Goal: Task Accomplishment & Management: Use online tool/utility

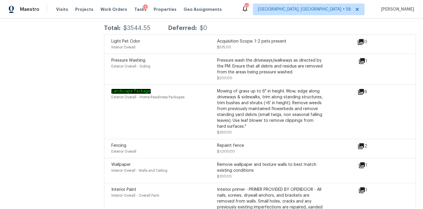
scroll to position [680, 0]
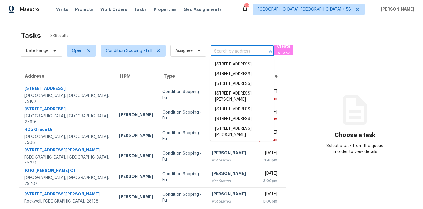
click at [220, 50] on input "text" at bounding box center [233, 51] width 47 height 9
paste input "14676 Lattice Ct, Jacksonville, FL 32226"
type input "14676 Lattice Ct, Jacksonville, FL 32226"
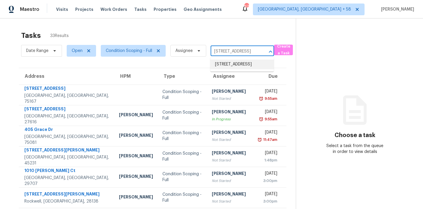
click at [223, 63] on li "14676 Lattice Ct, Jacksonville, FL 32226" at bounding box center [241, 65] width 63 height 10
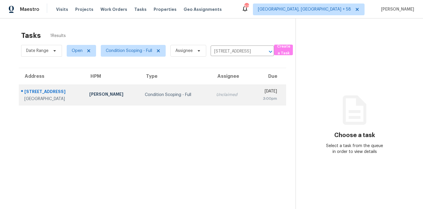
click at [222, 94] on div "Unclaimed" at bounding box center [231, 95] width 30 height 6
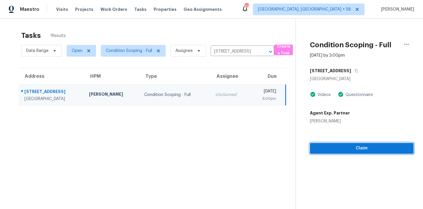
click at [335, 150] on span "Claim" at bounding box center [361, 148] width 94 height 7
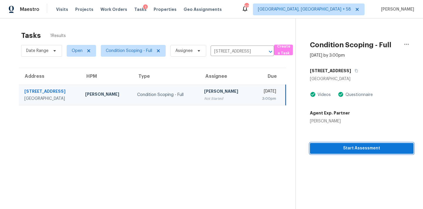
click at [335, 150] on span "Start Assessment" at bounding box center [361, 148] width 94 height 7
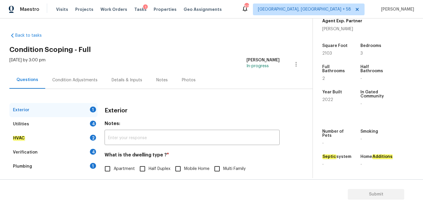
scroll to position [74, 0]
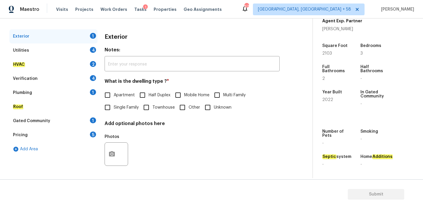
click at [117, 112] on label "Single Family" at bounding box center [119, 107] width 37 height 12
click at [114, 112] on input "Single Family" at bounding box center [107, 107] width 12 height 12
checkbox input "true"
click at [79, 52] on div "Utilities 4" at bounding box center [53, 50] width 88 height 14
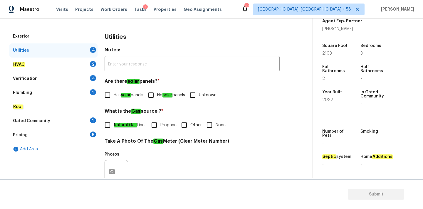
click at [151, 95] on input "No solar panels" at bounding box center [151, 95] width 12 height 12
checkbox input "true"
click at [212, 129] on input "None" at bounding box center [209, 125] width 12 height 12
checkbox input "true"
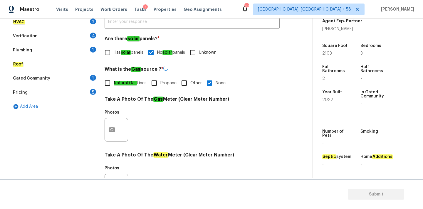
scroll to position [233, 0]
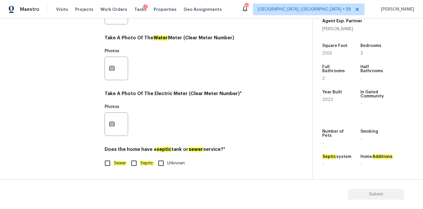
click at [118, 160] on span "Sewer" at bounding box center [120, 163] width 13 height 6
click at [114, 160] on input "Sewer" at bounding box center [107, 163] width 12 height 12
checkbox input "true"
click at [114, 131] on button "button" at bounding box center [112, 124] width 14 height 23
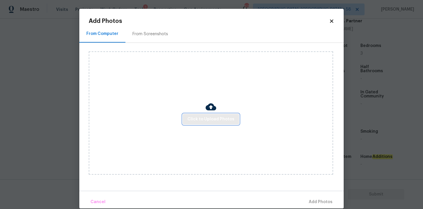
click at [206, 118] on span "Click to Upload Photos" at bounding box center [210, 119] width 47 height 7
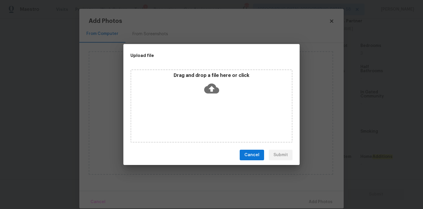
click at [212, 87] on icon at bounding box center [211, 88] width 15 height 15
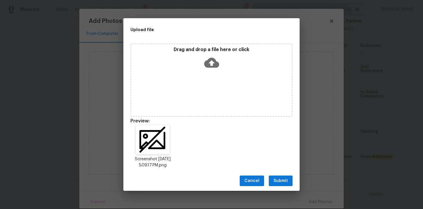
click at [286, 182] on span "Submit" at bounding box center [280, 180] width 14 height 7
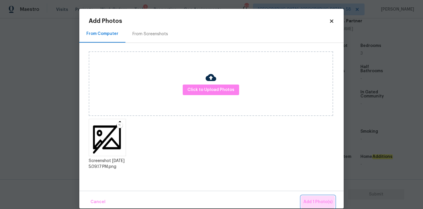
click at [315, 202] on span "Add 1 Photo(s)" at bounding box center [317, 201] width 29 height 7
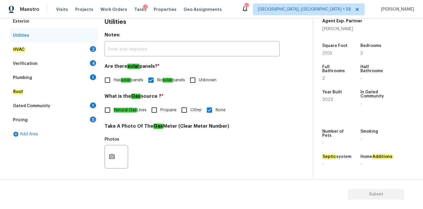
scroll to position [85, 0]
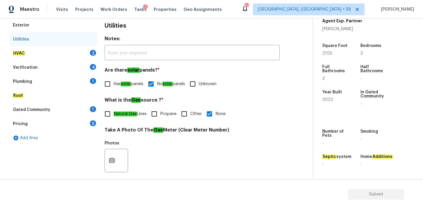
click at [68, 58] on div "HVAC 2" at bounding box center [53, 53] width 88 height 14
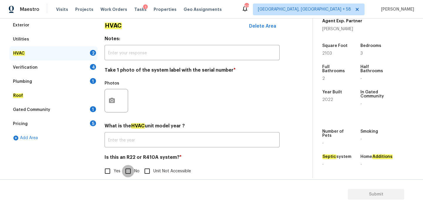
click at [127, 174] on input "No" at bounding box center [128, 171] width 12 height 12
checkbox input "true"
click at [114, 100] on icon "button" at bounding box center [112, 100] width 6 height 5
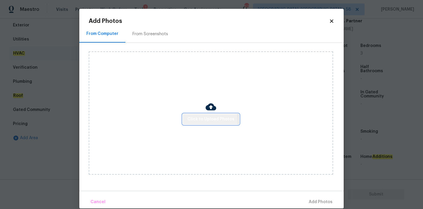
click at [188, 122] on span "Click to Upload Photos" at bounding box center [210, 119] width 47 height 7
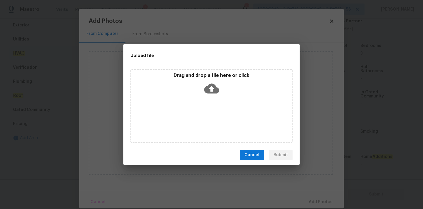
click at [215, 87] on icon at bounding box center [211, 89] width 15 height 10
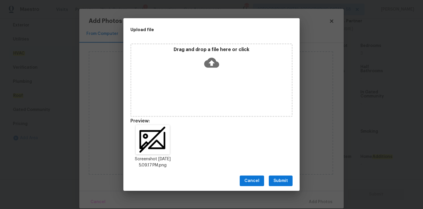
click at [279, 179] on span "Submit" at bounding box center [280, 180] width 14 height 7
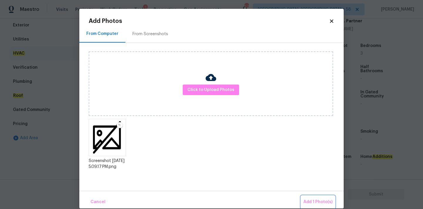
click at [309, 198] on button "Add 1 Photo(s)" at bounding box center [318, 202] width 34 height 13
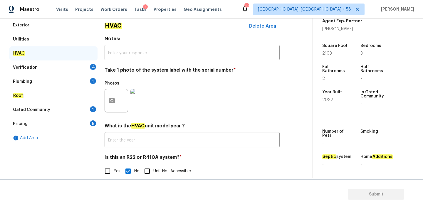
click at [90, 66] on div "4" at bounding box center [93, 67] width 6 height 6
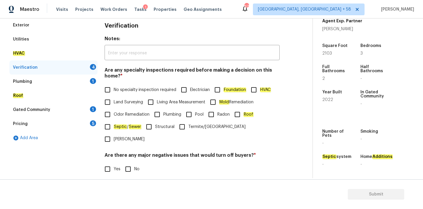
click at [116, 88] on span "No specialty inspection required" at bounding box center [145, 90] width 63 height 6
click at [114, 88] on input "No specialty inspection required" at bounding box center [107, 90] width 12 height 12
checkbox input "true"
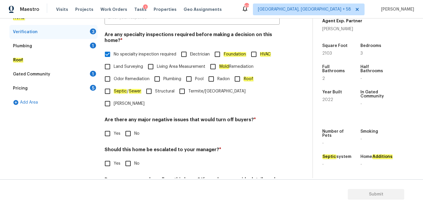
scroll to position [144, 0]
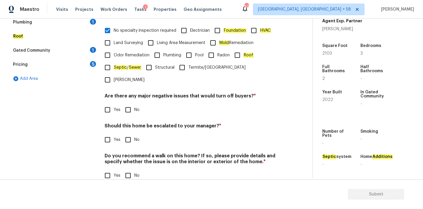
click at [127, 104] on input "No" at bounding box center [128, 110] width 12 height 12
checkbox input "true"
click at [130, 134] on input "No" at bounding box center [128, 140] width 12 height 12
checkbox input "true"
click at [130, 170] on input "No" at bounding box center [128, 176] width 12 height 12
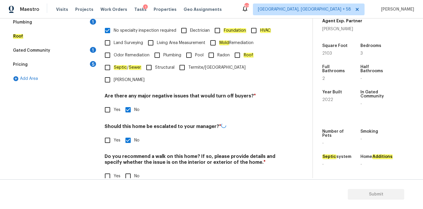
checkbox input "true"
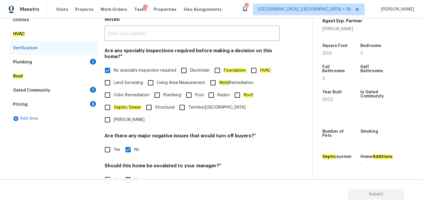
click at [71, 60] on div "Plumbing 1" at bounding box center [53, 62] width 88 height 14
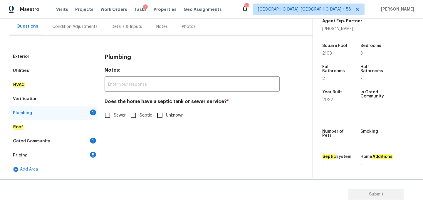
scroll to position [53, 0]
click at [116, 117] on em "Sewer" at bounding box center [120, 115] width 13 height 5
click at [114, 117] on input "Sewer" at bounding box center [107, 115] width 12 height 12
checkbox input "true"
click at [81, 140] on div "Gated Community 1" at bounding box center [53, 141] width 88 height 14
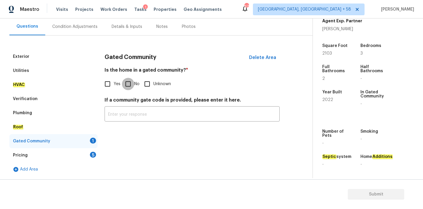
click at [130, 88] on input "No" at bounding box center [128, 84] width 12 height 12
checkbox input "true"
click at [86, 155] on div "Pricing 5" at bounding box center [53, 155] width 88 height 14
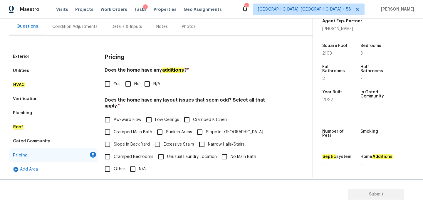
click at [129, 88] on input "No" at bounding box center [128, 84] width 12 height 12
checkbox input "true"
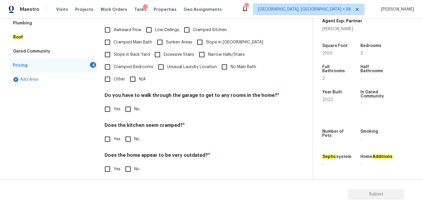
click at [136, 73] on input "N/A" at bounding box center [133, 79] width 12 height 12
checkbox input "true"
click at [129, 104] on input "No" at bounding box center [128, 110] width 12 height 12
checkbox input "true"
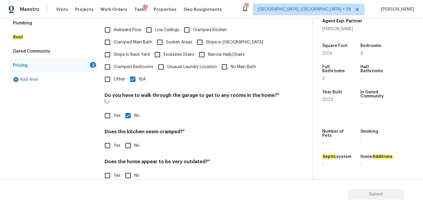
click at [128, 139] on input "No" at bounding box center [128, 145] width 12 height 12
checkbox input "true"
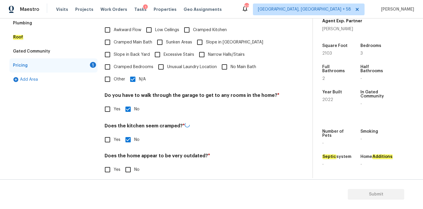
click at [128, 165] on input "No" at bounding box center [128, 170] width 12 height 12
checkbox input "true"
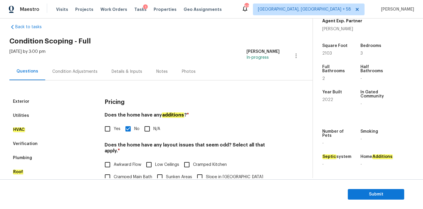
scroll to position [0, 0]
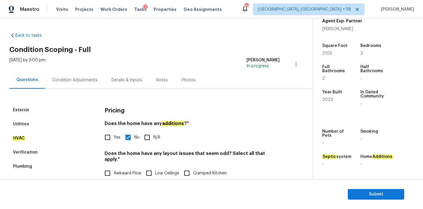
click at [80, 79] on div "Condition Adjustments" at bounding box center [74, 80] width 45 height 6
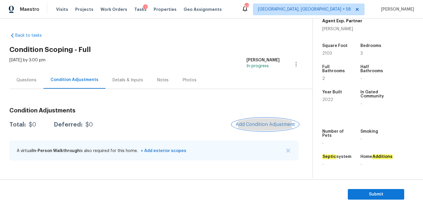
click at [257, 126] on span "Add Condition Adjustment" at bounding box center [264, 124] width 59 height 5
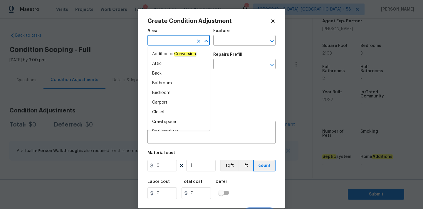
click at [166, 42] on input "text" at bounding box center [170, 40] width 46 height 9
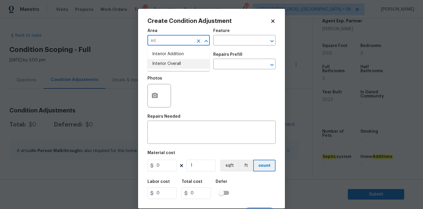
click at [163, 63] on li "Interior Overall" at bounding box center [178, 64] width 62 height 10
type input "Interior Overall"
click at [165, 70] on span "Issue ​" at bounding box center [178, 61] width 62 height 24
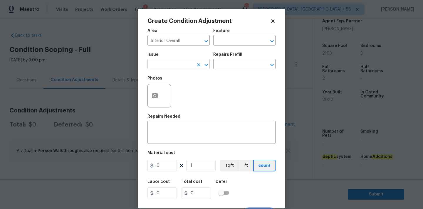
click at [166, 67] on input "text" at bounding box center [170, 64] width 46 height 9
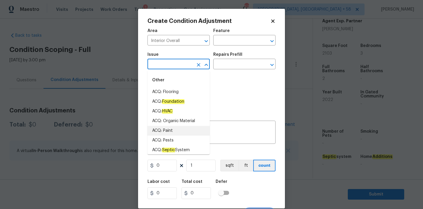
click at [169, 131] on li "ACQ: Paint" at bounding box center [178, 131] width 62 height 10
type input "ACQ: Paint"
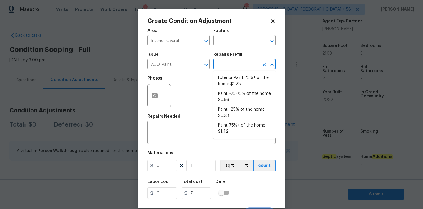
click at [227, 60] on input "text" at bounding box center [236, 64] width 46 height 9
click at [231, 110] on li "Paint ~25% of the home $0.33" at bounding box center [244, 113] width 62 height 16
type input "Acquisition"
type textarea "Acquisition Scope: ~25% of the home needs interior paint"
type input "0.33"
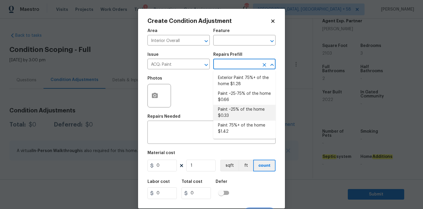
type input "0.33"
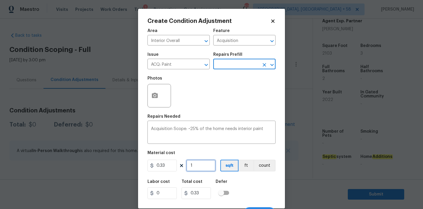
click at [196, 168] on input "1" at bounding box center [200, 166] width 29 height 12
type input "2"
type input "0.66"
type input "21"
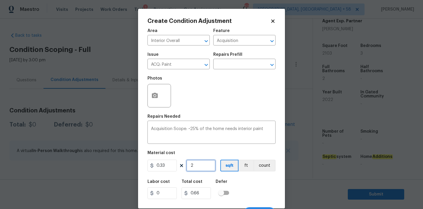
type input "6.93"
type input "210"
type input "69.3"
type input "2103"
type input "693.99"
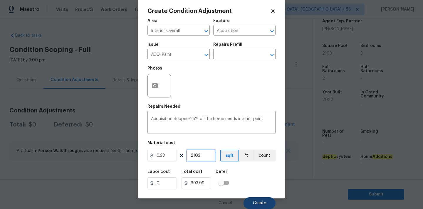
type input "2103"
click at [256, 199] on button "Create" at bounding box center [259, 203] width 32 height 12
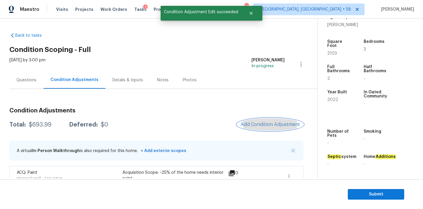
click at [257, 127] on span "Add Condition Adjustment" at bounding box center [269, 124] width 59 height 5
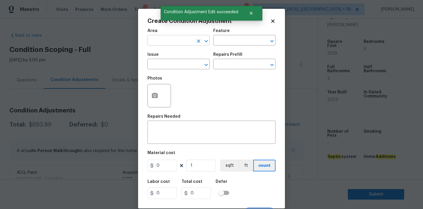
click at [173, 42] on input "text" at bounding box center [170, 40] width 46 height 9
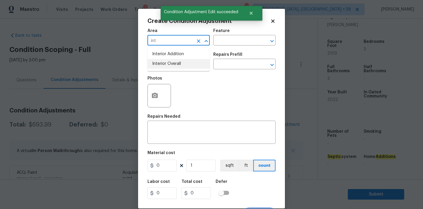
click at [172, 65] on li "Interior Overall" at bounding box center [178, 64] width 62 height 10
type input "Interior Overall"
click at [176, 65] on input "text" at bounding box center [170, 64] width 46 height 9
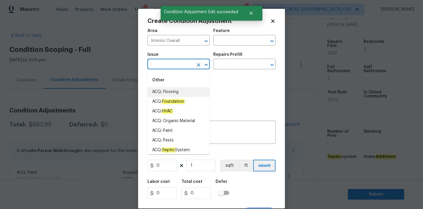
click at [175, 92] on li "ACQ: Flooring" at bounding box center [178, 92] width 62 height 10
type input "ACQ: Flooring"
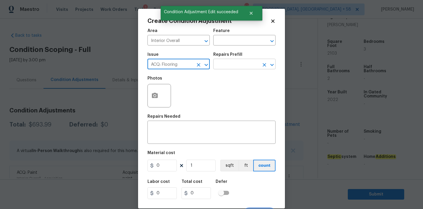
click at [237, 62] on input "text" at bounding box center [236, 64] width 46 height 9
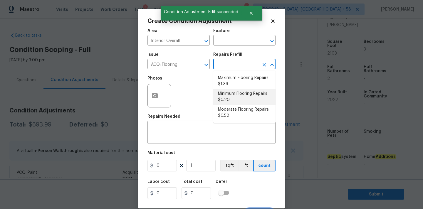
click at [232, 96] on li "Minimum Flooring Repairs $0.20" at bounding box center [244, 97] width 62 height 16
type input "Acquisition"
type textarea "Acquisition Scope: Minimum flooring repairs"
type input "0.2"
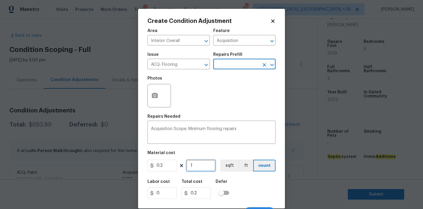
click at [197, 169] on input "1" at bounding box center [200, 166] width 29 height 12
type input "2"
type input "0.4"
type input "21"
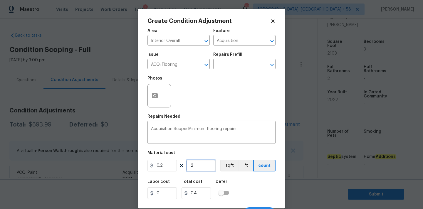
type input "4.2"
type input "210"
type input "42"
type input "2103"
type input "420.6"
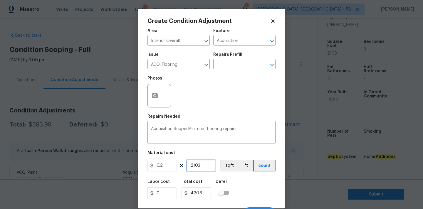
scroll to position [10, 0]
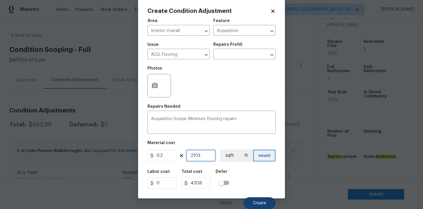
type input "2103"
click at [258, 204] on span "Create" at bounding box center [259, 203] width 13 height 4
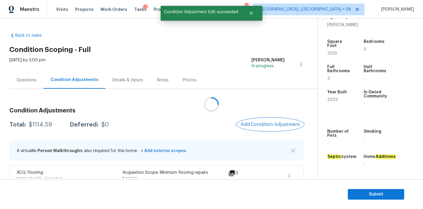
scroll to position [0, 0]
click at [252, 125] on span "Add Condition Adjustment" at bounding box center [269, 124] width 59 height 5
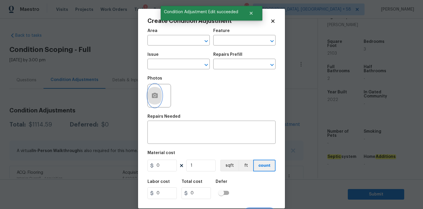
click at [159, 96] on button "button" at bounding box center [155, 95] width 14 height 23
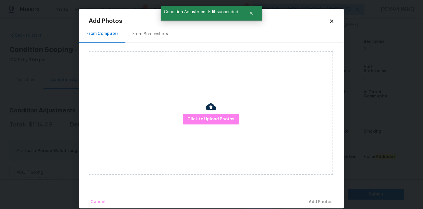
click at [147, 36] on div "From Screenshots" at bounding box center [150, 34] width 36 height 6
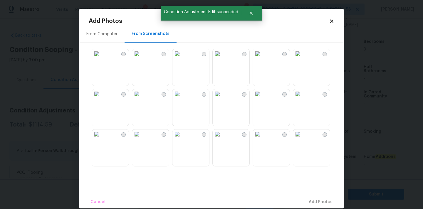
click at [141, 58] on img at bounding box center [136, 53] width 9 height 9
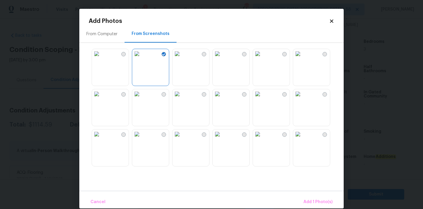
click at [101, 58] on img at bounding box center [96, 53] width 9 height 9
click at [262, 58] on img at bounding box center [257, 53] width 9 height 9
click at [101, 99] on img at bounding box center [96, 93] width 9 height 9
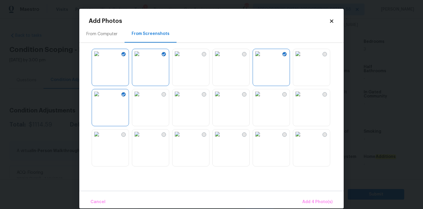
click at [141, 99] on img at bounding box center [136, 93] width 9 height 9
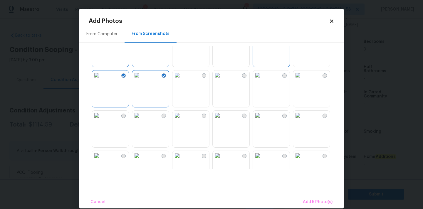
scroll to position [53, 0]
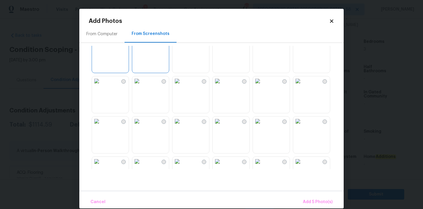
click at [141, 86] on img at bounding box center [136, 80] width 9 height 9
click at [101, 126] on img at bounding box center [96, 121] width 9 height 9
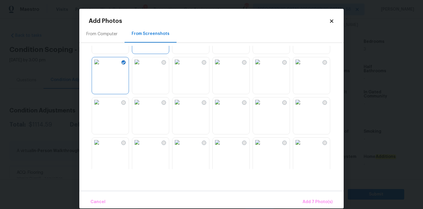
click at [222, 107] on img at bounding box center [217, 101] width 9 height 9
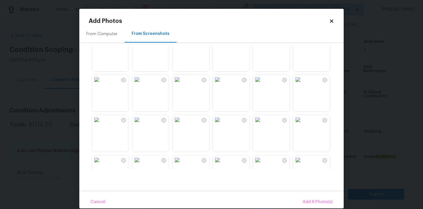
scroll to position [458, 0]
click at [222, 43] on img at bounding box center [217, 38] width 9 height 9
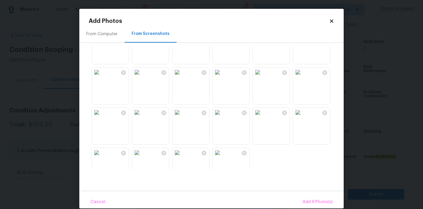
scroll to position [561, 0]
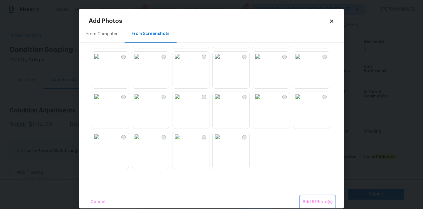
click at [318, 200] on span "Add 9 Photo(s)" at bounding box center [317, 201] width 30 height 7
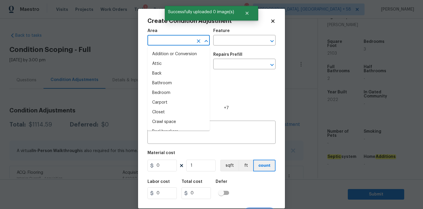
click at [183, 42] on input "text" at bounding box center [170, 40] width 46 height 9
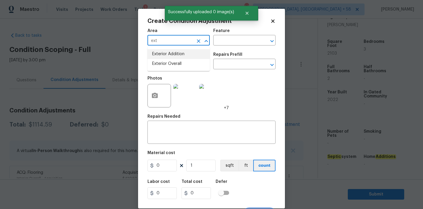
click at [178, 58] on li "Exterior Addition" at bounding box center [178, 54] width 62 height 10
type input "Exterior Addition"
click at [196, 40] on icon "Clear" at bounding box center [199, 41] width 6 height 6
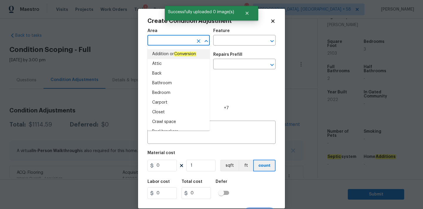
click at [178, 40] on input "text" at bounding box center [170, 40] width 46 height 9
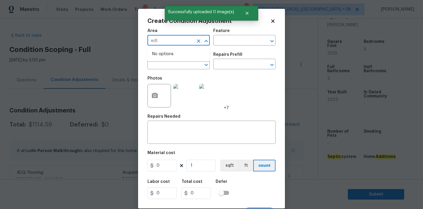
click at [182, 40] on input "edt" at bounding box center [170, 40] width 46 height 9
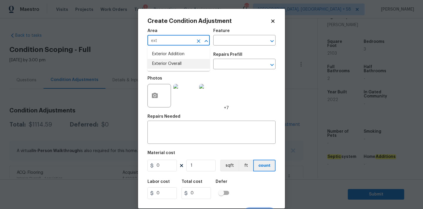
click at [172, 63] on li "Exterior Overall" at bounding box center [178, 64] width 62 height 10
type input "Exterior Overall"
click at [173, 65] on input "text" at bounding box center [170, 64] width 46 height 9
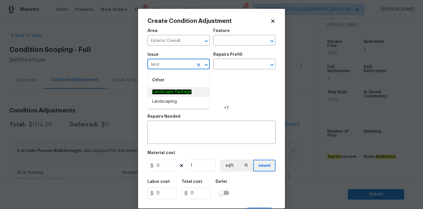
click at [180, 88] on li "Landscape Package" at bounding box center [178, 92] width 62 height 10
type input "Landscape Package"
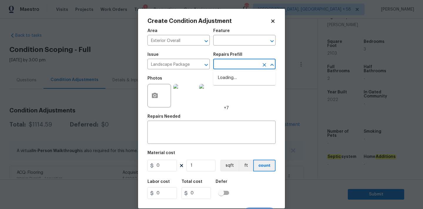
click at [224, 66] on input "text" at bounding box center [236, 64] width 46 height 9
click at [226, 79] on li "Initial landscaping package $300.00" at bounding box center [244, 81] width 62 height 16
type input "Home Readiness Packages"
type textarea "Mowing of grass up to 6" in height. Mow, edge along driveways & sidewalks, trim…"
type input "300"
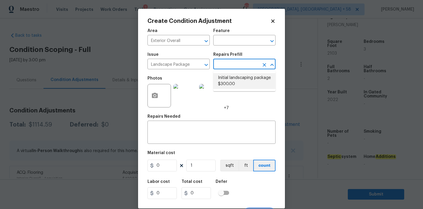
type input "300"
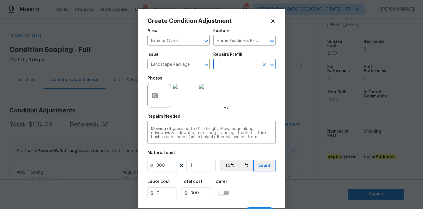
scroll to position [10, 0]
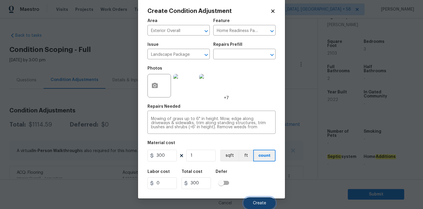
click at [260, 199] on button "Create" at bounding box center [259, 203] width 32 height 12
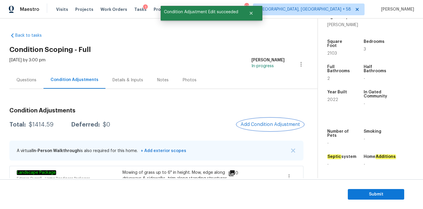
scroll to position [0, 0]
click at [254, 122] on span "Add Condition Adjustment" at bounding box center [269, 124] width 59 height 5
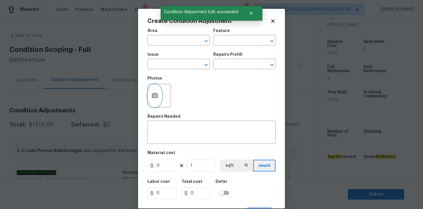
click at [158, 94] on icon "button" at bounding box center [154, 95] width 7 height 7
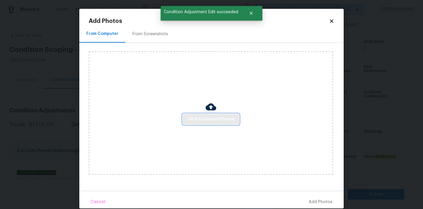
click at [203, 116] on span "Click to Upload Photos" at bounding box center [210, 119] width 47 height 7
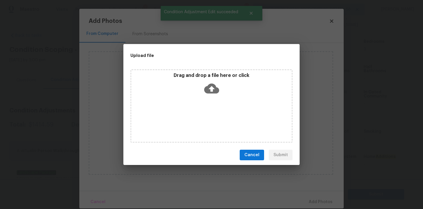
click at [207, 90] on icon at bounding box center [211, 89] width 15 height 10
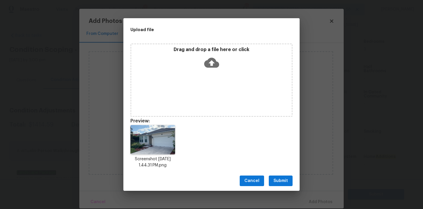
click at [273, 180] on button "Submit" at bounding box center [281, 181] width 24 height 11
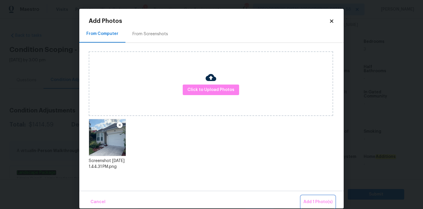
click at [322, 199] on span "Add 1 Photo(s)" at bounding box center [317, 201] width 29 height 7
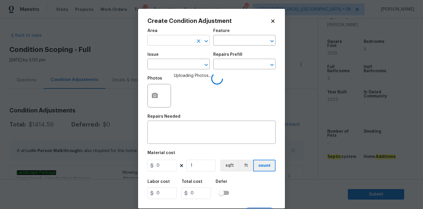
click at [176, 45] on input "text" at bounding box center [170, 40] width 46 height 9
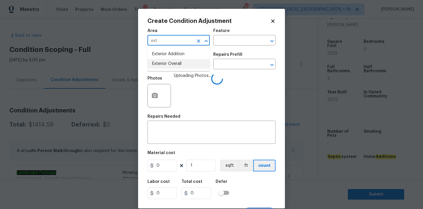
click at [174, 64] on li "Exterior Overall" at bounding box center [178, 64] width 62 height 10
type input "Exterior Overall"
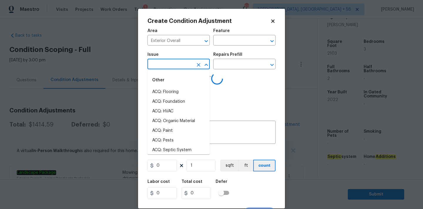
click at [179, 65] on input "text" at bounding box center [170, 64] width 46 height 9
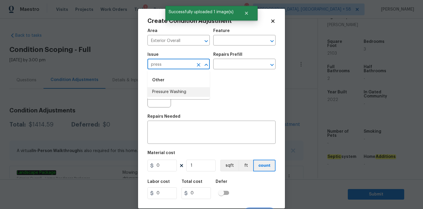
click at [174, 93] on li "Pressure Washing" at bounding box center [178, 92] width 62 height 10
type input "Pressure Washing"
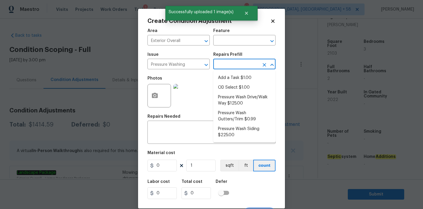
click at [238, 66] on input "text" at bounding box center [236, 64] width 46 height 9
click at [236, 98] on li "Pressure Wash Drive/Walk Way $125.00" at bounding box center [244, 100] width 62 height 16
type input "Siding"
type textarea "Pressure wash the driveways/walkways as directed by the PM. Ensure that all deb…"
type input "125"
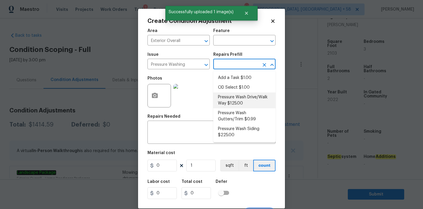
type input "125"
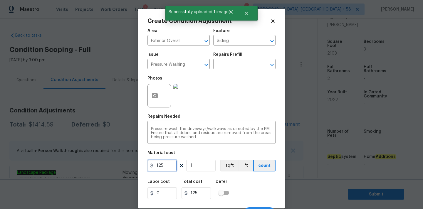
click at [164, 165] on input "125" at bounding box center [161, 166] width 29 height 12
type input "200"
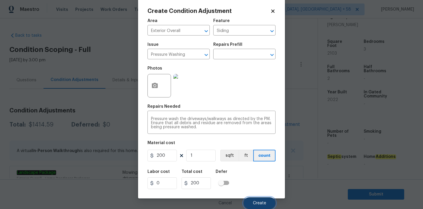
click at [256, 204] on span "Create" at bounding box center [259, 203] width 13 height 4
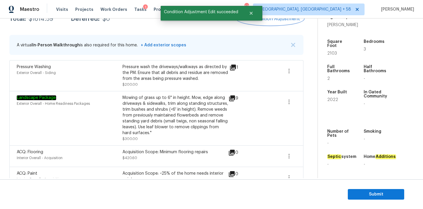
scroll to position [85, 0]
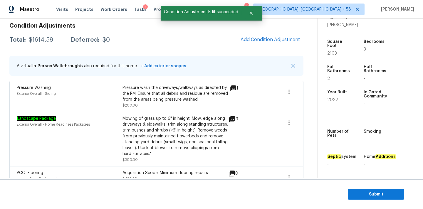
click at [39, 41] on div "$1614.59" at bounding box center [41, 40] width 24 height 6
copy div "$1614.59"
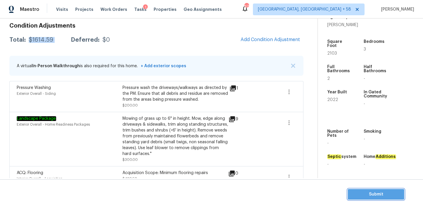
click at [358, 192] on span "Submit" at bounding box center [375, 194] width 47 height 7
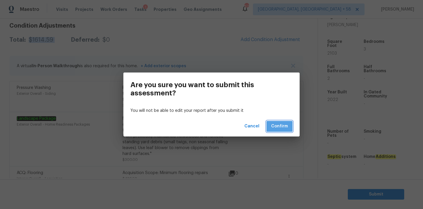
click at [278, 126] on span "Confirm" at bounding box center [279, 126] width 17 height 7
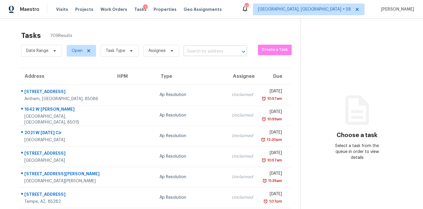
click at [204, 50] on input "text" at bounding box center [206, 51] width 47 height 9
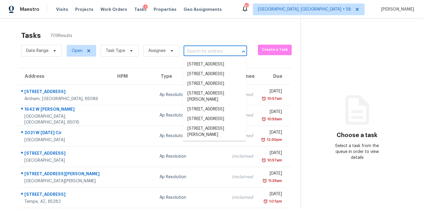
paste input "[STREET_ADDRESS][PERSON_NAME][PERSON_NAME]"
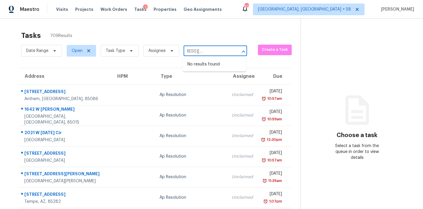
type input "[STREET_ADDRESS][PERSON_NAME][PERSON_NAME]"
click at [209, 47] on input "text" at bounding box center [206, 51] width 47 height 9
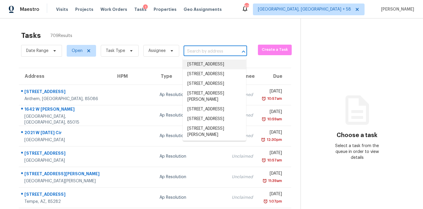
paste input "[STREET_ADDRESS][PERSON_NAME][PERSON_NAME]"
type input "[STREET_ADDRESS][PERSON_NAME][PERSON_NAME]"
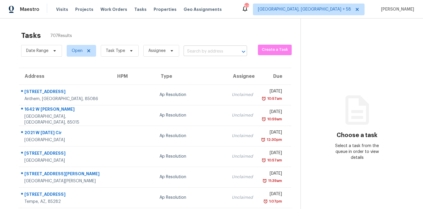
click at [211, 49] on input "text" at bounding box center [206, 51] width 47 height 9
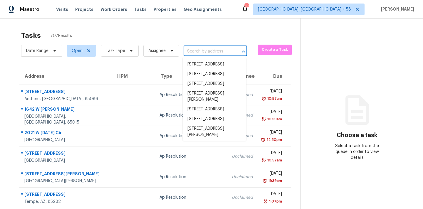
paste input "[STREET_ADDRESS][PERSON_NAME][PERSON_NAME]"
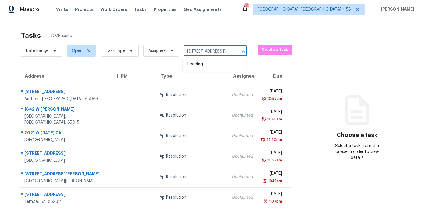
type input "7410 Neva Ln,"
click at [112, 48] on span "Task Type" at bounding box center [115, 51] width 19 height 6
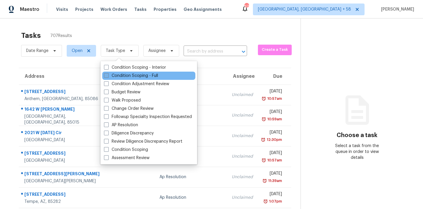
click at [131, 75] on label "Condition Scoping - Full" at bounding box center [131, 76] width 54 height 6
click at [108, 75] on input "Condition Scoping - Full" at bounding box center [106, 75] width 4 height 4
checkbox input "true"
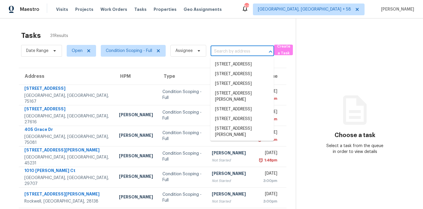
click at [221, 54] on input "text" at bounding box center [233, 51] width 47 height 9
paste input "7410 Neva Ln, Port Richey, FL 34668"
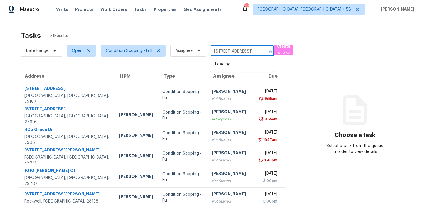
scroll to position [0, 26]
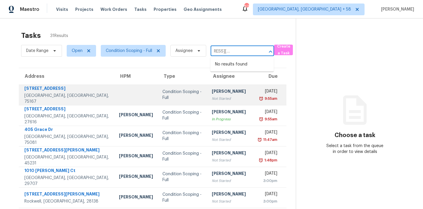
type input "7410 Neva Ln, Port Richey, FL 34668"
click at [213, 98] on div "Not Started" at bounding box center [230, 99] width 37 height 6
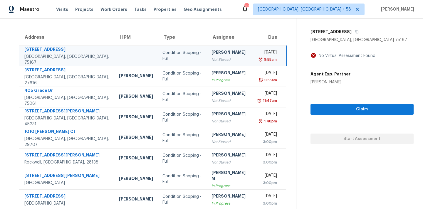
scroll to position [97, 0]
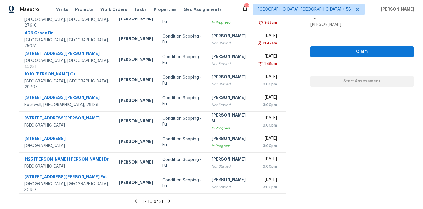
click at [168, 201] on icon at bounding box center [169, 200] width 2 height 3
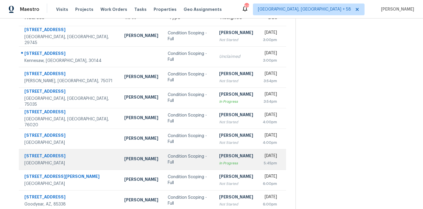
scroll to position [43, 0]
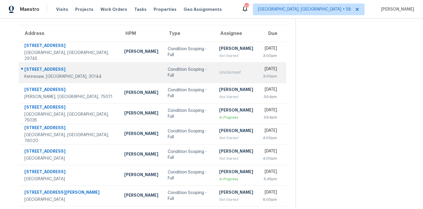
click at [214, 74] on td "Unclaimed" at bounding box center [235, 72] width 43 height 21
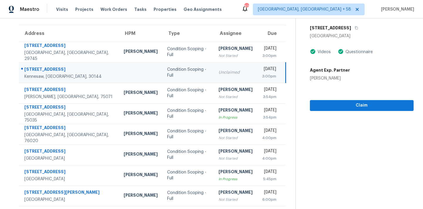
scroll to position [97, 0]
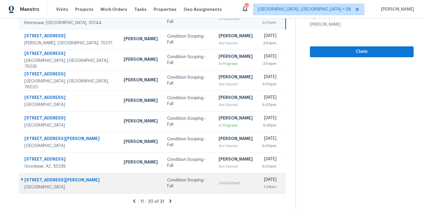
click at [218, 181] on div "Unclaimed" at bounding box center [235, 183] width 34 height 6
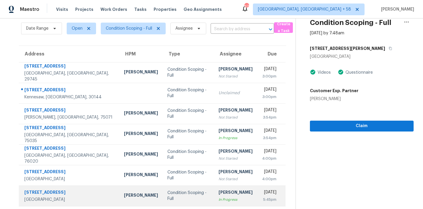
scroll to position [16, 0]
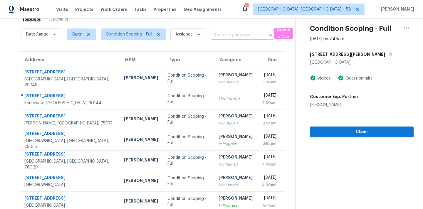
click at [230, 36] on input "text" at bounding box center [233, 35] width 47 height 9
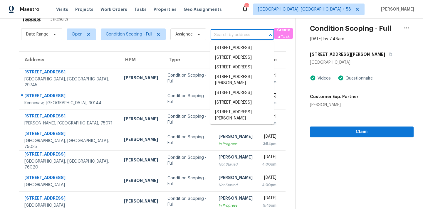
paste input "7410 Neva Ln, Port Richey, FL 34668"
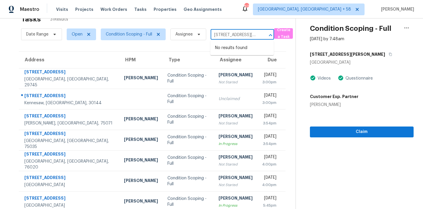
scroll to position [0, 26]
type input "7410 Neva Ln, Port Richey, FL 34668"
click at [318, 13] on span "Albuquerque, NM + 58" at bounding box center [309, 10] width 112 height 12
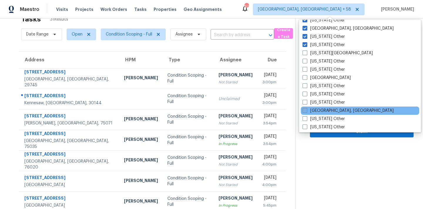
scroll to position [448, 0]
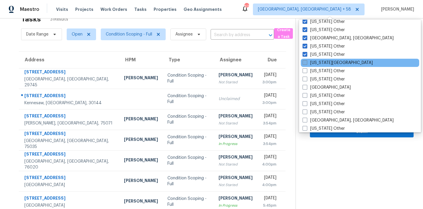
click at [320, 65] on label "Florida Panhandle" at bounding box center [337, 63] width 70 height 6
click at [306, 64] on input "Florida Panhandle" at bounding box center [304, 62] width 4 height 4
checkbox input "true"
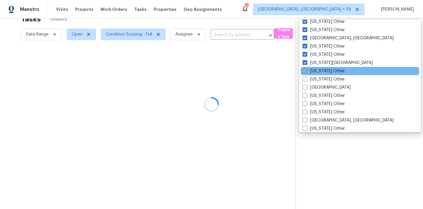
click at [319, 70] on label "Georgia Other" at bounding box center [323, 71] width 42 height 6
click at [306, 70] on input "Georgia Other" at bounding box center [304, 70] width 4 height 4
checkbox input "true"
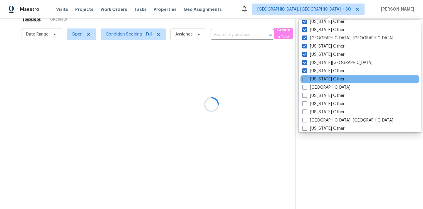
click at [319, 79] on label "Hawaii Other" at bounding box center [323, 79] width 42 height 6
click at [306, 79] on input "Hawaii Other" at bounding box center [304, 78] width 4 height 4
checkbox input "true"
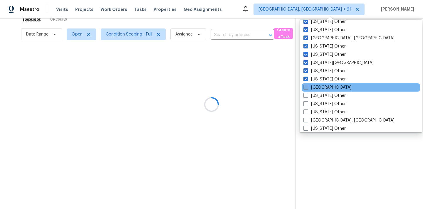
click at [319, 86] on label "Houston" at bounding box center [327, 88] width 48 height 6
click at [307, 86] on input "Houston" at bounding box center [305, 87] width 4 height 4
checkbox input "true"
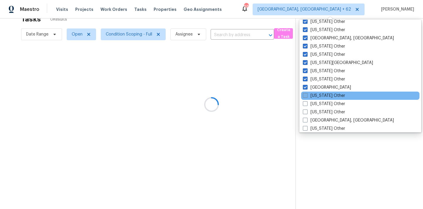
click at [318, 97] on label "Idaho Other" at bounding box center [324, 96] width 42 height 6
click at [306, 97] on input "Idaho Other" at bounding box center [305, 95] width 4 height 4
checkbox input "true"
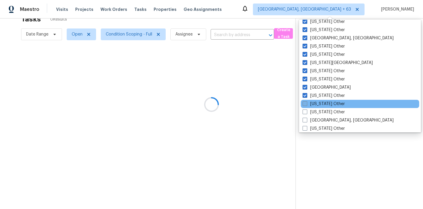
click at [318, 103] on label "Illinois Other" at bounding box center [323, 104] width 42 height 6
click at [306, 103] on input "Illinois Other" at bounding box center [304, 103] width 4 height 4
checkbox input "true"
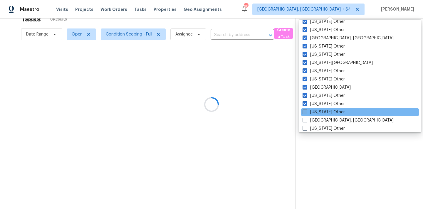
click at [318, 111] on label "Indiana Other" at bounding box center [323, 112] width 42 height 6
click at [306, 111] on input "Indiana Other" at bounding box center [304, 111] width 4 height 4
checkbox input "true"
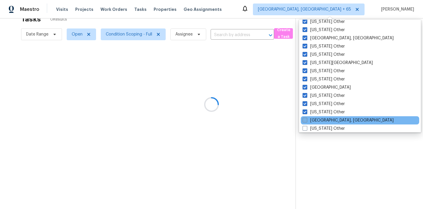
click at [318, 122] on label "Indianapolis, IN" at bounding box center [347, 120] width 91 height 6
click at [306, 121] on input "Indianapolis, IN" at bounding box center [304, 119] width 4 height 4
checkbox input "true"
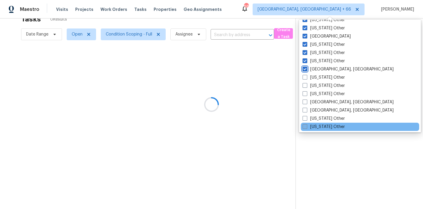
scroll to position [506, 0]
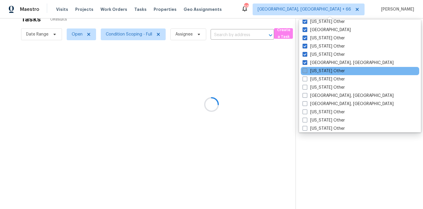
click at [318, 72] on label "Iowa Other" at bounding box center [323, 71] width 42 height 6
click at [306, 72] on input "Iowa Other" at bounding box center [304, 70] width 4 height 4
checkbox input "true"
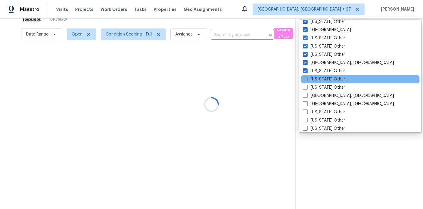
click at [318, 77] on label "Kansas Other" at bounding box center [324, 79] width 42 height 6
click at [306, 77] on input "Kansas Other" at bounding box center [305, 78] width 4 height 4
checkbox input "true"
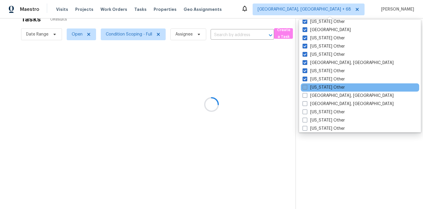
click at [318, 87] on label "Kentucky Other" at bounding box center [323, 88] width 42 height 6
click at [306, 87] on input "Kentucky Other" at bounding box center [304, 87] width 4 height 4
checkbox input "true"
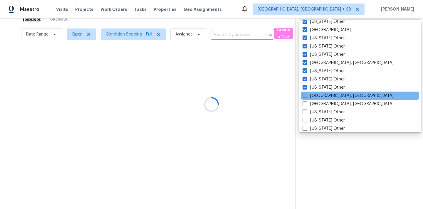
click at [318, 97] on label "Killeen, TX" at bounding box center [347, 96] width 91 height 6
click at [306, 97] on input "Killeen, TX" at bounding box center [304, 95] width 4 height 4
checkbox input "true"
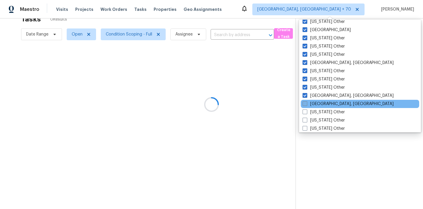
click at [318, 104] on label "Little Rock, AR" at bounding box center [347, 104] width 91 height 6
click at [306, 104] on input "Little Rock, AR" at bounding box center [304, 103] width 4 height 4
checkbox input "true"
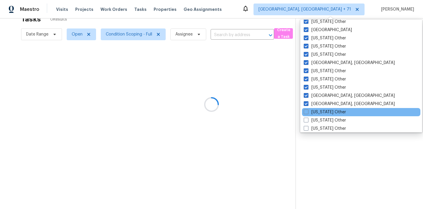
click at [318, 116] on div "Louisiana Other" at bounding box center [361, 112] width 118 height 8
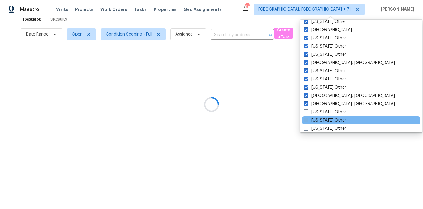
click at [318, 119] on label "Maine Other" at bounding box center [325, 120] width 42 height 6
click at [307, 119] on input "Maine Other" at bounding box center [306, 119] width 4 height 4
checkbox input "true"
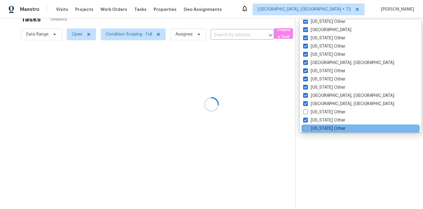
click at [318, 132] on div "Maryland Other" at bounding box center [360, 128] width 118 height 8
click at [318, 128] on label "Maryland Other" at bounding box center [324, 129] width 42 height 6
click at [307, 128] on input "Maryland Other" at bounding box center [305, 128] width 4 height 4
checkbox input "true"
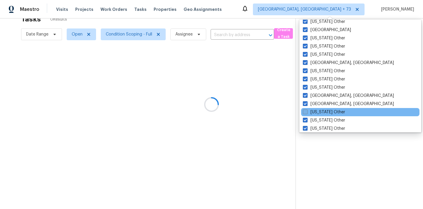
click at [319, 109] on label "Louisiana Other" at bounding box center [324, 112] width 42 height 6
click at [306, 109] on input "Louisiana Other" at bounding box center [305, 111] width 4 height 4
checkbox input "true"
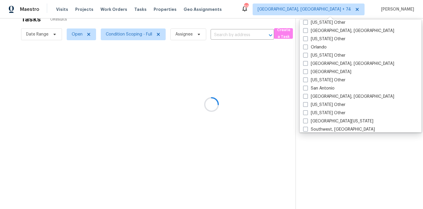
scroll to position [887, 0]
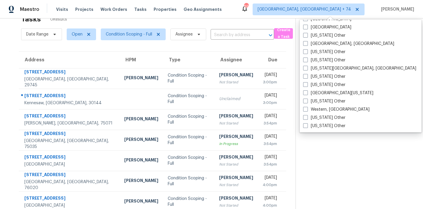
click at [319, 109] on label "Western, NY" at bounding box center [336, 110] width 66 height 6
click at [307, 109] on input "Western, NY" at bounding box center [305, 109] width 4 height 4
checkbox input "true"
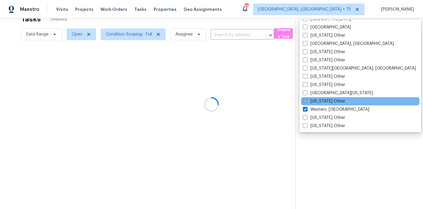
click at [321, 101] on label "West Virginia Other" at bounding box center [324, 101] width 42 height 6
click at [306, 101] on input "West Virginia Other" at bounding box center [305, 100] width 4 height 4
checkbox input "true"
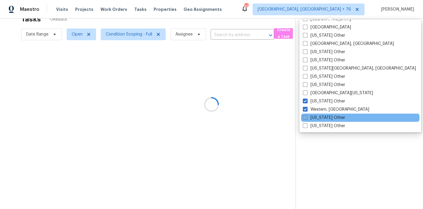
click at [320, 118] on label "Wisconsin Other" at bounding box center [324, 118] width 42 height 6
click at [306, 118] on input "Wisconsin Other" at bounding box center [305, 117] width 4 height 4
checkbox input "true"
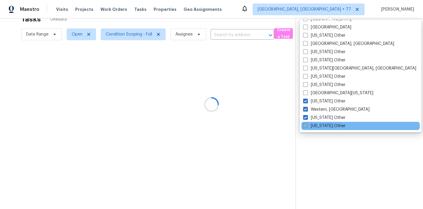
click at [320, 124] on label "Wyoming Other" at bounding box center [324, 126] width 42 height 6
click at [307, 124] on input "Wyoming Other" at bounding box center [305, 125] width 4 height 4
checkbox input "true"
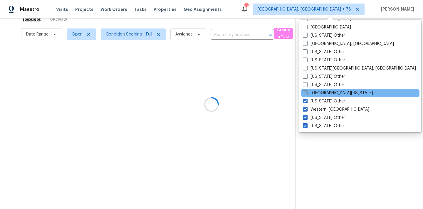
click at [319, 94] on label "West Texas" at bounding box center [338, 93] width 70 height 6
click at [306, 94] on input "West Texas" at bounding box center [305, 92] width 4 height 4
checkbox input "true"
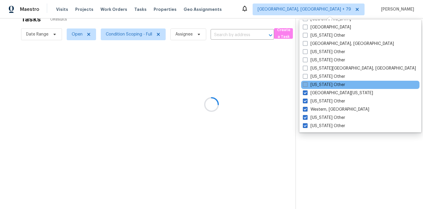
click at [319, 84] on label "Washington Other" at bounding box center [324, 85] width 42 height 6
click at [306, 84] on input "Washington Other" at bounding box center [305, 84] width 4 height 4
checkbox input "true"
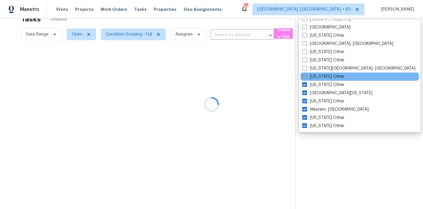
click at [319, 76] on label "Virginia Other" at bounding box center [323, 77] width 42 height 6
click at [306, 76] on input "Virginia Other" at bounding box center [304, 76] width 4 height 4
checkbox input "true"
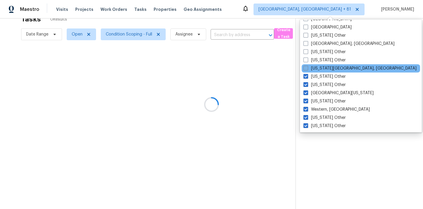
click at [319, 70] on label "Virginia Beach, VA" at bounding box center [359, 68] width 113 height 6
click at [307, 69] on input "Virginia Beach, VA" at bounding box center [305, 67] width 4 height 4
checkbox input "true"
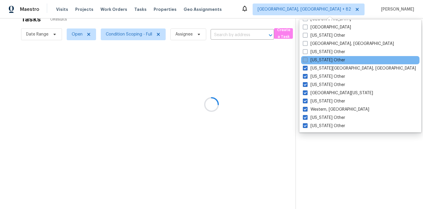
click at [319, 59] on label "Vermont Other" at bounding box center [324, 60] width 42 height 6
click at [306, 59] on input "Vermont Other" at bounding box center [305, 59] width 4 height 4
checkbox input "true"
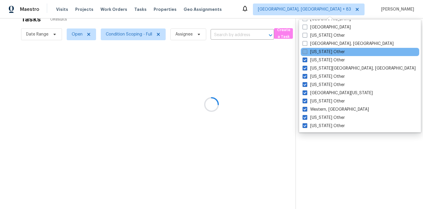
click at [319, 50] on label "Utah Other" at bounding box center [323, 52] width 42 height 6
click at [306, 50] on input "Utah Other" at bounding box center [304, 51] width 4 height 4
checkbox input "true"
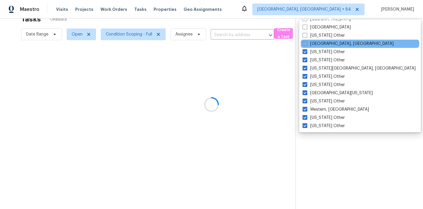
click at [319, 42] on label "Tulsa, OK" at bounding box center [347, 44] width 91 height 6
click at [306, 42] on input "Tulsa, OK" at bounding box center [304, 43] width 4 height 4
checkbox input "true"
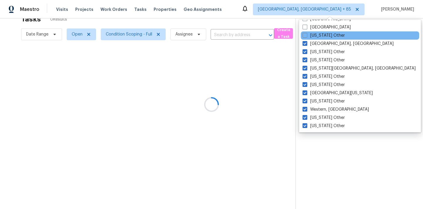
click at [319, 39] on div "Tennessee Other" at bounding box center [360, 35] width 118 height 8
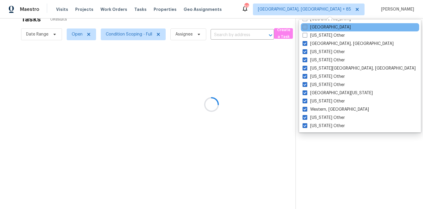
click at [318, 28] on label "Tampa" at bounding box center [326, 27] width 48 height 6
click at [306, 28] on input "Tampa" at bounding box center [304, 26] width 4 height 4
checkbox input "true"
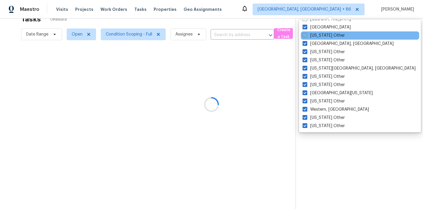
click at [318, 33] on label "Tennessee Other" at bounding box center [323, 36] width 42 height 6
click at [306, 33] on input "Tennessee Other" at bounding box center [304, 35] width 4 height 4
checkbox input "true"
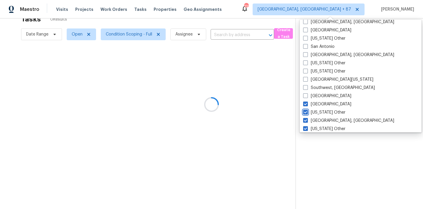
scroll to position [808, 0]
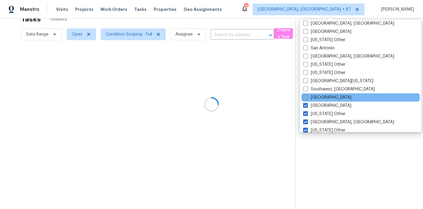
click at [316, 99] on label "St Louis" at bounding box center [327, 98] width 48 height 6
click at [307, 98] on input "St Louis" at bounding box center [305, 97] width 4 height 4
checkbox input "true"
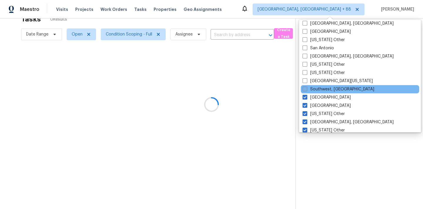
click at [317, 89] on label "Southwest, FL" at bounding box center [338, 89] width 72 height 6
click at [306, 89] on input "Southwest, FL" at bounding box center [304, 88] width 4 height 4
checkbox input "true"
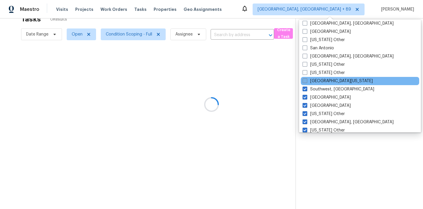
click at [317, 83] on label "South Texas" at bounding box center [337, 81] width 70 height 6
click at [306, 82] on input "South Texas" at bounding box center [304, 80] width 4 height 4
checkbox input "true"
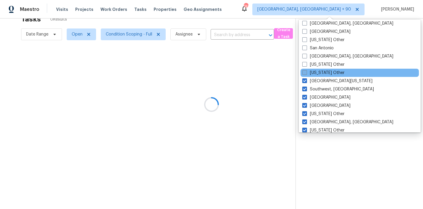
click at [317, 73] on label "South Dakota Other" at bounding box center [323, 73] width 42 height 6
click at [306, 73] on input "South Dakota Other" at bounding box center [304, 72] width 4 height 4
checkbox input "true"
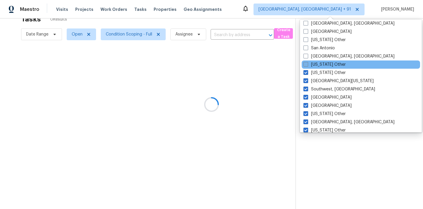
click at [318, 65] on label "South Carolina Other" at bounding box center [324, 65] width 42 height 6
click at [307, 65] on input "South Carolina Other" at bounding box center [305, 64] width 4 height 4
checkbox input "true"
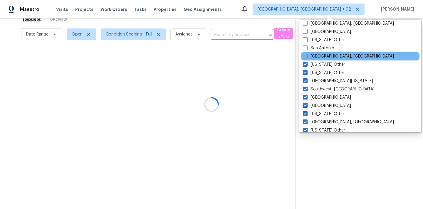
click at [318, 56] on label "Savannah, GA" at bounding box center [348, 56] width 91 height 6
click at [306, 56] on input "Savannah, GA" at bounding box center [305, 55] width 4 height 4
checkbox input "true"
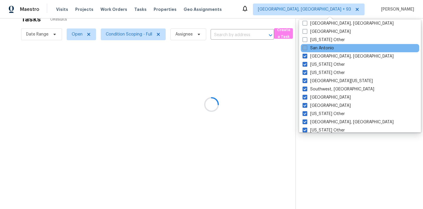
click at [320, 47] on label "San Antonio" at bounding box center [317, 48] width 31 height 6
click at [306, 47] on input "San Antonio" at bounding box center [304, 47] width 4 height 4
checkbox input "true"
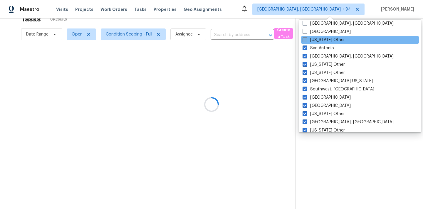
click at [320, 42] on label "Puerto Rico Other" at bounding box center [323, 40] width 42 height 6
click at [306, 41] on input "Puerto Rico Other" at bounding box center [304, 39] width 4 height 4
checkbox input "true"
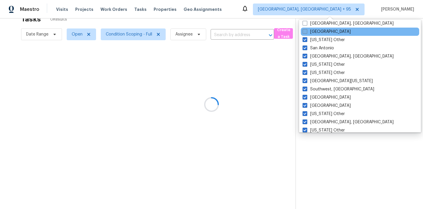
click at [320, 33] on label "Portland" at bounding box center [326, 32] width 48 height 6
click at [306, 33] on input "Portland" at bounding box center [304, 31] width 4 height 4
checkbox input "true"
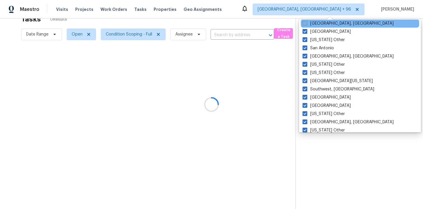
click at [321, 23] on label "Pittsburgh, PA" at bounding box center [347, 24] width 91 height 6
click at [306, 23] on input "Pittsburgh, PA" at bounding box center [304, 23] width 4 height 4
checkbox input "true"
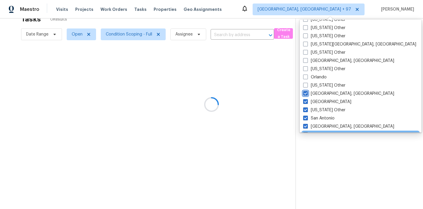
scroll to position [729, 0]
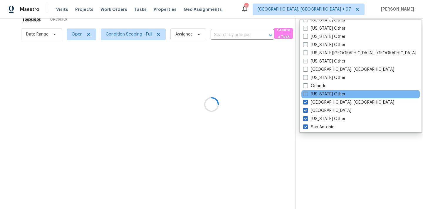
click at [316, 92] on label "Pennsylvania Other" at bounding box center [324, 94] width 42 height 6
click at [307, 92] on input "Pennsylvania Other" at bounding box center [305, 93] width 4 height 4
checkbox input "true"
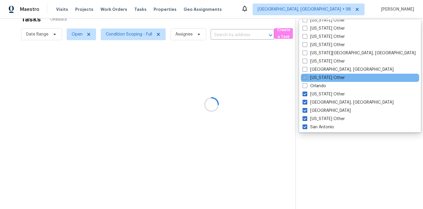
click at [316, 82] on div "Oregon Other" at bounding box center [360, 78] width 118 height 8
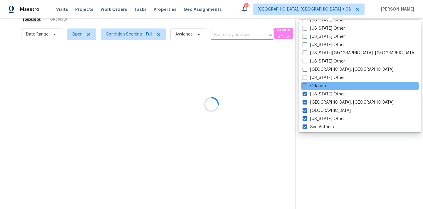
click at [317, 87] on label "Orlando" at bounding box center [313, 86] width 23 height 6
click at [306, 87] on input "Orlando" at bounding box center [304, 85] width 4 height 4
checkbox input "true"
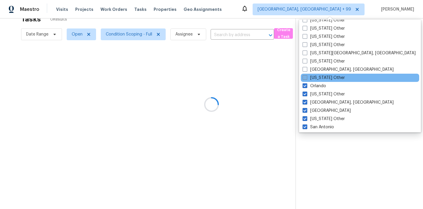
click at [317, 80] on label "Oregon Other" at bounding box center [323, 78] width 42 height 6
click at [306, 79] on input "Oregon Other" at bounding box center [304, 77] width 4 height 4
checkbox input "true"
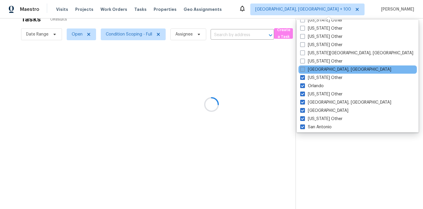
click at [317, 71] on label "Omaha, NE" at bounding box center [345, 70] width 91 height 6
click at [304, 70] on input "Omaha, NE" at bounding box center [302, 69] width 4 height 4
checkbox input "true"
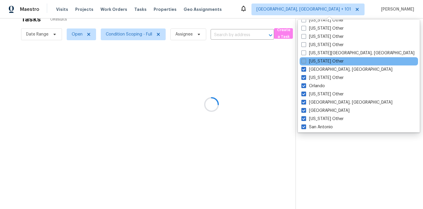
click at [317, 61] on label "Oklahoma Other" at bounding box center [322, 61] width 42 height 6
click at [305, 61] on input "Oklahoma Other" at bounding box center [303, 60] width 4 height 4
checkbox input "true"
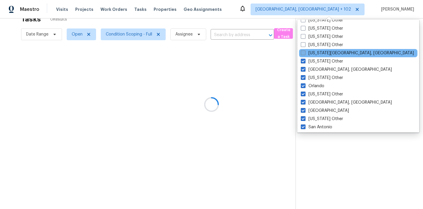
click at [317, 55] on label "Oklahoma City, OK" at bounding box center [357, 53] width 113 height 6
click at [304, 54] on input "Oklahoma City, OK" at bounding box center [303, 52] width 4 height 4
checkbox input "true"
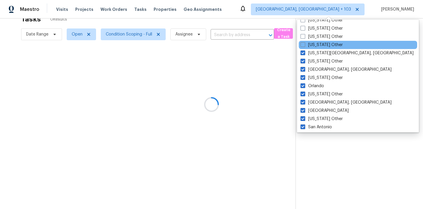
click at [318, 48] on div "Ohio Other" at bounding box center [358, 45] width 118 height 8
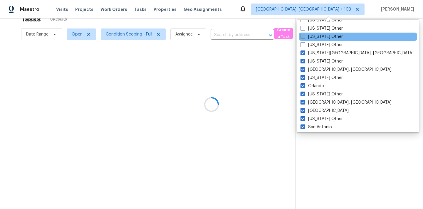
click at [320, 36] on label "North Dakota Other" at bounding box center [321, 37] width 42 height 6
click at [304, 36] on input "North Dakota Other" at bounding box center [302, 36] width 4 height 4
checkbox input "true"
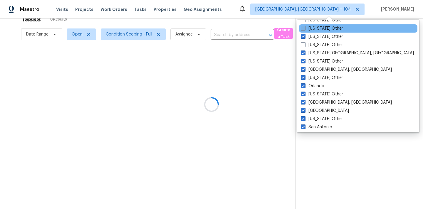
click at [321, 29] on label "North Carolina Other" at bounding box center [322, 29] width 42 height 6
click at [304, 29] on input "North Carolina Other" at bounding box center [303, 28] width 4 height 4
checkbox input "true"
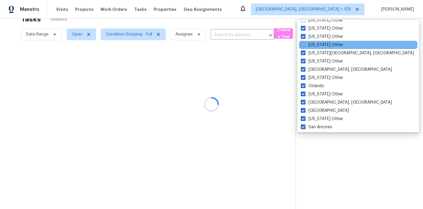
click at [319, 43] on label "Ohio Other" at bounding box center [322, 45] width 42 height 6
click at [304, 43] on input "Ohio Other" at bounding box center [303, 44] width 4 height 4
checkbox input "true"
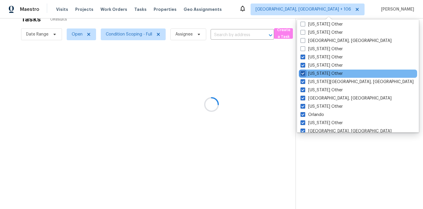
scroll to position [674, 0]
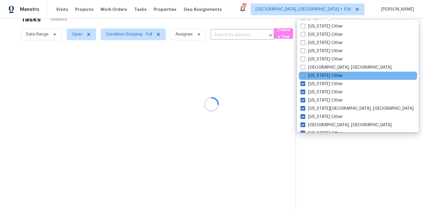
click at [317, 75] on label "New York Other" at bounding box center [321, 76] width 42 height 6
click at [304, 75] on input "New York Other" at bounding box center [302, 75] width 4 height 4
checkbox input "true"
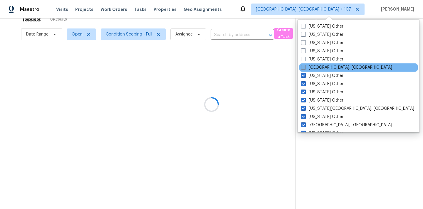
click at [319, 66] on label "New Orleans, LA" at bounding box center [346, 68] width 91 height 6
click at [305, 66] on input "New Orleans, LA" at bounding box center [303, 67] width 4 height 4
checkbox input "true"
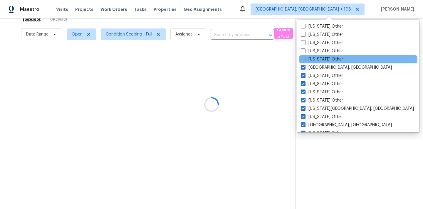
click at [321, 56] on label "New Mexico Other" at bounding box center [322, 59] width 42 height 6
click at [304, 56] on input "New Mexico Other" at bounding box center [303, 58] width 4 height 4
checkbox input "true"
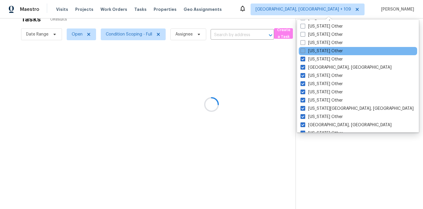
click at [321, 50] on label "New Hampshire Other" at bounding box center [321, 51] width 42 height 6
click at [304, 50] on input "New Hampshire Other" at bounding box center [302, 50] width 4 height 4
checkbox input "true"
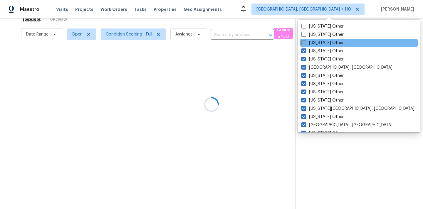
click at [326, 42] on label "Nevada Other" at bounding box center [322, 43] width 42 height 6
click at [305, 42] on input "Nevada Other" at bounding box center [303, 42] width 4 height 4
checkbox input "true"
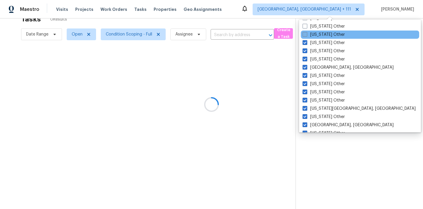
click at [327, 35] on label "Nebraska Other" at bounding box center [323, 35] width 42 height 6
click at [306, 35] on input "Nebraska Other" at bounding box center [304, 34] width 4 height 4
checkbox input "true"
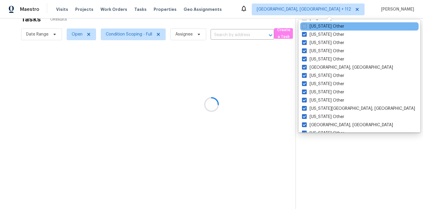
click at [327, 28] on label "Montana Other" at bounding box center [323, 26] width 42 height 6
click at [306, 27] on input "Montana Other" at bounding box center [304, 25] width 4 height 4
checkbox input "true"
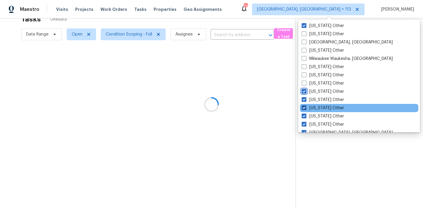
scroll to position [598, 0]
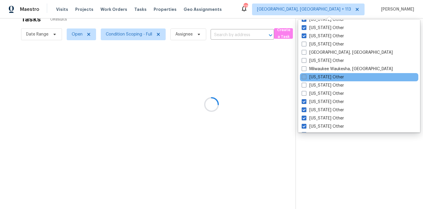
click at [319, 77] on label "Minnesota Other" at bounding box center [322, 77] width 42 height 6
click at [305, 77] on input "Minnesota Other" at bounding box center [303, 76] width 4 height 4
checkbox input "true"
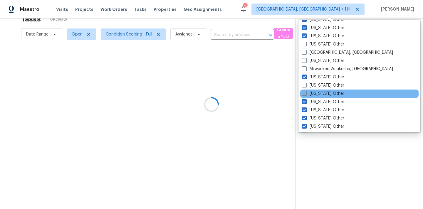
click at [320, 91] on label "Missouri Other" at bounding box center [323, 94] width 42 height 6
click at [306, 91] on input "Missouri Other" at bounding box center [304, 93] width 4 height 4
checkbox input "true"
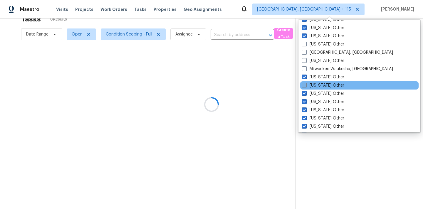
click at [323, 82] on label "Mississippi Other" at bounding box center [323, 85] width 42 height 6
click at [306, 82] on input "Mississippi Other" at bounding box center [304, 84] width 4 height 4
checkbox input "true"
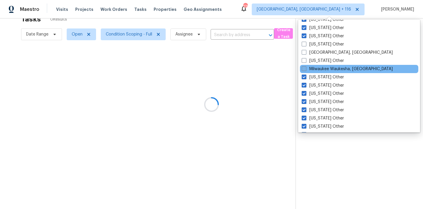
click at [320, 71] on label "Milwaukee Waukesha, WI" at bounding box center [346, 69] width 91 height 6
click at [305, 70] on input "Milwaukee Waukesha, WI" at bounding box center [303, 68] width 4 height 4
checkbox input "true"
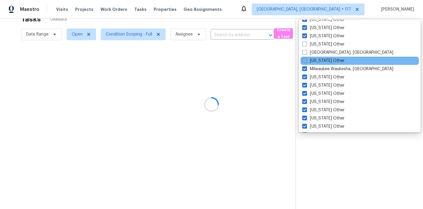
click at [320, 59] on label "Michigan Other" at bounding box center [323, 61] width 42 height 6
click at [306, 59] on input "Michigan Other" at bounding box center [304, 60] width 4 height 4
checkbox input "true"
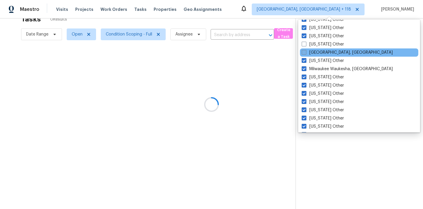
click at [320, 52] on label "Miami, FL" at bounding box center [346, 53] width 91 height 6
click at [305, 52] on input "Miami, FL" at bounding box center [303, 52] width 4 height 4
checkbox input "true"
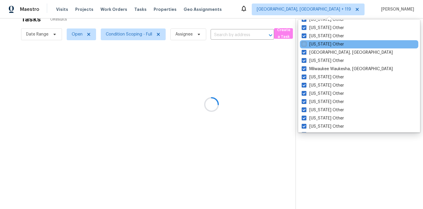
click at [323, 45] on label "Massachusetts Other" at bounding box center [322, 44] width 42 height 6
click at [305, 45] on input "Massachusetts Other" at bounding box center [303, 43] width 4 height 4
checkbox input "true"
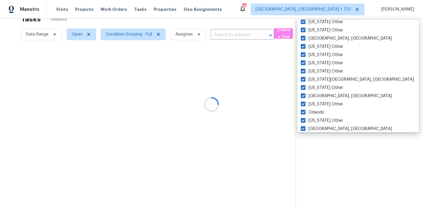
scroll to position [887, 0]
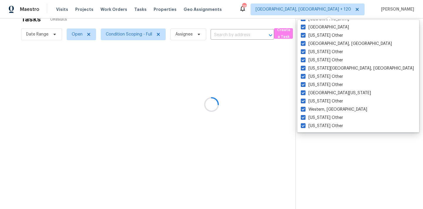
click at [233, 34] on div at bounding box center [211, 104] width 423 height 209
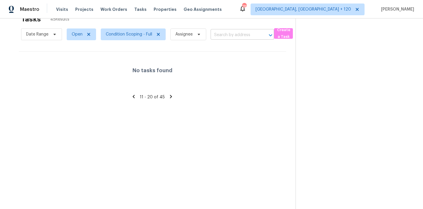
click at [227, 33] on input "text" at bounding box center [233, 35] width 47 height 9
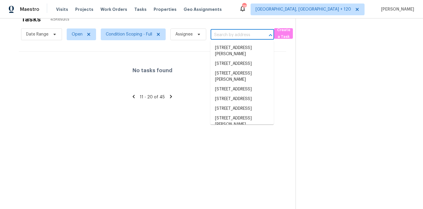
paste input "7410 Neva Ln, Port Richey, FL 34668"
type input "7410 Neva Ln, Port Richey, FL 34668"
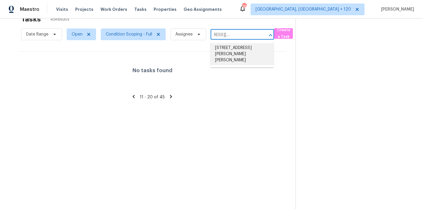
click at [231, 51] on li "7410 Neva Ln, Port Richey, FL 34668" at bounding box center [241, 54] width 63 height 22
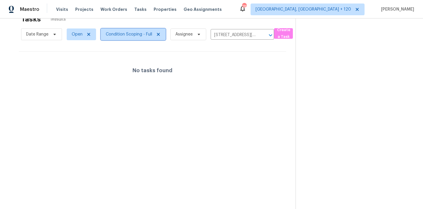
click at [137, 33] on span "Condition Scoping - Full" at bounding box center [129, 34] width 46 height 6
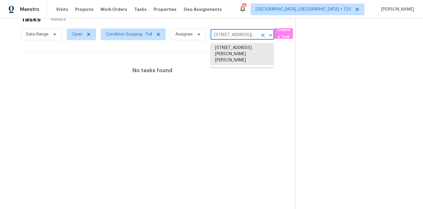
click at [225, 34] on input "7410 Neva Ln, Port Richey, FL 34668" at bounding box center [233, 35] width 47 height 9
click at [235, 57] on li "7410 Neva Ln, Port Richey, FL 34668" at bounding box center [241, 54] width 63 height 22
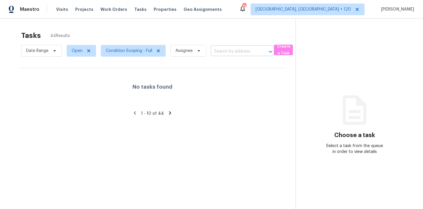
click at [223, 51] on input "text" at bounding box center [233, 51] width 47 height 9
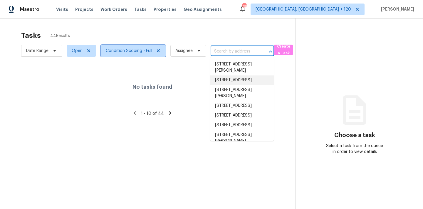
click at [146, 53] on span "Condition Scoping - Full" at bounding box center [129, 51] width 46 height 6
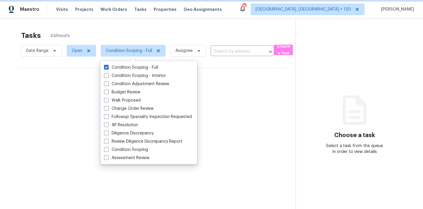
click at [136, 46] on span "Condition Scoping - Full" at bounding box center [133, 51] width 65 height 12
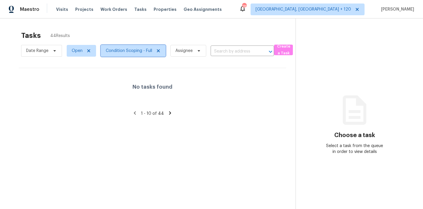
click at [135, 50] on span "Condition Scoping - Full" at bounding box center [129, 51] width 46 height 6
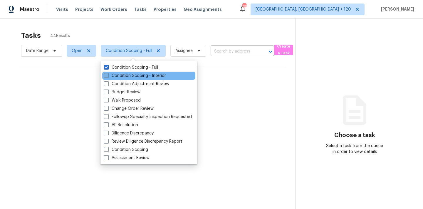
click at [145, 77] on label "Condition Scoping - Interior" at bounding box center [135, 76] width 62 height 6
click at [108, 77] on input "Condition Scoping - Interior" at bounding box center [106, 75] width 4 height 4
checkbox input "true"
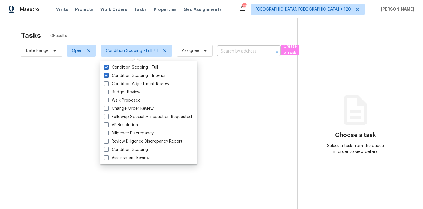
click at [224, 47] on input "text" at bounding box center [240, 51] width 47 height 9
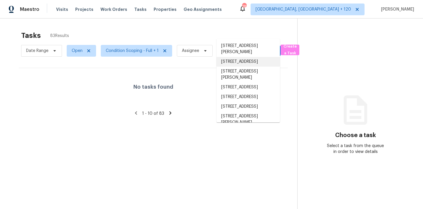
scroll to position [18, 0]
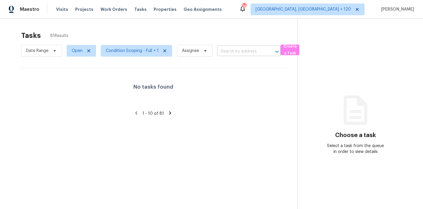
click at [221, 53] on input "text" at bounding box center [240, 51] width 47 height 9
click at [193, 52] on span "Assignee" at bounding box center [190, 51] width 17 height 6
click at [229, 58] on div "Date Range Open Condition Scoping - Full + 1 Assignee ​" at bounding box center [150, 50] width 259 height 15
click at [238, 49] on input "text" at bounding box center [240, 51] width 47 height 9
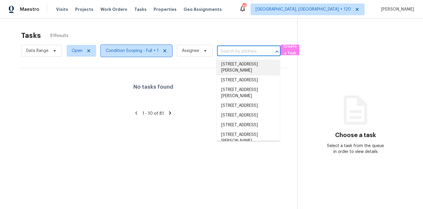
click at [135, 47] on span "Condition Scoping - Full + 1" at bounding box center [136, 51] width 71 height 12
click at [227, 50] on input "text" at bounding box center [240, 51] width 47 height 9
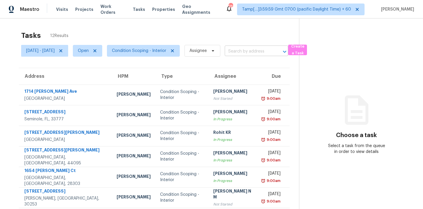
click at [246, 51] on input "text" at bounding box center [248, 51] width 47 height 9
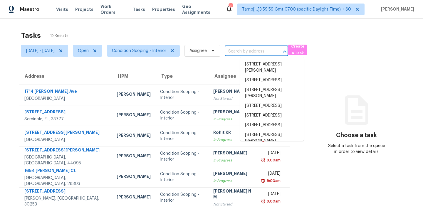
paste input "[STREET_ADDRESS][PERSON_NAME][PERSON_NAME]"
type input "[STREET_ADDRESS][PERSON_NAME][PERSON_NAME]"
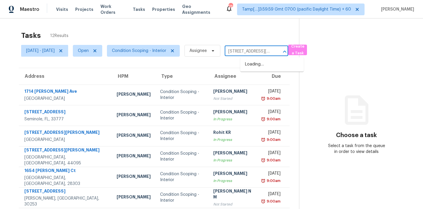
scroll to position [0, 26]
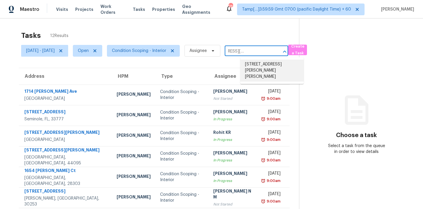
click at [252, 65] on li "[STREET_ADDRESS][PERSON_NAME][PERSON_NAME]" at bounding box center [271, 71] width 63 height 22
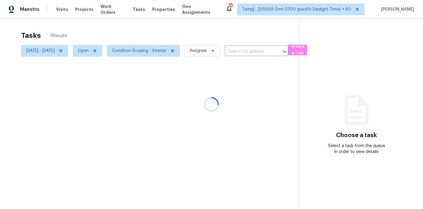
type input "[STREET_ADDRESS][PERSON_NAME][PERSON_NAME]"
click at [166, 53] on span "Condition Scoping - Interior" at bounding box center [139, 51] width 54 height 6
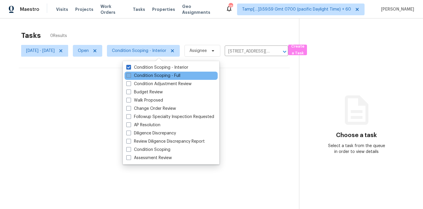
click at [169, 76] on label "Condition Scoping - Full" at bounding box center [153, 76] width 54 height 6
click at [130, 76] on input "Condition Scoping - Full" at bounding box center [128, 75] width 4 height 4
checkbox input "true"
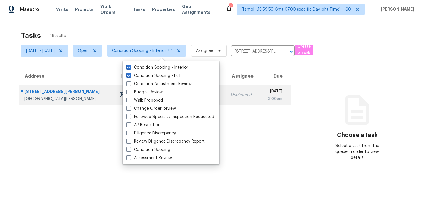
click at [234, 90] on td "Unclaimed" at bounding box center [243, 95] width 34 height 21
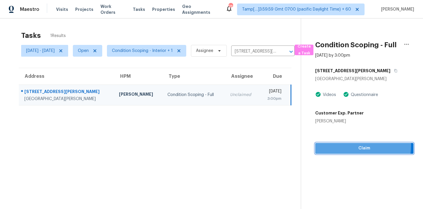
click at [337, 151] on span "Claim" at bounding box center [364, 148] width 89 height 7
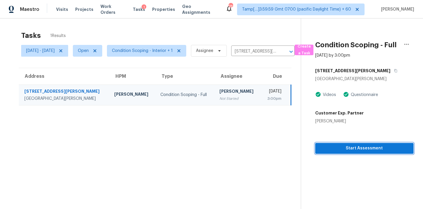
click at [337, 151] on span "Start Assessment" at bounding box center [364, 148] width 89 height 7
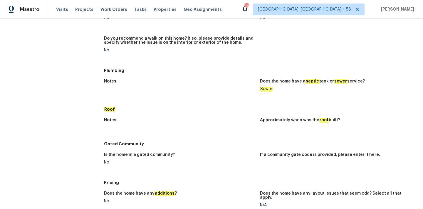
scroll to position [670, 0]
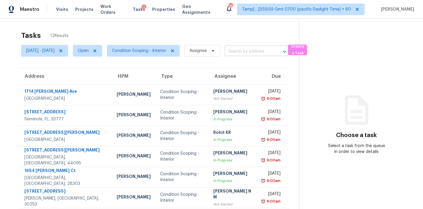
click at [248, 53] on input "text" at bounding box center [248, 51] width 47 height 9
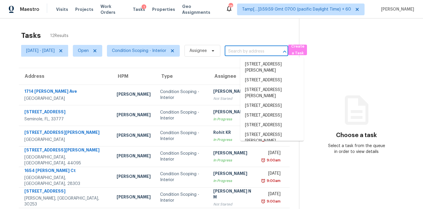
paste input "[STREET_ADDRESS][PERSON_NAME][PERSON_NAME]"
type input "[STREET_ADDRESS][PERSON_NAME][PERSON_NAME]"
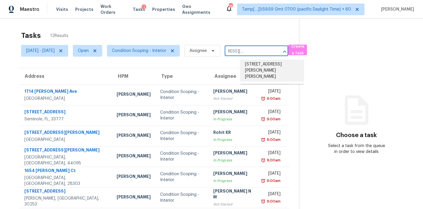
click at [255, 67] on li "[STREET_ADDRESS][PERSON_NAME][PERSON_NAME]" at bounding box center [271, 71] width 63 height 22
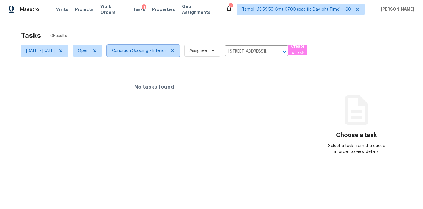
click at [158, 53] on span "Condition Scoping - Interior" at bounding box center [139, 51] width 54 height 6
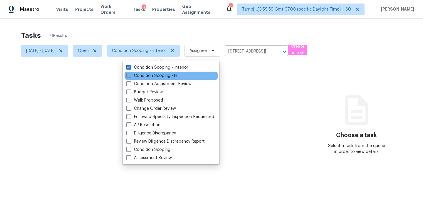
click at [163, 74] on label "Condition Scoping - Full" at bounding box center [153, 76] width 54 height 6
click at [130, 74] on input "Condition Scoping - Full" at bounding box center [128, 75] width 4 height 4
checkbox input "true"
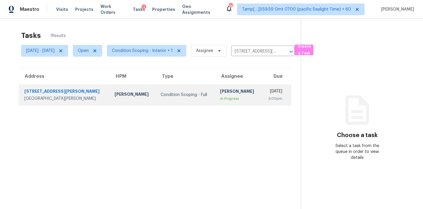
click at [236, 97] on td "[PERSON_NAME] Omsekar In Progress" at bounding box center [238, 95] width 46 height 21
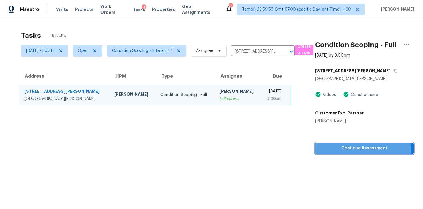
click at [354, 152] on span "Continue Assessment" at bounding box center [364, 148] width 89 height 7
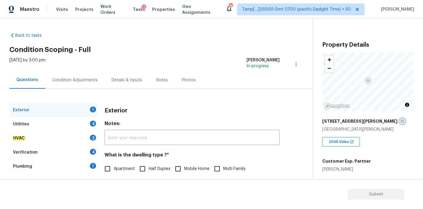
click at [400, 121] on icon "button" at bounding box center [402, 121] width 4 height 4
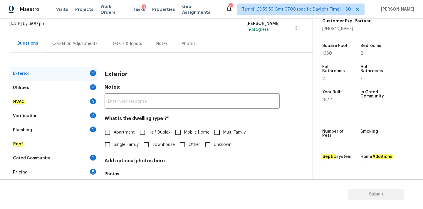
scroll to position [74, 0]
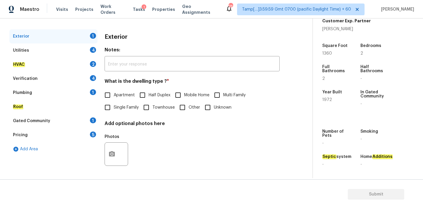
click at [117, 110] on span "Single Family" at bounding box center [126, 108] width 25 height 6
click at [114, 110] on input "Single Family" at bounding box center [107, 107] width 12 height 12
checkbox input "true"
click at [81, 132] on div "Pricing 5" at bounding box center [53, 135] width 88 height 14
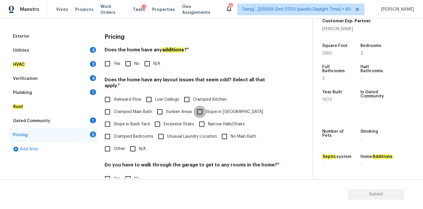
click at [197, 106] on input "Slope in [GEOGRAPHIC_DATA]" at bounding box center [199, 112] width 12 height 12
checkbox input "true"
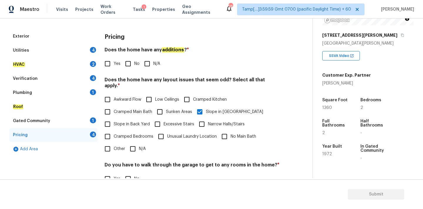
scroll to position [33, 0]
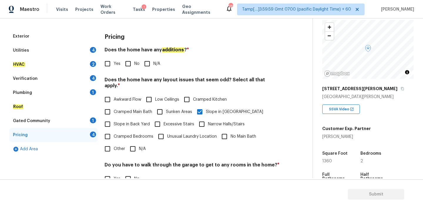
click at [200, 48] on h4 "Does the home have any additions ? *" at bounding box center [192, 51] width 175 height 8
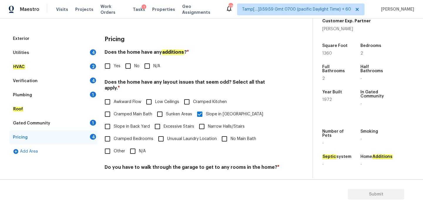
scroll to position [30, 0]
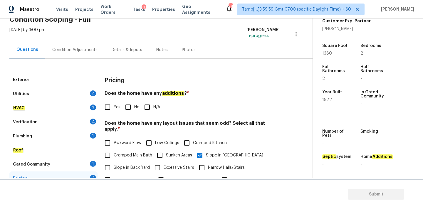
click at [88, 44] on div "Condition Adjustments" at bounding box center [74, 49] width 59 height 17
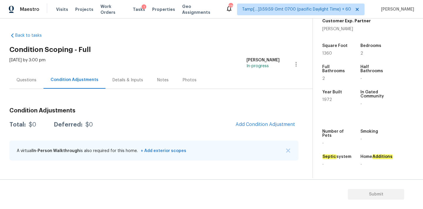
click at [256, 118] on span "Add Condition Adjustment" at bounding box center [265, 124] width 66 height 13
click at [258, 131] on span "Add Condition Adjustment" at bounding box center [265, 124] width 66 height 13
click at [257, 124] on span "Add Condition Adjustment" at bounding box center [264, 124] width 59 height 5
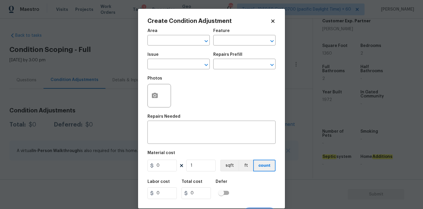
click at [172, 35] on div "Area" at bounding box center [178, 33] width 62 height 8
click at [172, 40] on input "text" at bounding box center [170, 40] width 46 height 9
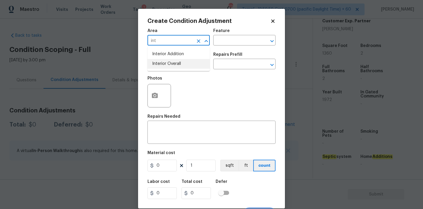
click at [170, 62] on li "Interior Overall" at bounding box center [178, 64] width 62 height 10
type input "Interior Overall"
click at [170, 62] on input "text" at bounding box center [170, 64] width 46 height 9
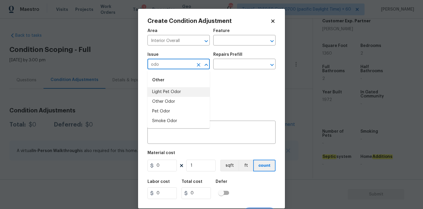
click at [170, 93] on li "Light Pet Odor" at bounding box center [178, 92] width 62 height 10
type input "Light Pet Odor"
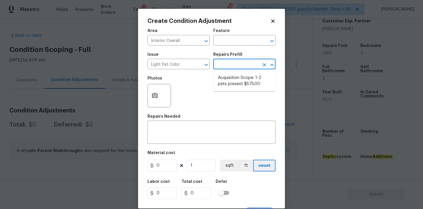
click at [229, 65] on input "text" at bounding box center [236, 64] width 46 height 9
click at [230, 84] on li "Acquisition Scope: 1-2 pets present $575.00" at bounding box center [244, 81] width 62 height 16
type textarea "Acquisition Scope: 1-2 pets present"
type input "575"
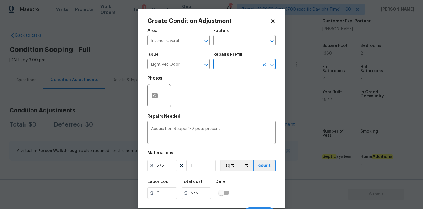
scroll to position [10, 0]
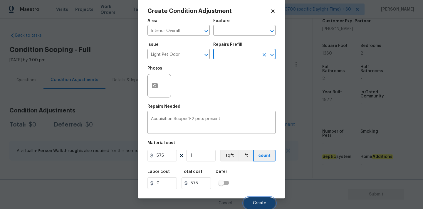
click at [250, 204] on button "Create" at bounding box center [259, 203] width 32 height 12
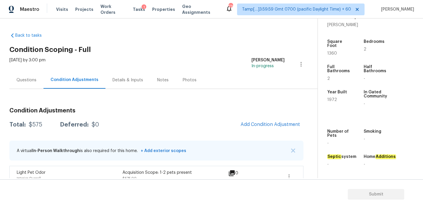
scroll to position [11, 0]
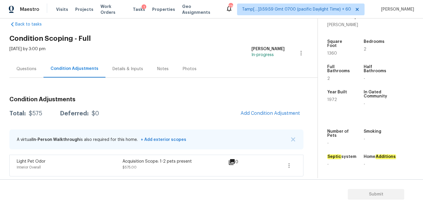
click at [35, 69] on div "Questions" at bounding box center [26, 69] width 20 height 6
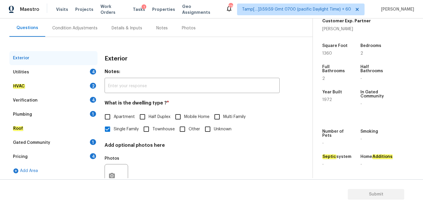
scroll to position [74, 0]
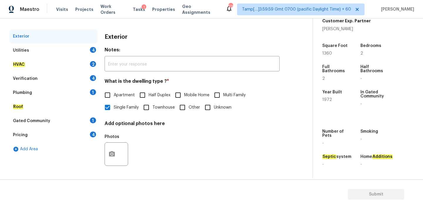
click at [69, 130] on div "Pricing 4" at bounding box center [53, 135] width 88 height 14
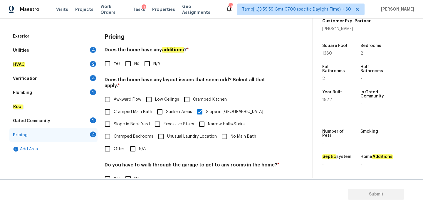
click at [131, 63] on input "No" at bounding box center [128, 64] width 12 height 12
checkbox input "true"
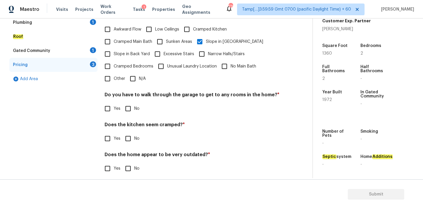
scroll to position [143, 0]
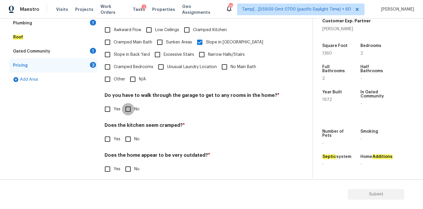
click at [132, 103] on input "No" at bounding box center [128, 109] width 12 height 12
checkbox input "true"
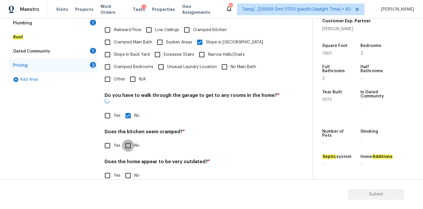
click at [132, 139] on input "No" at bounding box center [128, 145] width 12 height 12
checkbox input "true"
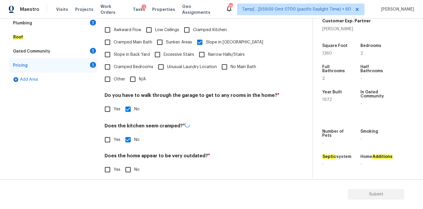
click at [131, 164] on input "No" at bounding box center [128, 170] width 12 height 12
checkbox input "true"
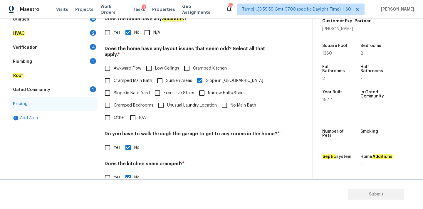
click at [45, 91] on div "Gated Community" at bounding box center [31, 90] width 37 height 6
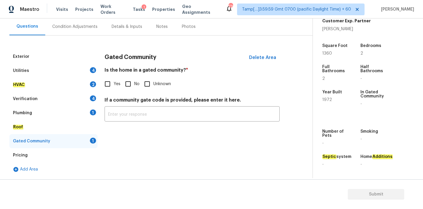
scroll to position [53, 0]
click at [129, 87] on input "No" at bounding box center [128, 84] width 12 height 12
checkbox input "true"
click at [85, 107] on div "Plumbing 1" at bounding box center [53, 113] width 88 height 14
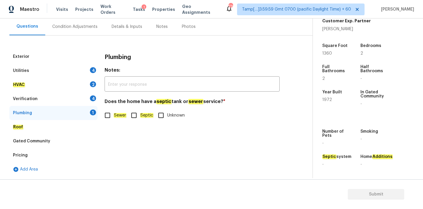
click at [124, 113] on span "Sewer" at bounding box center [120, 115] width 13 height 6
click at [114, 113] on input "Sewer" at bounding box center [107, 115] width 12 height 12
checkbox input "true"
click at [87, 102] on div "Verification 4" at bounding box center [53, 99] width 88 height 14
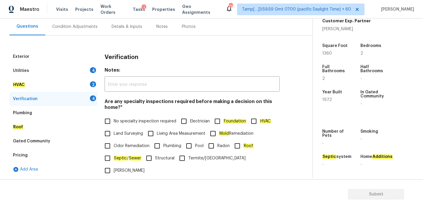
click at [129, 121] on span "No specialty inspection required" at bounding box center [145, 121] width 63 height 6
click at [114, 121] on input "No specialty inspection required" at bounding box center [107, 121] width 12 height 12
checkbox input "true"
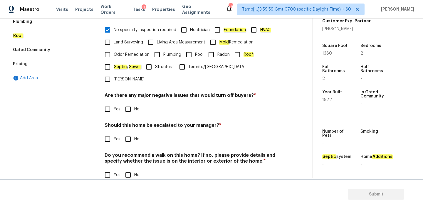
scroll to position [144, 0]
click at [131, 107] on div "Verification Notes: ​ Are any specialty inspections required before making a de…" at bounding box center [192, 74] width 175 height 230
click at [131, 104] on input "No" at bounding box center [128, 110] width 12 height 12
checkbox input "true"
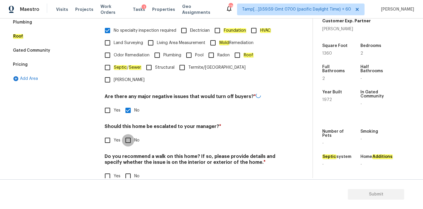
click at [131, 134] on input "No" at bounding box center [128, 140] width 12 height 12
checkbox input "true"
click at [131, 157] on div "Do you recommend a walk on this home? If so, please provide details and specify…" at bounding box center [192, 167] width 175 height 29
click at [131, 169] on input "No" at bounding box center [128, 175] width 12 height 12
checkbox input "true"
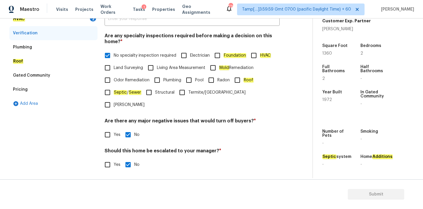
scroll to position [75, 0]
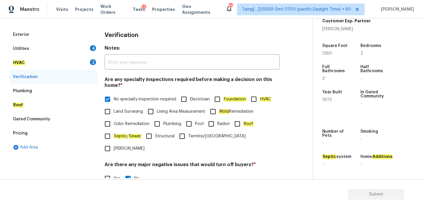
click at [56, 56] on div "HVAC 2" at bounding box center [53, 63] width 88 height 14
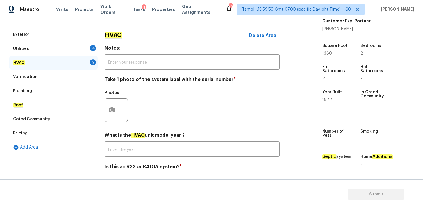
scroll to position [93, 0]
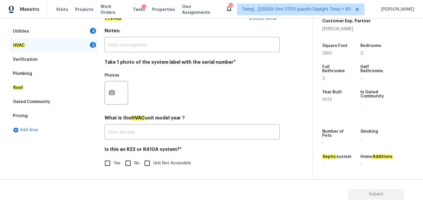
click at [131, 159] on input "No" at bounding box center [128, 163] width 12 height 12
checkbox input "true"
click at [115, 92] on button "button" at bounding box center [112, 92] width 14 height 23
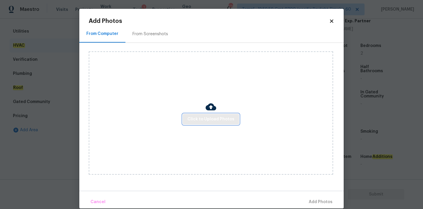
click at [213, 115] on button "Click to Upload Photos" at bounding box center [211, 119] width 56 height 11
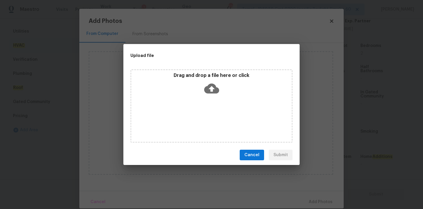
click at [213, 91] on icon at bounding box center [211, 89] width 15 height 10
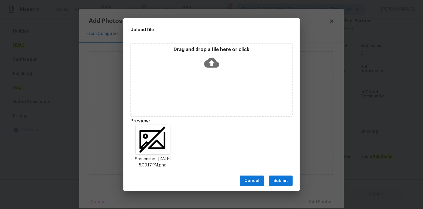
click at [277, 181] on span "Submit" at bounding box center [280, 180] width 14 height 7
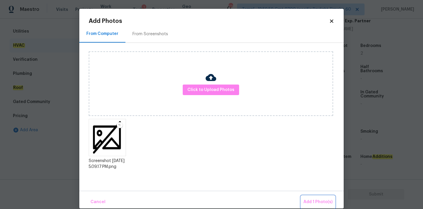
click at [314, 201] on span "Add 1 Photo(s)" at bounding box center [317, 201] width 29 height 7
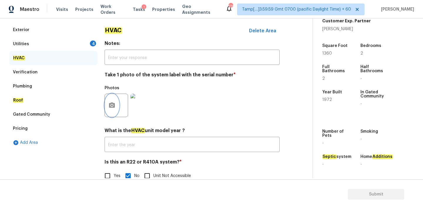
scroll to position [79, 0]
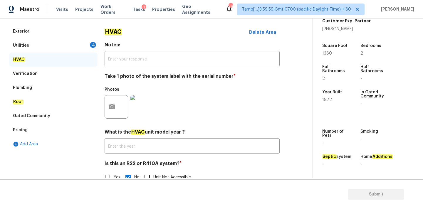
click at [81, 42] on div "Utilities 4" at bounding box center [53, 45] width 88 height 14
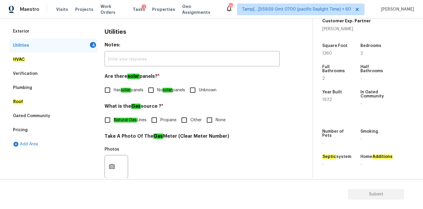
click at [153, 89] on input "No solar panels" at bounding box center [151, 90] width 12 height 12
checkbox input "true"
click at [215, 120] on input "None" at bounding box center [209, 120] width 12 height 12
checkbox input "true"
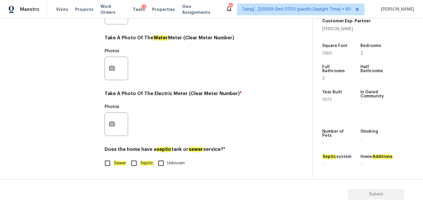
scroll to position [233, 0]
click at [123, 163] on em "Sewer" at bounding box center [120, 163] width 13 height 5
click at [114, 163] on input "Sewer" at bounding box center [107, 163] width 12 height 12
checkbox input "true"
click at [115, 118] on button "button" at bounding box center [112, 124] width 14 height 23
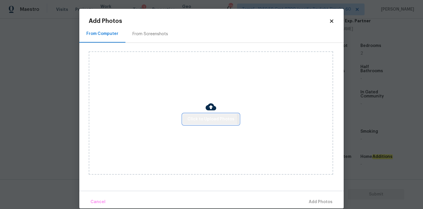
click at [191, 121] on span "Click to Upload Photos" at bounding box center [210, 119] width 47 height 7
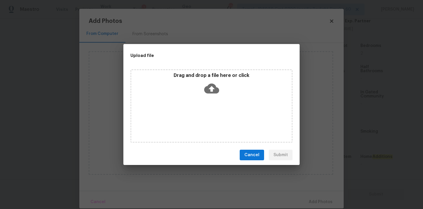
click at [213, 84] on icon at bounding box center [211, 89] width 15 height 10
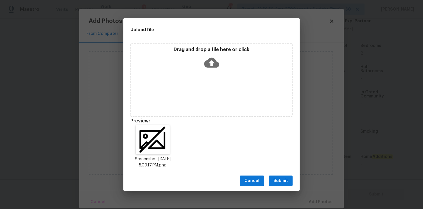
click at [280, 183] on span "Submit" at bounding box center [280, 180] width 14 height 7
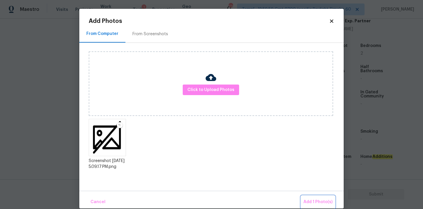
click at [314, 198] on span "Add 1 Photo(s)" at bounding box center [317, 201] width 29 height 7
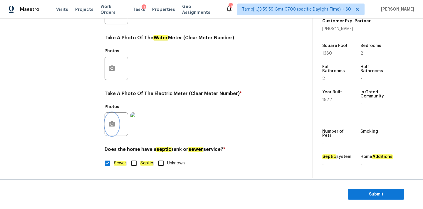
scroll to position [0, 0]
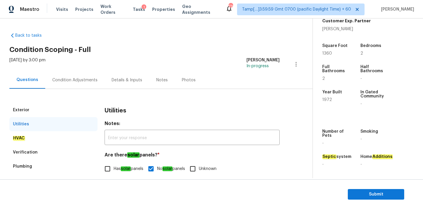
click at [92, 80] on div "Condition Adjustments" at bounding box center [74, 80] width 45 height 6
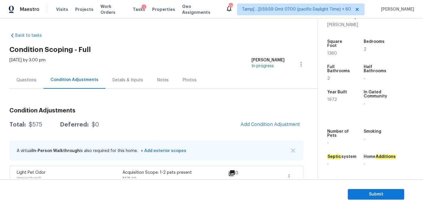
scroll to position [11, 0]
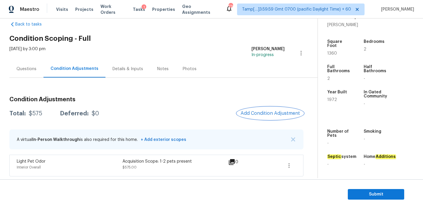
click at [252, 112] on span "Add Condition Adjustment" at bounding box center [269, 113] width 59 height 5
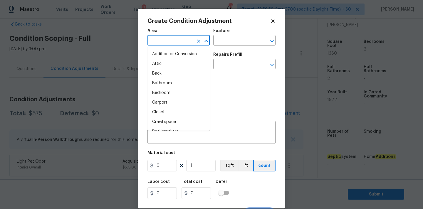
click at [182, 43] on input "text" at bounding box center [170, 40] width 46 height 9
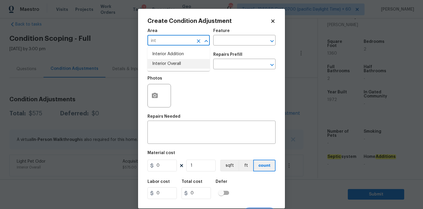
click at [175, 63] on li "Interior Overall" at bounding box center [178, 64] width 62 height 10
type input "Interior Overall"
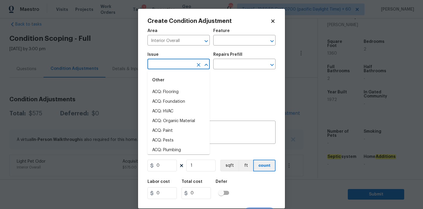
click at [175, 64] on input "text" at bounding box center [170, 64] width 46 height 9
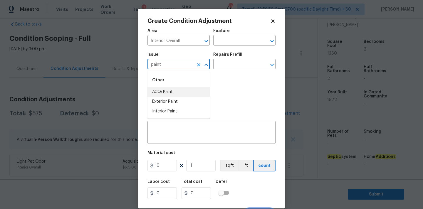
click at [171, 89] on li "ACQ: Paint" at bounding box center [178, 92] width 62 height 10
type input "ACQ: Paint"
click at [235, 66] on input "text" at bounding box center [236, 64] width 46 height 9
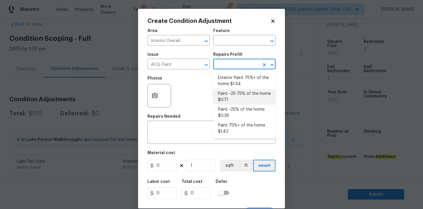
click at [240, 95] on li "Paint ~25-75% of the home $0.71" at bounding box center [244, 97] width 62 height 16
type input "Acquisition"
type textarea "Acquisition Scope: ~25 - 75% of the home needs interior paint"
type input "0.71"
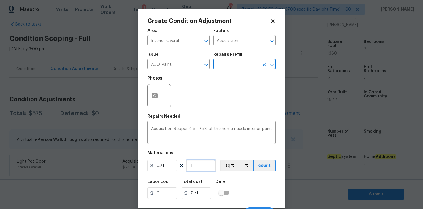
click at [204, 164] on input "1" at bounding box center [200, 166] width 29 height 12
type input "13"
type input "9.23"
type input "136"
type input "96.56"
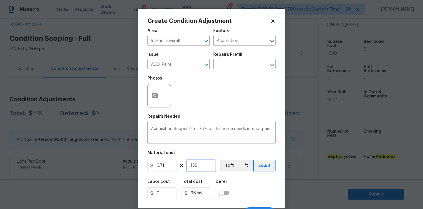
type input "1360"
type input "965.6"
type input "1360"
click at [161, 100] on button "button" at bounding box center [155, 95] width 14 height 23
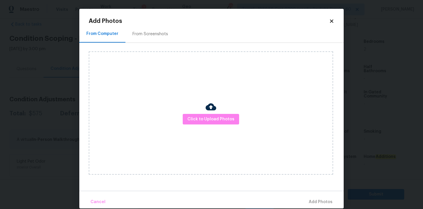
click at [196, 128] on div "Click to Upload Photos" at bounding box center [211, 112] width 244 height 123
click at [196, 121] on span "Click to Upload Photos" at bounding box center [210, 119] width 47 height 7
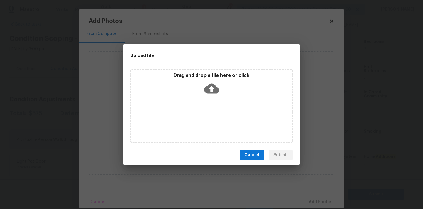
click at [211, 91] on icon at bounding box center [211, 89] width 15 height 10
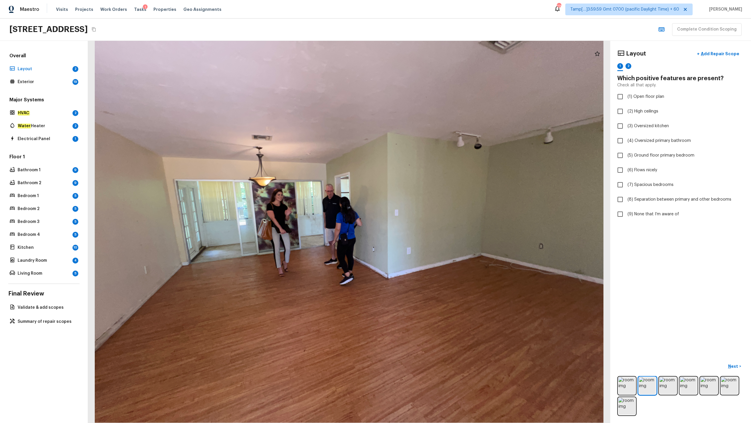
checkbox input "true"
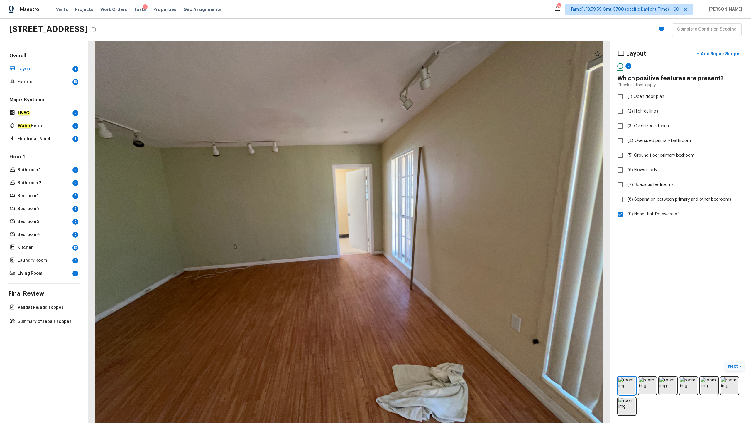
click at [422, 209] on p "Next" at bounding box center [734, 366] width 11 height 6
checkbox input "true"
click at [422, 209] on p "Next ( Exterior )" at bounding box center [725, 366] width 29 height 6
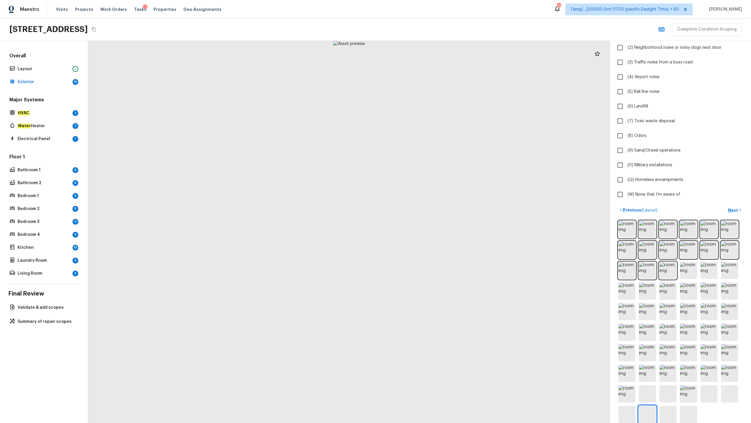
scroll to position [75, 0]
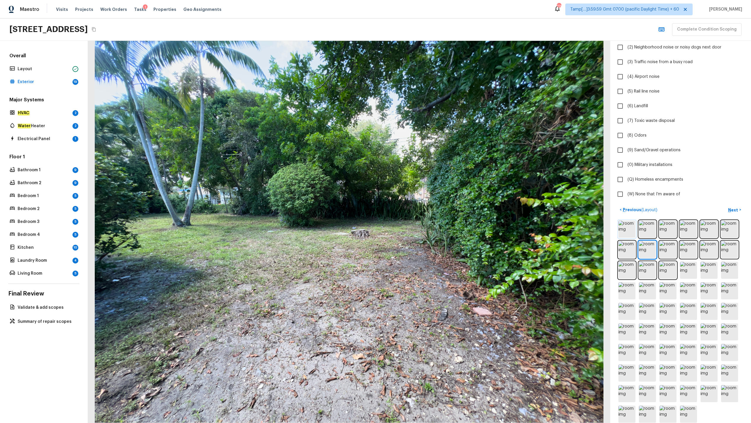
click at [422, 209] on img at bounding box center [627, 228] width 17 height 17
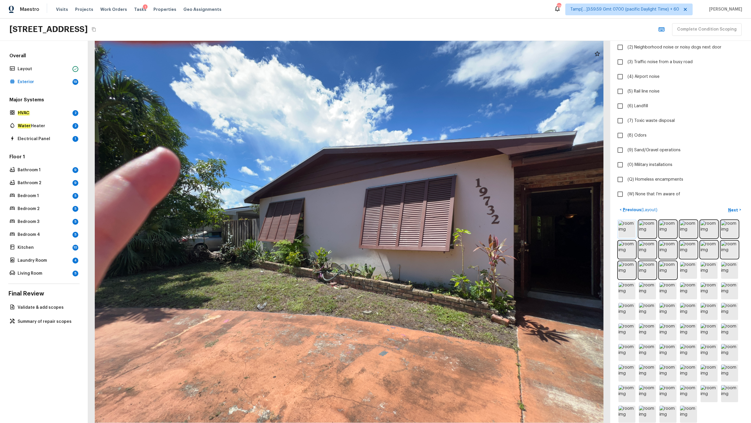
click at [422, 209] on img at bounding box center [627, 228] width 17 height 17
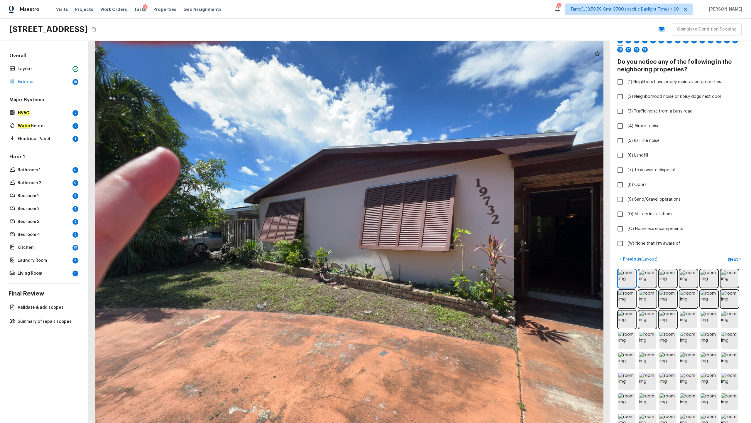
scroll to position [24, 0]
click at [422, 209] on span "(W) None that I’m aware of" at bounding box center [654, 245] width 53 height 6
click at [422, 209] on input "(W) None that I’m aware of" at bounding box center [620, 245] width 12 height 12
checkbox input "true"
click at [422, 209] on p "Next" at bounding box center [734, 261] width 11 height 6
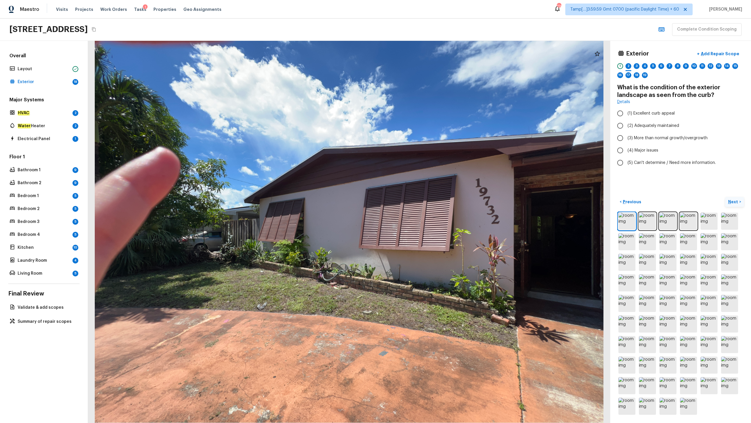
scroll to position [0, 0]
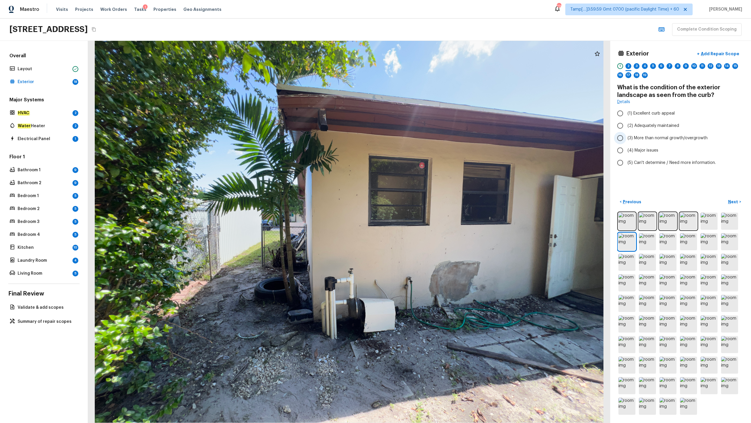
click at [422, 139] on span "(3) More than normal growth/overgrowth" at bounding box center [668, 138] width 80 height 6
click at [422, 139] on input "(3) More than normal growth/overgrowth" at bounding box center [620, 138] width 12 height 12
radio input "true"
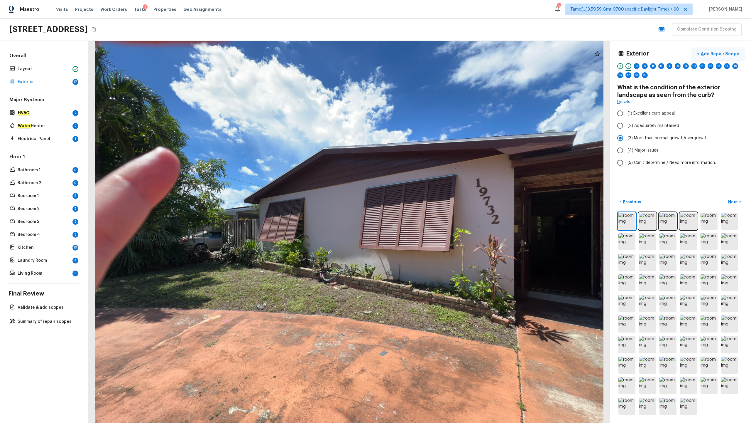
click at [422, 54] on p "Add Repair Scope" at bounding box center [720, 54] width 40 height 6
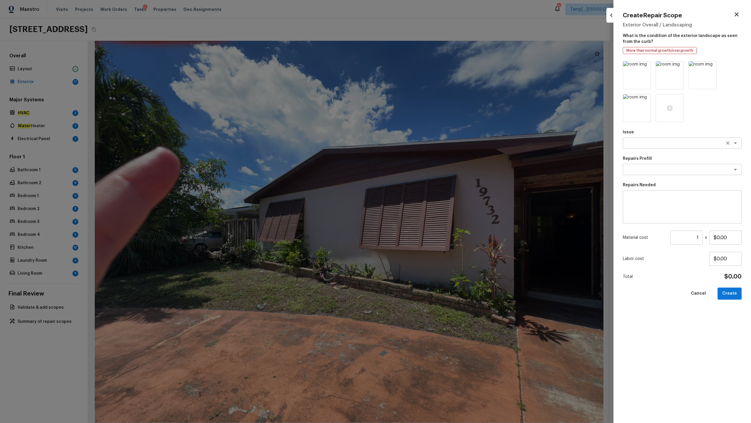
click at [422, 147] on div "x ​" at bounding box center [682, 142] width 119 height 11
click at [422, 157] on em "Landscape Package" at bounding box center [647, 155] width 39 height 5
type textarea "Landscape Package"
click at [422, 169] on textarea at bounding box center [674, 169] width 97 height 6
click at [422, 183] on li "Initial landscaping package" at bounding box center [682, 181] width 119 height 9
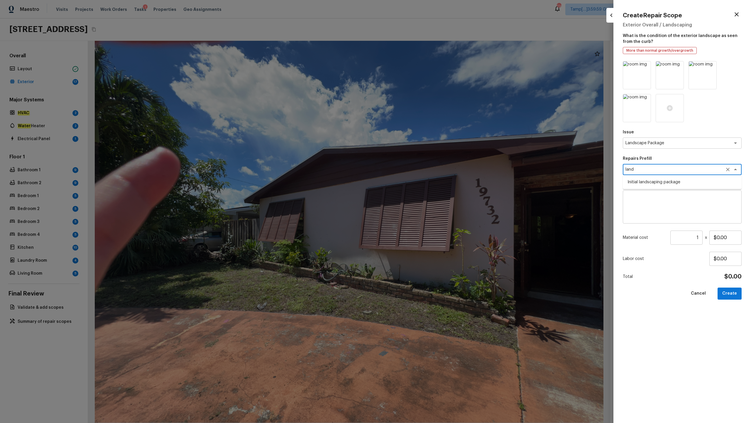
type textarea "Initial landscaping package"
type textarea "Mowing of grass up to 6" in height. Mow, edge along driveways & sidewalks, trim…"
type input "$300.00"
type textarea "Initial landscaping package"
click at [422, 209] on input "$300.00" at bounding box center [726, 237] width 32 height 14
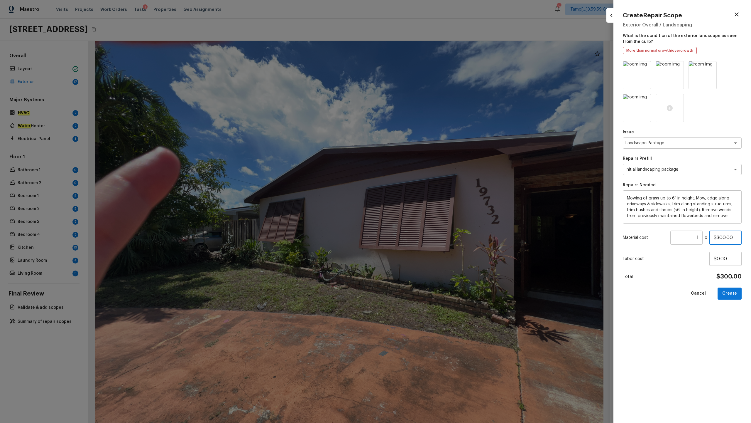
click at [422, 209] on input "$300.00" at bounding box center [726, 237] width 32 height 14
click at [422, 108] on icon at bounding box center [670, 108] width 6 height 6
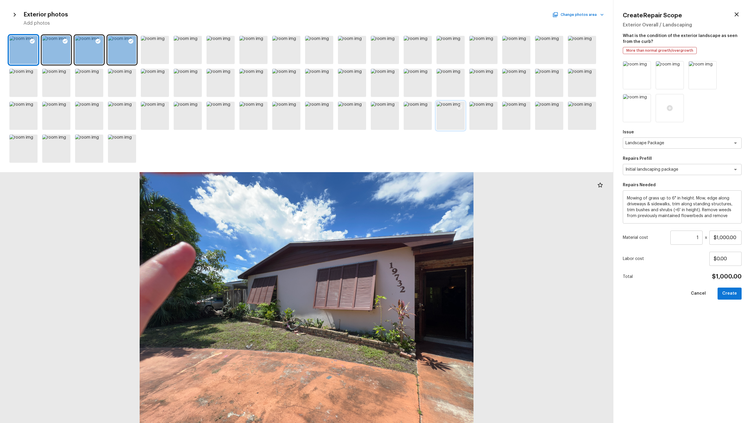
click at [422, 112] on div at bounding box center [459, 108] width 11 height 12
click at [422, 106] on icon at bounding box center [493, 107] width 6 height 6
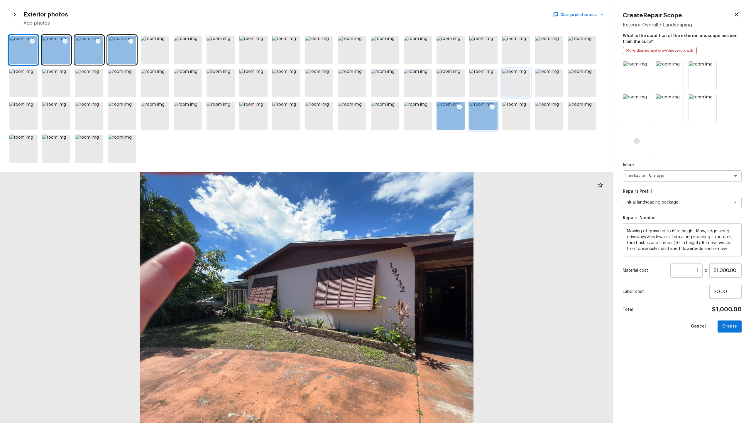
click at [422, 72] on icon at bounding box center [525, 74] width 5 height 5
click at [422, 107] on icon at bounding box center [525, 107] width 5 height 5
click at [322, 44] on div at bounding box center [319, 50] width 28 height 28
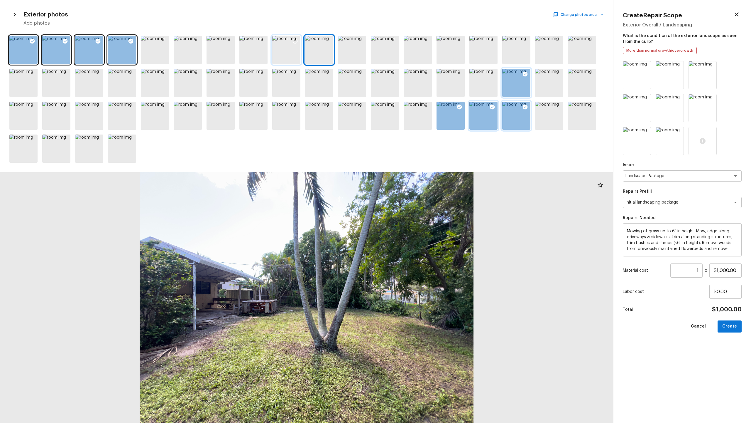
click at [292, 44] on div at bounding box center [295, 42] width 11 height 12
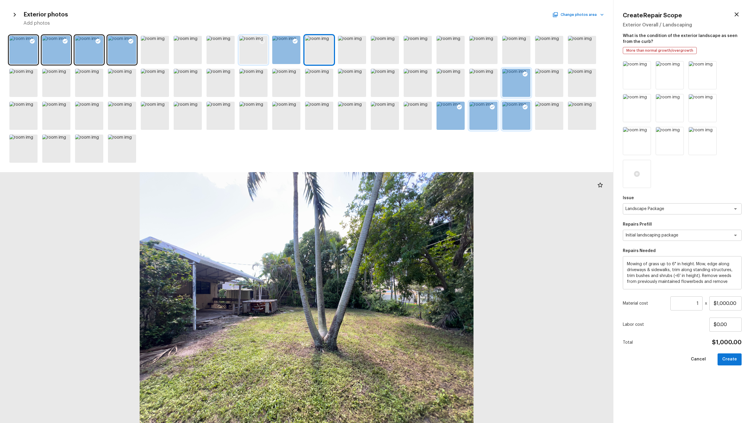
click at [262, 44] on icon at bounding box center [262, 41] width 6 height 6
click at [327, 40] on icon at bounding box center [328, 41] width 6 height 6
click at [362, 41] on icon at bounding box center [361, 41] width 6 height 6
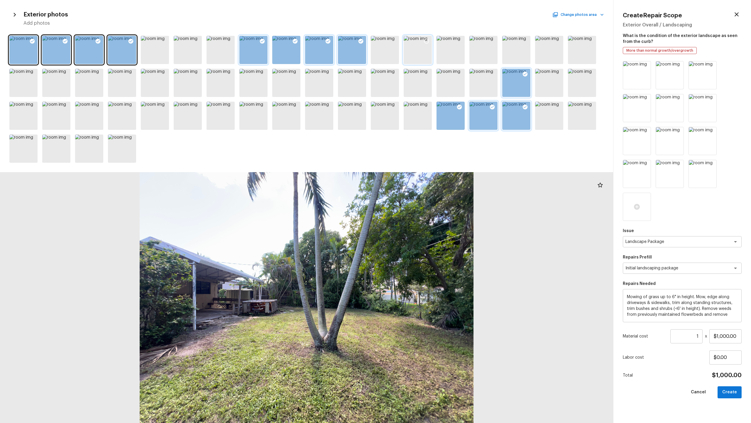
click at [422, 40] on icon at bounding box center [427, 41] width 6 height 6
click at [197, 40] on icon at bounding box center [197, 41] width 6 height 6
click at [163, 40] on icon at bounding box center [164, 41] width 6 height 6
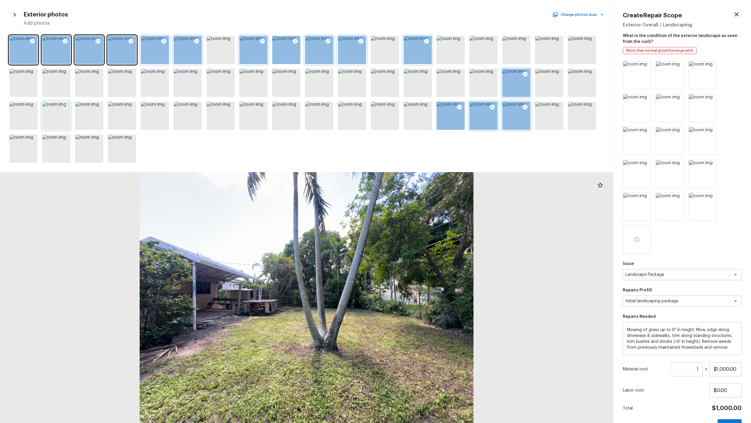
click at [65, 105] on icon at bounding box center [65, 107] width 6 height 6
click at [294, 105] on icon at bounding box center [295, 107] width 5 height 5
click at [422, 209] on input "$1,000.00" at bounding box center [726, 369] width 32 height 14
type input "$1,500.00"
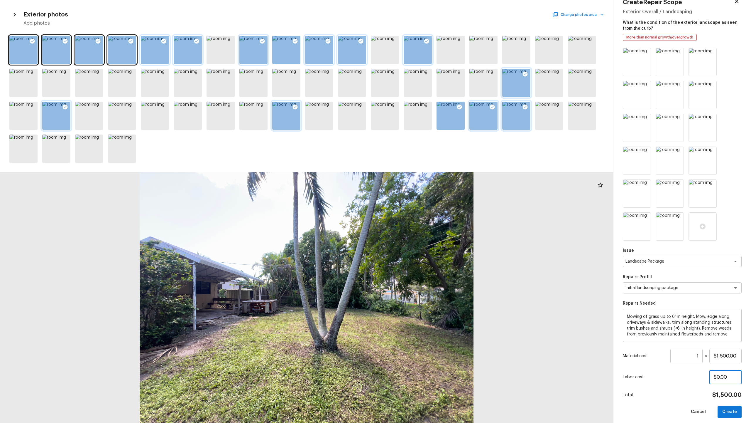
scroll to position [18, 0]
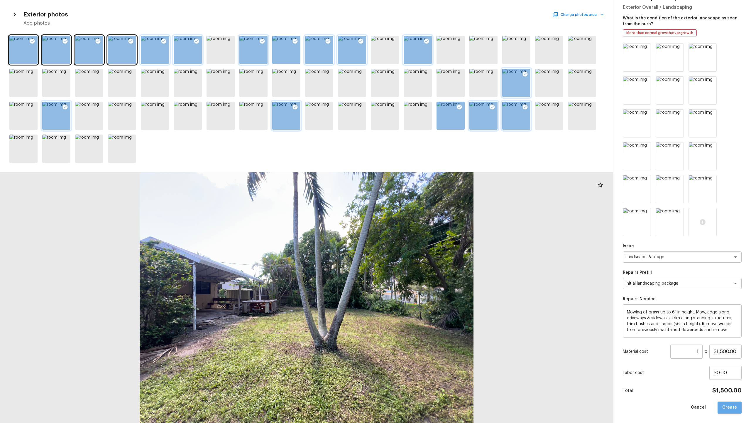
click at [422, 209] on button "Create" at bounding box center [730, 407] width 24 height 12
type input "$0.00"
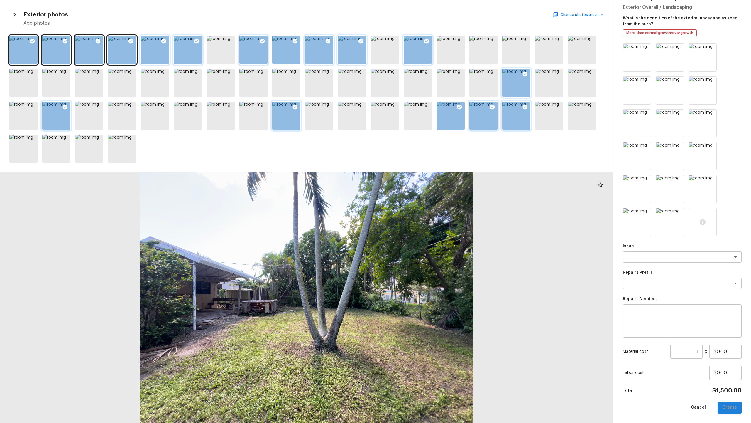
scroll to position [0, 0]
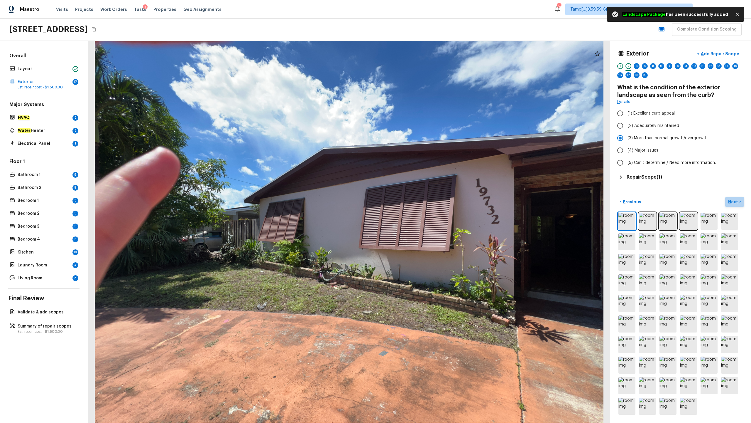
click at [422, 202] on p "Next" at bounding box center [734, 202] width 11 height 6
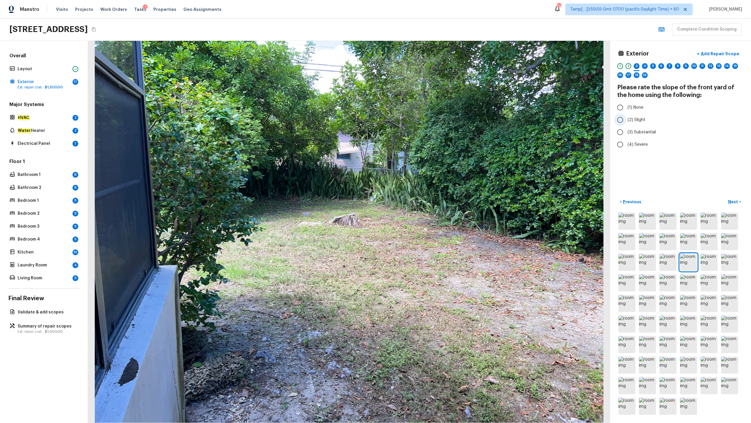
radio input "true"
click at [422, 199] on p "Next" at bounding box center [734, 202] width 11 height 6
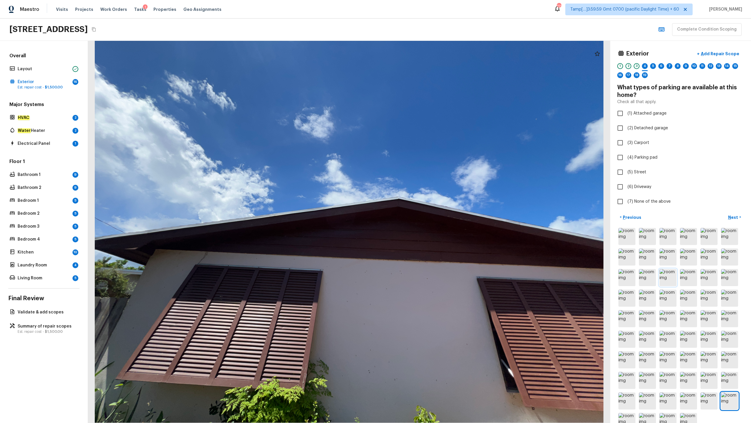
scroll to position [7, 0]
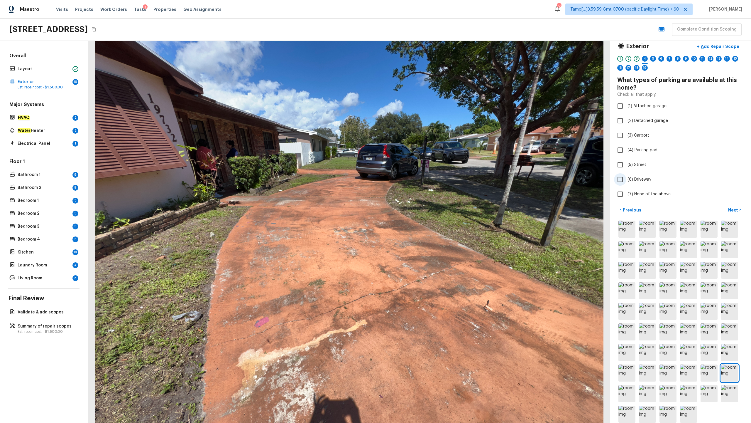
click at [422, 178] on span "(6) Driveway" at bounding box center [640, 179] width 24 height 6
click at [422, 178] on input "(6) Driveway" at bounding box center [620, 179] width 12 height 12
checkbox input "true"
click at [422, 209] on p "Next" at bounding box center [734, 210] width 11 height 6
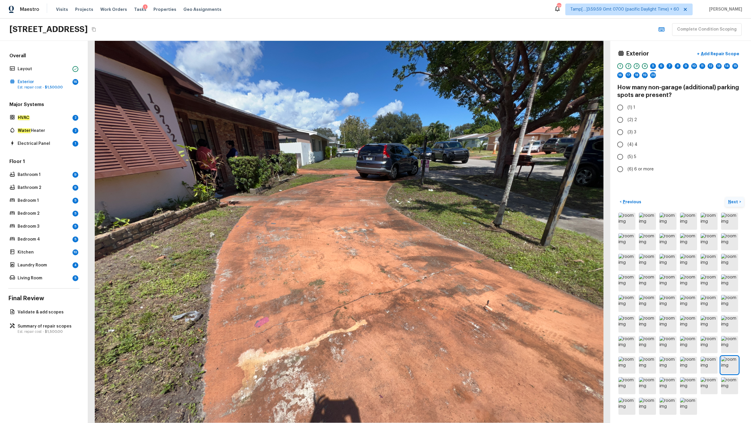
scroll to position [0, 0]
click at [422, 123] on label "(2) 2" at bounding box center [676, 120] width 125 height 12
click at [422, 123] on input "(2) 2" at bounding box center [620, 120] width 12 height 12
radio input "true"
click at [422, 202] on p "Next" at bounding box center [734, 202] width 11 height 6
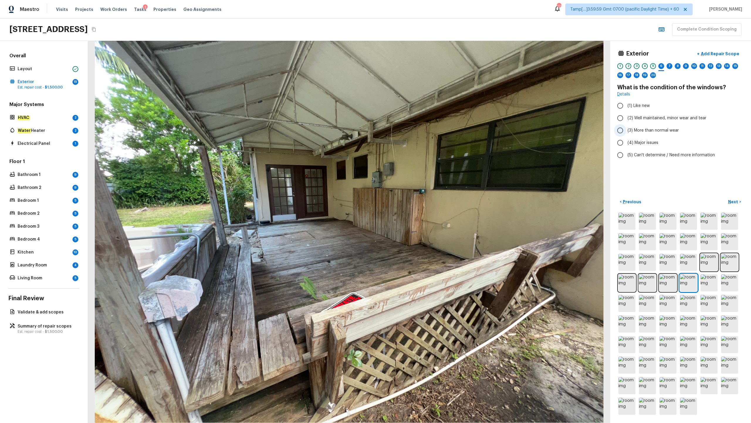
click at [422, 128] on span "(3) More than normal wear" at bounding box center [653, 130] width 51 height 6
click at [422, 128] on input "(3) More than normal wear" at bounding box center [620, 130] width 12 height 12
radio input "true"
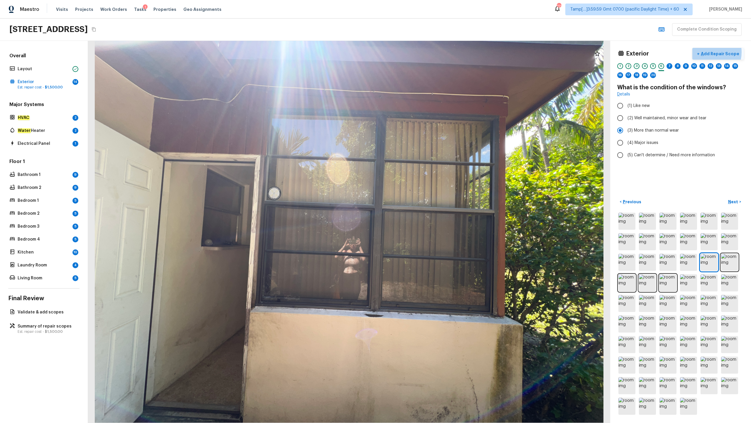
click at [422, 52] on p "Add Repair Scope" at bounding box center [720, 54] width 40 height 6
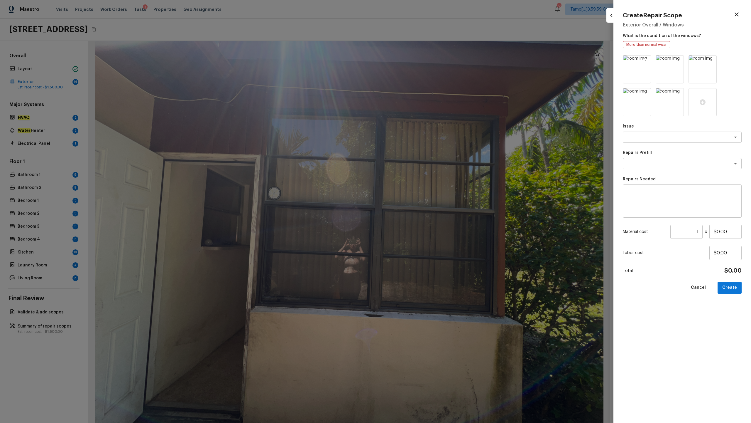
click at [422, 60] on icon at bounding box center [645, 60] width 5 height 5
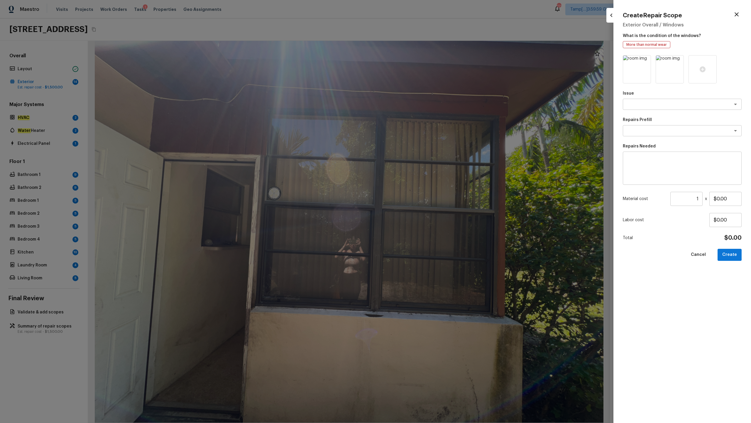
click at [422, 60] on icon at bounding box center [645, 60] width 5 height 5
click at [422, 70] on icon at bounding box center [637, 69] width 6 height 6
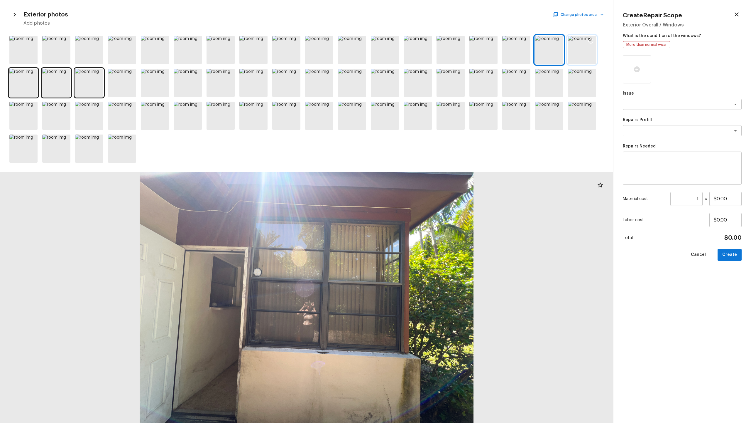
click at [422, 54] on div at bounding box center [582, 50] width 28 height 28
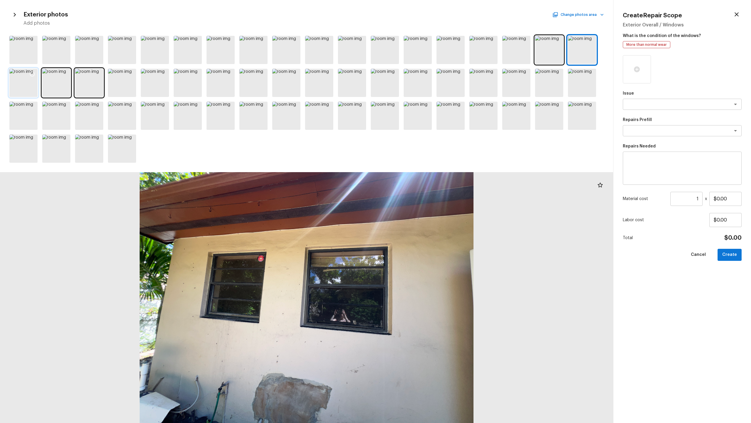
click at [31, 90] on div at bounding box center [23, 83] width 28 height 28
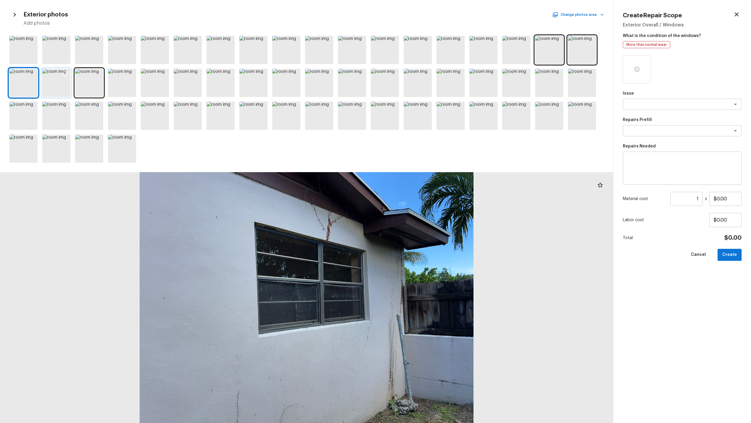
click at [53, 85] on div at bounding box center [56, 83] width 28 height 28
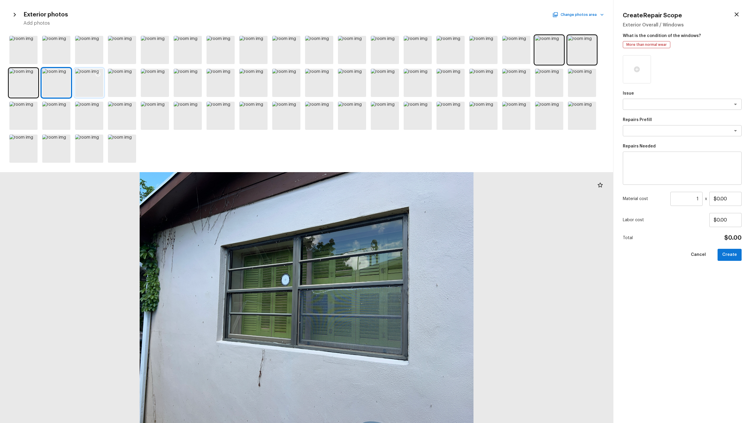
click at [91, 82] on div at bounding box center [89, 83] width 28 height 28
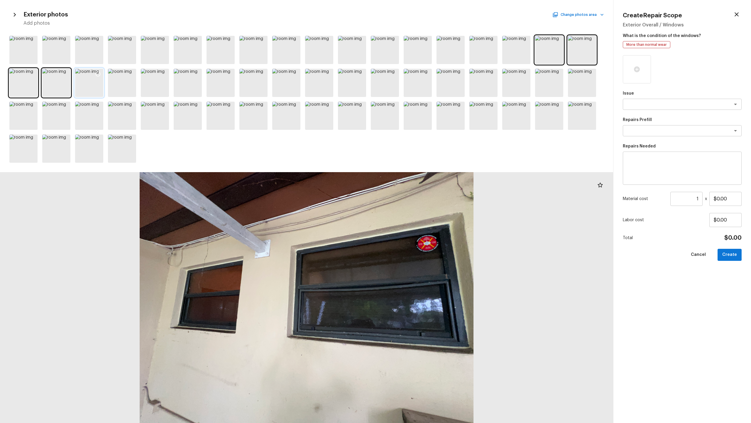
click at [97, 71] on icon at bounding box center [98, 74] width 6 height 6
click at [266, 81] on div at bounding box center [262, 75] width 11 height 12
click at [262, 84] on div at bounding box center [254, 83] width 28 height 28
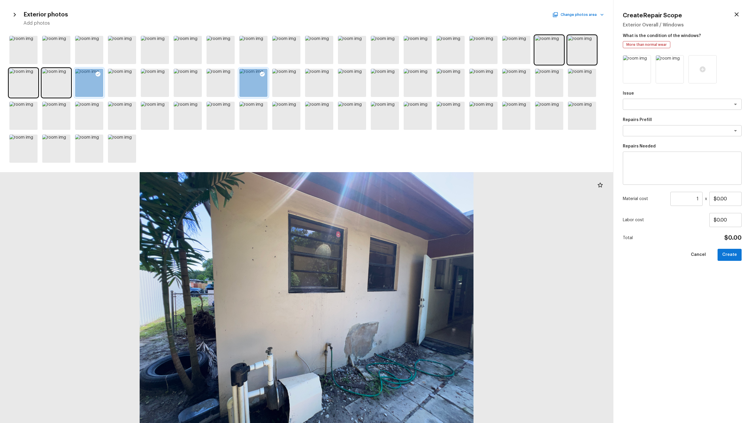
click at [262, 70] on div at bounding box center [262, 75] width 11 height 12
click at [380, 83] on div at bounding box center [385, 83] width 28 height 28
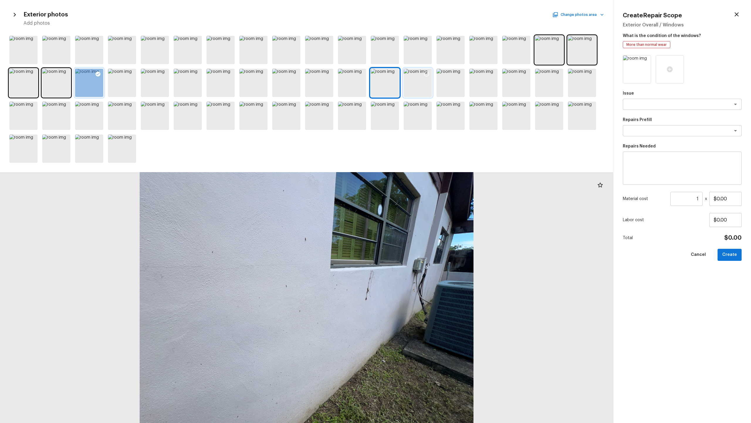
click at [419, 90] on div at bounding box center [418, 83] width 28 height 28
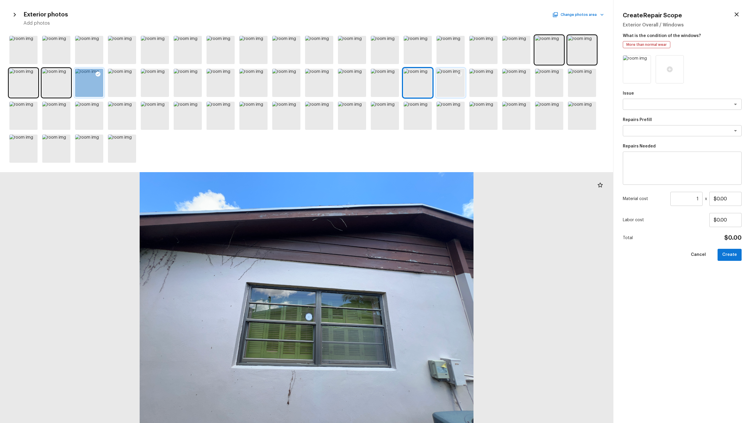
click at [422, 89] on div at bounding box center [451, 83] width 28 height 28
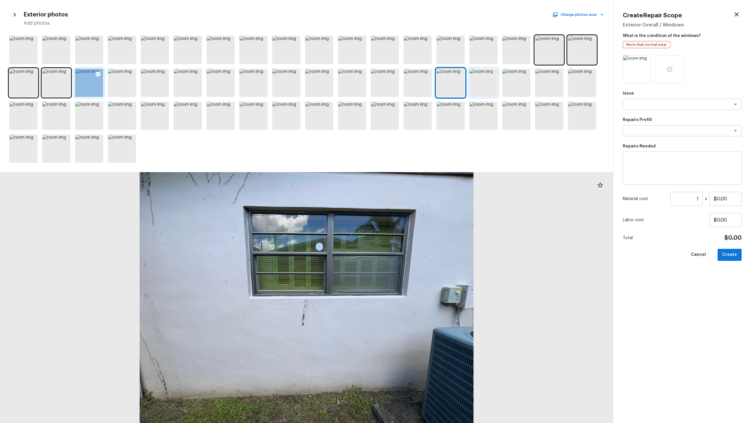
click at [422, 93] on div at bounding box center [484, 83] width 28 height 28
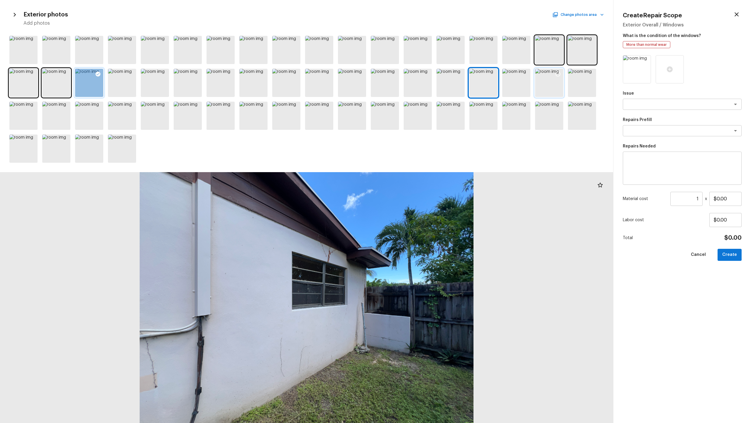
click at [422, 84] on div at bounding box center [549, 83] width 28 height 28
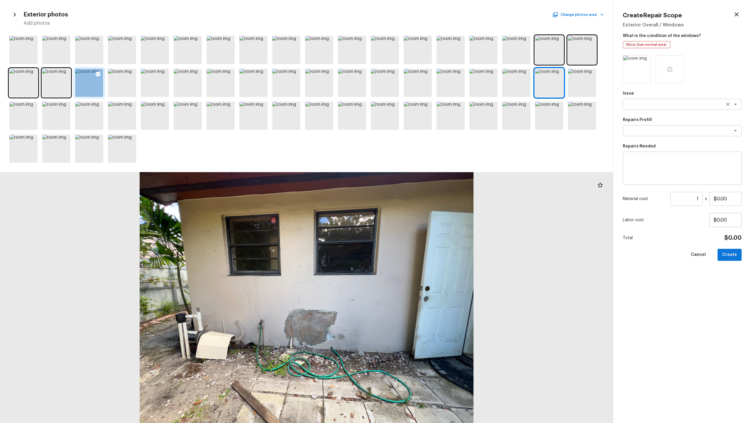
click at [422, 107] on textarea at bounding box center [674, 104] width 97 height 6
click at [422, 114] on li "Windows & Skylights" at bounding box center [682, 116] width 119 height 9
type textarea "Windows & Skylights"
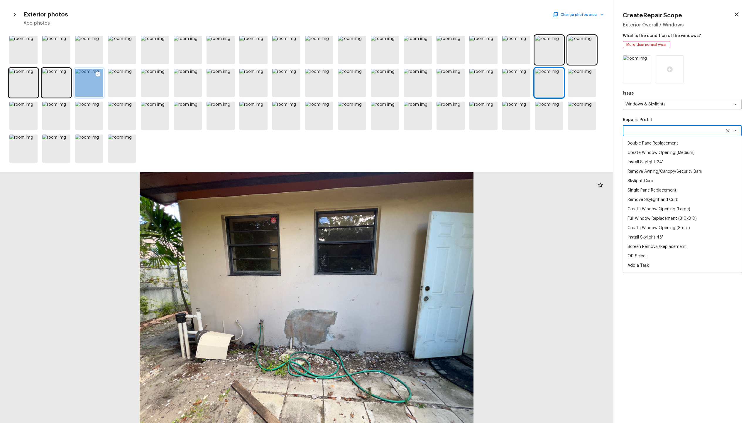
click at [422, 132] on textarea at bounding box center [674, 131] width 97 height 6
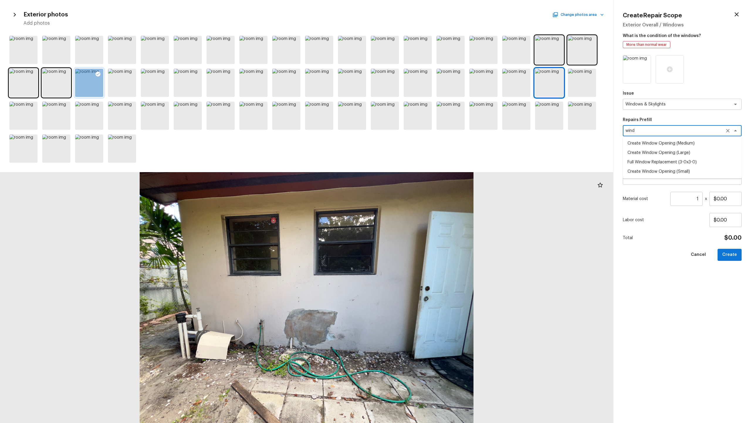
click at [422, 162] on li "Full Window Replacement (3-0x3-0)" at bounding box center [682, 161] width 119 height 9
type textarea "Full Window Replacement (3-0x3-0)"
type textarea "Remove and replace the 3-0 x 3-0 vinyl double hung, dual pane window with new. …"
type input "$404.47"
type textarea "Full Window Replacement (3-0x3-0)"
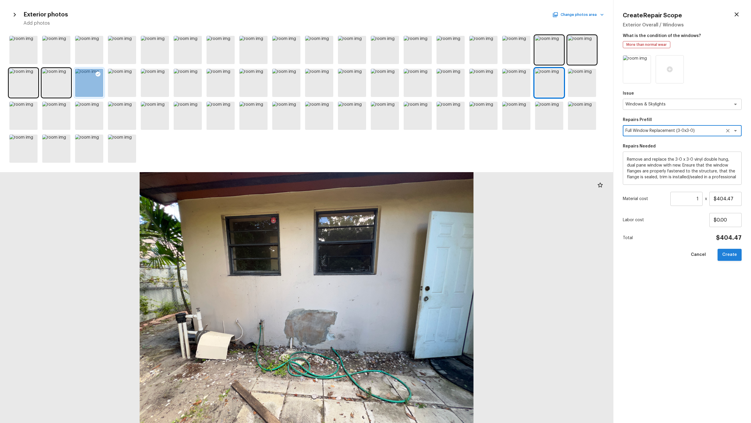
click at [422, 209] on button "Create" at bounding box center [730, 255] width 24 height 12
type input "$0.00"
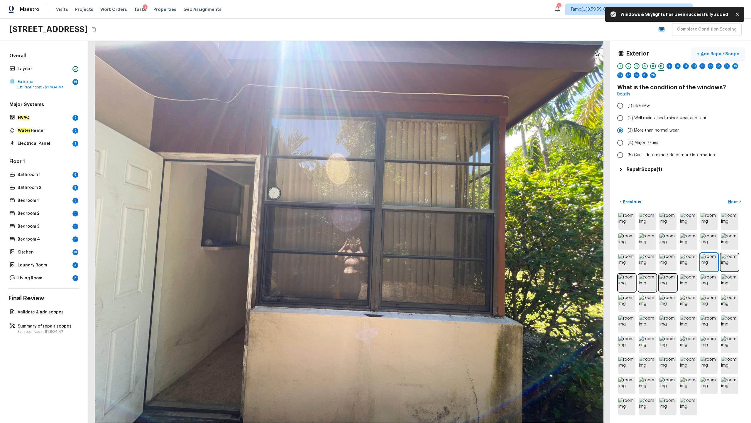
click at [422, 56] on p "Add Repair Scope" at bounding box center [720, 54] width 40 height 6
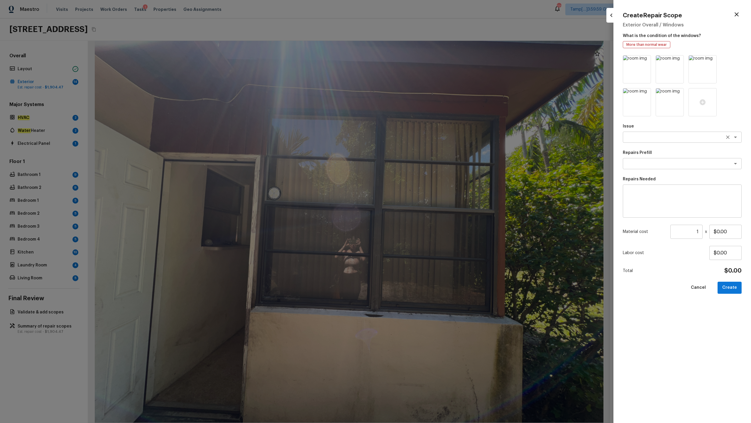
click at [422, 140] on div "x ​" at bounding box center [682, 137] width 119 height 11
click at [422, 160] on em "Foundation" at bounding box center [649, 159] width 23 height 5
type textarea "ACQ: Foundation"
click at [422, 165] on textarea at bounding box center [674, 164] width 97 height 6
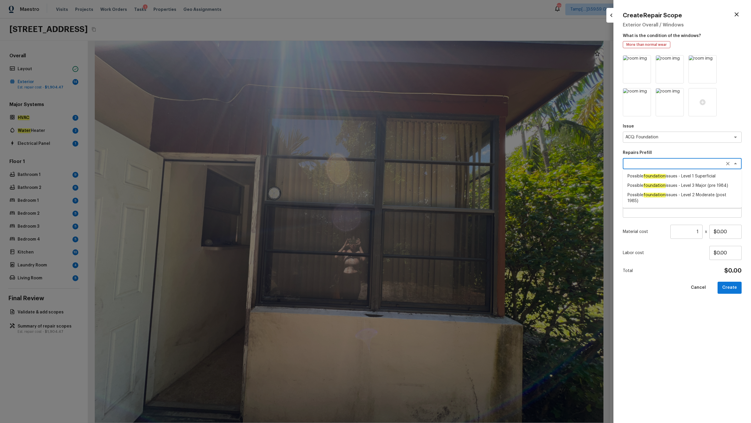
click at [422, 185] on em "foundation" at bounding box center [655, 185] width 22 height 5
type textarea "Possible foundation issues - Level 3 Major (pre 1984)"
type textarea "Possible foundation issues - Level 3 Major: Disclaimer: This is NOT a technical…"
type input "$15,000.00"
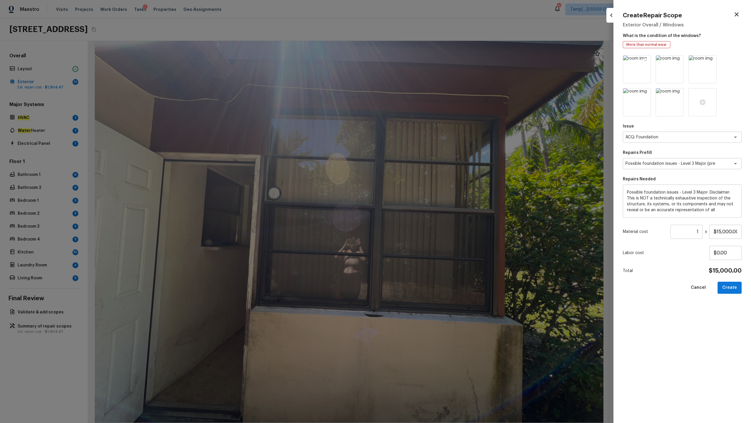
click at [422, 62] on icon at bounding box center [645, 60] width 5 height 5
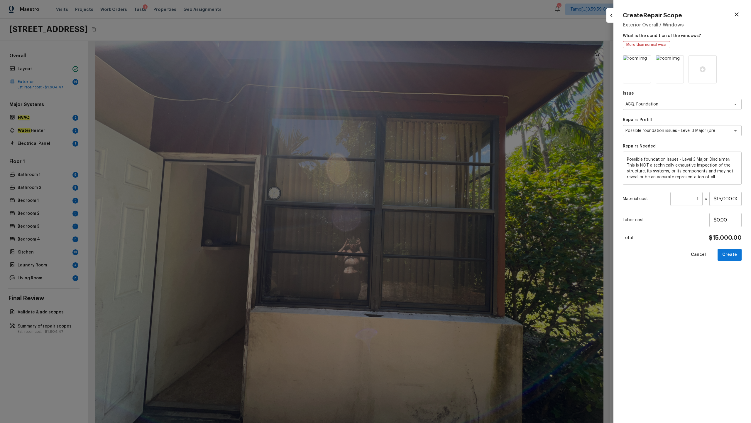
click at [422, 62] on icon at bounding box center [645, 60] width 5 height 5
click at [422, 68] on icon at bounding box center [637, 69] width 6 height 6
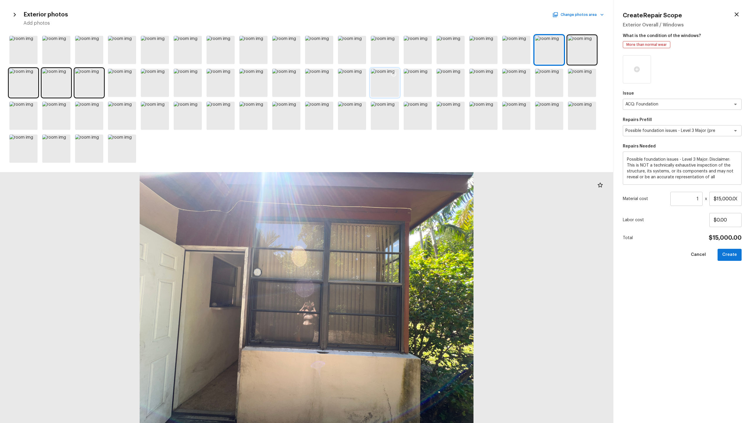
click at [395, 89] on div at bounding box center [385, 83] width 28 height 28
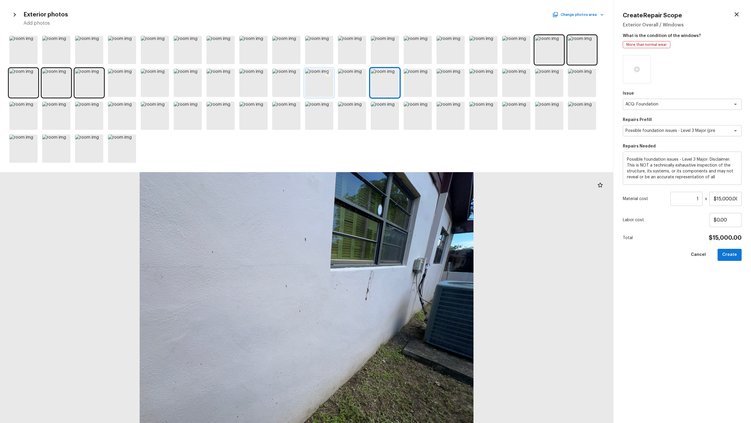
click at [327, 90] on div at bounding box center [319, 83] width 28 height 28
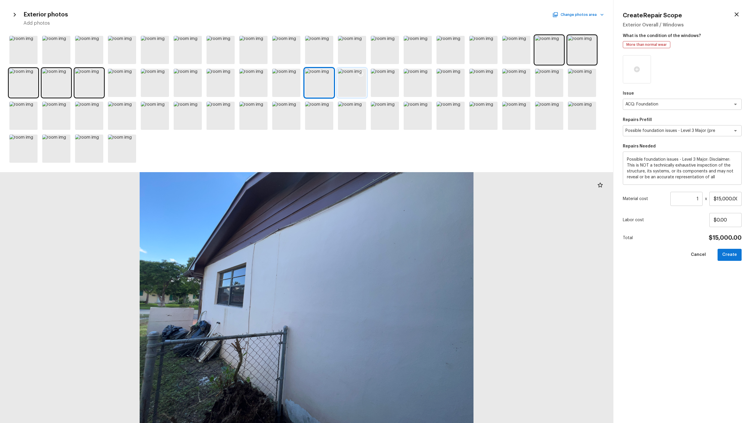
click at [360, 83] on div at bounding box center [352, 83] width 28 height 28
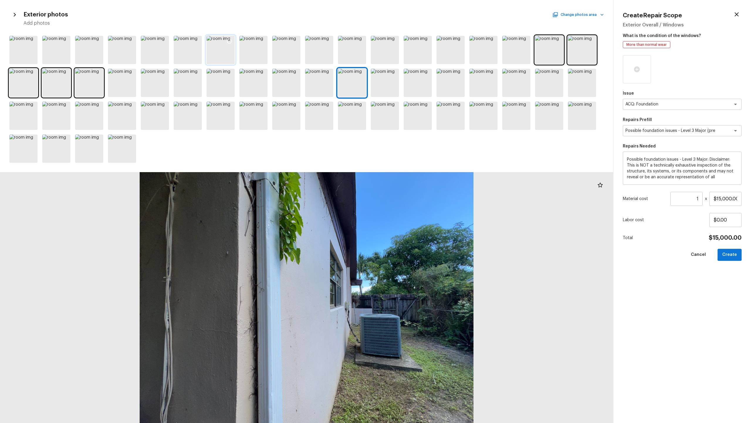
click at [227, 55] on div at bounding box center [221, 50] width 28 height 28
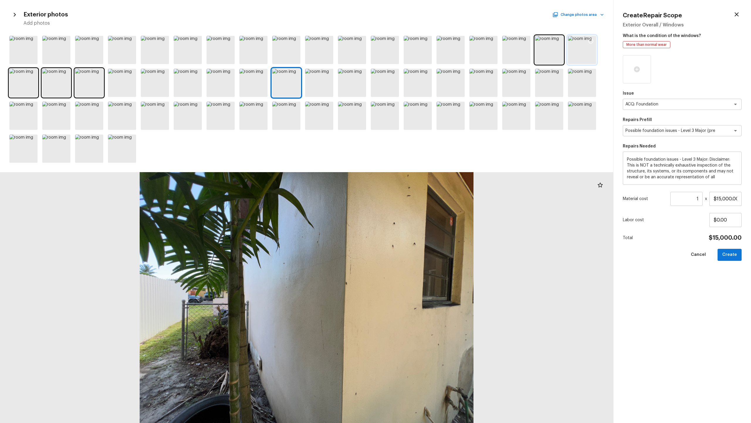
click at [422, 55] on div at bounding box center [582, 50] width 28 height 28
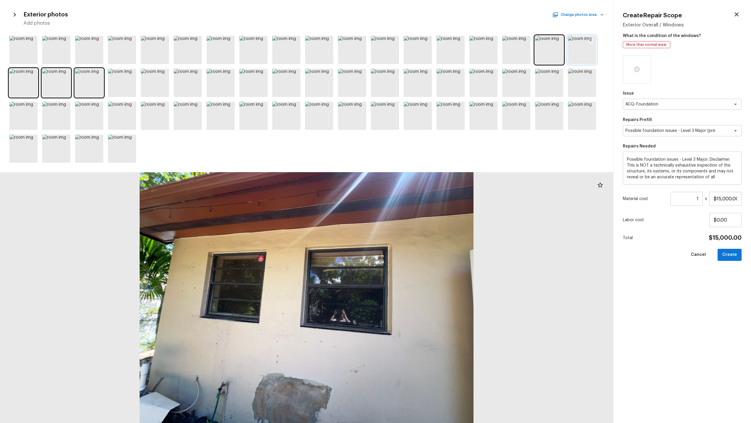
click at [422, 40] on icon at bounding box center [591, 41] width 6 height 6
click at [422, 58] on div at bounding box center [549, 50] width 28 height 28
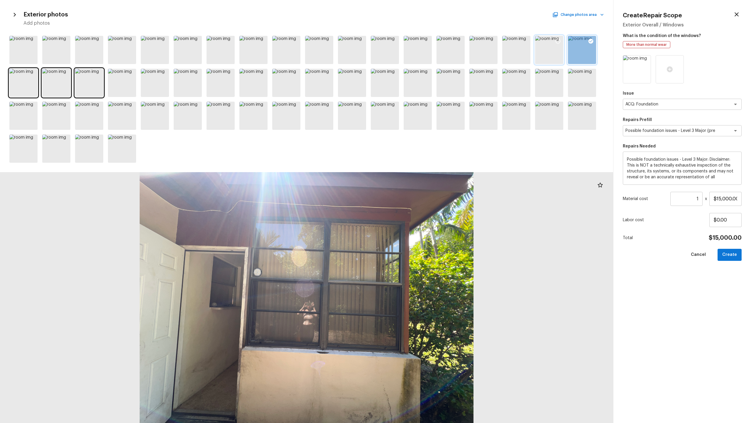
click at [422, 40] on icon at bounding box center [558, 41] width 6 height 6
click at [25, 85] on div at bounding box center [23, 83] width 28 height 28
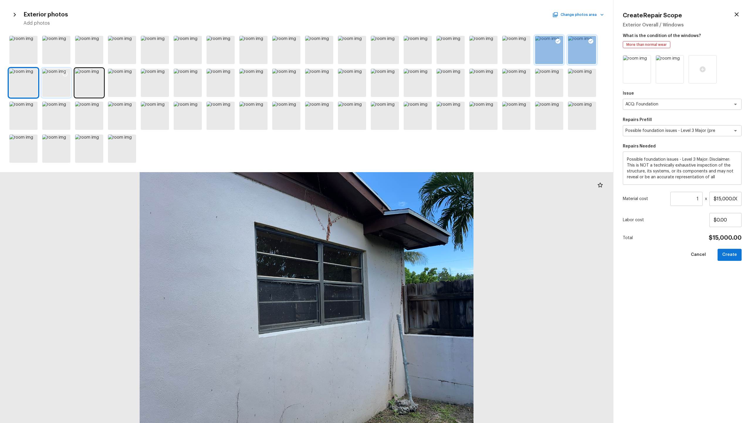
click at [54, 87] on div at bounding box center [56, 83] width 28 height 28
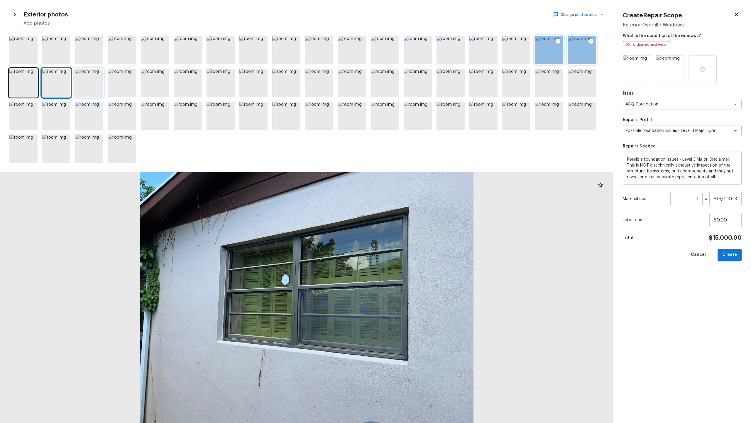
click at [99, 86] on div at bounding box center [89, 83] width 28 height 28
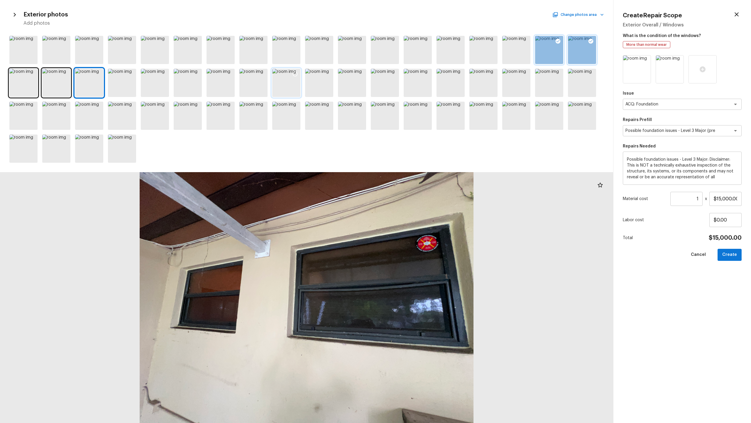
click at [285, 83] on div at bounding box center [286, 83] width 28 height 28
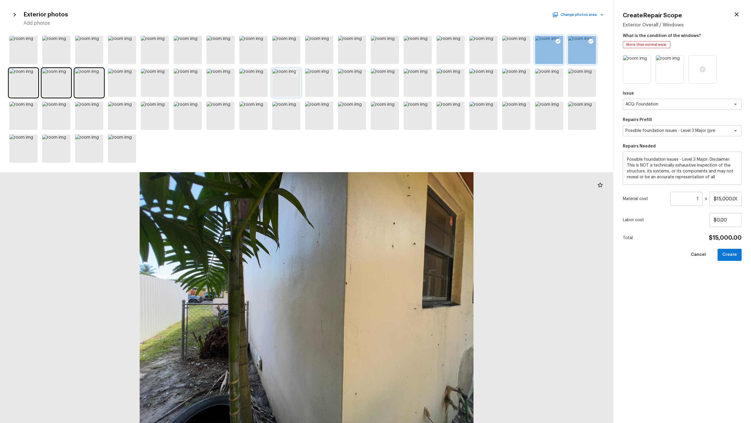
click at [294, 75] on icon at bounding box center [295, 74] width 6 height 6
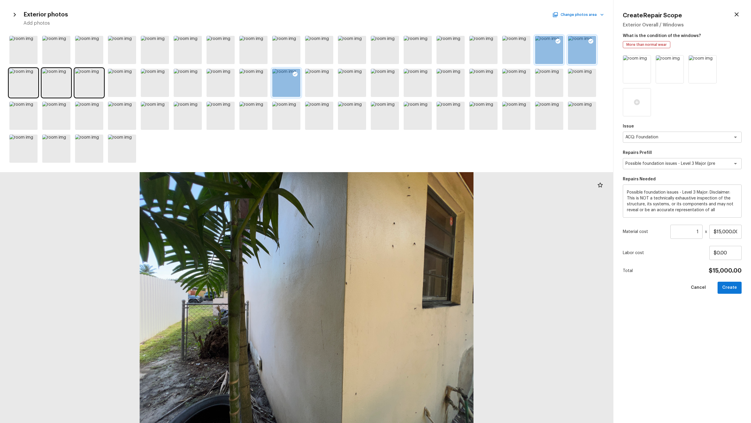
click at [422, 41] on icon at bounding box center [558, 41] width 6 height 6
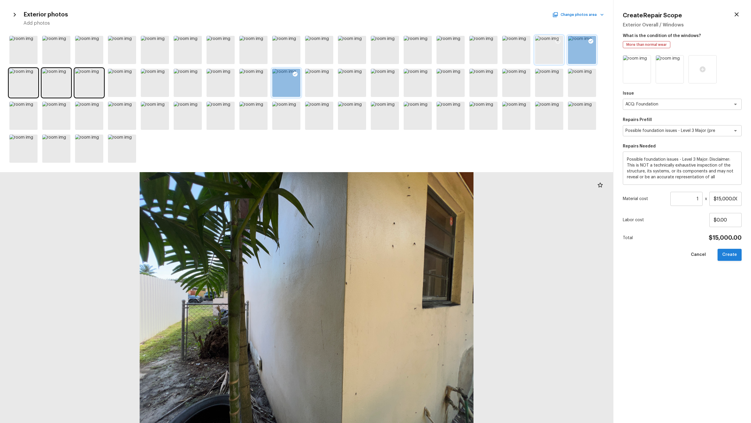
click at [422, 209] on button "Create" at bounding box center [730, 255] width 24 height 12
type input "$0.00"
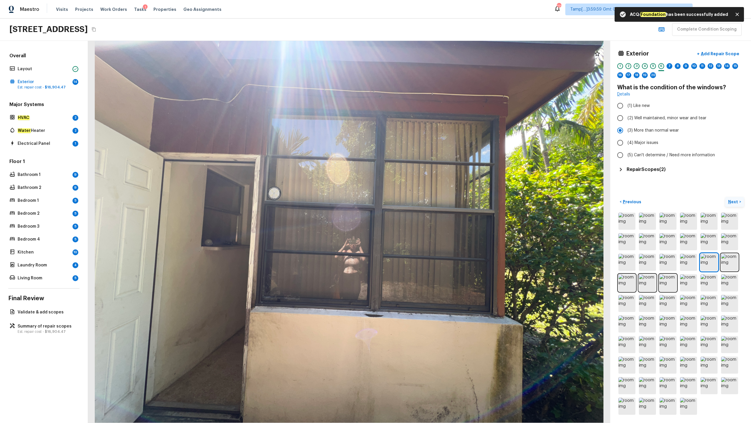
click at [422, 200] on p "Next" at bounding box center [734, 202] width 11 height 6
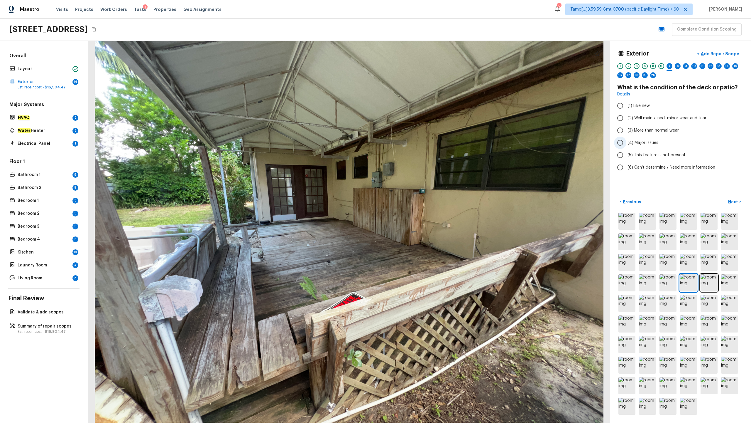
click at [422, 144] on span "(4) Major issues" at bounding box center [643, 143] width 31 height 6
click at [422, 144] on input "(4) Major issues" at bounding box center [620, 142] width 12 height 12
radio input "true"
click at [422, 52] on p "Add Repair Scope" at bounding box center [720, 54] width 40 height 6
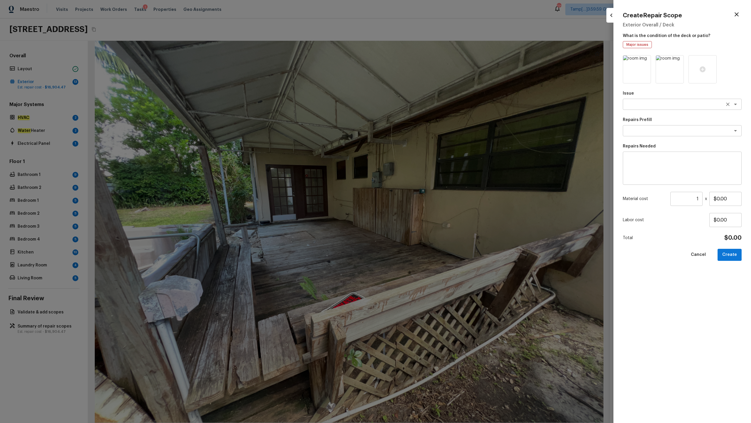
click at [422, 107] on div "x ​" at bounding box center [682, 104] width 119 height 11
click at [422, 121] on li "Decks and Patios" at bounding box center [682, 116] width 119 height 9
type textarea "Decks and Patios"
click at [422, 131] on textarea at bounding box center [674, 131] width 97 height 6
click at [422, 142] on em "Replace" at bounding box center [656, 143] width 16 height 5
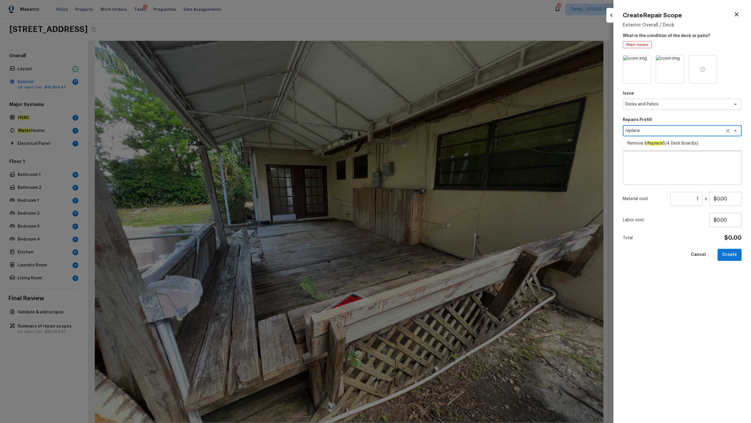
type textarea "Remove & Replace 5/4 Deck Board(s)"
type textarea "Remove and replace the existing deck boards with 5/4 wood decking. Use the prop…"
type input "$4.42"
type textarea "Remove & Replace 5/4 Deck Board(s)"
click at [422, 197] on input "$4.42" at bounding box center [726, 199] width 32 height 14
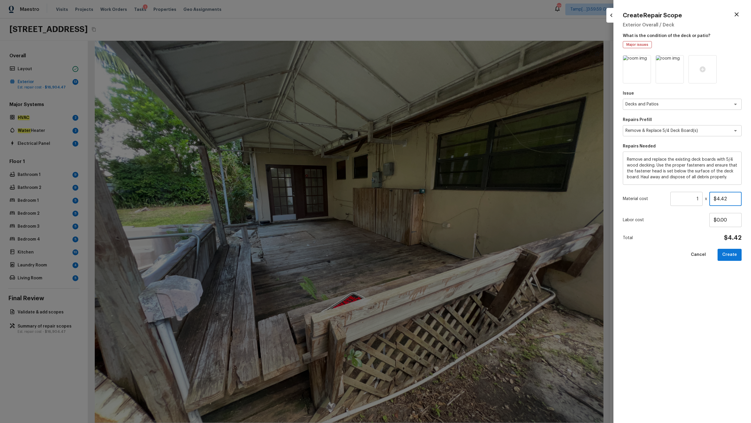
click at [422, 197] on input "$4.42" at bounding box center [726, 199] width 32 height 14
type input "$4,000.00"
click at [422, 209] on button "Create" at bounding box center [730, 255] width 24 height 12
type input "$0.00"
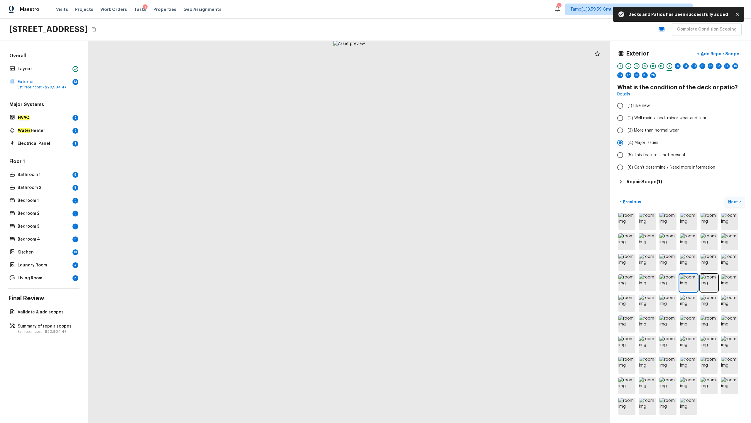
click at [422, 200] on p "Next" at bounding box center [734, 202] width 11 height 6
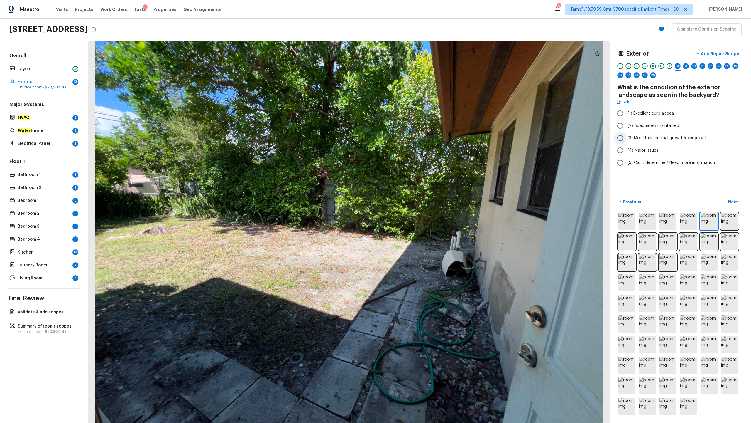
click at [422, 140] on span "(3) More than normal growth/overgrowth" at bounding box center [668, 138] width 80 height 6
click at [422, 140] on input "(3) More than normal growth/overgrowth" at bounding box center [620, 138] width 12 height 12
radio input "true"
click at [422, 199] on p "Next" at bounding box center [734, 202] width 11 height 6
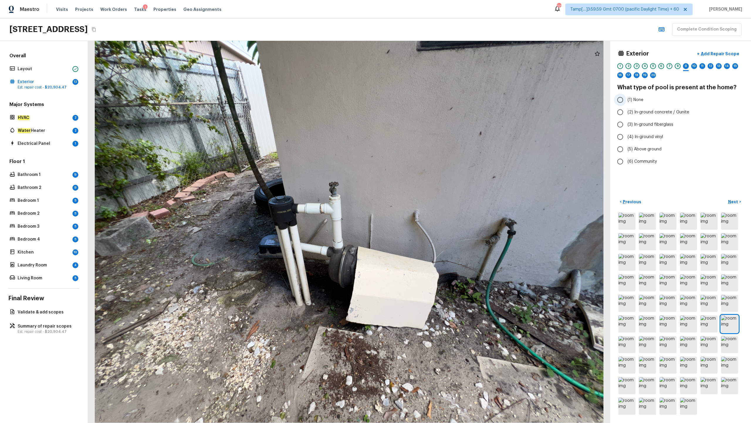
click at [422, 98] on span "(1) None" at bounding box center [636, 100] width 16 height 6
click at [422, 98] on input "(1) None" at bounding box center [620, 100] width 12 height 12
radio input "true"
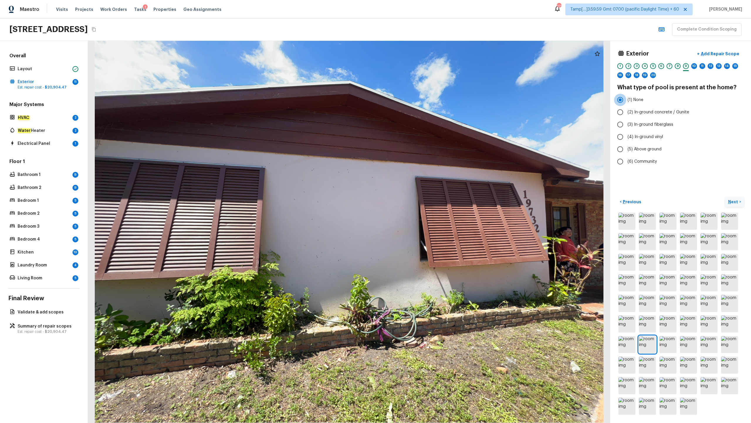
click at [422, 201] on p "Next" at bounding box center [734, 202] width 11 height 6
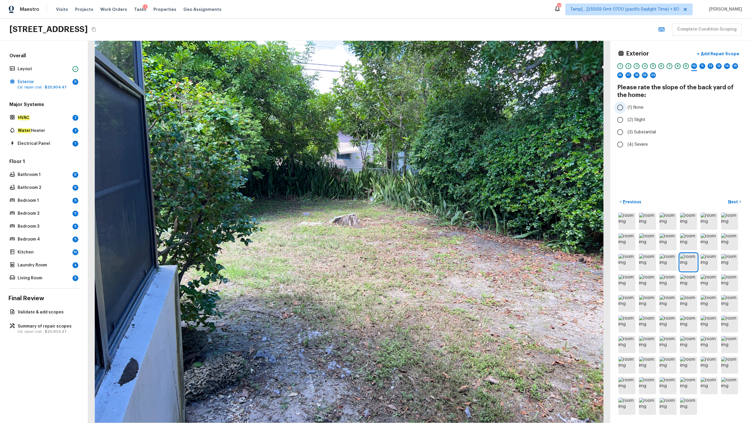
click at [422, 108] on span "(1) None" at bounding box center [636, 108] width 16 height 6
click at [422, 108] on input "(1) None" at bounding box center [620, 107] width 12 height 12
radio input "true"
click at [422, 205] on button "Next >" at bounding box center [735, 202] width 19 height 10
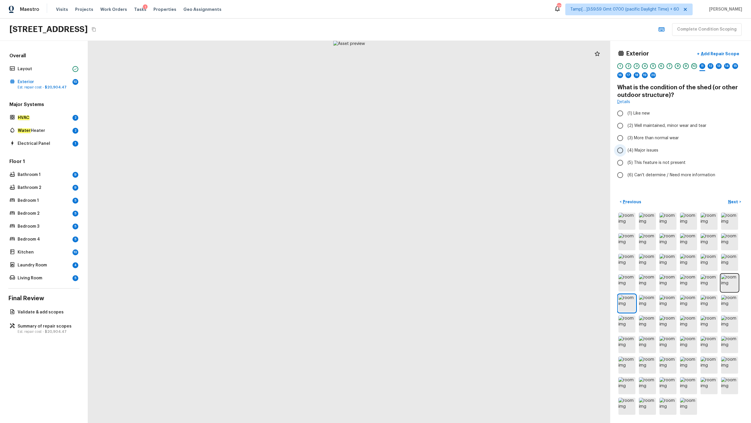
click at [422, 150] on span "(4) Major issues" at bounding box center [643, 150] width 31 height 6
click at [422, 150] on input "(4) Major issues" at bounding box center [620, 150] width 12 height 12
radio input "true"
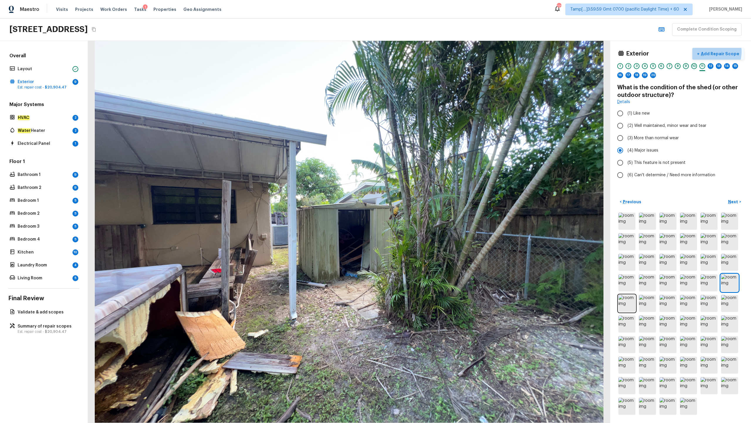
click at [422, 52] on p "Add Repair Scope" at bounding box center [720, 54] width 40 height 6
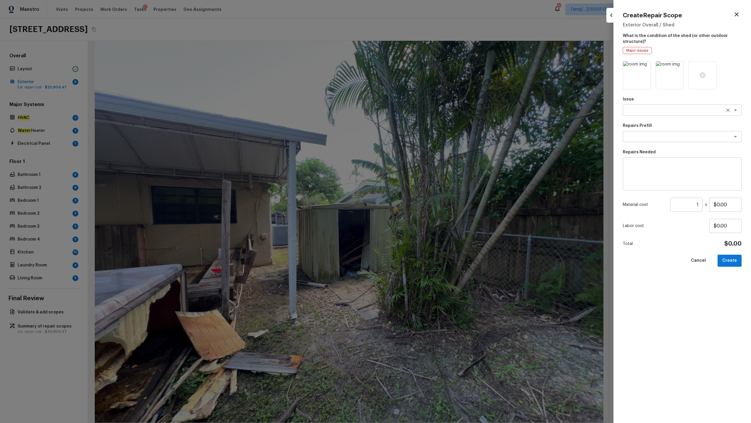
click at [422, 114] on div "x ​" at bounding box center [682, 110] width 119 height 11
click at [422, 125] on span "Debris/garbage on site" at bounding box center [650, 123] width 45 height 6
type textarea "Debris/garbage on site"
click at [422, 134] on textarea at bounding box center [674, 137] width 97 height 6
click at [422, 149] on li "Remove debris/garbage" at bounding box center [682, 148] width 119 height 9
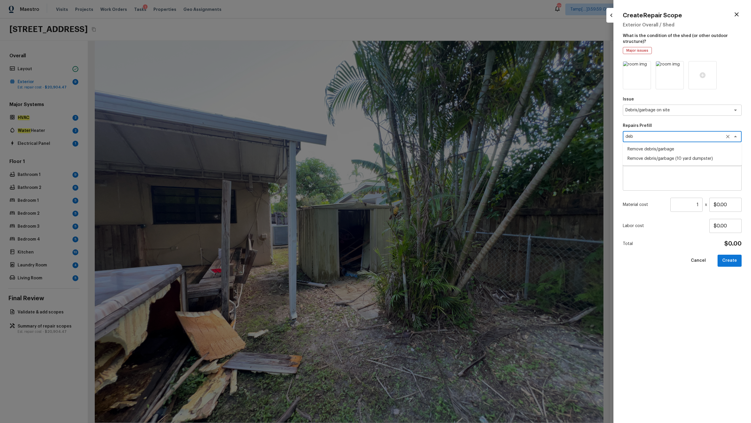
type textarea "Remove debris/garbage"
type textarea "Remove, haul off, and properly dispose of any debris left by seller to offsite …"
type input "$50.00"
type textarea "Remove debris/garbage"
click at [422, 76] on icon at bounding box center [703, 75] width 6 height 6
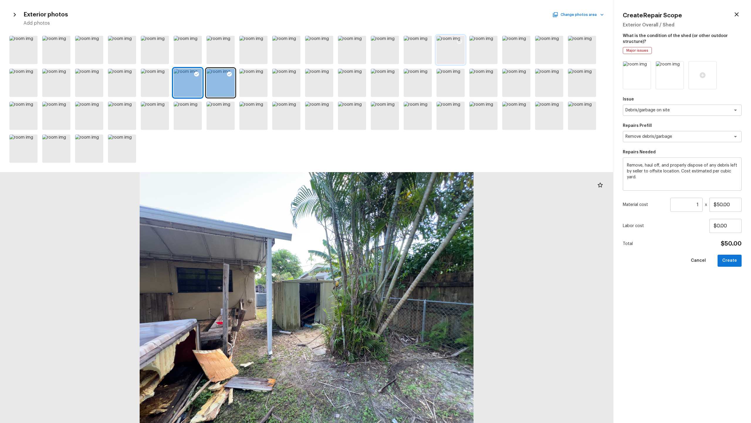
click at [422, 48] on div at bounding box center [451, 50] width 28 height 28
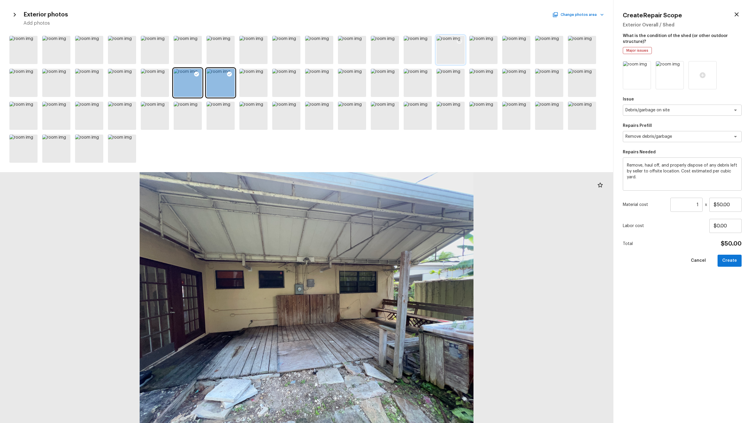
click at [422, 41] on icon at bounding box center [460, 41] width 6 height 6
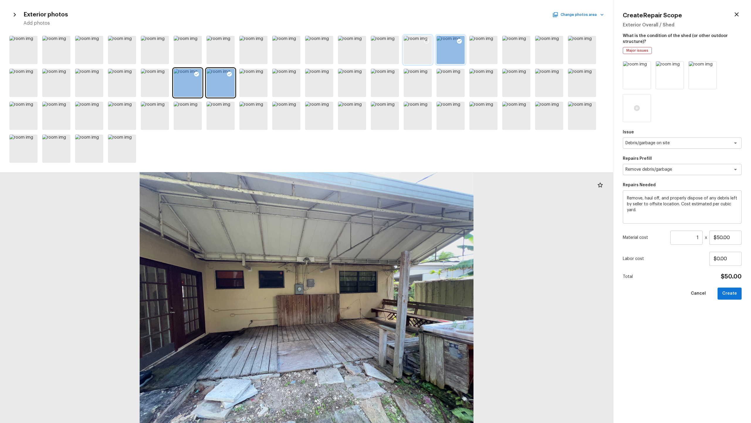
click at [422, 49] on div at bounding box center [418, 50] width 28 height 28
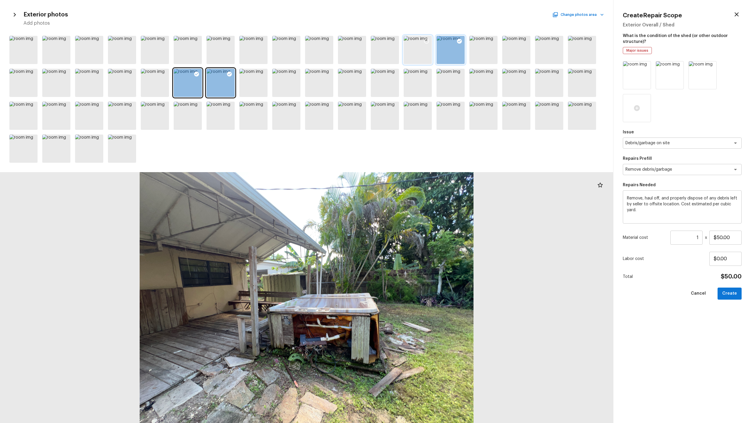
click at [422, 41] on icon at bounding box center [427, 41] width 6 height 6
click at [422, 52] on div at bounding box center [484, 50] width 28 height 28
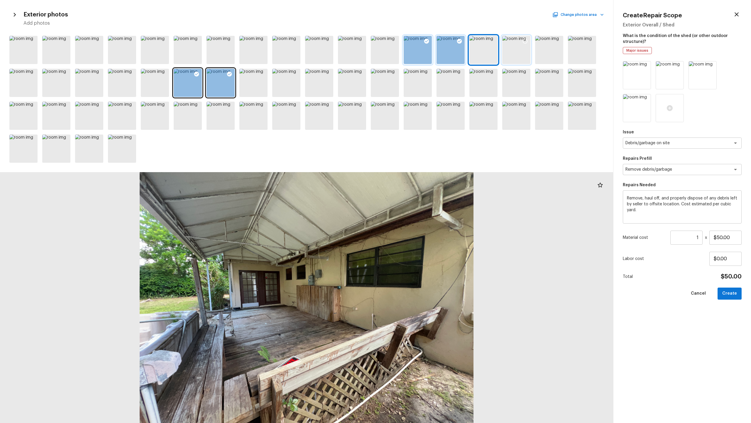
click at [422, 54] on div at bounding box center [517, 50] width 28 height 28
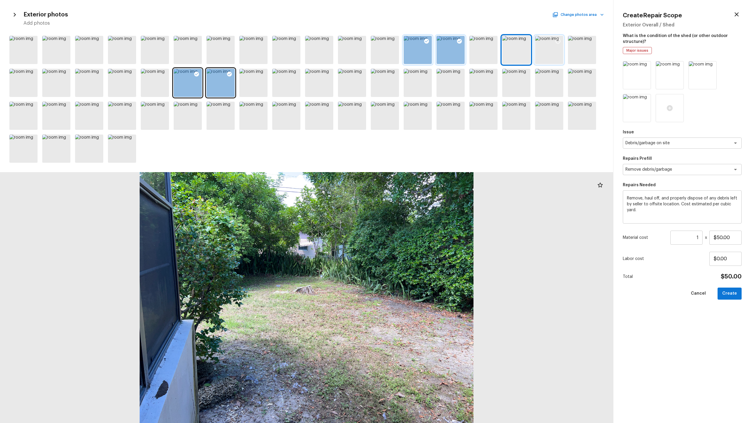
click at [422, 55] on div at bounding box center [549, 50] width 28 height 28
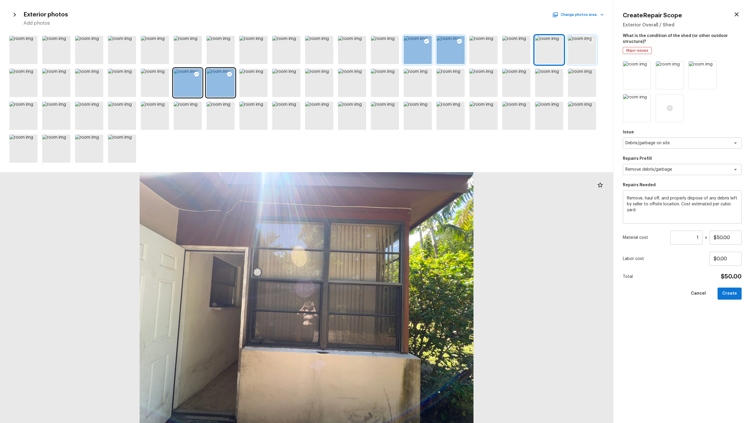
click at [422, 53] on div at bounding box center [582, 50] width 28 height 28
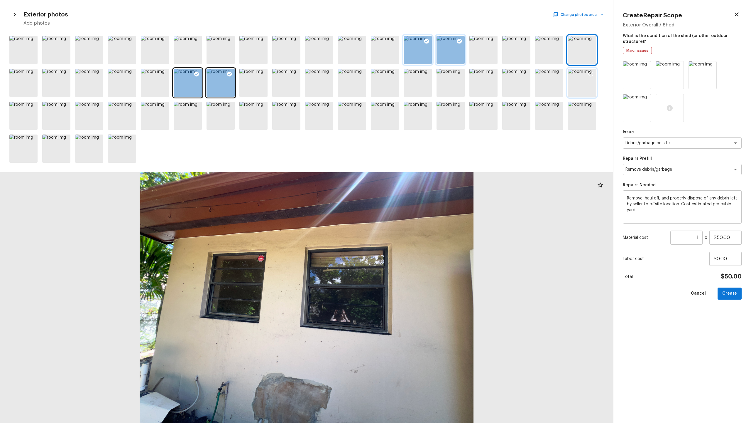
click at [422, 82] on div at bounding box center [582, 83] width 28 height 28
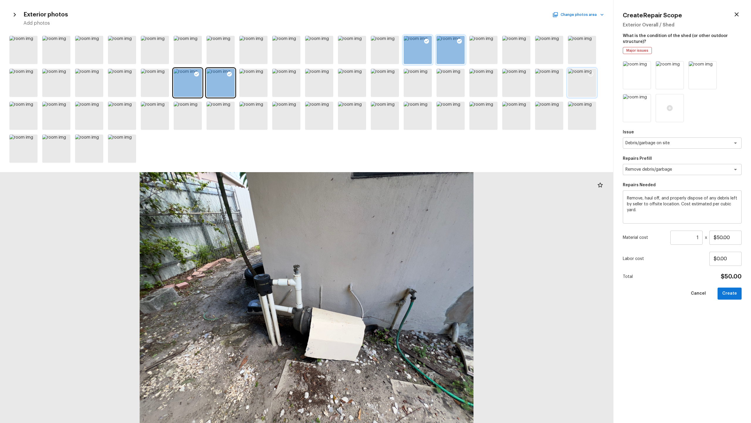
click at [422, 72] on icon at bounding box center [591, 74] width 6 height 6
click at [422, 91] on div at bounding box center [549, 83] width 28 height 28
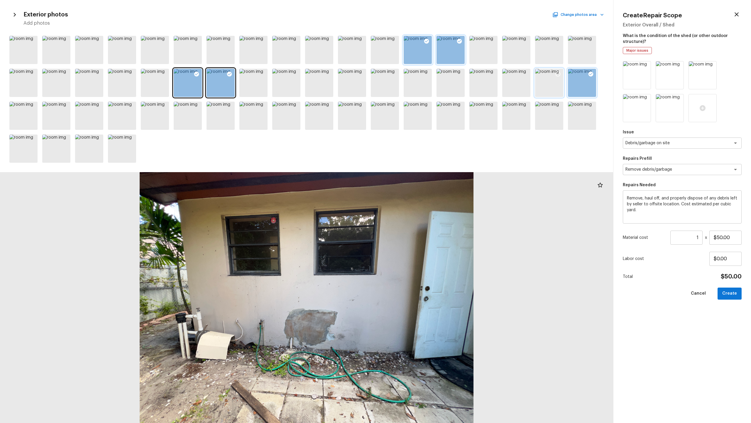
click at [422, 73] on icon at bounding box center [558, 74] width 6 height 6
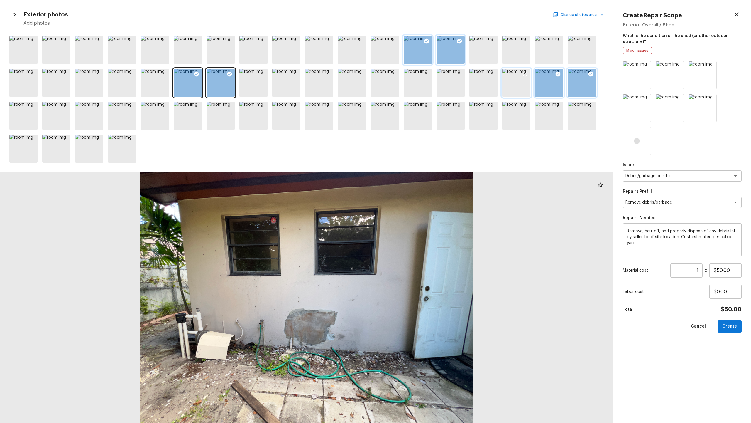
click at [422, 90] on div at bounding box center [517, 83] width 28 height 28
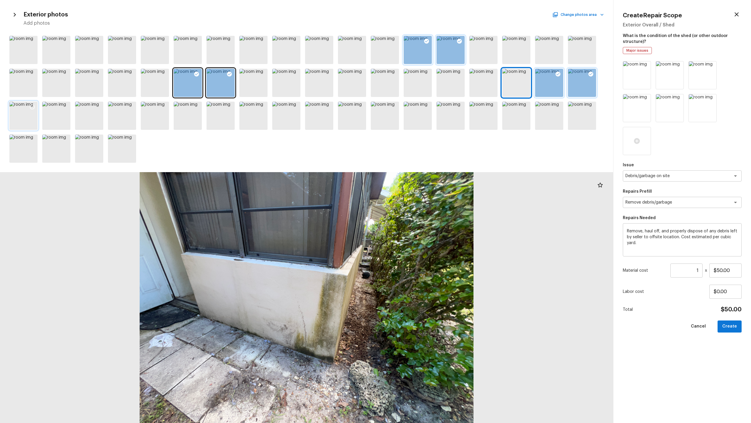
click at [30, 125] on div at bounding box center [23, 116] width 28 height 28
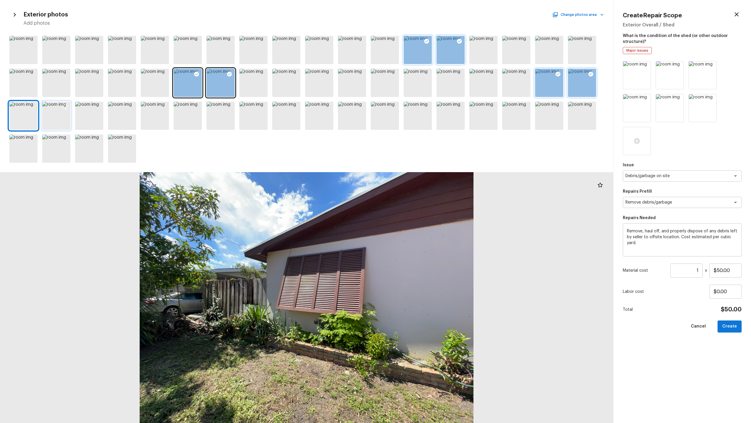
click at [53, 123] on div at bounding box center [56, 116] width 28 height 28
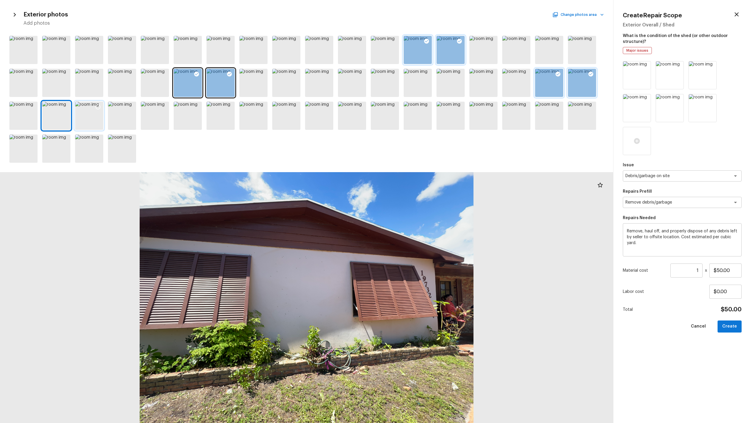
click at [84, 120] on div at bounding box center [89, 116] width 28 height 28
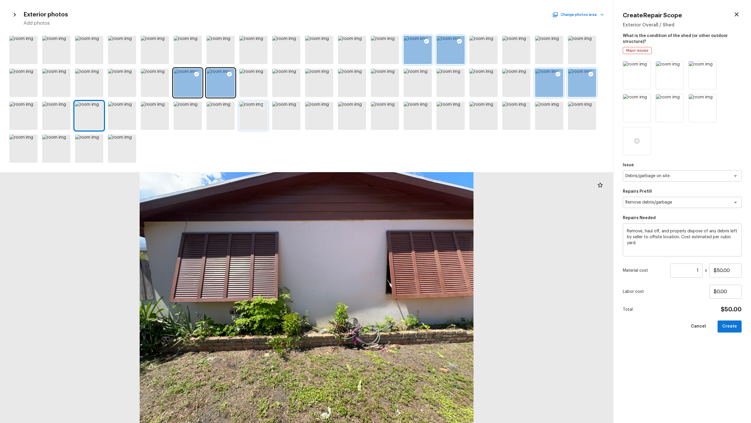
click at [254, 119] on div at bounding box center [254, 116] width 28 height 28
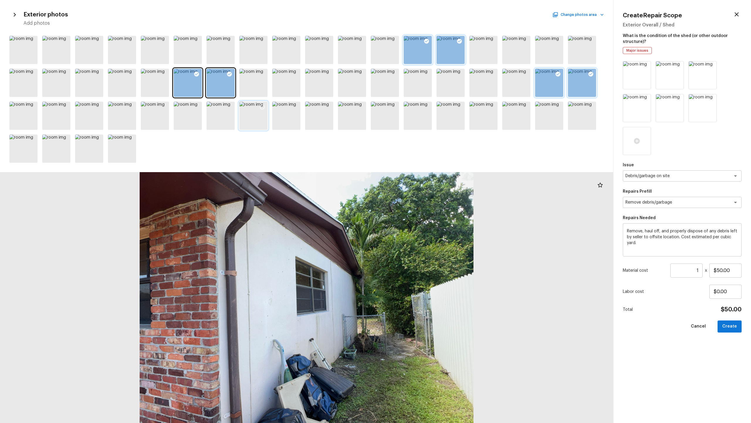
click at [261, 106] on icon at bounding box center [262, 107] width 6 height 6
click at [419, 121] on div at bounding box center [418, 116] width 28 height 28
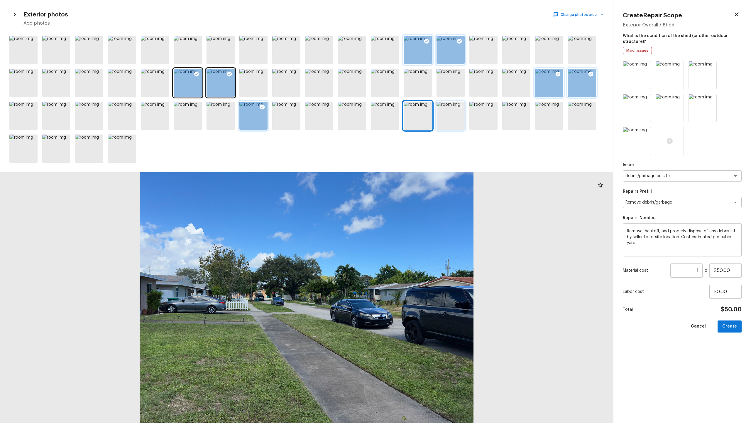
click at [422, 119] on div at bounding box center [451, 116] width 28 height 28
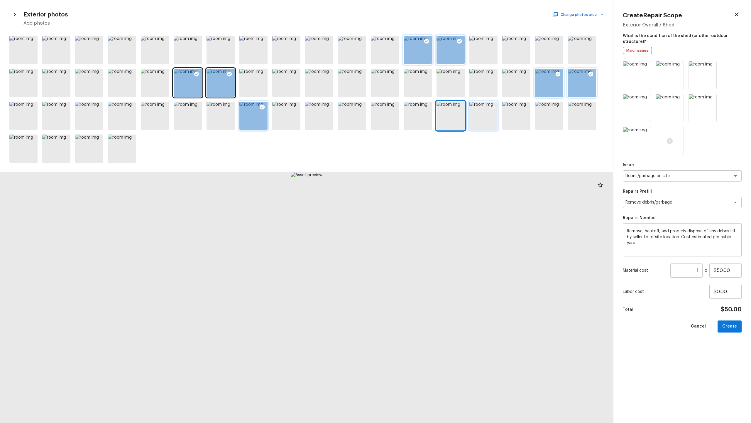
click at [422, 119] on div at bounding box center [484, 116] width 28 height 28
click at [422, 102] on div at bounding box center [492, 108] width 11 height 12
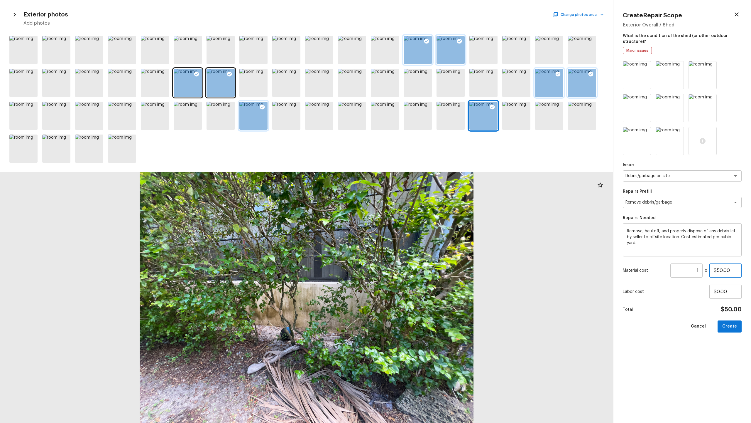
click at [422, 209] on input "$50.00" at bounding box center [726, 270] width 32 height 14
type input "$2,500.00"
click at [422, 209] on button "Create" at bounding box center [730, 326] width 24 height 12
type input "$0.00"
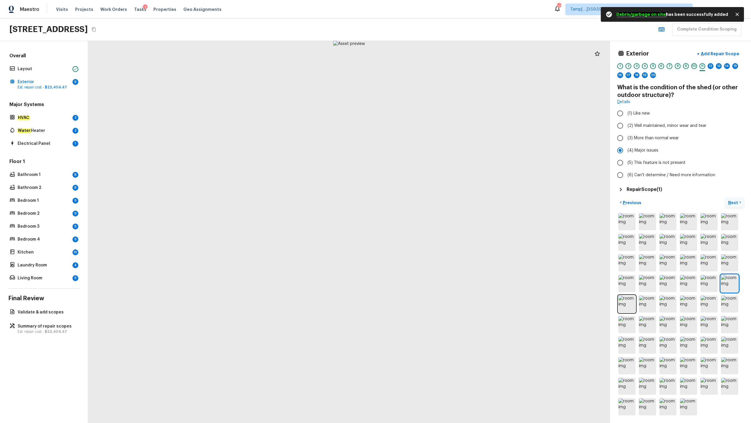
click at [422, 203] on p "Next" at bounding box center [734, 203] width 11 height 6
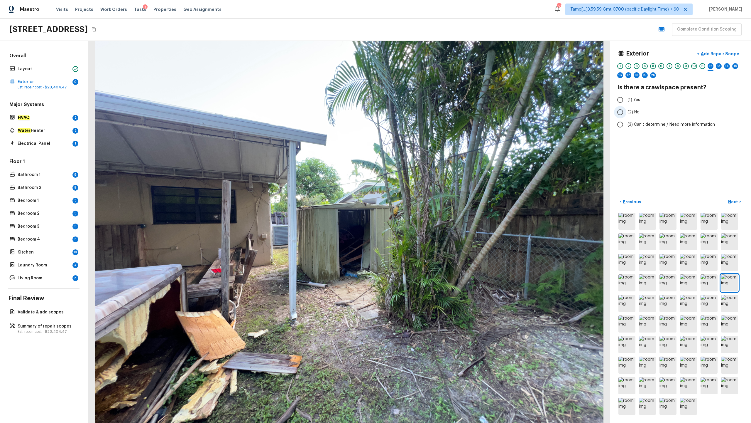
click at [422, 112] on span "(2) No" at bounding box center [634, 112] width 12 height 6
click at [422, 112] on input "(2) No" at bounding box center [620, 112] width 12 height 12
radio input "true"
click at [422, 201] on p "Next" at bounding box center [734, 202] width 11 height 6
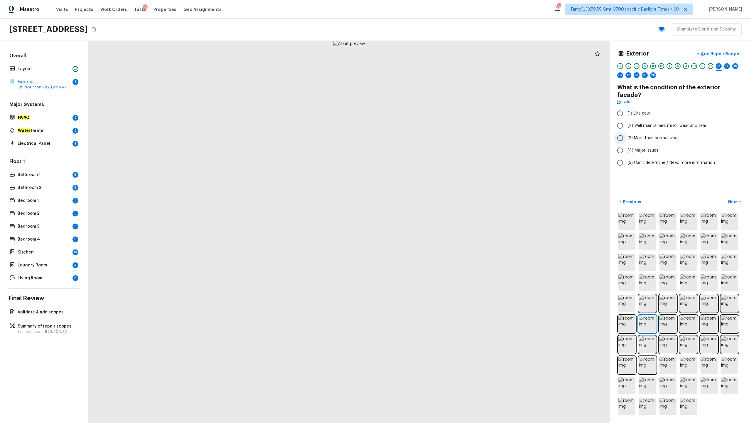
click at [422, 135] on span "(3) More than normal wear" at bounding box center [653, 138] width 51 height 6
click at [422, 132] on input "(3) More than normal wear" at bounding box center [620, 138] width 12 height 12
radio input "true"
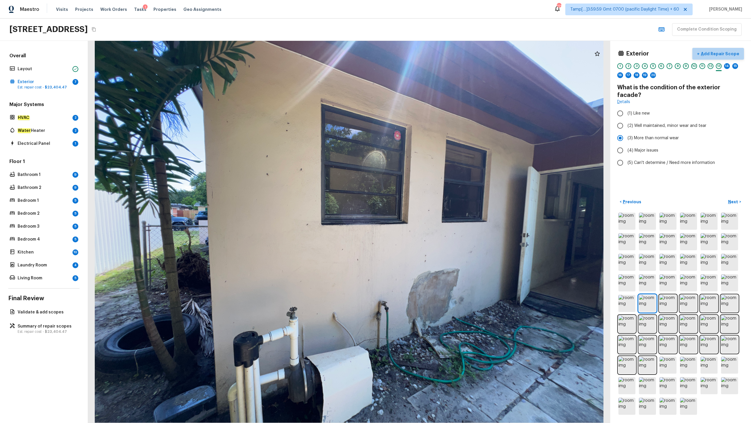
click at [422, 52] on p "Add Repair Scope" at bounding box center [720, 54] width 40 height 6
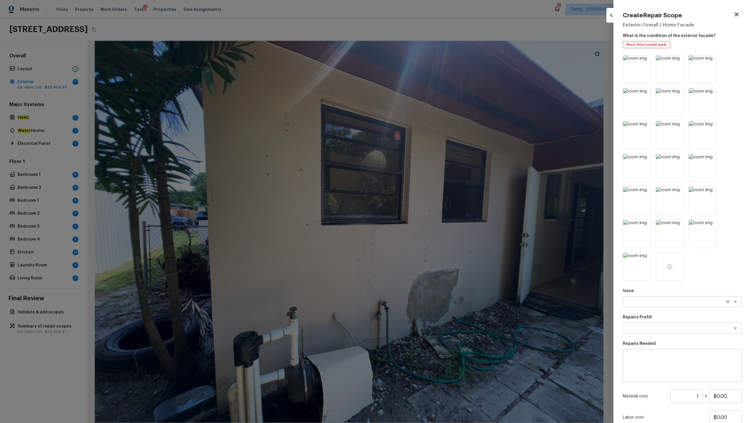
click at [422, 209] on textarea at bounding box center [674, 302] width 97 height 6
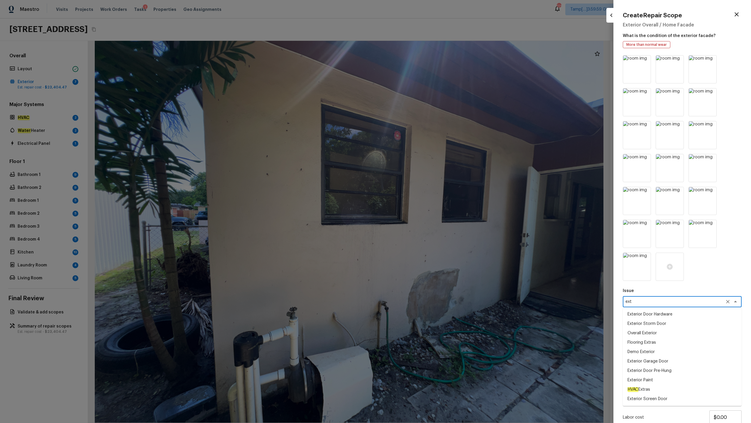
click at [422, 209] on li "Overall Exterior" at bounding box center [682, 332] width 119 height 9
type textarea "Overall Exterior"
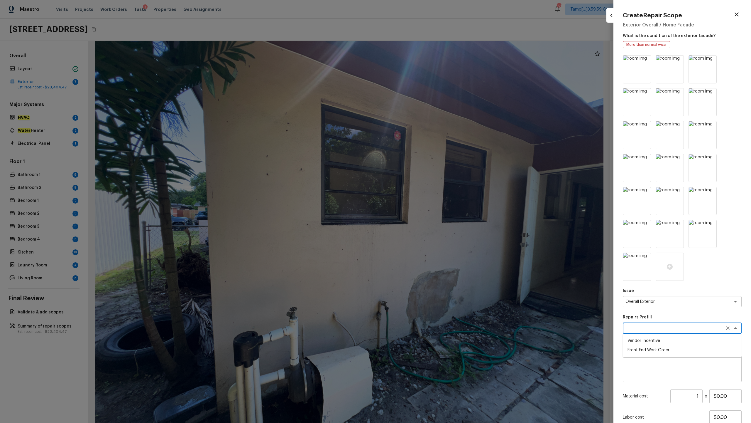
click at [422, 209] on textarea at bounding box center [674, 328] width 97 height 6
type textarea "fac"
click at [422, 209] on textarea at bounding box center [682, 365] width 111 height 23
type textarea "Replace exterior facede"
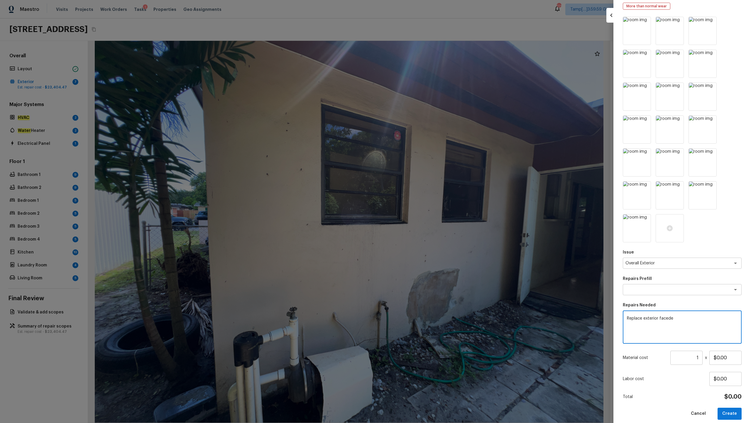
scroll to position [45, 0]
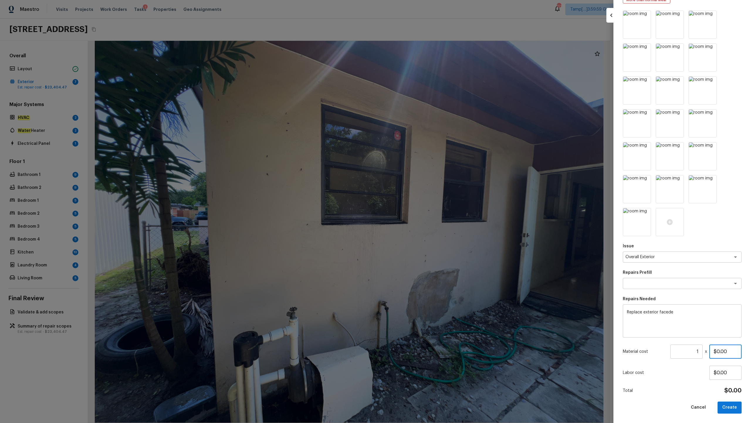
click at [422, 209] on input "$0.00" at bounding box center [726, 351] width 32 height 14
type input "$1,000.00"
click at [422, 209] on button "Create" at bounding box center [730, 407] width 24 height 12
type input "$0.00"
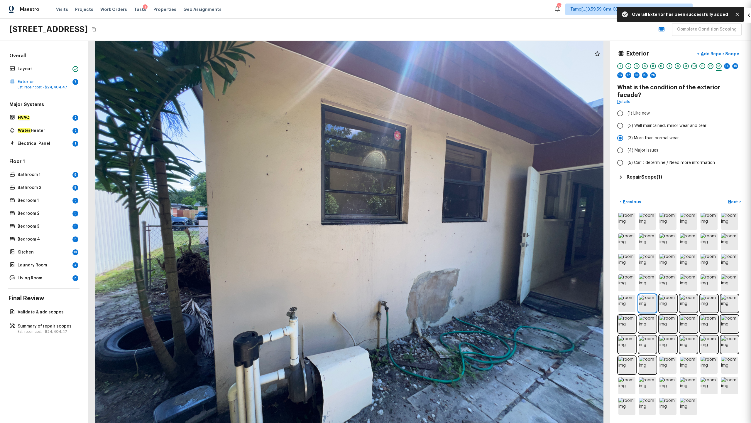
scroll to position [0, 0]
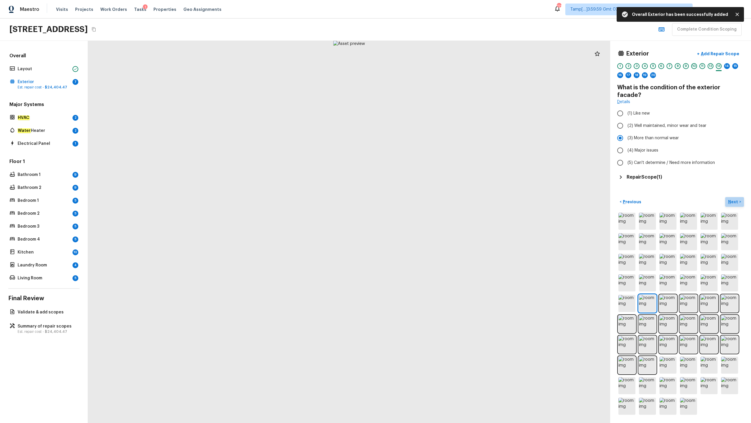
click at [422, 201] on p "Next" at bounding box center [734, 202] width 11 height 6
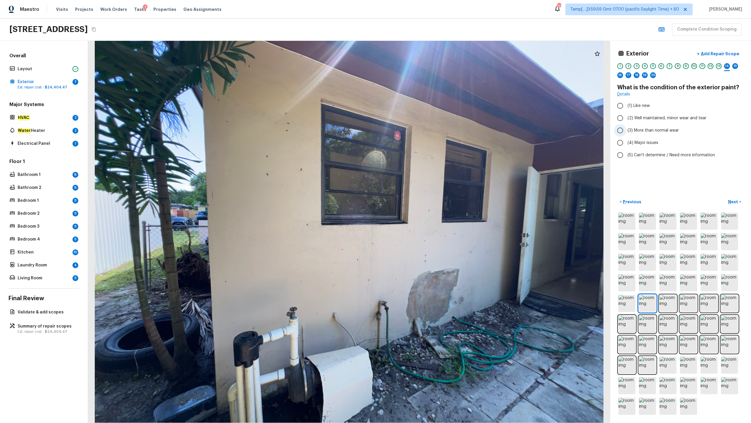
click at [422, 132] on span "(3) More than normal wear" at bounding box center [653, 130] width 51 height 6
click at [422, 132] on input "(3) More than normal wear" at bounding box center [620, 130] width 12 height 12
radio input "true"
click at [422, 55] on p "Add Repair Scope" at bounding box center [720, 54] width 40 height 6
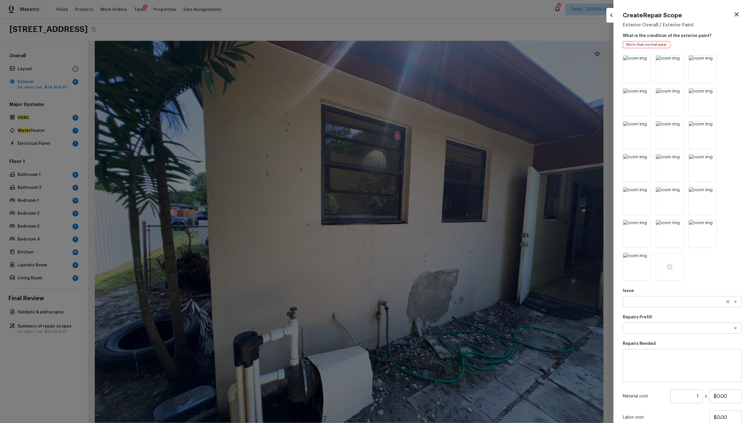
click at [422, 209] on div "x ​" at bounding box center [682, 301] width 119 height 11
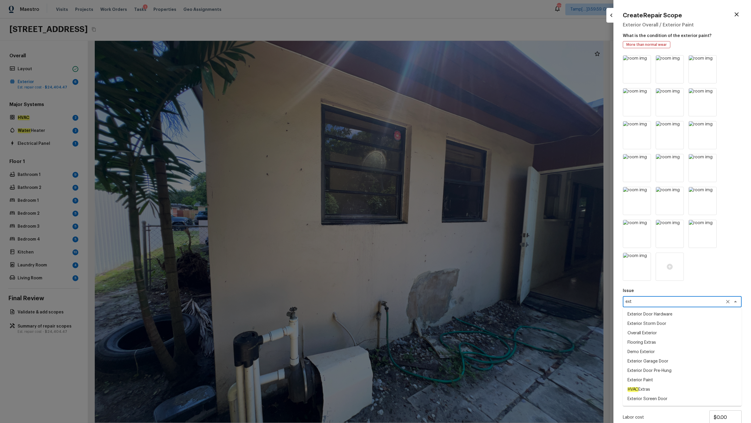
click at [422, 209] on li "Exterior Paint" at bounding box center [682, 379] width 119 height 9
type textarea "Exterior Paint"
click at [422, 209] on textarea at bounding box center [674, 328] width 97 height 6
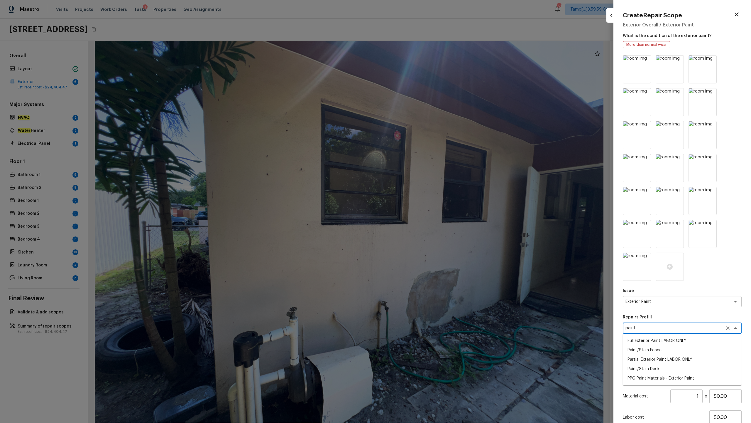
click at [422, 209] on textarea "paint" at bounding box center [674, 328] width 97 height 6
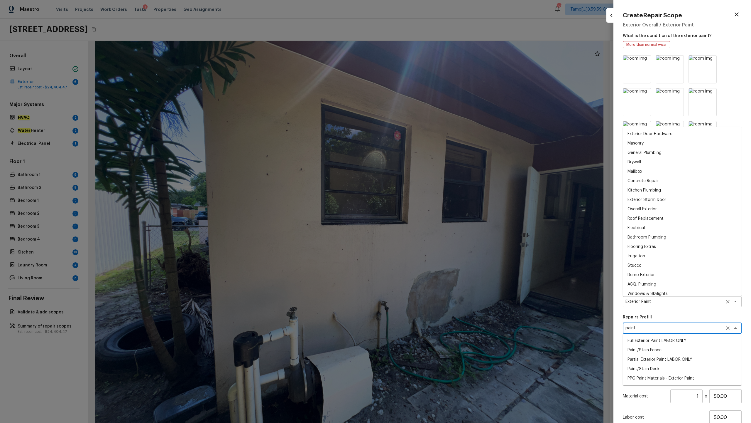
click at [422, 209] on div "Exterior Paint x ​" at bounding box center [682, 301] width 119 height 11
type textarea "paint"
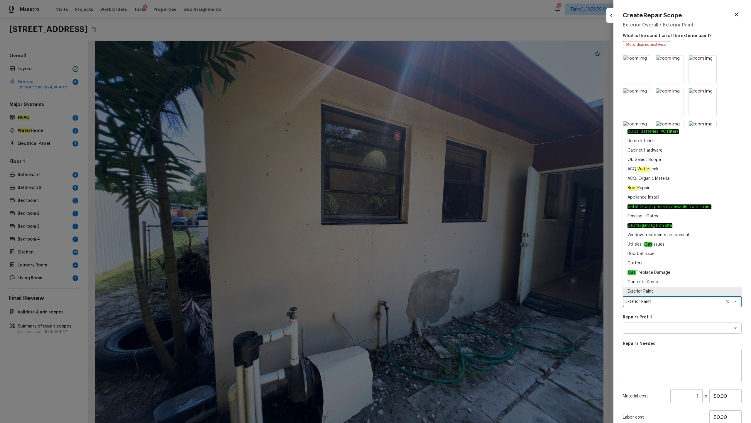
click at [422, 209] on div "Exterior Paint x ​" at bounding box center [682, 301] width 119 height 11
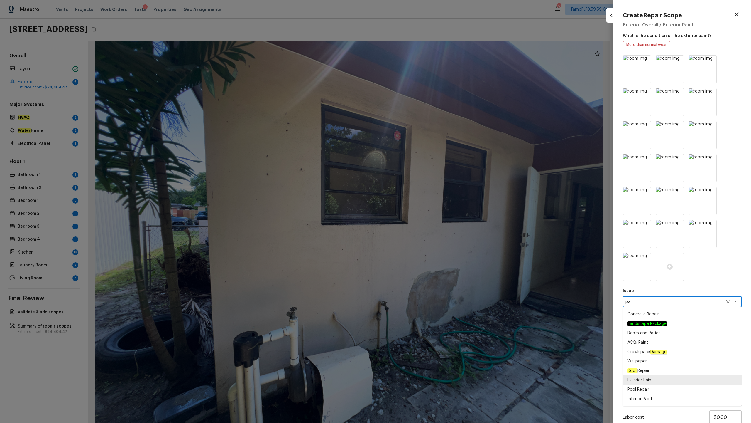
scroll to position [0, 0]
click at [422, 209] on li "ACQ: Paint" at bounding box center [682, 313] width 119 height 9
type textarea "ACQ: Paint"
click at [422, 209] on textarea at bounding box center [674, 328] width 97 height 6
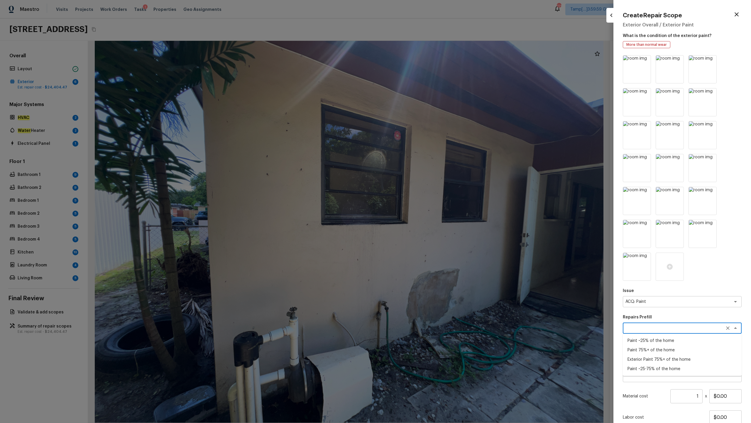
click at [422, 209] on li "Exterior Paint 75%+ of the home" at bounding box center [682, 359] width 119 height 9
type textarea "Exterior Paint 75%+ of the home"
type textarea "Acquisition Scope: 75%+ of the home exterior will likely require paint"
type input "$1.61"
click at [422, 209] on input "1" at bounding box center [687, 396] width 32 height 14
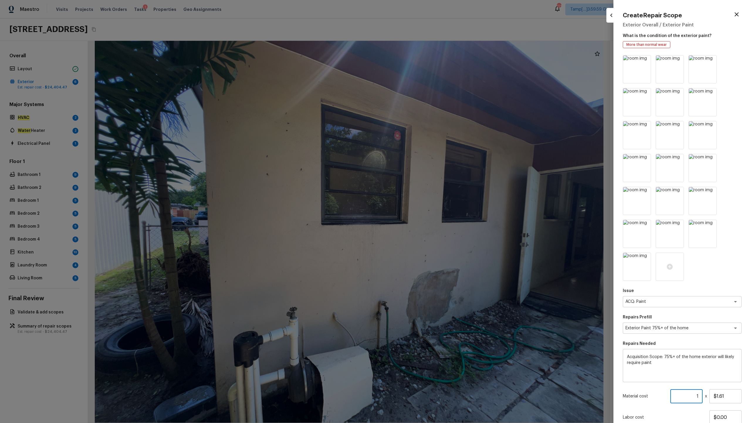
click at [422, 209] on input "1" at bounding box center [687, 396] width 32 height 14
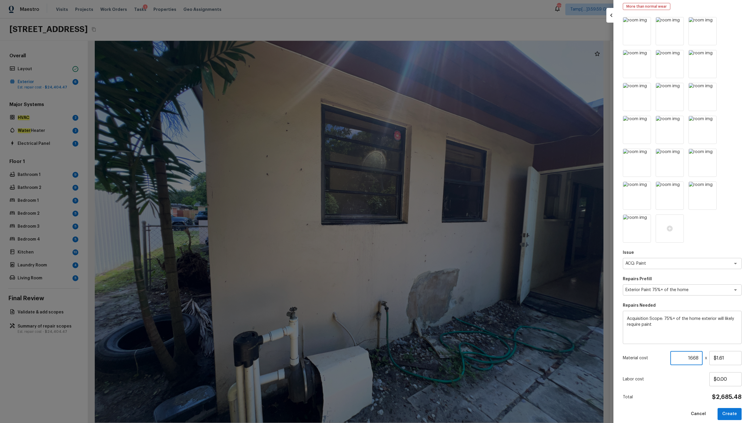
scroll to position [45, 0]
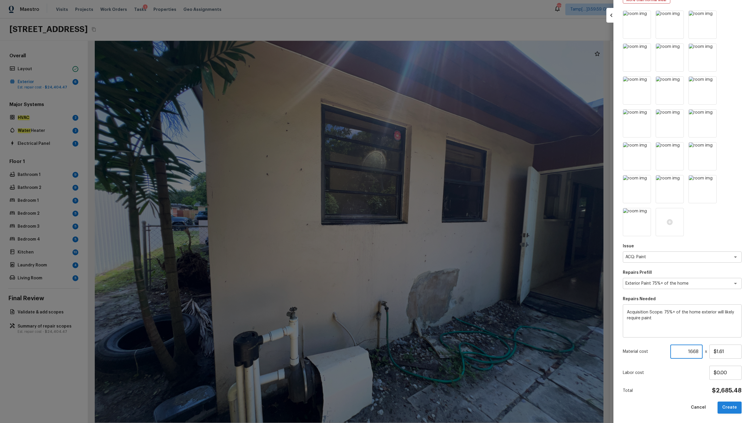
type input "1668"
click at [422, 209] on button "Create" at bounding box center [730, 407] width 24 height 12
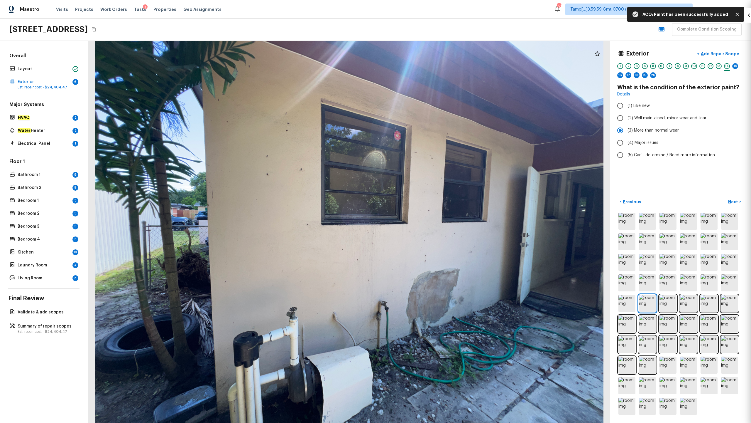
type input "1"
type input "$0.00"
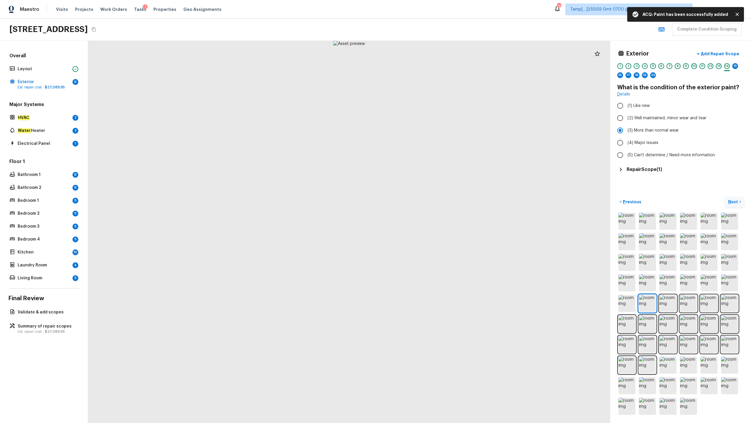
click at [422, 200] on p "Next" at bounding box center [734, 202] width 11 height 6
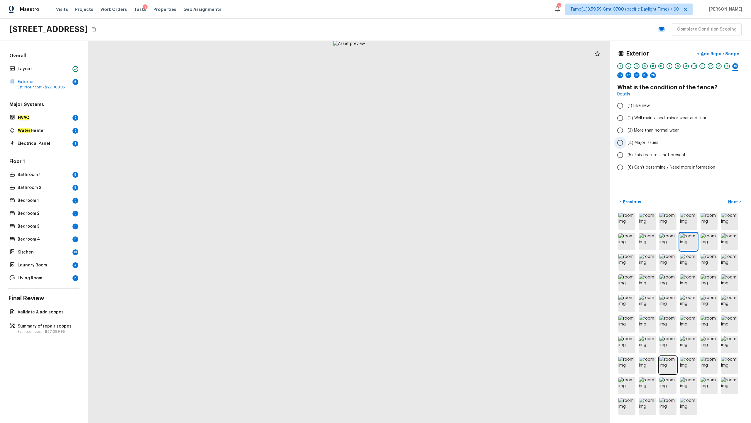
click at [422, 145] on span "(4) Major issues" at bounding box center [643, 143] width 31 height 6
click at [422, 145] on input "(4) Major issues" at bounding box center [620, 142] width 12 height 12
radio input "true"
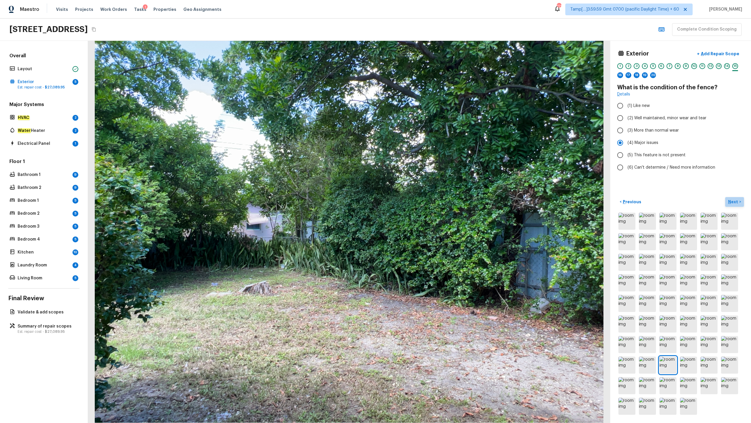
click at [422, 202] on p "Next" at bounding box center [734, 202] width 11 height 6
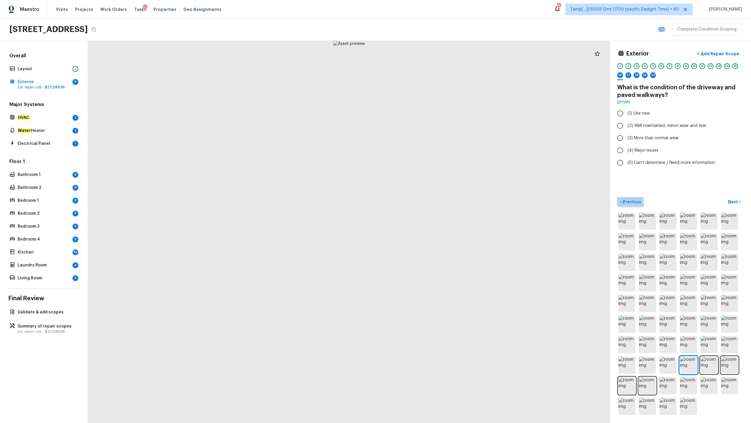
click at [422, 203] on p "Previous" at bounding box center [632, 202] width 20 height 6
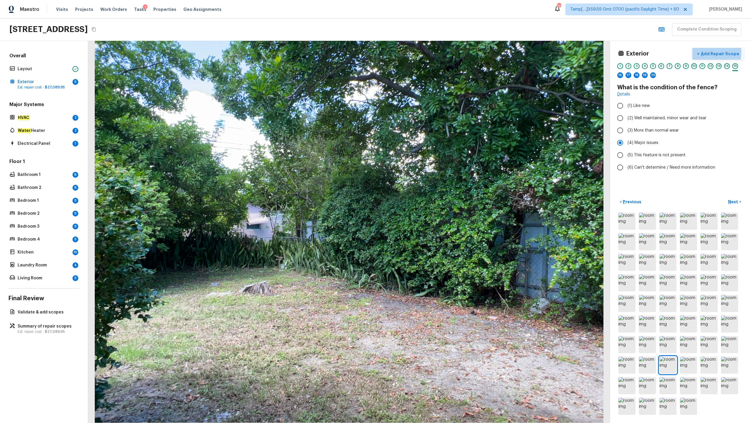
click at [422, 53] on p "Add Repair Scope" at bounding box center [720, 54] width 40 height 6
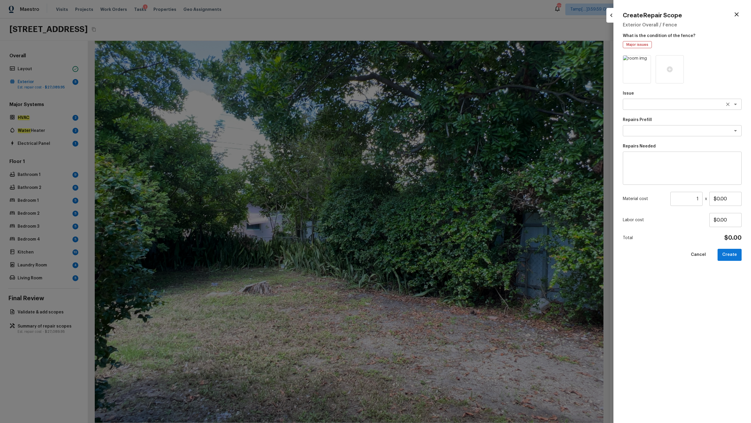
click at [422, 107] on div "x ​" at bounding box center [682, 104] width 119 height 11
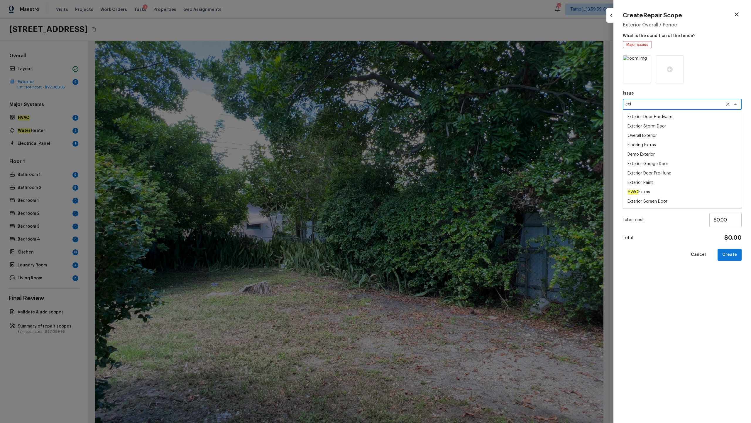
click at [422, 138] on li "Overall Exterior" at bounding box center [682, 135] width 119 height 9
click at [422, 136] on div "x ​" at bounding box center [682, 130] width 119 height 11
type textarea "Overall Exterior"
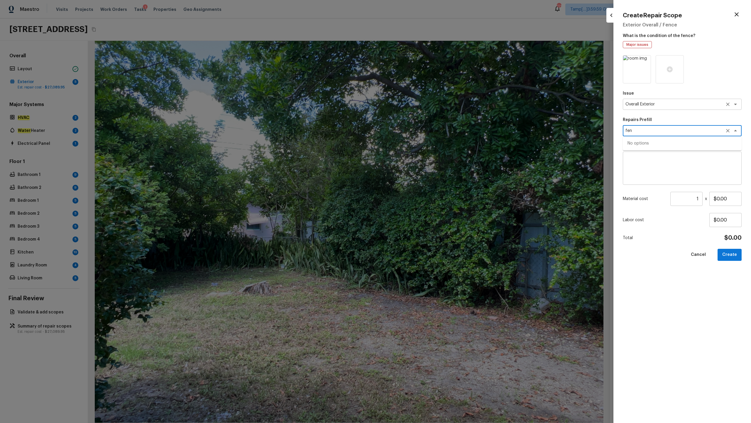
type textarea "fen"
click at [422, 105] on textarea "Overall Exterior" at bounding box center [674, 104] width 97 height 6
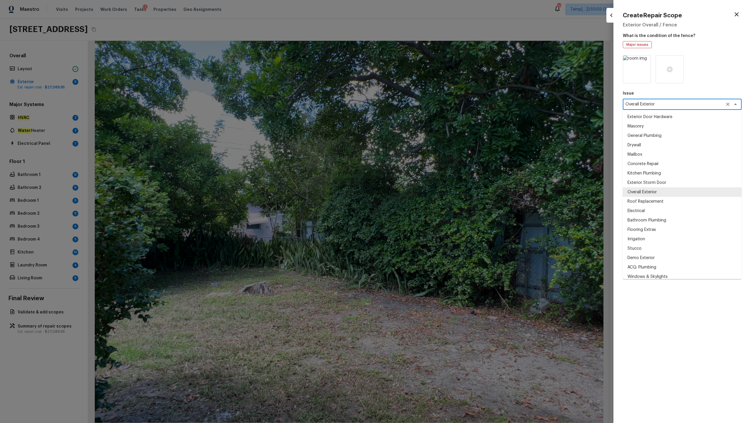
click at [422, 105] on textarea "Overall Exterior" at bounding box center [674, 104] width 97 height 6
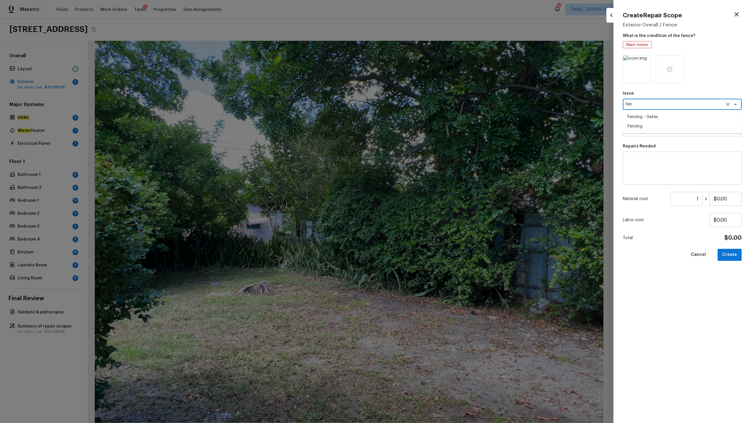
click at [422, 126] on li "Fencing" at bounding box center [682, 126] width 119 height 9
type textarea "Fencing"
click at [422, 132] on textarea at bounding box center [674, 131] width 97 height 6
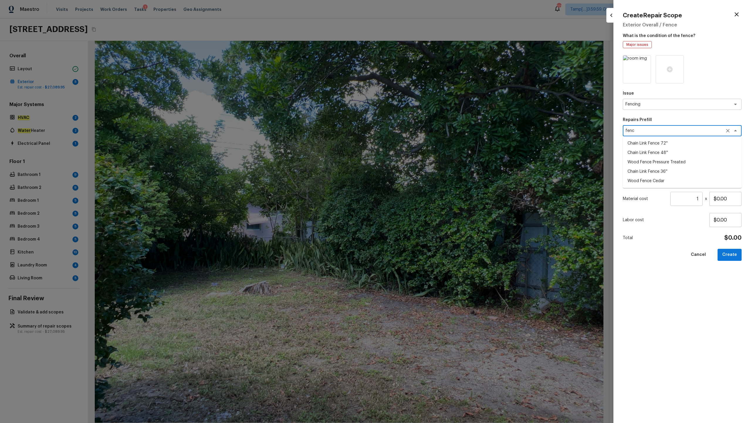
type textarea "fenc"
click at [422, 195] on div "Material cost 1 ​ x $0.00" at bounding box center [682, 199] width 119 height 14
click at [422, 170] on textarea at bounding box center [682, 167] width 111 height 23
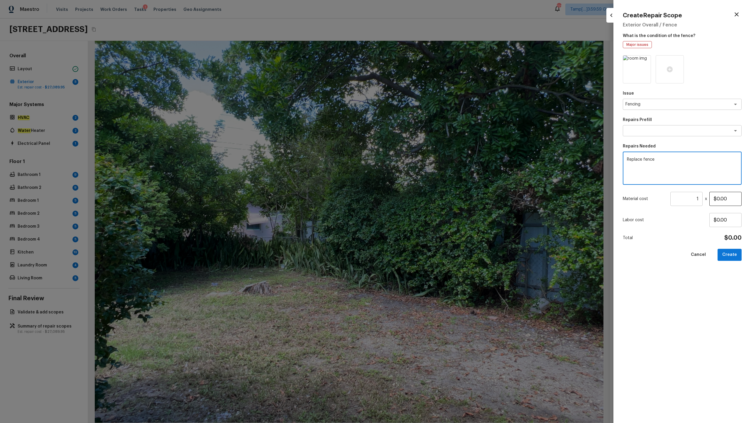
type textarea "Replace fence"
click at [422, 202] on input "$0.00" at bounding box center [726, 199] width 32 height 14
type input "$4,000.00"
click at [422, 209] on button "Create" at bounding box center [730, 255] width 24 height 12
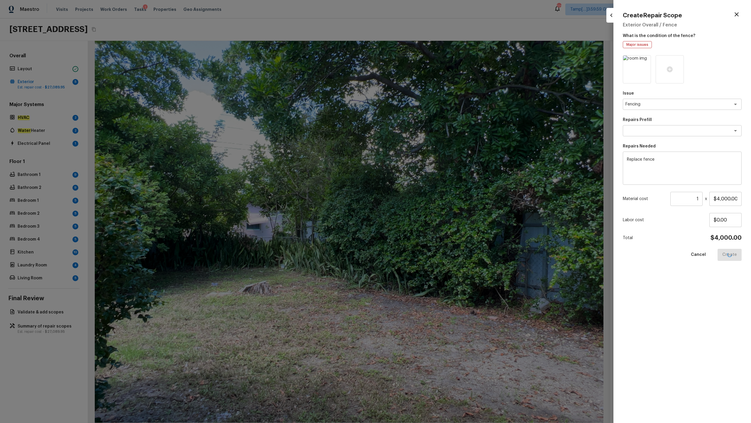
type input "$0.00"
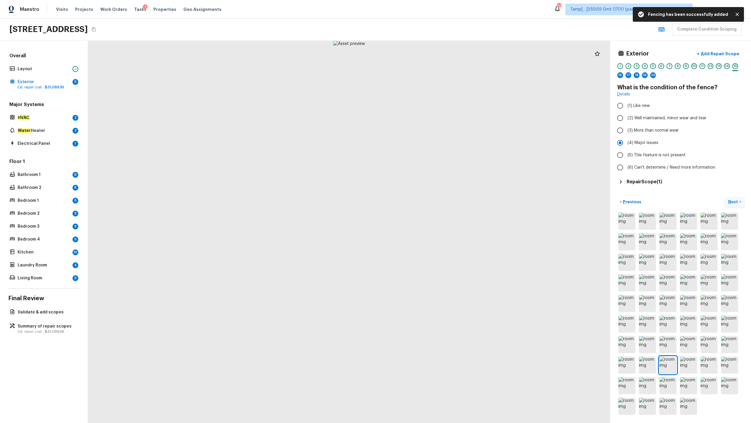
click at [422, 201] on p "Next" at bounding box center [734, 202] width 11 height 6
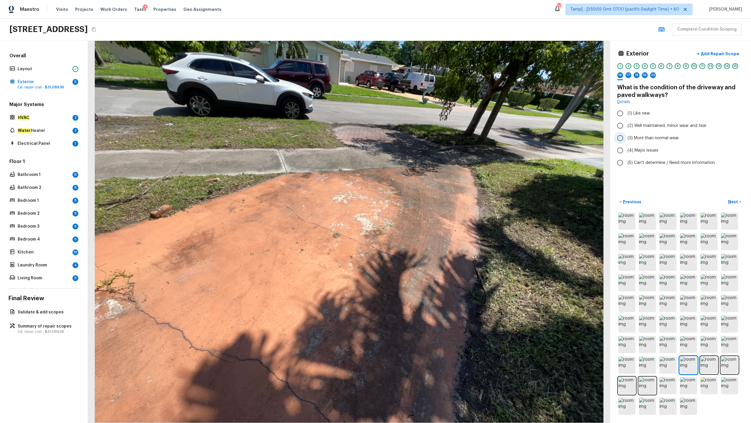
click at [422, 138] on span "(3) More than normal wear" at bounding box center [653, 138] width 51 height 6
click at [422, 138] on input "(3) More than normal wear" at bounding box center [620, 138] width 12 height 12
radio input "true"
click at [422, 55] on p "Add Repair Scope" at bounding box center [720, 54] width 40 height 6
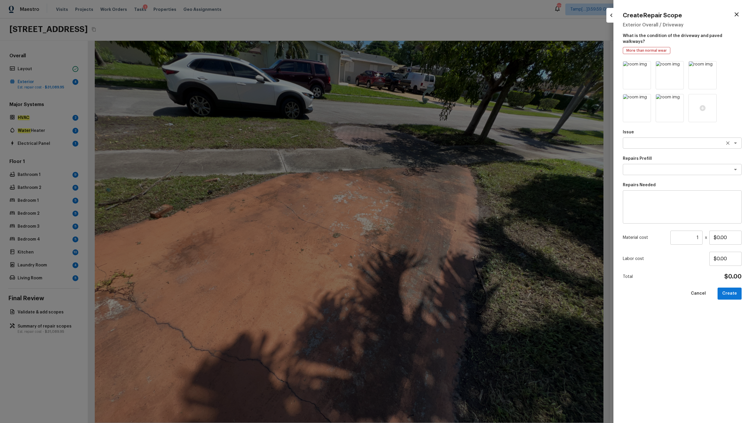
click at [422, 140] on textarea at bounding box center [674, 143] width 97 height 6
click at [422, 166] on li "Overall Exterior" at bounding box center [682, 168] width 119 height 9
type textarea "Overall Exterior"
click at [422, 166] on textarea at bounding box center [674, 169] width 97 height 6
type textarea "press"
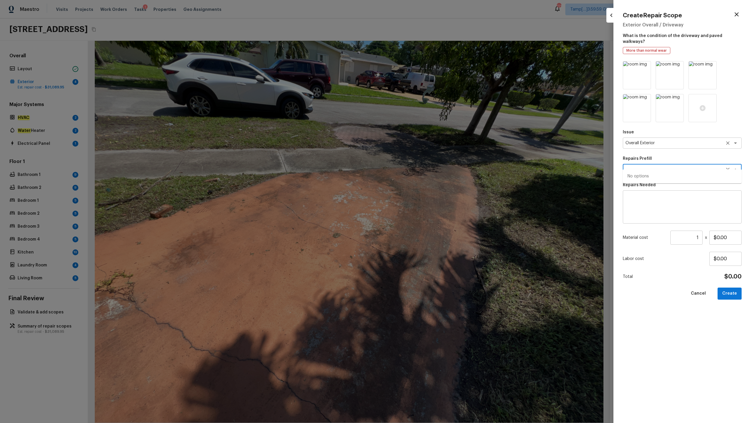
click at [422, 140] on textarea "Overall Exterior" at bounding box center [674, 143] width 97 height 6
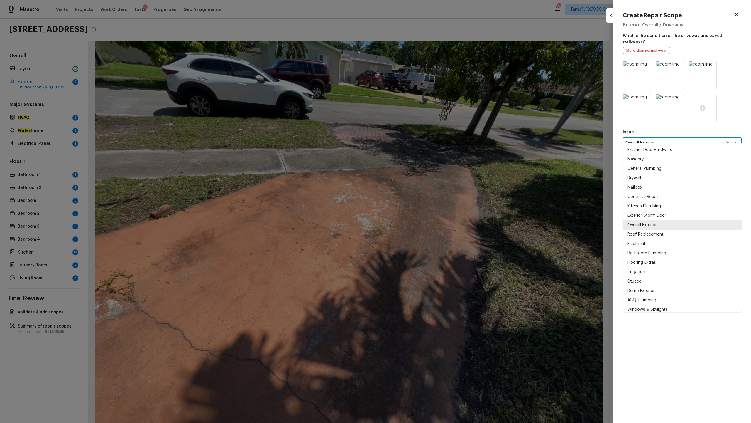
click at [422, 140] on textarea "Overall Exterior" at bounding box center [674, 143] width 97 height 6
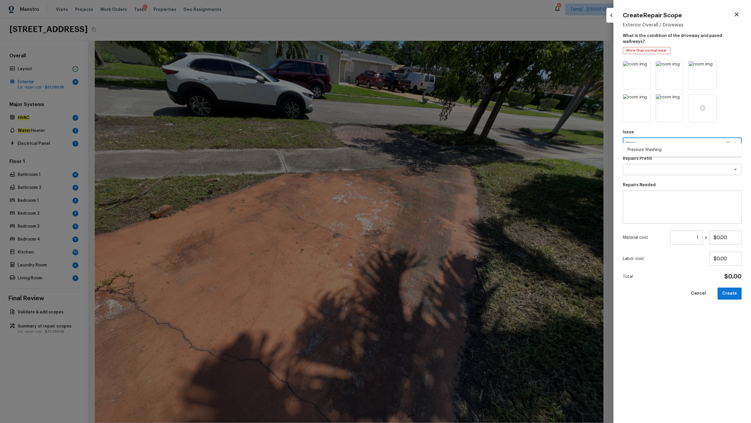
click at [422, 150] on li "Pressure Washing" at bounding box center [682, 149] width 119 height 9
type textarea "Pressure Washing"
click at [422, 166] on textarea at bounding box center [674, 169] width 97 height 6
click at [422, 195] on li "Pressure Wash Drive/Walk Way" at bounding box center [682, 194] width 119 height 9
type textarea "Pressure Wash Drive/Walk Way"
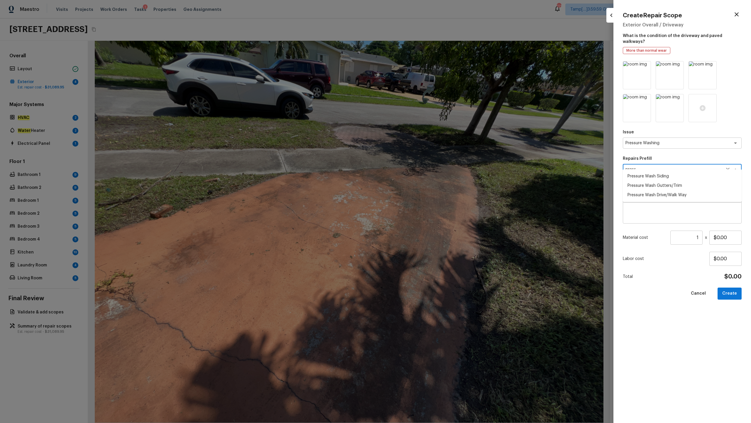
type textarea "Pressure wash the driveways/walkways as directed by the PM. Ensure that all deb…"
type input "$125.00"
type textarea "Pressure Wash Drive/Walk Way"
click at [422, 209] on input "$125.00" at bounding box center [726, 237] width 32 height 14
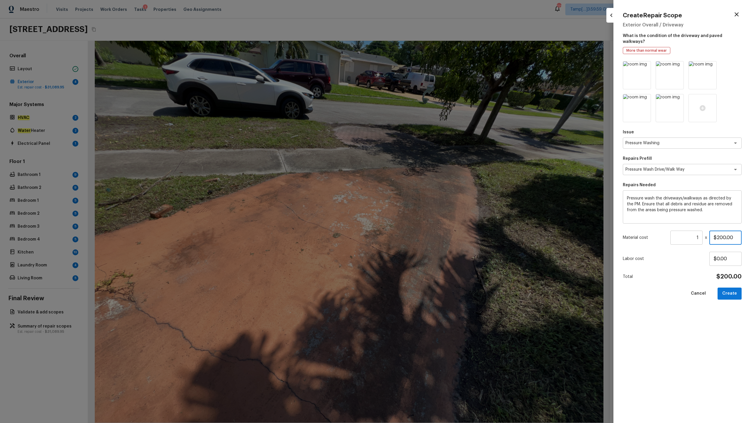
type input "$200.00"
click at [422, 209] on button "Create" at bounding box center [730, 293] width 24 height 12
type input "$0.00"
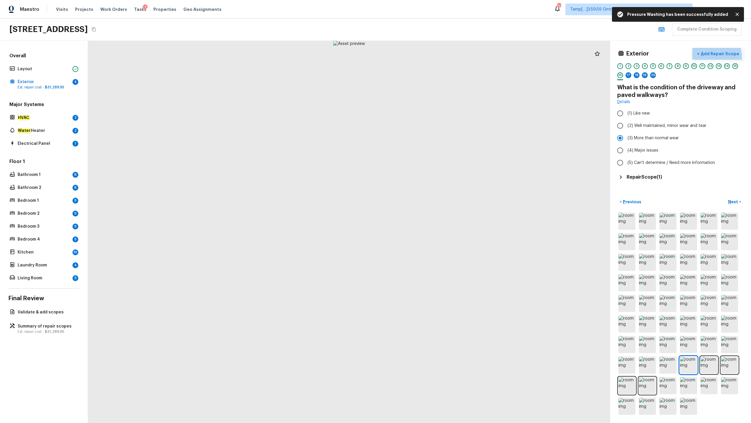
click at [422, 57] on button "+ Add Repair Scope" at bounding box center [719, 54] width 52 height 12
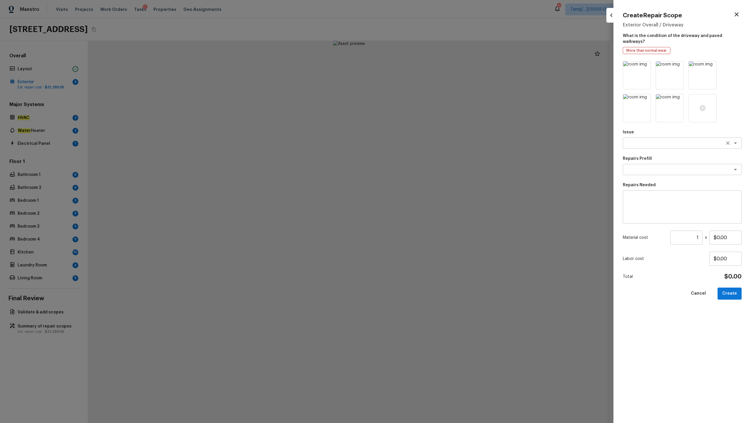
click at [422, 140] on textarea at bounding box center [674, 143] width 97 height 6
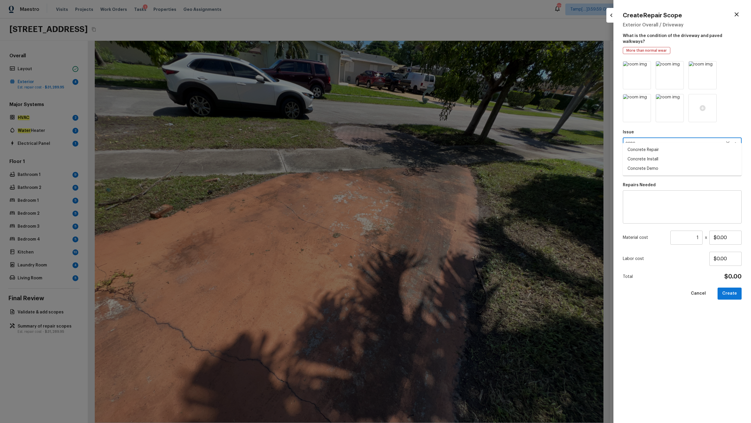
click at [422, 149] on li "Concrete Repair" at bounding box center [682, 149] width 119 height 9
type textarea "Concrete Repair"
click at [422, 199] on textarea at bounding box center [682, 206] width 111 height 23
paste textarea "Concrete Repair"
click at [422, 195] on textarea "Repair driveway Concrete Repair" at bounding box center [682, 206] width 111 height 23
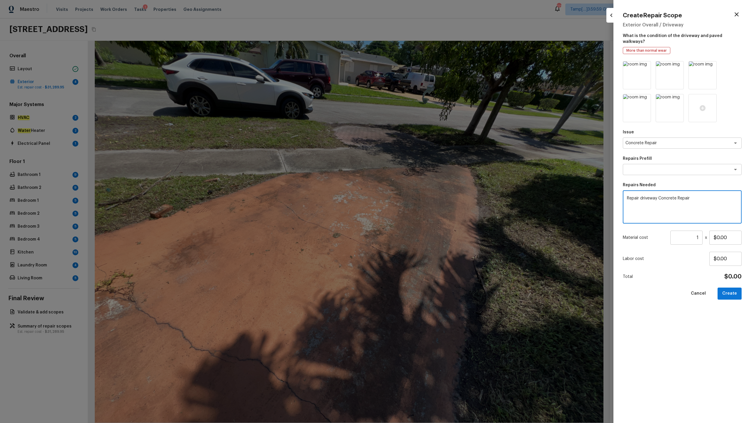
click at [422, 195] on textarea "Repair driveway Concrete Repair" at bounding box center [682, 206] width 111 height 23
type textarea "Repair driveway Concrete"
click at [422, 209] on input "$0.00" at bounding box center [726, 237] width 32 height 14
type input "$450.00"
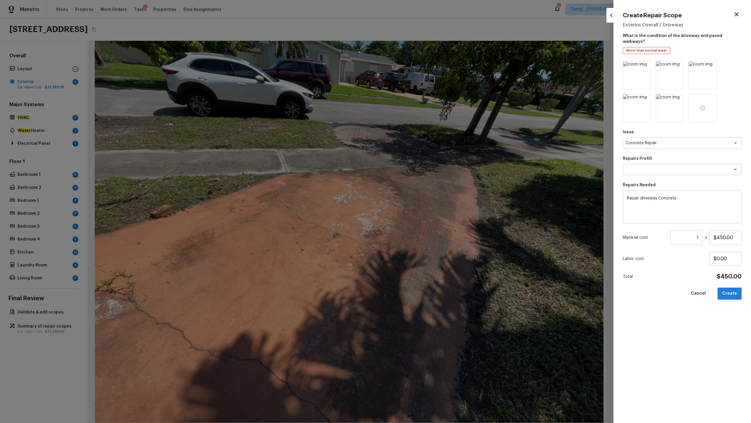
click at [422, 209] on button "Create" at bounding box center [730, 293] width 24 height 12
type input "$0.00"
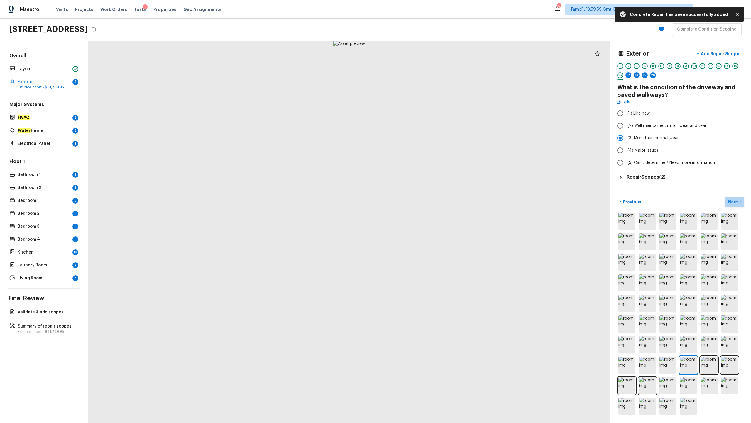
click at [422, 203] on p "Next" at bounding box center [734, 202] width 11 height 6
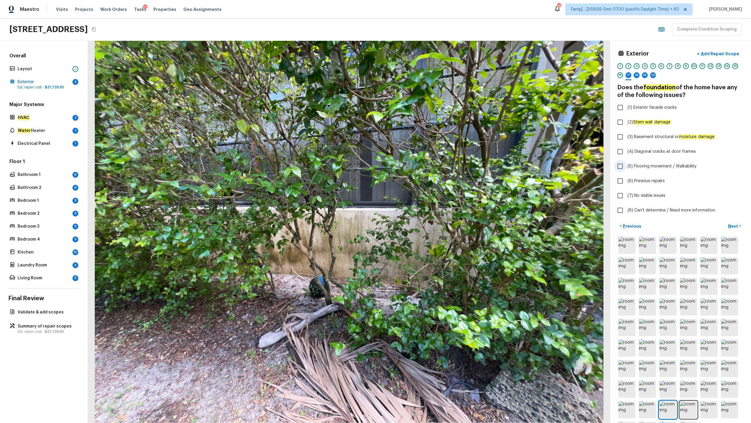
click at [422, 165] on span "(5) Flooring movement / Walkability" at bounding box center [662, 166] width 69 height 6
click at [422, 165] on input "(5) Flooring movement / Walkability" at bounding box center [620, 166] width 12 height 12
checkbox input "true"
click at [422, 209] on p "Next" at bounding box center [734, 226] width 11 height 6
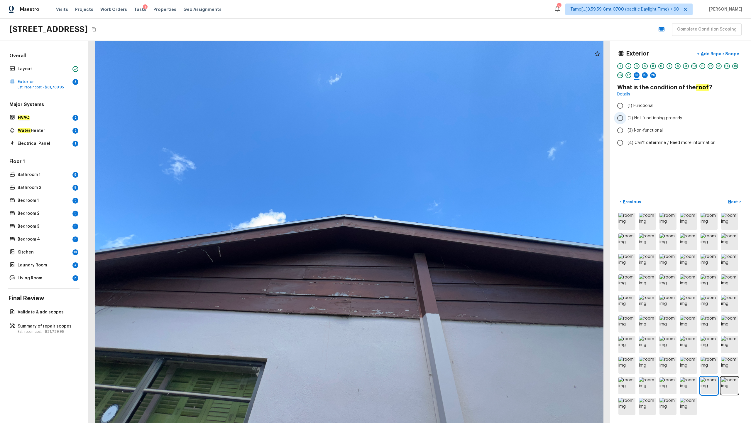
click at [422, 120] on span "(2) Not functioning properly" at bounding box center [655, 118] width 55 height 6
click at [422, 120] on input "(2) Not functioning properly" at bounding box center [620, 118] width 12 height 12
radio input "true"
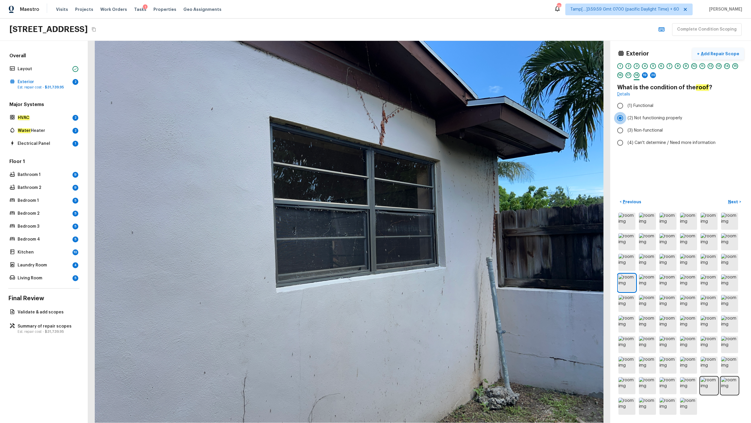
click at [422, 53] on p "Add Repair Scope" at bounding box center [720, 54] width 40 height 6
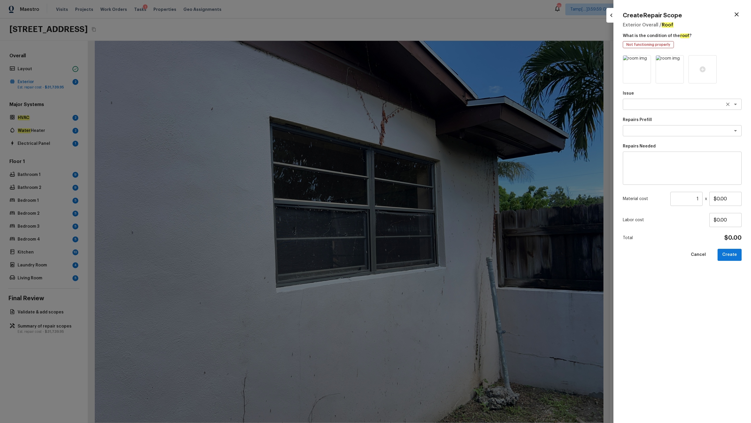
click at [422, 106] on textarea at bounding box center [674, 104] width 97 height 6
click at [422, 142] on span "ACQ: Shingle Roof" at bounding box center [645, 145] width 35 height 6
type textarea "ACQ: Shingle Roof"
click at [422, 129] on textarea at bounding box center [674, 131] width 97 height 6
click at [422, 142] on span "Shingle Roof [DEMOGRAPHIC_DATA] FL ONLY" at bounding box center [670, 143] width 84 height 6
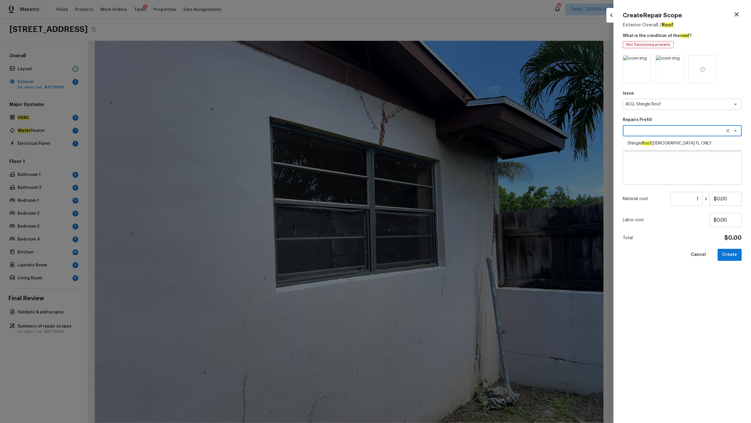
type textarea "Shingle Roof [DEMOGRAPHIC_DATA] FL ONLY"
type textarea "Acquisition Scope ([US_STATE] Only): Shingle Roof 15+ years in age maintenance."
type input "$10.00"
click at [422, 200] on input "1" at bounding box center [687, 199] width 32 height 14
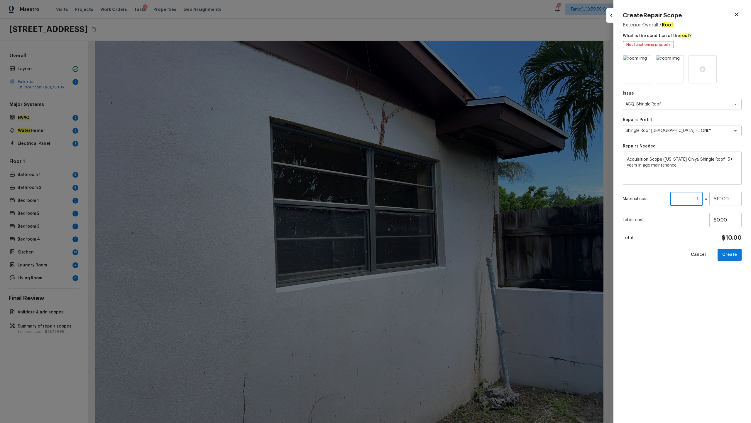
click at [422, 200] on input "1" at bounding box center [687, 199] width 32 height 14
type input "1668"
click at [422, 209] on button "Create" at bounding box center [730, 255] width 24 height 12
type input "1"
type input "$0.00"
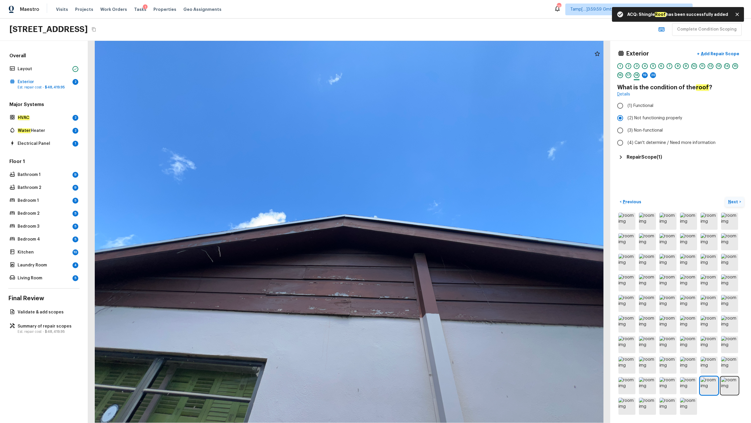
click at [422, 203] on p "Next" at bounding box center [734, 202] width 11 height 6
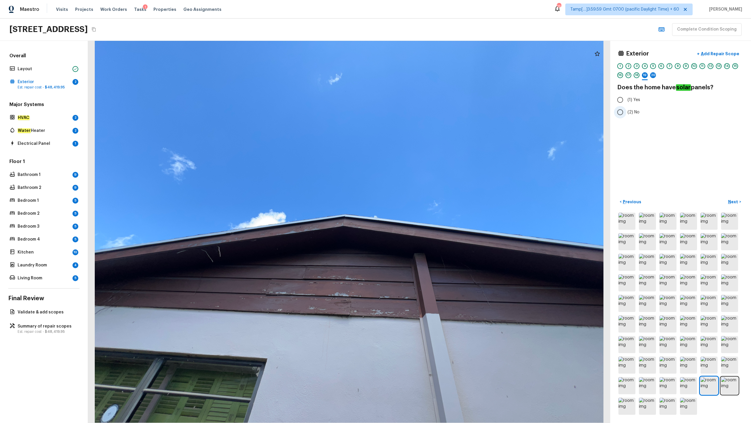
click at [422, 112] on input "(2) No" at bounding box center [620, 112] width 12 height 12
radio input "true"
click at [422, 204] on p "Next" at bounding box center [734, 202] width 11 height 6
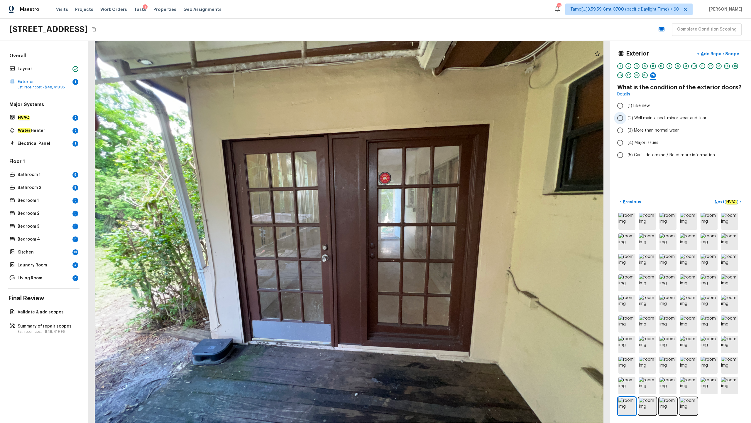
click at [422, 122] on label "(2) Well maintained, minor wear and tear" at bounding box center [676, 118] width 125 height 12
click at [422, 122] on input "(2) Well maintained, minor wear and tear" at bounding box center [620, 118] width 12 height 12
radio input "true"
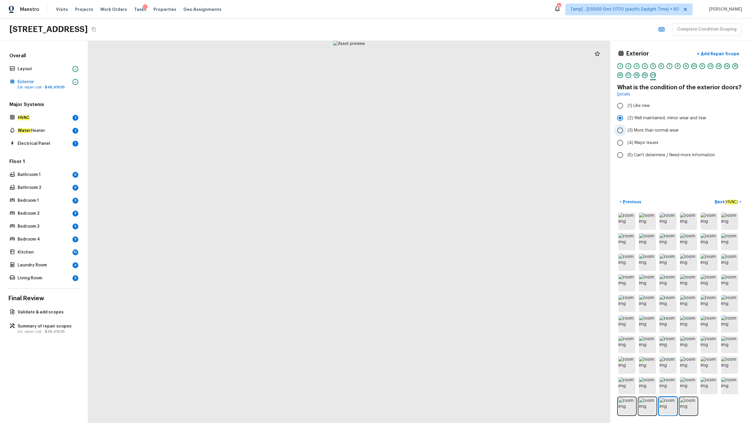
click at [422, 130] on span "(3) More than normal wear" at bounding box center [653, 130] width 51 height 6
click at [422, 130] on input "(3) More than normal wear" at bounding box center [620, 130] width 12 height 12
radio input "true"
click at [422, 51] on p "Add Repair Scope" at bounding box center [720, 54] width 40 height 6
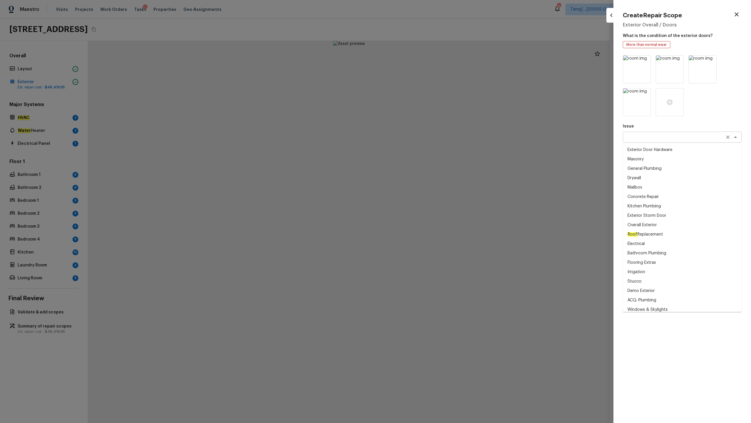
click at [422, 141] on div "x ​" at bounding box center [682, 137] width 119 height 11
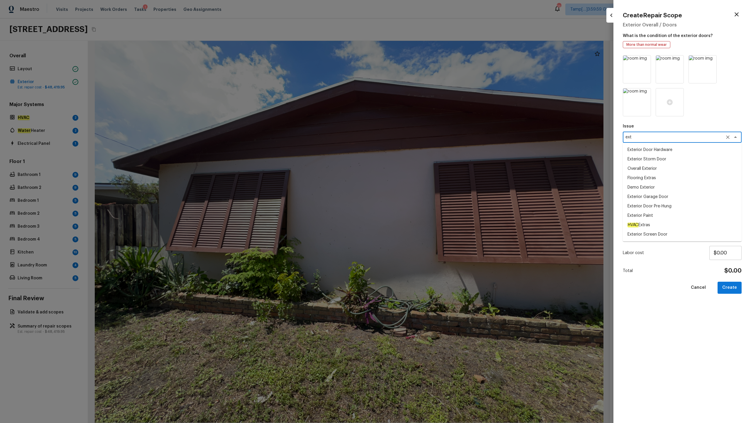
click at [422, 170] on li "Overall Exterior" at bounding box center [682, 168] width 119 height 9
type textarea "Overall Exterior"
click at [422, 165] on textarea at bounding box center [674, 164] width 97 height 6
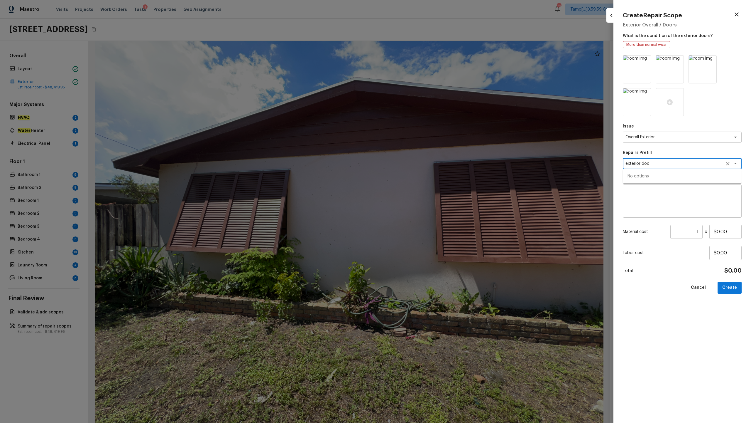
click at [422, 166] on textarea "exterior doo" at bounding box center [674, 164] width 97 height 6
type textarea "exterior doo"
click at [422, 203] on textarea at bounding box center [682, 200] width 111 height 23
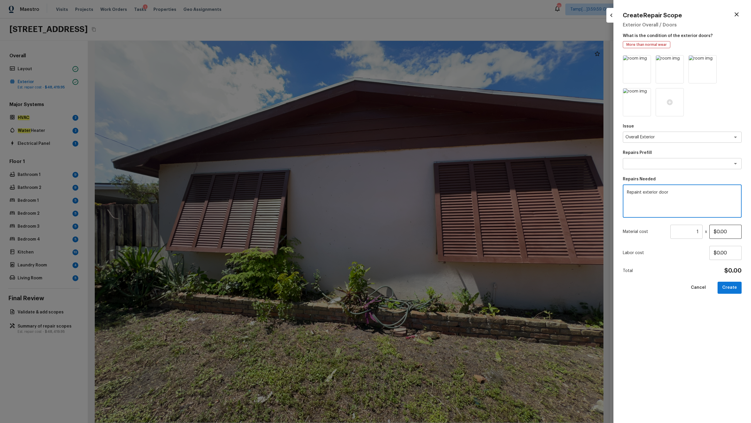
type textarea "Repaint exterior door"
click at [422, 209] on input "$0.00" at bounding box center [726, 232] width 32 height 14
type input "$100.00"
click at [422, 209] on button "Create" at bounding box center [730, 288] width 24 height 12
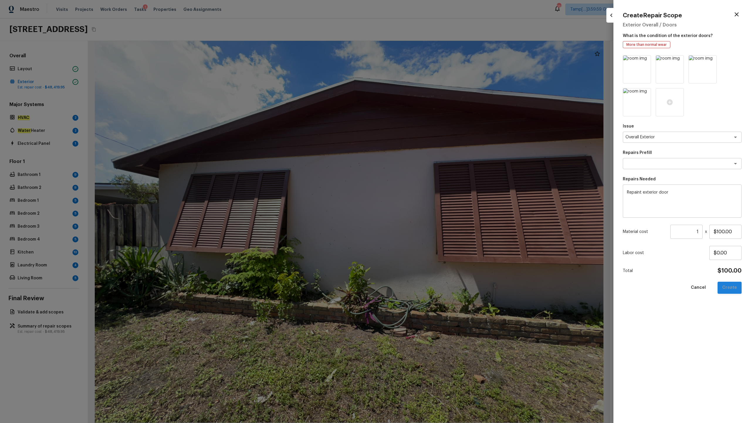
type input "$0.00"
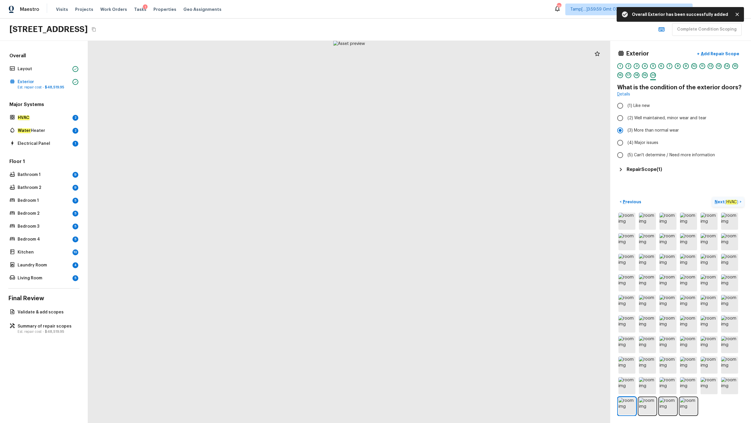
click at [422, 201] on p "Next ( HVAC )" at bounding box center [727, 202] width 25 height 6
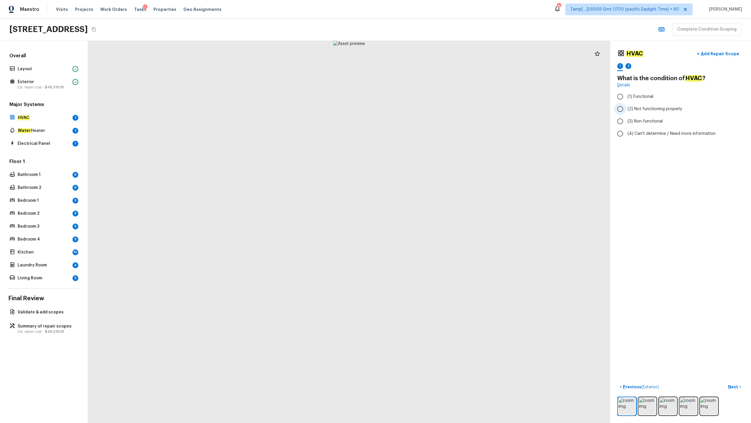
click at [422, 112] on label "(2) Not functioning properly" at bounding box center [676, 109] width 125 height 12
click at [422, 112] on input "(2) Not functioning properly" at bounding box center [620, 109] width 12 height 12
radio input "true"
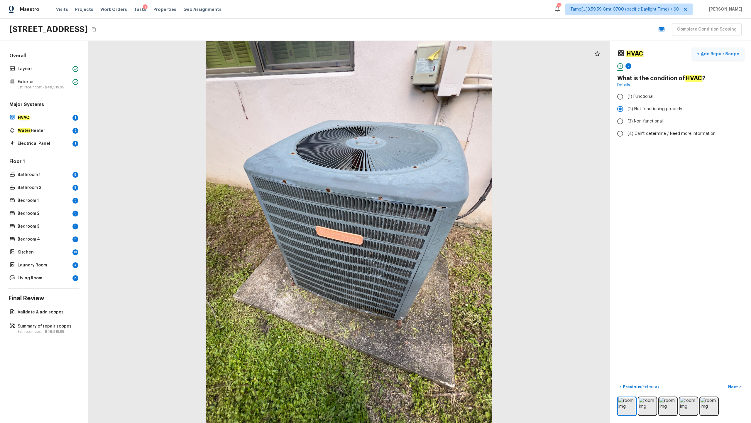
click at [422, 53] on p "Add Repair Scope" at bounding box center [720, 54] width 40 height 6
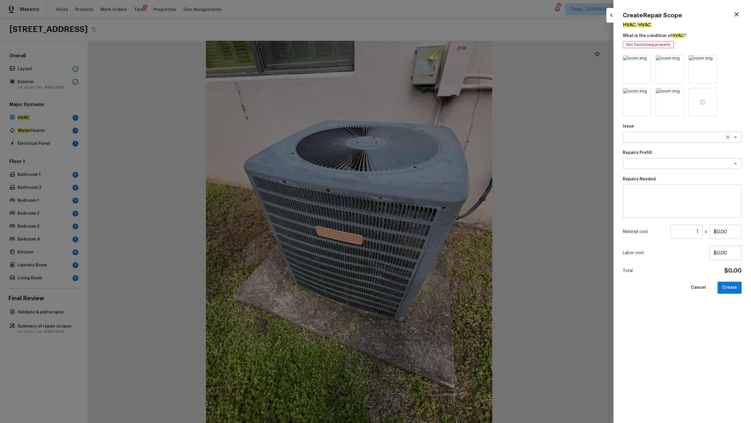
click at [422, 139] on textarea at bounding box center [674, 137] width 97 height 6
click at [422, 148] on li "ACQ: HVAC" at bounding box center [682, 149] width 119 height 9
click at [422, 159] on div "x ​" at bounding box center [682, 163] width 119 height 11
type textarea "ACQ: HVAC"
click at [422, 176] on em "HVAC" at bounding box center [662, 176] width 11 height 5
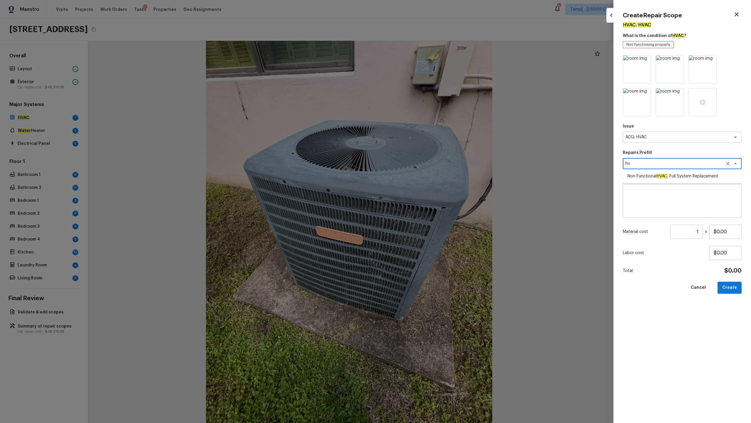
type textarea "Non-Functional HVAC. Full System Replacement"
type textarea "Acquisition Scope: Full System Replacement"
type input "$5,550.00"
type textarea "Non-Functional HVAC. Full System Replacement"
click at [422, 209] on button "Create" at bounding box center [730, 288] width 24 height 12
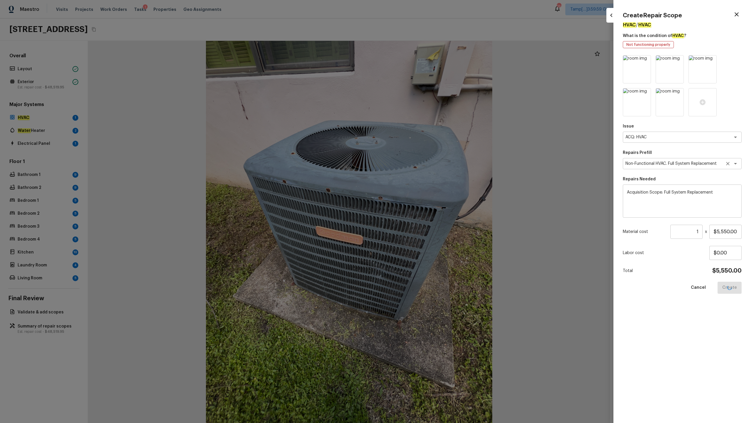
type input "$0.00"
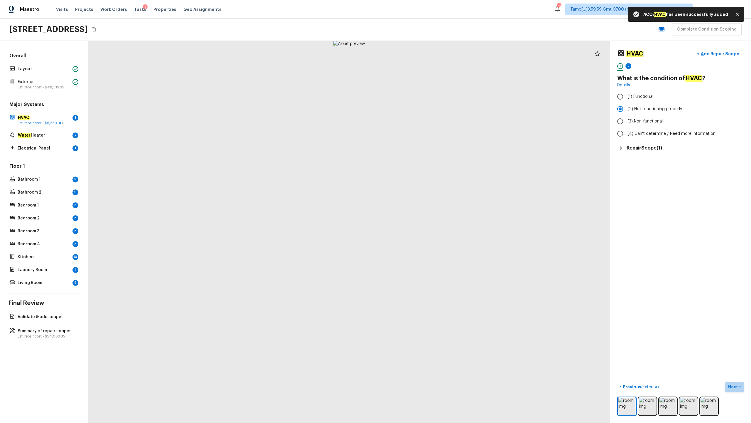
click at [422, 209] on p "Next" at bounding box center [734, 387] width 11 height 6
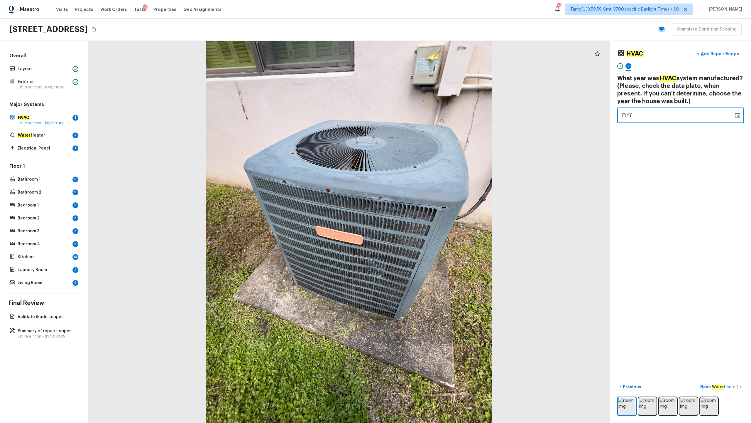
click at [422, 117] on span "YYYY" at bounding box center [627, 115] width 11 height 4
type input "1959"
click at [422, 209] on p "Next ( Water Heater )" at bounding box center [720, 387] width 39 height 6
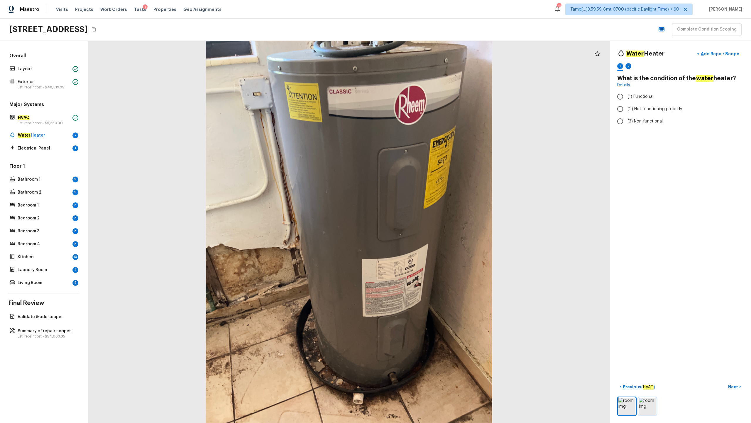
click at [422, 209] on img at bounding box center [647, 405] width 17 height 17
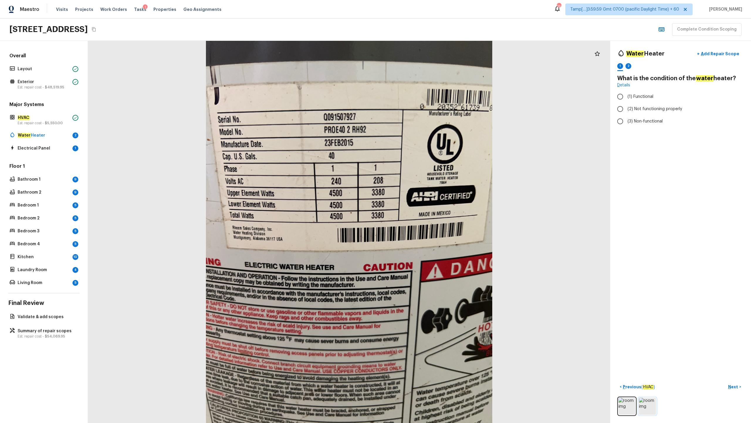
click at [422, 209] on img at bounding box center [647, 405] width 17 height 17
click at [422, 209] on img at bounding box center [627, 405] width 17 height 17
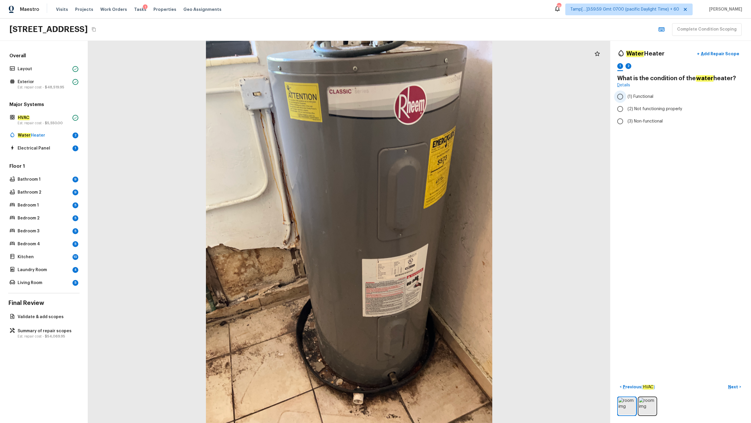
click at [422, 96] on span "(1) Functional" at bounding box center [641, 97] width 26 height 6
click at [422, 96] on input "(1) Functional" at bounding box center [620, 96] width 12 height 12
radio input "true"
click at [422, 209] on p "Next" at bounding box center [734, 387] width 11 height 6
click at [422, 209] on p "Previous" at bounding box center [632, 387] width 20 height 6
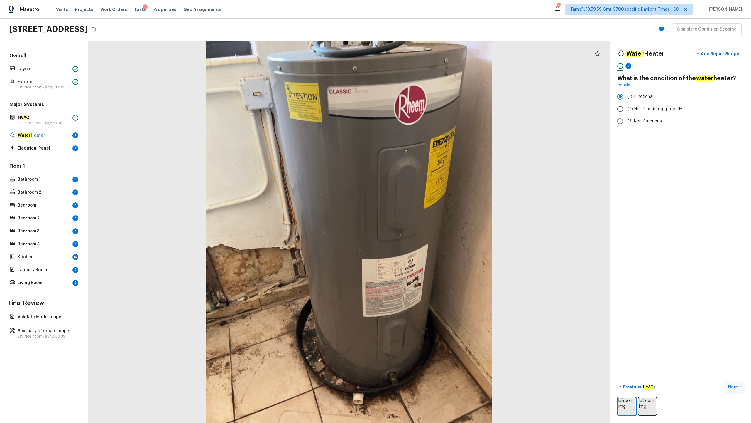
click at [422, 209] on p "Next" at bounding box center [734, 387] width 11 height 6
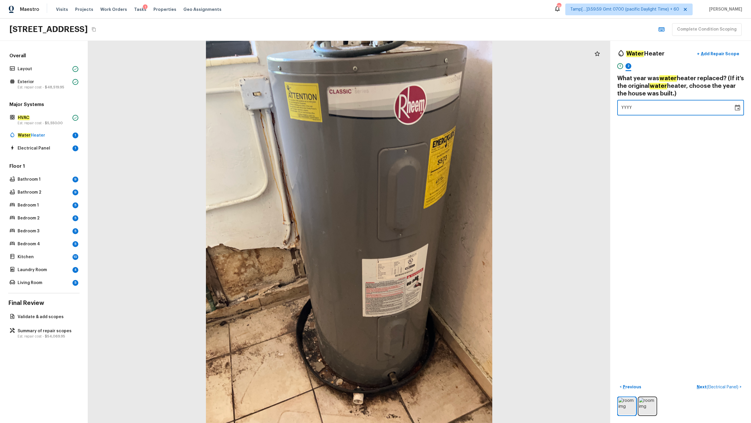
click at [422, 108] on span "YYYY" at bounding box center [627, 108] width 11 height 4
type input "1959"
click at [422, 209] on p "Next ( Electrical Panel )" at bounding box center [718, 387] width 43 height 6
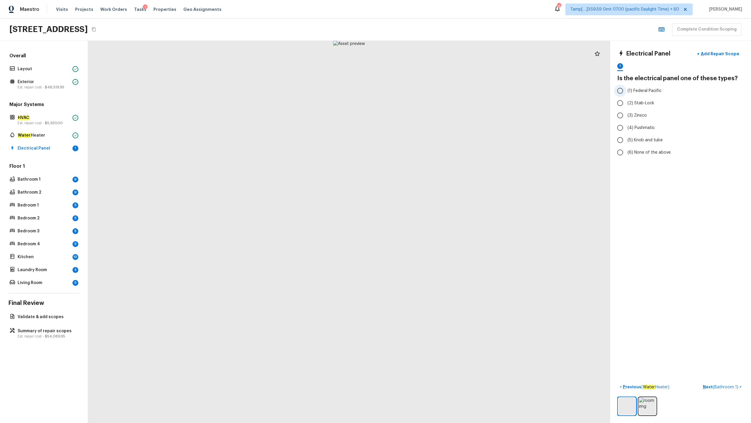
click at [422, 92] on span "(1) Federal Pacific" at bounding box center [645, 91] width 34 height 6
click at [422, 92] on input "(1) Federal Pacific" at bounding box center [620, 91] width 12 height 12
radio input "true"
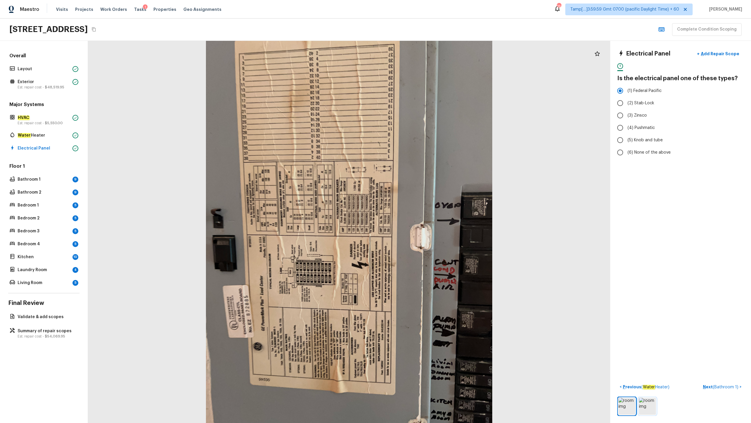
click at [422, 209] on img at bounding box center [647, 405] width 17 height 17
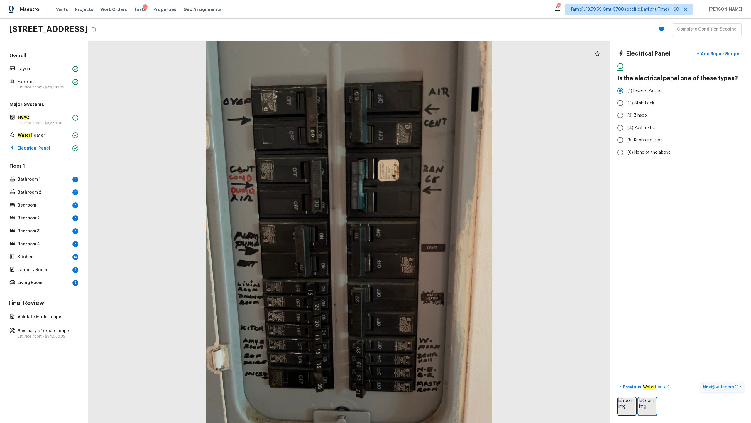
click at [422, 209] on p "Next ( Bathroom 1 )" at bounding box center [721, 387] width 37 height 6
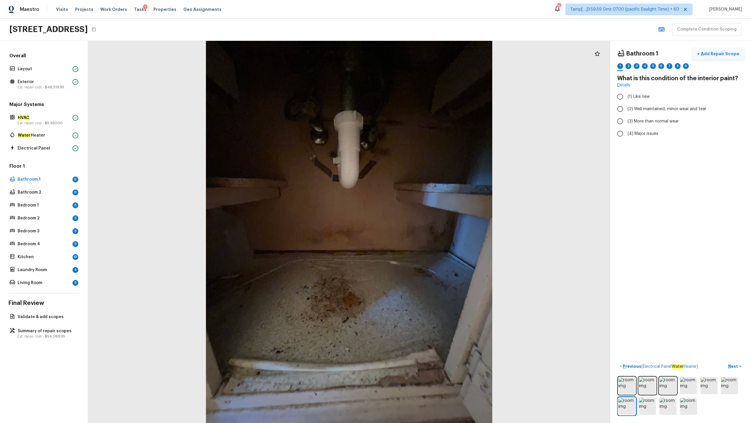
click at [422, 52] on p "Add Repair Scope" at bounding box center [720, 54] width 40 height 6
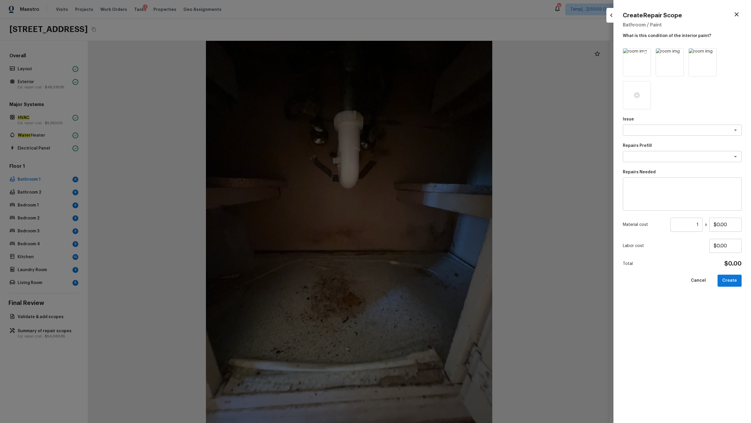
click at [422, 55] on icon at bounding box center [645, 53] width 5 height 5
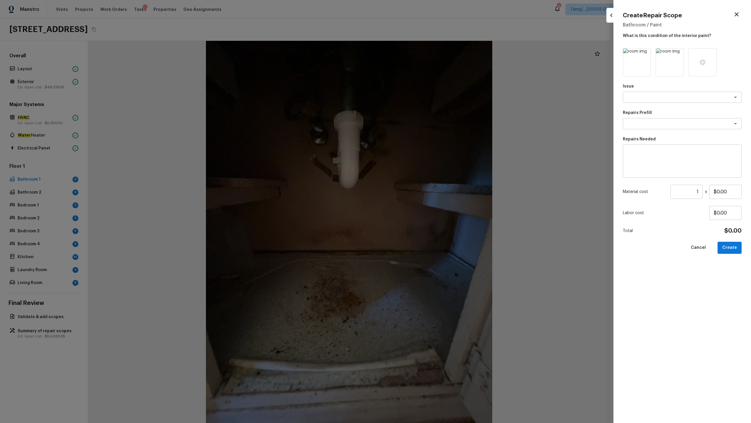
click at [422, 55] on icon at bounding box center [645, 53] width 5 height 5
click at [422, 66] on div at bounding box center [637, 62] width 28 height 28
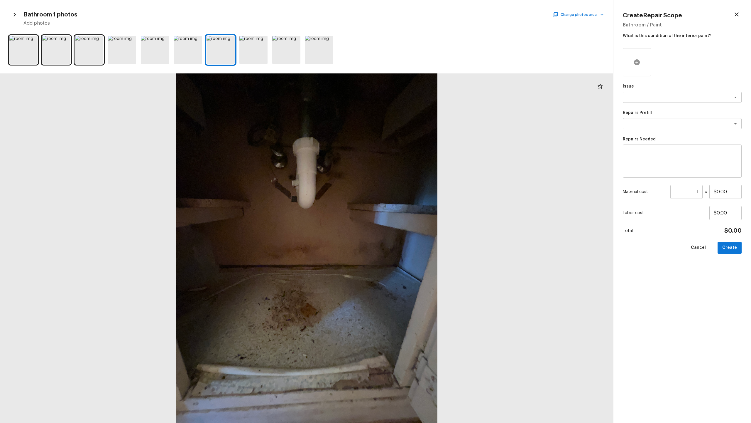
click at [422, 63] on icon at bounding box center [637, 62] width 6 height 6
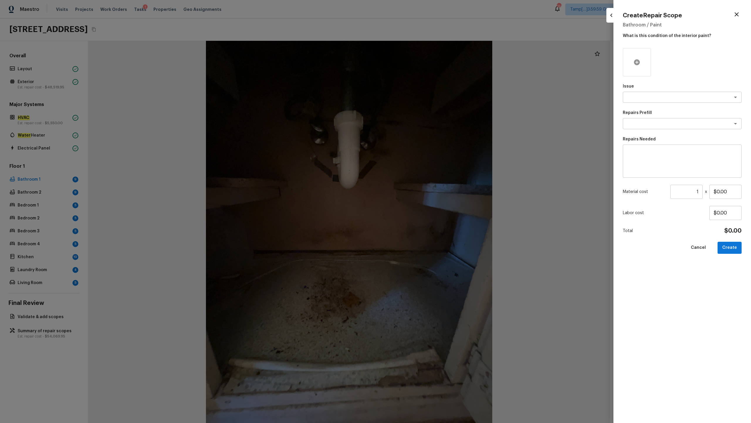
click at [422, 62] on icon at bounding box center [637, 62] width 6 height 6
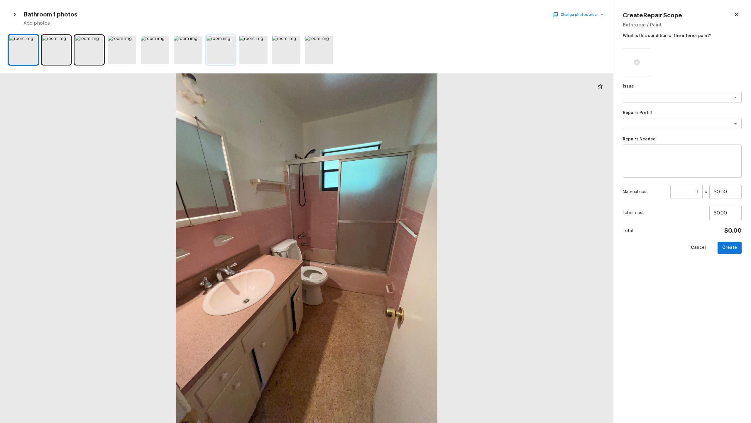
click at [221, 56] on div at bounding box center [221, 50] width 28 height 28
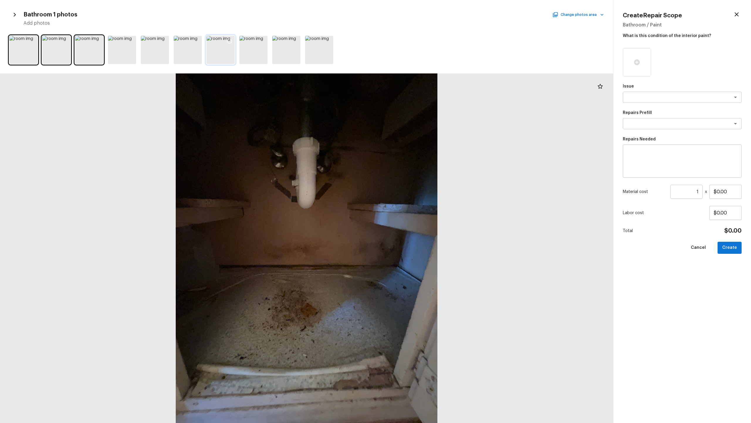
click at [228, 44] on div at bounding box center [229, 42] width 11 height 12
click at [422, 94] on textarea at bounding box center [674, 97] width 97 height 6
click at [422, 112] on span "ACQ: Water Leak" at bounding box center [644, 110] width 33 height 6
type textarea "ACQ: Water Leak"
click at [422, 129] on div "Repairs Prefill x ​" at bounding box center [682, 119] width 119 height 19
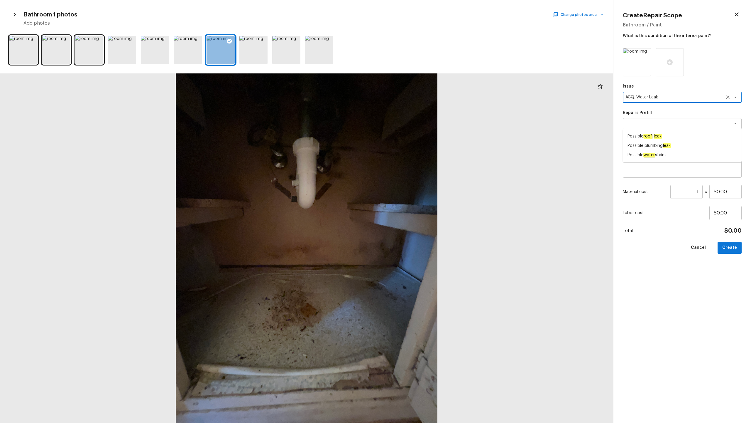
click at [422, 144] on span "Possible plumbing leak" at bounding box center [649, 146] width 43 height 6
type textarea "Possible plumbing leak"
type textarea "Acquisition Scope: Possible plumbing leak"
type input "$2,500.00"
type textarea "ACQ: Water Leak"
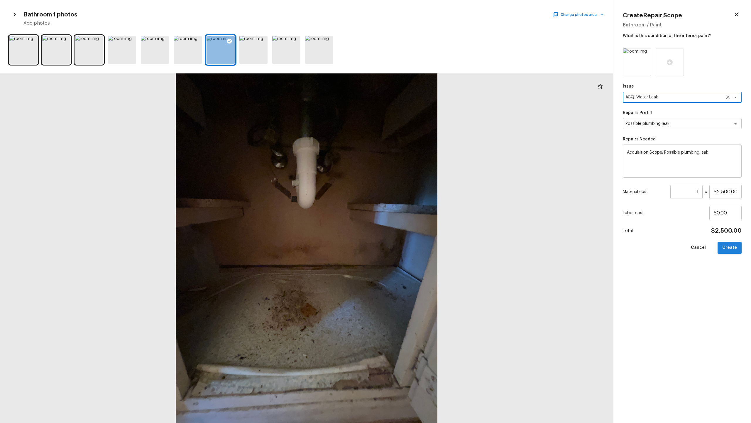
click at [422, 209] on button "Create" at bounding box center [730, 248] width 24 height 12
type input "$0.00"
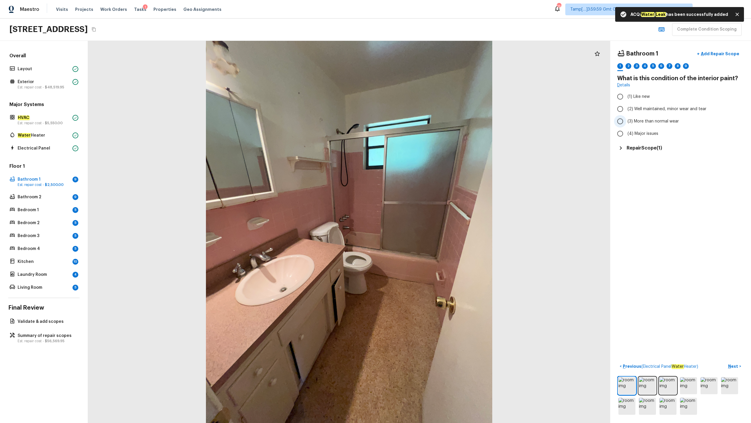
click at [422, 122] on span "(3) More than normal wear" at bounding box center [653, 121] width 51 height 6
click at [422, 122] on input "(3) More than normal wear" at bounding box center [620, 121] width 12 height 12
radio input "true"
click at [422, 135] on span "(4) Major issues" at bounding box center [643, 134] width 31 height 6
click at [422, 135] on input "(4) Major issues" at bounding box center [620, 133] width 12 height 12
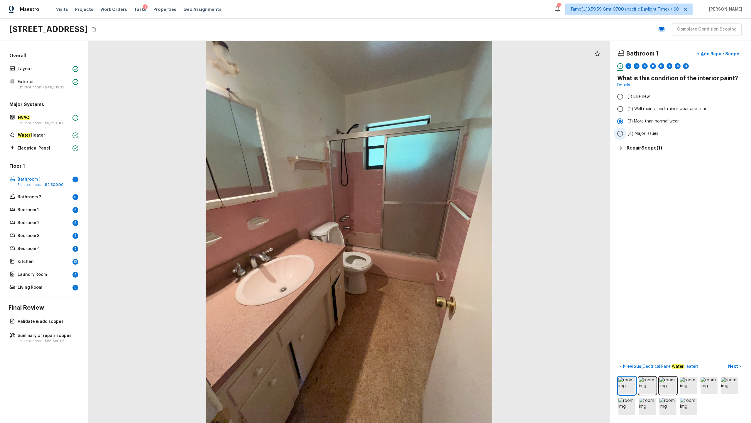
radio input "true"
click at [422, 209] on p "Next" at bounding box center [734, 366] width 11 height 6
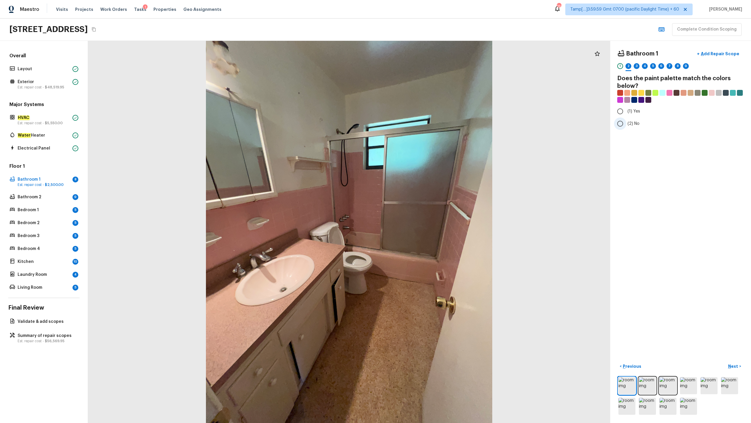
click at [422, 119] on label "(2) No" at bounding box center [676, 123] width 125 height 12
click at [422, 119] on input "(2) No" at bounding box center [620, 123] width 12 height 12
radio input "true"
click at [422, 209] on p "Next" at bounding box center [734, 366] width 11 height 6
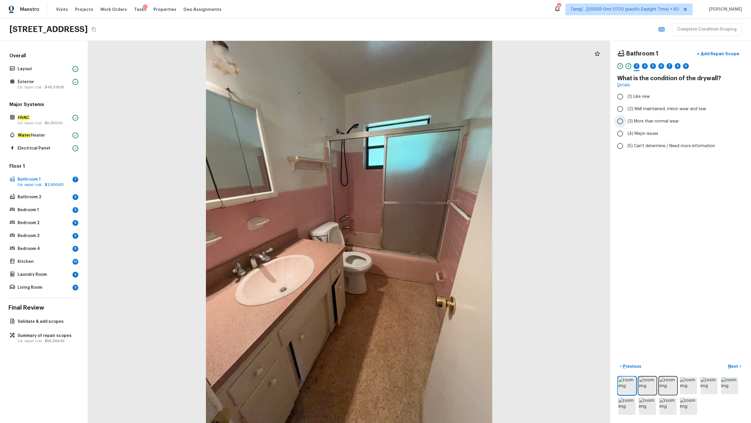
click at [422, 124] on span "(3) More than normal wear" at bounding box center [653, 121] width 51 height 6
click at [422, 124] on input "(3) More than normal wear" at bounding box center [620, 121] width 12 height 12
radio input "true"
click at [422, 209] on p "Next" at bounding box center [734, 366] width 11 height 6
click at [422, 130] on label "(3) Tile" at bounding box center [676, 126] width 125 height 12
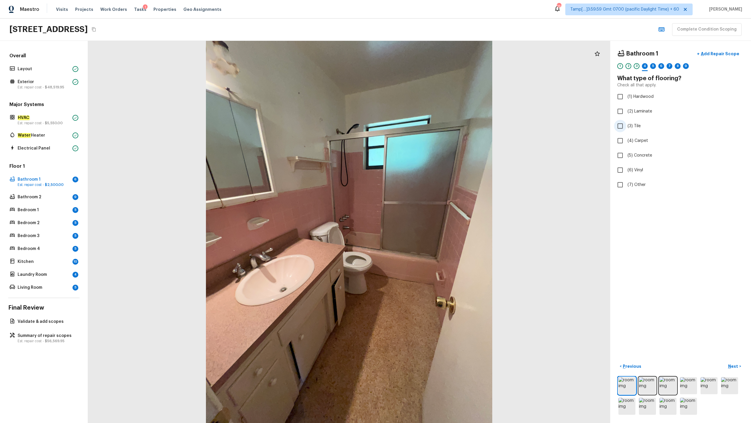
click at [422, 130] on input "(3) Tile" at bounding box center [620, 126] width 12 height 12
checkbox input "true"
click at [422, 209] on p "Next" at bounding box center [734, 366] width 11 height 6
click at [422, 119] on span "(3) More than normal wear" at bounding box center [653, 121] width 51 height 6
click at [422, 119] on input "(3) More than normal wear" at bounding box center [620, 121] width 12 height 12
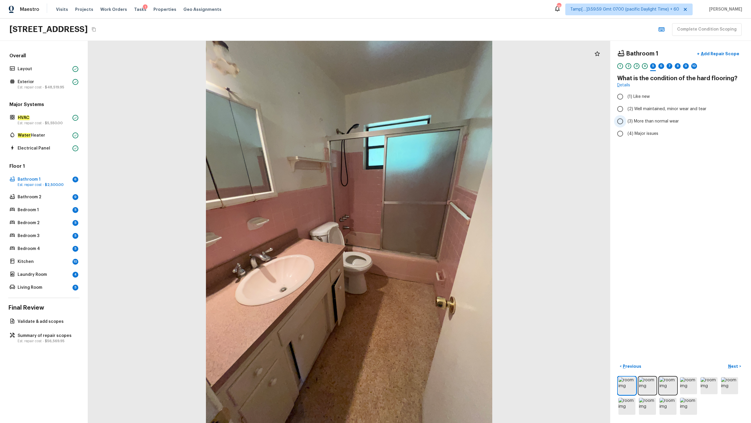
radio input "true"
click at [422, 209] on p "Next" at bounding box center [734, 366] width 11 height 6
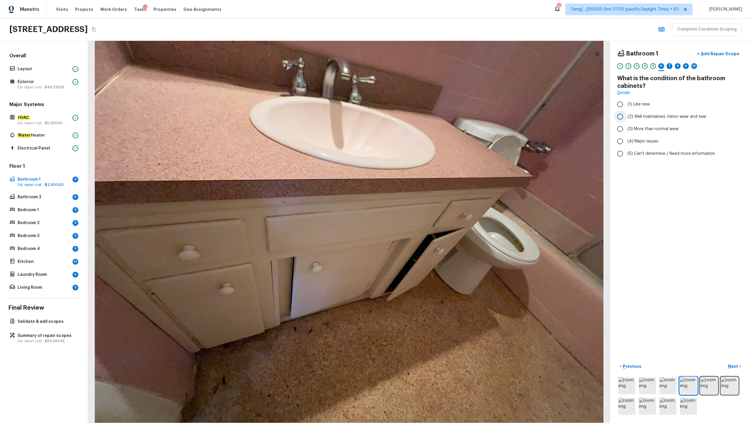
click at [422, 117] on span "(2) Well maintained, minor wear and tear" at bounding box center [667, 117] width 79 height 6
click at [422, 117] on input "(2) Well maintained, minor wear and tear" at bounding box center [620, 116] width 12 height 12
radio input "true"
click at [422, 129] on span "(3) More than normal wear" at bounding box center [653, 129] width 51 height 6
click at [422, 129] on input "(3) More than normal wear" at bounding box center [620, 129] width 12 height 12
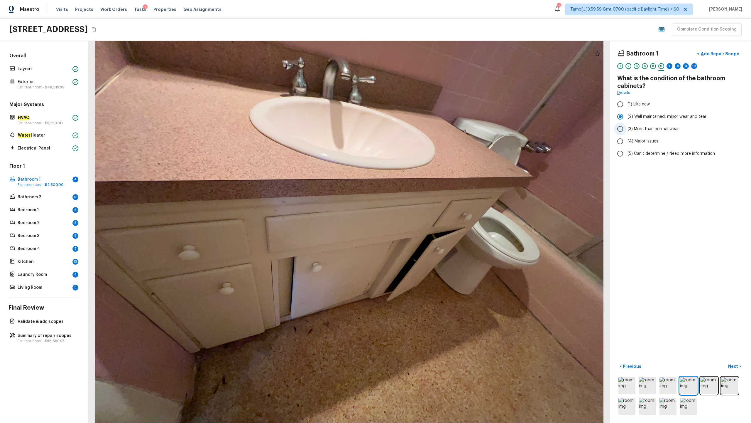
radio input "true"
click at [422, 209] on img at bounding box center [709, 385] width 17 height 17
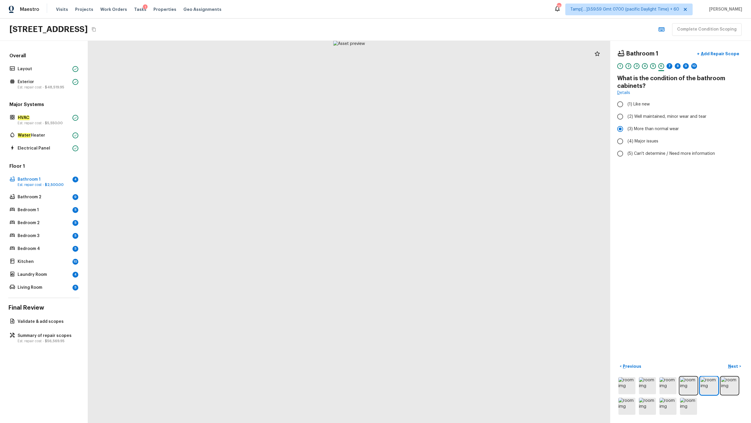
click at [422, 209] on div at bounding box center [681, 396] width 127 height 40
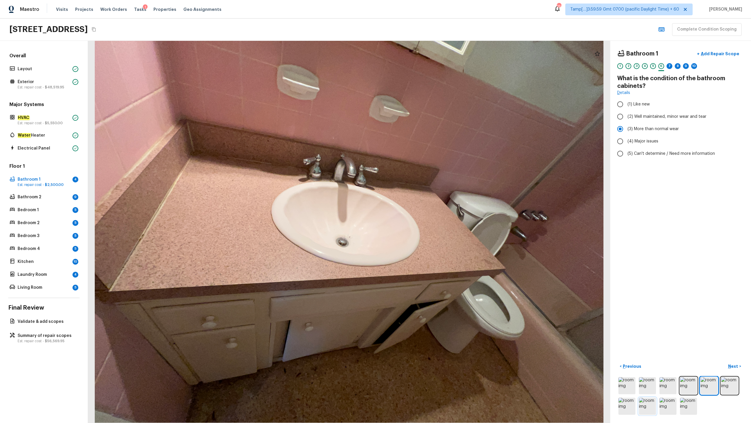
click at [422, 209] on img at bounding box center [647, 405] width 17 height 17
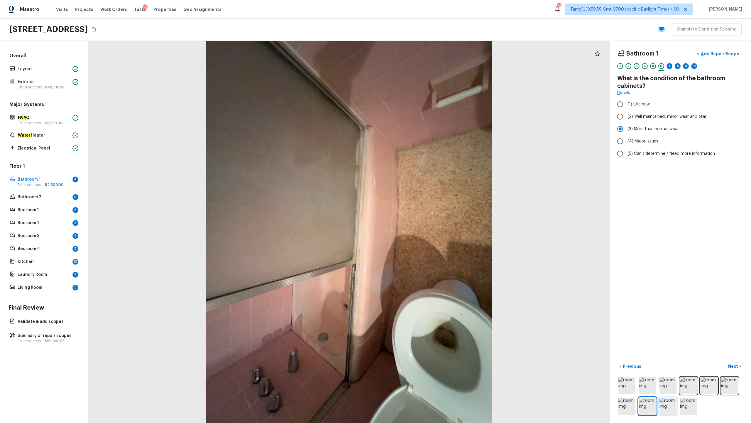
click at [422, 209] on img at bounding box center [668, 405] width 17 height 17
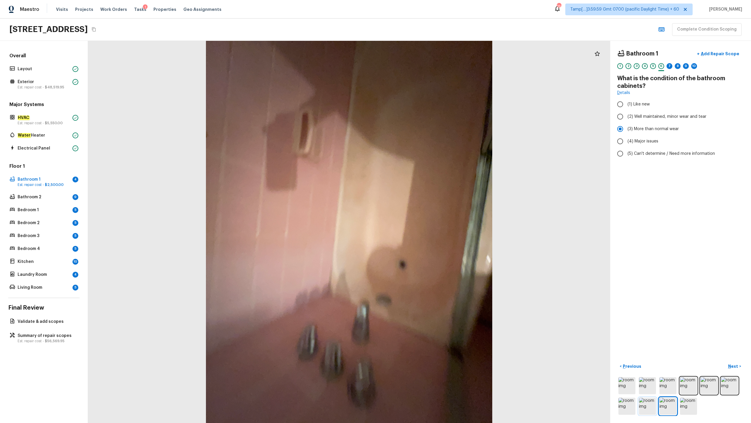
click at [422, 209] on img at bounding box center [647, 405] width 17 height 17
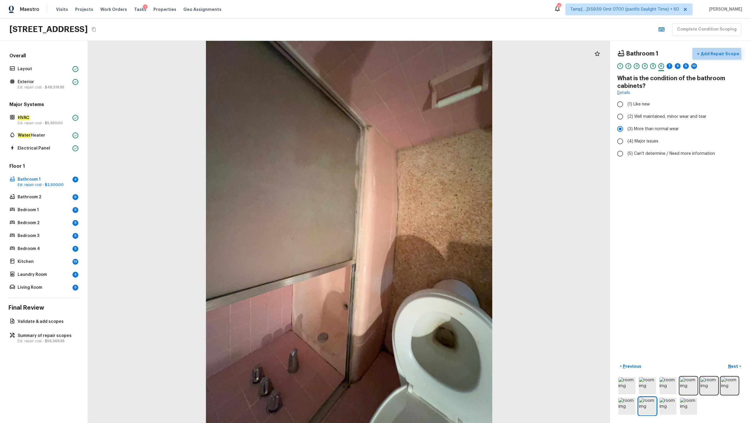
click at [422, 55] on p "Add Repair Scope" at bounding box center [720, 54] width 40 height 6
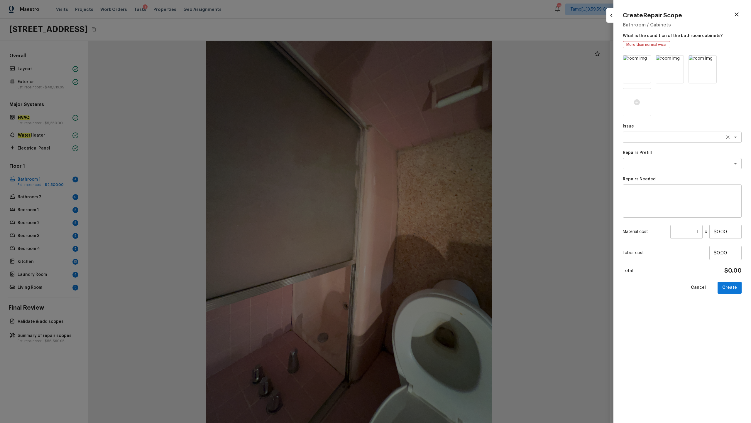
click at [422, 140] on div "x ​" at bounding box center [682, 137] width 119 height 11
click at [422, 140] on textarea "toi" at bounding box center [674, 137] width 97 height 6
click at [422, 151] on li "Bathroom Plumbing" at bounding box center [682, 149] width 119 height 9
type textarea "Bathroom Plumbing"
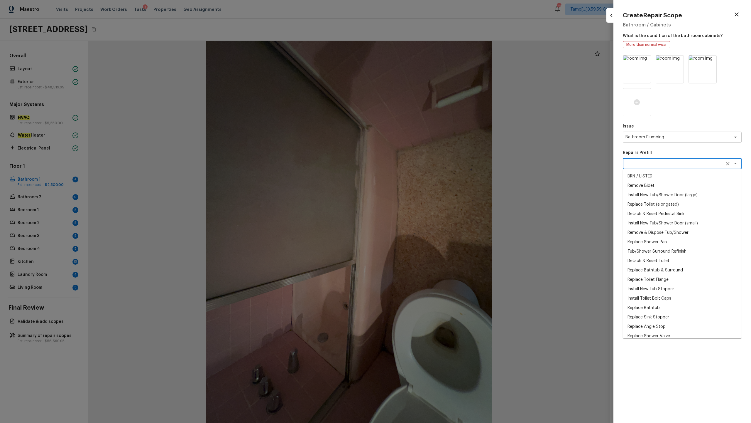
click at [422, 165] on textarea at bounding box center [674, 164] width 97 height 6
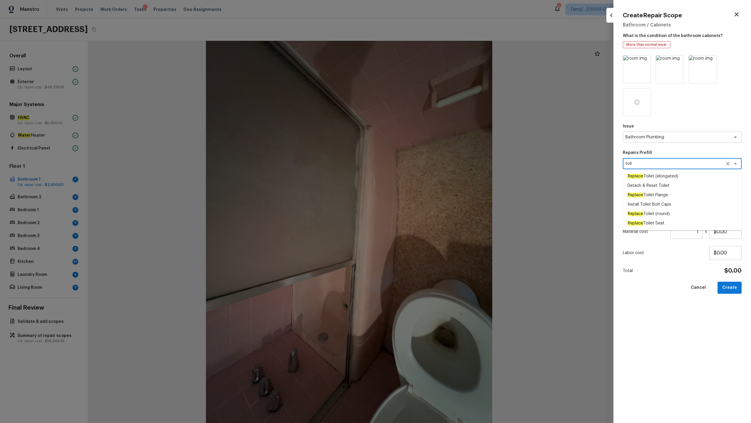
click at [422, 165] on textarea "toil" at bounding box center [674, 164] width 97 height 6
type textarea "toil"
click at [422, 209] on div "Total $0.00" at bounding box center [682, 271] width 119 height 8
click at [422, 205] on textarea at bounding box center [682, 200] width 111 height 23
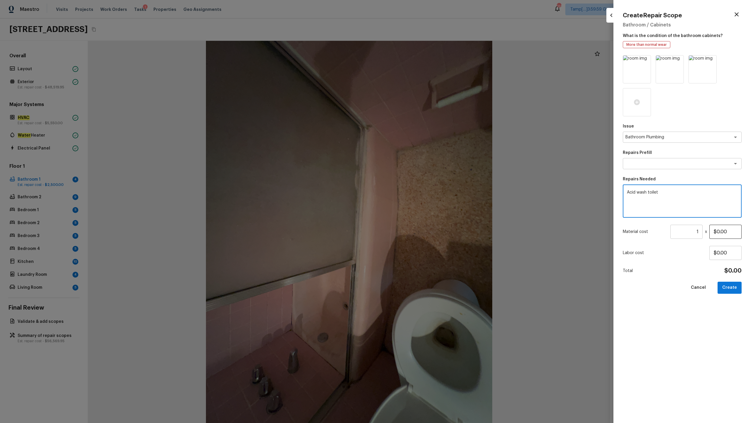
type textarea "Acid wash toilet"
click at [422, 209] on input "$0.00" at bounding box center [726, 232] width 32 height 14
click at [422, 209] on input "$50.00" at bounding box center [726, 232] width 32 height 14
type input "$75.00"
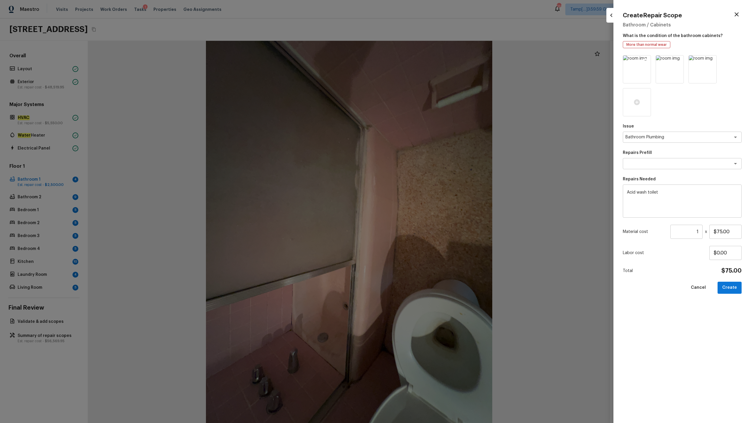
click at [422, 60] on icon at bounding box center [645, 60] width 5 height 5
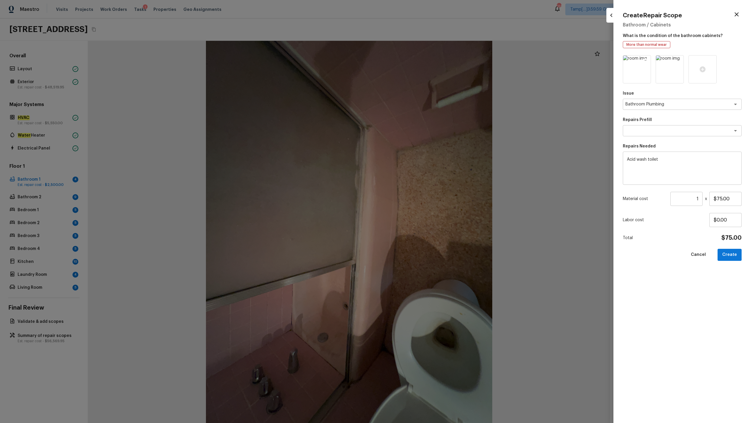
click at [422, 62] on icon at bounding box center [645, 60] width 5 height 5
click at [422, 71] on icon at bounding box center [637, 69] width 6 height 6
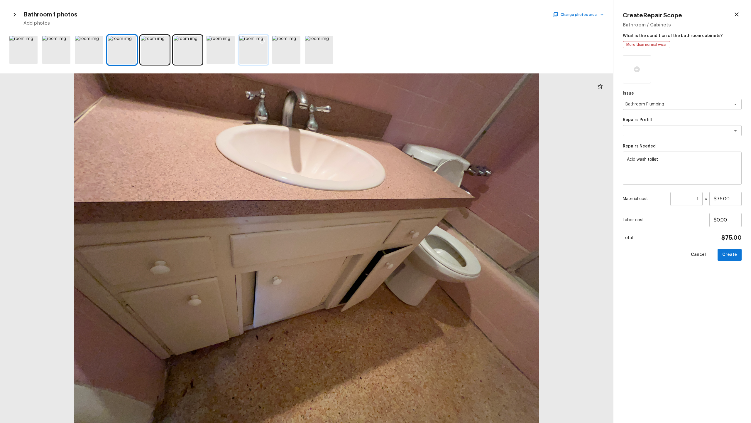
click at [261, 56] on div at bounding box center [254, 50] width 28 height 28
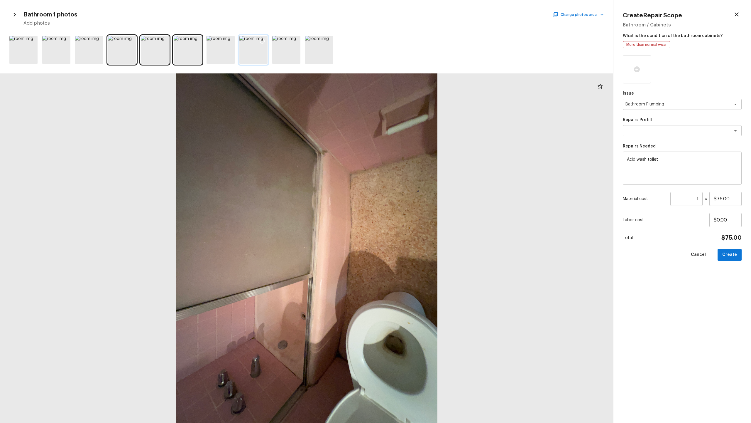
click at [264, 41] on icon at bounding box center [262, 41] width 6 height 6
click at [422, 209] on button "Create" at bounding box center [730, 255] width 24 height 12
type input "$0.00"
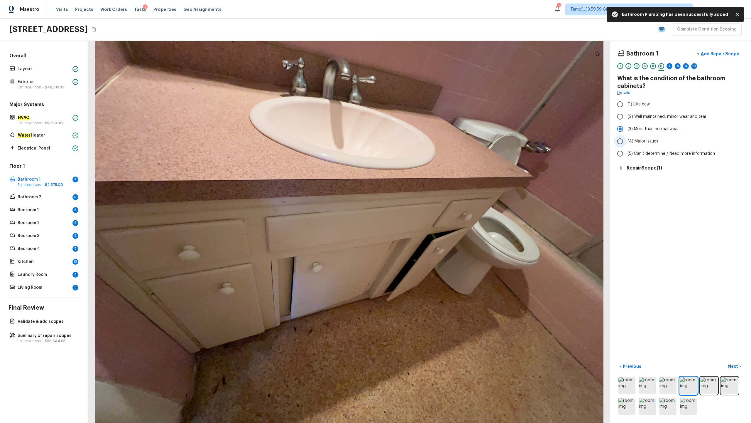
click at [422, 141] on span "(4) Major issues" at bounding box center [643, 141] width 31 height 6
click at [422, 141] on input "(4) Major issues" at bounding box center [620, 141] width 12 height 12
radio input "true"
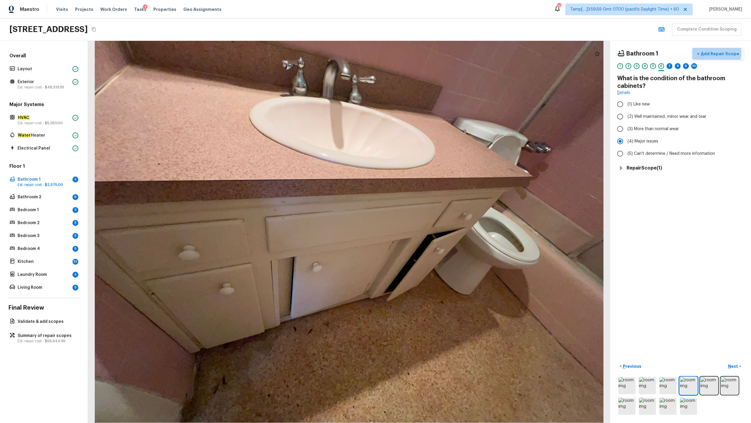
click at [422, 53] on p "Add Repair Scope" at bounding box center [720, 54] width 40 height 6
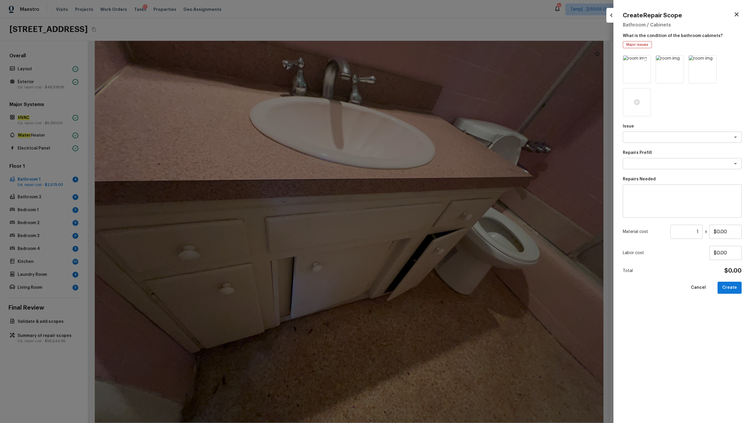
click at [422, 58] on icon at bounding box center [646, 61] width 6 height 6
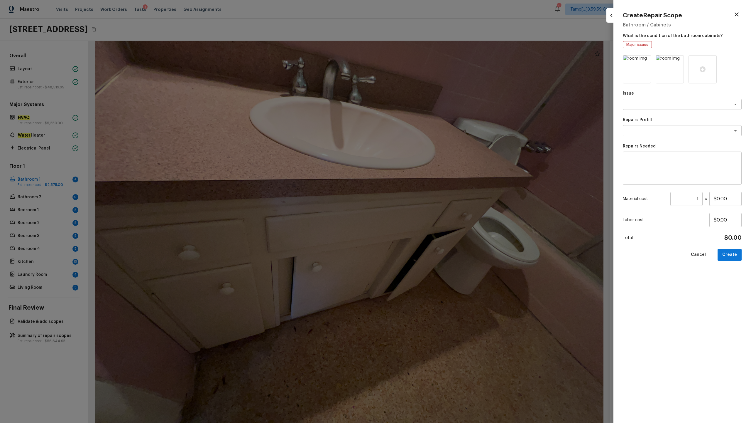
click at [422, 58] on icon at bounding box center [646, 61] width 6 height 6
click at [422, 59] on div at bounding box center [637, 69] width 28 height 28
click at [422, 61] on icon at bounding box center [645, 60] width 5 height 5
click at [422, 104] on textarea at bounding box center [674, 104] width 97 height 6
type textarea "c"
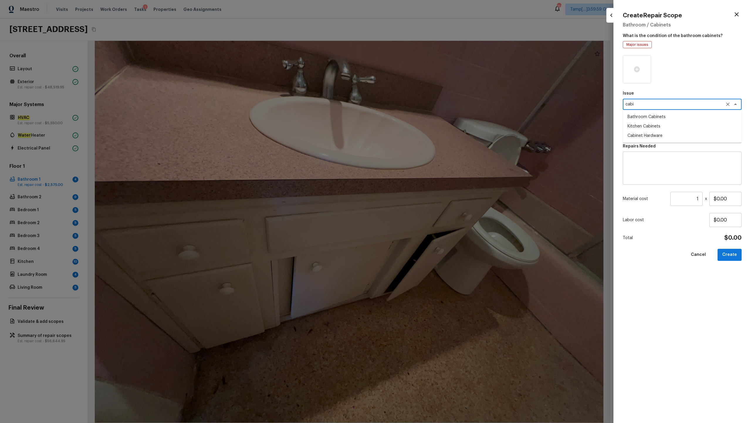
click at [422, 116] on li "Bathroom Cabinets" at bounding box center [682, 116] width 119 height 9
click at [422, 136] on div "Repairs Prefill x ​" at bounding box center [682, 126] width 119 height 19
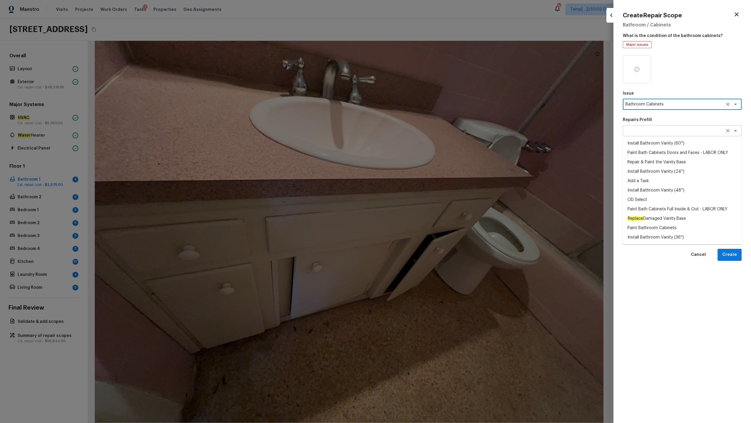
click at [422, 127] on div "x ​" at bounding box center [682, 130] width 119 height 11
type textarea "Bathroom Cabinets"
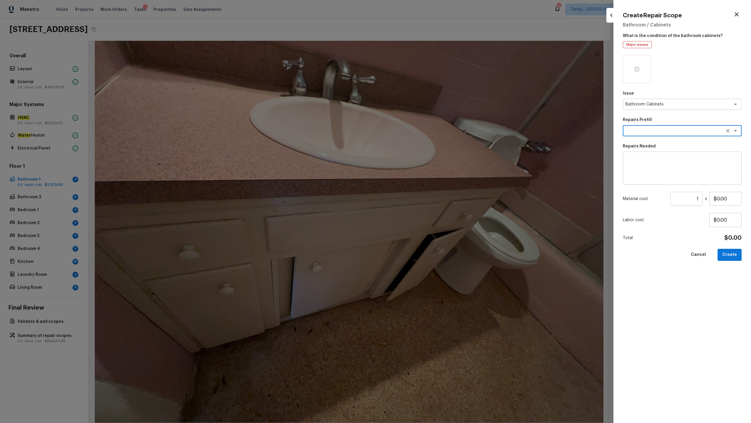
click at [422, 132] on textarea at bounding box center [674, 131] width 97 height 6
type textarea "bath"
click at [422, 209] on div "Issue Bathroom Cabinets x ​ Repairs Prefill x ​ Repairs Needed x ​ Material cos…" at bounding box center [682, 234] width 119 height 358
click at [422, 173] on textarea at bounding box center [682, 167] width 111 height 23
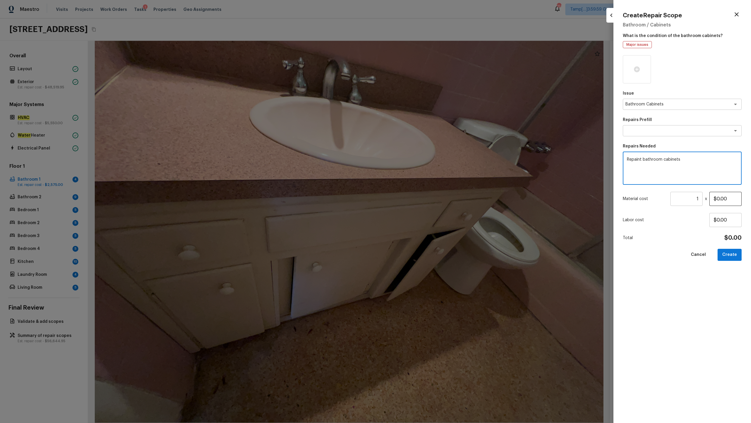
type textarea "Repaint bathroom cabinets"
click at [422, 199] on input "$0.00" at bounding box center [726, 199] width 32 height 14
click at [422, 200] on input "$0.00" at bounding box center [726, 199] width 32 height 14
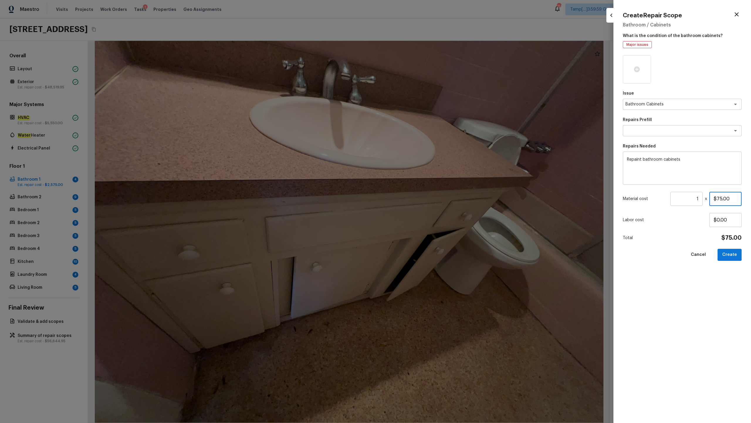
click at [422, 201] on input "$75.00" at bounding box center [726, 199] width 32 height 14
type input "$800.00"
click at [422, 209] on button "Create" at bounding box center [730, 255] width 24 height 12
type input "$0.00"
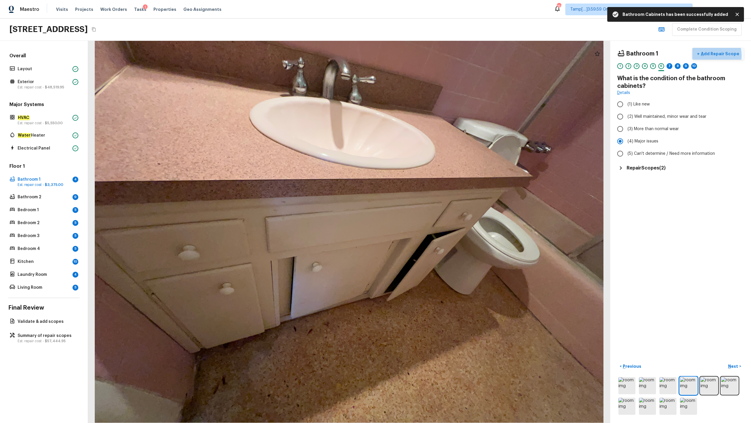
click at [422, 55] on p "Add Repair Scope" at bounding box center [720, 54] width 40 height 6
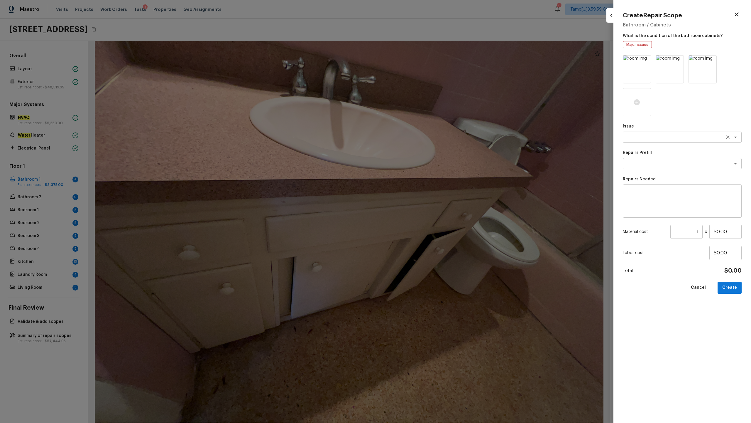
click at [422, 139] on textarea at bounding box center [674, 137] width 97 height 6
click at [422, 168] on li "Bathroom Cabinets" at bounding box center [682, 168] width 119 height 9
click at [422, 168] on div "x ​" at bounding box center [682, 163] width 119 height 11
type textarea "Bathroom Cabinets"
type textarea "count"
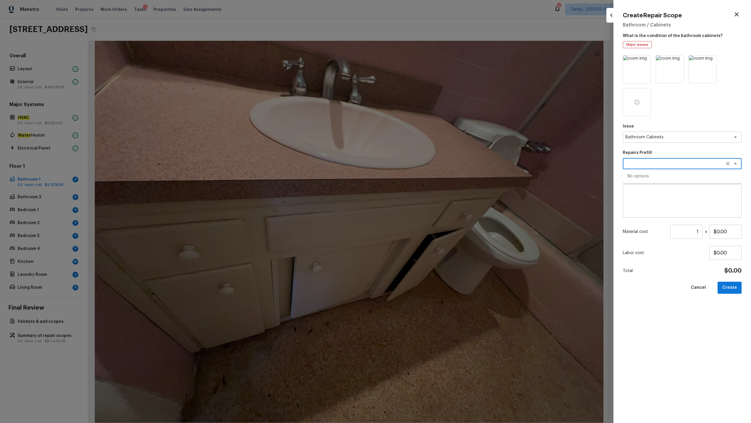
click at [422, 201] on textarea at bounding box center [682, 200] width 111 height 23
click at [422, 161] on textarea at bounding box center [674, 164] width 97 height 6
type textarea "count"
click at [422, 195] on textarea at bounding box center [682, 200] width 111 height 23
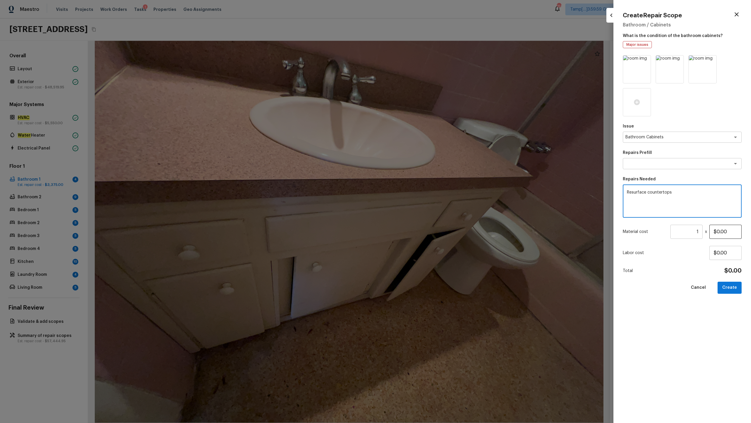
type textarea "Resurface countertops"
click at [422, 209] on input "$0.00" at bounding box center [726, 232] width 32 height 14
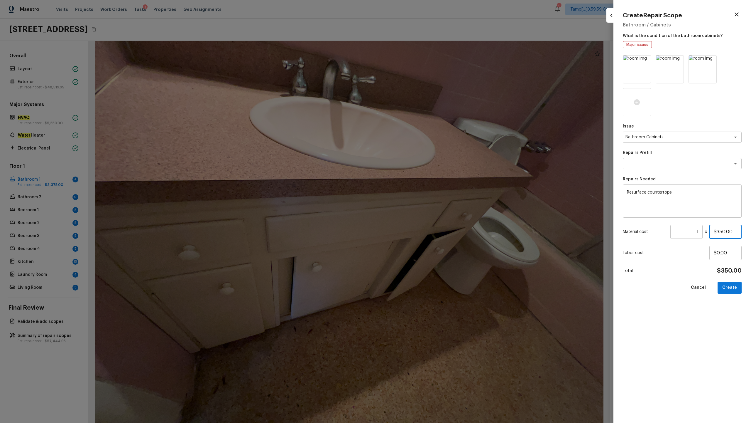
type input "$350.00"
click at [422, 209] on button "Create" at bounding box center [730, 288] width 24 height 12
type input "$0.00"
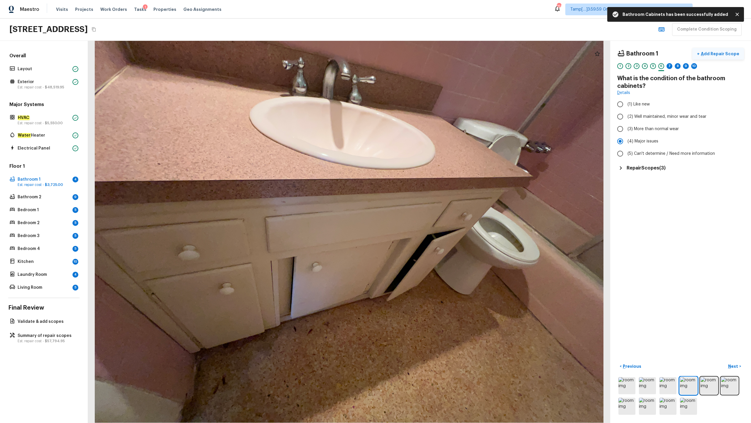
click at [422, 51] on p "Add Repair Scope" at bounding box center [720, 54] width 40 height 6
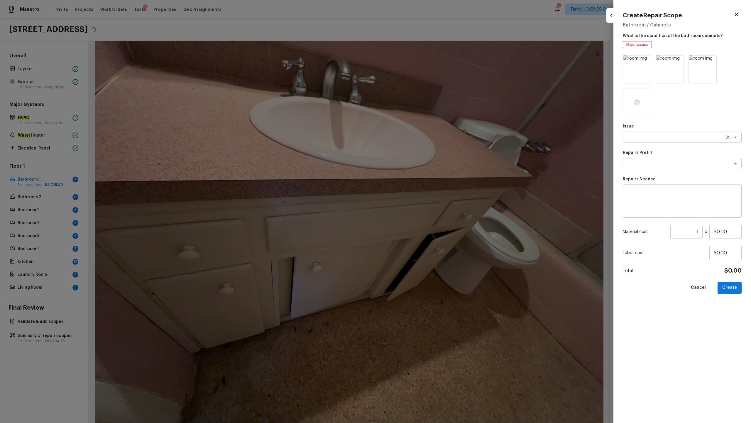
click at [422, 136] on textarea at bounding box center [674, 137] width 97 height 6
click at [422, 151] on li "Bathroom Plumbing" at bounding box center [682, 149] width 119 height 9
click at [422, 164] on textarea at bounding box center [674, 164] width 97 height 6
click at [422, 173] on span "Replace Bathtub & Surround" at bounding box center [655, 176] width 55 height 6
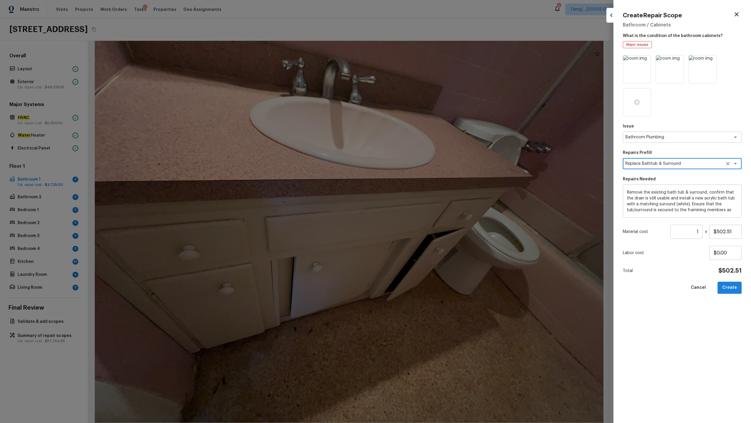
click at [422, 209] on button "Create" at bounding box center [730, 288] width 24 height 12
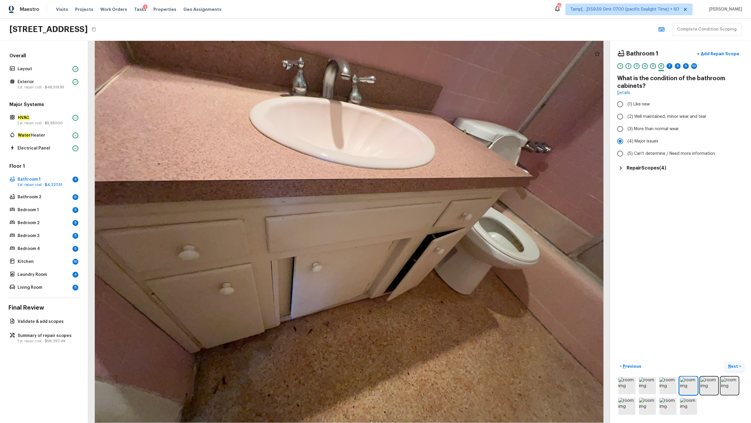
click at [422, 209] on p "Next" at bounding box center [734, 366] width 11 height 6
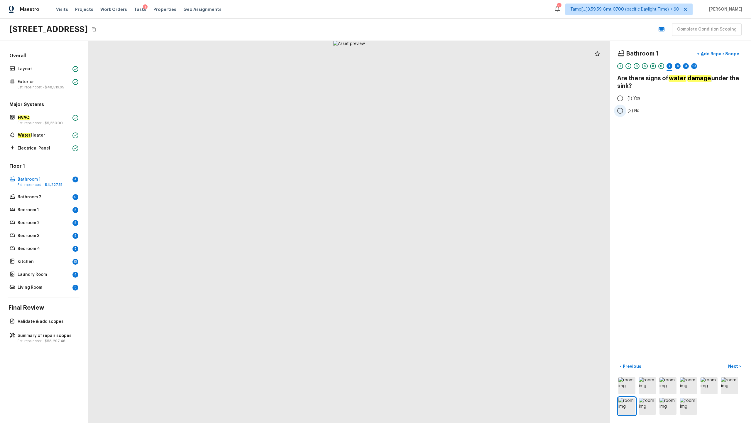
click at [422, 111] on span "(2) No" at bounding box center [634, 111] width 12 height 6
click at [422, 111] on input "(2) No" at bounding box center [620, 111] width 12 height 12
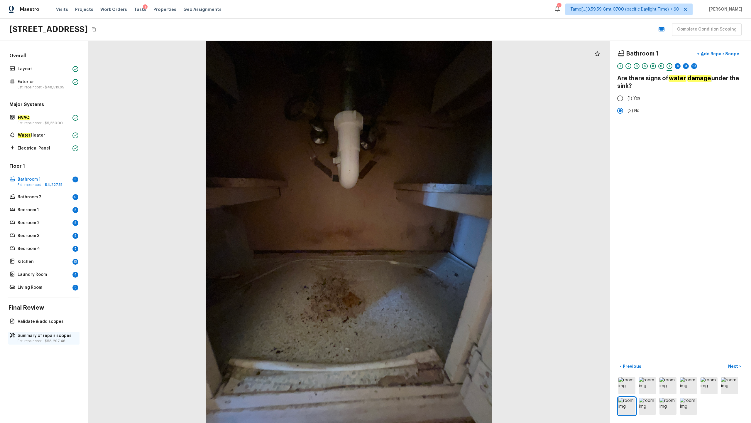
click at [32, 209] on p "Summary of repair scopes" at bounding box center [47, 336] width 58 height 6
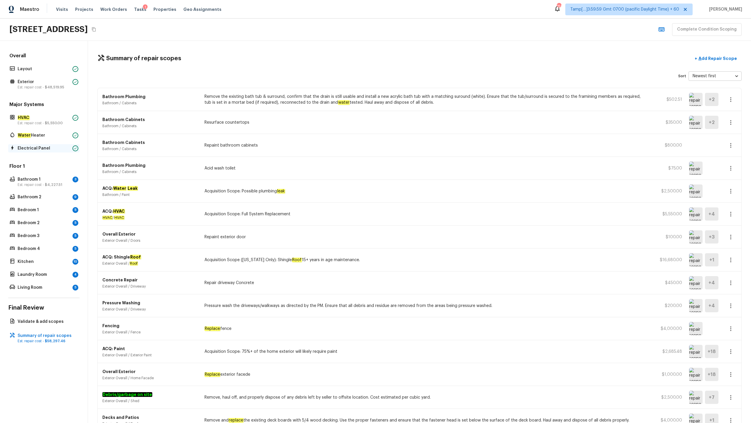
click at [43, 145] on div "Electrical Panel" at bounding box center [43, 148] width 71 height 8
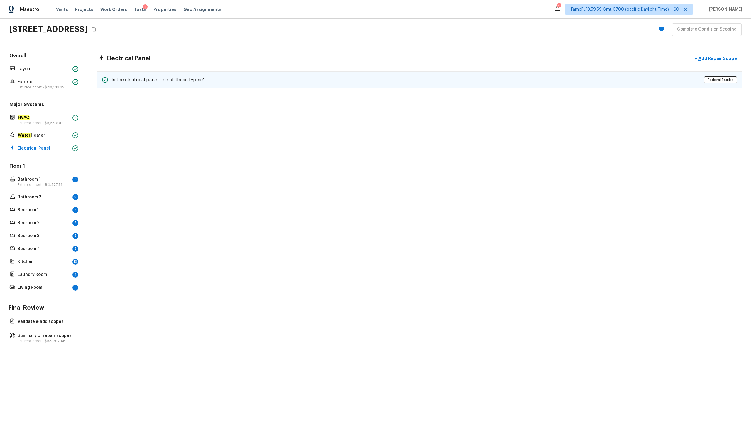
click at [164, 80] on h5 "Is the electrical panel one of these types?" at bounding box center [158, 80] width 92 height 6
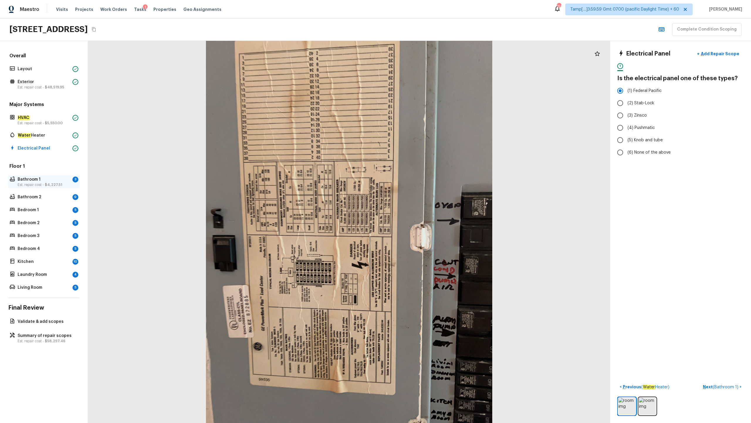
click at [46, 183] on span "$4,227.51" at bounding box center [53, 185] width 17 height 4
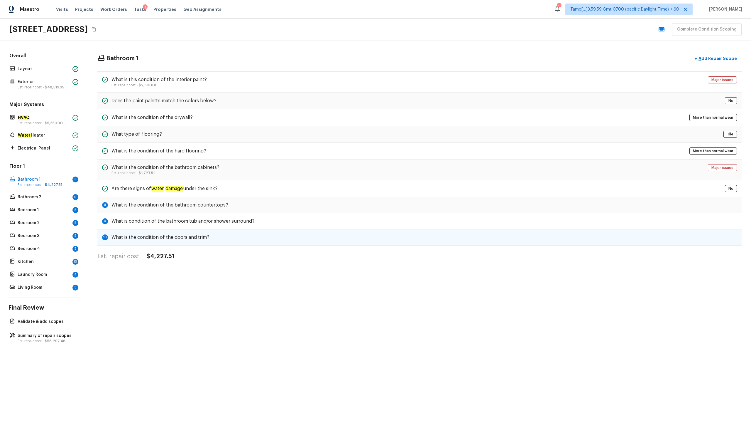
click at [191, 209] on div "10 What is the condition of the doors and trim?" at bounding box center [419, 237] width 645 height 16
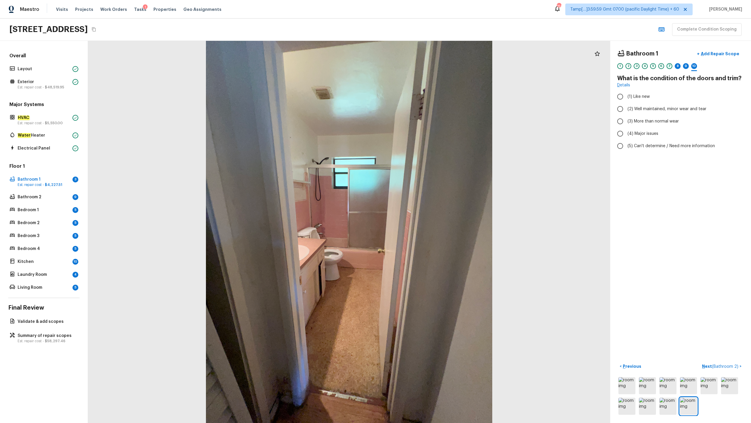
click at [422, 67] on div "7" at bounding box center [670, 66] width 6 height 6
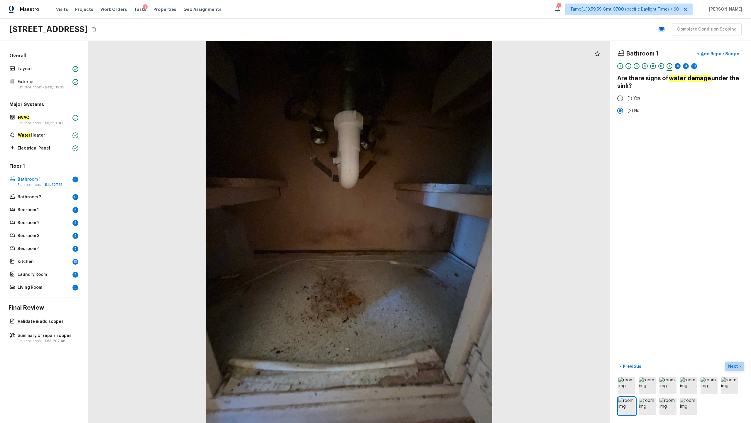
click at [422, 209] on p "Next" at bounding box center [734, 366] width 11 height 6
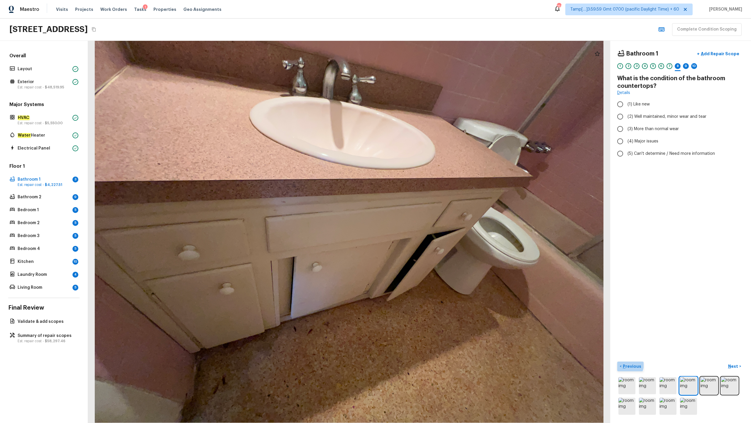
click at [422, 209] on p "Previous" at bounding box center [632, 366] width 20 height 6
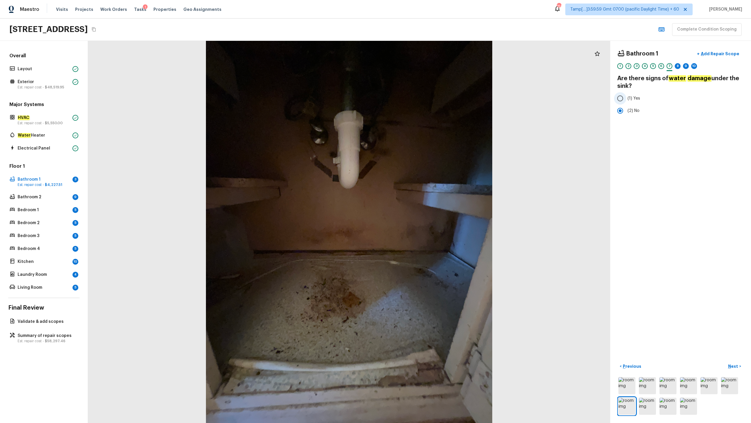
click at [422, 96] on span "(1) Yes" at bounding box center [634, 98] width 13 height 6
click at [422, 96] on input "(1) Yes" at bounding box center [620, 98] width 12 height 12
click at [422, 209] on p "Next" at bounding box center [734, 366] width 11 height 6
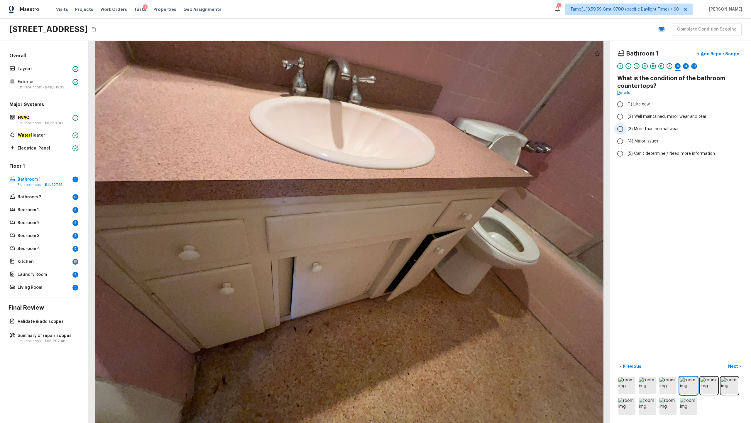
click at [422, 127] on span "(3) More than normal wear" at bounding box center [653, 129] width 51 height 6
click at [422, 127] on input "(3) More than normal wear" at bounding box center [620, 129] width 12 height 12
click at [422, 209] on p "Next" at bounding box center [734, 366] width 11 height 6
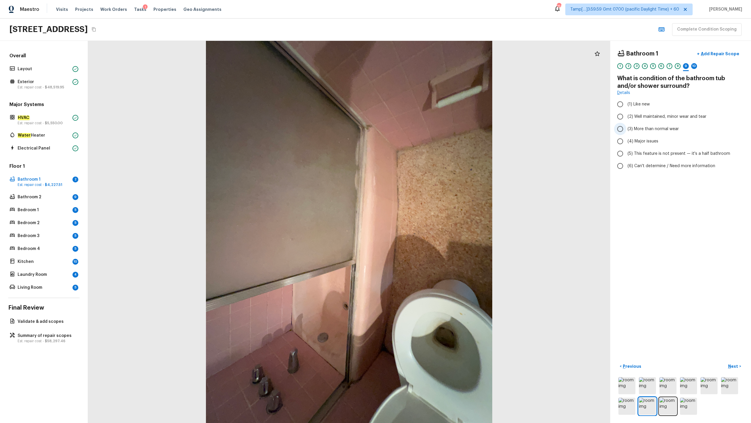
click at [422, 131] on span "(3) More than normal wear" at bounding box center [653, 129] width 51 height 6
click at [422, 131] on input "(3) More than normal wear" at bounding box center [620, 129] width 12 height 12
click at [422, 209] on p "Next" at bounding box center [734, 366] width 11 height 6
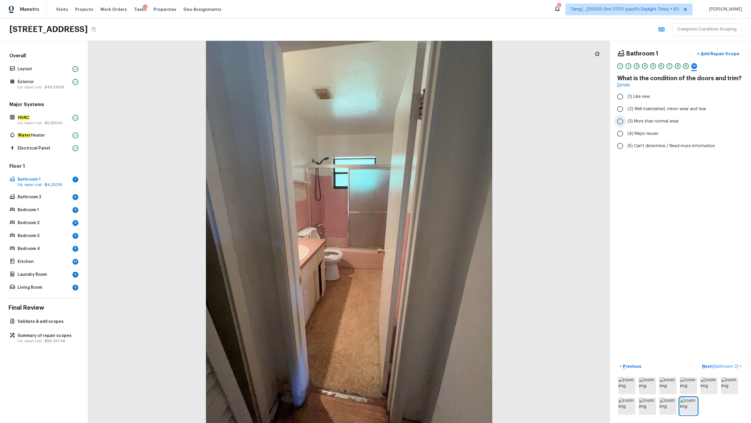
click at [422, 124] on span "(3) More than normal wear" at bounding box center [653, 121] width 51 height 6
click at [422, 124] on input "(3) More than normal wear" at bounding box center [620, 121] width 12 height 12
click at [422, 209] on p "Next ( Bathroom 2 )" at bounding box center [721, 366] width 38 height 6
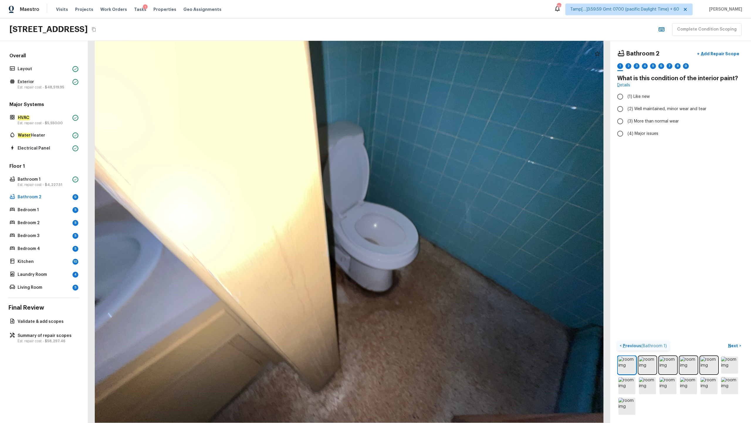
click at [422, 209] on p "Previous ( Bathroom 1 )" at bounding box center [644, 346] width 45 height 6
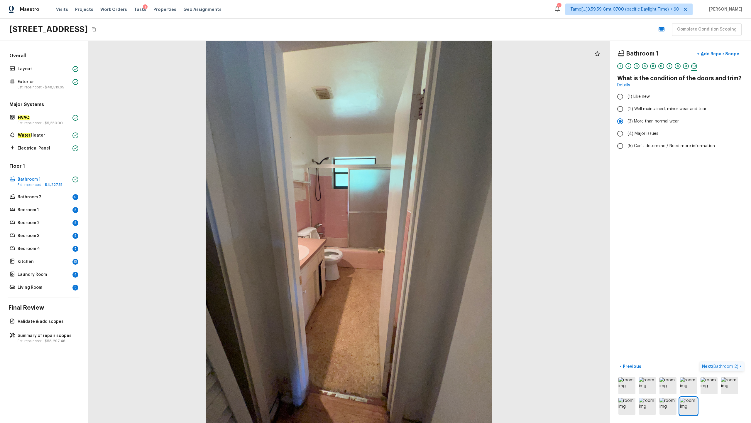
click at [422, 209] on p "Next ( Bathroom 2 )" at bounding box center [721, 366] width 38 height 6
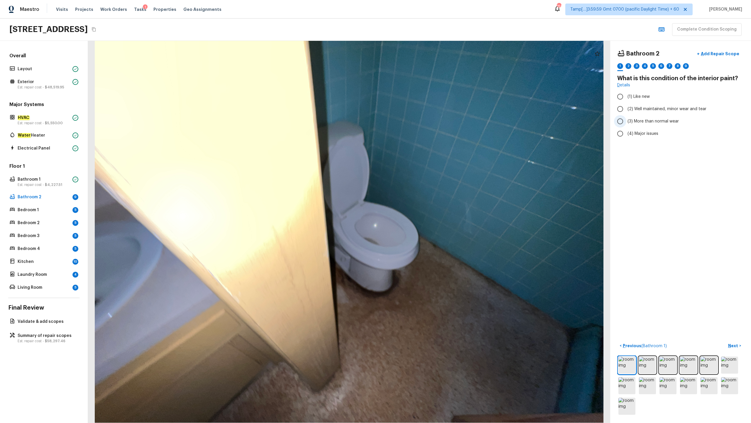
click at [422, 122] on span "(3) More than normal wear" at bounding box center [653, 121] width 51 height 6
click at [422, 122] on input "(3) More than normal wear" at bounding box center [620, 121] width 12 height 12
click at [422, 209] on p "Next" at bounding box center [734, 346] width 11 height 6
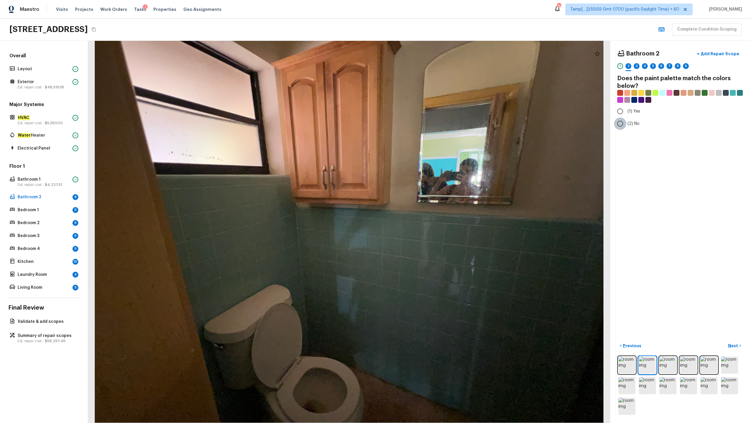
click at [422, 125] on input "(2) No" at bounding box center [620, 123] width 12 height 12
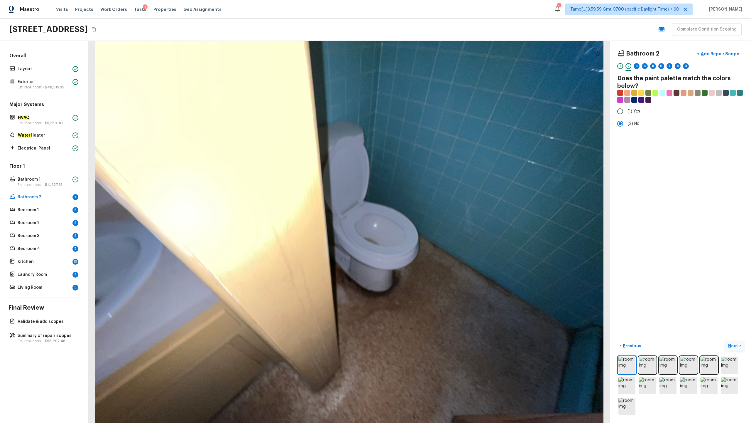
click at [422, 209] on p "Next" at bounding box center [734, 346] width 11 height 6
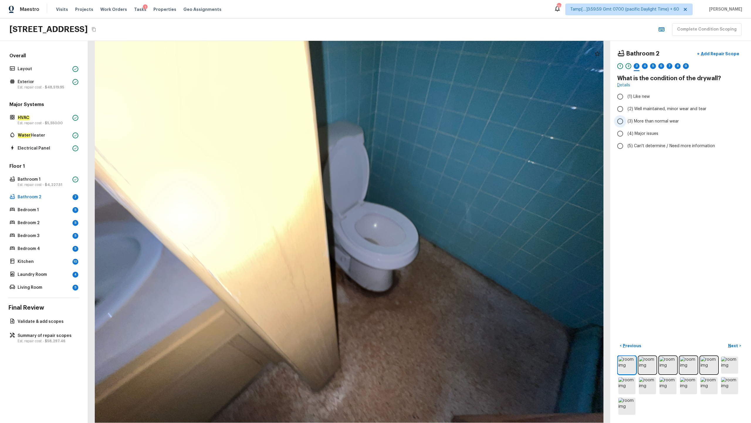
click at [422, 120] on span "(3) More than normal wear" at bounding box center [653, 121] width 51 height 6
click at [422, 120] on input "(3) More than normal wear" at bounding box center [620, 121] width 12 height 12
click at [422, 209] on button "Next >" at bounding box center [735, 346] width 19 height 10
click at [422, 128] on span "(3) Tile" at bounding box center [634, 126] width 13 height 6
click at [422, 128] on input "(3) Tile" at bounding box center [620, 126] width 12 height 12
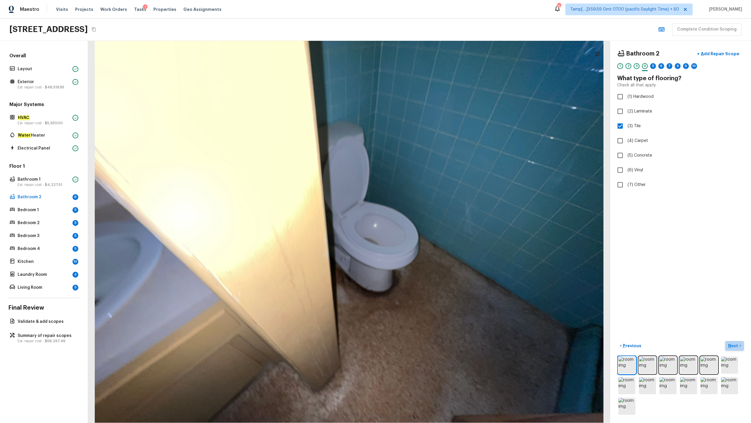
click at [422, 209] on p "Next" at bounding box center [734, 346] width 11 height 6
click at [422, 121] on span "(3) More than normal wear" at bounding box center [653, 121] width 51 height 6
click at [422, 121] on input "(3) More than normal wear" at bounding box center [620, 121] width 12 height 12
click at [422, 209] on p "Next" at bounding box center [734, 346] width 11 height 6
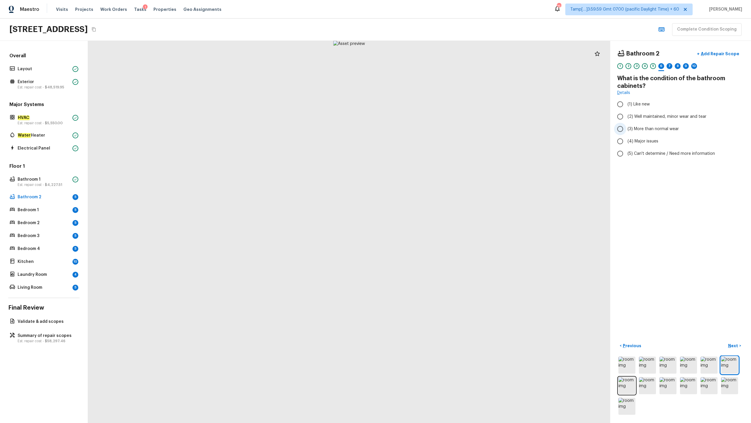
click at [422, 128] on span "(3) More than normal wear" at bounding box center [653, 129] width 51 height 6
click at [422, 128] on input "(3) More than normal wear" at bounding box center [620, 129] width 12 height 12
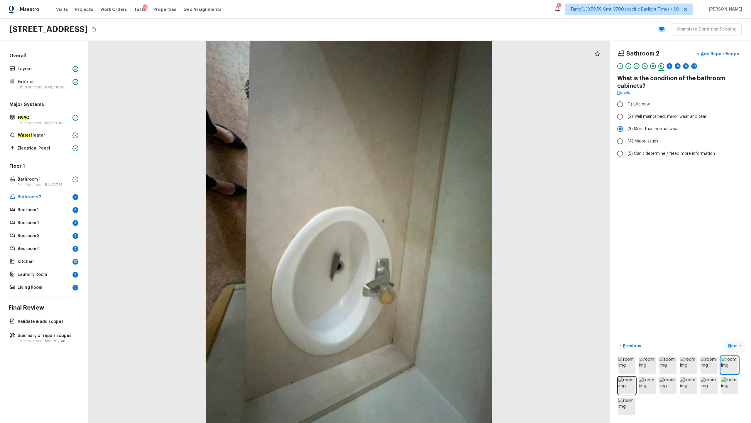
click at [422, 209] on button "Next >" at bounding box center [735, 346] width 19 height 10
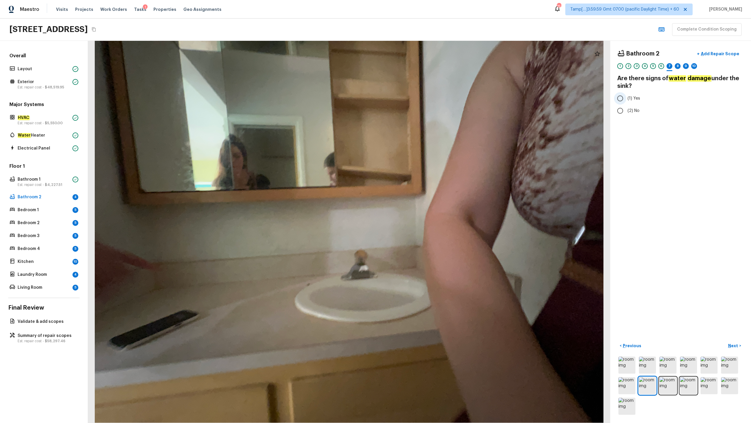
click at [422, 97] on span "(1) Yes" at bounding box center [634, 98] width 13 height 6
click at [422, 97] on input "(1) Yes" at bounding box center [620, 98] width 12 height 12
click at [422, 209] on p "Next" at bounding box center [734, 346] width 11 height 6
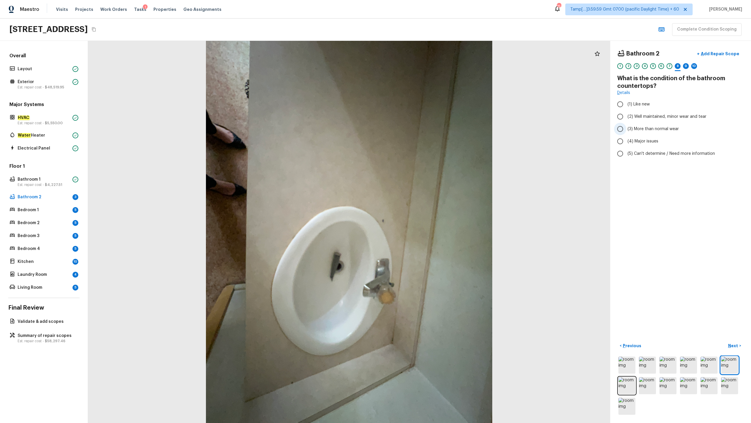
click at [422, 132] on span "(3) More than normal wear" at bounding box center [653, 129] width 51 height 6
click at [422, 132] on input "(3) More than normal wear" at bounding box center [620, 129] width 12 height 12
click at [422, 209] on p "Next" at bounding box center [734, 346] width 11 height 6
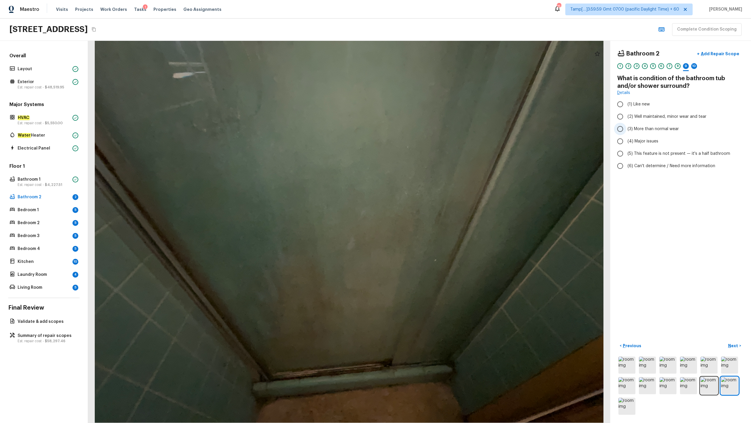
click at [422, 129] on span "(3) More than normal wear" at bounding box center [653, 129] width 51 height 6
click at [422, 129] on input "(3) More than normal wear" at bounding box center [620, 129] width 12 height 12
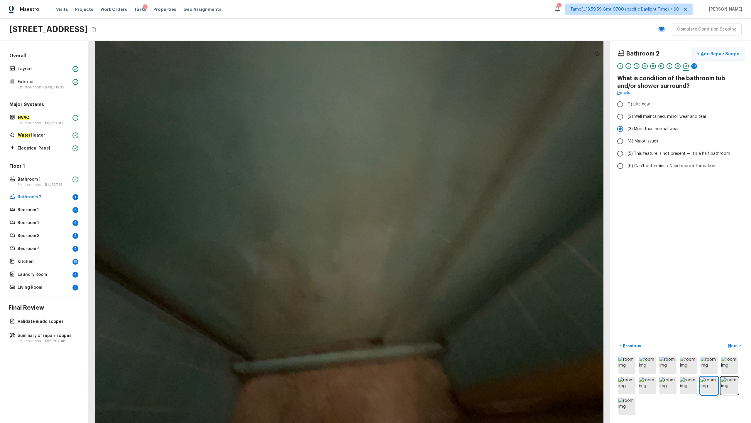
click at [422, 52] on p "Add Repair Scope" at bounding box center [720, 54] width 40 height 6
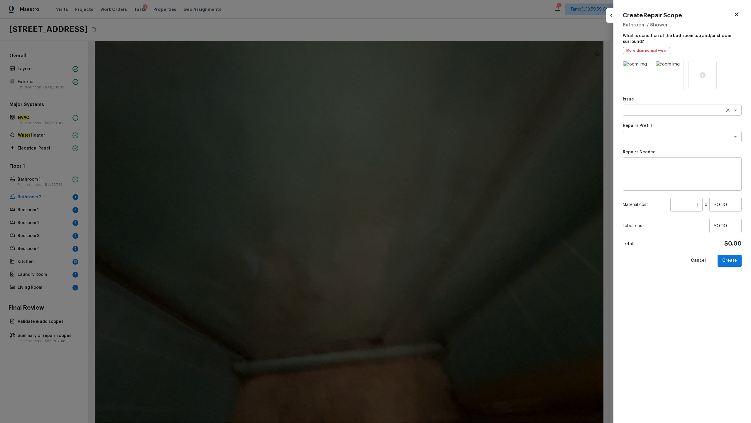
click at [422, 112] on textarea at bounding box center [674, 110] width 97 height 6
click at [422, 124] on li "Bathroom Plumbing" at bounding box center [682, 122] width 119 height 9
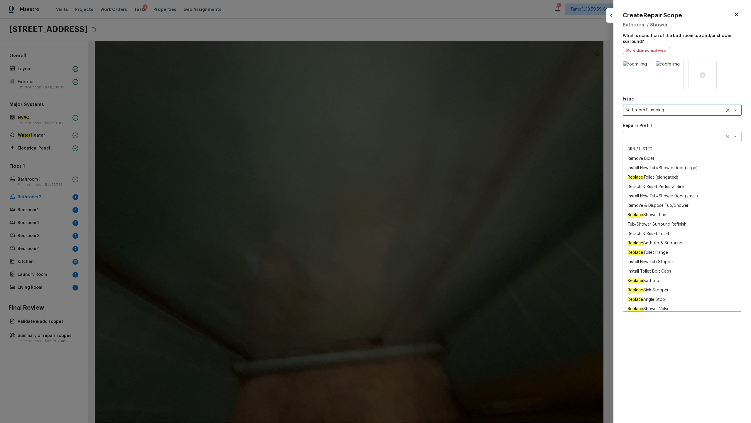
click at [422, 140] on div "x ​" at bounding box center [682, 136] width 119 height 11
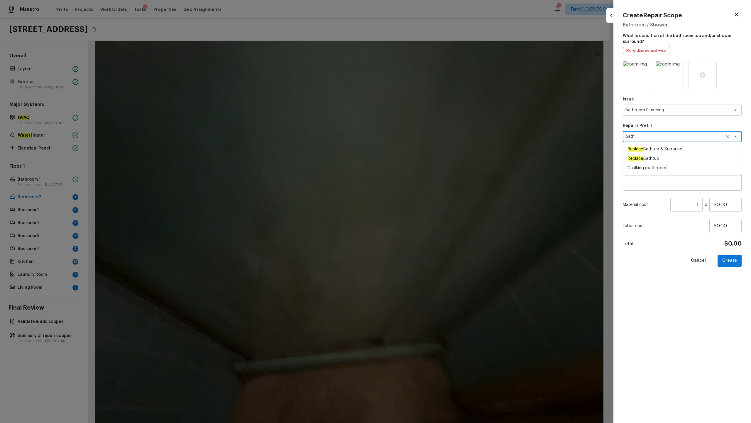
click at [422, 147] on span "Replace Bathtub & Surround" at bounding box center [655, 149] width 55 height 6
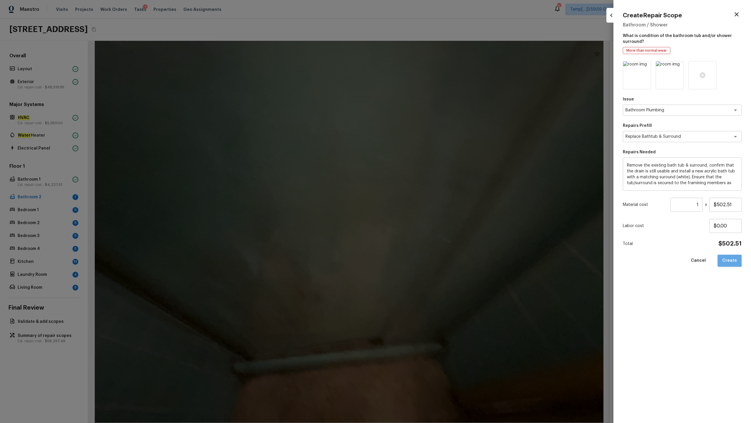
click at [422, 209] on button "Create" at bounding box center [730, 261] width 24 height 12
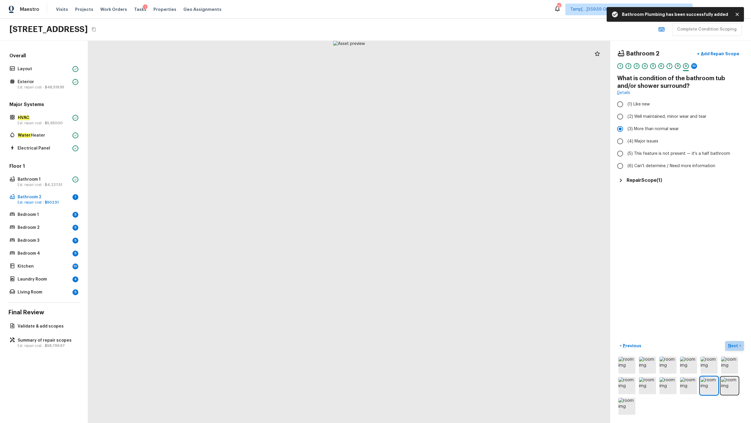
click at [422, 209] on p "Next" at bounding box center [734, 346] width 11 height 6
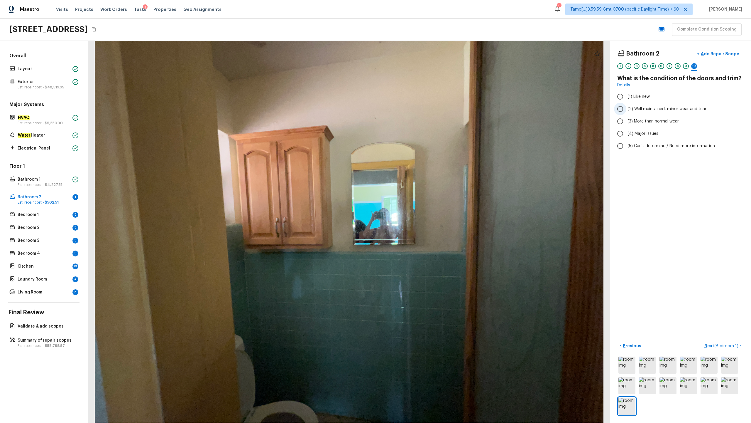
click at [422, 110] on span "(2) Well maintained, minor wear and tear" at bounding box center [667, 109] width 79 height 6
click at [422, 110] on input "(2) Well maintained, minor wear and tear" at bounding box center [620, 109] width 12 height 12
click at [422, 118] on span "(3) More than normal wear" at bounding box center [653, 121] width 51 height 6
click at [422, 118] on input "(3) More than normal wear" at bounding box center [620, 121] width 12 height 12
click at [422, 209] on p "Next ( Bedroom 1 )" at bounding box center [722, 346] width 35 height 6
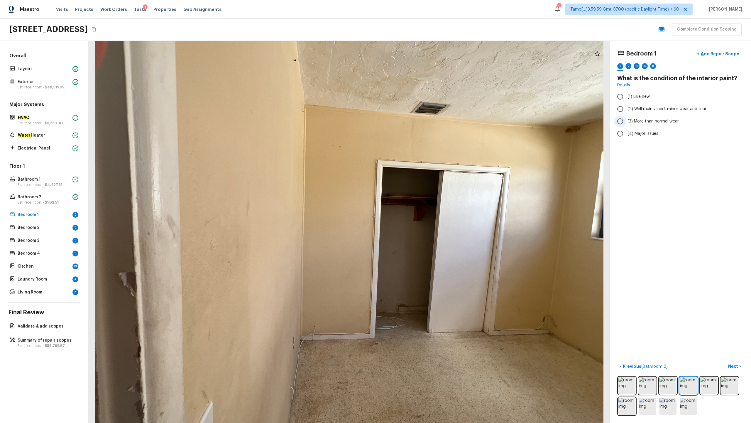
click at [422, 121] on span "(3) More than normal wear" at bounding box center [653, 121] width 51 height 6
click at [422, 121] on input "(3) More than normal wear" at bounding box center [620, 121] width 12 height 12
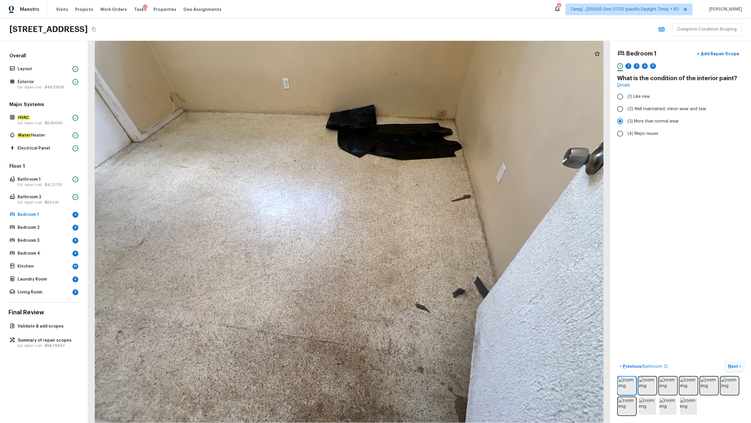
click at [422, 209] on p "Next" at bounding box center [734, 366] width 11 height 6
click at [422, 127] on label "(2) No" at bounding box center [676, 123] width 125 height 12
click at [422, 127] on input "(2) No" at bounding box center [620, 123] width 12 height 12
click at [422, 209] on p "Next" at bounding box center [734, 366] width 11 height 6
click at [422, 111] on span "(2) Well maintained, minor wear and tear" at bounding box center [667, 109] width 79 height 6
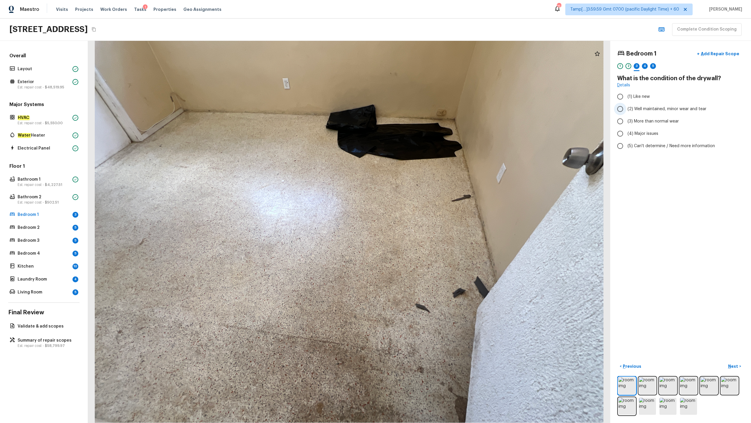
click at [422, 111] on input "(2) Well maintained, minor wear and tear" at bounding box center [620, 109] width 12 height 12
click at [422, 209] on p "Next" at bounding box center [734, 366] width 11 height 6
click at [422, 156] on span "(5) Concrete" at bounding box center [640, 155] width 25 height 6
click at [422, 156] on input "(5) Concrete" at bounding box center [620, 155] width 12 height 12
click at [422, 209] on p "Next" at bounding box center [734, 366] width 11 height 6
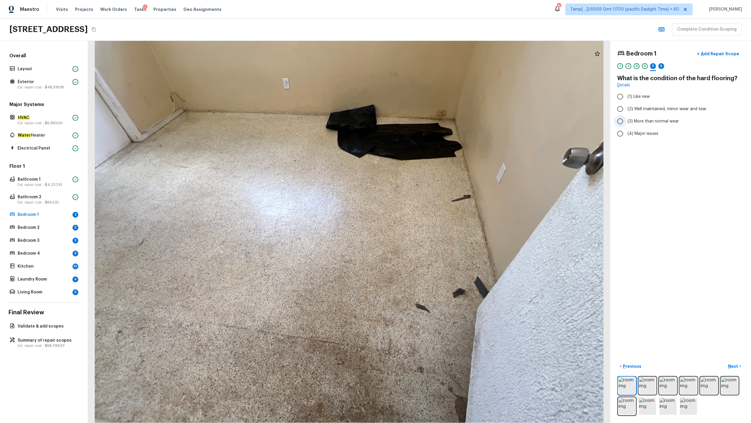
click at [422, 122] on span "(3) More than normal wear" at bounding box center [653, 121] width 51 height 6
click at [422, 122] on input "(3) More than normal wear" at bounding box center [620, 121] width 12 height 12
click at [422, 209] on p "Next" at bounding box center [734, 366] width 11 height 6
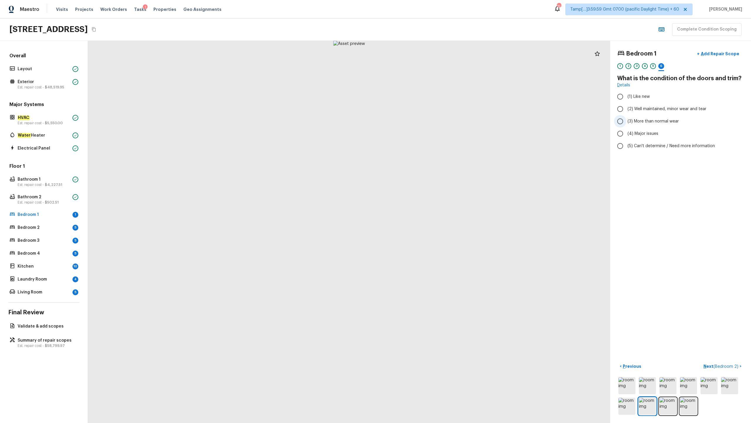
click at [422, 117] on input "(3) More than normal wear" at bounding box center [620, 121] width 12 height 12
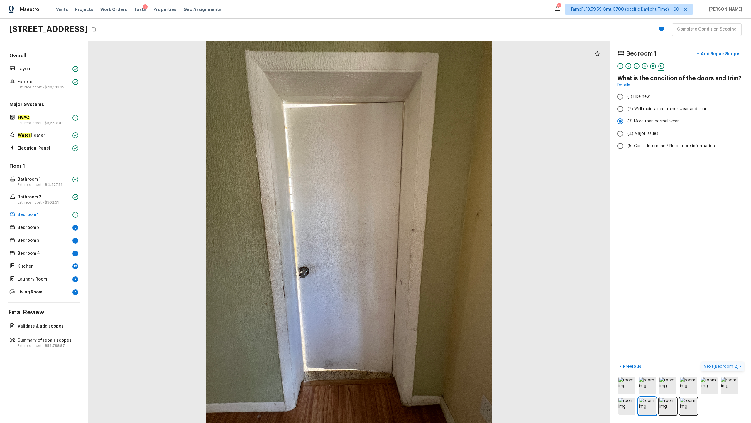
click at [422, 209] on p "Next ( Bedroom 2 )" at bounding box center [722, 366] width 36 height 6
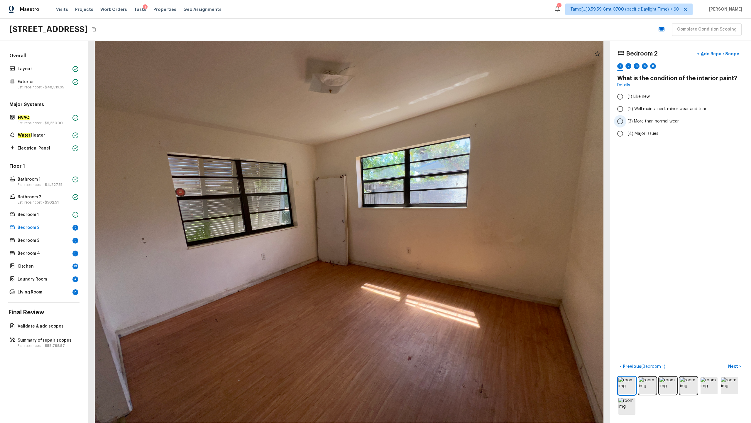
click at [422, 119] on span "(3) More than normal wear" at bounding box center [653, 121] width 51 height 6
click at [422, 119] on input "(3) More than normal wear" at bounding box center [620, 121] width 12 height 12
click at [422, 209] on p "Next" at bounding box center [734, 366] width 11 height 6
click at [422, 127] on label "(2) No" at bounding box center [676, 123] width 125 height 12
click at [422, 127] on input "(2) No" at bounding box center [620, 123] width 12 height 12
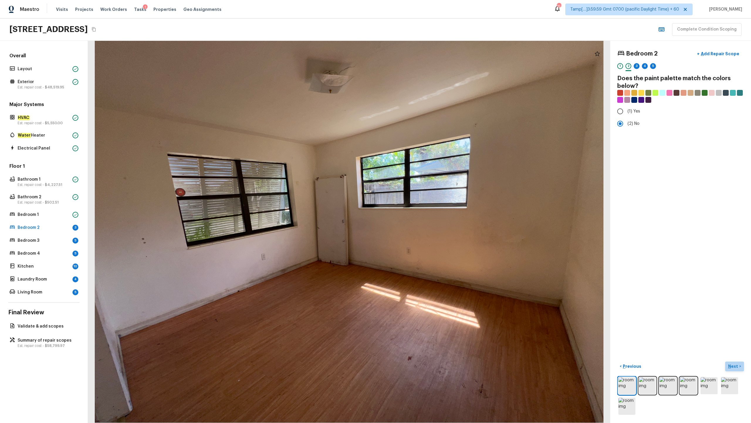
click at [422, 209] on p "Next" at bounding box center [734, 366] width 11 height 6
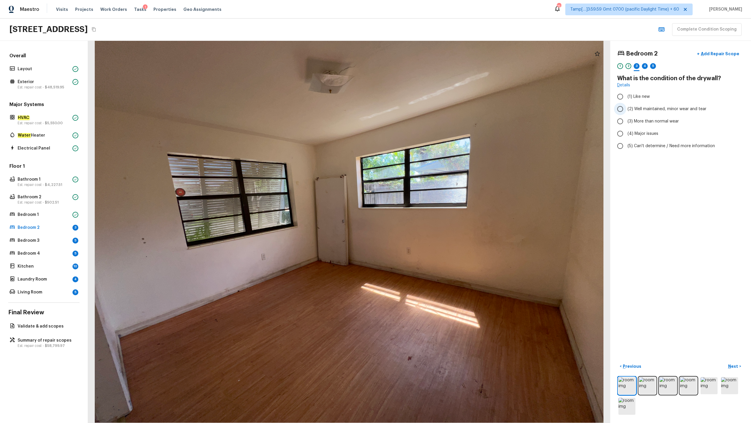
click at [422, 113] on label "(2) Well maintained, minor wear and tear" at bounding box center [676, 109] width 125 height 12
click at [422, 113] on input "(2) Well maintained, minor wear and tear" at bounding box center [620, 109] width 12 height 12
click at [422, 209] on p "Next" at bounding box center [734, 366] width 11 height 6
click at [422, 112] on span "(2) Laminate" at bounding box center [640, 111] width 25 height 6
click at [422, 112] on input "(2) Laminate" at bounding box center [620, 111] width 12 height 12
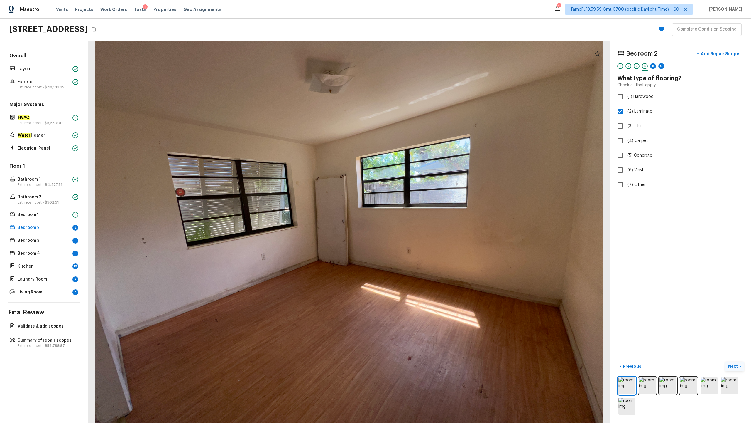
click at [422, 209] on p "Next" at bounding box center [734, 366] width 11 height 6
click at [422, 125] on label "(3) More than normal wear" at bounding box center [676, 121] width 125 height 12
click at [422, 125] on input "(3) More than normal wear" at bounding box center [620, 121] width 12 height 12
click at [422, 209] on button "Next >" at bounding box center [735, 366] width 19 height 10
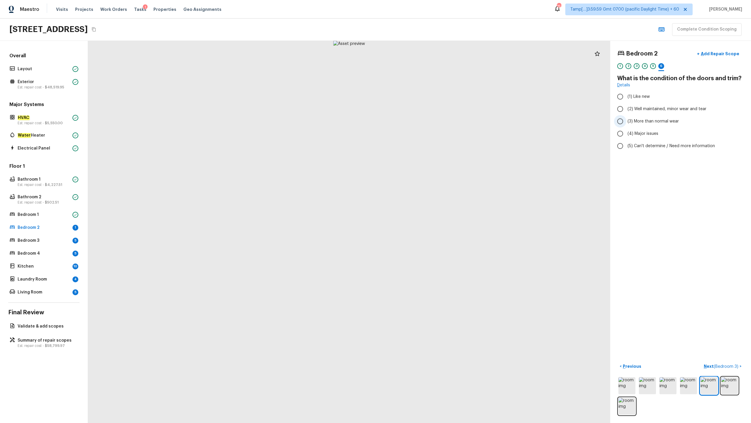
click at [422, 123] on span "(3) More than normal wear" at bounding box center [653, 121] width 51 height 6
click at [422, 123] on input "(3) More than normal wear" at bounding box center [620, 121] width 12 height 12
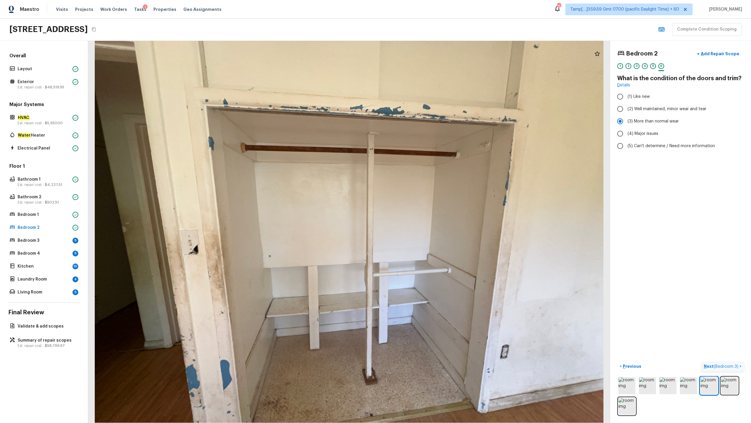
click at [422, 209] on p "Next ( Bedroom 3 )" at bounding box center [722, 366] width 36 height 6
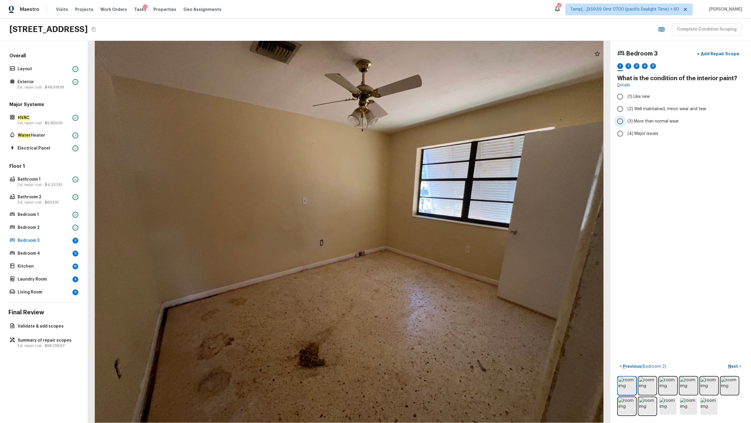
click at [422, 122] on span "(3) More than normal wear" at bounding box center [653, 121] width 51 height 6
click at [422, 122] on input "(3) More than normal wear" at bounding box center [620, 121] width 12 height 12
click at [422, 209] on p "Next" at bounding box center [734, 366] width 11 height 6
click at [422, 128] on input "(2) No" at bounding box center [620, 123] width 12 height 12
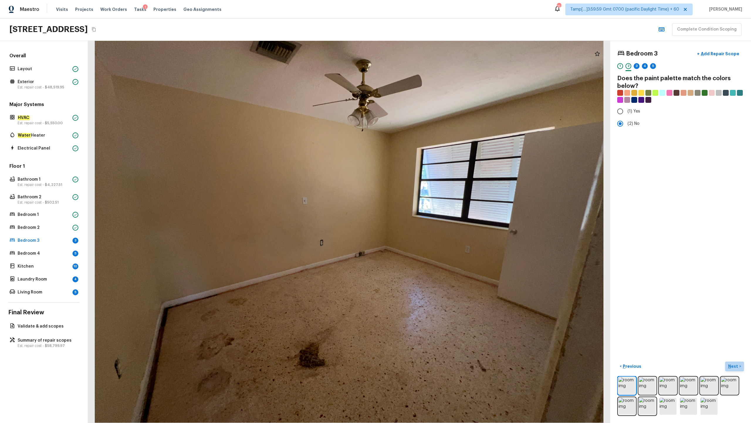
click at [422, 209] on p "Next" at bounding box center [734, 366] width 11 height 6
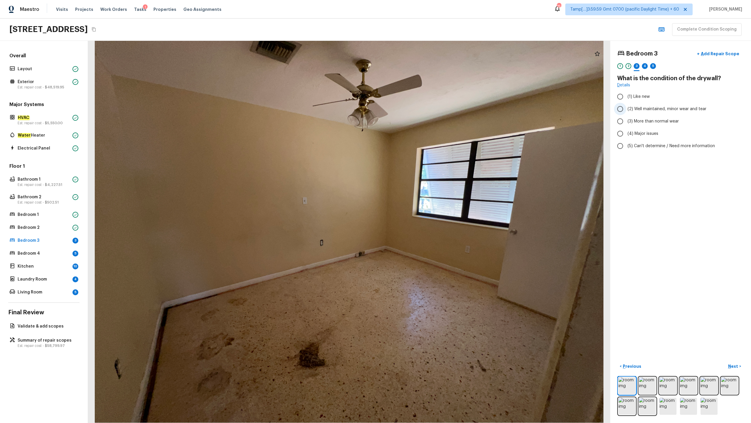
click at [422, 104] on label "(2) Well maintained, minor wear and tear" at bounding box center [676, 109] width 125 height 12
click at [422, 104] on input "(2) Well maintained, minor wear and tear" at bounding box center [620, 109] width 12 height 12
click at [422, 209] on p "Next" at bounding box center [734, 366] width 11 height 6
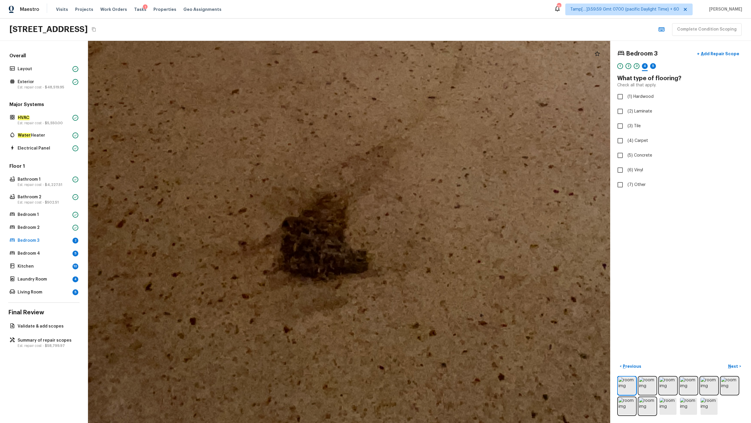
drag, startPoint x: 323, startPoint y: 355, endPoint x: 360, endPoint y: 237, distance: 123.8
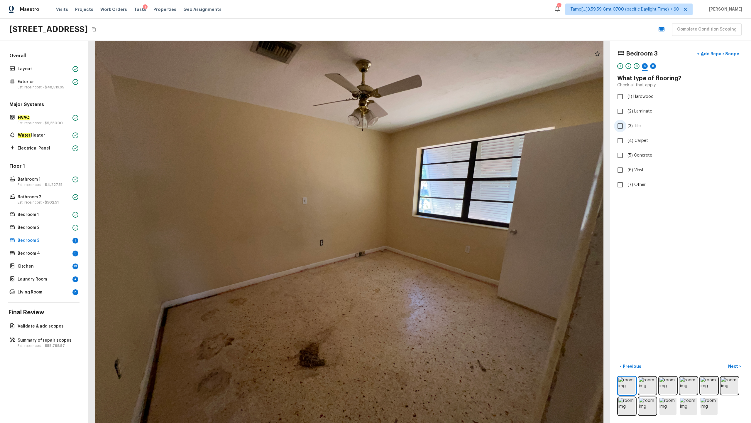
click at [422, 124] on span "(3) Tile" at bounding box center [634, 126] width 13 height 6
click at [422, 124] on input "(3) Tile" at bounding box center [620, 126] width 12 height 12
click at [422, 209] on p "Next" at bounding box center [734, 366] width 11 height 6
click at [422, 121] on span "(3) More than normal wear" at bounding box center [653, 121] width 51 height 6
click at [422, 121] on input "(3) More than normal wear" at bounding box center [620, 121] width 12 height 12
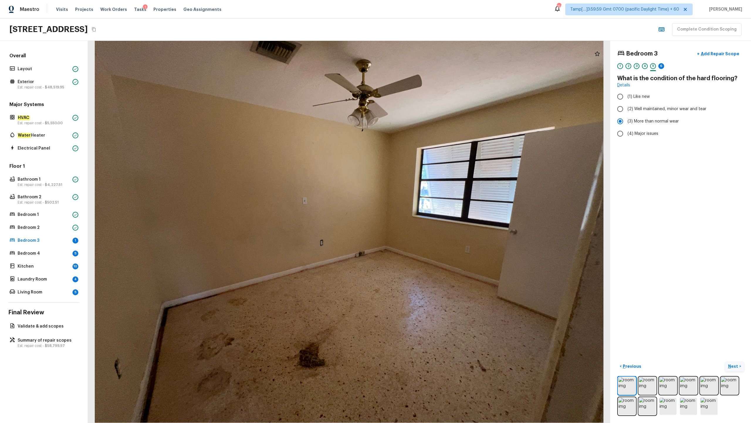
click at [422, 209] on p "Next" at bounding box center [734, 366] width 11 height 6
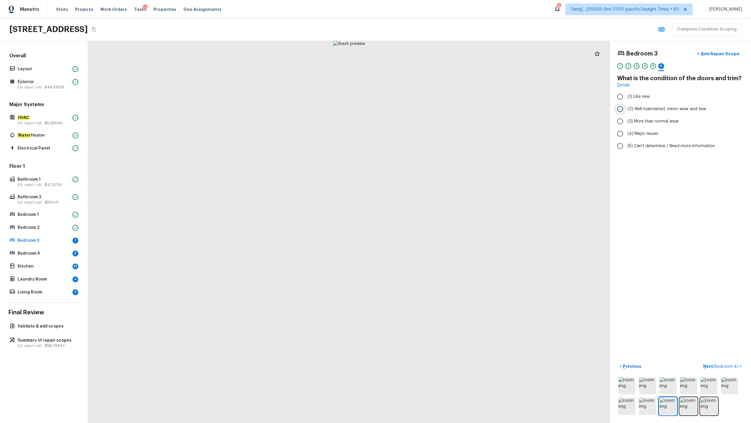
click at [422, 107] on span "(2) Well maintained, minor wear and tear" at bounding box center [667, 109] width 79 height 6
click at [422, 107] on input "(2) Well maintained, minor wear and tear" at bounding box center [620, 109] width 12 height 12
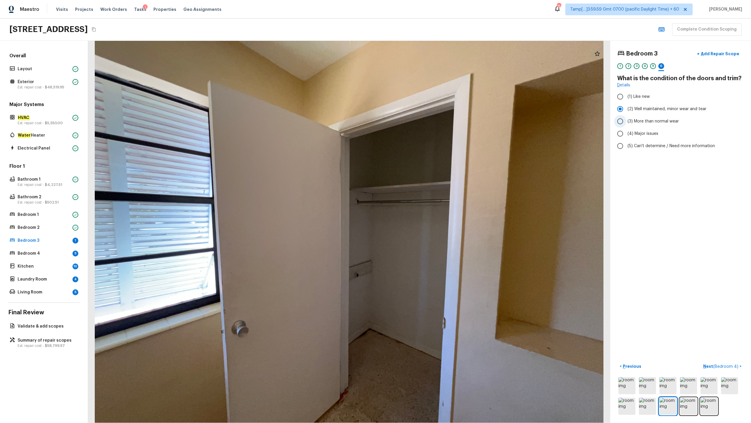
click at [422, 121] on span "(3) More than normal wear" at bounding box center [653, 121] width 51 height 6
click at [422, 121] on input "(3) More than normal wear" at bounding box center [620, 121] width 12 height 12
click at [422, 209] on p "Next ( Bedroom 4 )" at bounding box center [722, 366] width 36 height 6
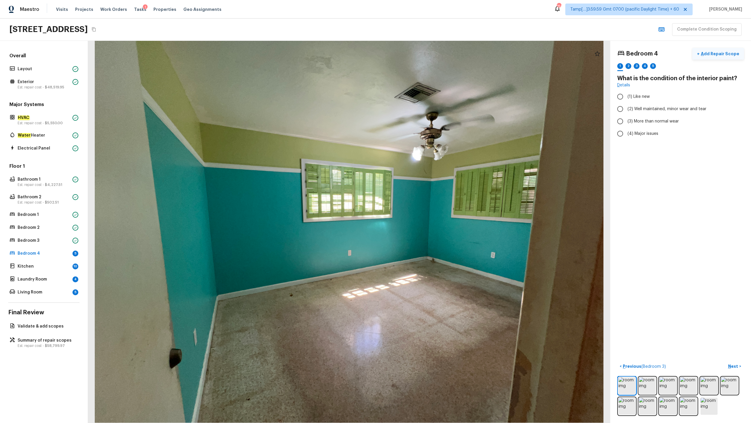
click at [422, 55] on p "Add Repair Scope" at bounding box center [720, 54] width 40 height 6
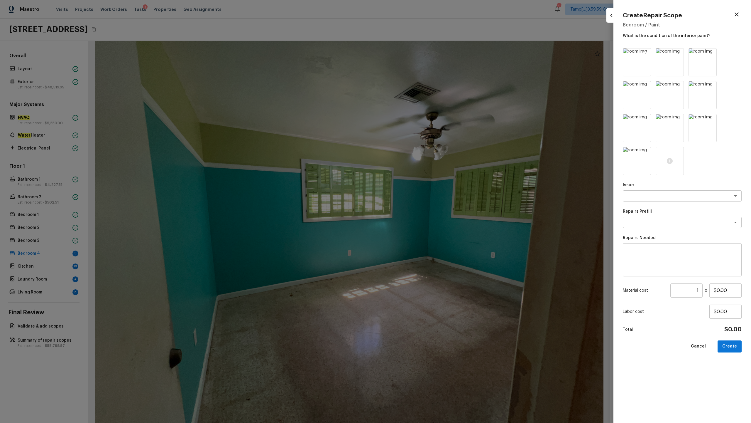
click at [422, 54] on icon at bounding box center [645, 53] width 5 height 5
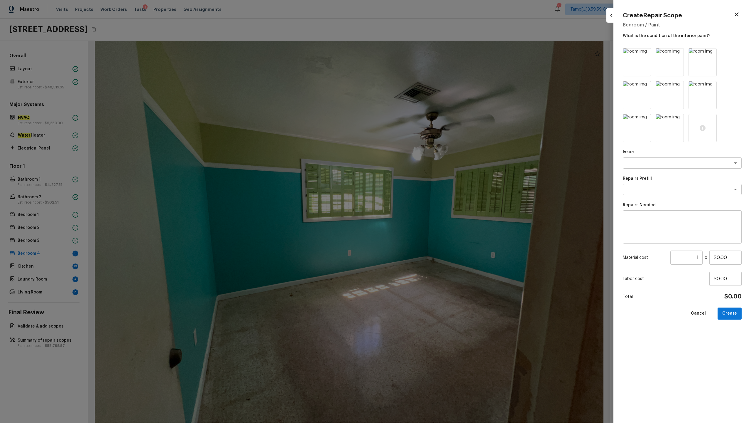
click at [422, 54] on icon at bounding box center [645, 53] width 5 height 5
click at [422, 54] on icon at bounding box center [678, 53] width 5 height 5
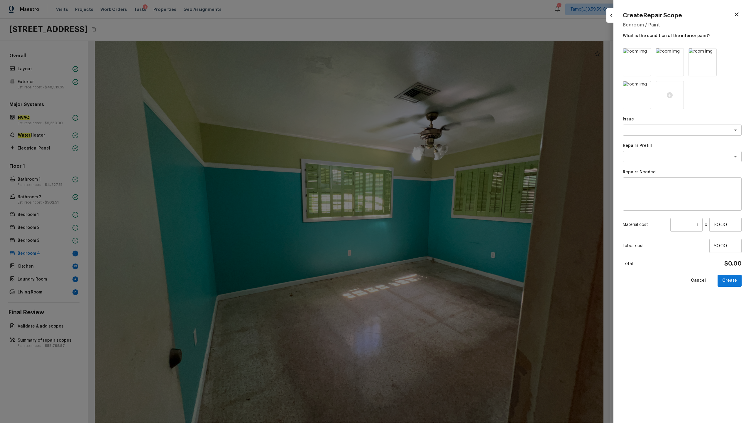
click at [422, 54] on icon at bounding box center [645, 53] width 5 height 5
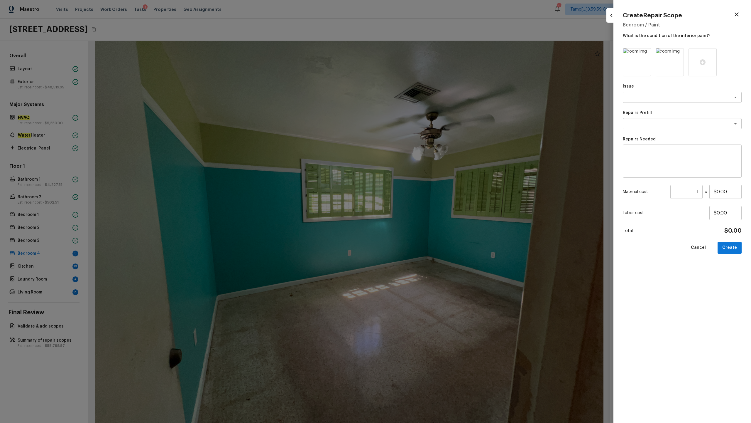
click at [422, 54] on icon at bounding box center [645, 53] width 5 height 5
click at [422, 69] on div at bounding box center [637, 62] width 28 height 28
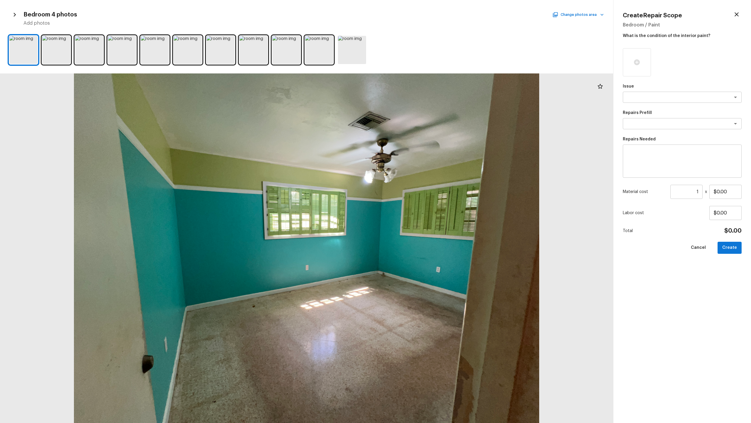
click at [422, 12] on div "Bedroom 4 photos Change photos area" at bounding box center [313, 15] width 581 height 8
click at [422, 14] on icon "button" at bounding box center [556, 15] width 6 height 6
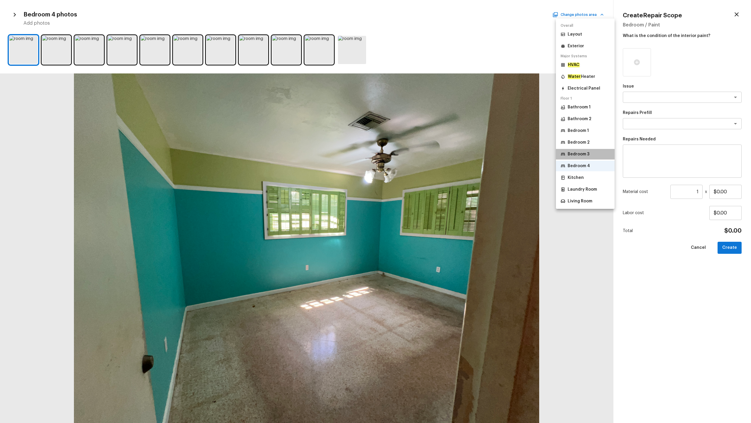
click at [422, 150] on li "Bedroom 3" at bounding box center [585, 154] width 59 height 11
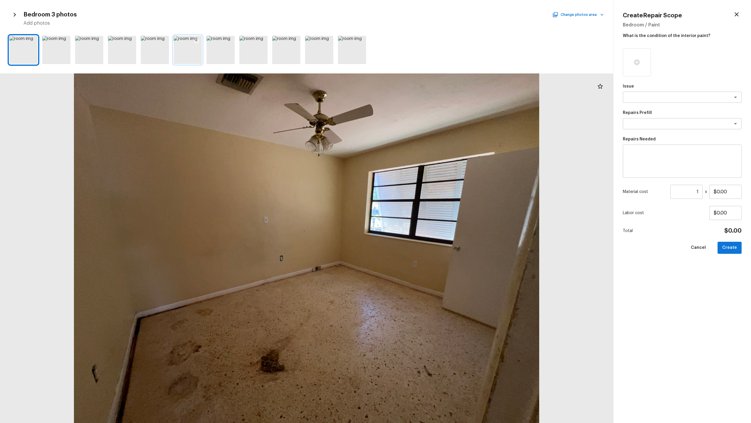
click at [189, 53] on div at bounding box center [188, 50] width 28 height 28
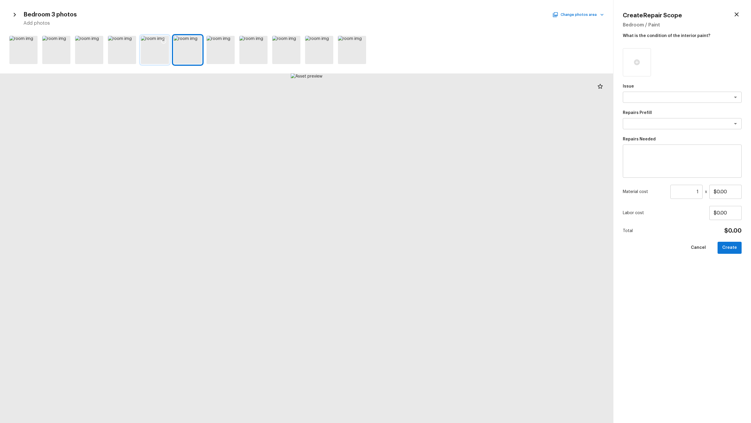
click at [165, 59] on div at bounding box center [155, 50] width 28 height 28
click at [132, 58] on div at bounding box center [122, 50] width 28 height 28
click at [274, 43] on div at bounding box center [286, 50] width 28 height 28
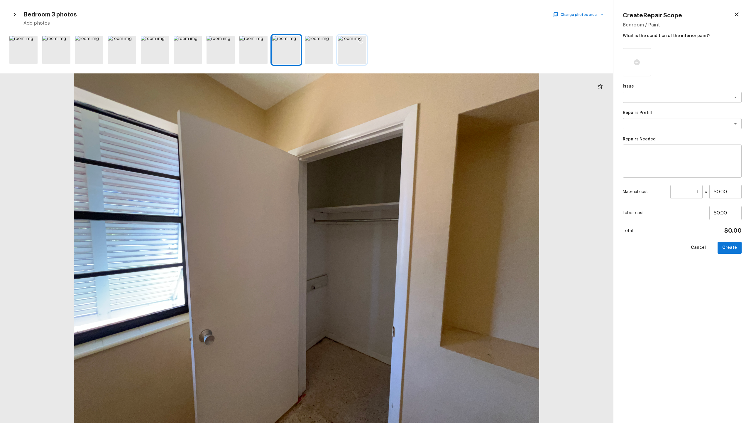
click at [345, 58] on div at bounding box center [352, 50] width 28 height 28
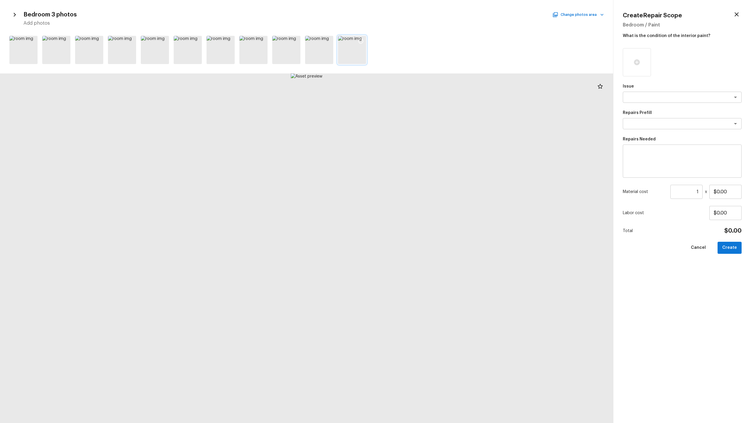
click at [347, 50] on div at bounding box center [352, 50] width 28 height 28
click at [325, 55] on div at bounding box center [319, 50] width 28 height 28
click at [299, 59] on div at bounding box center [286, 50] width 28 height 28
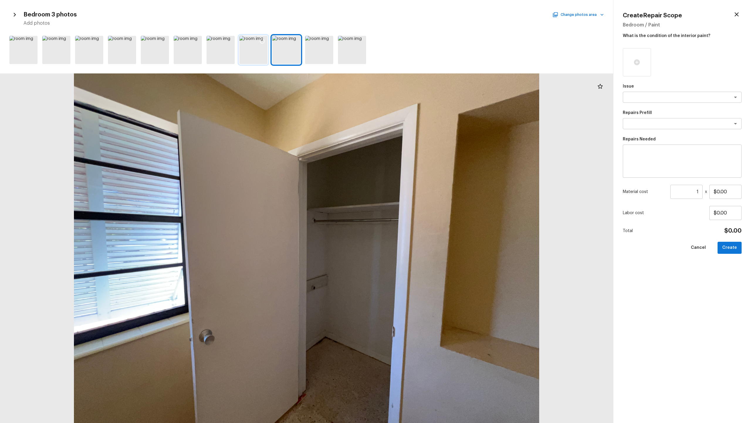
click at [265, 59] on div at bounding box center [254, 50] width 28 height 28
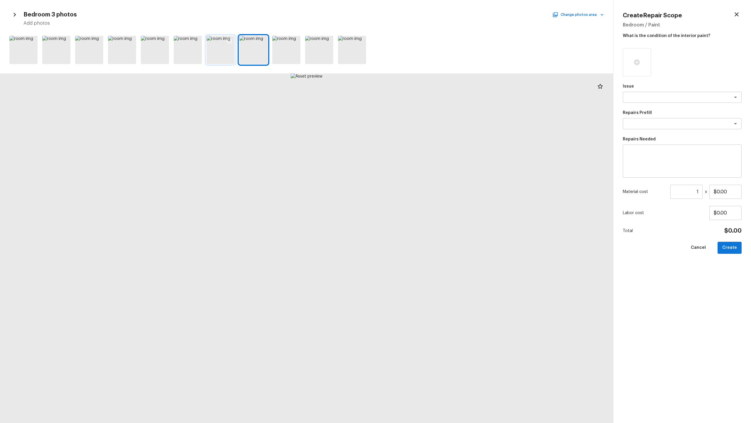
click at [232, 61] on div at bounding box center [221, 50] width 28 height 28
click at [184, 59] on div at bounding box center [188, 50] width 28 height 28
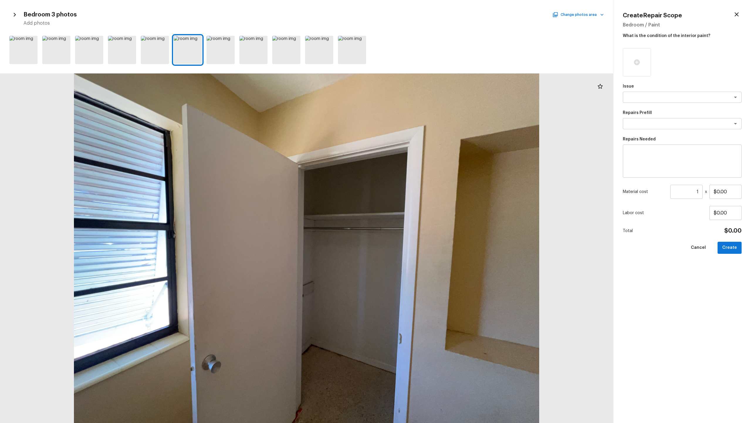
click at [172, 55] on div at bounding box center [307, 49] width 614 height 33
click at [30, 62] on div at bounding box center [23, 50] width 28 height 28
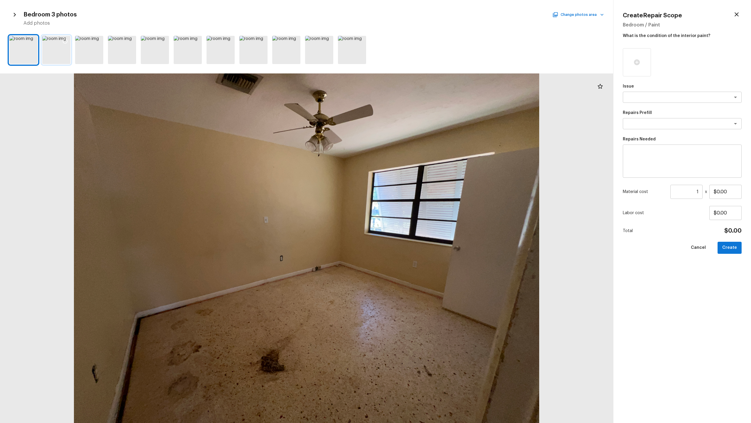
click at [64, 60] on div at bounding box center [56, 50] width 28 height 28
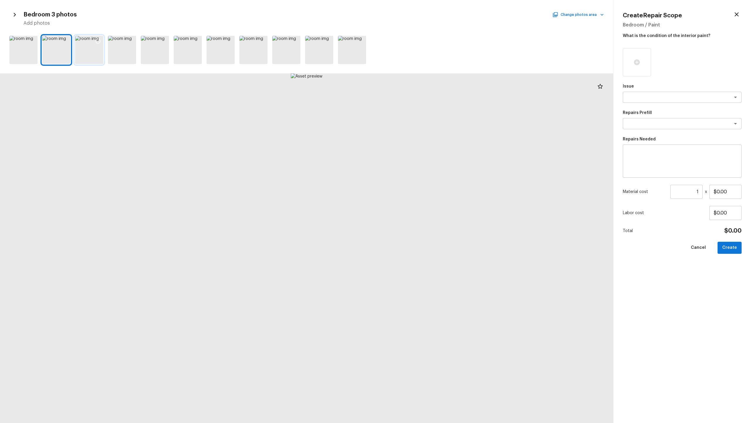
click at [90, 51] on div at bounding box center [89, 50] width 28 height 28
click at [119, 49] on div at bounding box center [122, 50] width 28 height 28
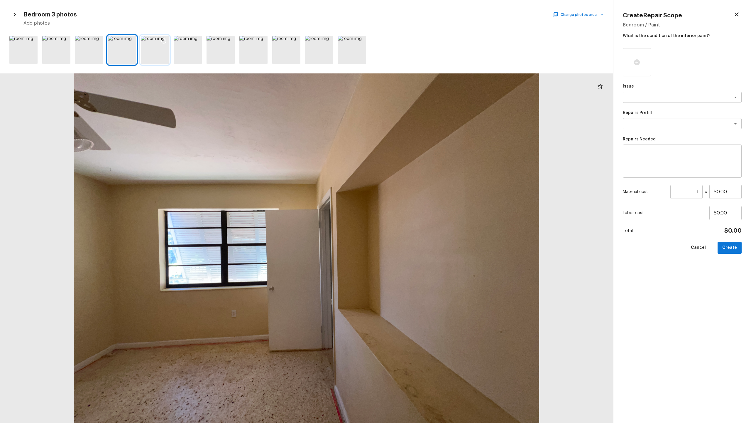
click at [155, 47] on div at bounding box center [155, 50] width 28 height 28
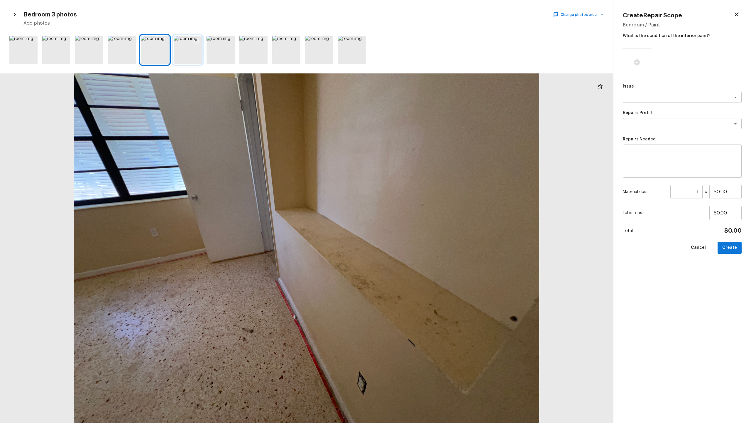
click at [190, 47] on div at bounding box center [188, 50] width 28 height 28
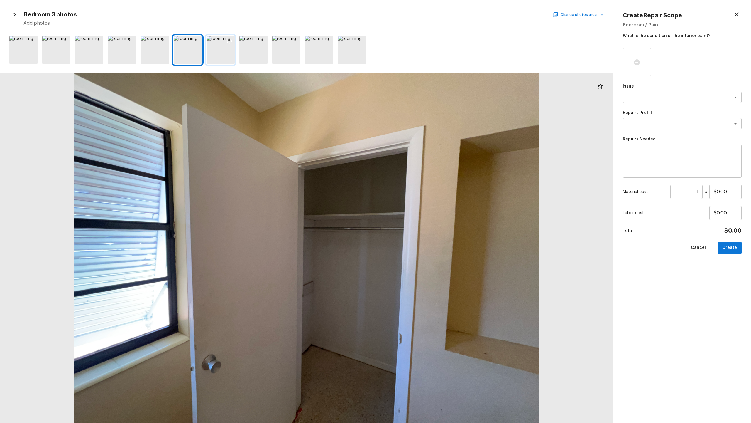
click at [225, 47] on div at bounding box center [229, 42] width 11 height 12
click at [258, 52] on div at bounding box center [254, 50] width 28 height 28
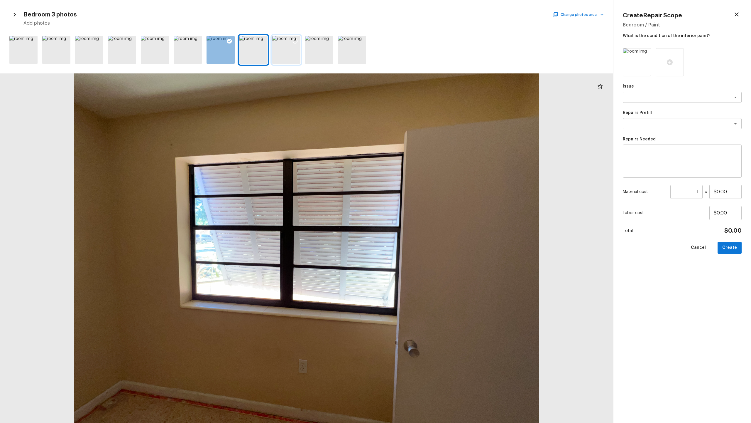
click at [287, 52] on div at bounding box center [286, 50] width 28 height 28
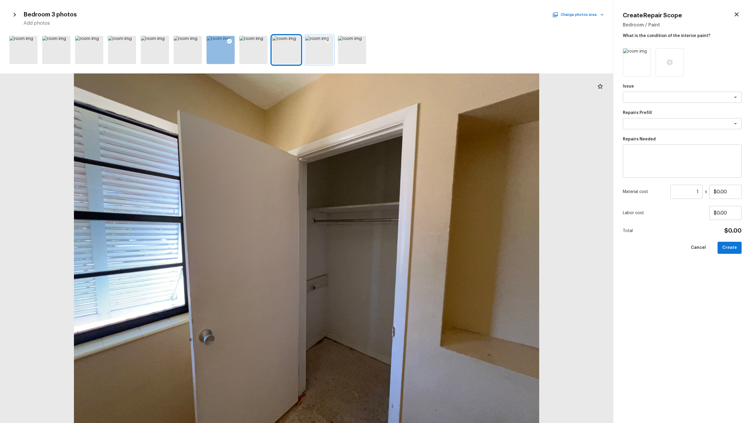
click at [314, 51] on div at bounding box center [319, 50] width 28 height 28
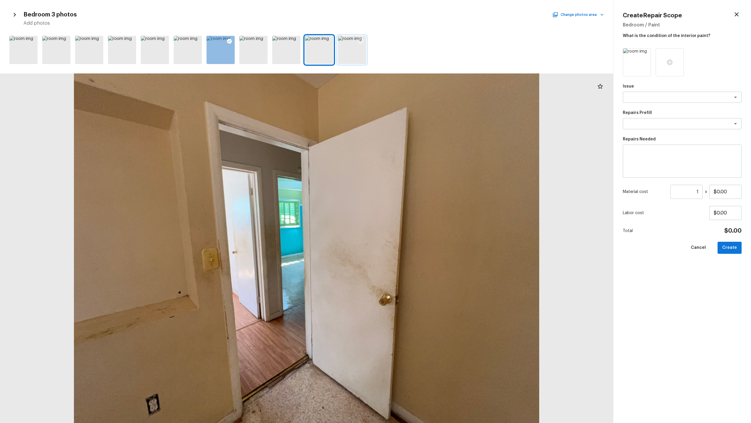
click at [355, 51] on div at bounding box center [352, 50] width 28 height 28
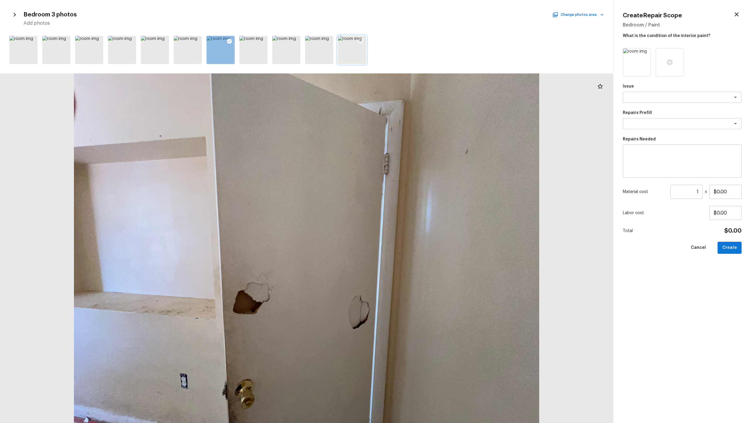
click at [360, 39] on icon at bounding box center [361, 41] width 5 height 5
click at [330, 43] on icon at bounding box center [328, 41] width 6 height 6
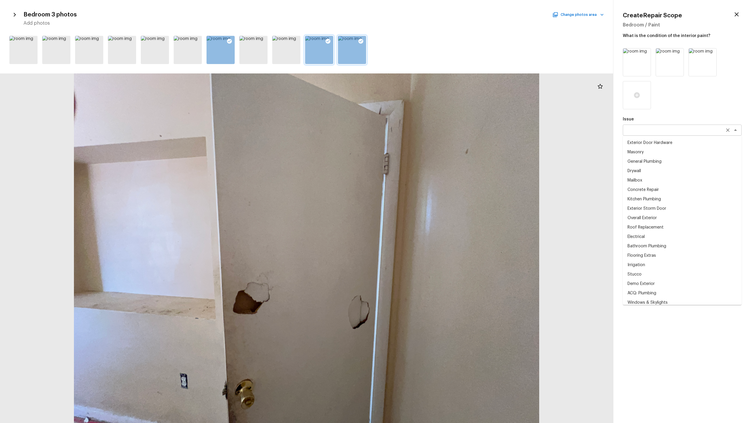
click at [422, 134] on div "x ​" at bounding box center [682, 129] width 119 height 11
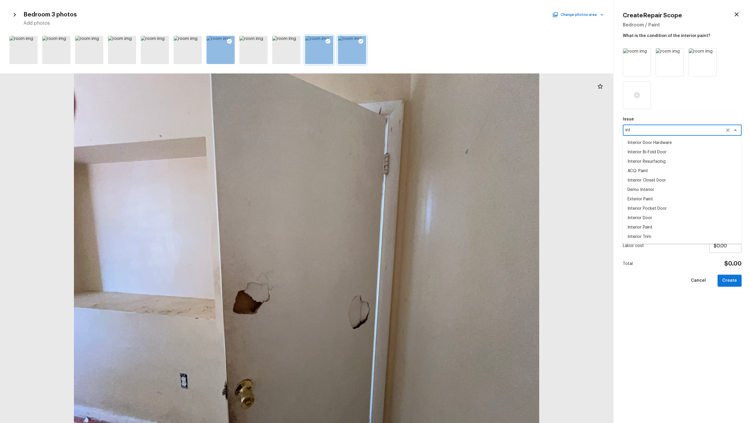
click at [422, 209] on li "Interior Door" at bounding box center [682, 217] width 119 height 9
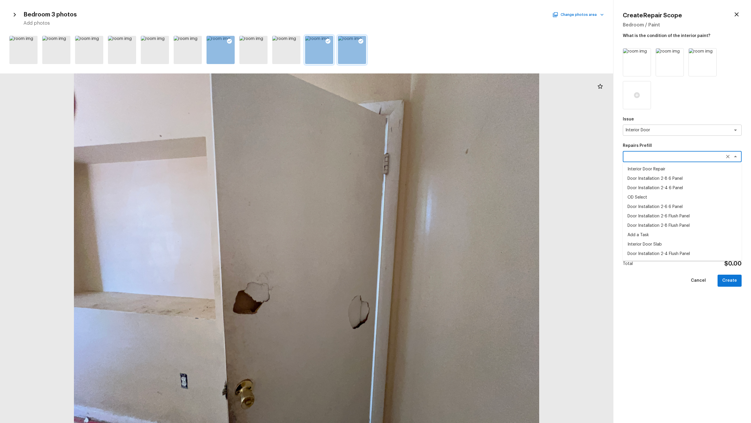
click at [422, 159] on textarea at bounding box center [674, 157] width 97 height 6
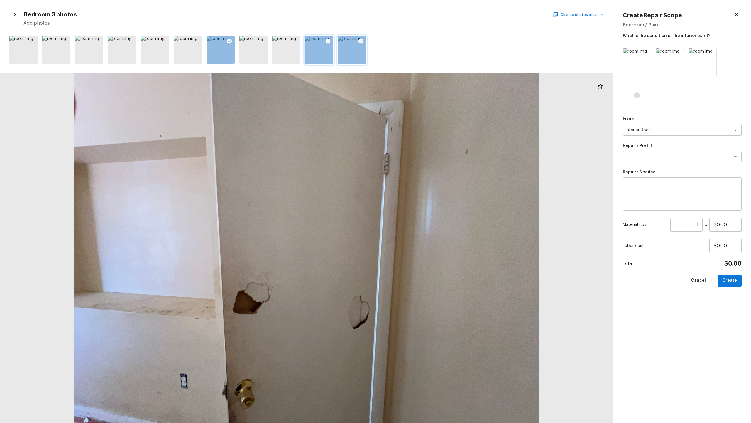
click at [422, 209] on div "Issue Interior Door x ​ Repairs Prefill x ​ Repairs Needed x ​ Material cost 1 …" at bounding box center [682, 230] width 119 height 365
click at [422, 191] on textarea at bounding box center [682, 193] width 111 height 23
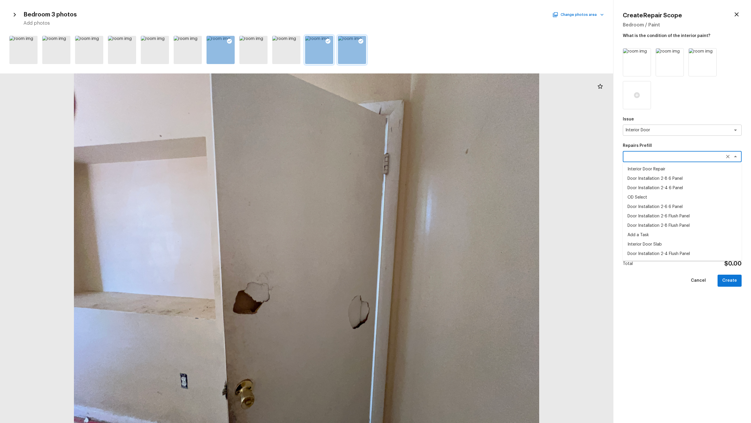
click at [422, 156] on textarea at bounding box center [674, 157] width 97 height 6
click at [422, 166] on li "Interior Door Repair" at bounding box center [682, 168] width 119 height 9
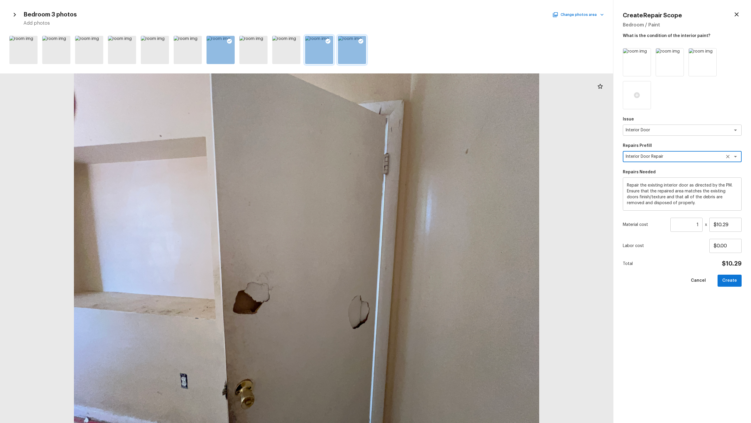
click at [422, 199] on textarea "Repair the existing interior door as directed by the PM. Ensure that the repair…" at bounding box center [682, 193] width 111 height 23
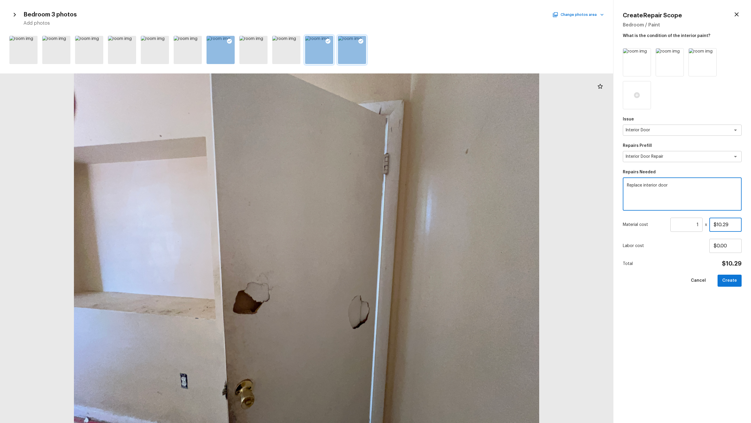
click at [422, 209] on input "$10.29" at bounding box center [726, 225] width 32 height 14
click at [422, 209] on button "Create" at bounding box center [730, 280] width 24 height 12
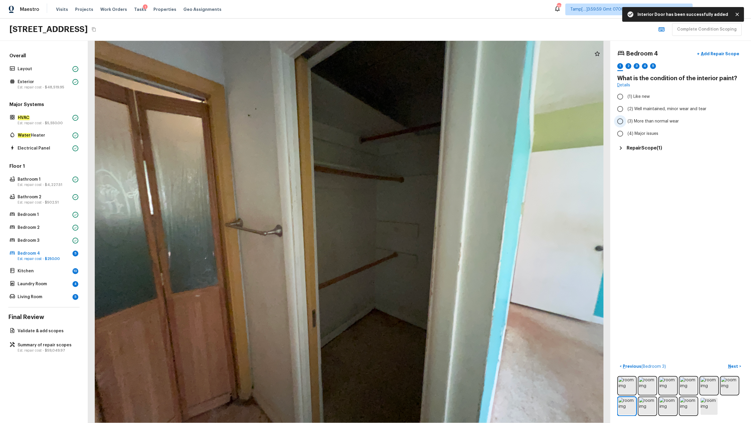
click at [422, 122] on span "(3) More than normal wear" at bounding box center [653, 121] width 51 height 6
click at [422, 122] on input "(3) More than normal wear" at bounding box center [620, 121] width 12 height 12
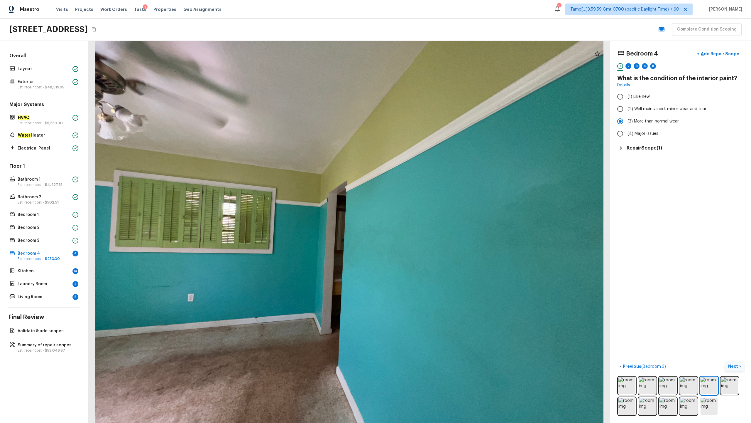
click at [422, 209] on p "Next" at bounding box center [734, 366] width 11 height 6
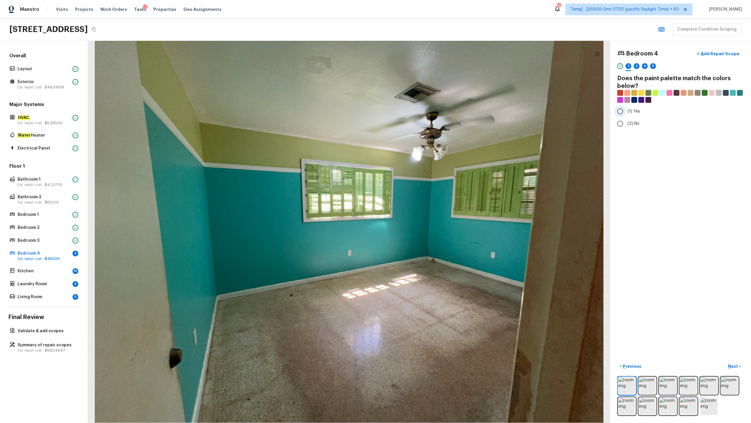
click at [422, 109] on span "(1) Yes" at bounding box center [634, 111] width 13 height 6
click at [422, 109] on input "(1) Yes" at bounding box center [620, 111] width 12 height 12
click at [422, 209] on p "Next" at bounding box center [734, 366] width 11 height 6
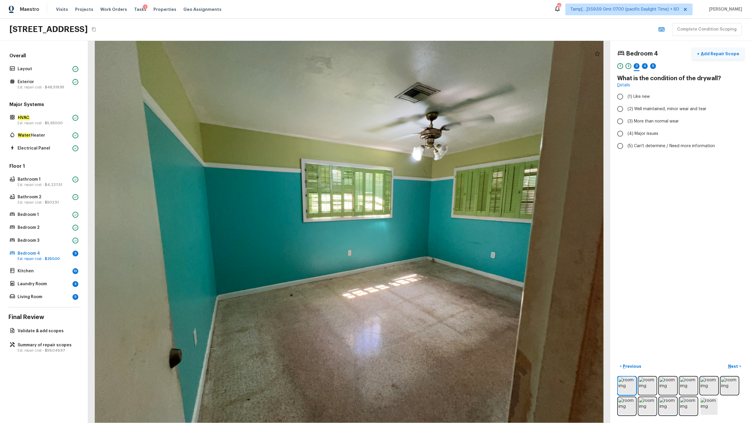
click at [422, 53] on p "Add Repair Scope" at bounding box center [720, 54] width 40 height 6
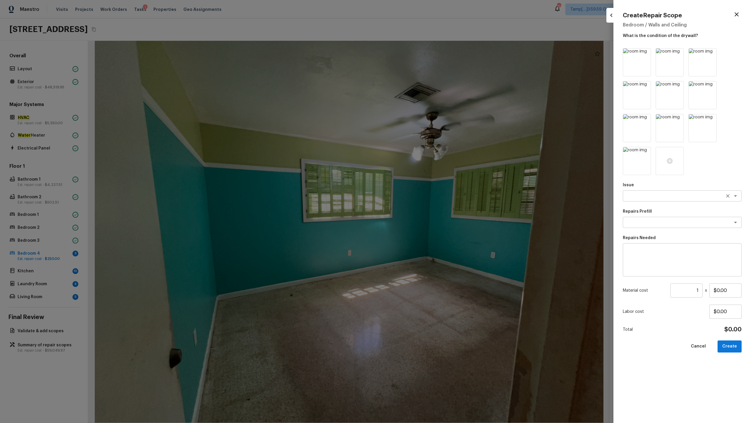
click at [422, 198] on textarea at bounding box center [674, 196] width 97 height 6
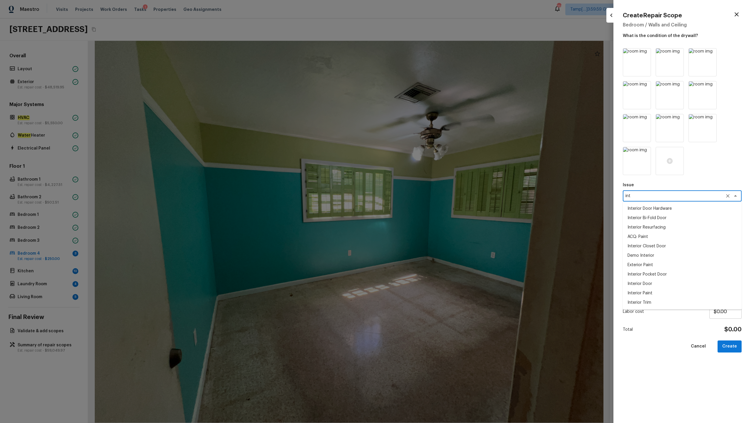
click at [422, 197] on textarea "int" at bounding box center [674, 196] width 97 height 6
click at [422, 209] on li "Interior Paint" at bounding box center [682, 273] width 119 height 9
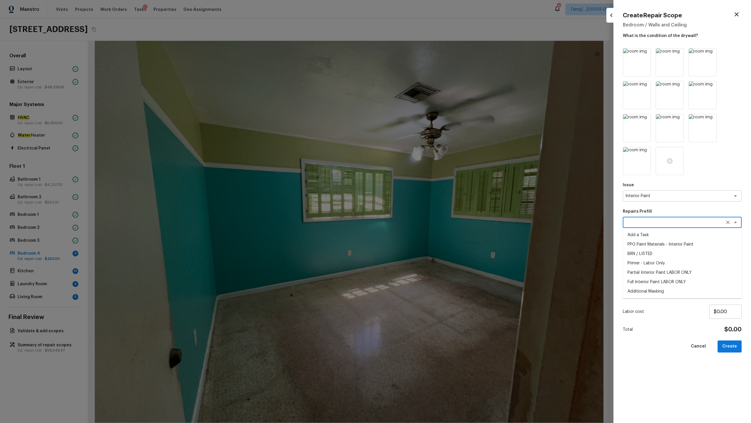
click at [422, 209] on textarea at bounding box center [674, 222] width 97 height 6
click at [422, 209] on li "Primer - Labor Only" at bounding box center [682, 234] width 119 height 9
click at [422, 209] on input "1" at bounding box center [687, 290] width 32 height 14
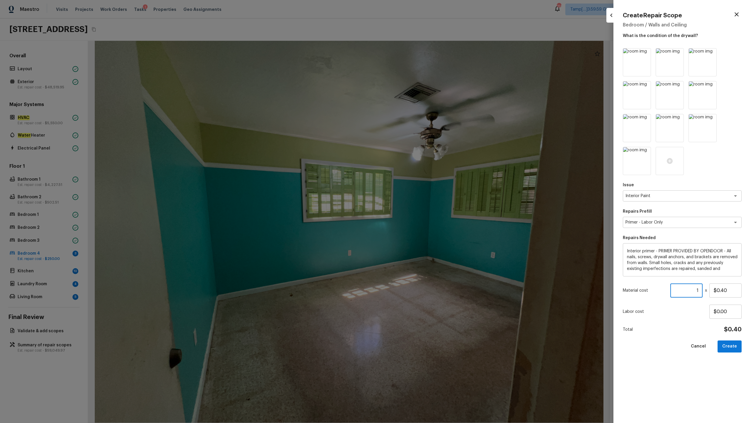
click at [422, 209] on input "1" at bounding box center [687, 290] width 32 height 14
click at [422, 209] on button "Create" at bounding box center [730, 346] width 24 height 12
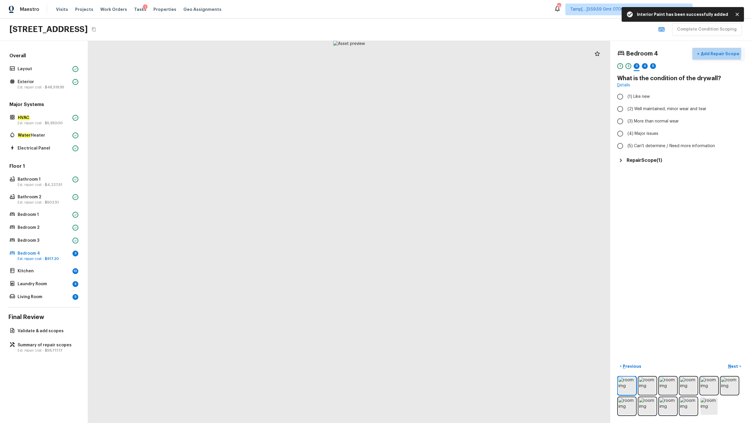
click at [422, 53] on p "Add Repair Scope" at bounding box center [720, 54] width 40 height 6
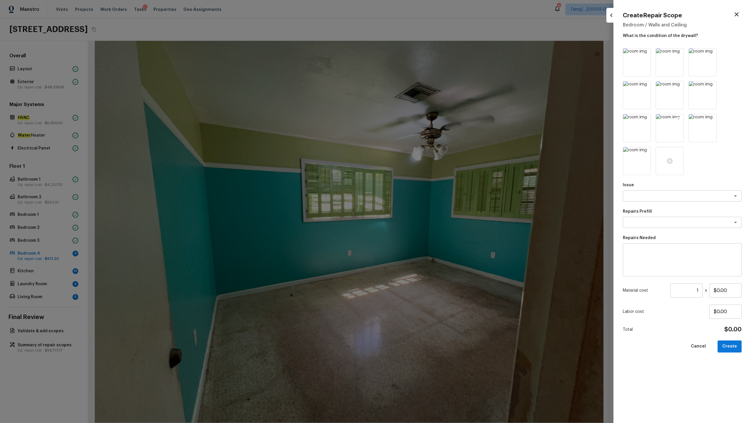
click at [422, 134] on img at bounding box center [670, 128] width 28 height 28
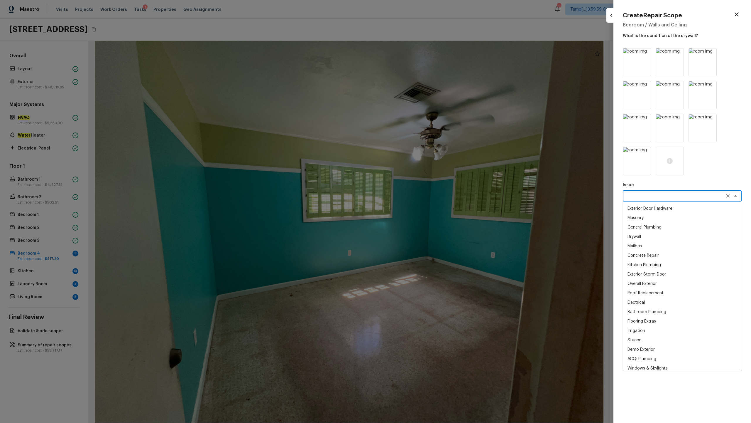
click at [422, 195] on textarea at bounding box center [674, 196] width 97 height 6
click at [422, 209] on li "Interior Closet Door" at bounding box center [682, 245] width 119 height 9
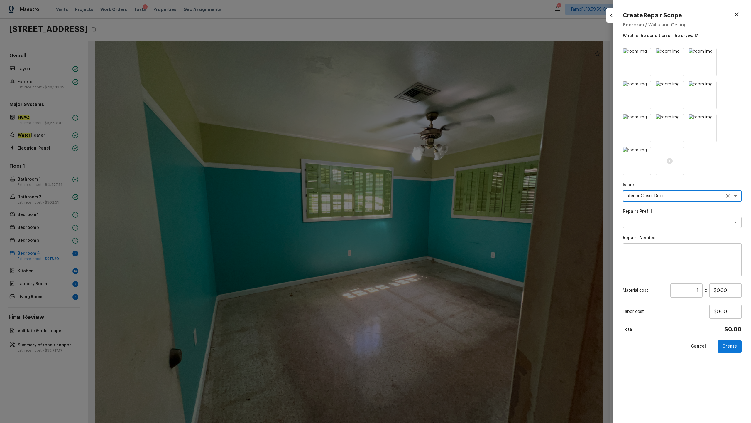
click at [422, 209] on textarea at bounding box center [682, 259] width 111 height 23
click at [422, 209] on textarea at bounding box center [674, 222] width 97 height 6
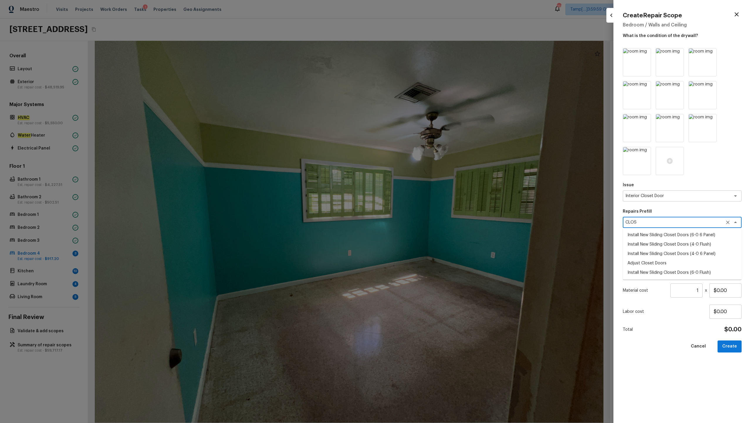
click at [422, 209] on li "Install New Sliding Closet Doors (6-0 6 Panel)" at bounding box center [682, 234] width 119 height 9
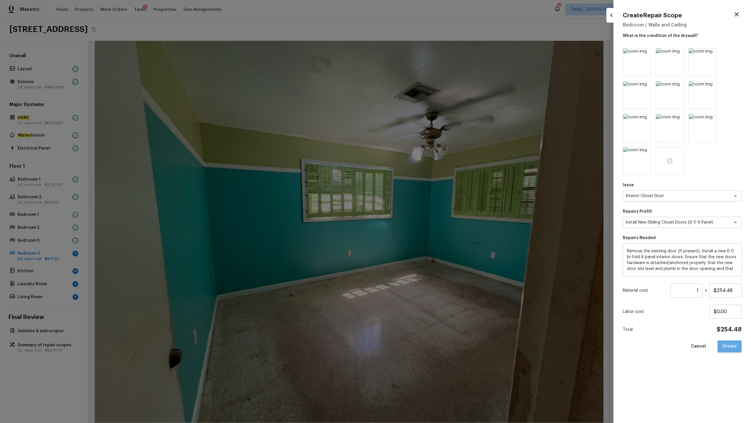
click at [422, 209] on button "Create" at bounding box center [730, 346] width 24 height 12
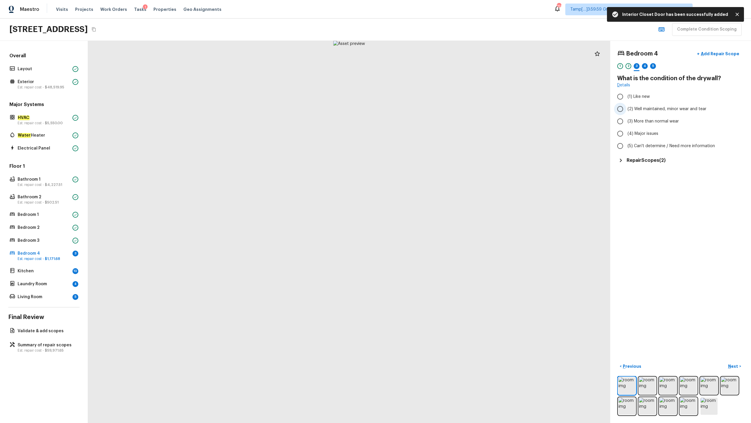
click at [422, 111] on span "(2) Well maintained, minor wear and tear" at bounding box center [667, 109] width 79 height 6
click at [422, 111] on input "(2) Well maintained, minor wear and tear" at bounding box center [620, 109] width 12 height 12
click at [422, 209] on p "Next" at bounding box center [734, 366] width 11 height 6
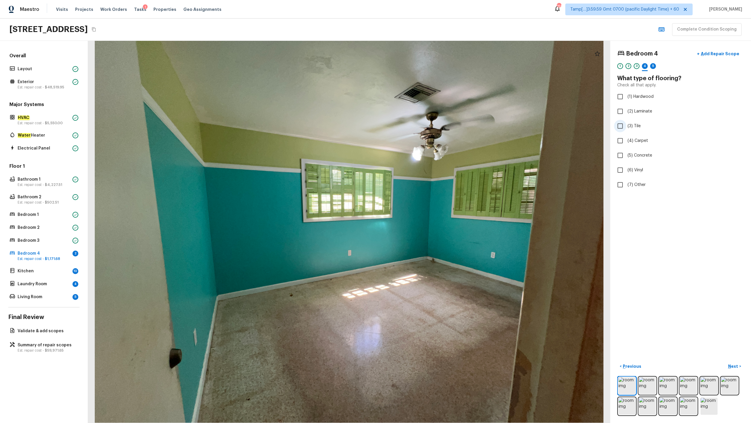
click at [422, 128] on span "(3) Tile" at bounding box center [634, 126] width 13 height 6
click at [422, 128] on input "(3) Tile" at bounding box center [620, 126] width 12 height 12
click at [422, 209] on button "Next >" at bounding box center [735, 366] width 19 height 10
click at [422, 124] on span "(3) More than normal wear" at bounding box center [653, 121] width 51 height 6
click at [422, 124] on input "(3) More than normal wear" at bounding box center [620, 121] width 12 height 12
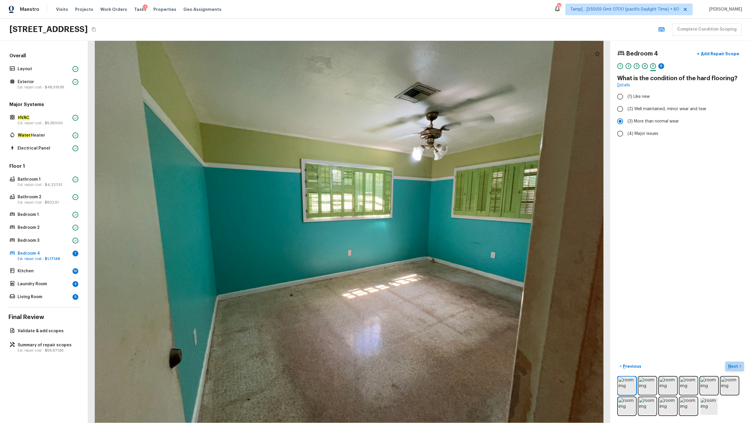
click at [422, 209] on p "Next" at bounding box center [734, 366] width 11 height 6
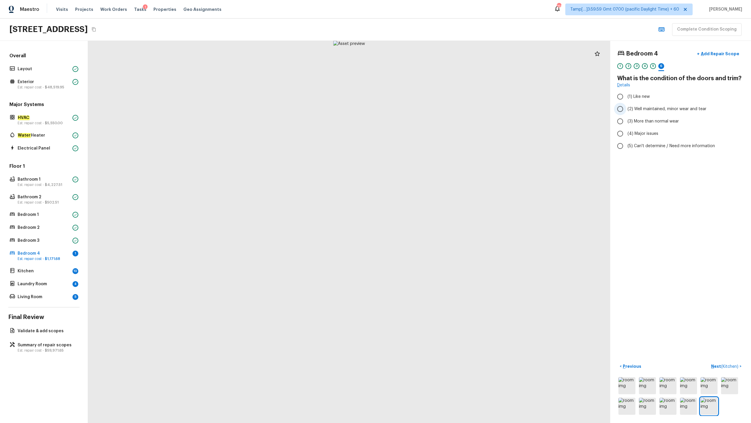
click at [422, 106] on span "(2) Well maintained, minor wear and tear" at bounding box center [667, 109] width 79 height 6
click at [422, 106] on input "(2) Well maintained, minor wear and tear" at bounding box center [620, 109] width 12 height 12
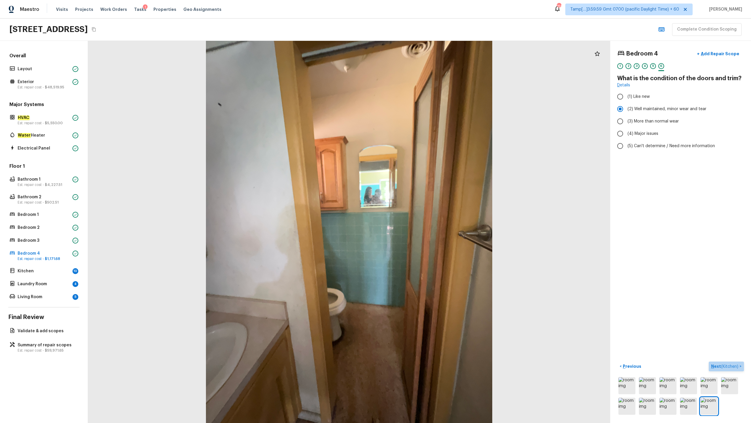
click at [422, 209] on p "Next ( Kitchen )" at bounding box center [726, 366] width 28 height 6
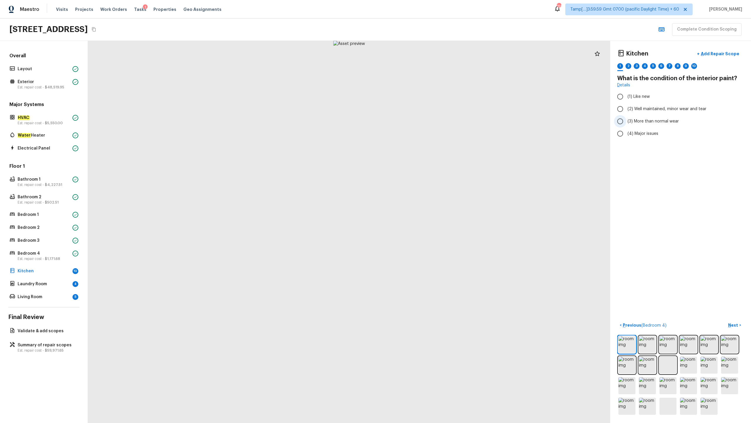
click at [422, 123] on span "(3) More than normal wear" at bounding box center [653, 121] width 51 height 6
click at [422, 123] on input "(3) More than normal wear" at bounding box center [620, 121] width 12 height 12
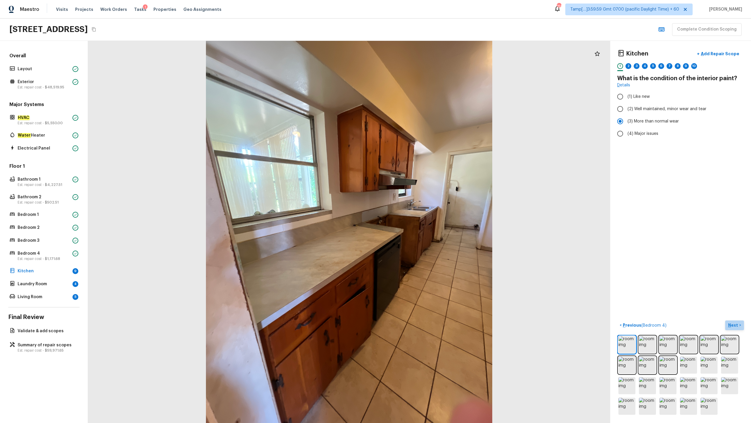
click at [422, 209] on button "Next >" at bounding box center [735, 325] width 19 height 10
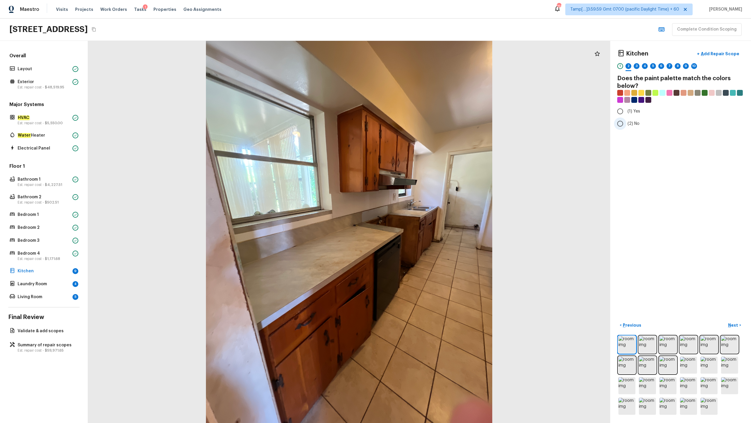
click at [422, 121] on span "(2) No" at bounding box center [634, 124] width 12 height 6
click at [422, 120] on input "(2) No" at bounding box center [620, 123] width 12 height 12
click at [422, 209] on p "Next" at bounding box center [734, 325] width 11 height 6
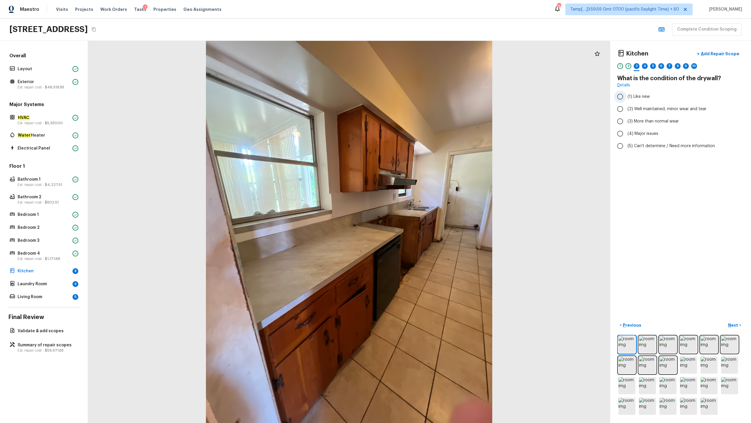
click at [422, 100] on input "(1) Like new" at bounding box center [620, 96] width 12 height 12
click at [422, 209] on button "Next >" at bounding box center [735, 325] width 19 height 10
click at [422, 124] on span "(3) Tile" at bounding box center [634, 126] width 13 height 6
click at [422, 124] on input "(3) Tile" at bounding box center [620, 126] width 12 height 12
click at [422, 209] on p "Next" at bounding box center [734, 325] width 11 height 6
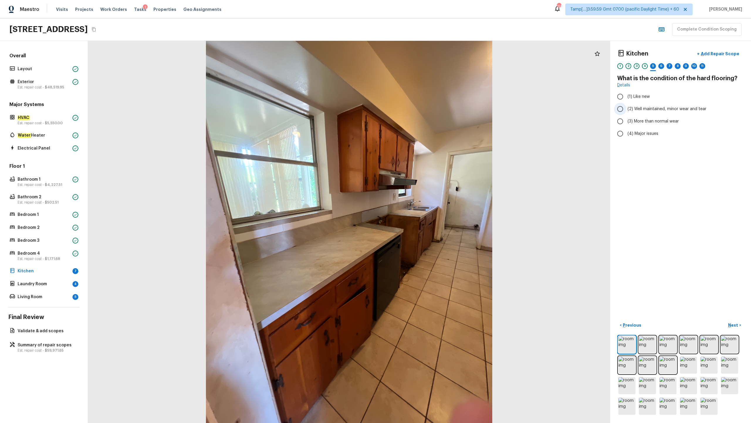
click at [422, 107] on span "(2) Well maintained, minor wear and tear" at bounding box center [667, 109] width 79 height 6
click at [422, 107] on input "(2) Well maintained, minor wear and tear" at bounding box center [620, 109] width 12 height 12
click at [422, 209] on p "Next" at bounding box center [734, 325] width 11 height 6
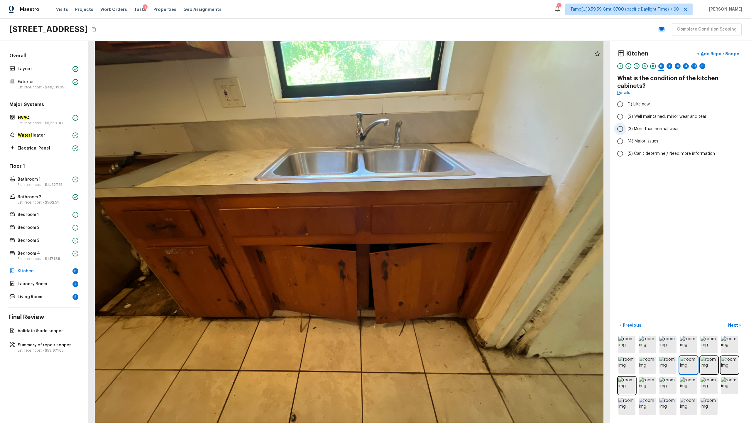
click at [422, 127] on span "(3) More than normal wear" at bounding box center [653, 129] width 51 height 6
click at [422, 127] on input "(3) More than normal wear" at bounding box center [620, 129] width 12 height 12
click at [422, 209] on p "Next" at bounding box center [734, 325] width 11 height 6
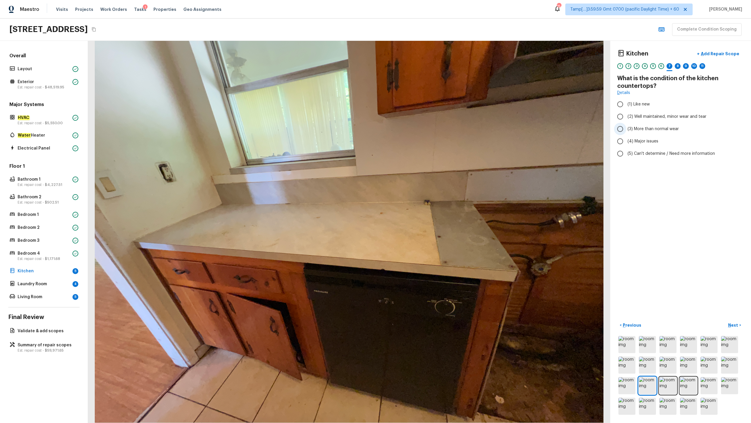
click at [422, 128] on span "(3) More than normal wear" at bounding box center [653, 129] width 51 height 6
click at [422, 128] on input "(3) More than normal wear" at bounding box center [620, 129] width 12 height 12
click at [422, 209] on p "Next" at bounding box center [734, 325] width 11 height 6
click at [422, 209] on button "< Previous" at bounding box center [631, 325] width 26 height 10
click at [422, 209] on p "Next" at bounding box center [734, 325] width 11 height 6
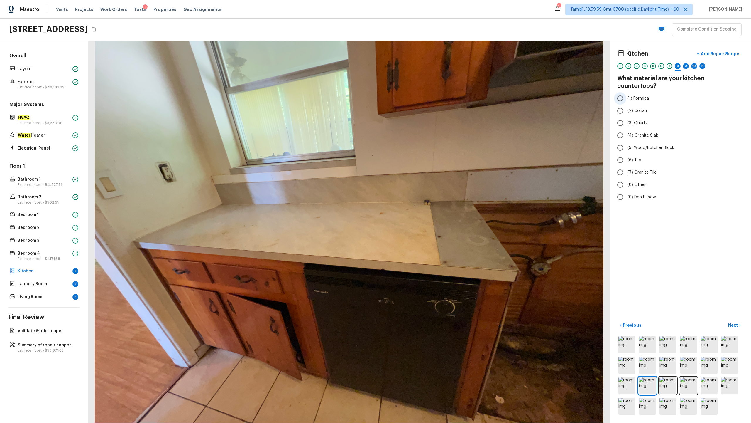
click at [422, 95] on span "(1) Formica" at bounding box center [638, 98] width 21 height 6
click at [422, 92] on input "(1) Formica" at bounding box center [620, 98] width 12 height 12
click at [422, 209] on p "Next" at bounding box center [734, 325] width 11 height 6
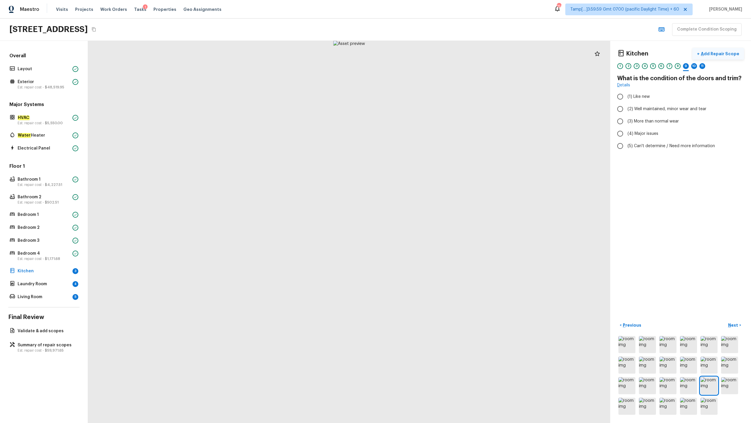
click at [422, 53] on p "Add Repair Scope" at bounding box center [720, 54] width 40 height 6
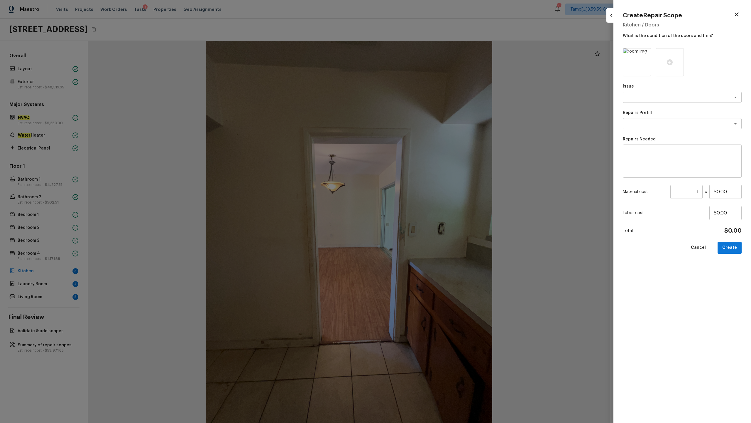
click at [422, 53] on icon at bounding box center [645, 53] width 5 height 5
click at [422, 63] on icon at bounding box center [637, 62] width 7 height 7
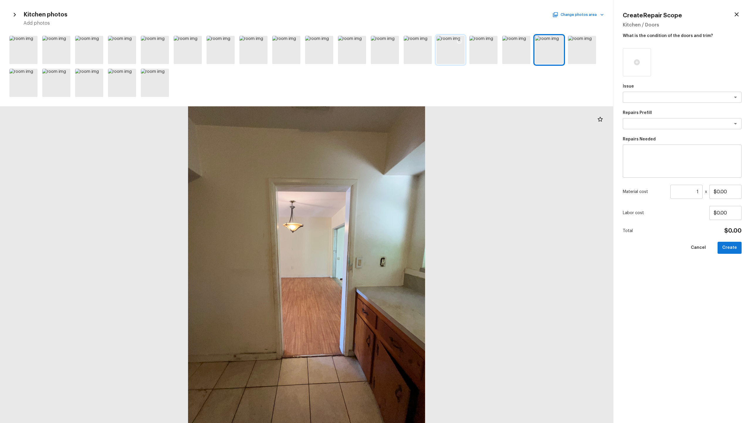
click at [422, 43] on icon at bounding box center [460, 41] width 6 height 6
click at [422, 39] on icon at bounding box center [493, 41] width 6 height 6
click at [422, 38] on icon at bounding box center [526, 41] width 6 height 6
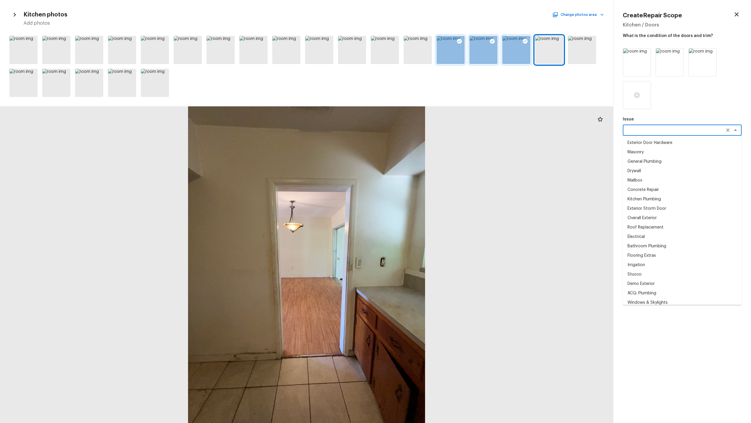
click at [422, 132] on textarea at bounding box center [674, 130] width 97 height 6
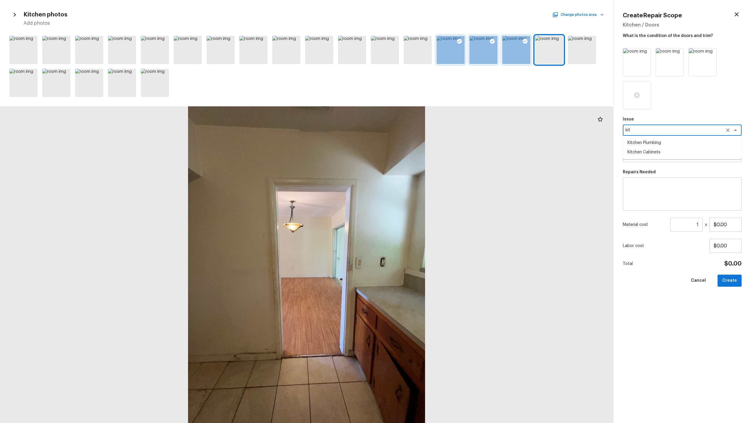
click at [422, 143] on li "Kitchen Plumbing" at bounding box center [682, 142] width 119 height 9
click at [422, 154] on textarea at bounding box center [674, 157] width 97 height 6
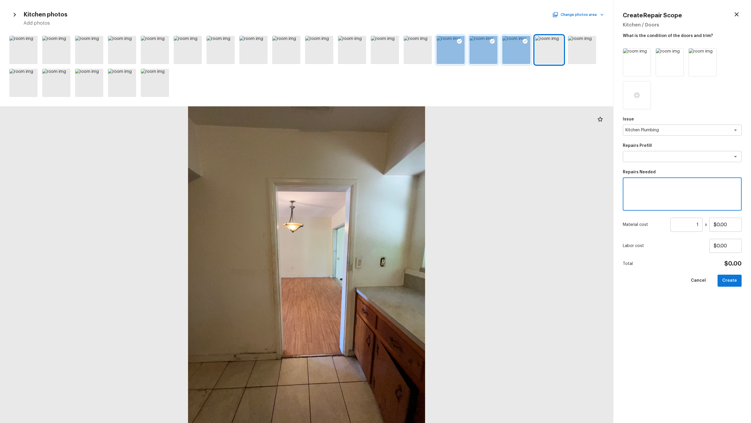
click at [422, 191] on textarea at bounding box center [682, 193] width 111 height 23
click at [422, 131] on textarea "Kitchen Plumbing" at bounding box center [674, 130] width 97 height 6
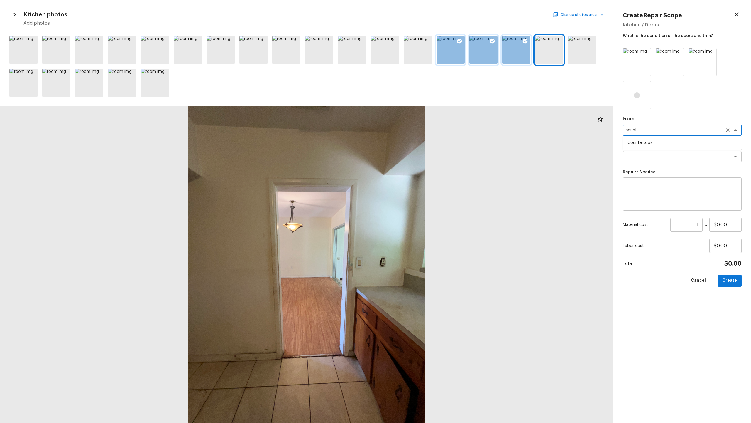
click at [422, 140] on li "Countertops" at bounding box center [682, 142] width 119 height 9
click at [422, 154] on textarea at bounding box center [674, 157] width 97 height 6
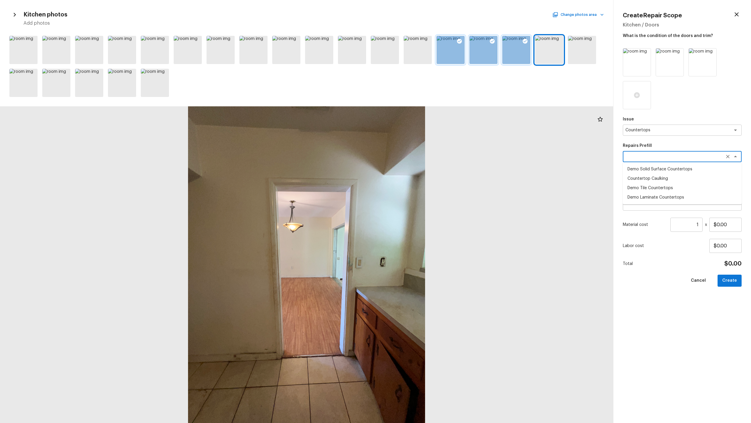
click at [422, 208] on div "x ​" at bounding box center [682, 193] width 119 height 33
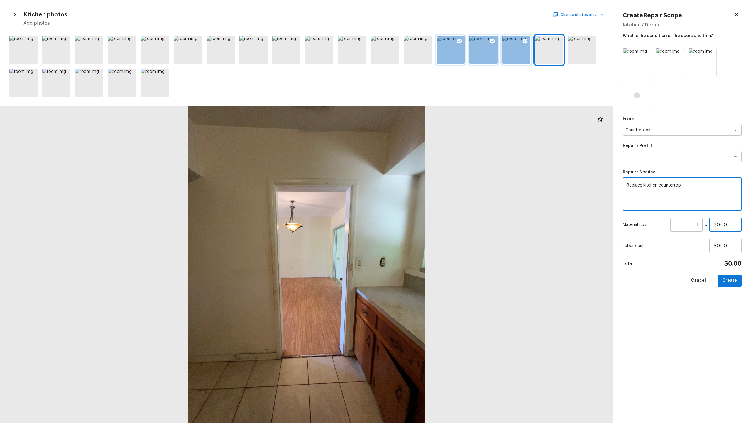
click at [422, 209] on input "$0.00" at bounding box center [726, 225] width 32 height 14
click at [422, 209] on button "Create" at bounding box center [730, 280] width 24 height 12
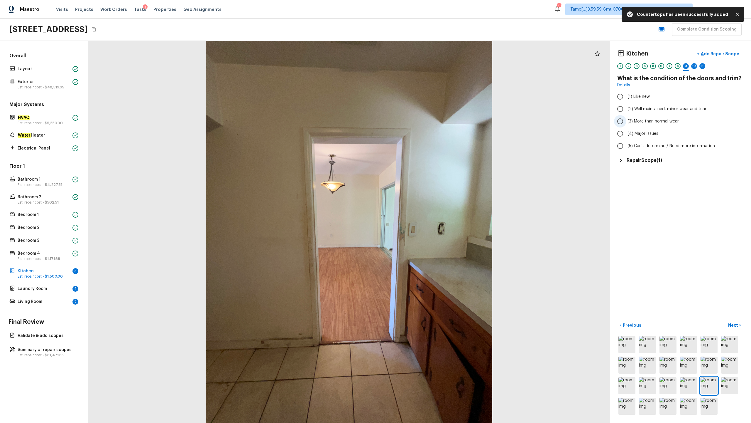
click at [422, 123] on span "(3) More than normal wear" at bounding box center [653, 121] width 51 height 6
click at [422, 123] on input "(3) More than normal wear" at bounding box center [620, 121] width 12 height 12
click at [422, 209] on button "Next >" at bounding box center [735, 325] width 19 height 10
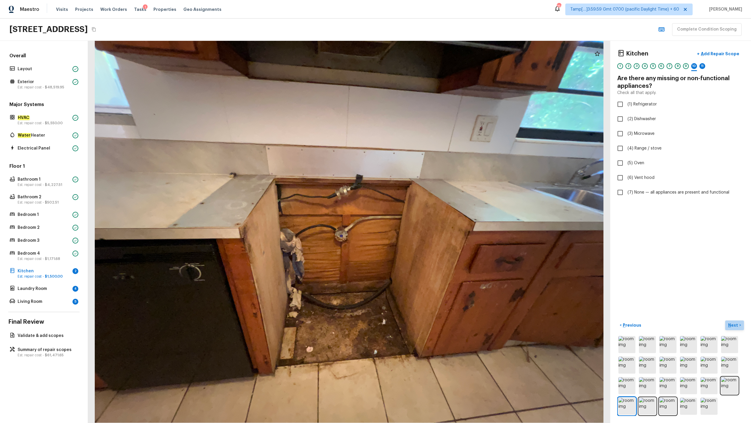
click at [422, 209] on p "Next" at bounding box center [734, 325] width 11 height 6
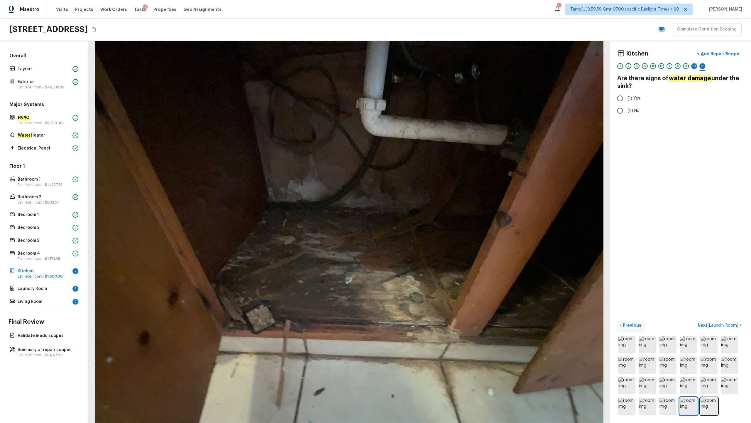
click at [422, 209] on p "Previous" at bounding box center [632, 325] width 20 height 6
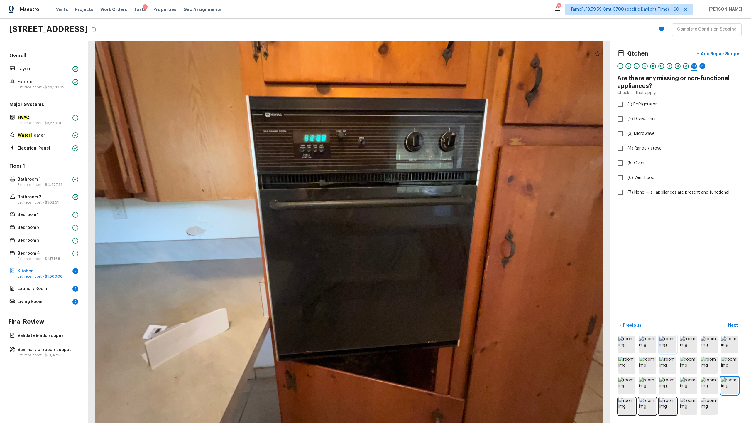
click at [422, 209] on img at bounding box center [668, 344] width 17 height 17
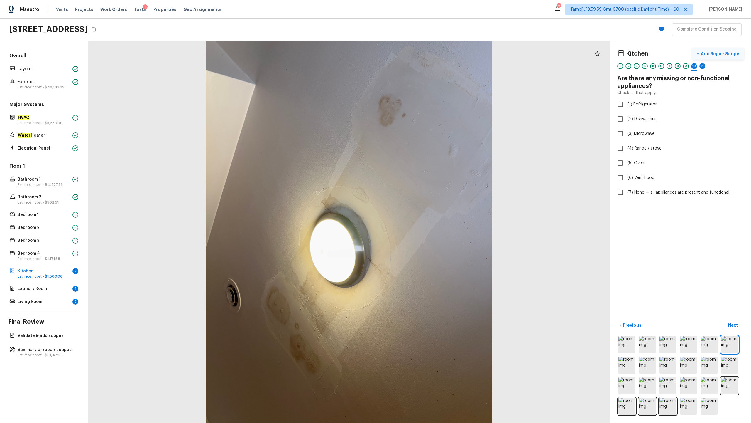
click at [422, 55] on p "Add Repair Scope" at bounding box center [720, 54] width 40 height 6
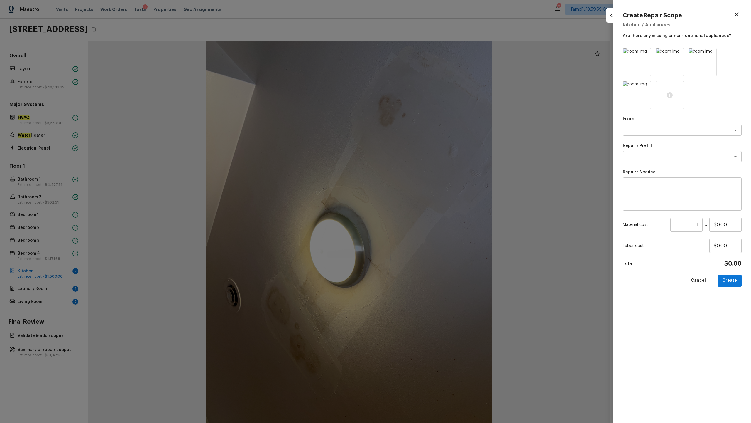
click at [422, 85] on icon at bounding box center [645, 86] width 5 height 5
click at [422, 53] on icon at bounding box center [646, 54] width 6 height 6
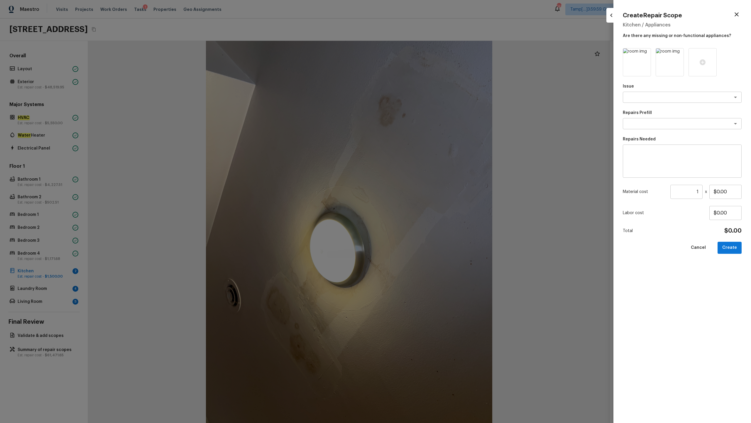
click at [422, 53] on icon at bounding box center [646, 54] width 6 height 6
click at [422, 63] on icon at bounding box center [637, 62] width 6 height 6
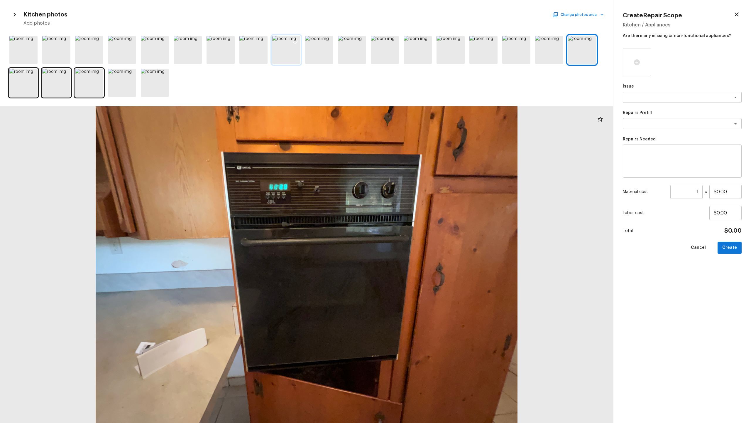
click at [297, 52] on div at bounding box center [286, 50] width 28 height 28
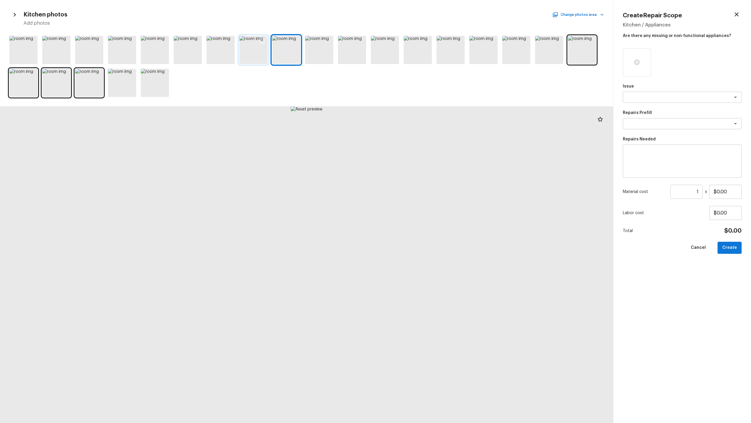
click at [253, 55] on div at bounding box center [254, 50] width 28 height 28
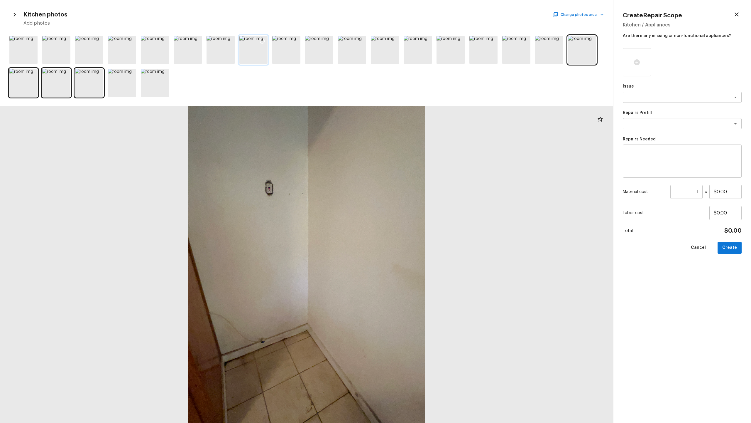
click at [262, 41] on icon at bounding box center [262, 41] width 6 height 6
click at [294, 42] on icon at bounding box center [295, 41] width 6 height 6
click at [186, 53] on div at bounding box center [188, 50] width 28 height 28
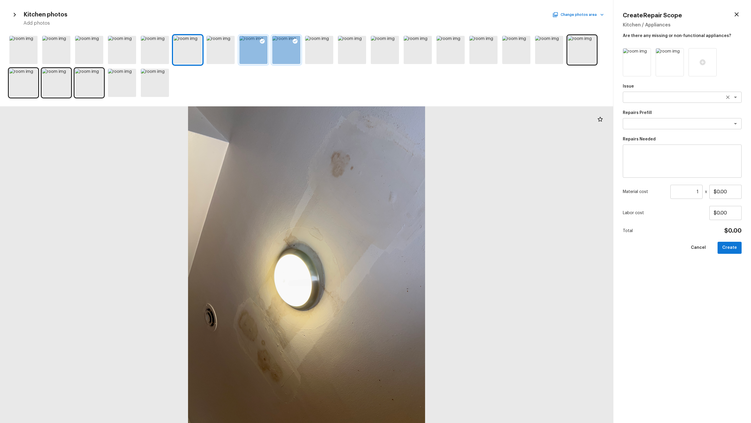
click at [422, 97] on textarea at bounding box center [674, 97] width 97 height 6
click at [422, 110] on em "Water" at bounding box center [644, 109] width 12 height 5
click at [422, 124] on textarea at bounding box center [674, 124] width 97 height 6
click at [422, 134] on em "roof" at bounding box center [648, 136] width 9 height 5
click at [422, 194] on input "$3,500.00" at bounding box center [726, 192] width 32 height 14
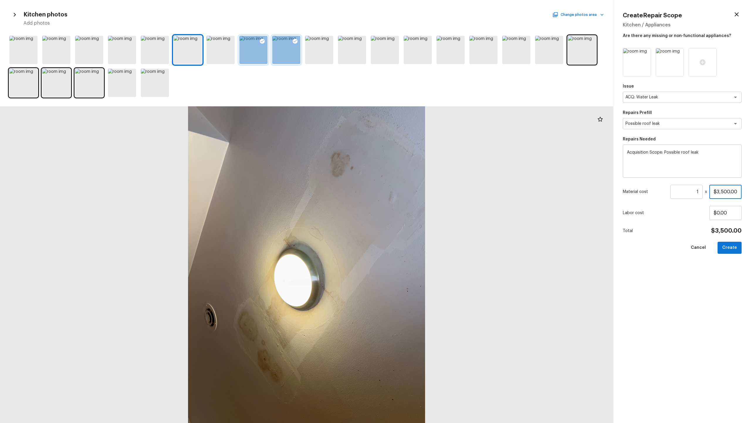
click at [422, 194] on input "$3,500.00" at bounding box center [726, 192] width 32 height 14
click at [422, 209] on button "Create" at bounding box center [730, 248] width 24 height 12
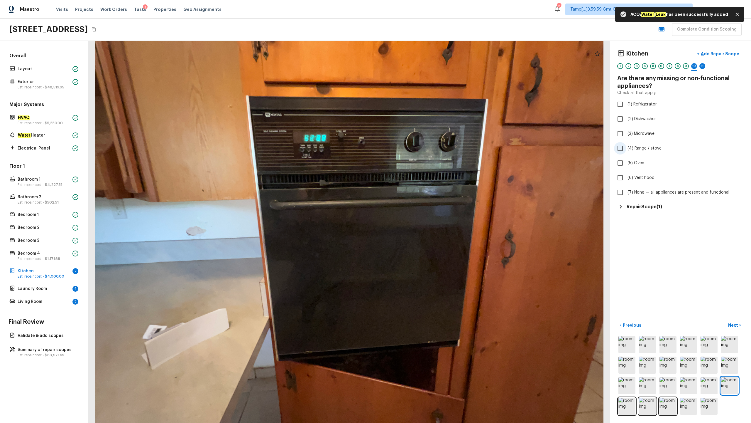
click at [422, 149] on span "(4) Range / stove" at bounding box center [645, 148] width 34 height 6
click at [422, 149] on input "(4) Range / stove" at bounding box center [620, 148] width 12 height 12
click at [422, 180] on span "(6) Vent hood" at bounding box center [641, 178] width 27 height 6
click at [422, 180] on input "(6) Vent hood" at bounding box center [620, 177] width 12 height 12
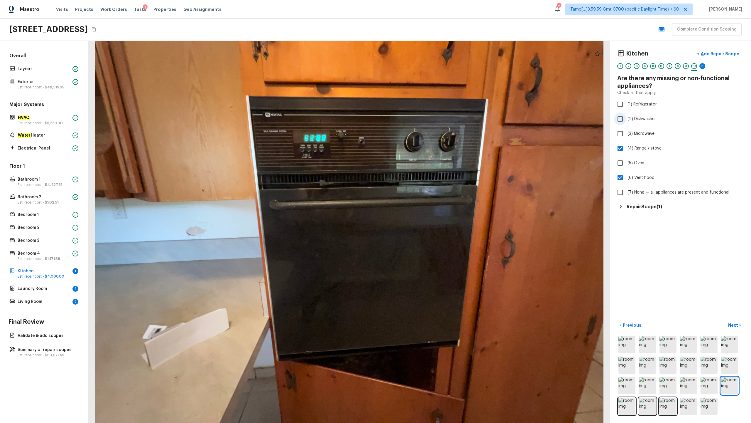
click at [422, 122] on span "(2) Dishwasher" at bounding box center [642, 119] width 28 height 6
click at [422, 122] on input "(2) Dishwasher" at bounding box center [620, 119] width 12 height 12
click at [422, 51] on p "Add Repair Scope" at bounding box center [720, 54] width 40 height 6
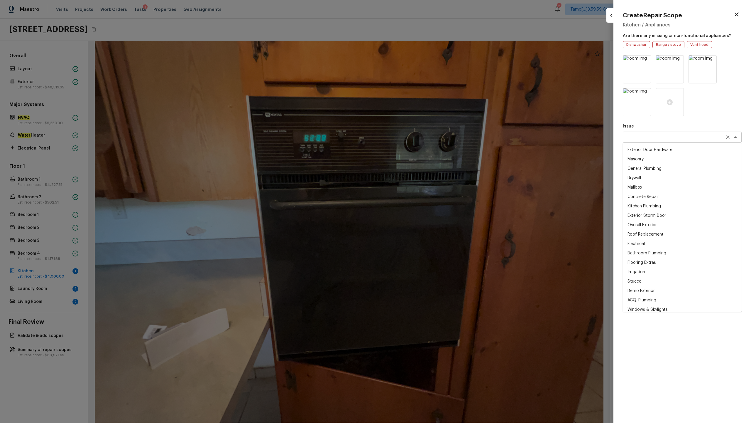
click at [422, 140] on div "x ​" at bounding box center [682, 137] width 119 height 11
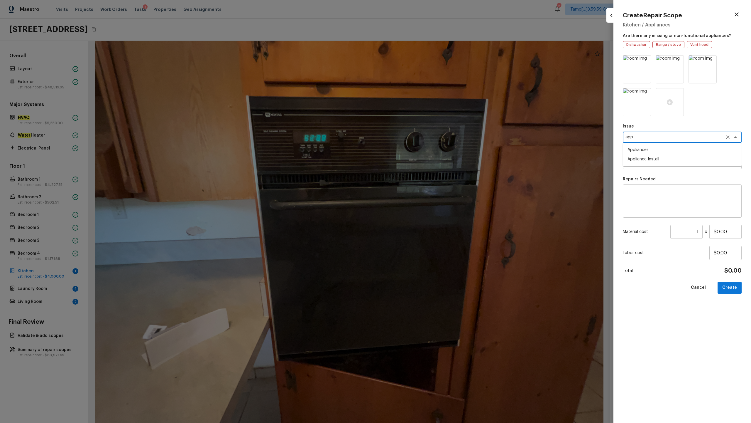
click at [422, 149] on li "Appliances" at bounding box center [682, 149] width 119 height 9
click at [422, 158] on div "x ​" at bounding box center [682, 163] width 119 height 11
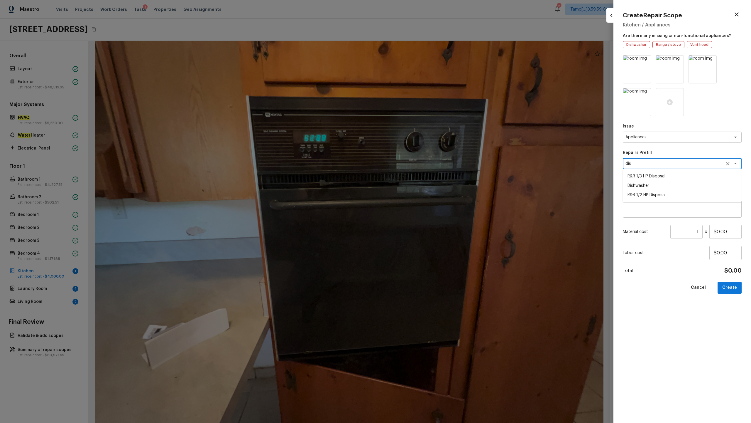
click at [422, 181] on li "Dishwasher" at bounding box center [682, 185] width 119 height 9
click at [422, 209] on button "Create" at bounding box center [730, 288] width 24 height 12
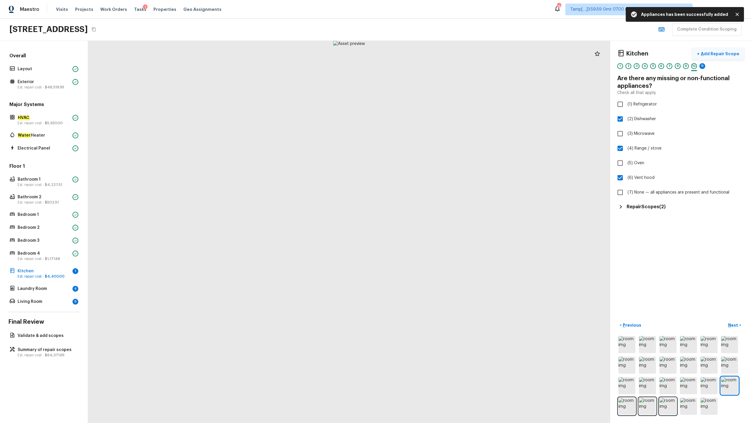
click at [422, 53] on p "Add Repair Scope" at bounding box center [720, 54] width 40 height 6
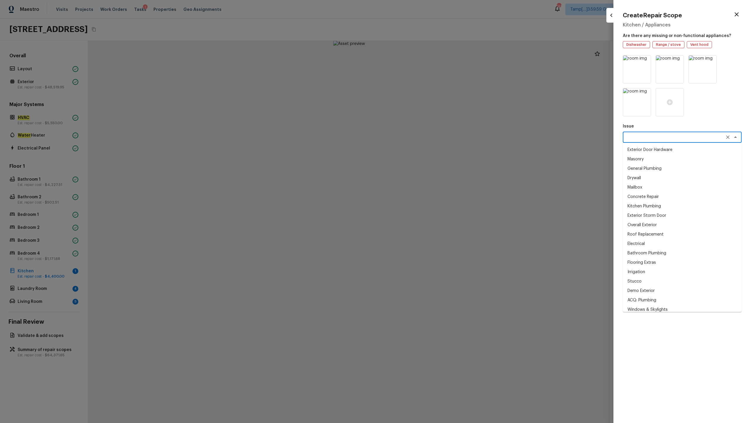
click at [422, 137] on textarea at bounding box center [674, 137] width 97 height 6
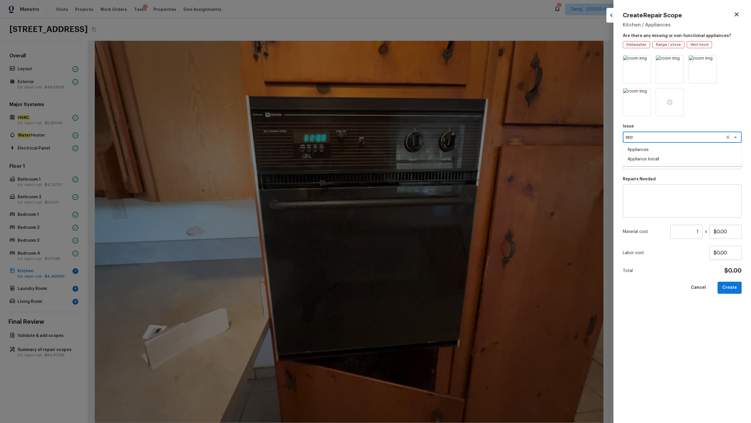
click at [422, 151] on li "Appliances" at bounding box center [682, 149] width 119 height 9
click at [422, 161] on textarea at bounding box center [674, 164] width 97 height 6
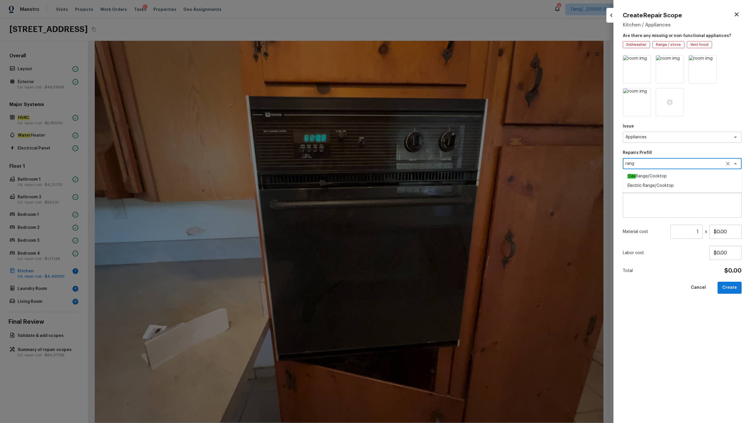
click at [422, 186] on li "Electric Range/Cooktop" at bounding box center [682, 185] width 119 height 9
click at [422, 209] on button "Create" at bounding box center [730, 288] width 24 height 12
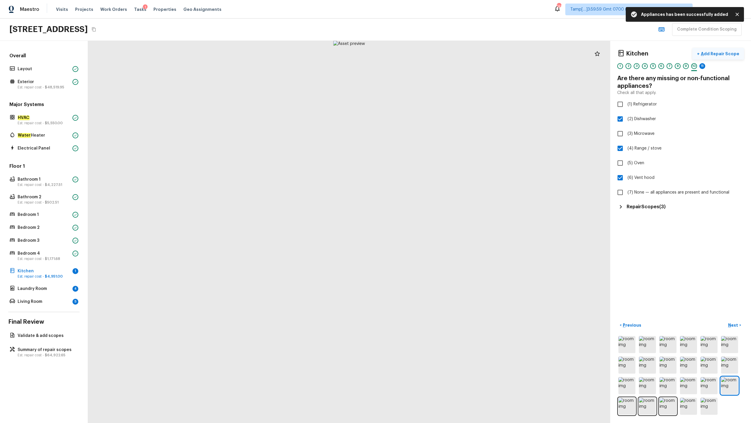
click at [422, 55] on p "Add Repair Scope" at bounding box center [720, 54] width 40 height 6
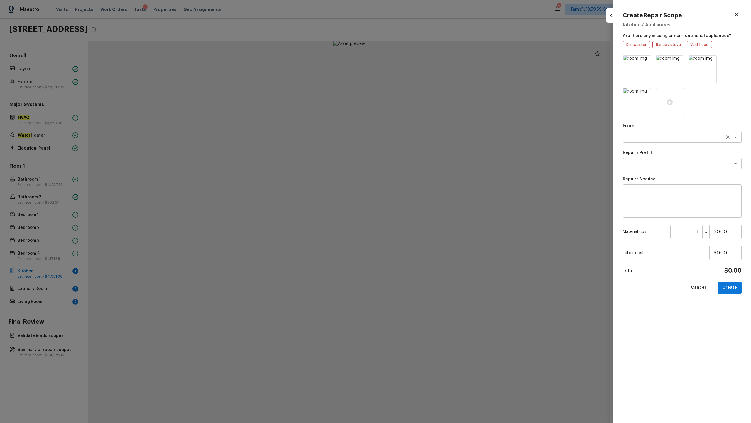
click at [422, 139] on textarea at bounding box center [674, 137] width 97 height 6
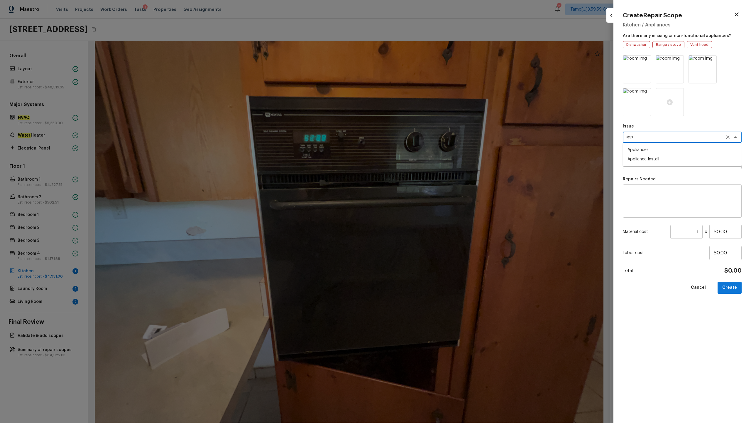
click at [422, 150] on li "Appliances" at bounding box center [682, 149] width 119 height 9
click at [422, 161] on textarea at bounding box center [674, 164] width 97 height 6
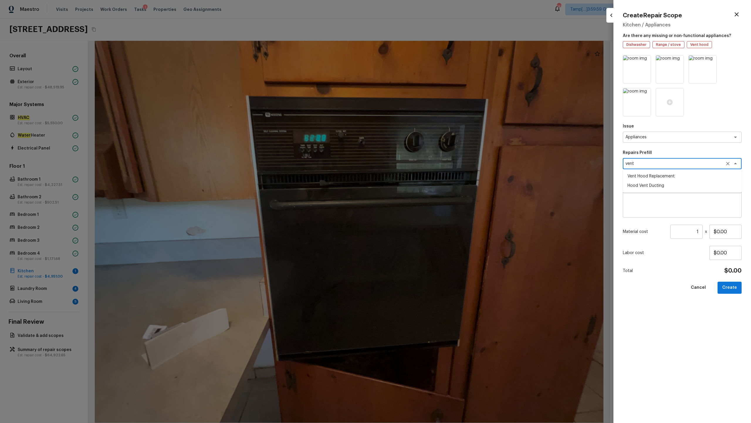
click at [422, 177] on li "Vent Hood Replacement" at bounding box center [682, 175] width 119 height 9
click at [422, 209] on button "Create" at bounding box center [730, 288] width 24 height 12
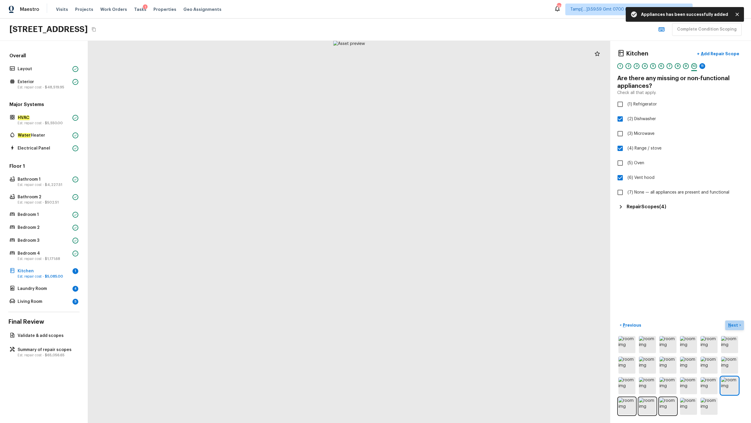
click at [422, 209] on p "Next" at bounding box center [734, 325] width 11 height 6
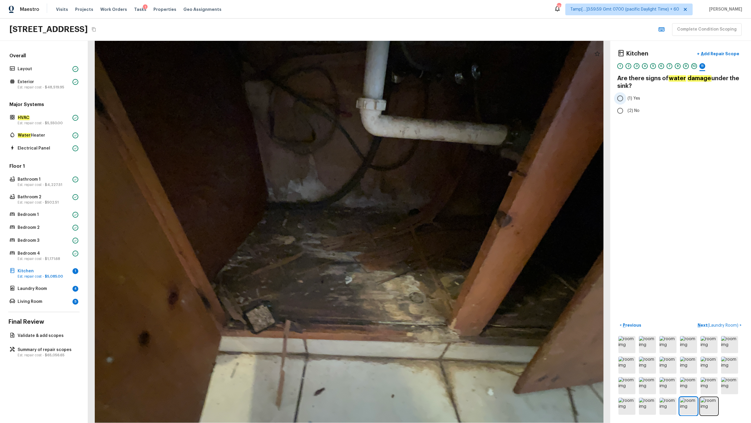
click at [422, 98] on span "(1) Yes" at bounding box center [634, 98] width 13 height 6
click at [422, 98] on input "(1) Yes" at bounding box center [620, 98] width 12 height 12
click at [422, 209] on p "Next ( Laundry Room )" at bounding box center [719, 325] width 42 height 6
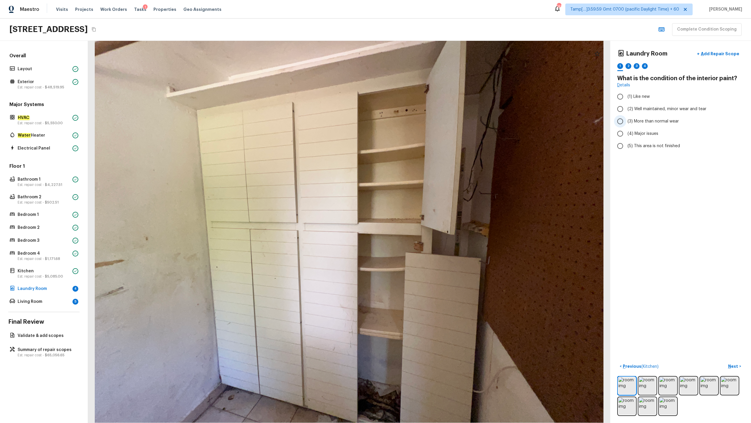
click at [422, 121] on span "(3) More than normal wear" at bounding box center [653, 121] width 51 height 6
click at [422, 121] on input "(3) More than normal wear" at bounding box center [620, 121] width 12 height 12
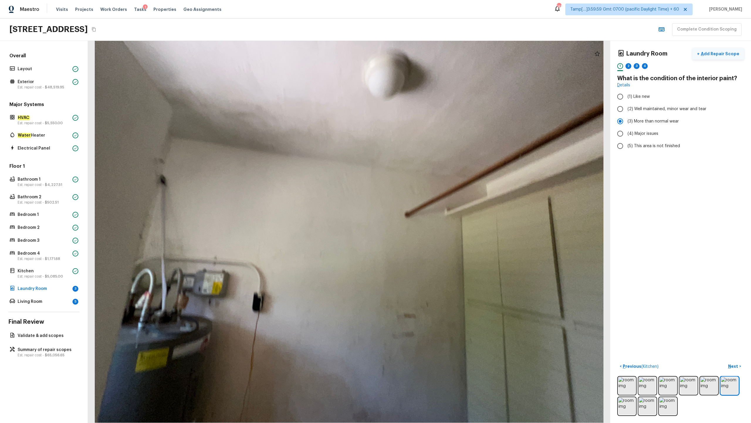
click at [422, 55] on p "Add Repair Scope" at bounding box center [720, 54] width 40 height 6
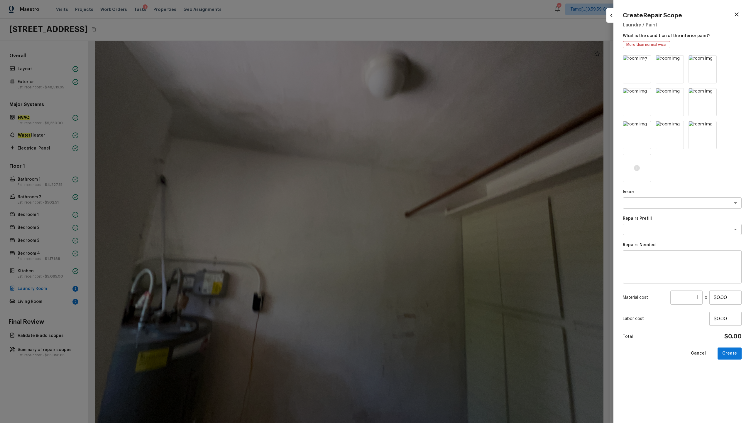
click at [422, 62] on icon at bounding box center [645, 60] width 5 height 5
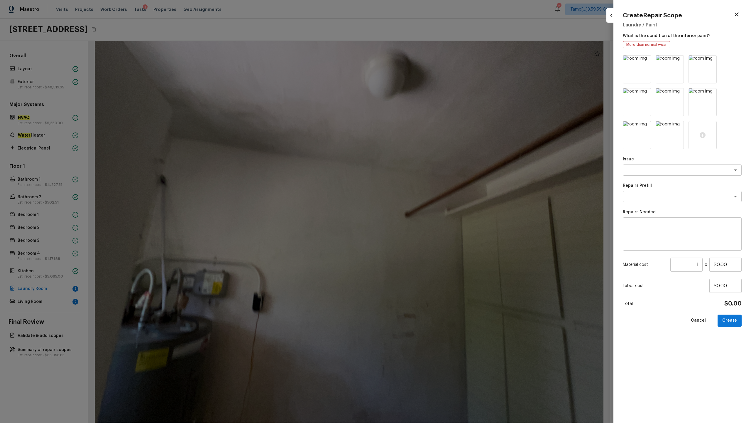
click at [422, 62] on icon at bounding box center [645, 60] width 5 height 5
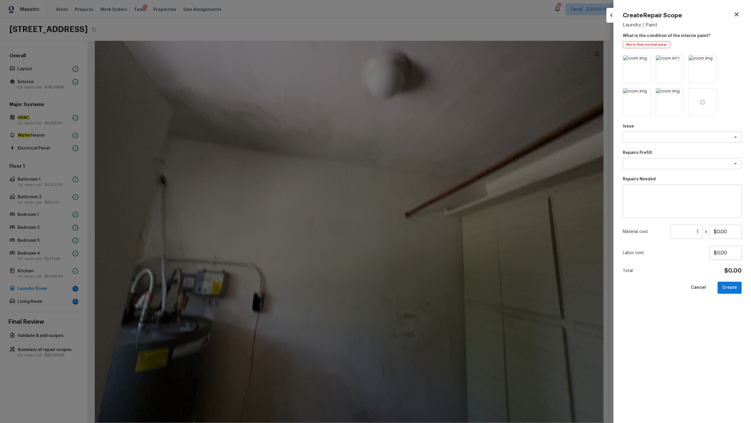
click at [422, 60] on icon at bounding box center [679, 61] width 6 height 6
click at [422, 90] on img at bounding box center [637, 102] width 28 height 28
click at [422, 93] on icon at bounding box center [646, 94] width 6 height 6
click at [422, 59] on icon at bounding box center [645, 60] width 5 height 5
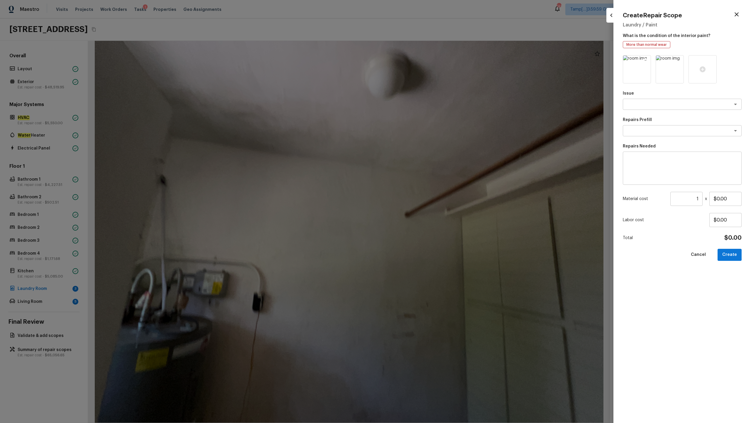
click at [422, 71] on img at bounding box center [637, 69] width 28 height 28
click at [422, 72] on img at bounding box center [670, 69] width 28 height 28
click at [422, 12] on icon "button" at bounding box center [737, 14] width 7 height 7
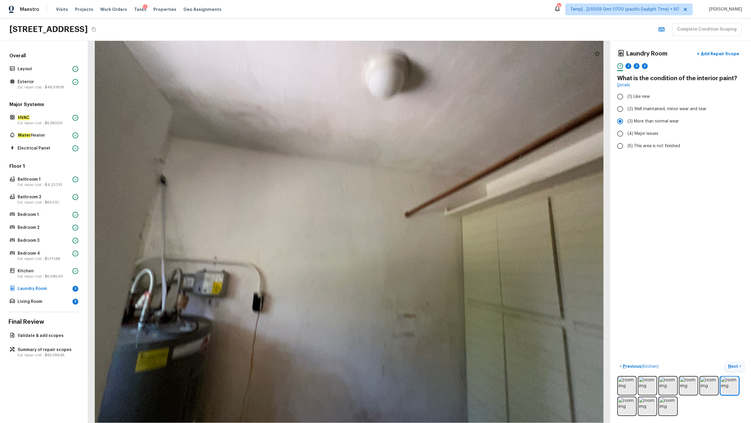
click at [422, 209] on p "Next" at bounding box center [734, 366] width 11 height 6
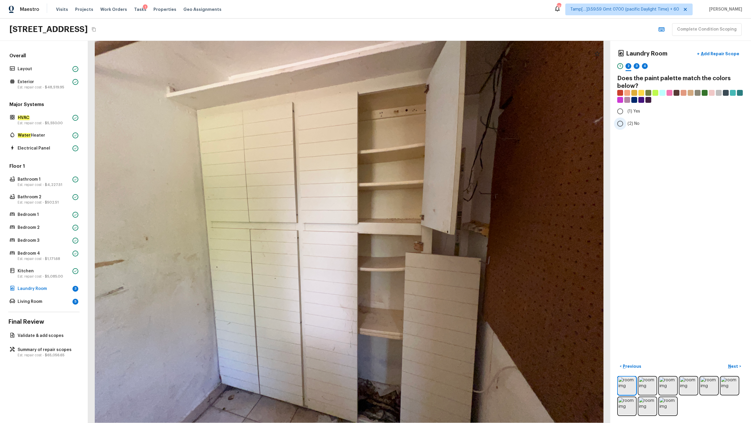
click at [422, 119] on label "(2) No" at bounding box center [676, 123] width 125 height 12
click at [422, 119] on input "(2) No" at bounding box center [620, 123] width 12 height 12
click at [422, 209] on p "Next" at bounding box center [734, 366] width 11 height 6
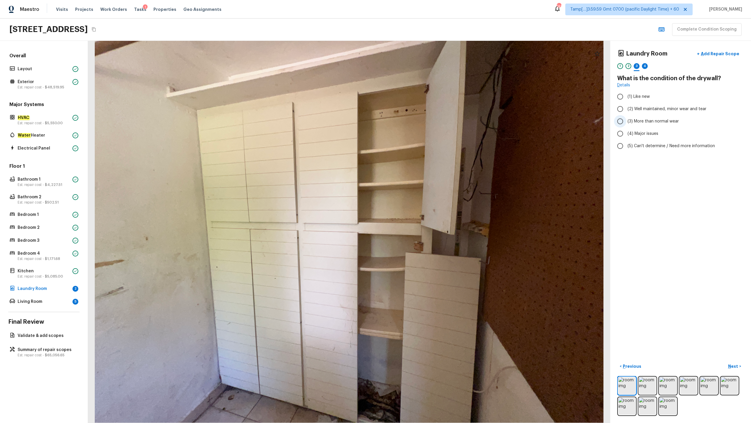
click at [422, 123] on span "(3) More than normal wear" at bounding box center [653, 121] width 51 height 6
click at [422, 123] on input "(3) More than normal wear" at bounding box center [620, 121] width 12 height 12
click at [422, 209] on p "Next" at bounding box center [734, 366] width 11 height 6
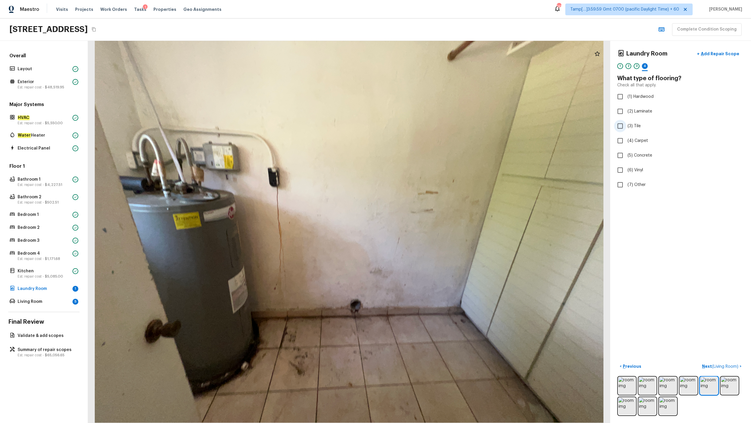
click at [422, 121] on label "(3) Tile" at bounding box center [676, 126] width 125 height 12
click at [422, 121] on input "(3) Tile" at bounding box center [620, 126] width 12 height 12
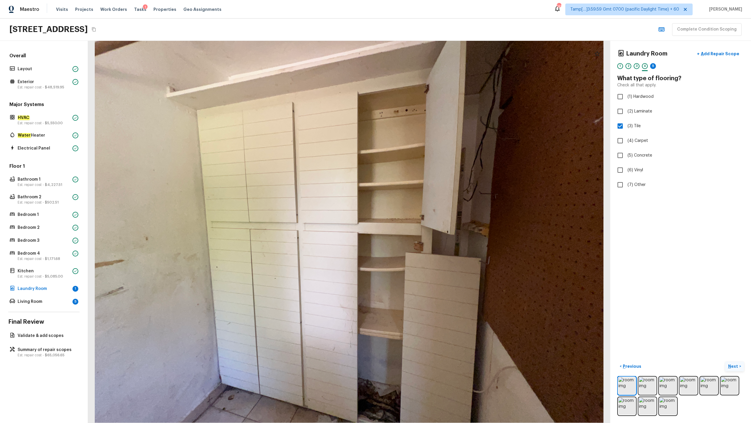
click at [422, 209] on button "Next >" at bounding box center [735, 366] width 19 height 10
click at [422, 121] on span "(3) More than normal wear" at bounding box center [653, 121] width 51 height 6
click at [422, 121] on input "(3) More than normal wear" at bounding box center [620, 121] width 12 height 12
click at [422, 209] on p "Next ( Living Room )" at bounding box center [721, 366] width 38 height 6
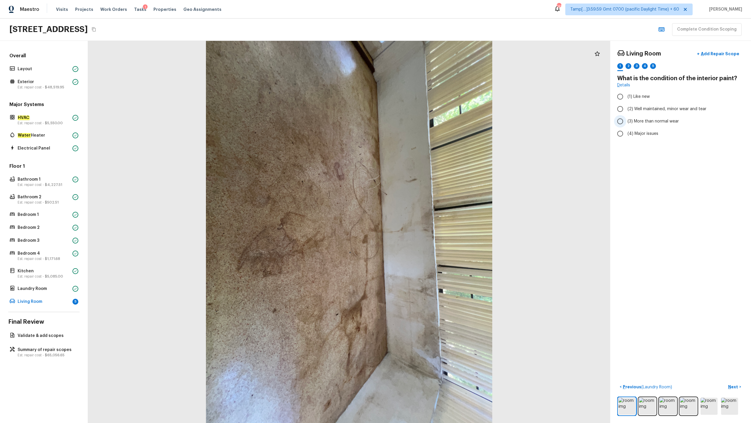
click at [422, 118] on span "(3) More than normal wear" at bounding box center [653, 121] width 51 height 6
click at [422, 118] on input "(3) More than normal wear" at bounding box center [620, 121] width 12 height 12
click at [422, 209] on p "Next" at bounding box center [734, 387] width 11 height 6
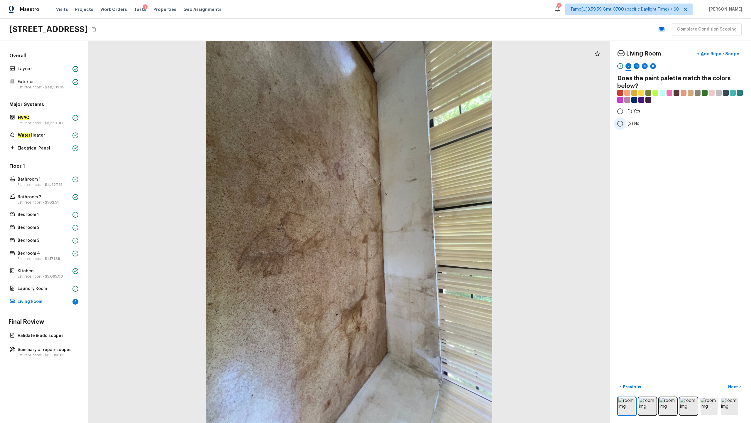
click at [422, 124] on span "(2) No" at bounding box center [634, 124] width 12 height 6
click at [422, 124] on input "(2) No" at bounding box center [620, 123] width 12 height 12
click at [422, 209] on p "Next" at bounding box center [734, 387] width 11 height 6
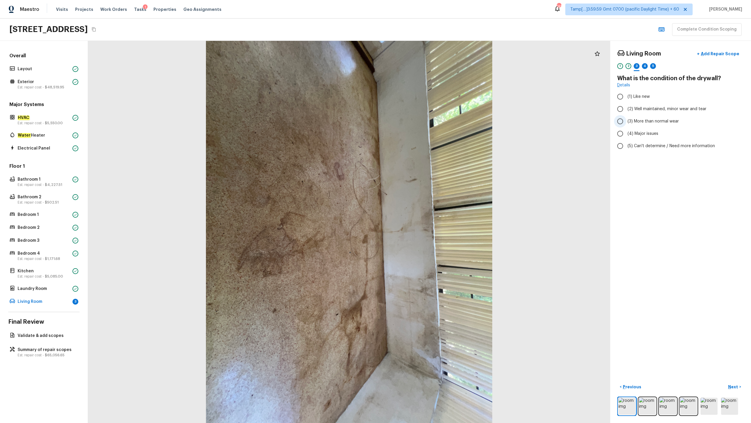
click at [422, 124] on label "(3) More than normal wear" at bounding box center [676, 121] width 125 height 12
click at [422, 124] on input "(3) More than normal wear" at bounding box center [620, 121] width 12 height 12
click at [422, 209] on p "Next" at bounding box center [734, 387] width 11 height 6
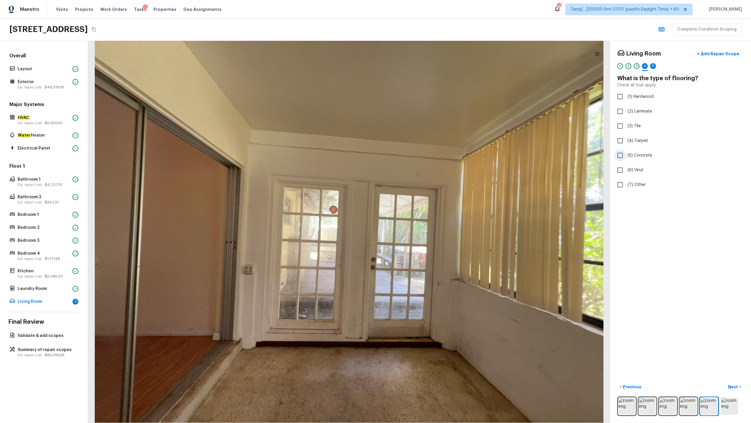
click at [422, 157] on span "(5) Concrete" at bounding box center [640, 155] width 25 height 6
click at [422, 157] on input "(5) Concrete" at bounding box center [620, 155] width 12 height 12
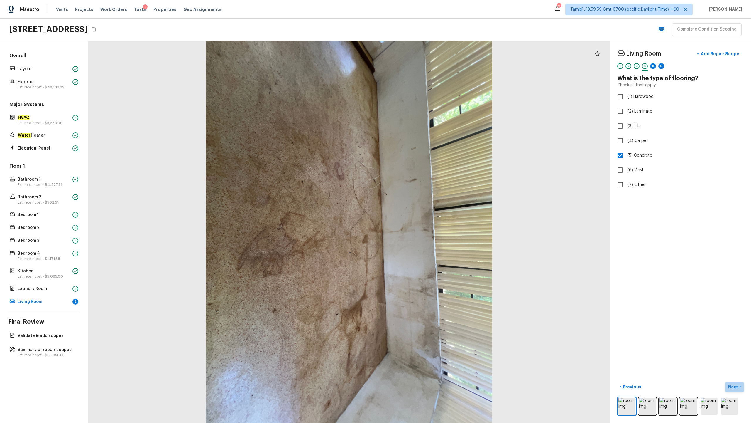
click at [422, 209] on p "Next" at bounding box center [734, 387] width 11 height 6
click at [422, 110] on span "(2) Well maintained, minor wear and tear" at bounding box center [667, 109] width 79 height 6
click at [422, 110] on input "(2) Well maintained, minor wear and tear" at bounding box center [620, 109] width 12 height 12
click at [422, 123] on span "(3) More than normal wear" at bounding box center [653, 121] width 51 height 6
click at [422, 123] on input "(3) More than normal wear" at bounding box center [620, 121] width 12 height 12
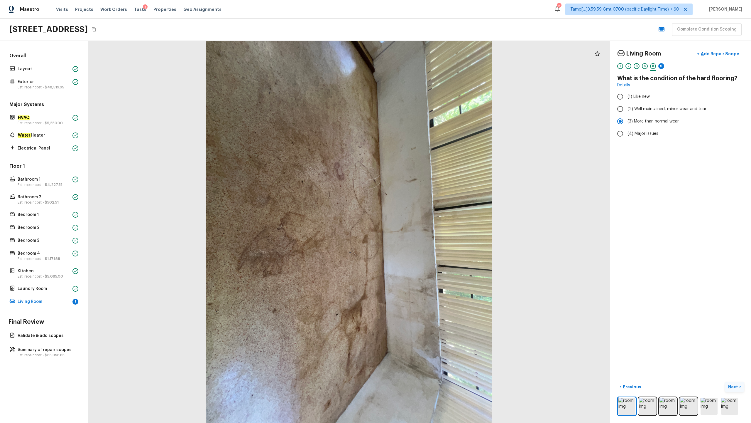
click at [422, 209] on p "Next" at bounding box center [734, 387] width 11 height 6
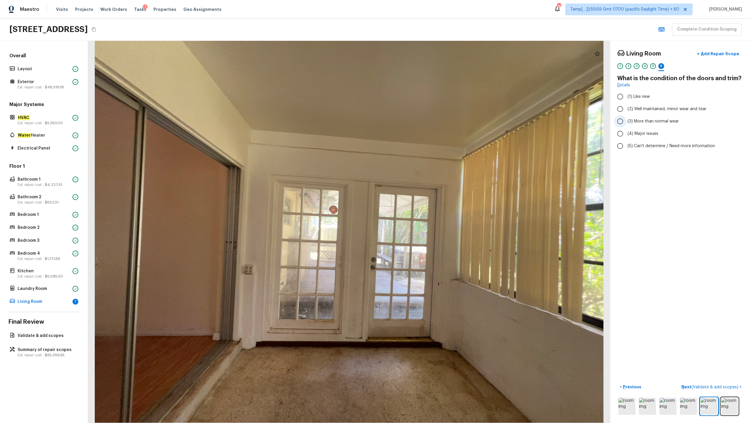
click at [422, 120] on span "(3) More than normal wear" at bounding box center [653, 121] width 51 height 6
click at [422, 120] on input "(3) More than normal wear" at bounding box center [620, 121] width 12 height 12
click at [422, 209] on p "Next ( Validate & add scopes )" at bounding box center [711, 387] width 58 height 6
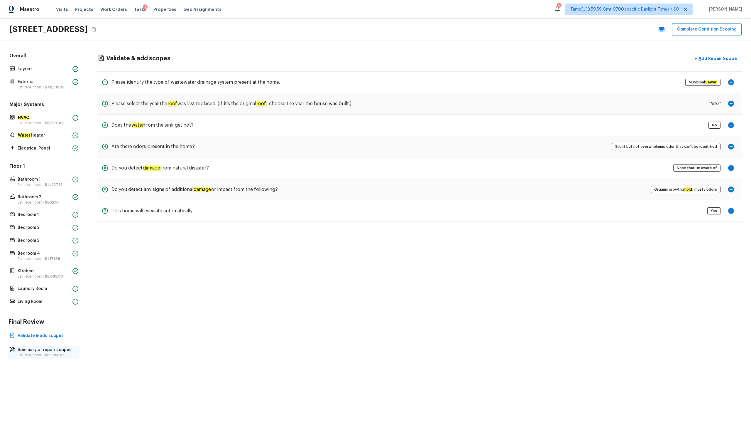
click at [52, 209] on p "Est. repair cost - $65,056.65" at bounding box center [47, 355] width 58 height 5
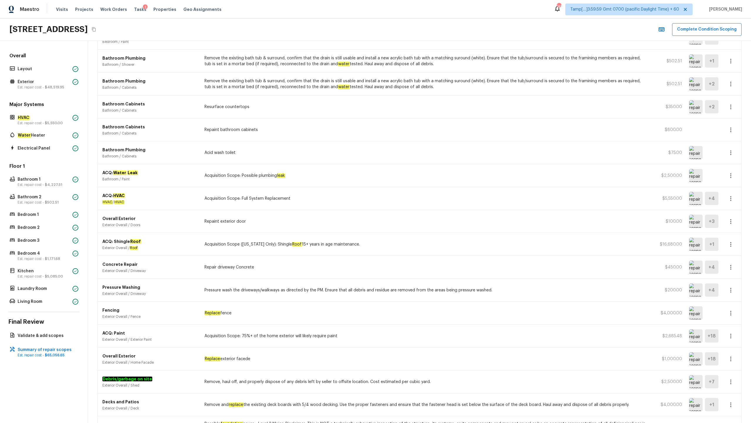
scroll to position [219, 0]
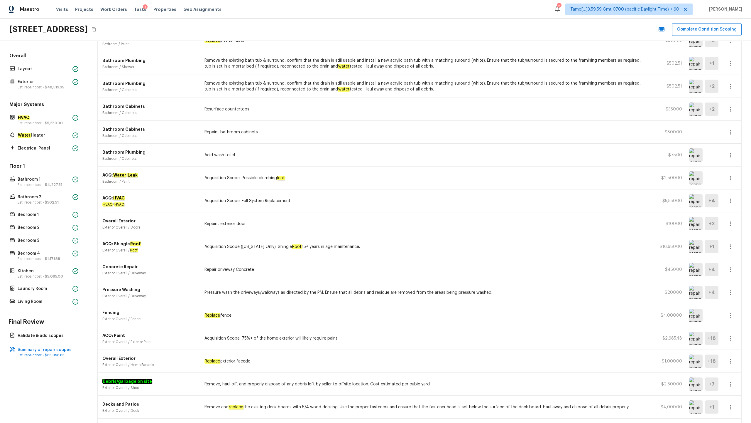
click at [422, 179] on img at bounding box center [697, 177] width 14 height 13
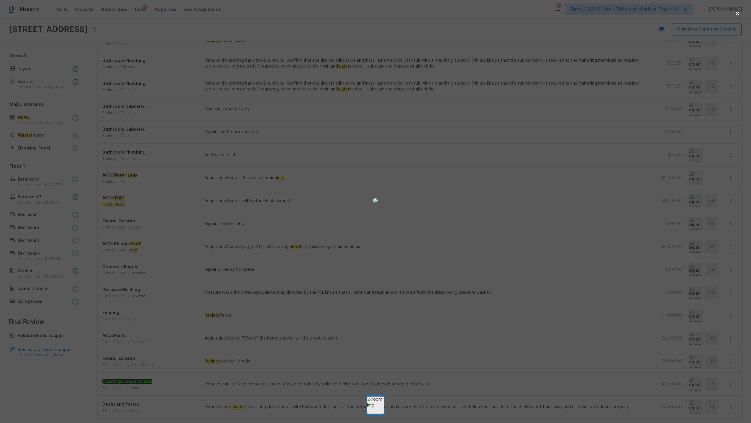
click at [422, 16] on icon "button" at bounding box center [737, 13] width 7 height 7
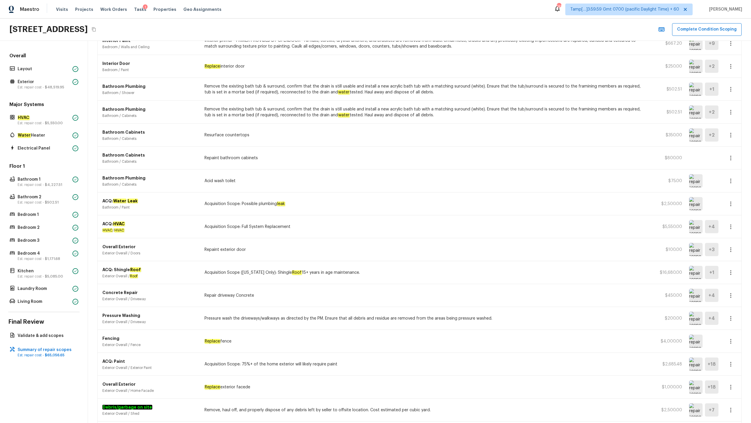
scroll to position [192, 0]
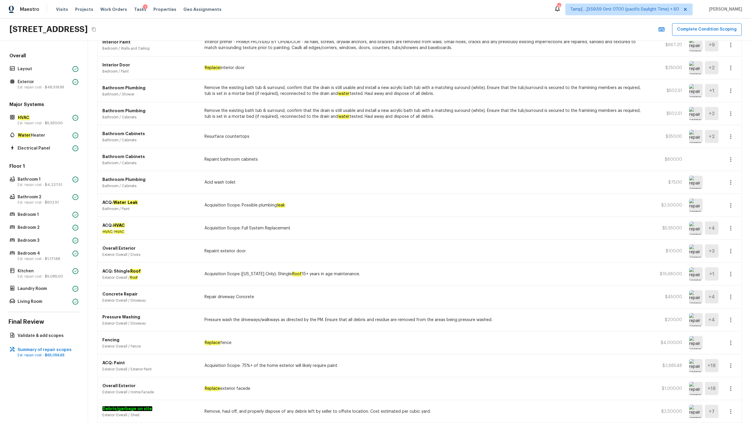
click at [422, 209] on img at bounding box center [697, 296] width 14 height 13
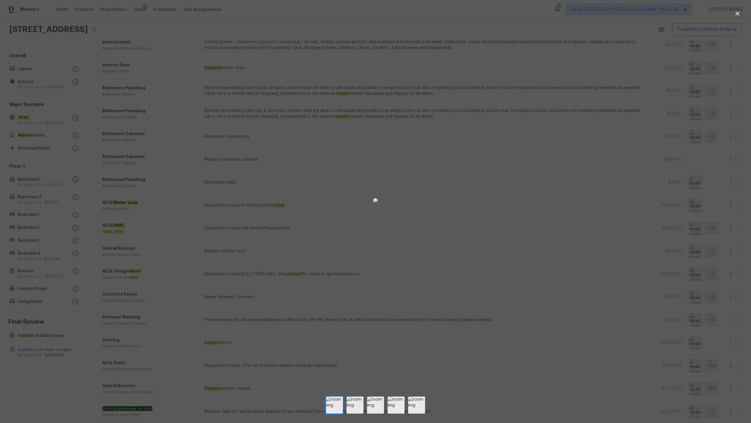
click at [422, 14] on icon "button" at bounding box center [738, 13] width 4 height 4
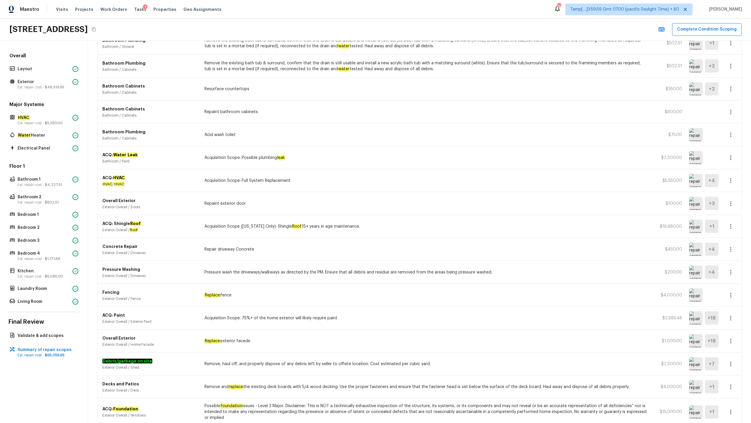
scroll to position [314, 0]
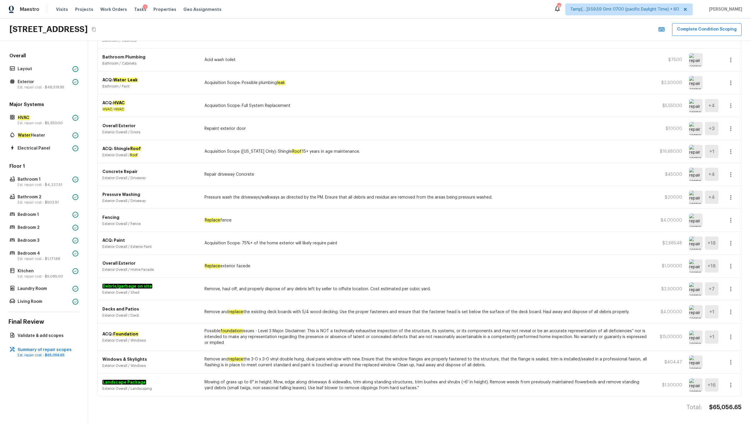
click at [422, 209] on img at bounding box center [697, 384] width 14 height 13
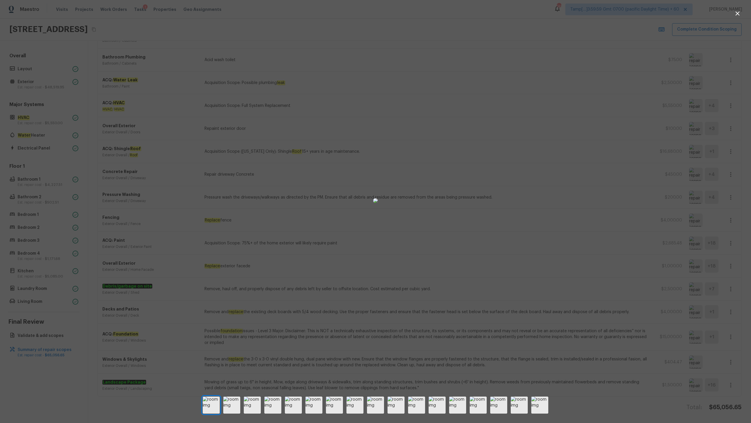
click at [422, 14] on icon "button" at bounding box center [737, 13] width 7 height 7
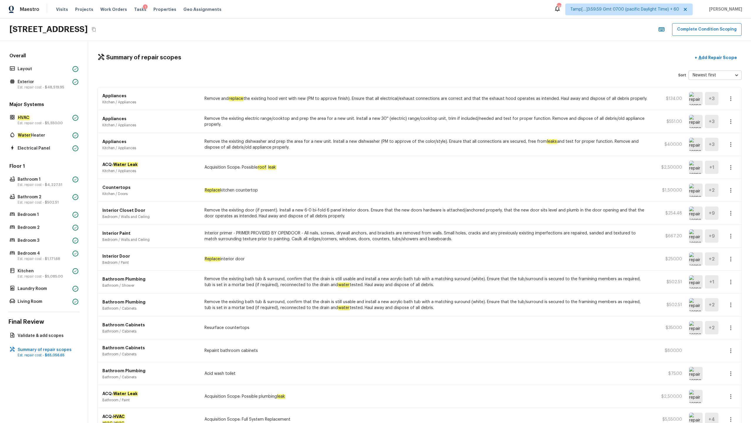
scroll to position [0, 0]
click at [422, 58] on p "Add Repair Scope" at bounding box center [718, 58] width 40 height 6
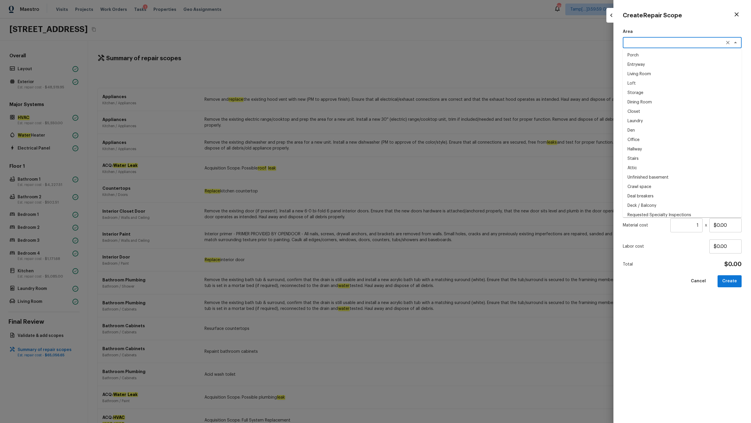
click at [422, 44] on textarea at bounding box center [674, 43] width 97 height 6
click at [422, 55] on li "Interior Overall" at bounding box center [682, 54] width 119 height 9
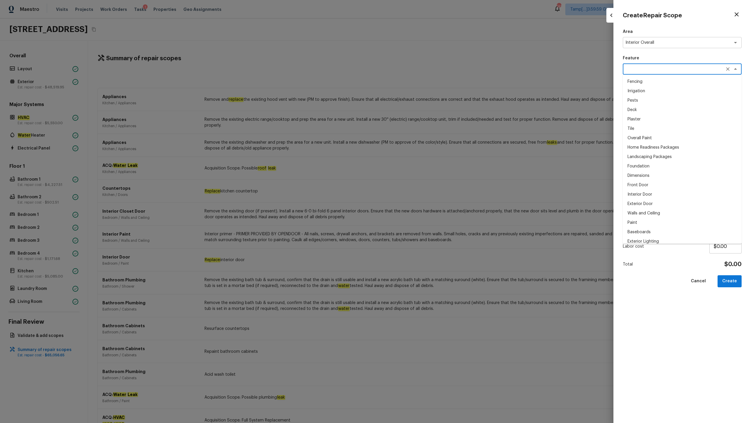
click at [422, 69] on textarea at bounding box center [674, 69] width 97 height 6
click at [422, 80] on li "Overall Paint" at bounding box center [682, 81] width 119 height 9
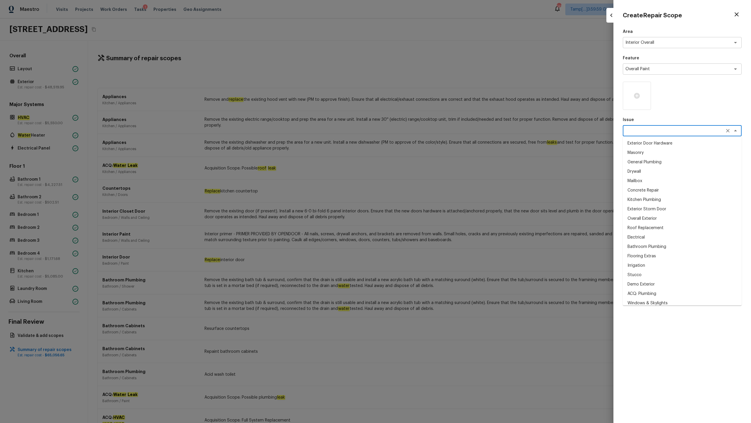
click at [422, 132] on textarea at bounding box center [674, 131] width 97 height 6
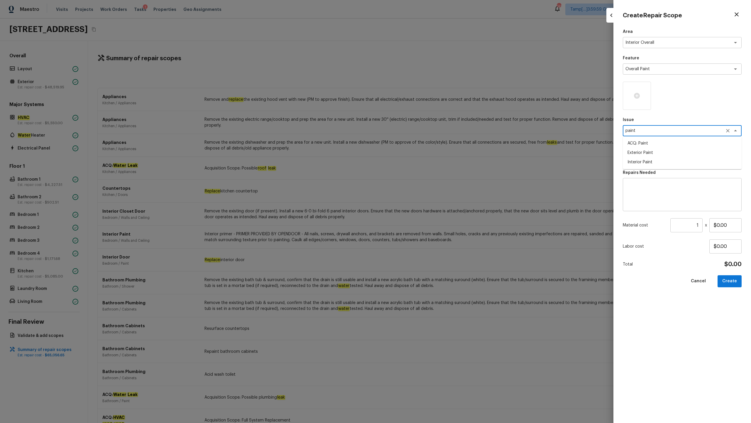
click at [422, 143] on li "ACQ: Paint" at bounding box center [682, 143] width 119 height 9
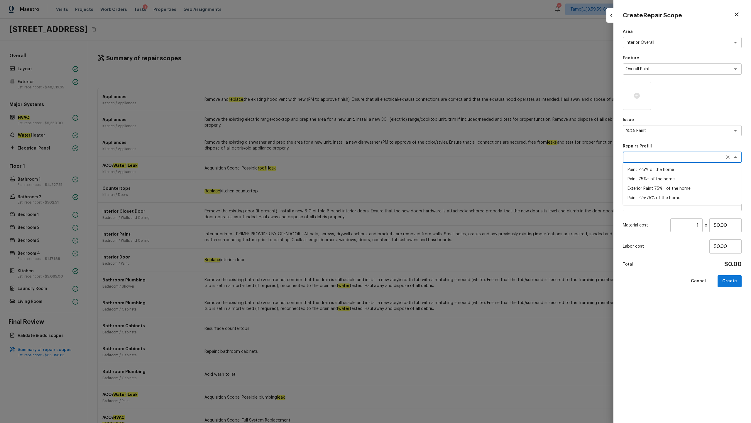
click at [422, 158] on textarea at bounding box center [674, 157] width 97 height 6
click at [422, 178] on li "Paint 75%+ of the home" at bounding box center [682, 178] width 119 height 9
click at [422, 209] on input "1" at bounding box center [687, 225] width 32 height 14
click at [422, 96] on icon at bounding box center [637, 96] width 6 height 6
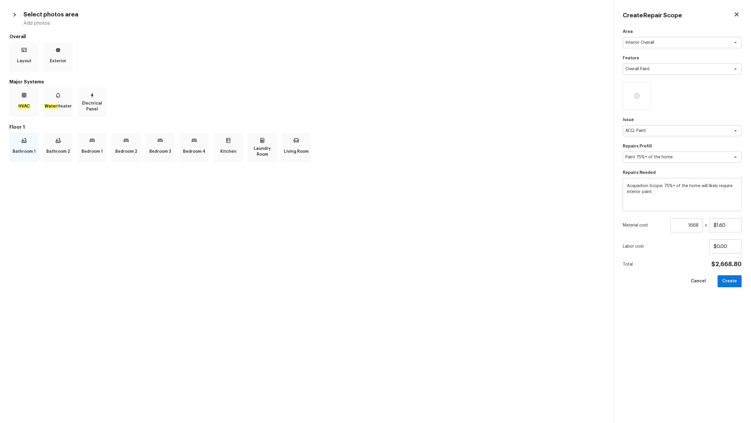
click at [17, 152] on p "Bathroom 1" at bounding box center [24, 152] width 23 height 12
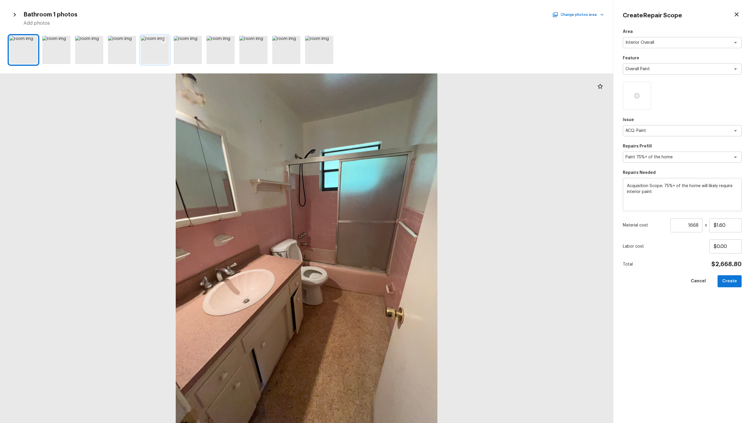
click at [162, 41] on icon at bounding box center [164, 41] width 6 height 6
click at [294, 40] on icon at bounding box center [295, 41] width 6 height 6
click at [422, 12] on button "Change photos area" at bounding box center [579, 15] width 50 height 8
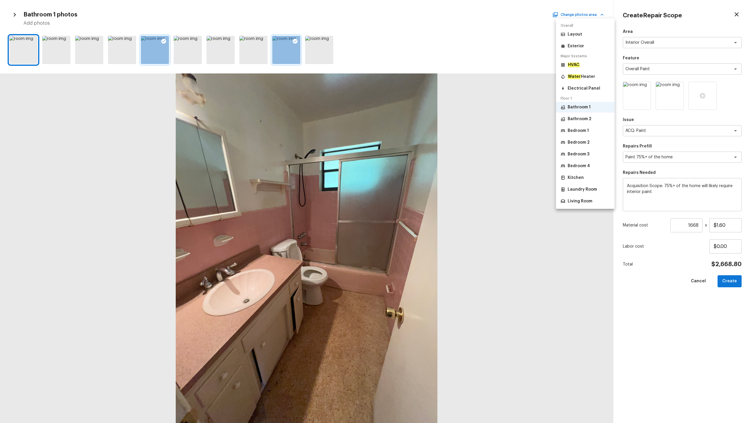
click at [422, 129] on p "Bedroom 1" at bounding box center [578, 131] width 21 height 6
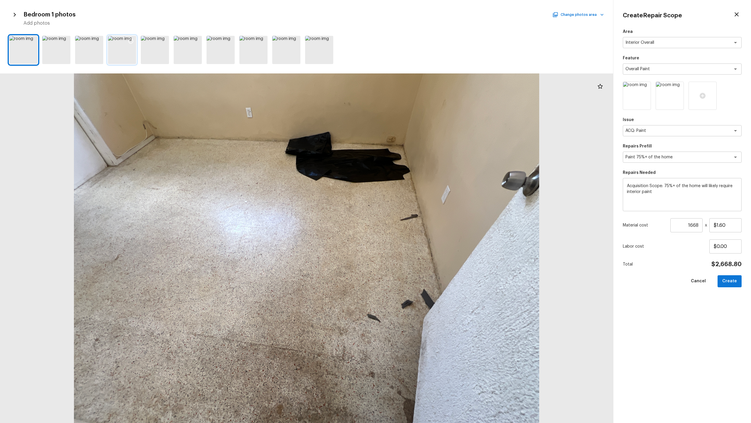
click at [132, 40] on icon at bounding box center [131, 41] width 6 height 6
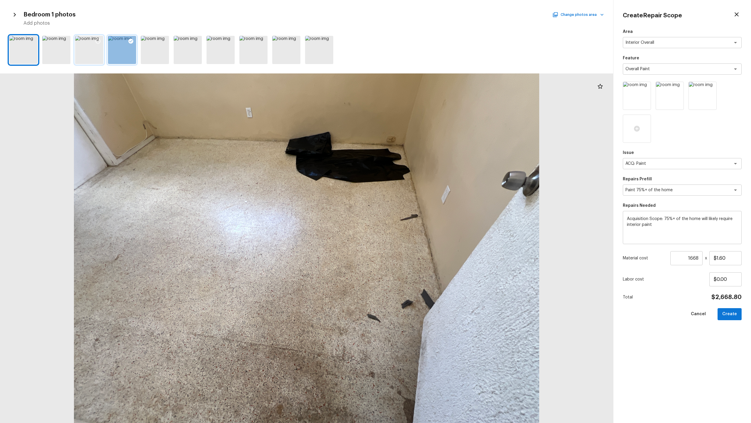
click at [95, 41] on div at bounding box center [98, 42] width 11 height 12
click at [166, 42] on icon at bounding box center [164, 41] width 6 height 6
click at [422, 15] on button "Change photos area" at bounding box center [579, 15] width 50 height 8
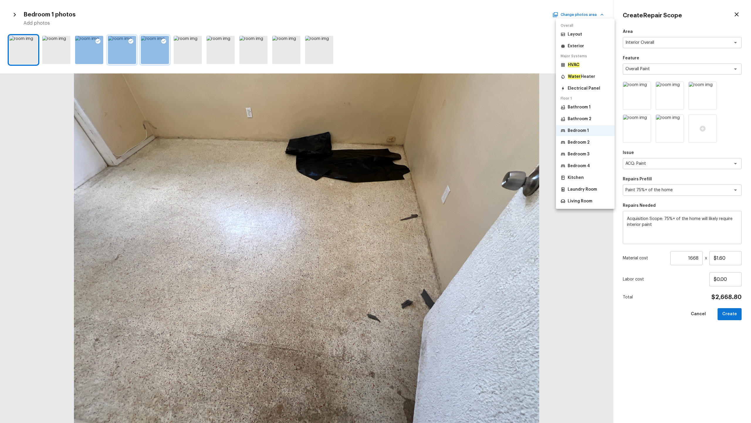
click at [422, 144] on p "Bedroom 2" at bounding box center [579, 142] width 22 height 6
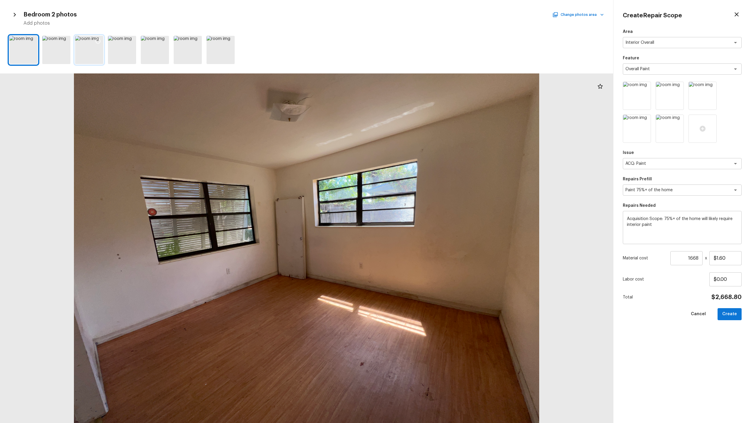
click at [96, 41] on icon at bounding box center [98, 41] width 5 height 5
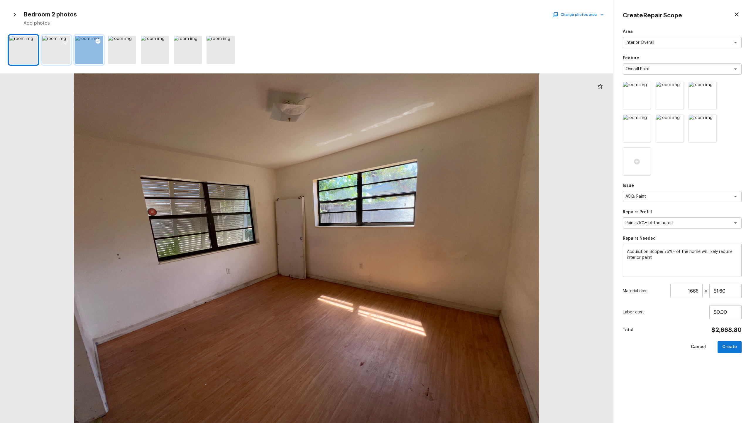
click at [66, 41] on icon at bounding box center [65, 41] width 6 height 6
click at [159, 56] on div at bounding box center [155, 50] width 28 height 28
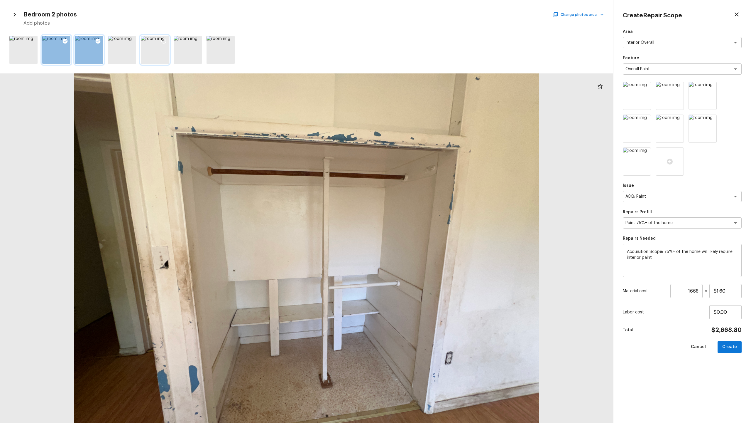
click at [164, 42] on icon at bounding box center [164, 41] width 6 height 6
click at [422, 12] on button "Change photos area" at bounding box center [579, 15] width 50 height 8
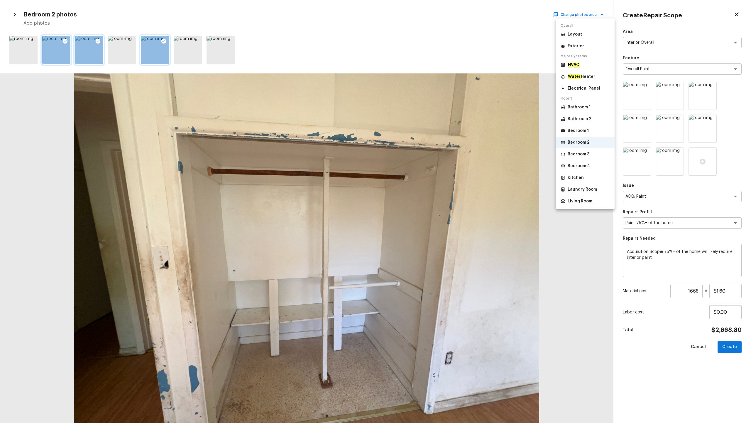
click at [196, 44] on div at bounding box center [375, 211] width 751 height 423
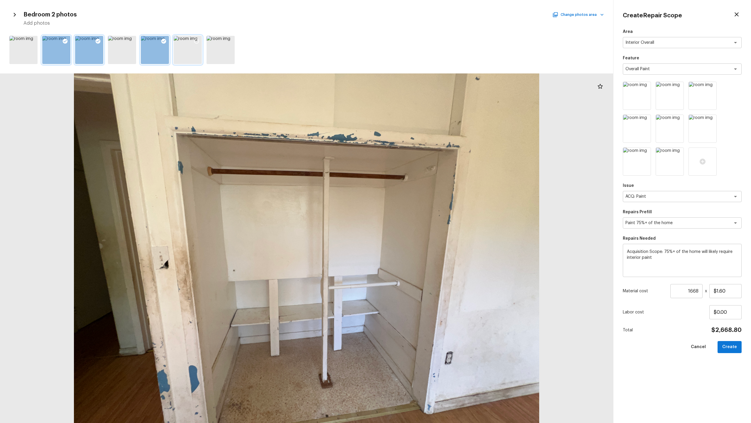
click at [196, 40] on icon at bounding box center [197, 41] width 6 height 6
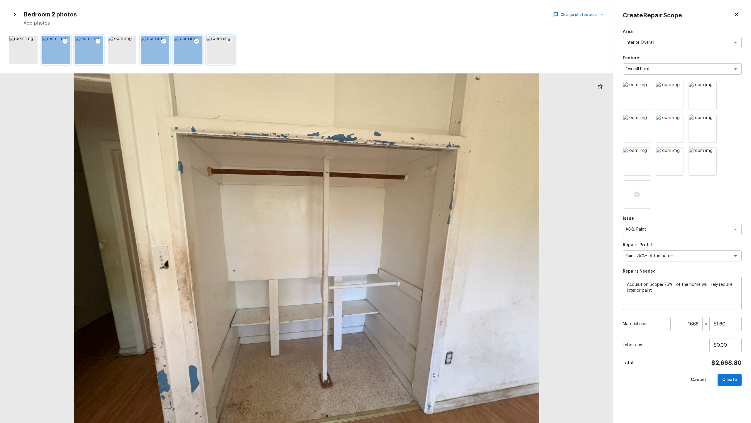
click at [228, 41] on icon at bounding box center [230, 41] width 6 height 6
click at [221, 55] on div at bounding box center [221, 50] width 28 height 28
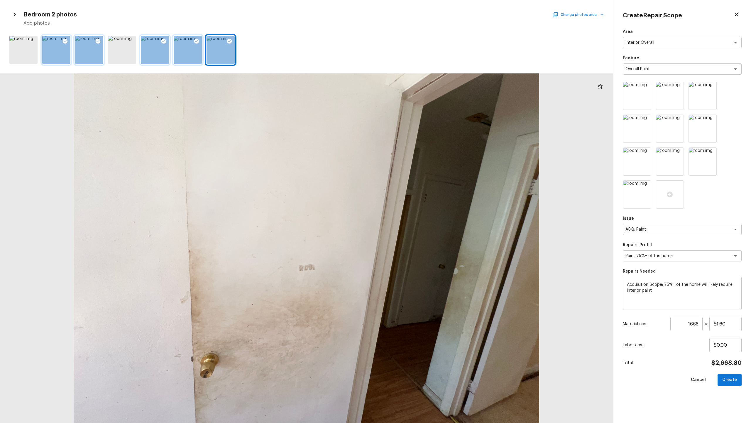
click at [422, 16] on button "Change photos area" at bounding box center [579, 15] width 50 height 8
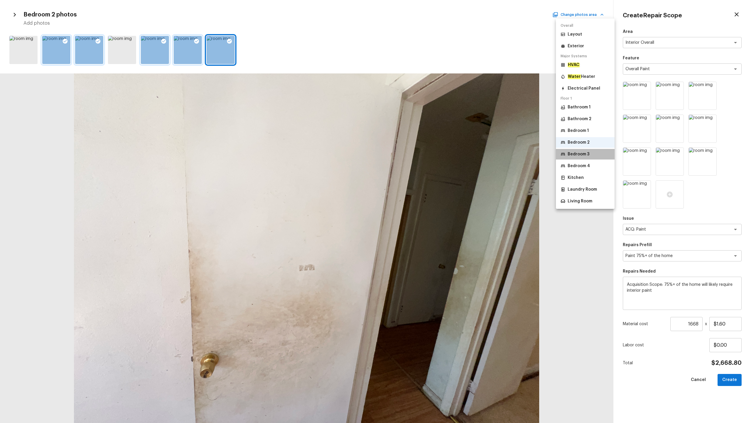
click at [422, 157] on li "Bedroom 3" at bounding box center [585, 154] width 59 height 11
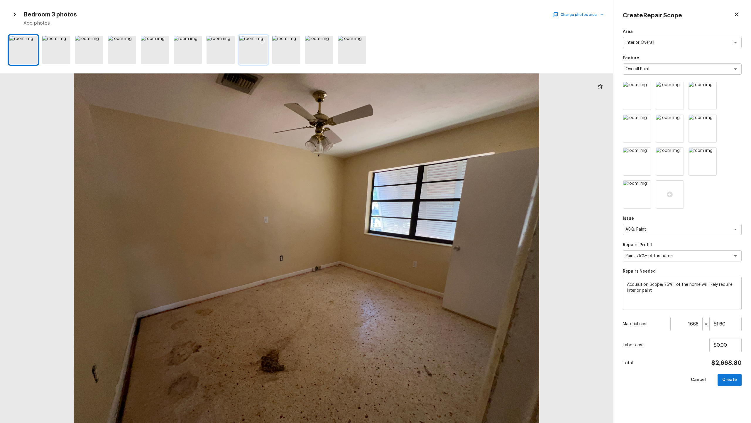
click at [254, 58] on div at bounding box center [254, 50] width 28 height 28
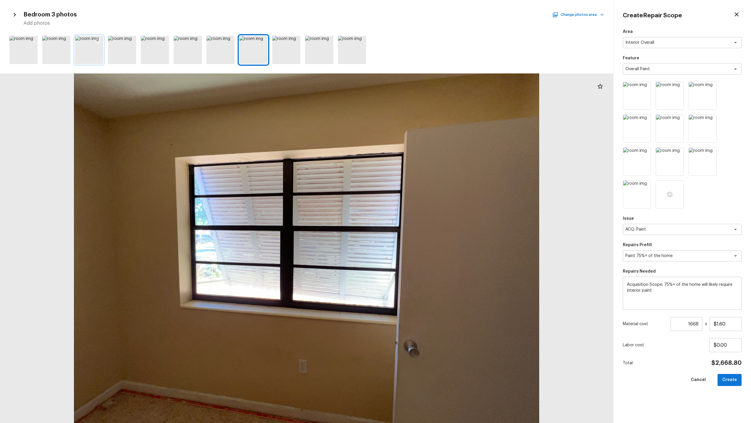
click at [84, 57] on div at bounding box center [89, 50] width 28 height 28
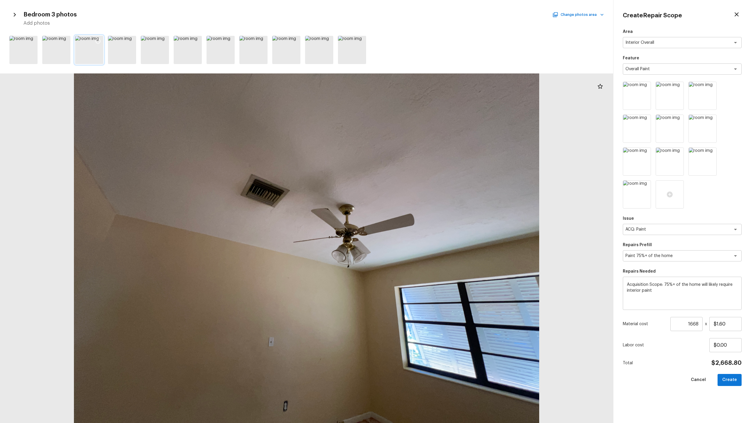
click at [97, 41] on icon at bounding box center [98, 41] width 6 height 6
click at [64, 40] on icon at bounding box center [65, 41] width 6 height 6
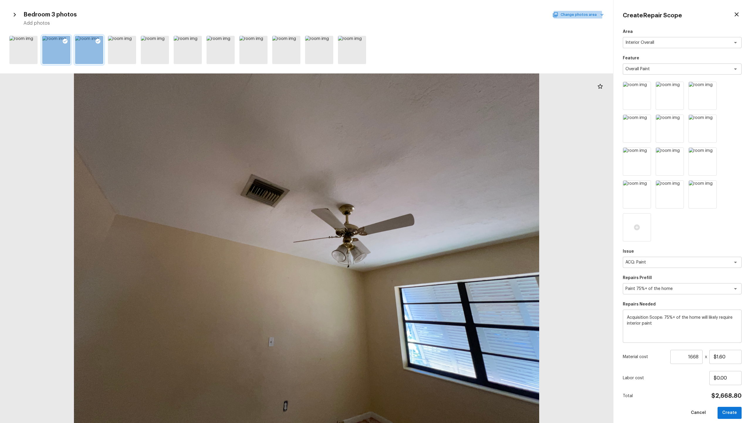
click at [422, 16] on button "Change photos area" at bounding box center [579, 15] width 50 height 8
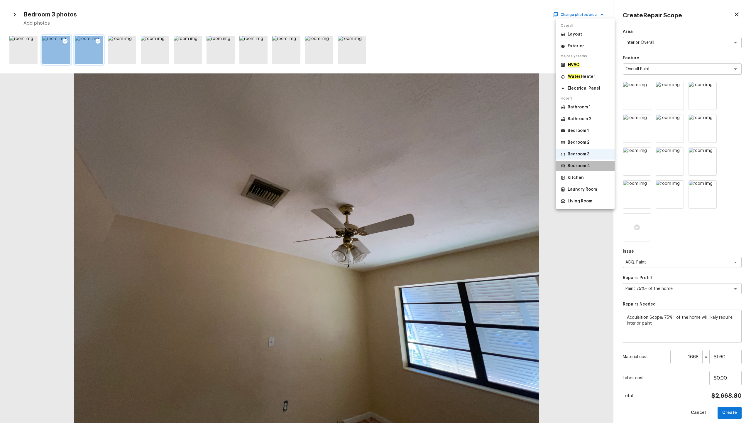
click at [422, 164] on li "Bedroom 4" at bounding box center [585, 166] width 59 height 11
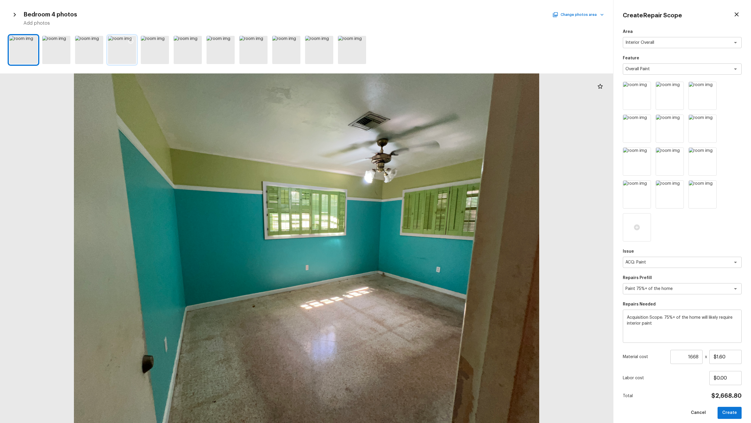
click at [129, 41] on icon at bounding box center [131, 41] width 6 height 6
click at [98, 41] on icon at bounding box center [98, 41] width 6 height 6
click at [32, 41] on icon at bounding box center [32, 41] width 6 height 6
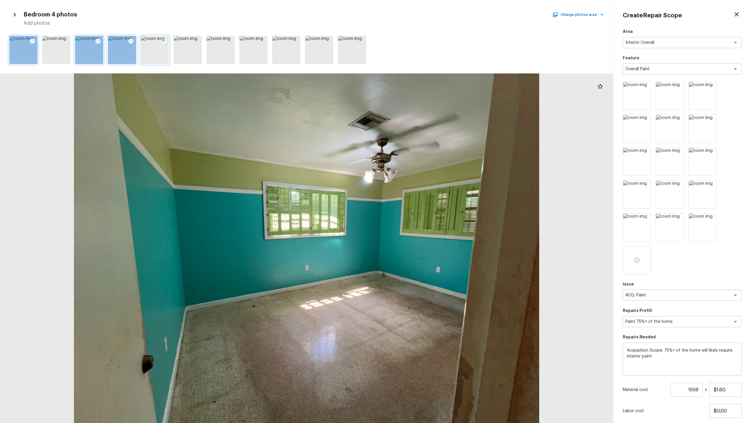
click at [162, 39] on icon at bounding box center [163, 41] width 5 height 5
click at [422, 15] on button "Change photos area" at bounding box center [579, 15] width 50 height 8
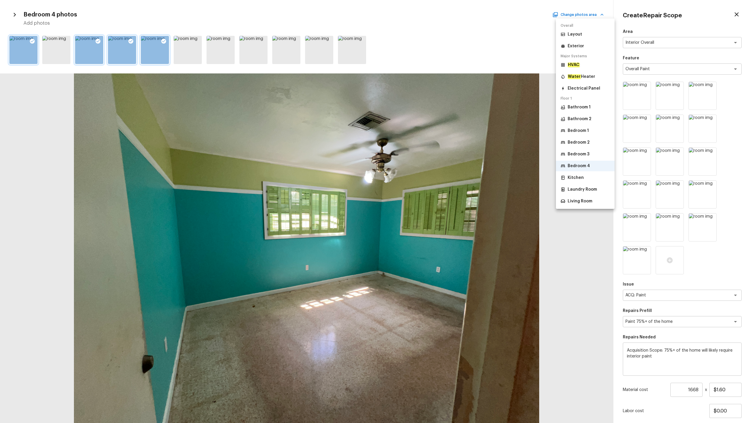
click at [422, 209] on div at bounding box center [375, 211] width 751 height 423
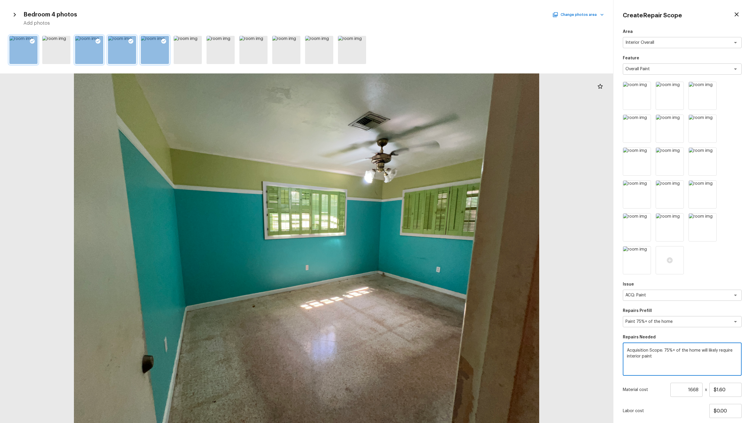
click at [422, 209] on textarea "Acquisition Scope: 75%+ of the home will likely require interior paint" at bounding box center [682, 358] width 111 height 23
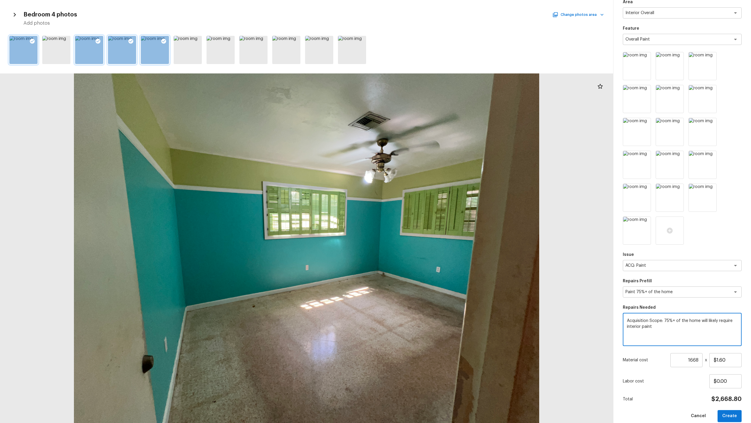
scroll to position [38, 0]
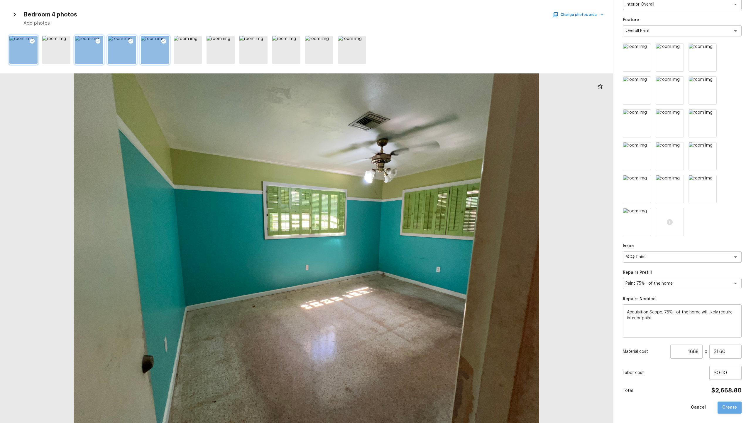
click at [422, 209] on button "Create" at bounding box center [730, 407] width 24 height 12
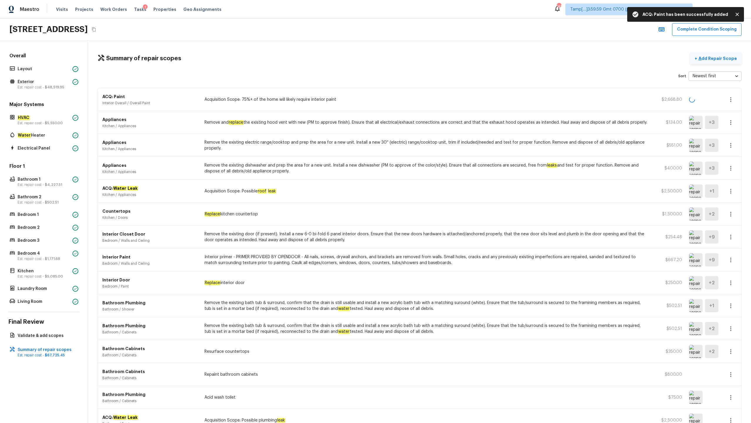
click at [422, 63] on button "+ Add Repair Scope" at bounding box center [716, 59] width 52 height 12
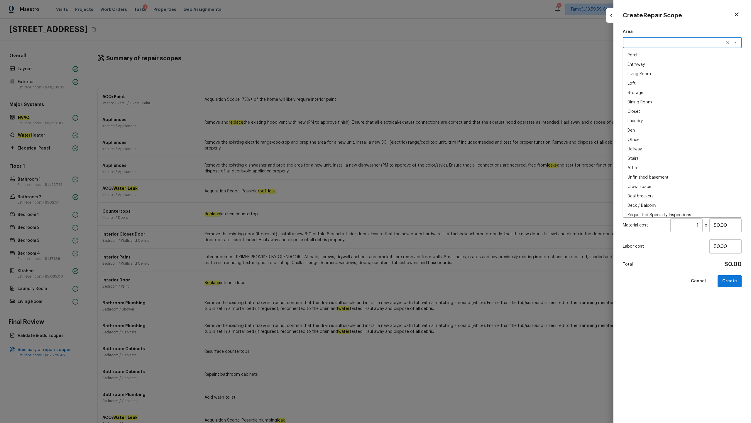
click at [422, 42] on textarea at bounding box center [674, 43] width 97 height 6
click at [422, 56] on li "Interior Overall" at bounding box center [682, 54] width 119 height 9
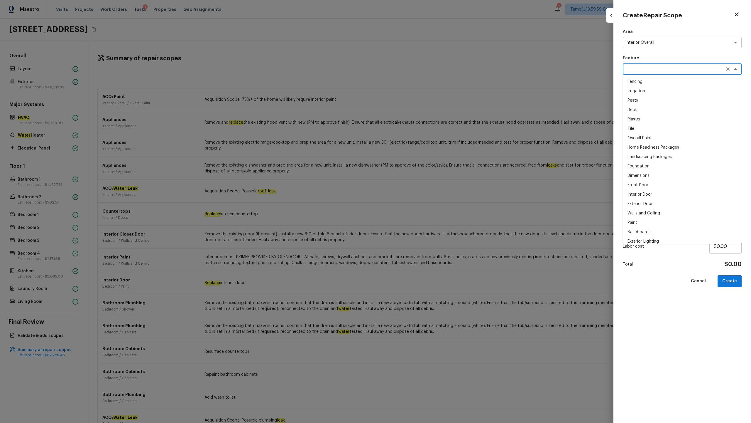
click at [422, 69] on textarea at bounding box center [674, 69] width 97 height 6
click at [422, 83] on li "Overall Paint" at bounding box center [682, 81] width 119 height 9
click at [422, 128] on textarea at bounding box center [674, 131] width 97 height 6
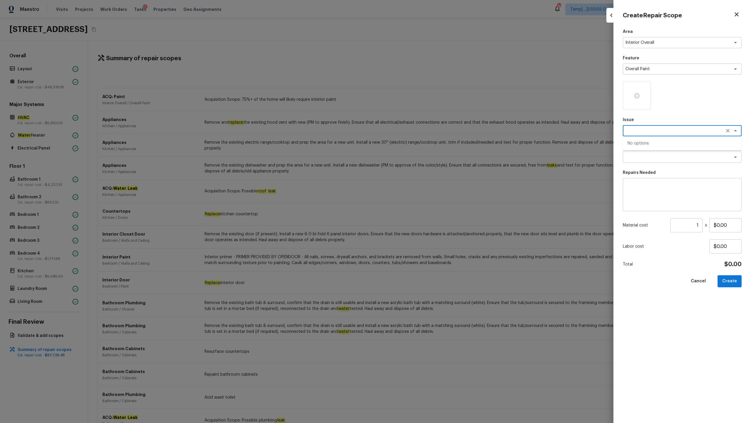
click at [422, 164] on div "Area Interior Overall x ​ Feature Overall Paint x ​ Issue primer x ​ No options…" at bounding box center [682, 221] width 119 height 385
click at [422, 138] on div "Area Interior Overall x ​ Feature Overall Paint x ​ Issue x ​ Repairs Prefill x…" at bounding box center [682, 221] width 119 height 385
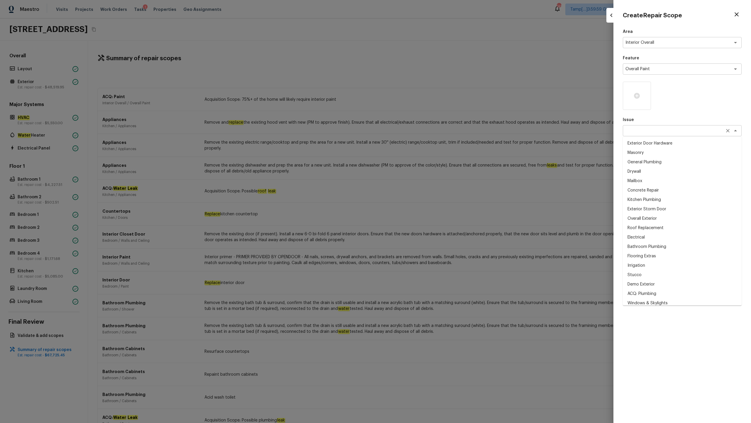
click at [422, 135] on div "x ​" at bounding box center [682, 130] width 119 height 11
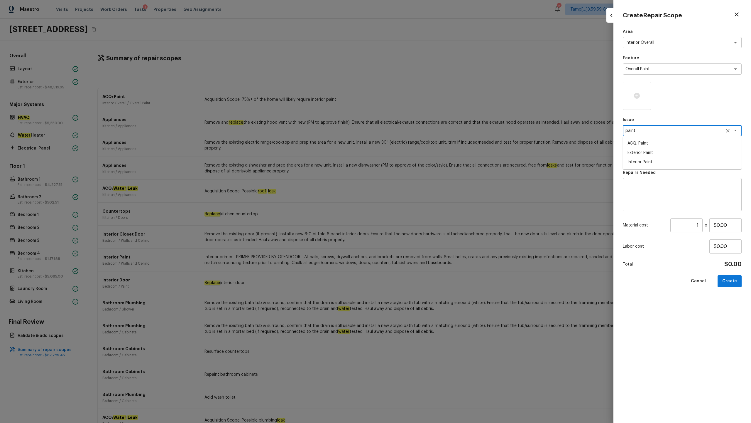
click at [422, 161] on li "Interior Paint" at bounding box center [682, 161] width 119 height 9
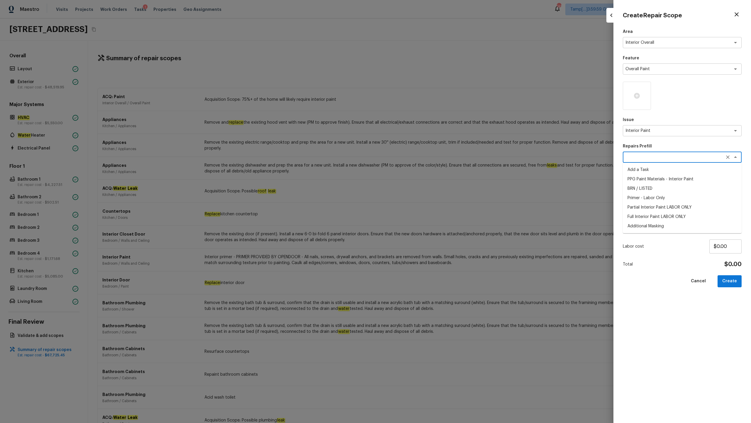
click at [422, 157] on textarea at bounding box center [674, 157] width 97 height 6
click at [422, 168] on li "Primer - Labor Only" at bounding box center [682, 169] width 119 height 9
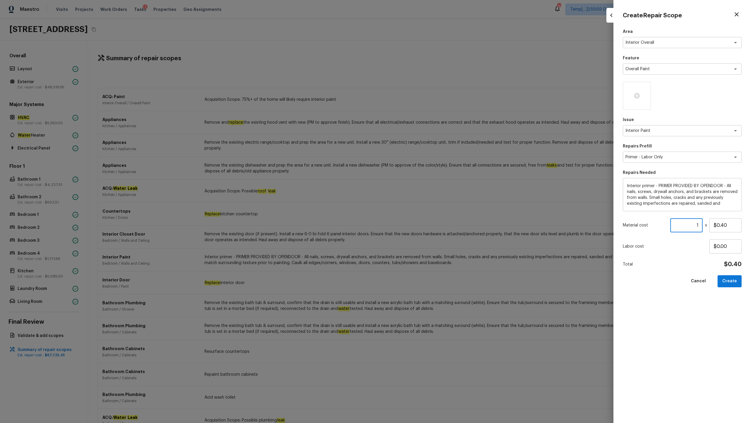
click at [422, 209] on input "1" at bounding box center [687, 225] width 32 height 14
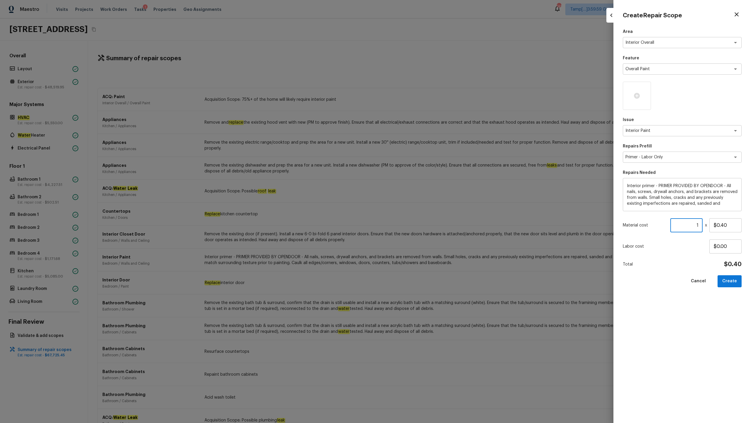
click at [422, 209] on input "1" at bounding box center [687, 225] width 32 height 14
click at [422, 209] on button "Create" at bounding box center [730, 281] width 24 height 12
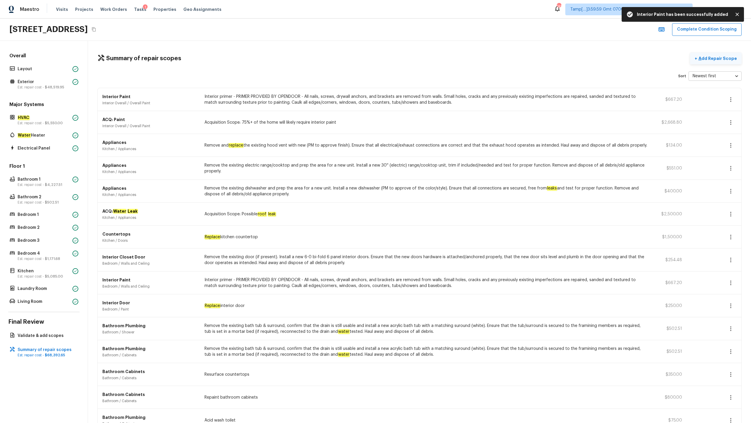
click at [422, 56] on p "Add Repair Scope" at bounding box center [718, 58] width 40 height 6
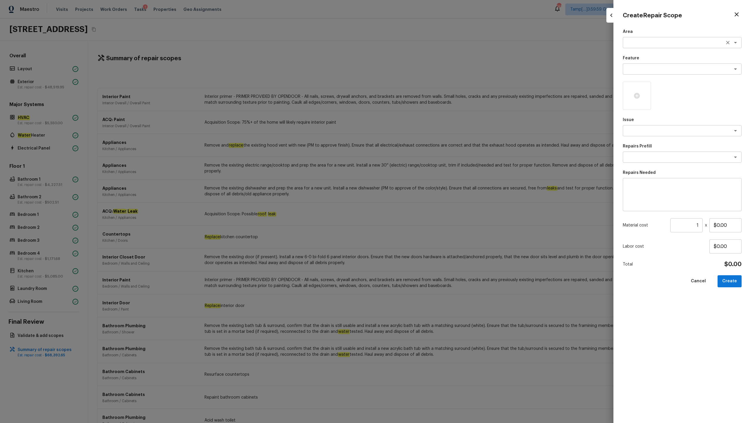
click at [422, 45] on textarea at bounding box center [674, 43] width 97 height 6
click at [422, 57] on li "Interior Overall" at bounding box center [682, 54] width 119 height 9
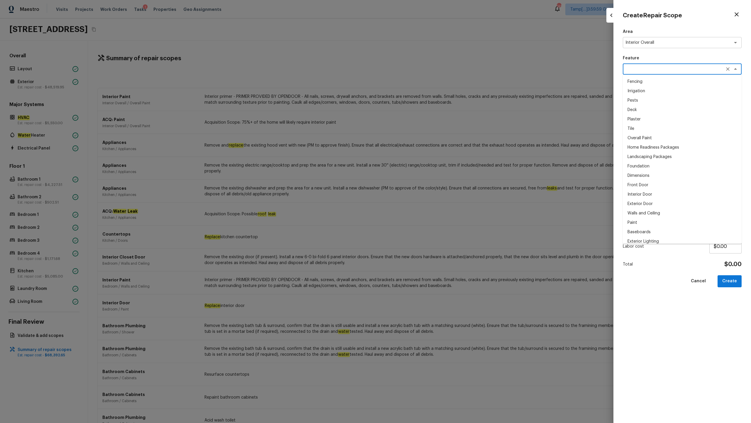
click at [422, 68] on textarea at bounding box center [674, 69] width 97 height 6
click at [422, 84] on li "Flooring" at bounding box center [682, 81] width 119 height 9
click at [422, 133] on textarea at bounding box center [674, 131] width 97 height 6
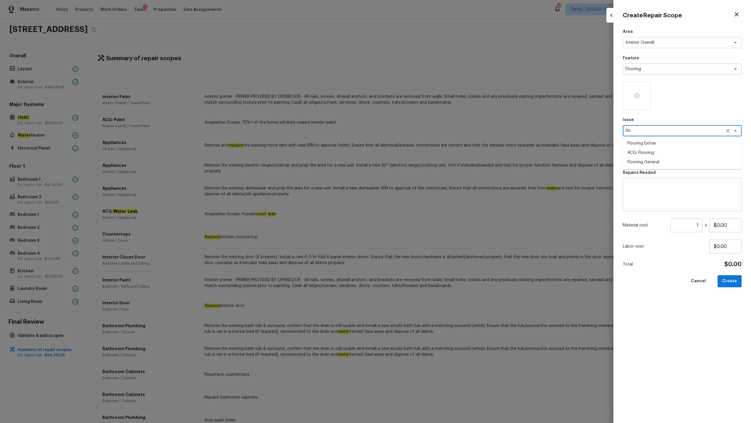
click at [422, 151] on li "ACQ: Flooring" at bounding box center [682, 152] width 119 height 9
click at [422, 158] on textarea at bounding box center [674, 157] width 97 height 6
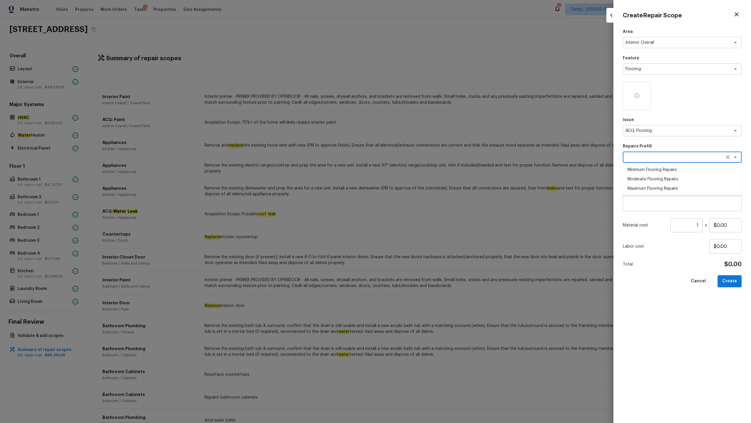
click at [422, 188] on li "Maximum Flooring Repairs" at bounding box center [682, 188] width 119 height 9
click at [422, 209] on input "1" at bounding box center [687, 225] width 32 height 14
click at [422, 209] on input "5" at bounding box center [687, 225] width 32 height 14
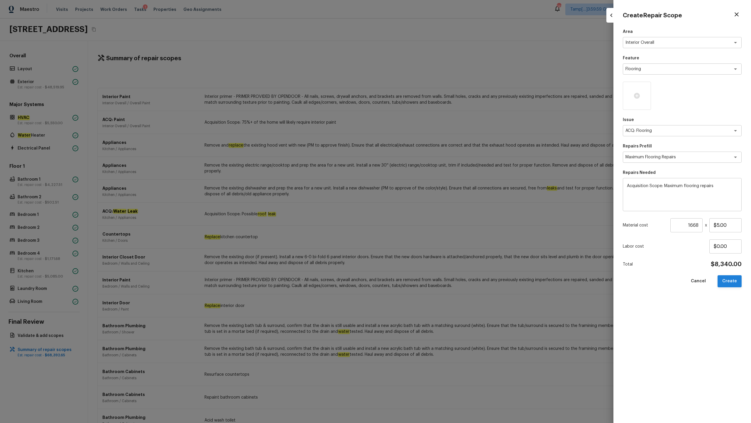
click at [422, 209] on button "Create" at bounding box center [730, 281] width 24 height 12
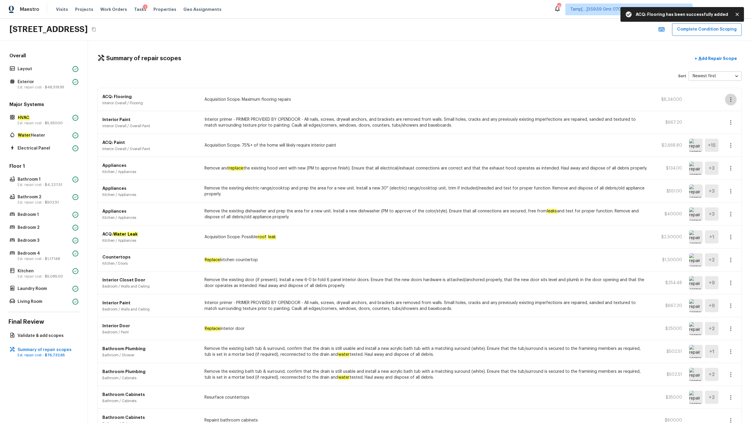
click at [422, 103] on button "button" at bounding box center [731, 100] width 12 height 12
click at [422, 115] on li "Edit" at bounding box center [732, 117] width 27 height 18
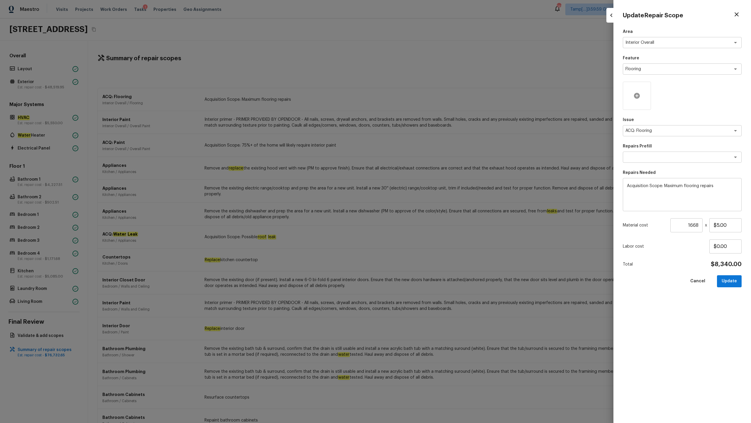
click at [422, 92] on icon at bounding box center [637, 95] width 7 height 7
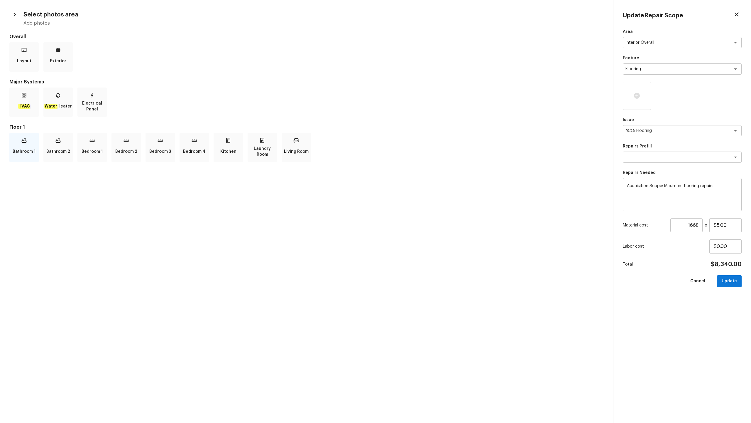
click at [28, 149] on p "Bathroom 1" at bounding box center [24, 152] width 23 height 12
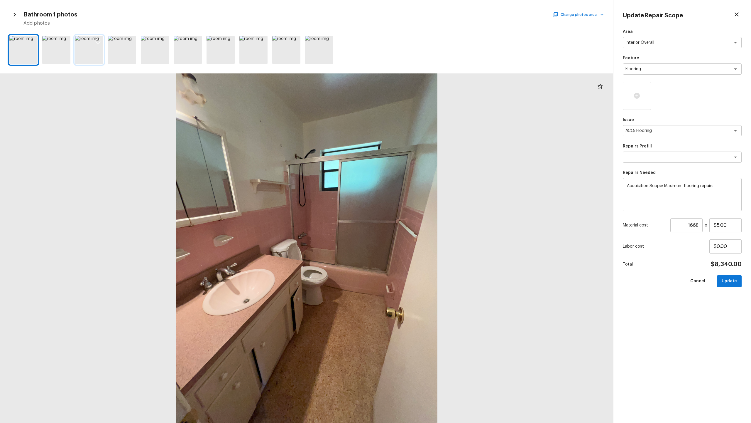
click at [96, 38] on icon at bounding box center [98, 41] width 6 height 6
click at [197, 40] on icon at bounding box center [197, 41] width 6 height 6
click at [422, 13] on button "Change photos area" at bounding box center [579, 15] width 50 height 8
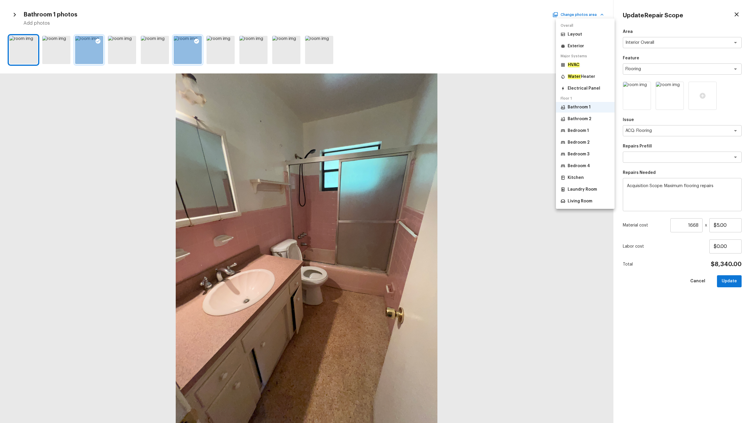
click at [422, 128] on p "Bedroom 1" at bounding box center [578, 131] width 21 height 6
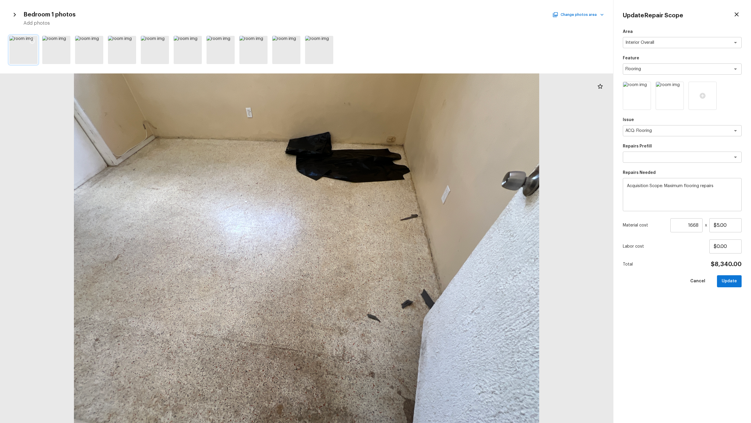
click at [34, 40] on icon at bounding box center [32, 41] width 5 height 5
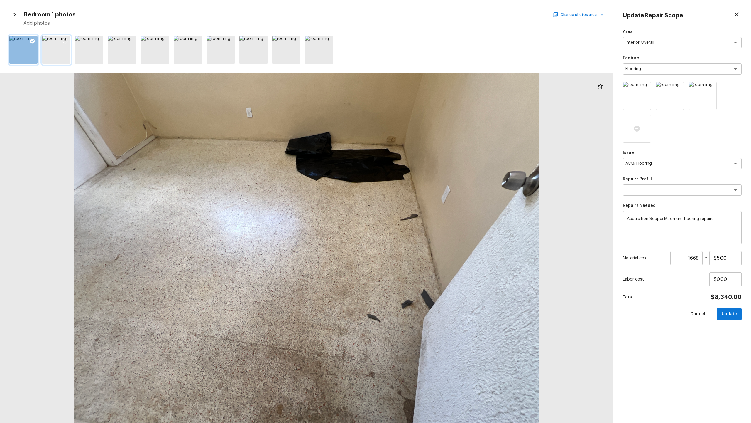
click at [63, 41] on icon at bounding box center [65, 41] width 6 height 6
click at [95, 38] on icon at bounding box center [98, 41] width 6 height 6
click at [422, 13] on button "Change photos area" at bounding box center [579, 15] width 50 height 8
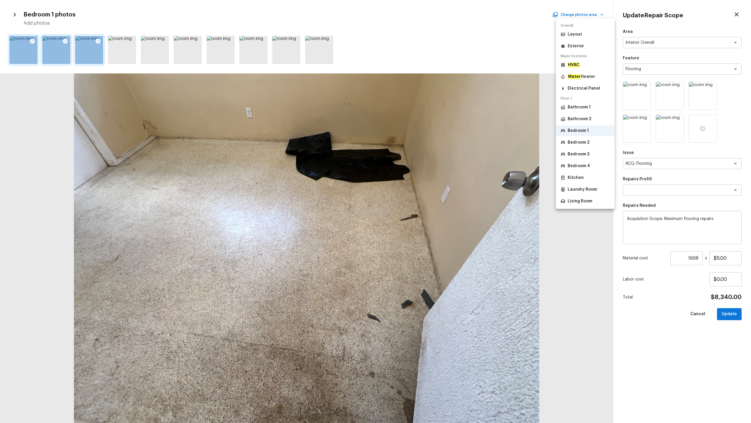
click at [422, 145] on p "Bedroom 2" at bounding box center [579, 142] width 22 height 6
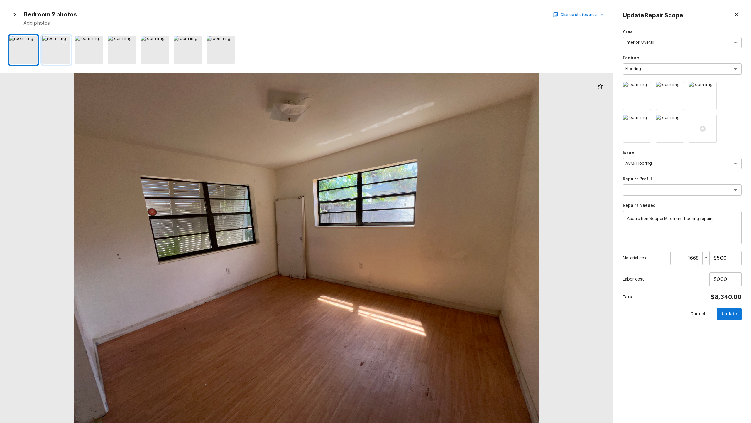
click at [67, 42] on icon at bounding box center [65, 41] width 5 height 5
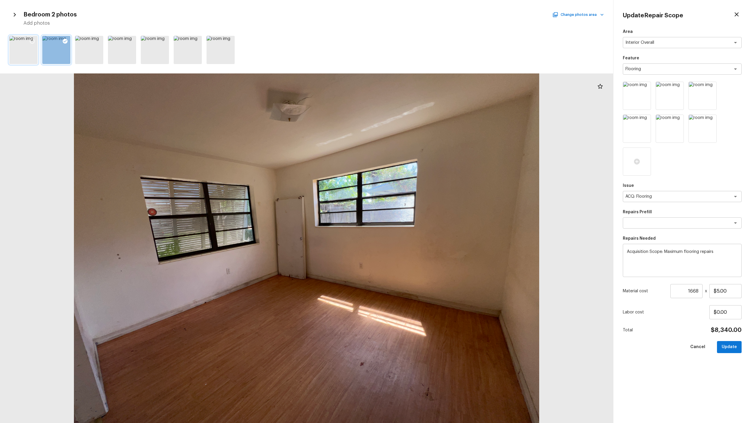
click at [30, 41] on icon at bounding box center [32, 41] width 5 height 5
click at [422, 16] on button "Change photos area" at bounding box center [579, 15] width 50 height 8
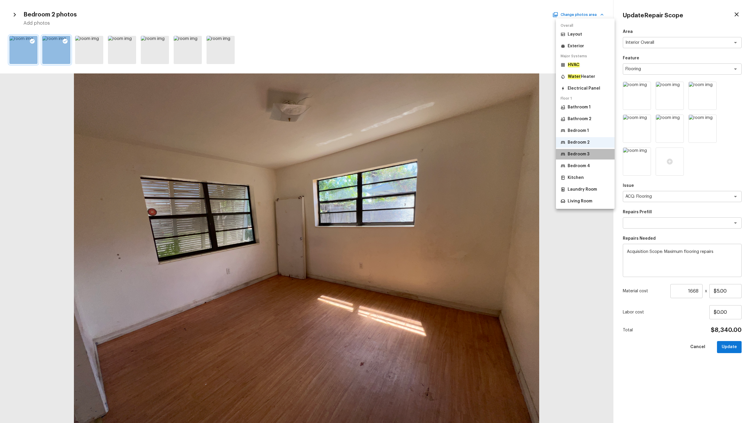
click at [422, 156] on p "Bedroom 3" at bounding box center [579, 154] width 22 height 6
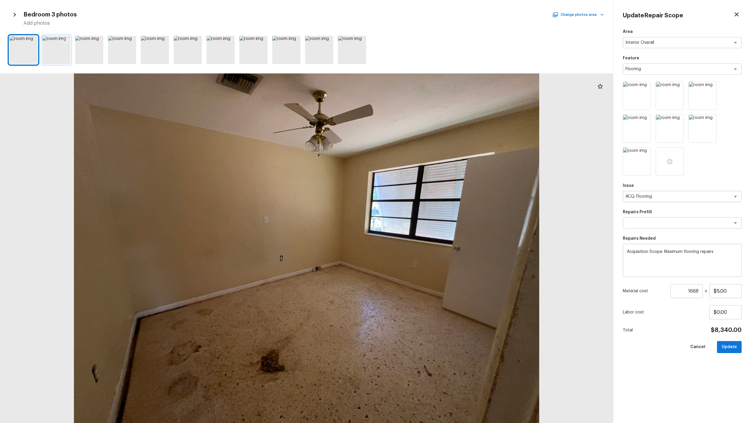
click at [63, 41] on icon at bounding box center [65, 41] width 5 height 5
click at [34, 41] on icon at bounding box center [32, 41] width 5 height 5
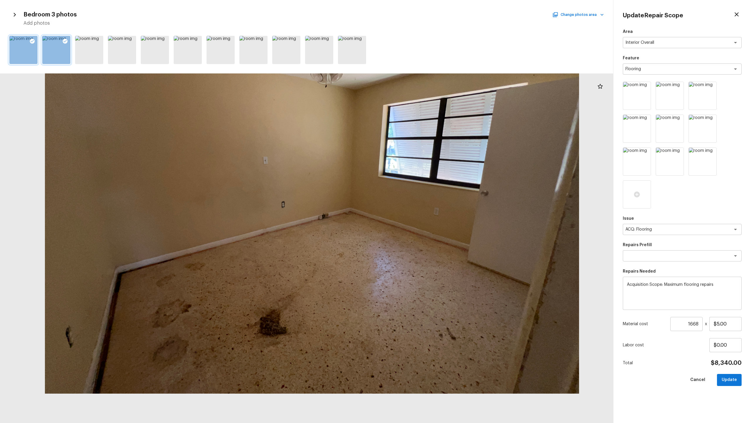
drag, startPoint x: 302, startPoint y: 335, endPoint x: 306, endPoint y: 234, distance: 101.1
click at [306, 209] on div at bounding box center [312, 192] width 704 height 401
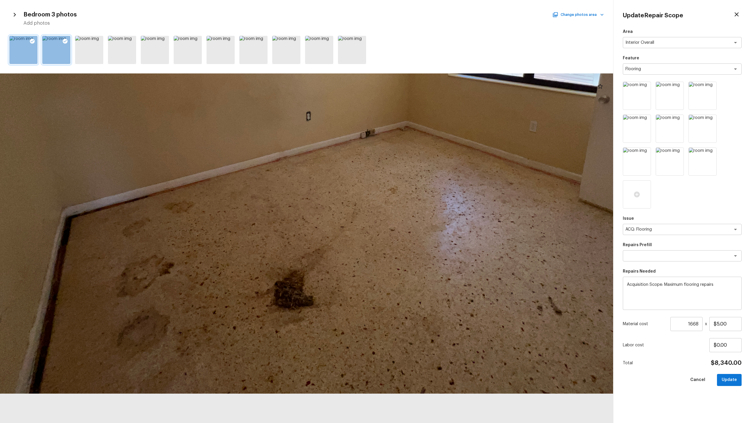
drag, startPoint x: 261, startPoint y: 378, endPoint x: 294, endPoint y: 183, distance: 197.2
click at [294, 183] on div at bounding box center [350, 99] width 1033 height 588
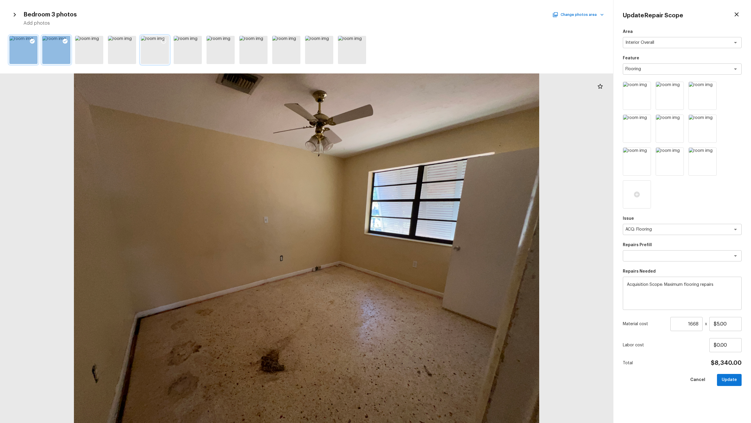
click at [164, 42] on icon at bounding box center [164, 41] width 6 height 6
click at [422, 14] on button "Change photos area" at bounding box center [579, 15] width 50 height 8
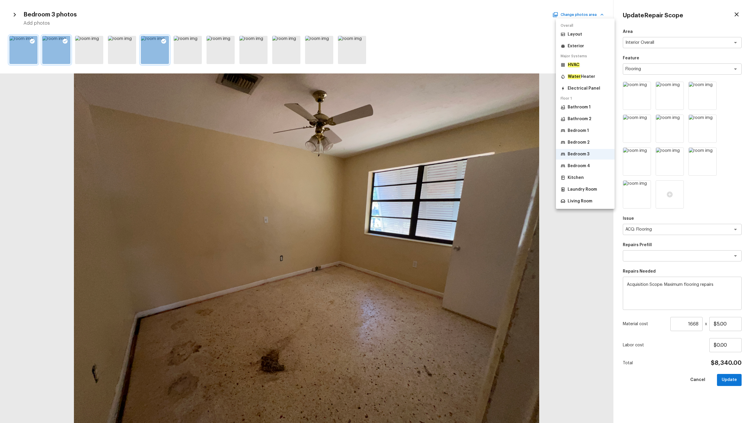
click at [422, 165] on p "Bedroom 4" at bounding box center [579, 166] width 22 height 6
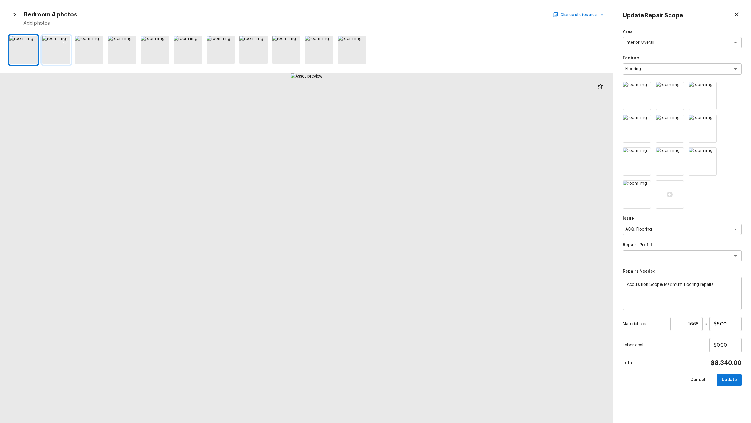
click at [66, 40] on icon at bounding box center [65, 41] width 6 height 6
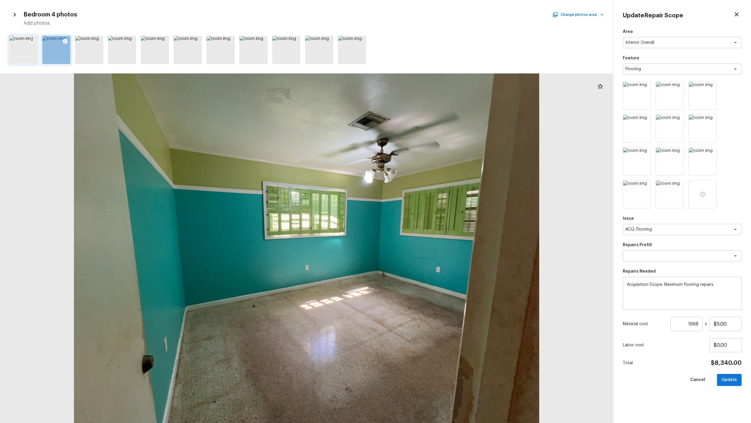
click at [31, 41] on icon at bounding box center [32, 41] width 6 height 6
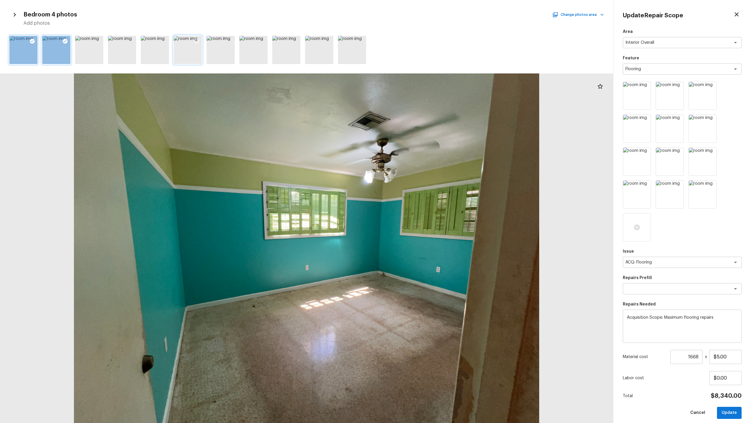
click at [198, 39] on icon at bounding box center [196, 41] width 5 height 5
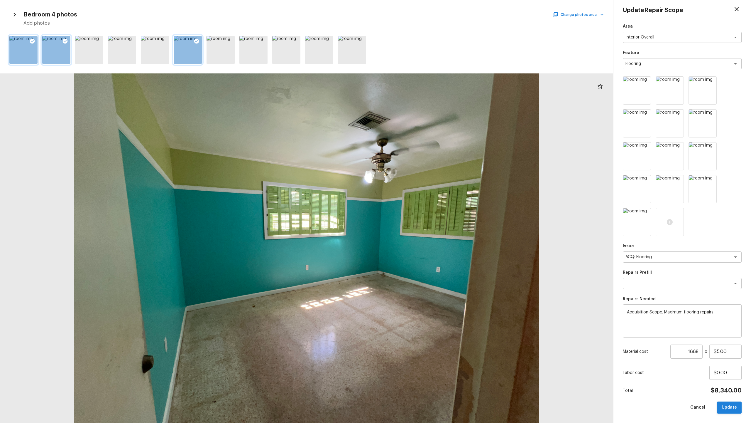
click at [422, 209] on button "Update" at bounding box center [729, 407] width 25 height 12
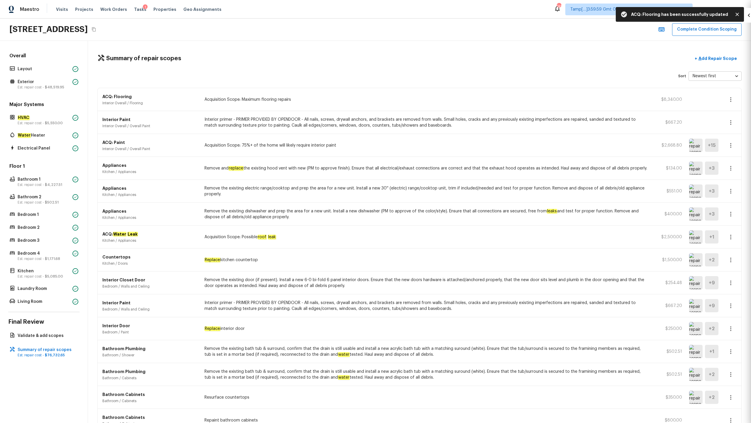
scroll to position [0, 0]
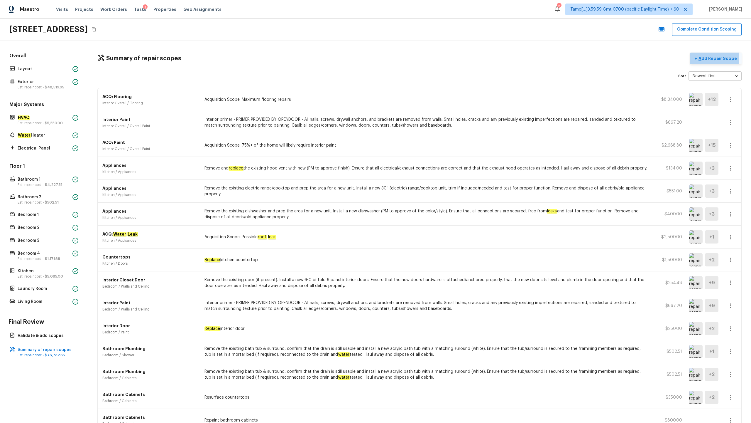
click at [422, 58] on p "Add Repair Scope" at bounding box center [718, 58] width 40 height 6
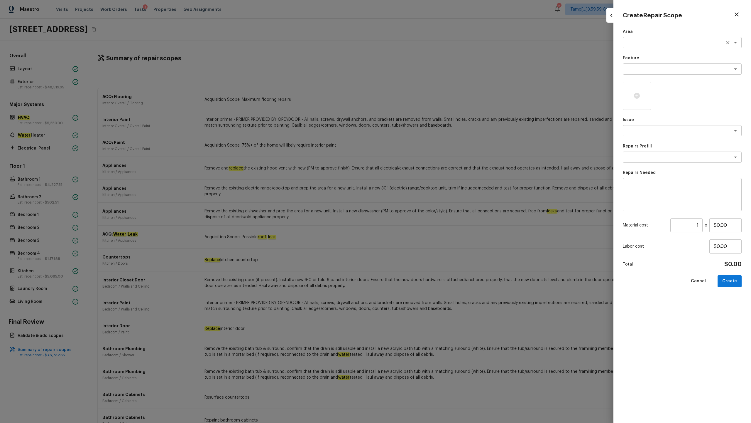
click at [422, 40] on textarea at bounding box center [674, 43] width 97 height 6
click at [422, 53] on li "Interior Overall" at bounding box center [682, 54] width 119 height 9
click at [422, 70] on textarea at bounding box center [674, 69] width 97 height 6
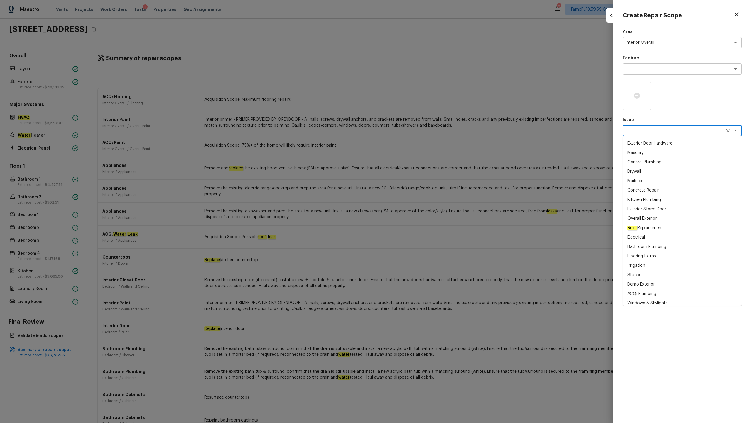
click at [422, 129] on textarea at bounding box center [674, 131] width 97 height 6
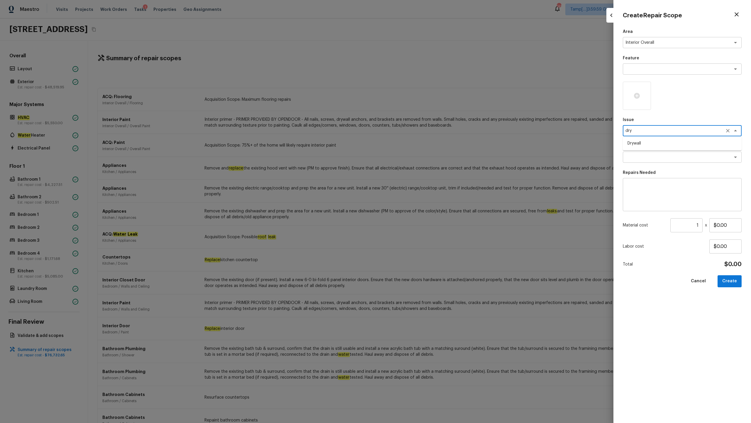
click at [422, 144] on li "Drywall" at bounding box center [682, 143] width 119 height 9
click at [422, 155] on textarea at bounding box center [674, 157] width 97 height 6
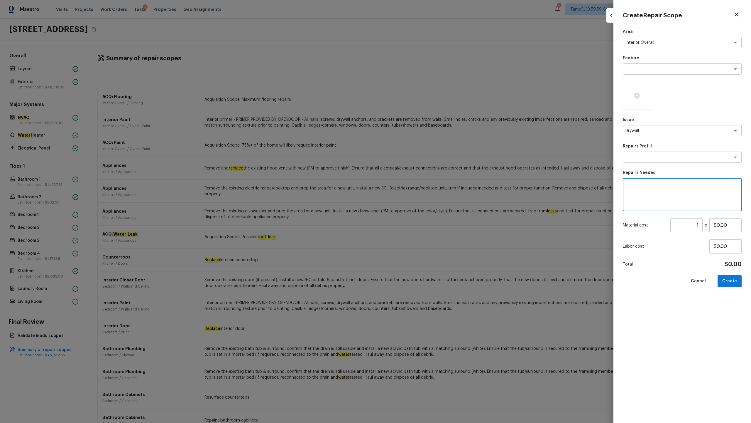
click at [422, 199] on textarea at bounding box center [682, 194] width 111 height 23
click at [422, 93] on icon at bounding box center [637, 96] width 6 height 6
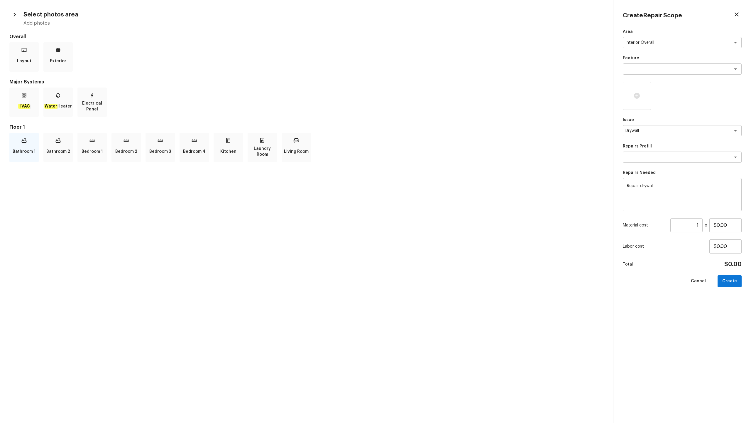
click at [23, 145] on div "Bathroom 1" at bounding box center [23, 147] width 29 height 29
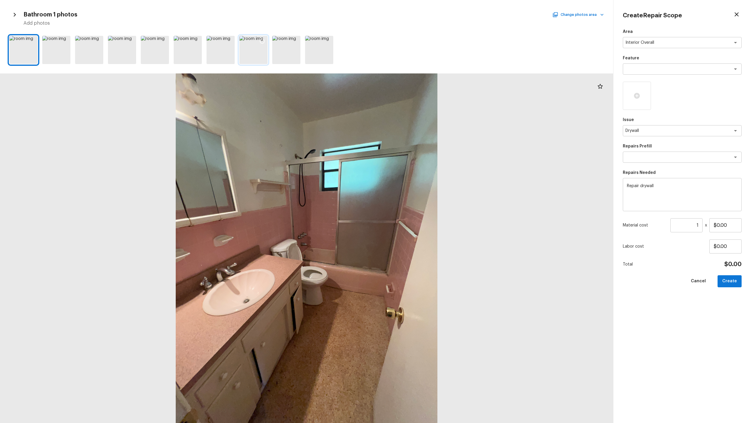
click at [250, 58] on div at bounding box center [254, 50] width 28 height 28
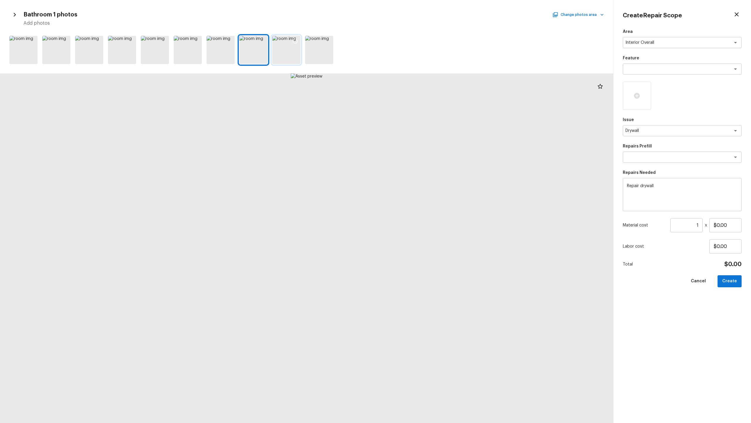
click at [276, 55] on div at bounding box center [286, 50] width 28 height 28
click at [422, 12] on button "Change photos area" at bounding box center [579, 15] width 50 height 8
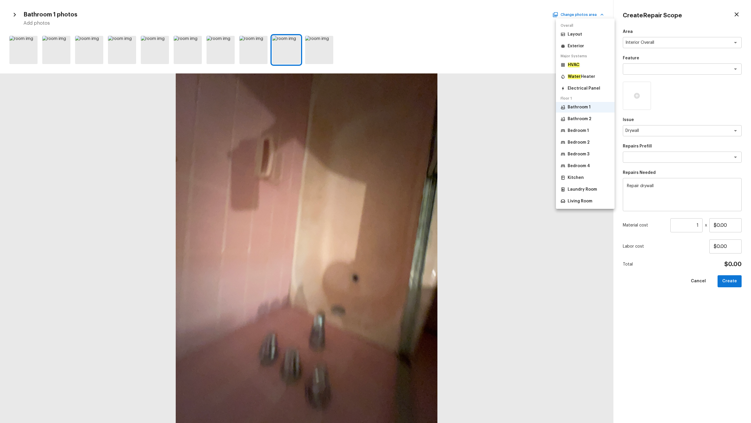
click at [422, 121] on p "Bathroom 2" at bounding box center [580, 119] width 24 height 6
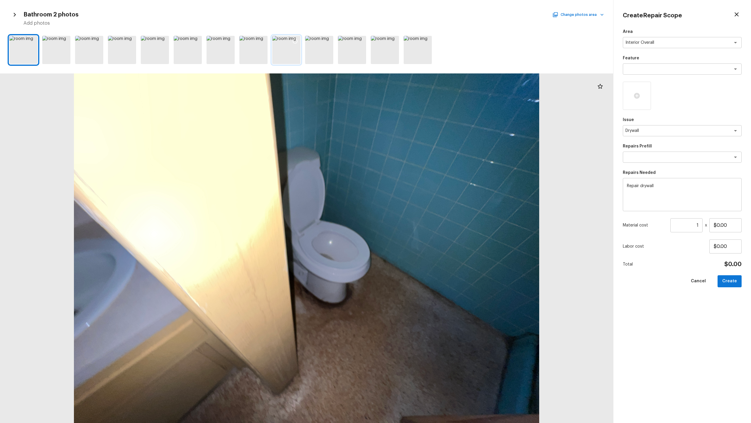
click at [275, 59] on div at bounding box center [286, 50] width 28 height 28
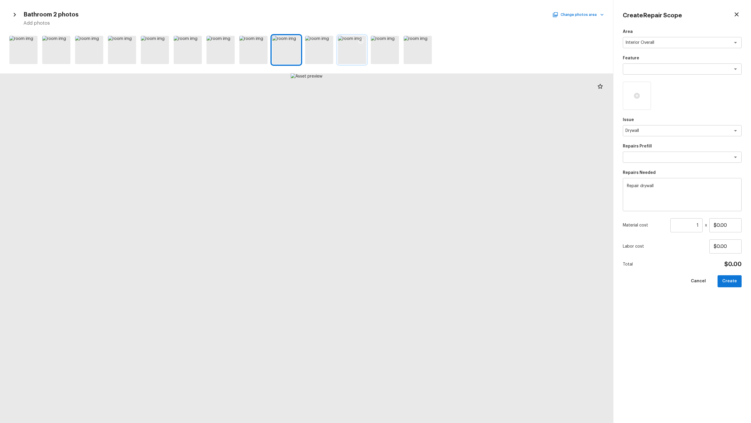
click at [355, 52] on div at bounding box center [352, 50] width 28 height 28
click at [422, 12] on button "Change photos area" at bounding box center [579, 15] width 50 height 8
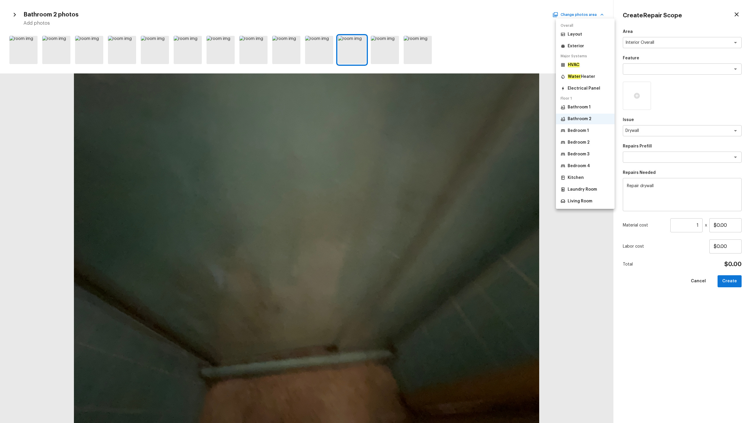
click at [422, 131] on p "Bedroom 1" at bounding box center [578, 131] width 21 height 6
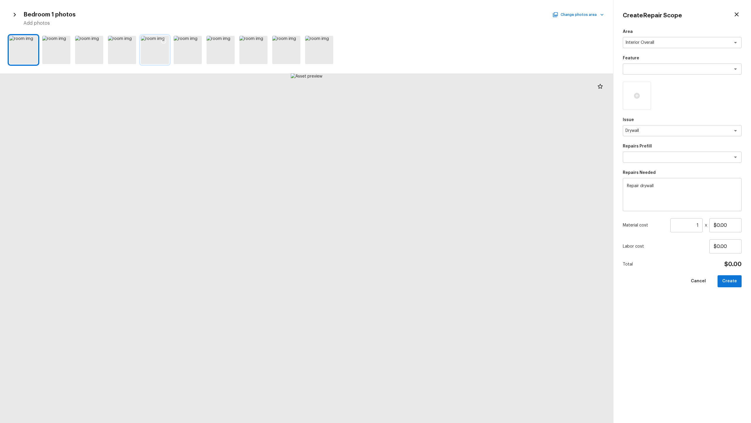
click at [156, 48] on div at bounding box center [155, 50] width 28 height 28
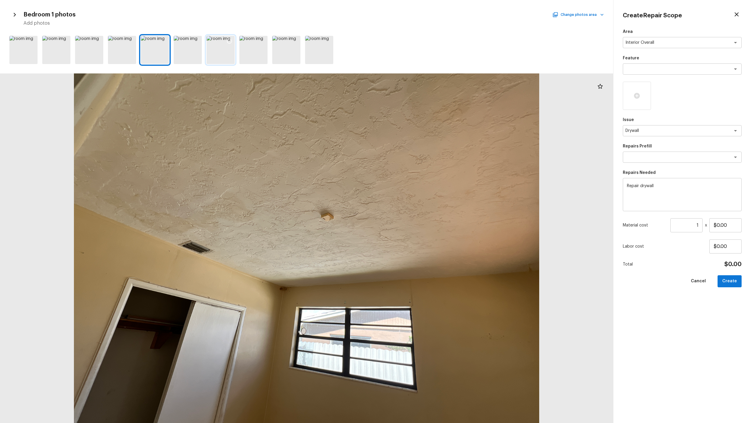
click at [212, 55] on div at bounding box center [221, 50] width 28 height 28
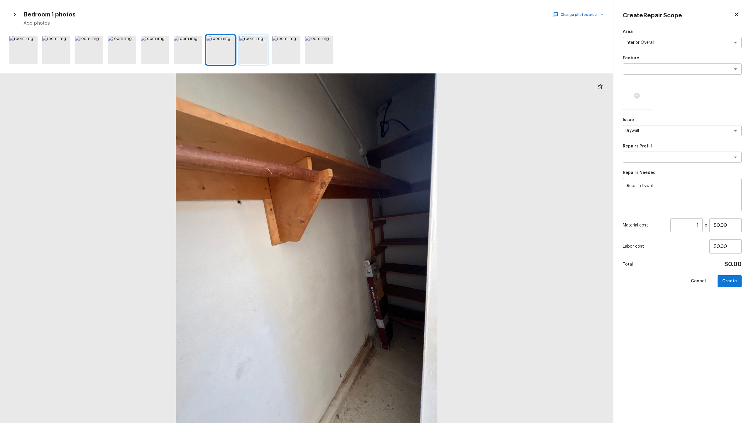
click at [260, 56] on div at bounding box center [254, 50] width 28 height 28
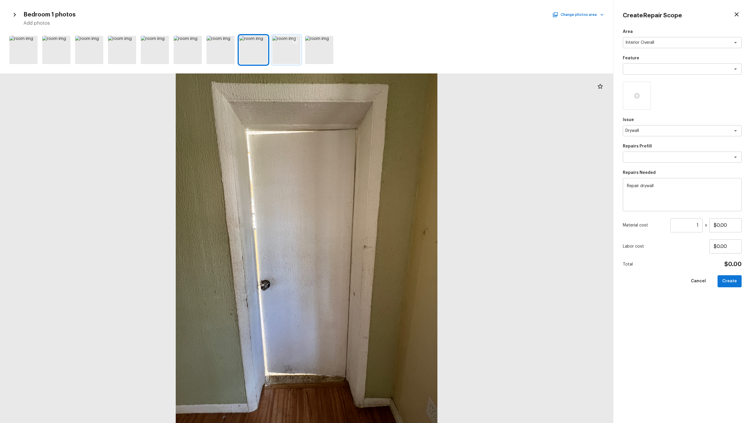
click at [291, 55] on div at bounding box center [286, 50] width 28 height 28
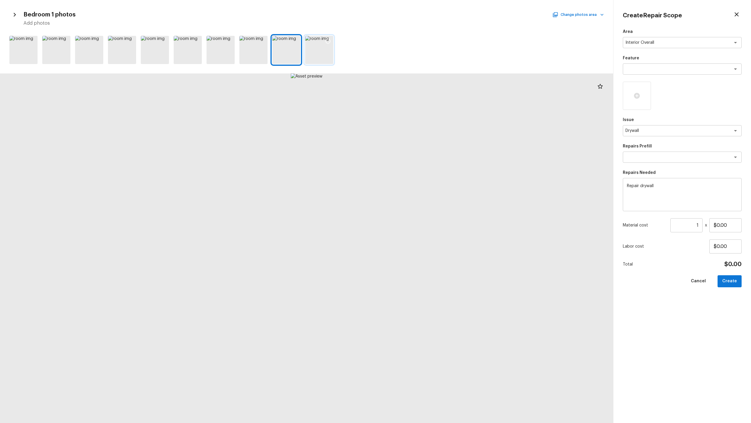
click at [315, 55] on div at bounding box center [319, 50] width 28 height 28
click at [75, 43] on div at bounding box center [307, 49] width 614 height 33
click at [59, 50] on div at bounding box center [56, 50] width 28 height 28
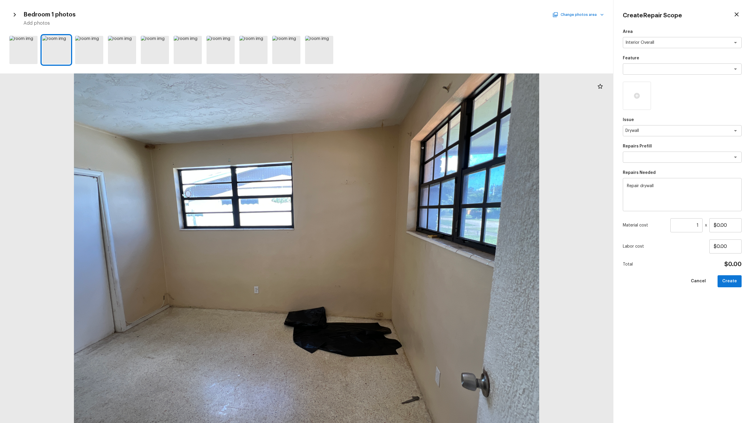
click at [422, 14] on button "Change photos area" at bounding box center [579, 15] width 50 height 8
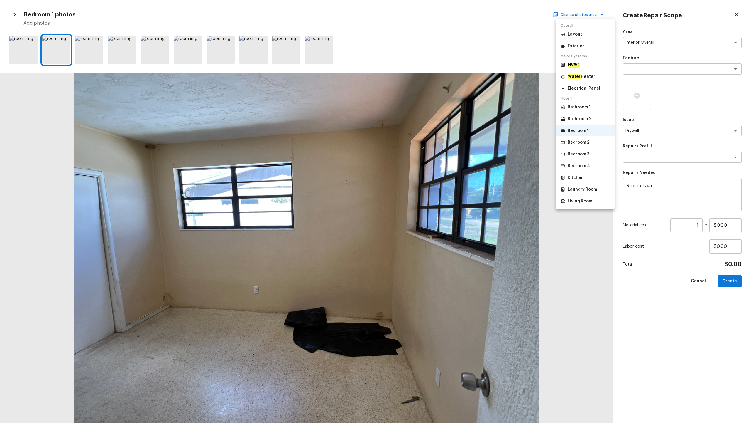
click at [422, 142] on p "Bedroom 2" at bounding box center [579, 142] width 22 height 6
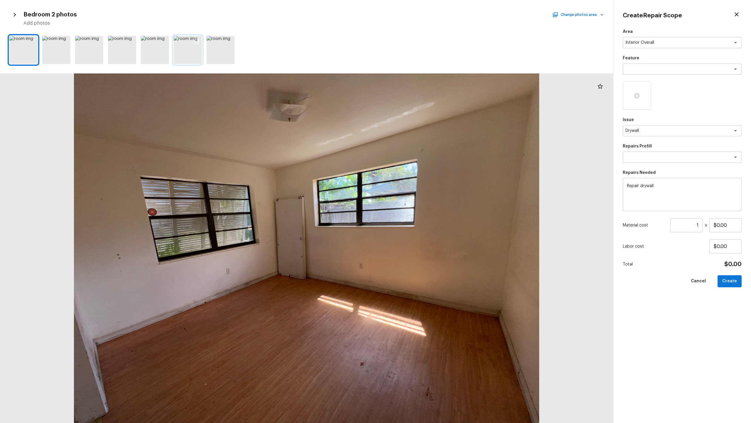
click at [193, 55] on div at bounding box center [188, 50] width 28 height 28
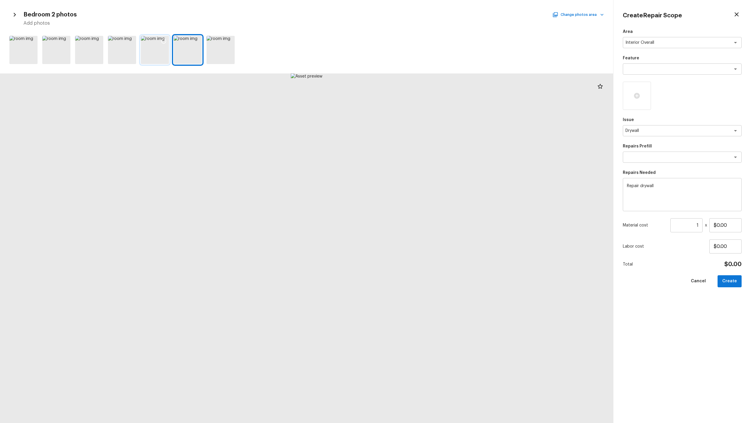
click at [155, 54] on div at bounding box center [155, 50] width 28 height 28
click at [190, 54] on div at bounding box center [188, 50] width 28 height 28
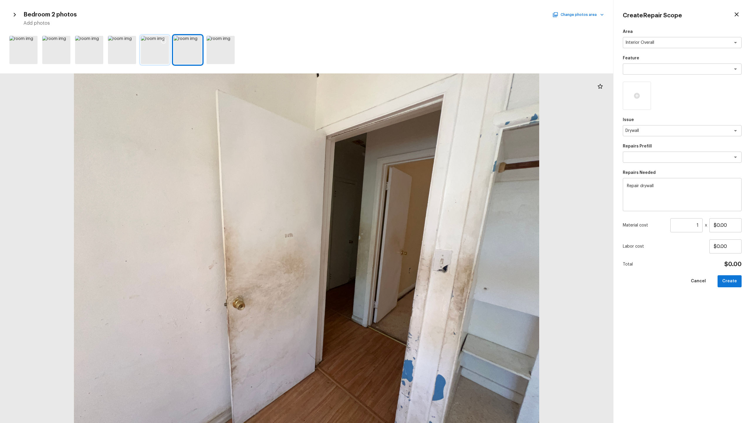
click at [151, 52] on div at bounding box center [155, 50] width 28 height 28
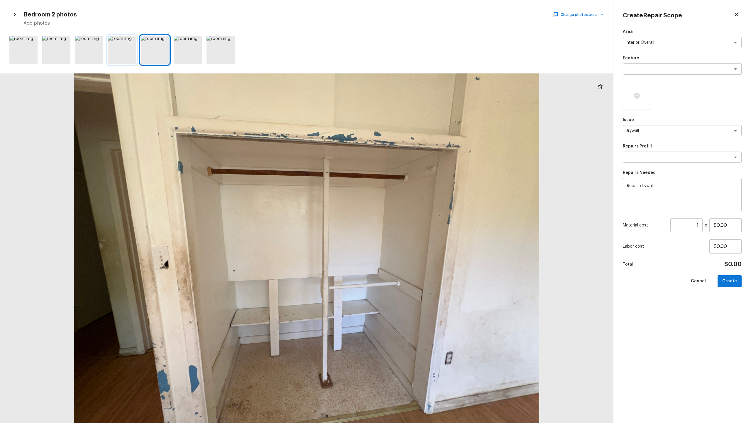
click at [124, 52] on div at bounding box center [122, 50] width 28 height 28
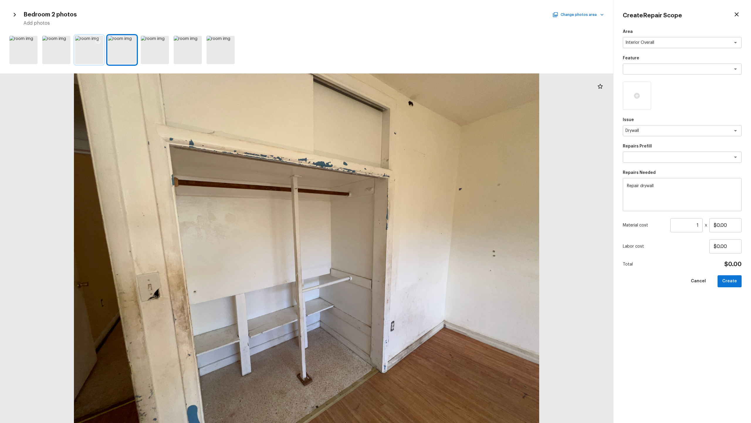
click at [87, 53] on div at bounding box center [89, 50] width 28 height 28
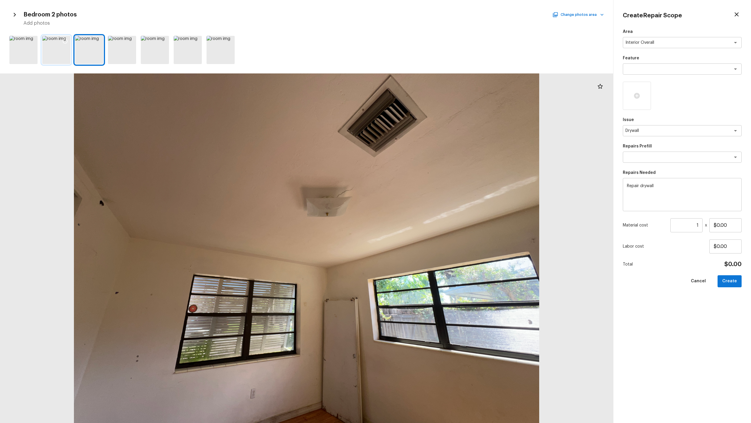
click at [60, 50] on div at bounding box center [56, 50] width 28 height 28
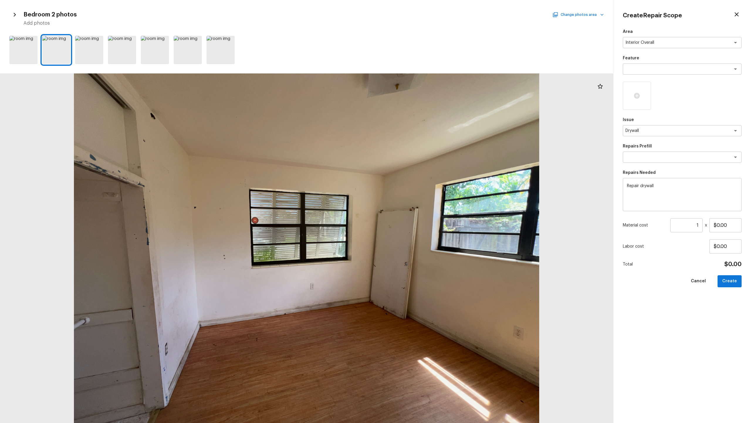
click at [422, 17] on button "Change photos area" at bounding box center [579, 15] width 50 height 8
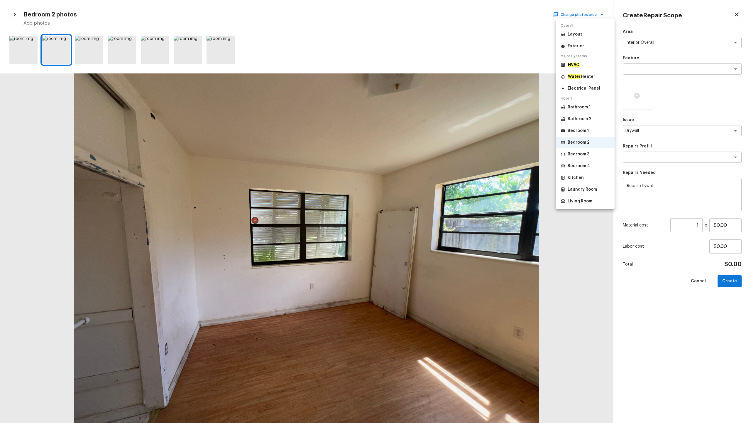
click at [422, 158] on li "Bedroom 3" at bounding box center [585, 154] width 59 height 11
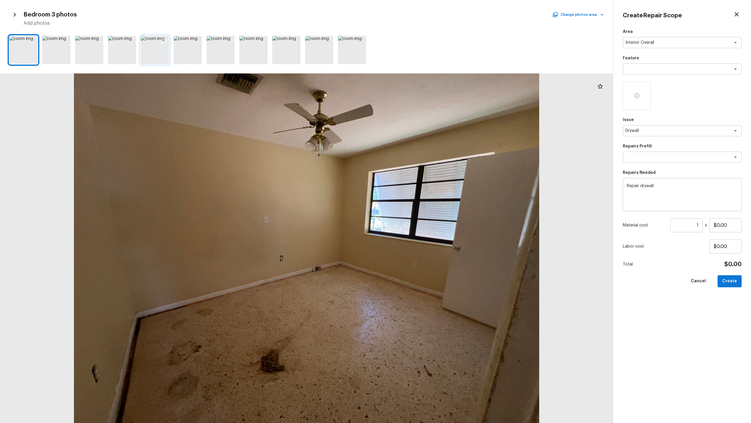
click at [162, 42] on icon at bounding box center [163, 41] width 5 height 5
click at [362, 42] on icon at bounding box center [361, 41] width 6 height 6
click at [352, 58] on div at bounding box center [352, 50] width 28 height 28
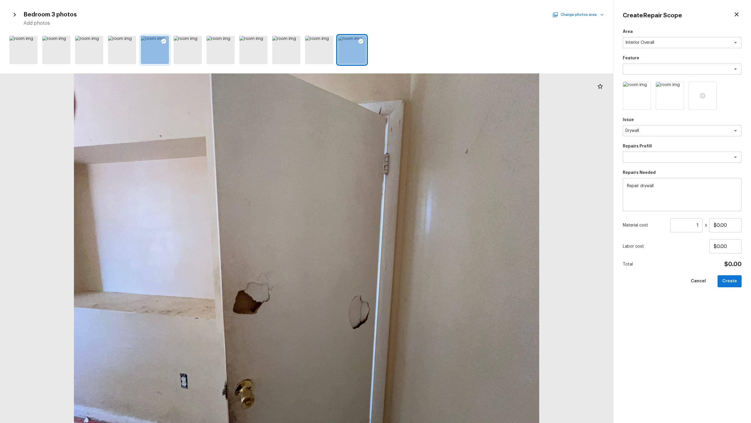
click at [422, 15] on button "Change photos area" at bounding box center [579, 15] width 50 height 8
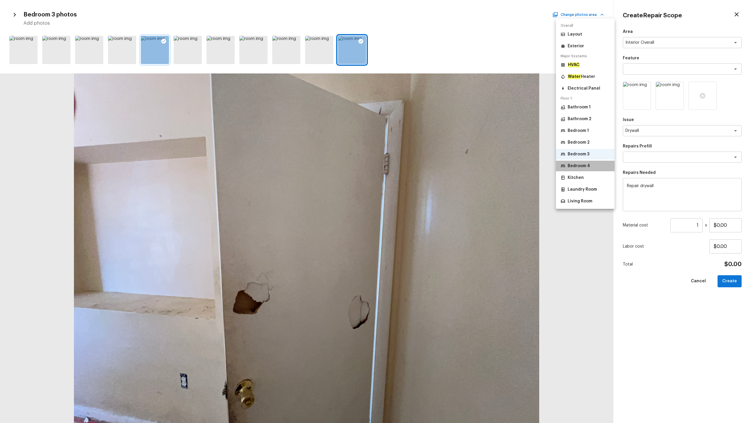
click at [422, 165] on p "Bedroom 4" at bounding box center [579, 166] width 22 height 6
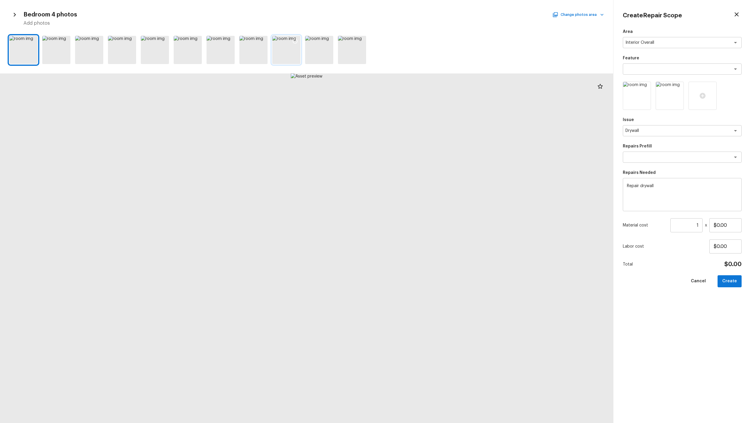
click at [287, 55] on div at bounding box center [286, 50] width 28 height 28
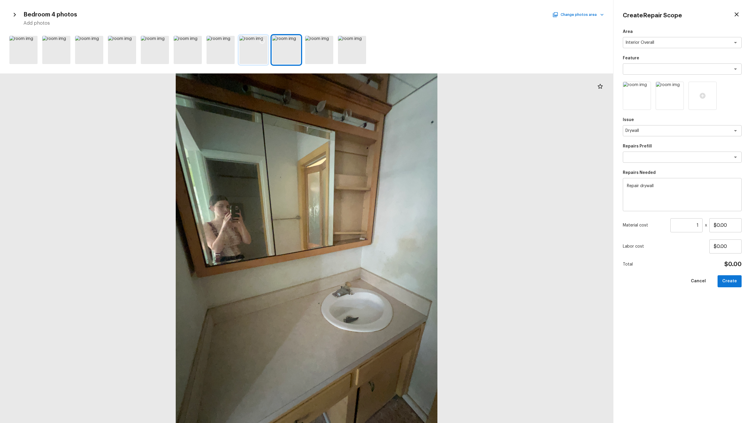
click at [256, 55] on div at bounding box center [254, 50] width 28 height 28
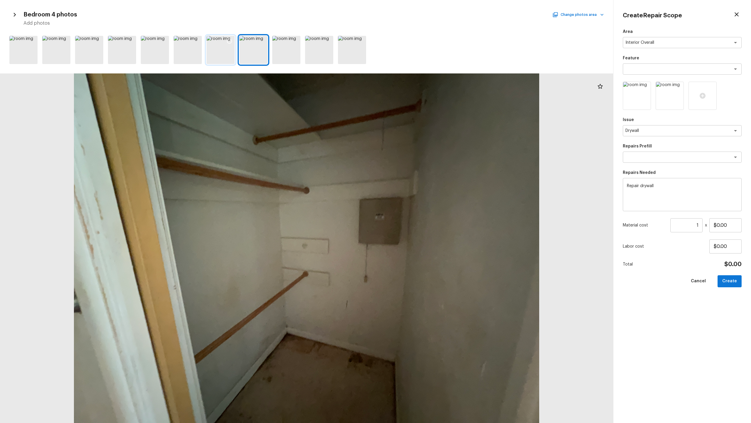
click at [212, 59] on div at bounding box center [221, 50] width 28 height 28
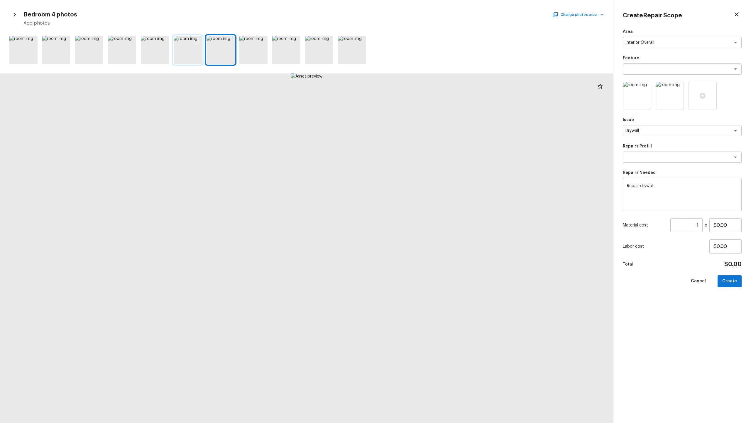
click at [186, 58] on div at bounding box center [188, 50] width 28 height 28
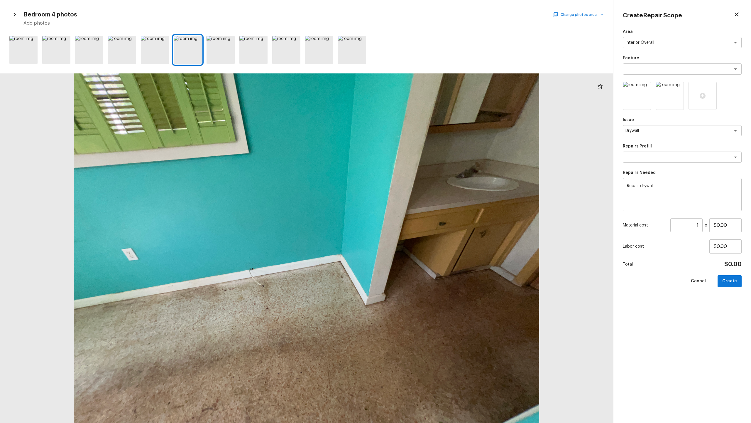
click at [422, 14] on button "Change photos area" at bounding box center [579, 15] width 50 height 8
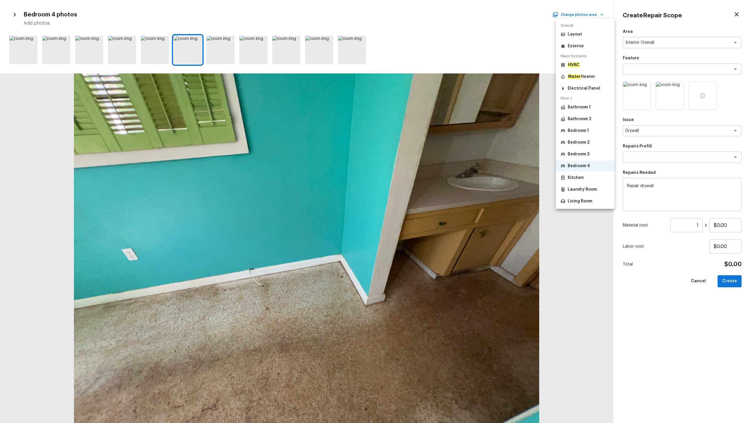
click at [422, 178] on p "Kitchen" at bounding box center [576, 178] width 16 height 6
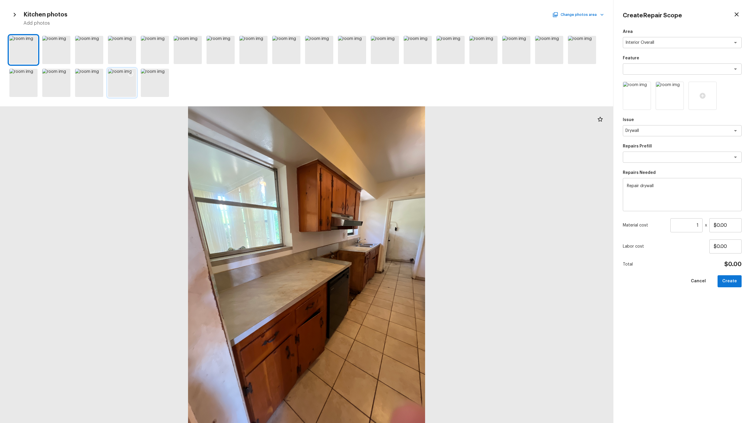
click at [132, 90] on div at bounding box center [122, 83] width 28 height 28
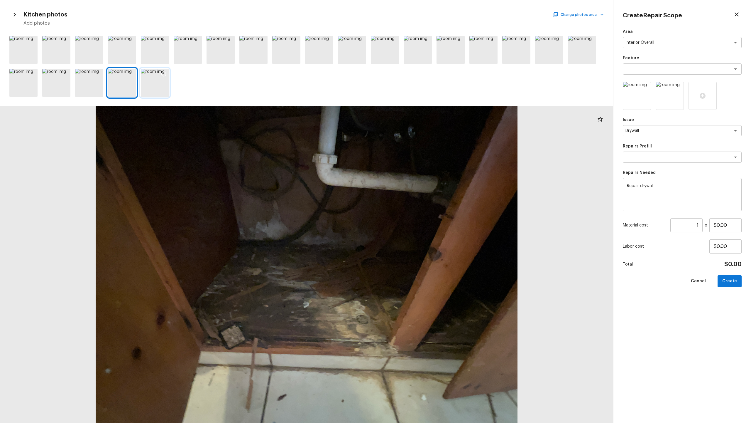
click at [164, 85] on div at bounding box center [155, 83] width 28 height 28
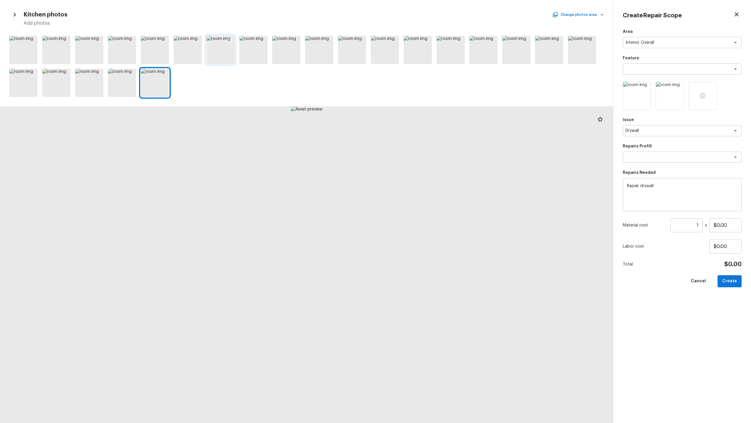
click at [221, 48] on div at bounding box center [221, 50] width 28 height 28
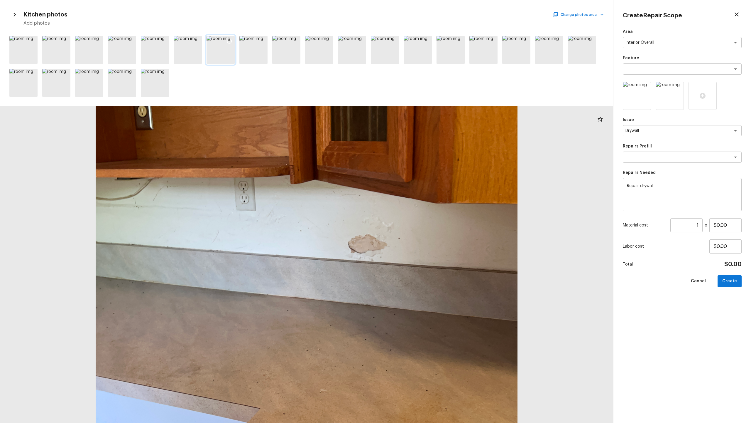
click at [228, 39] on icon at bounding box center [230, 41] width 6 height 6
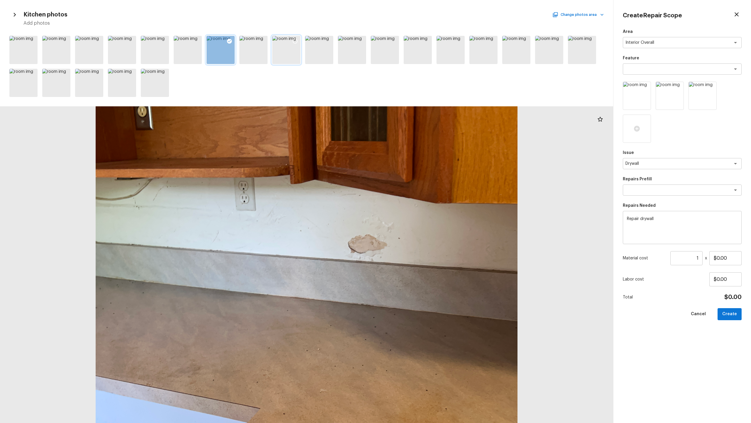
click at [295, 51] on div at bounding box center [286, 50] width 28 height 28
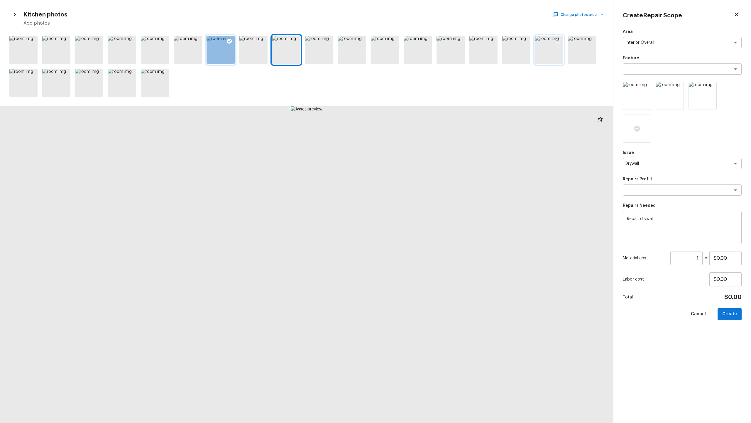
click at [422, 60] on div at bounding box center [549, 50] width 28 height 28
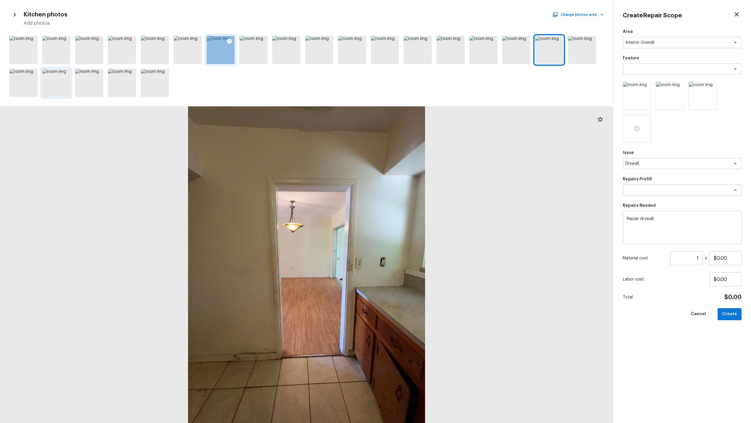
click at [55, 90] on div at bounding box center [56, 83] width 28 height 28
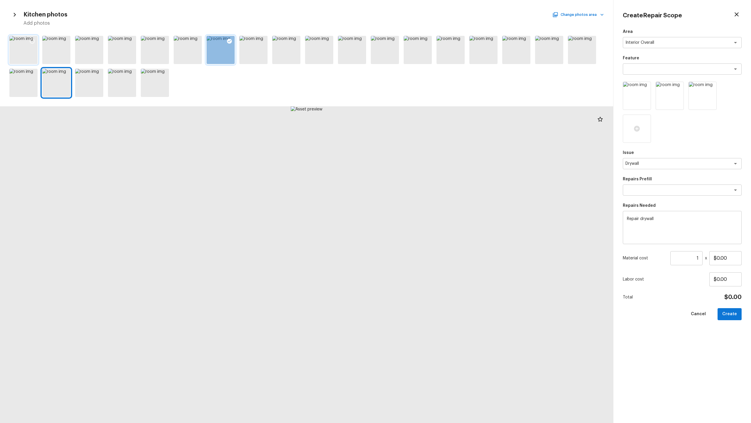
click at [25, 59] on div at bounding box center [23, 50] width 28 height 28
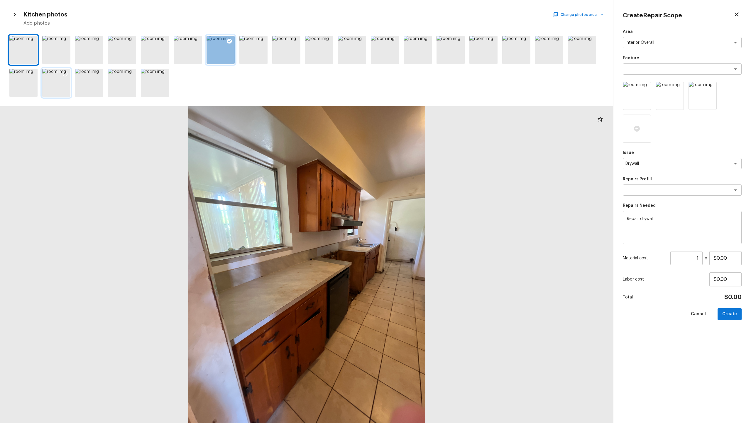
click at [56, 84] on div at bounding box center [56, 83] width 28 height 28
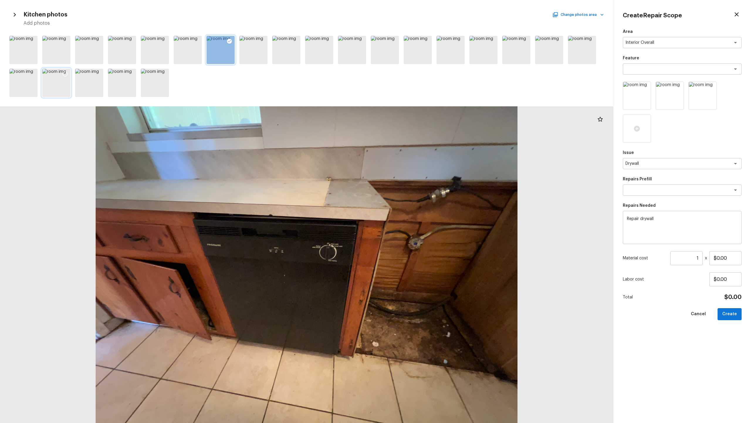
click at [67, 76] on icon at bounding box center [65, 74] width 6 height 6
click at [422, 15] on button "Change photos area" at bounding box center [579, 15] width 50 height 8
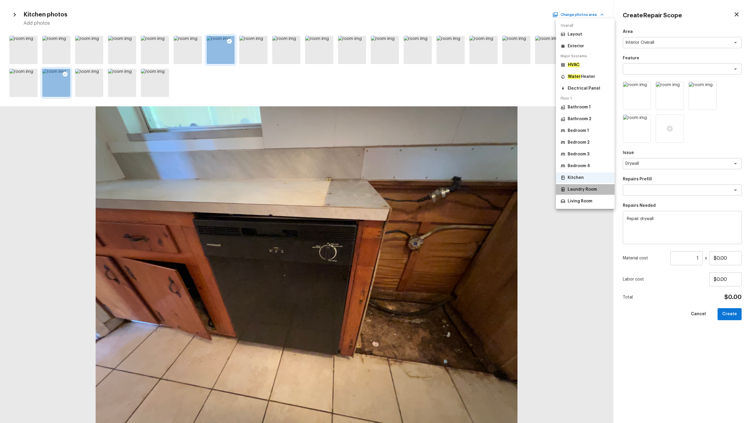
click at [422, 189] on p "Laundry Room" at bounding box center [582, 189] width 29 height 6
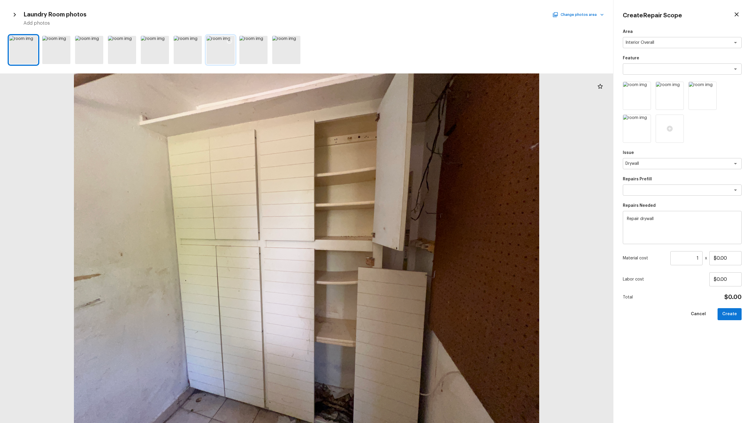
click at [227, 58] on div at bounding box center [221, 50] width 28 height 28
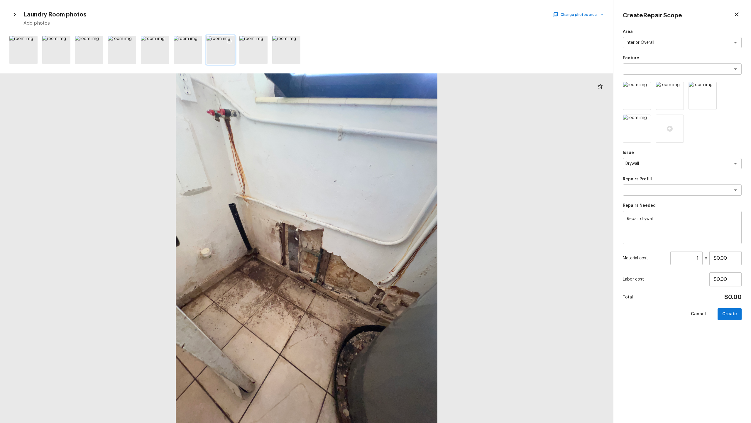
click at [230, 38] on icon at bounding box center [230, 41] width 6 height 6
click at [264, 41] on icon at bounding box center [262, 41] width 5 height 5
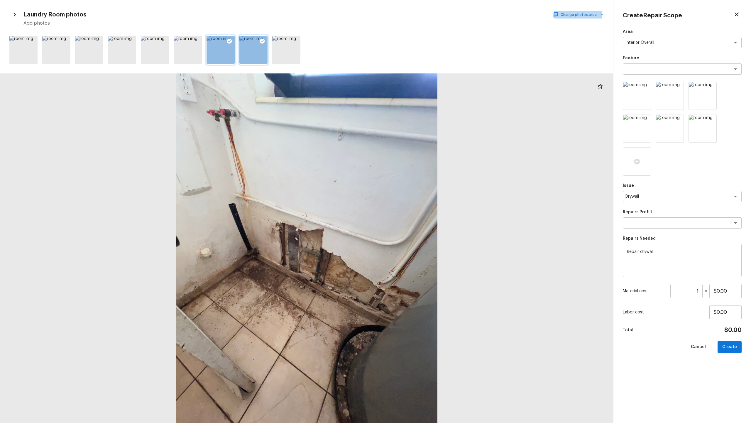
click at [422, 14] on icon "button" at bounding box center [555, 14] width 5 height 5
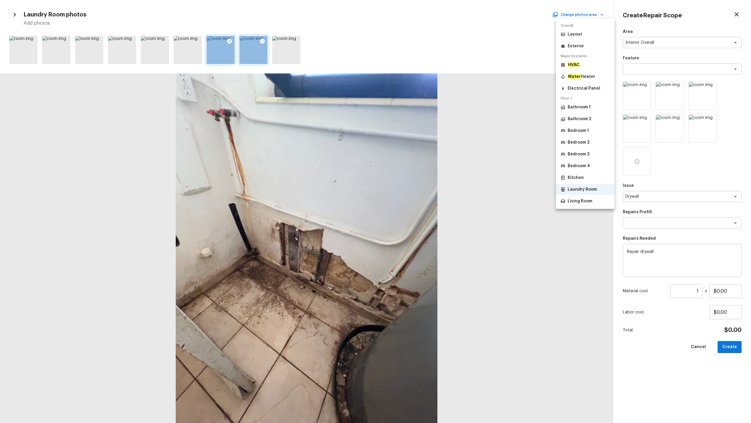
click at [422, 200] on p "Living Room" at bounding box center [580, 201] width 25 height 6
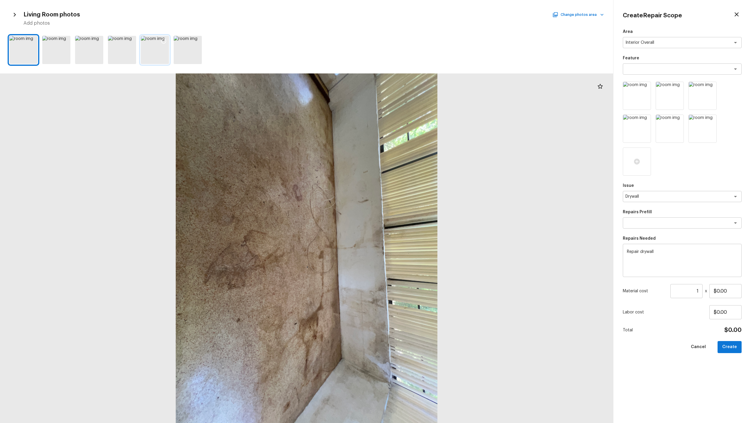
click at [160, 61] on div at bounding box center [155, 50] width 28 height 28
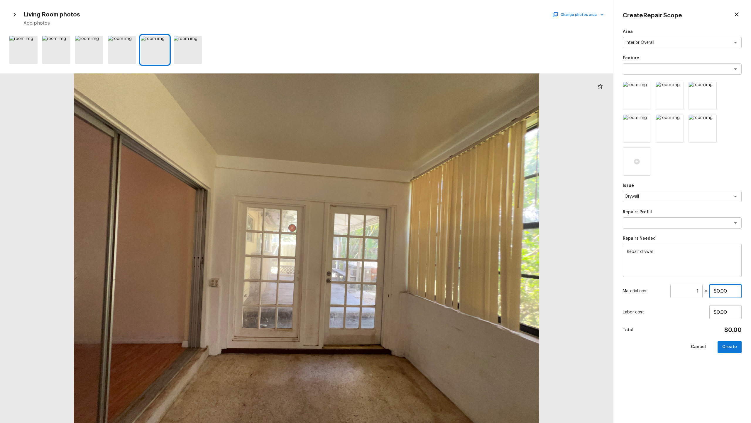
click at [422, 209] on input "$0.00" at bounding box center [726, 291] width 32 height 14
click at [422, 209] on button "Create" at bounding box center [730, 347] width 24 height 12
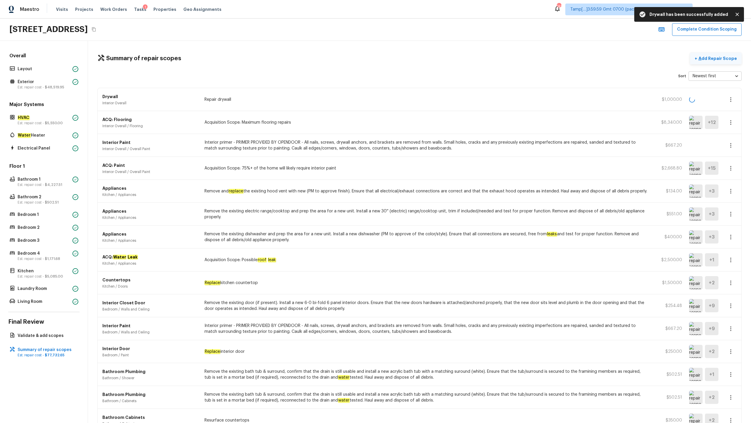
click at [422, 60] on p "Add Repair Scope" at bounding box center [718, 58] width 40 height 6
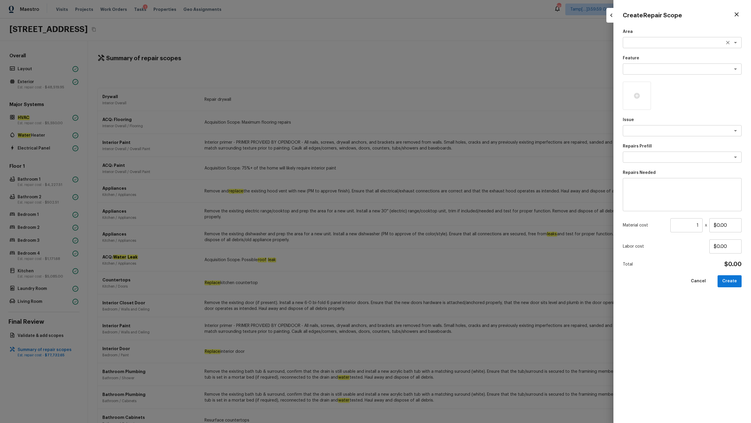
click at [422, 46] on div "x ​" at bounding box center [682, 42] width 119 height 11
click at [422, 55] on li "Interior Overall" at bounding box center [682, 54] width 119 height 9
click at [422, 93] on icon at bounding box center [637, 96] width 6 height 6
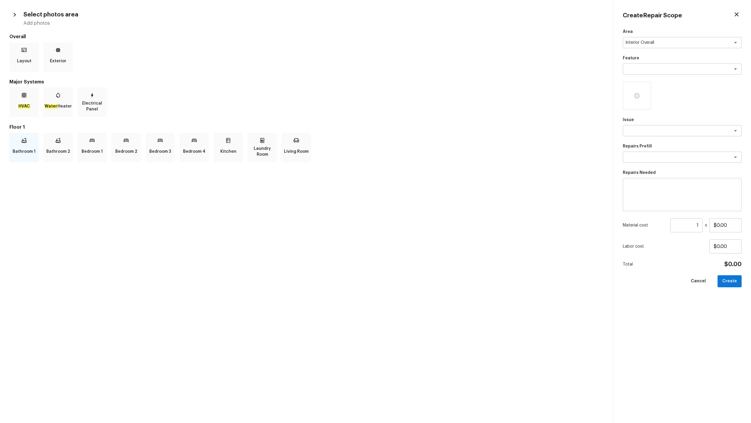
click at [34, 148] on p "Bathroom 1" at bounding box center [24, 152] width 23 height 12
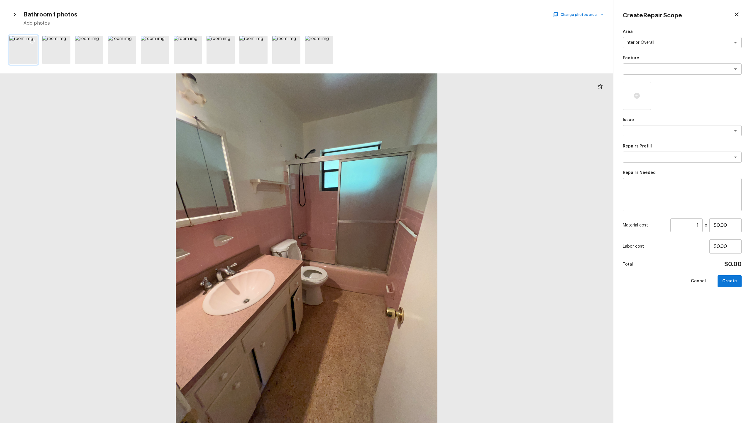
click at [33, 42] on icon at bounding box center [32, 41] width 6 height 6
click at [62, 41] on icon at bounding box center [65, 41] width 6 height 6
click at [422, 15] on button "Change photos area" at bounding box center [579, 15] width 50 height 8
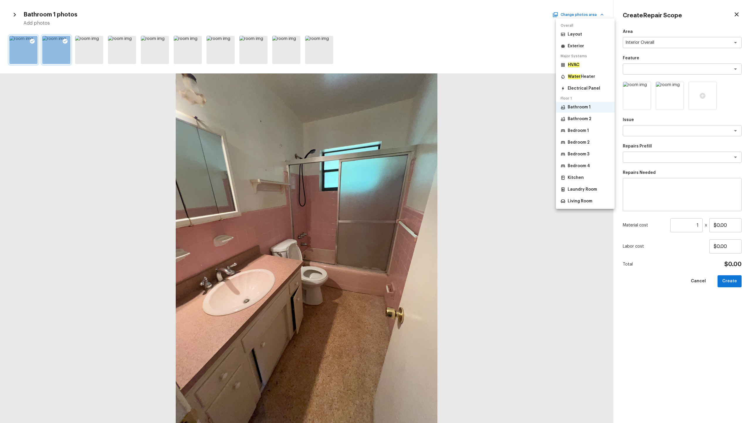
click at [422, 117] on p "Bathroom 2" at bounding box center [580, 119] width 24 height 6
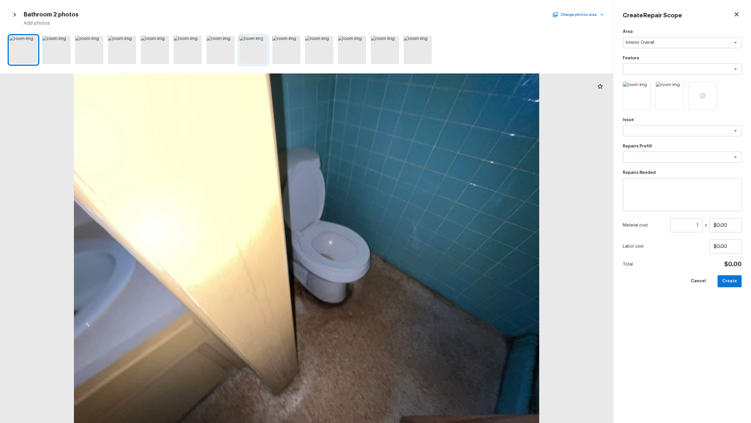
click at [253, 54] on div at bounding box center [254, 50] width 28 height 28
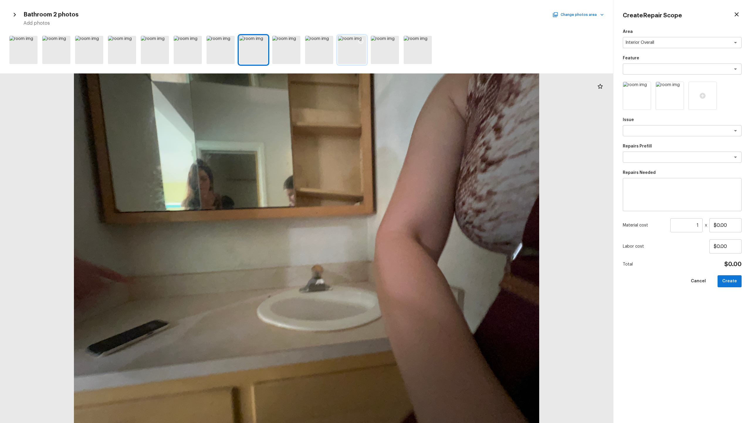
click at [351, 60] on div at bounding box center [352, 50] width 28 height 28
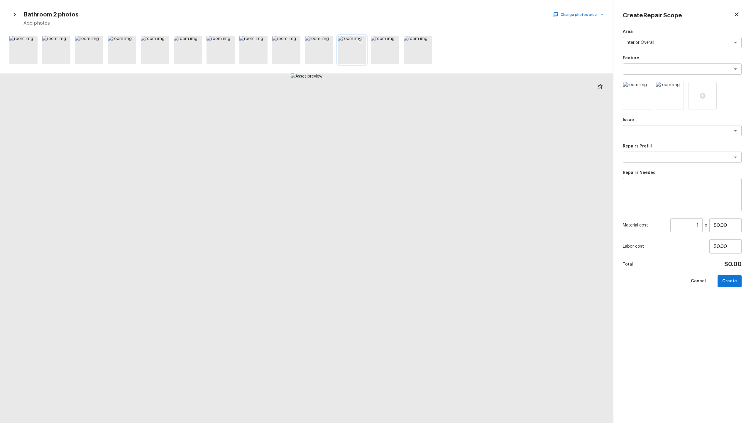
click at [364, 43] on div at bounding box center [361, 42] width 11 height 12
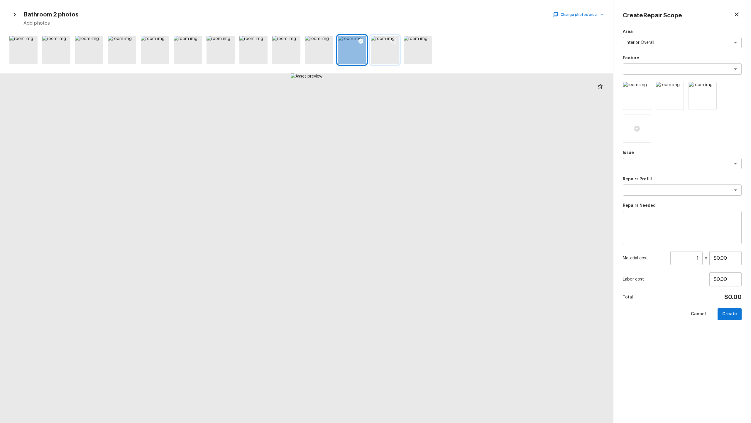
click at [396, 43] on icon at bounding box center [394, 41] width 6 height 6
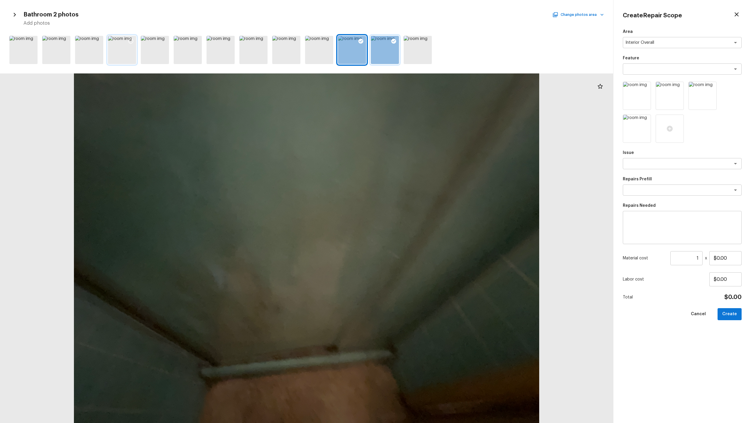
click at [132, 43] on icon at bounding box center [131, 41] width 5 height 5
click at [422, 14] on button "Change photos area" at bounding box center [579, 15] width 50 height 8
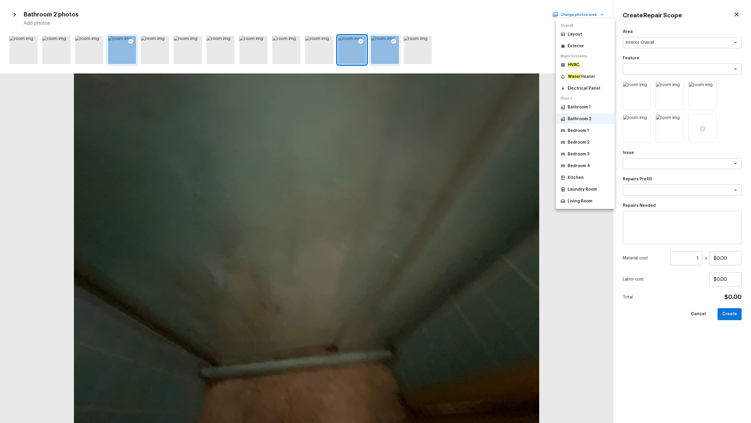
click at [422, 71] on div at bounding box center [375, 211] width 751 height 423
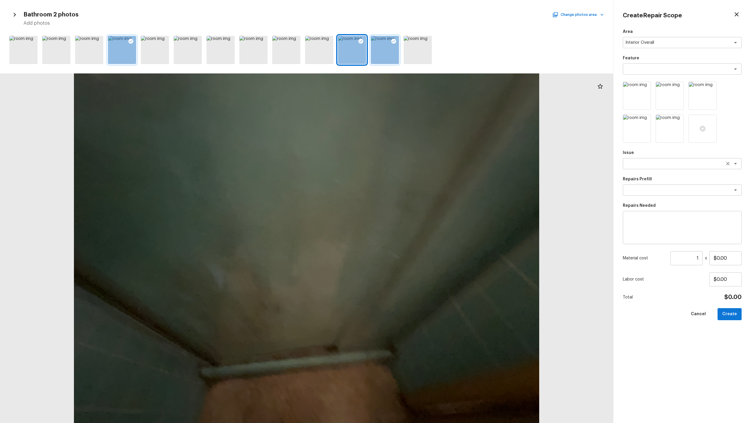
click at [422, 166] on div "x ​" at bounding box center [682, 163] width 119 height 11
click at [422, 175] on li "Bathroom Plumbing" at bounding box center [682, 175] width 119 height 9
click at [422, 209] on textarea at bounding box center [682, 227] width 111 height 23
click at [422, 189] on textarea at bounding box center [674, 190] width 97 height 6
click at [422, 201] on span "Replace Bathtub & Surround" at bounding box center [655, 203] width 55 height 6
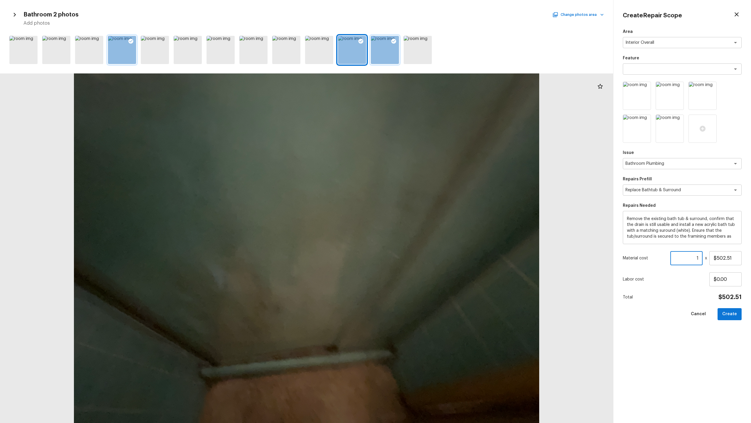
click at [422, 209] on input "1" at bounding box center [687, 258] width 32 height 14
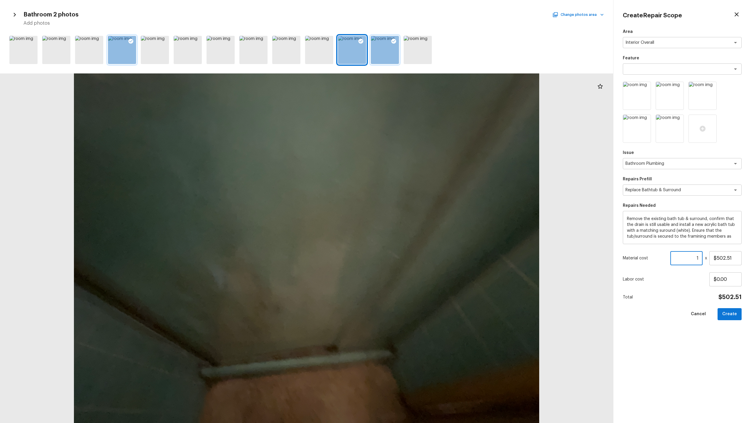
click at [422, 209] on input "1" at bounding box center [687, 258] width 32 height 14
click at [422, 188] on icon "Clear" at bounding box center [728, 190] width 6 height 6
click at [422, 209] on textarea "Remove the existing bath tub & surround, confirm that the drain is still usable…" at bounding box center [682, 227] width 111 height 23
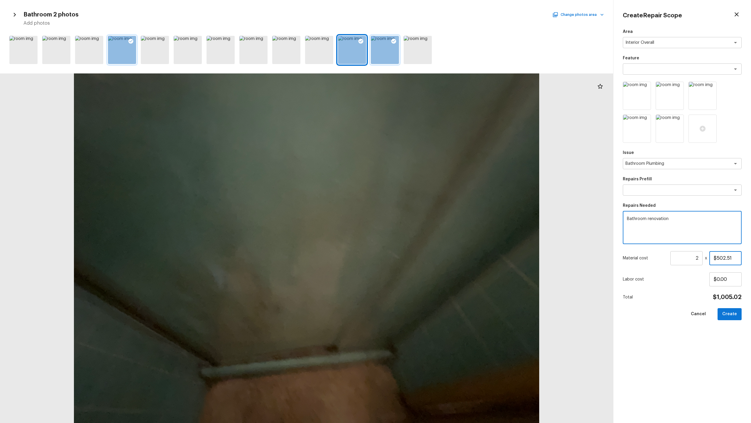
click at [422, 209] on input "$502.51" at bounding box center [726, 258] width 32 height 14
click at [422, 209] on button "Create" at bounding box center [730, 314] width 24 height 12
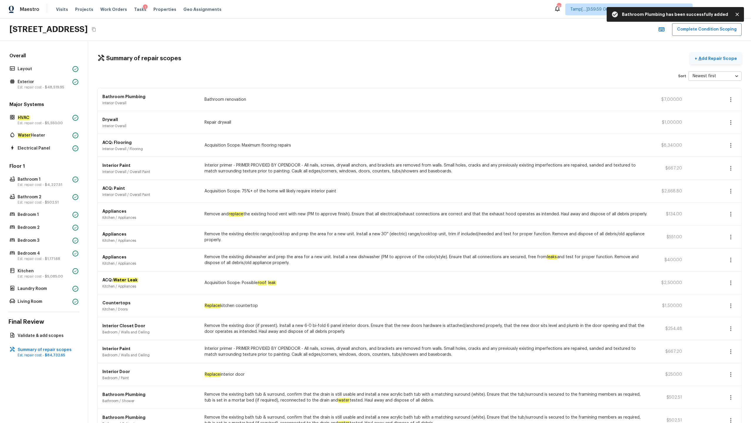
click at [422, 61] on p "Add Repair Scope" at bounding box center [718, 58] width 40 height 6
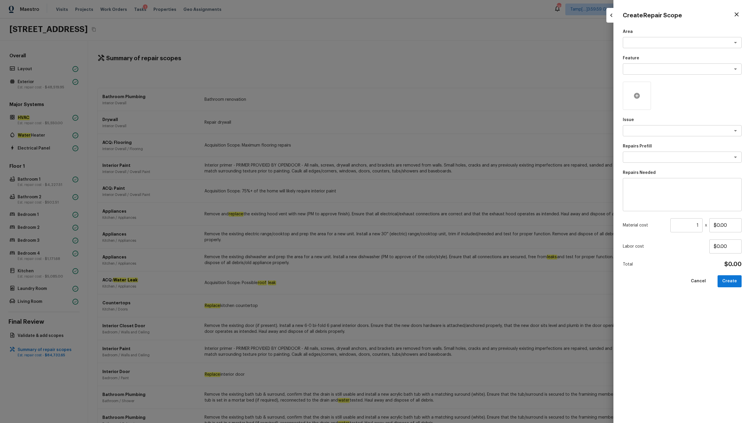
click at [422, 94] on icon at bounding box center [637, 96] width 6 height 6
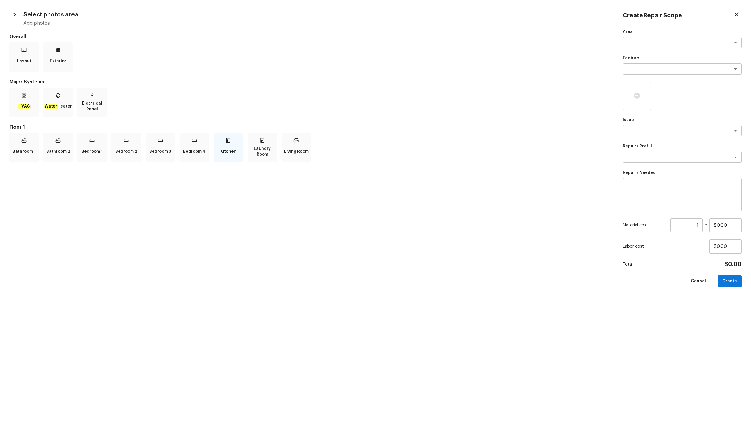
click at [227, 147] on p "Kitchen" at bounding box center [228, 152] width 16 height 12
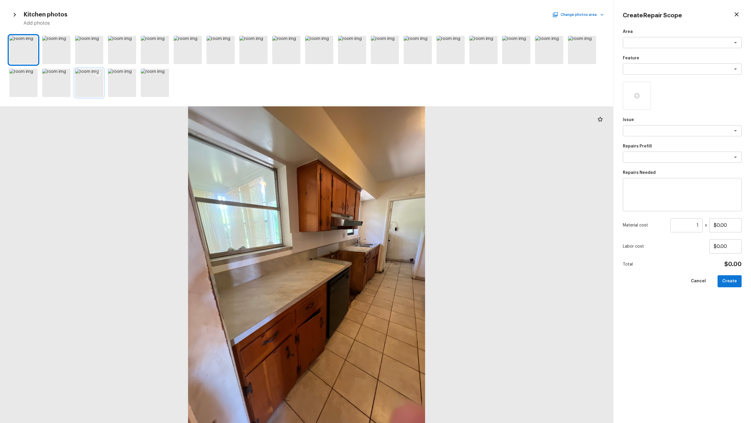
click at [99, 73] on icon at bounding box center [98, 74] width 6 height 6
click at [97, 39] on icon at bounding box center [98, 41] width 5 height 5
click at [161, 42] on icon at bounding box center [164, 41] width 6 height 6
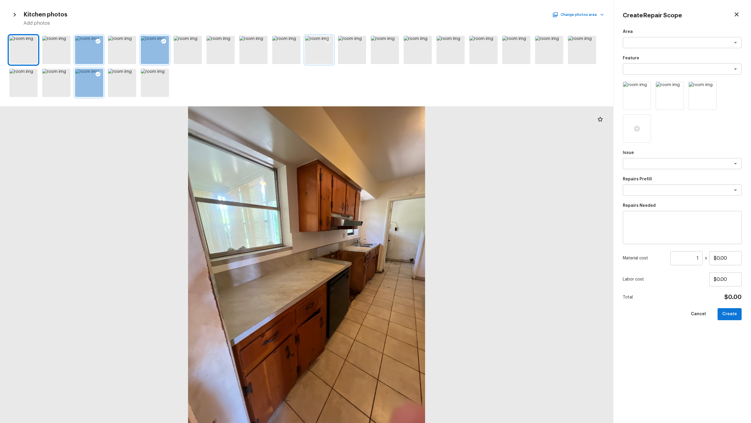
click at [328, 42] on icon at bounding box center [328, 41] width 6 height 6
click at [422, 41] on div at bounding box center [525, 42] width 11 height 12
click at [422, 47] on div "x ​" at bounding box center [682, 42] width 119 height 11
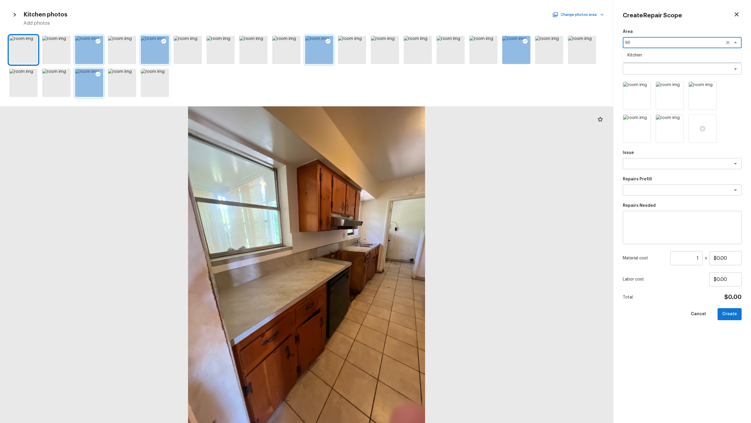
click at [422, 54] on li "Kitchen" at bounding box center [682, 54] width 119 height 9
click at [422, 69] on textarea at bounding box center [674, 69] width 97 height 6
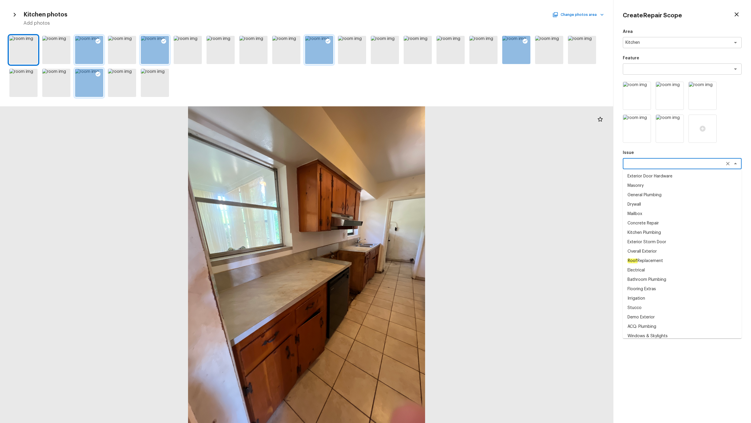
click at [422, 161] on textarea at bounding box center [674, 164] width 97 height 6
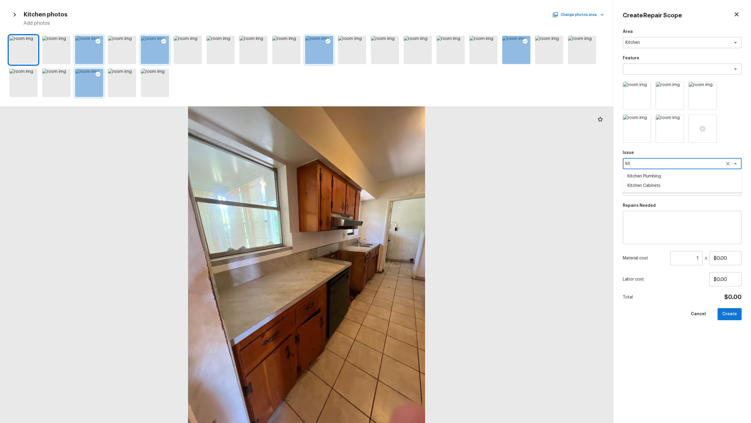
click at [422, 184] on li "Kitchen Cabinets" at bounding box center [682, 185] width 119 height 9
click at [422, 209] on textarea at bounding box center [682, 227] width 111 height 23
click at [422, 164] on textarea "Kitchen Cabinets" at bounding box center [674, 164] width 97 height 6
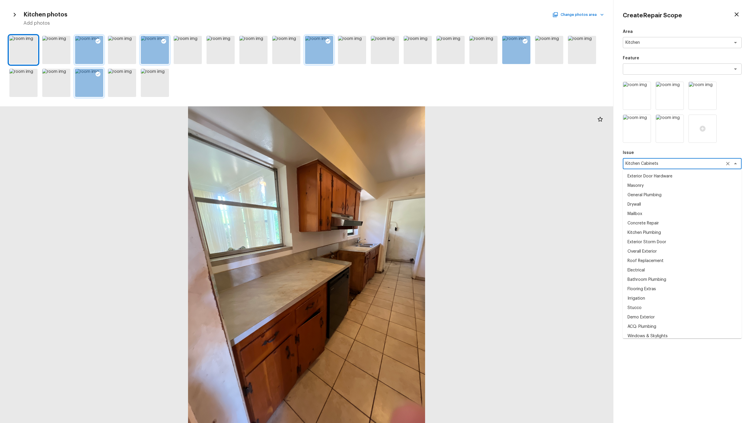
scroll to position [265, 0]
click at [422, 162] on textarea "Kitchen Cabinets" at bounding box center [674, 164] width 97 height 6
click at [422, 147] on div "Area Kitchen x ​ Feature x ​ Issue Kitchen Cabinets x ​ Exterior Door Hardware …" at bounding box center [682, 221] width 119 height 385
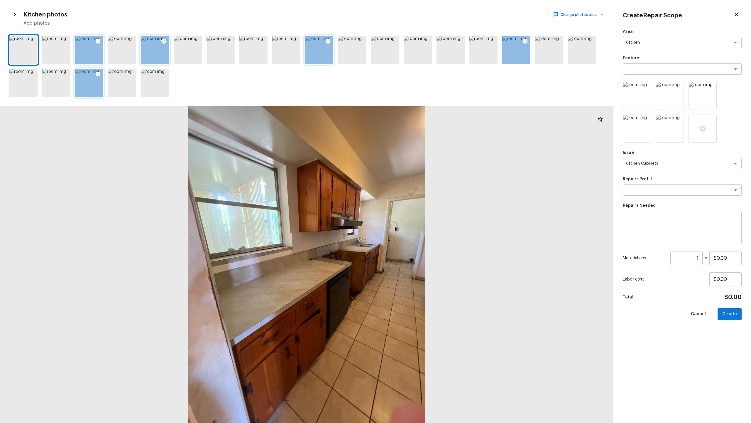
click at [422, 209] on textarea at bounding box center [682, 227] width 111 height 23
paste textarea "Kitchen Cabinets"
click at [422, 209] on input "$0.00" at bounding box center [726, 258] width 32 height 14
click at [422, 209] on button "Create" at bounding box center [730, 314] width 24 height 12
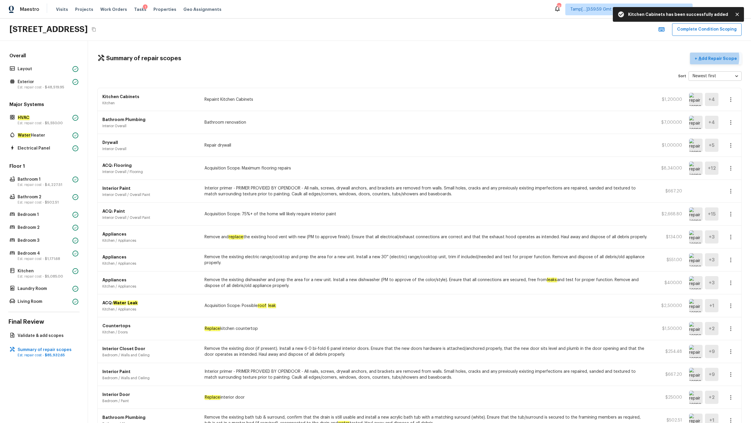
click at [422, 58] on p "Add Repair Scope" at bounding box center [718, 58] width 40 height 6
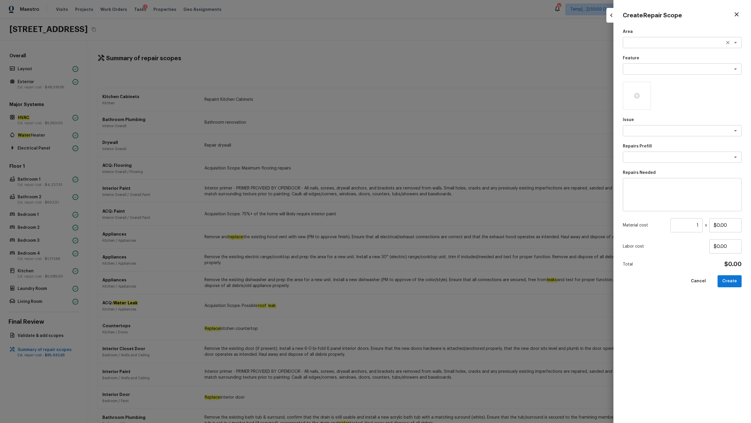
click at [422, 46] on div "x ​" at bounding box center [682, 42] width 119 height 11
click at [422, 57] on li "Interior Overall" at bounding box center [682, 54] width 119 height 9
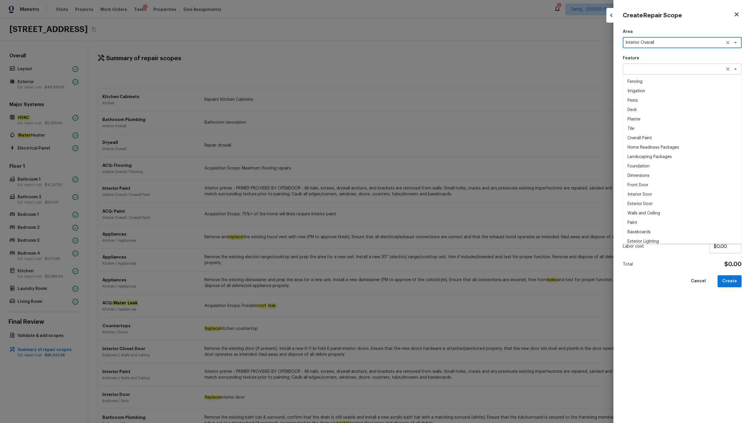
click at [422, 65] on div "x ​" at bounding box center [682, 68] width 119 height 11
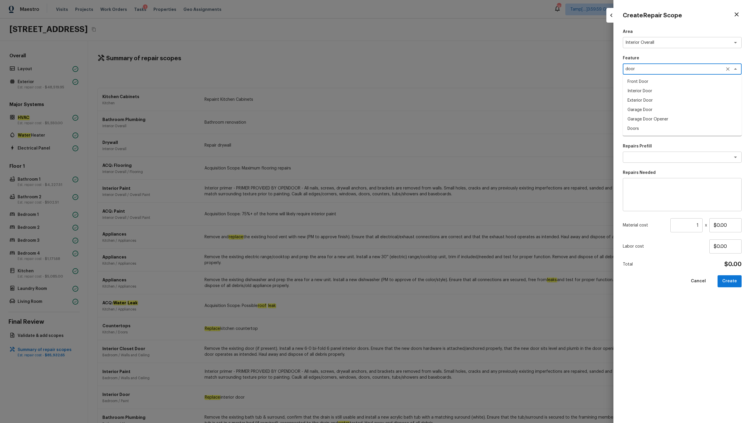
click at [422, 87] on li "Interior Door" at bounding box center [682, 90] width 119 height 9
click at [422, 159] on textarea at bounding box center [674, 157] width 97 height 6
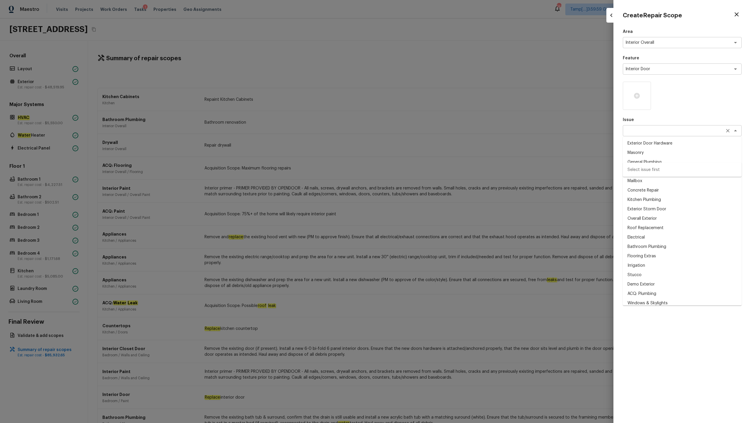
click at [422, 134] on div "x ​" at bounding box center [682, 130] width 119 height 11
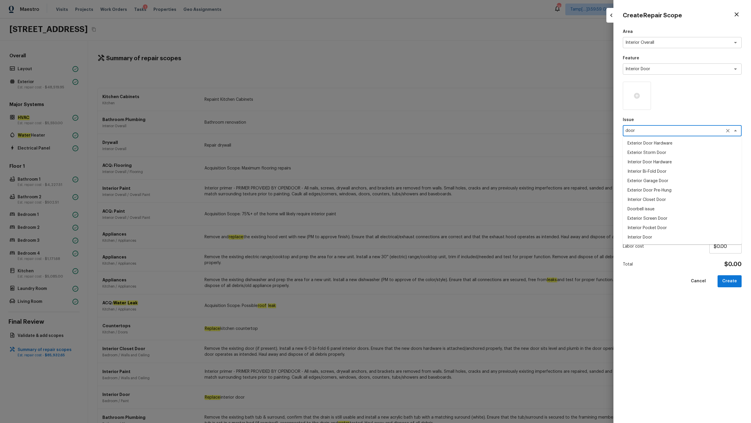
click at [422, 209] on li "Interior Door" at bounding box center [682, 236] width 119 height 9
click at [422, 198] on textarea at bounding box center [682, 194] width 111 height 23
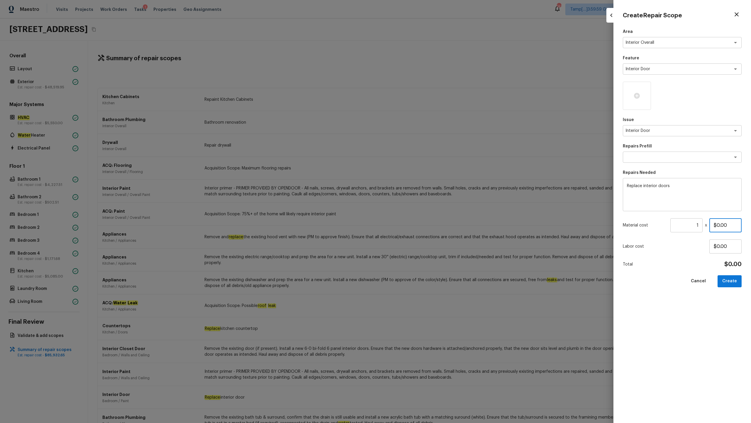
click at [422, 209] on input "$0.00" at bounding box center [726, 225] width 32 height 14
click at [422, 91] on div at bounding box center [637, 96] width 28 height 28
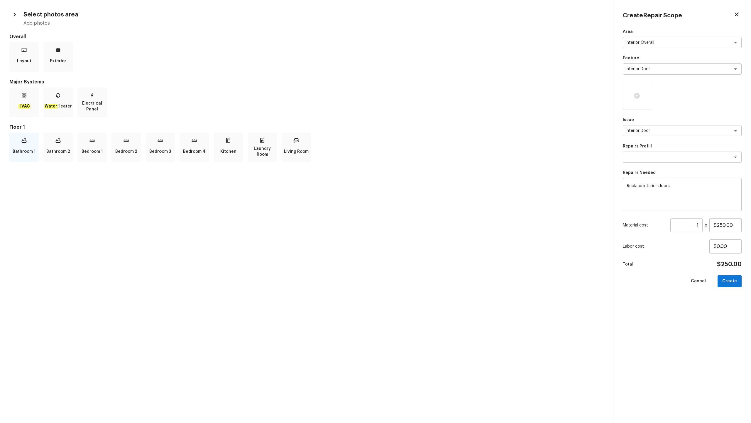
click at [24, 143] on div "Bathroom 1" at bounding box center [23, 147] width 29 height 29
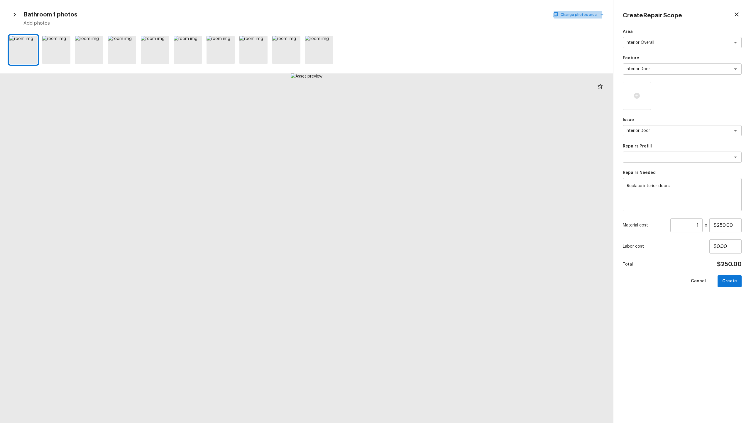
click at [422, 17] on button "Change photos area" at bounding box center [579, 15] width 50 height 8
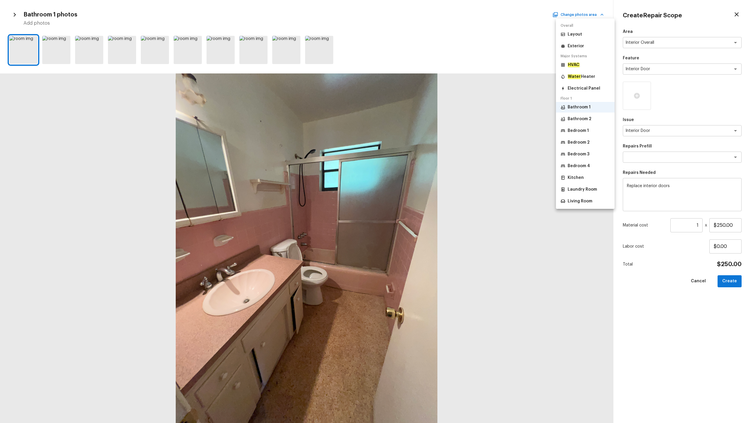
click at [422, 132] on p "Bedroom 1" at bounding box center [578, 131] width 21 height 6
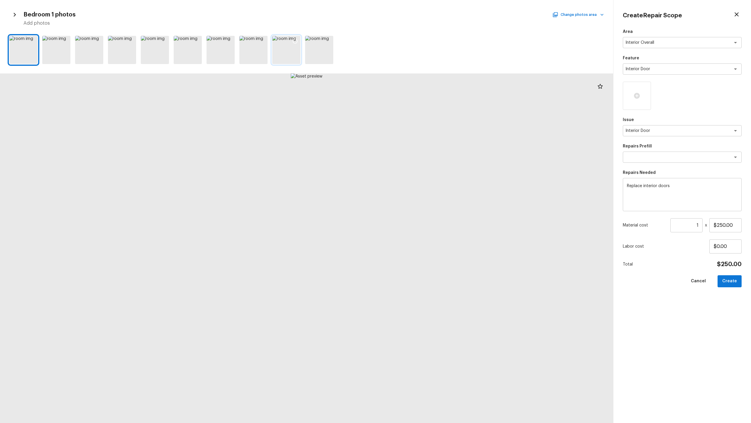
click at [298, 58] on div at bounding box center [286, 50] width 28 height 28
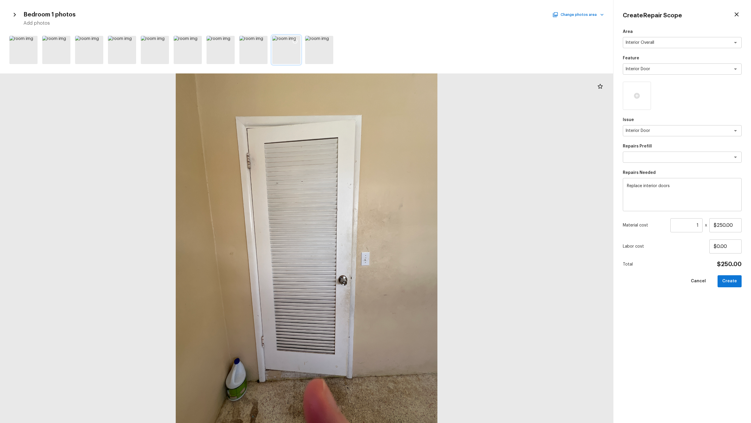
click at [296, 42] on icon at bounding box center [295, 41] width 6 height 6
click at [259, 40] on icon at bounding box center [262, 41] width 6 height 6
click at [422, 16] on button "Change photos area" at bounding box center [579, 15] width 50 height 8
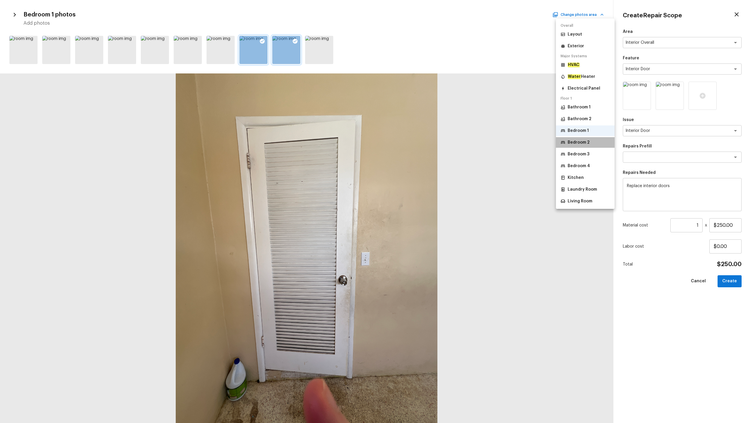
click at [422, 141] on p "Bedroom 2" at bounding box center [579, 142] width 22 height 6
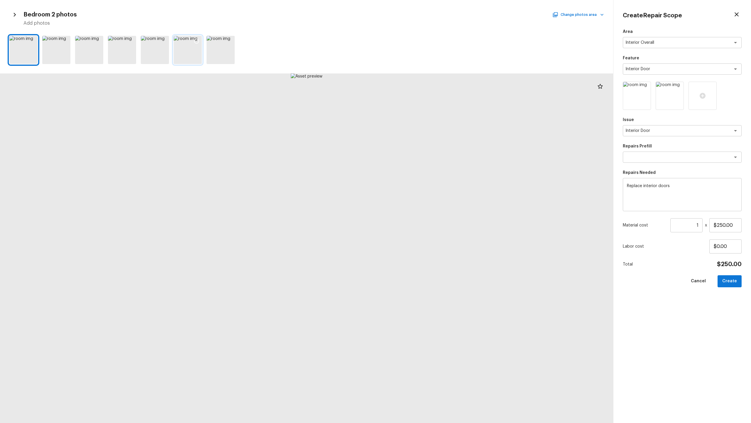
click at [186, 50] on div at bounding box center [188, 50] width 28 height 28
click at [196, 41] on icon at bounding box center [197, 41] width 6 height 6
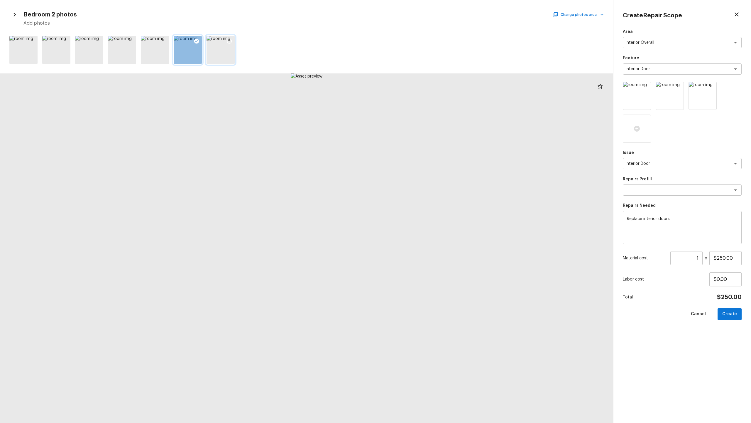
click at [230, 41] on icon at bounding box center [230, 41] width 6 height 6
click at [422, 13] on button "Change photos area" at bounding box center [579, 15] width 50 height 8
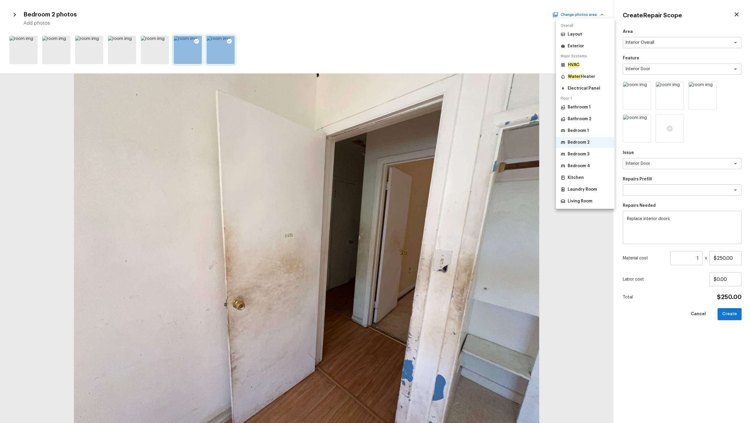
click at [422, 151] on p "Bedroom 3" at bounding box center [579, 154] width 22 height 6
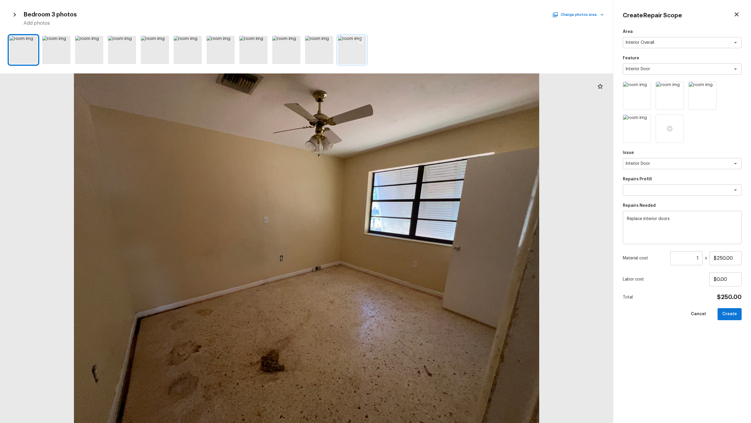
click at [357, 41] on div at bounding box center [361, 42] width 11 height 12
click at [326, 41] on icon at bounding box center [328, 41] width 5 height 5
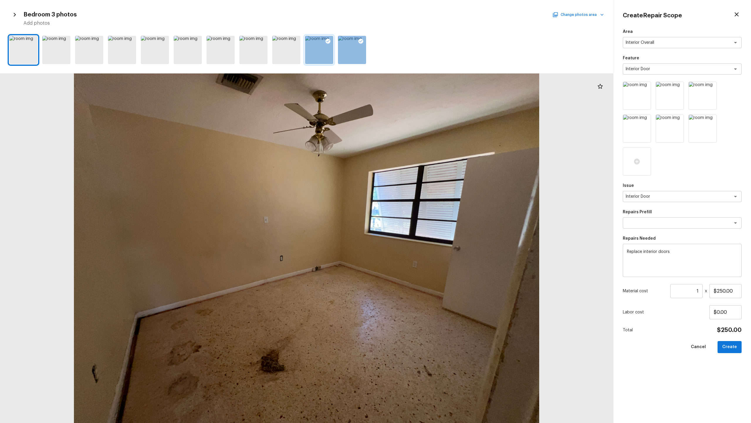
click at [422, 17] on button "Change photos area" at bounding box center [579, 15] width 50 height 8
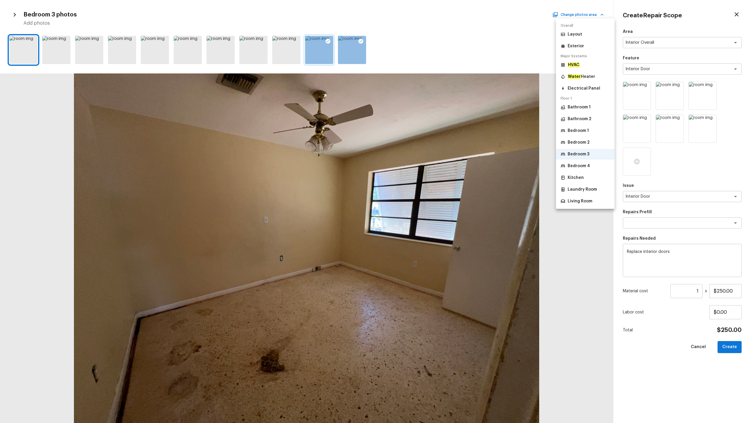
click at [422, 166] on p "Bedroom 4" at bounding box center [579, 166] width 22 height 6
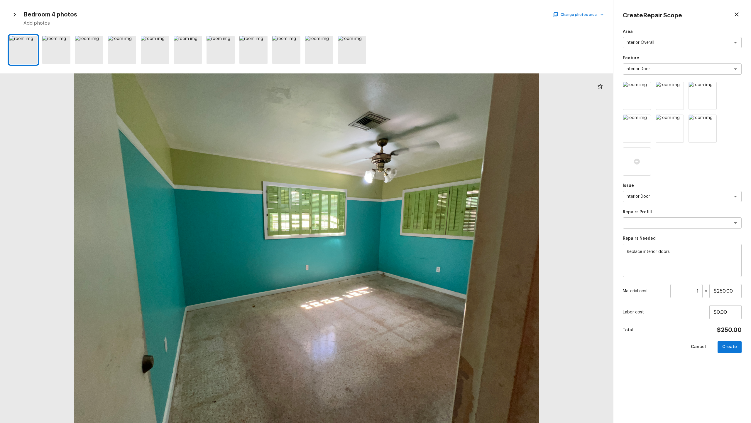
click at [422, 209] on input "1" at bounding box center [687, 291] width 32 height 14
click at [422, 209] on button "Create" at bounding box center [730, 347] width 24 height 12
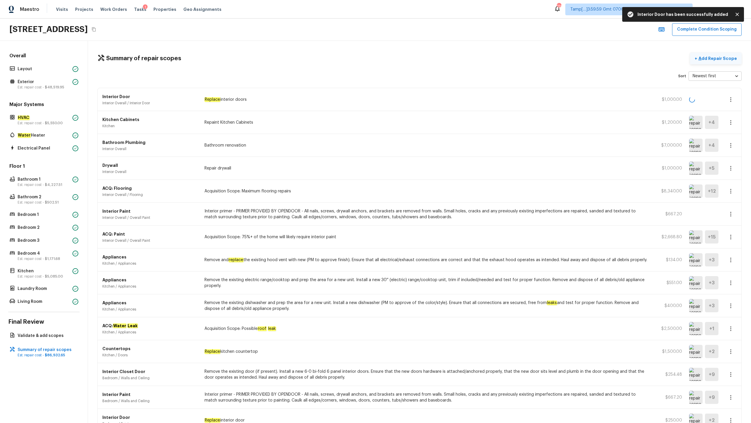
click at [422, 60] on p "Add Repair Scope" at bounding box center [718, 58] width 40 height 6
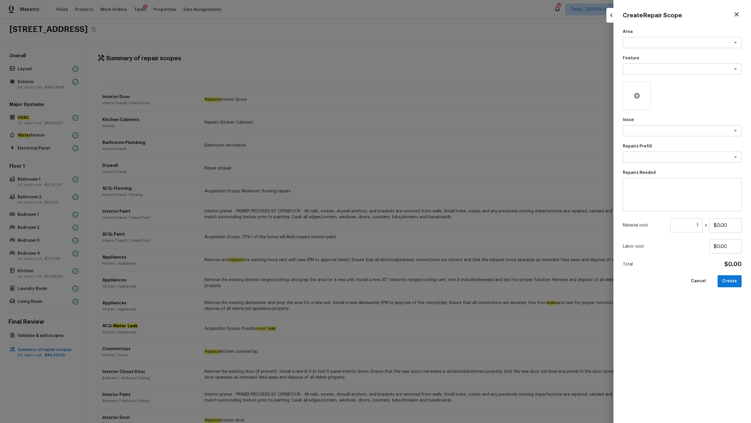
click at [422, 99] on div at bounding box center [637, 96] width 28 height 28
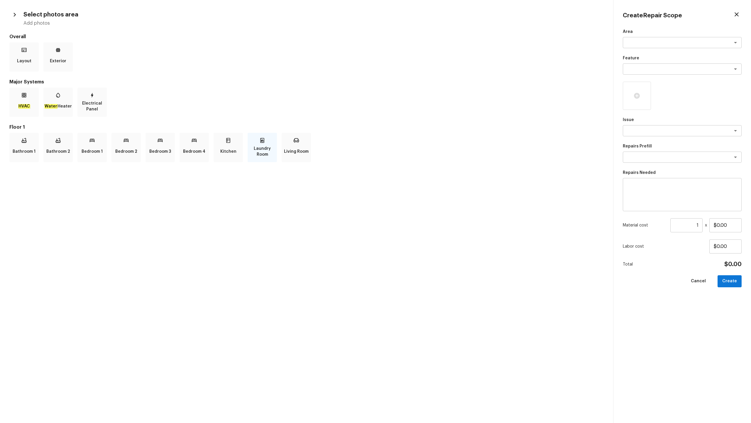
click at [266, 152] on p "Laundry Room" at bounding box center [262, 152] width 27 height 12
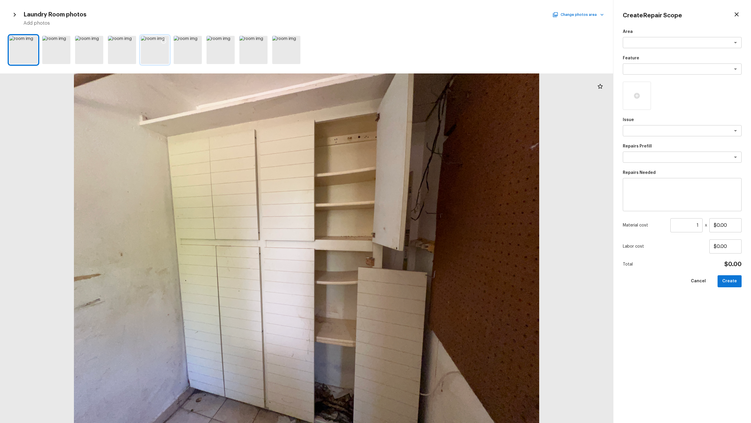
click at [152, 53] on div at bounding box center [155, 50] width 28 height 28
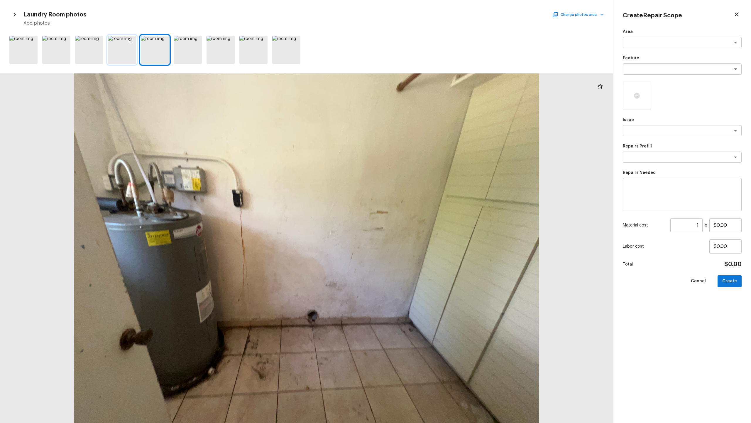
click at [127, 54] on div at bounding box center [122, 50] width 28 height 28
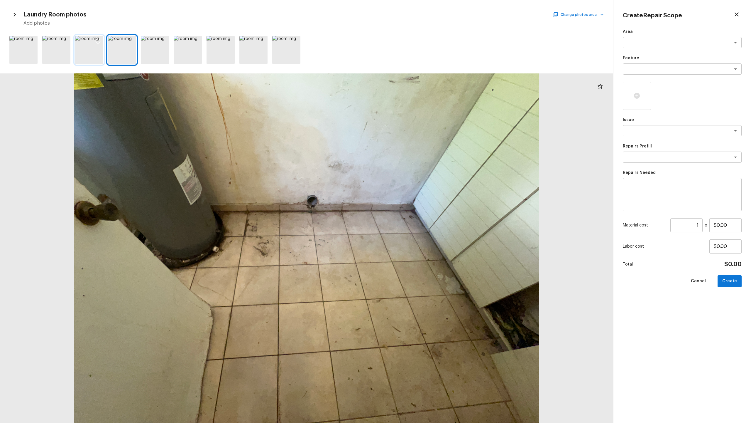
click at [94, 53] on div at bounding box center [89, 50] width 28 height 28
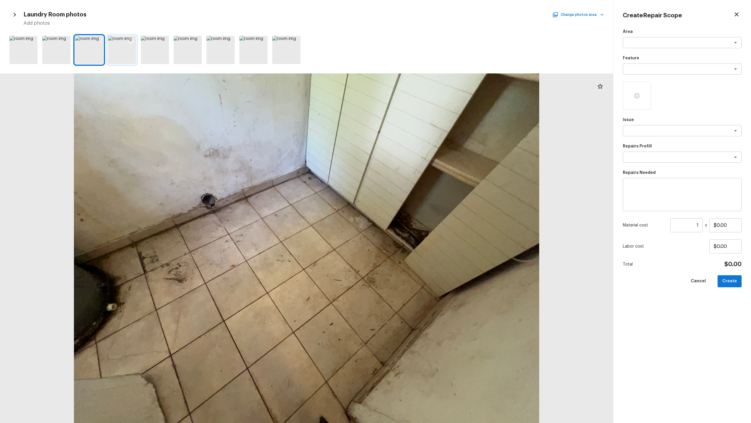
click at [121, 50] on div at bounding box center [122, 50] width 28 height 28
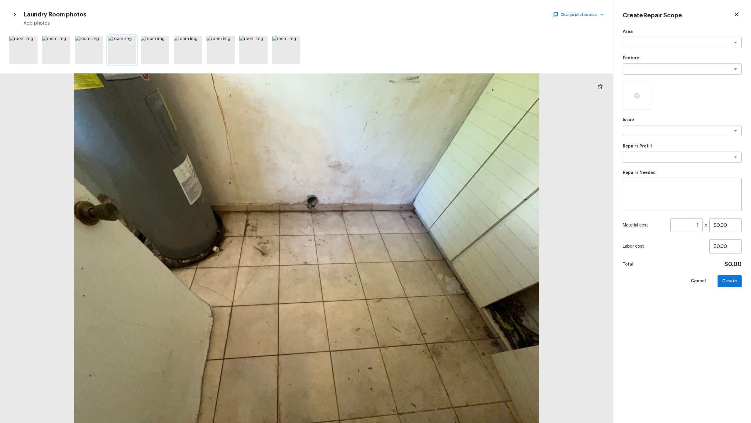
click at [131, 41] on icon at bounding box center [131, 41] width 6 height 6
click at [165, 40] on icon at bounding box center [164, 41] width 6 height 6
click at [156, 53] on div at bounding box center [155, 50] width 28 height 28
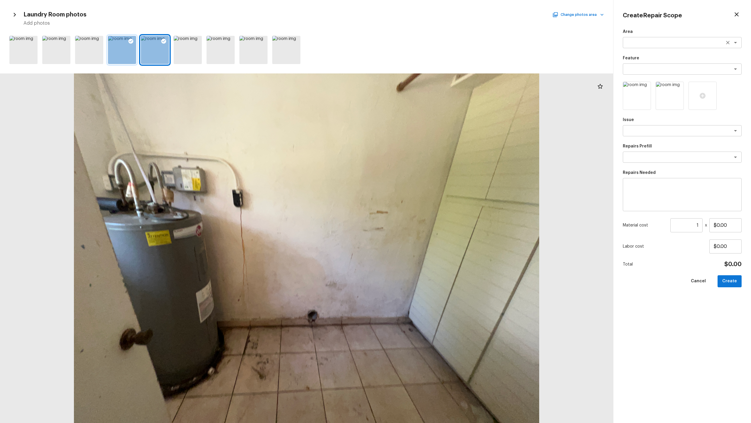
click at [422, 46] on div "x ​" at bounding box center [682, 42] width 119 height 11
click at [422, 55] on li "Interior Overall" at bounding box center [682, 54] width 119 height 9
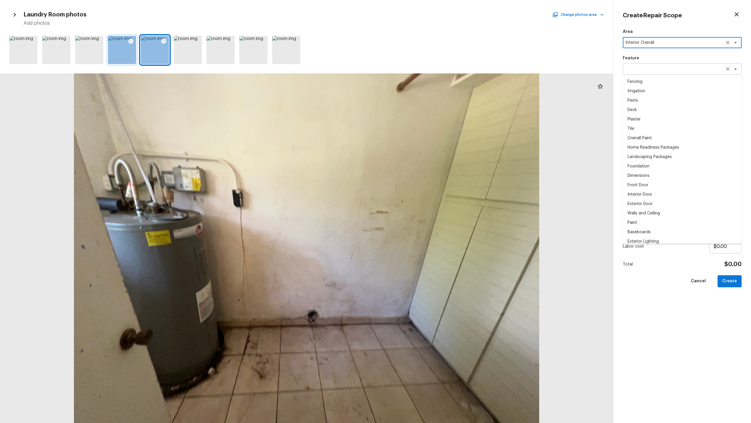
click at [422, 64] on div "x ​" at bounding box center [682, 68] width 119 height 11
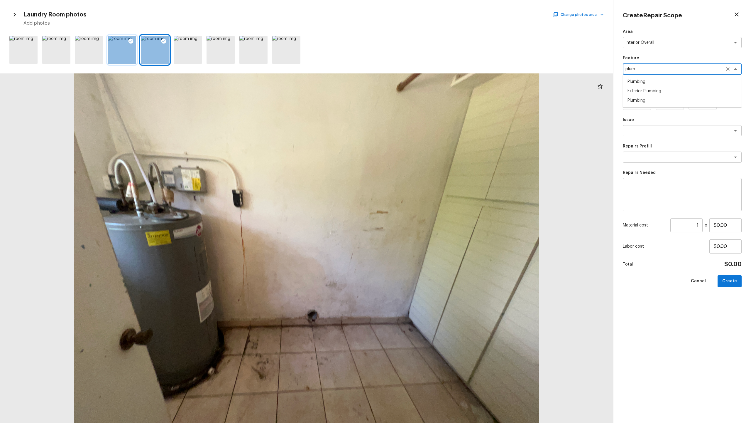
click at [422, 83] on li "Plumbing" at bounding box center [682, 81] width 119 height 9
click at [422, 132] on textarea at bounding box center [674, 131] width 97 height 6
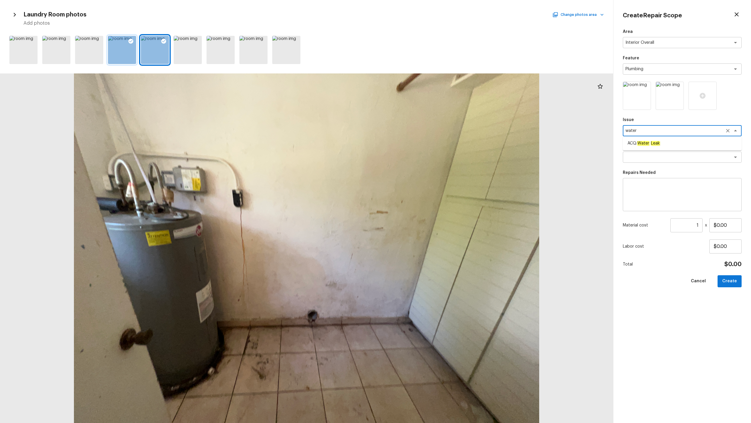
click at [422, 131] on textarea "water" at bounding box center [674, 131] width 97 height 6
click at [422, 160] on textarea at bounding box center [674, 157] width 97 height 6
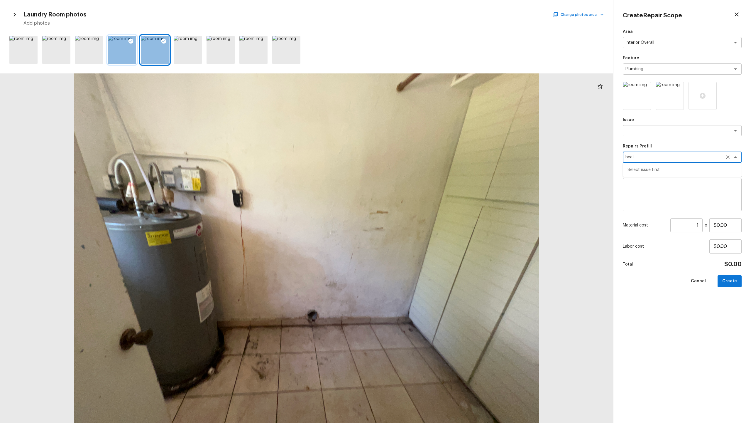
click at [422, 160] on textarea "heat" at bounding box center [674, 157] width 97 height 6
click at [422, 130] on textarea at bounding box center [674, 131] width 97 height 6
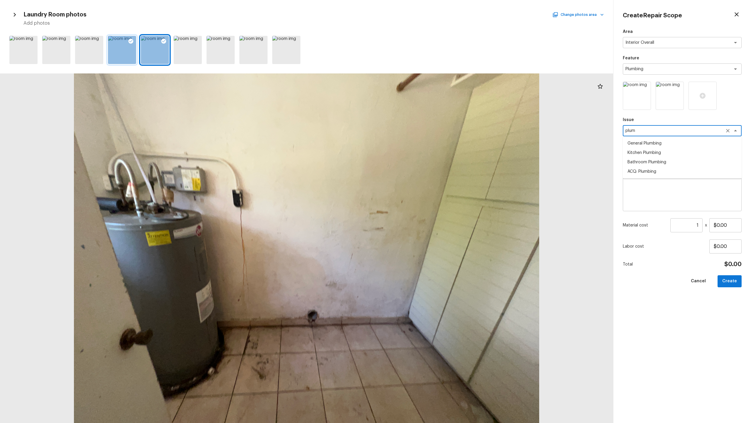
click at [422, 143] on li "General Plumbing" at bounding box center [682, 143] width 119 height 9
click at [422, 159] on textarea at bounding box center [674, 157] width 97 height 6
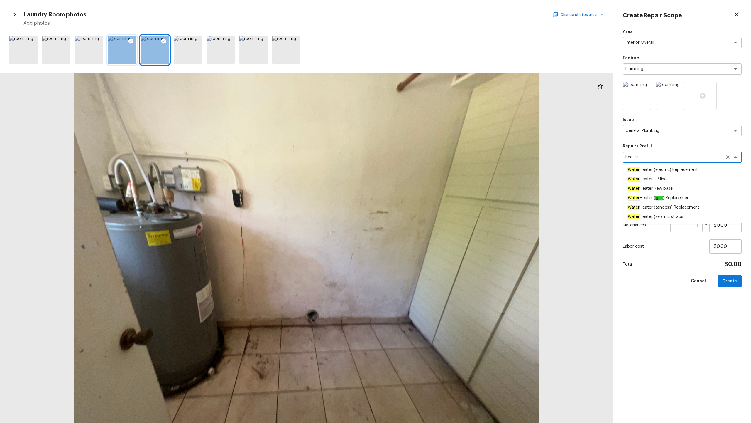
click at [422, 171] on em "Water" at bounding box center [634, 169] width 12 height 5
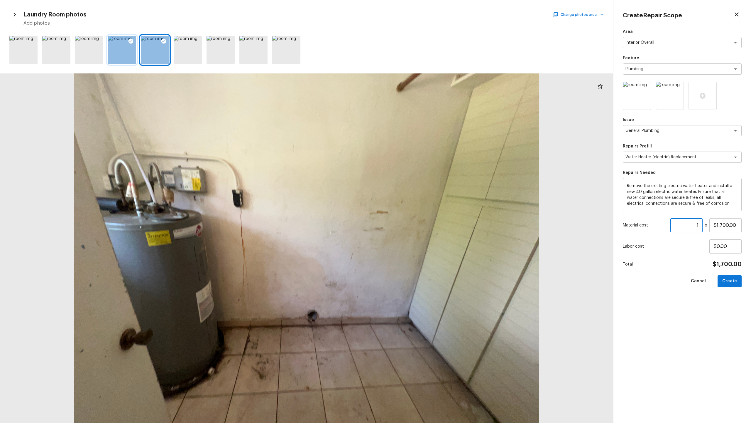
click at [422, 209] on input "1" at bounding box center [687, 225] width 32 height 14
click at [422, 209] on input "$1,700.00" at bounding box center [726, 225] width 32 height 14
click at [422, 209] on button "Create" at bounding box center [730, 281] width 24 height 12
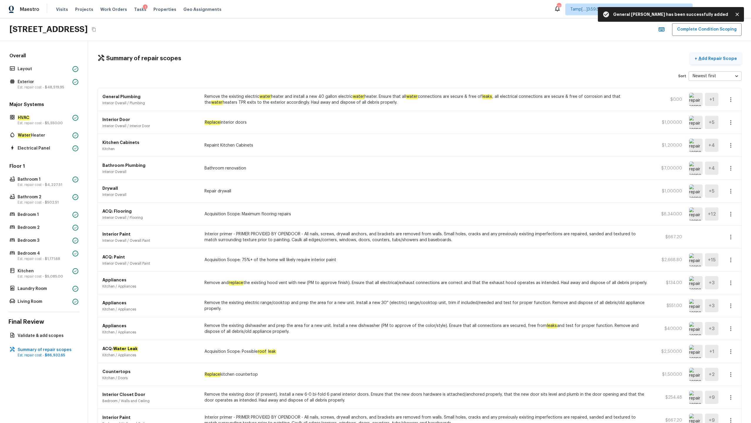
click at [422, 58] on p "Add Repair Scope" at bounding box center [718, 58] width 40 height 6
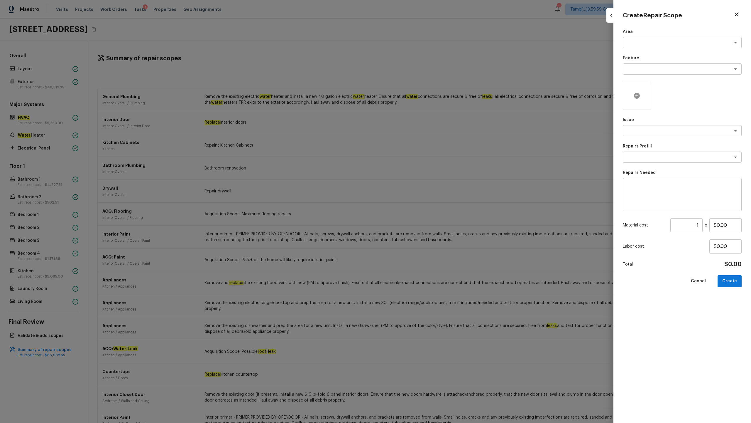
click at [422, 98] on icon at bounding box center [637, 95] width 7 height 7
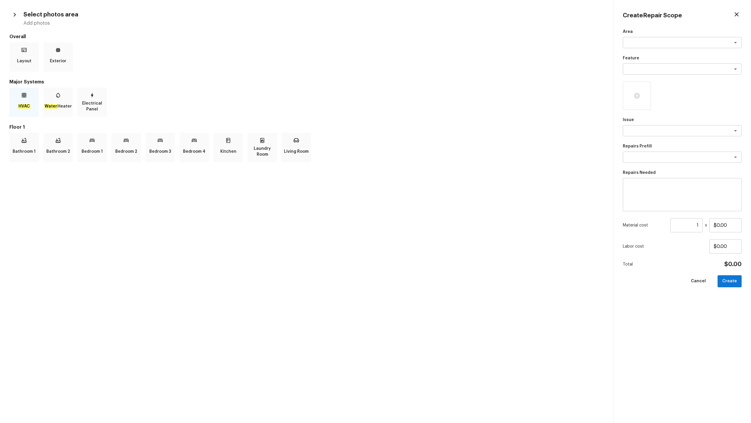
click at [22, 103] on p "HVAC" at bounding box center [24, 106] width 12 height 12
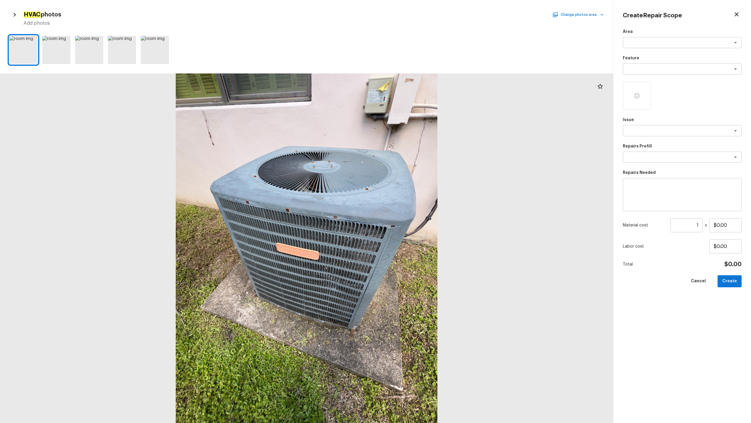
click at [422, 14] on button "Change photos area" at bounding box center [579, 15] width 50 height 8
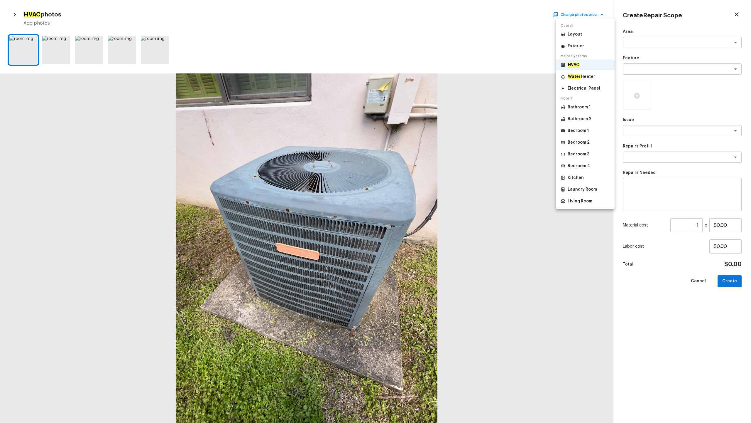
click at [422, 47] on li "Exterior" at bounding box center [585, 46] width 59 height 11
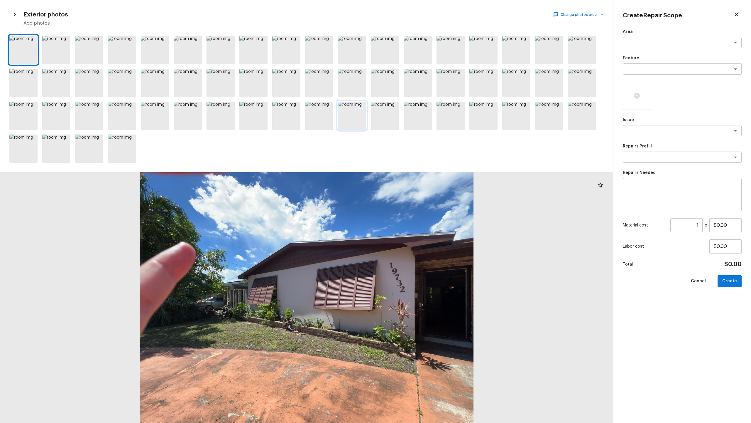
click at [354, 114] on div at bounding box center [352, 116] width 28 height 28
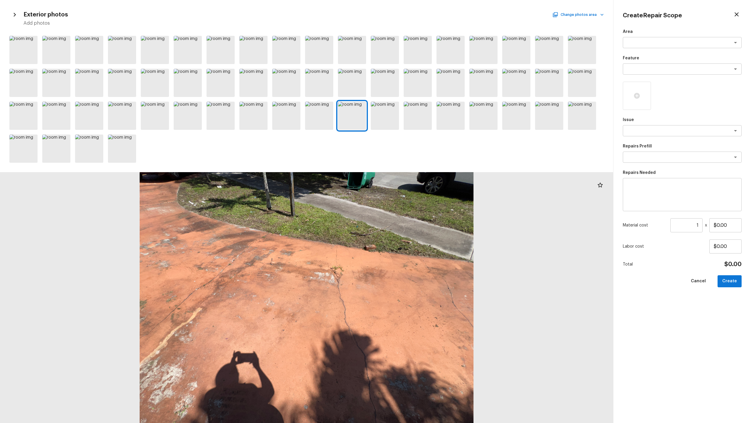
click at [422, 14] on icon "button" at bounding box center [737, 14] width 4 height 4
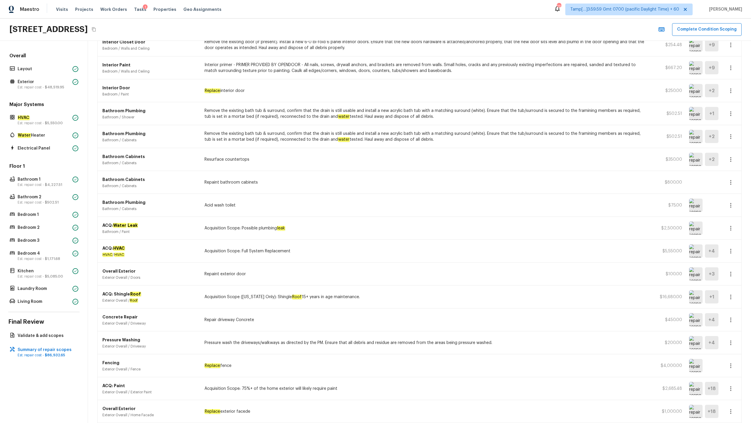
scroll to position [355, 0]
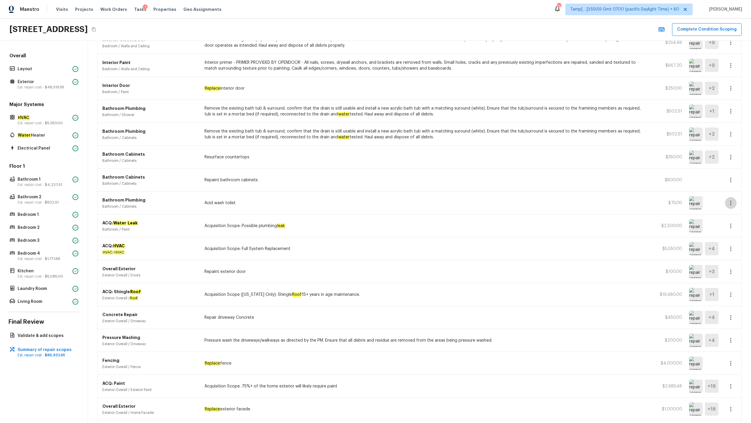
click at [422, 203] on icon "button" at bounding box center [731, 202] width 7 height 7
click at [422, 209] on li "Remove" at bounding box center [732, 238] width 27 height 18
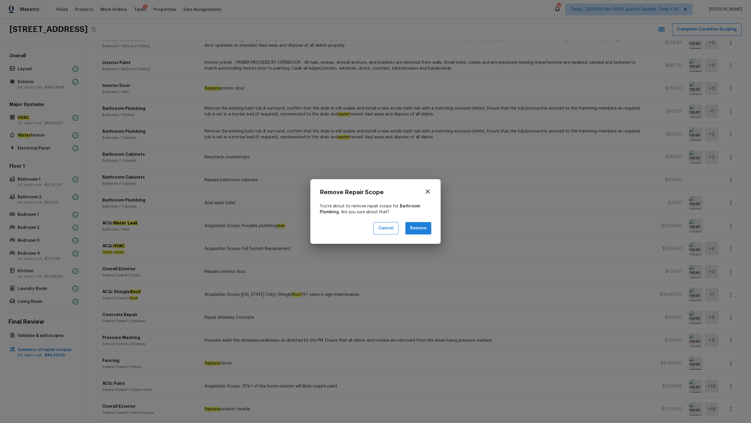
click at [420, 209] on button "Remove" at bounding box center [419, 228] width 26 height 13
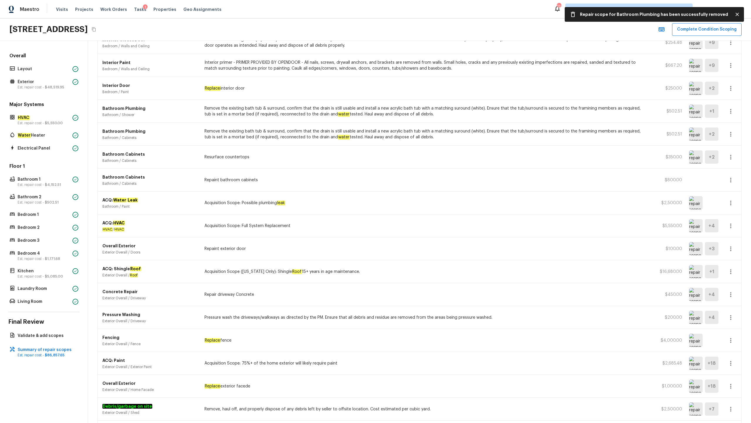
click at [422, 178] on icon "button" at bounding box center [731, 179] width 7 height 7
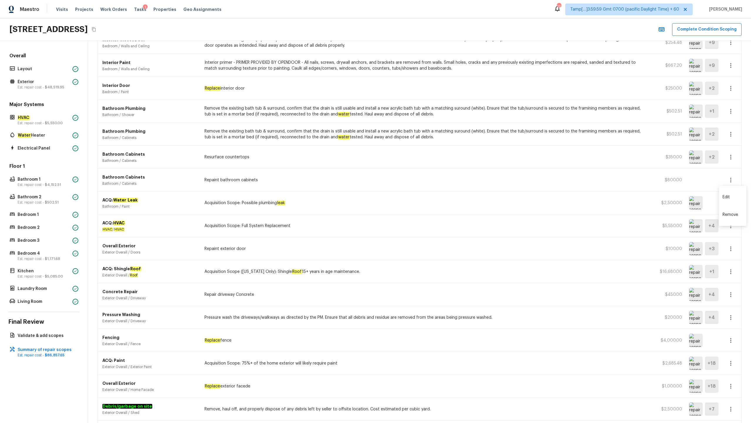
click at [422, 209] on li "Remove" at bounding box center [732, 215] width 27 height 18
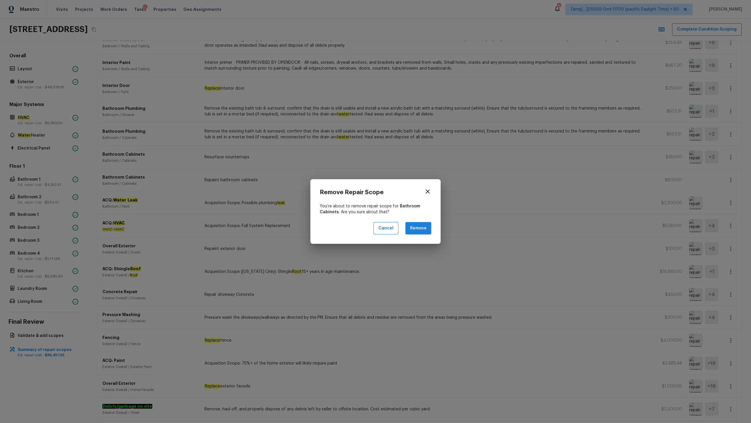
click at [417, 209] on button "Remove" at bounding box center [419, 228] width 26 height 13
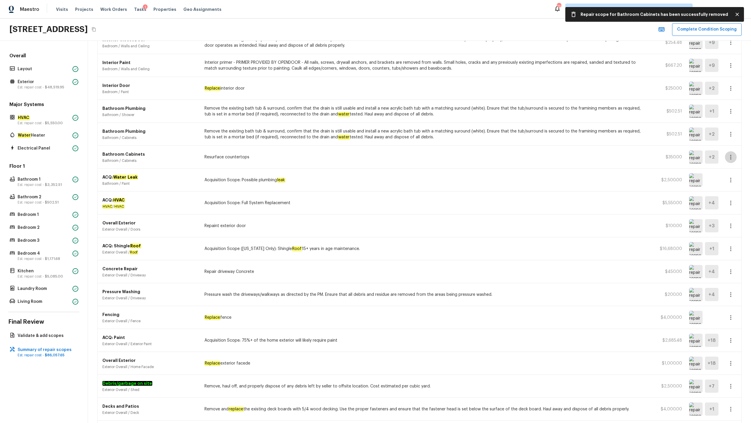
click at [422, 157] on icon "button" at bounding box center [731, 157] width 7 height 7
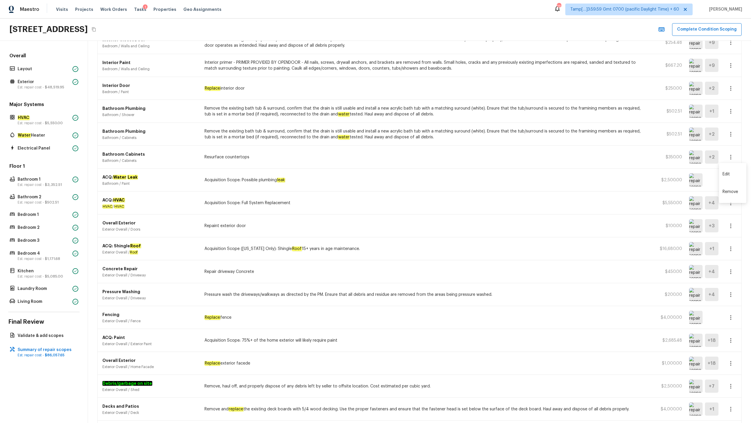
click at [422, 192] on li "Remove" at bounding box center [732, 192] width 27 height 18
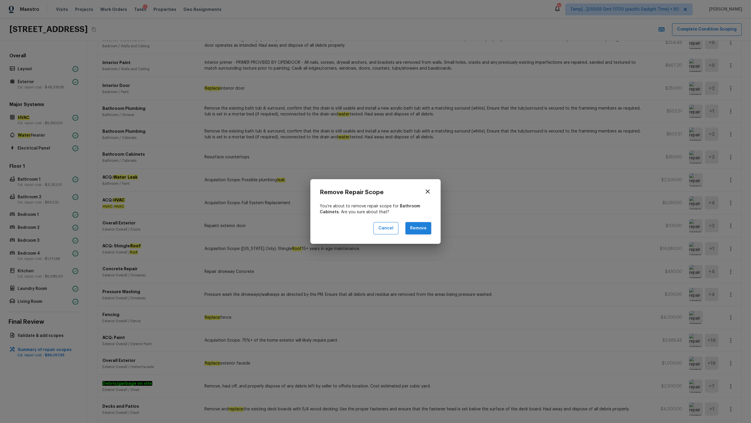
click at [408, 209] on button "Remove" at bounding box center [419, 228] width 26 height 13
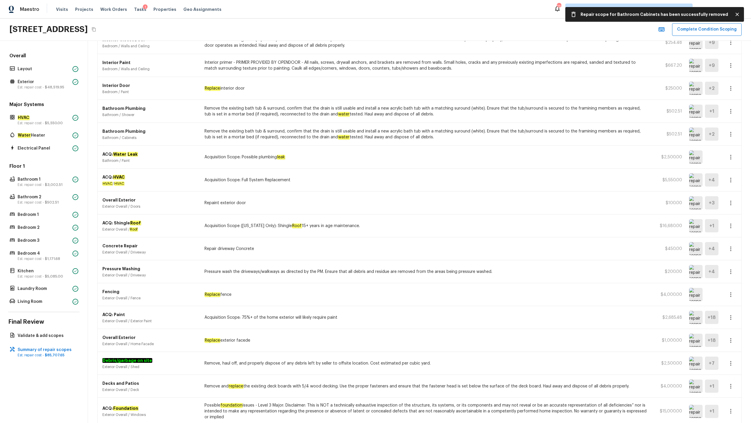
click at [422, 136] on icon "button" at bounding box center [731, 134] width 7 height 7
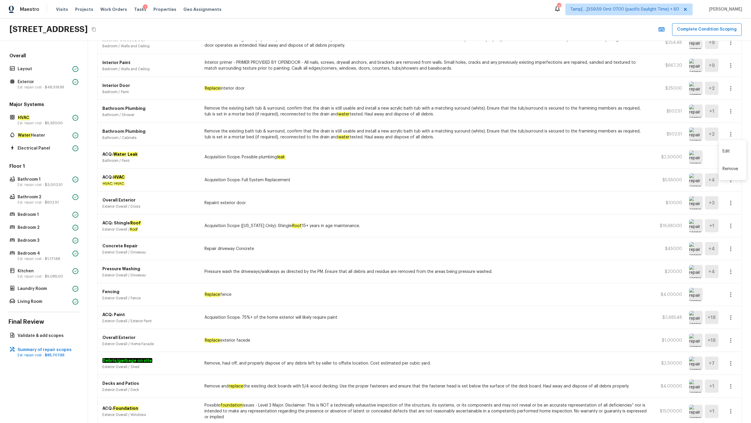
click at [422, 166] on li "Remove" at bounding box center [732, 169] width 27 height 18
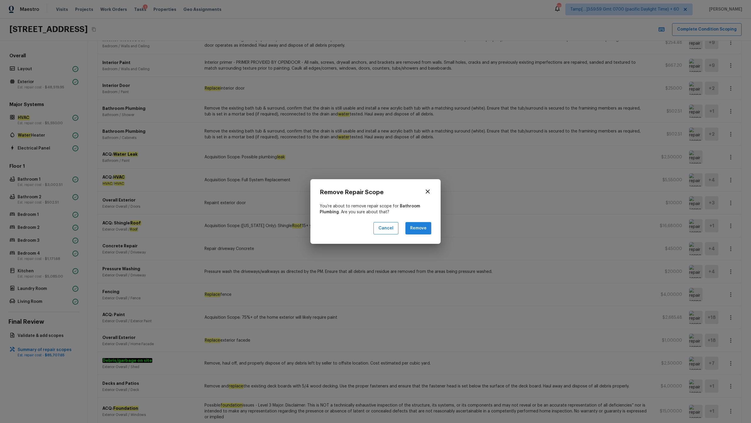
click at [418, 209] on button "Remove" at bounding box center [419, 228] width 26 height 13
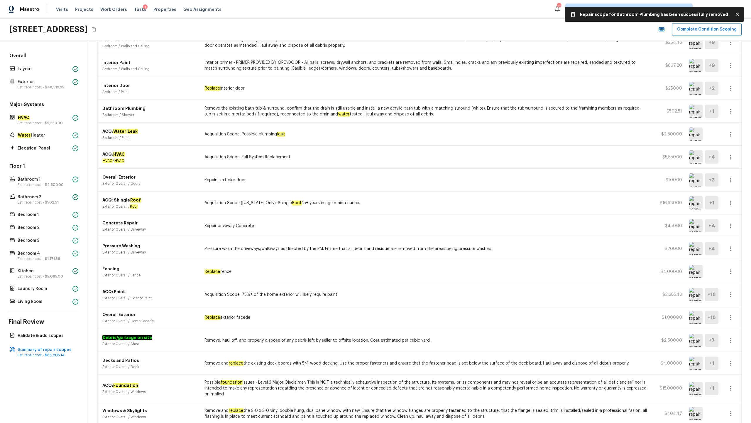
click at [422, 110] on icon "button" at bounding box center [731, 111] width 7 height 7
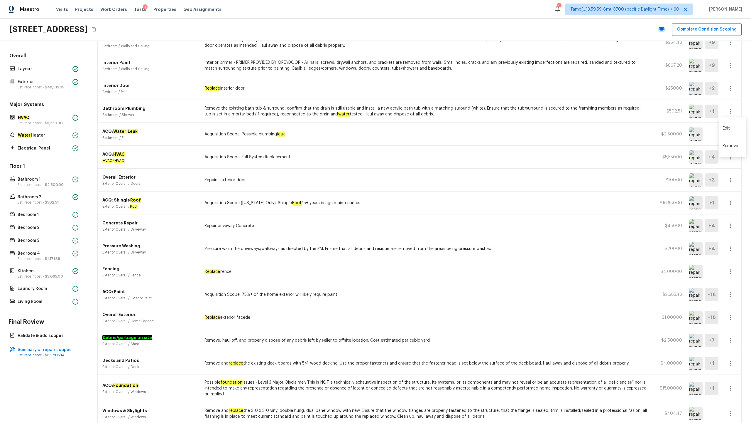
click at [422, 148] on li "Remove" at bounding box center [732, 146] width 27 height 18
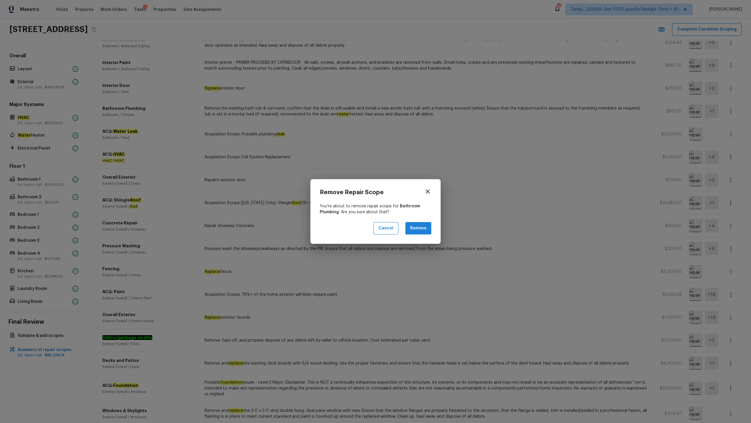
click at [413, 209] on button "Remove" at bounding box center [419, 228] width 26 height 13
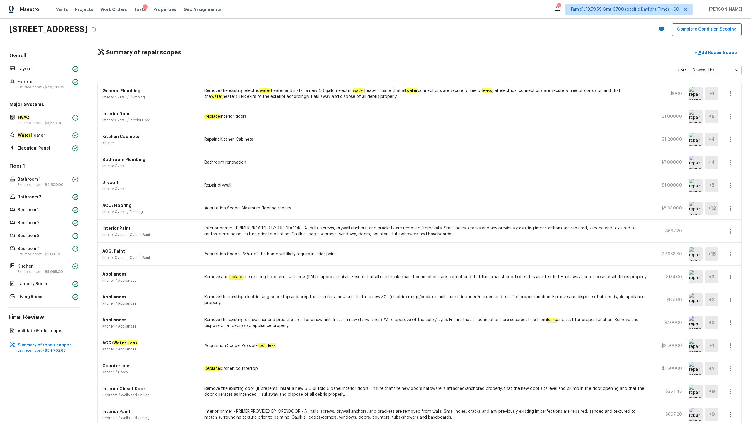
scroll to position [0, 0]
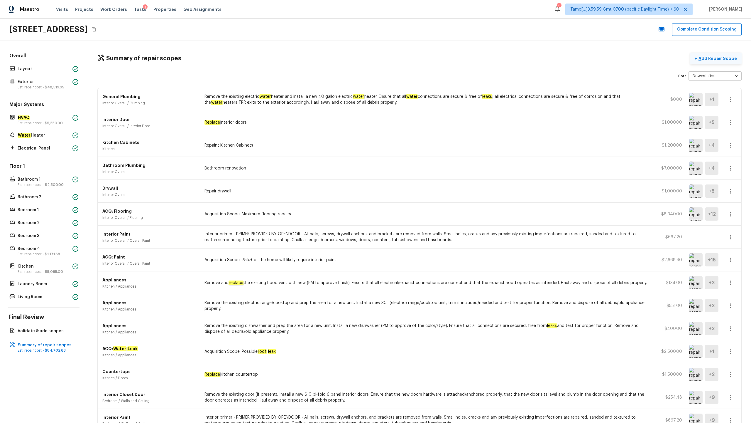
click at [422, 60] on p "Add Repair Scope" at bounding box center [718, 58] width 40 height 6
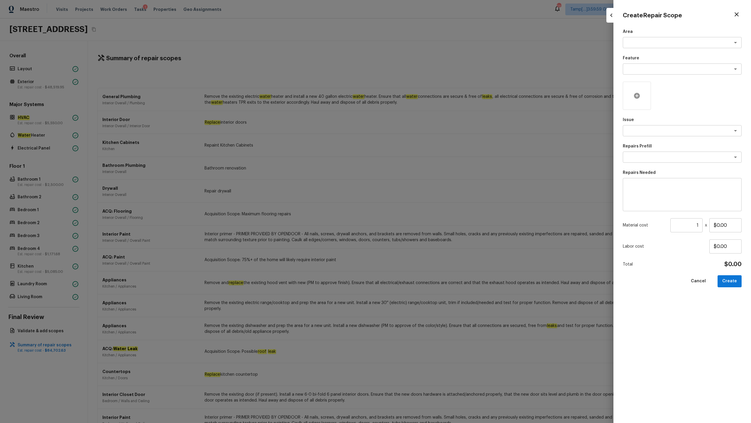
click at [422, 97] on icon at bounding box center [637, 96] width 6 height 6
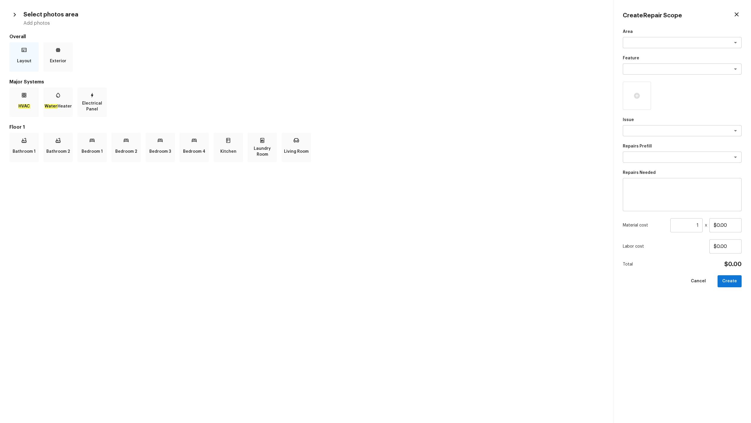
click at [27, 63] on p "Layout" at bounding box center [24, 61] width 14 height 12
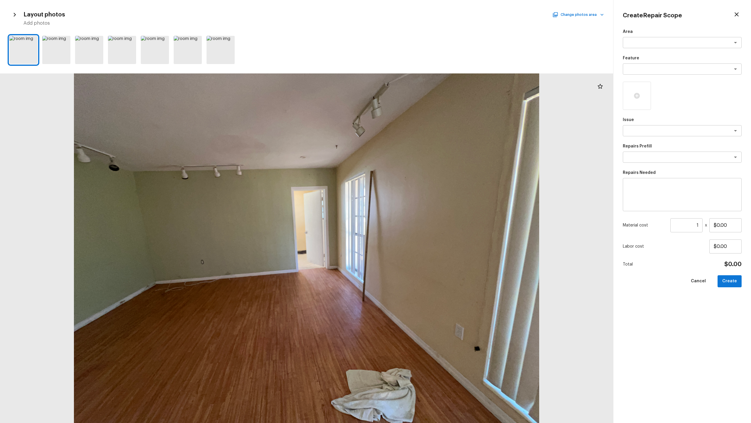
click at [422, 15] on icon "button" at bounding box center [737, 14] width 7 height 7
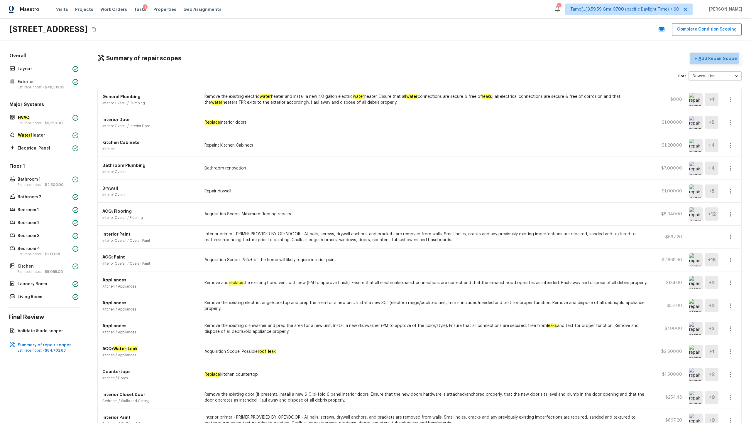
click at [422, 58] on p "Add Repair Scope" at bounding box center [718, 58] width 40 height 6
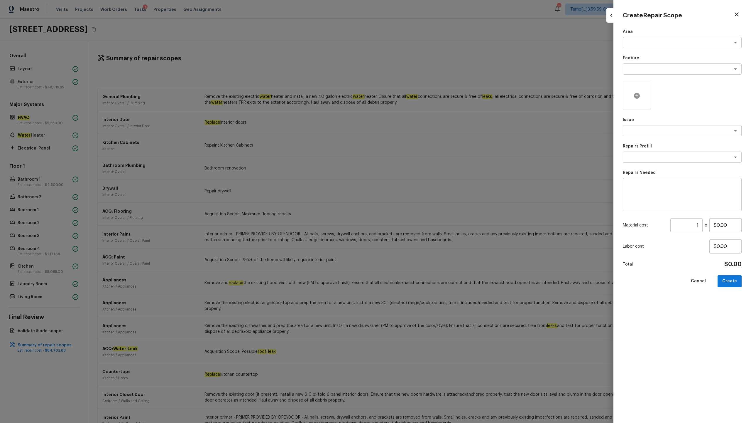
click at [422, 94] on div at bounding box center [637, 96] width 28 height 28
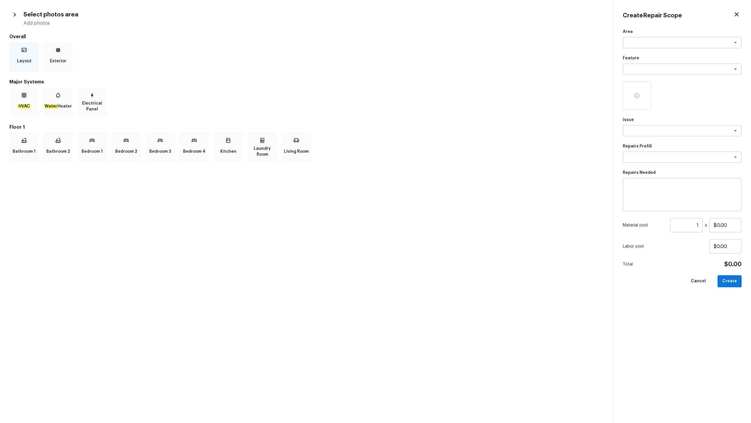
click at [32, 63] on div "Layout" at bounding box center [23, 56] width 29 height 29
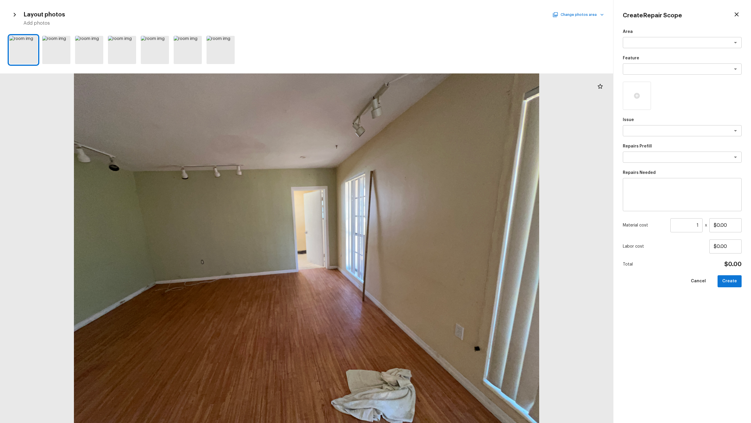
click at [422, 13] on button "Change photos area" at bounding box center [579, 15] width 50 height 8
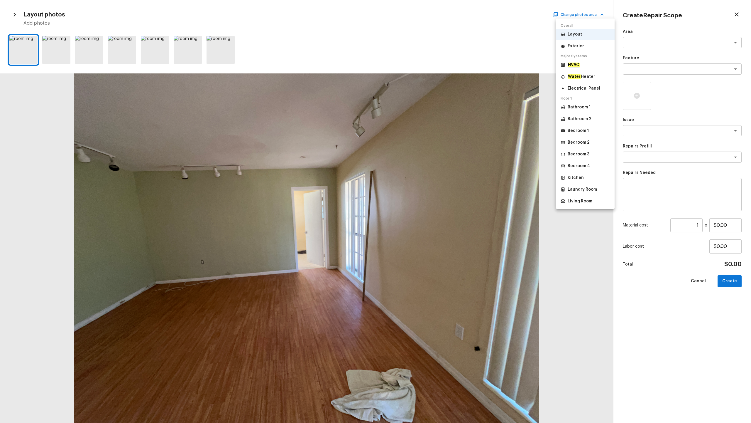
click at [422, 49] on li "Exterior" at bounding box center [585, 46] width 59 height 11
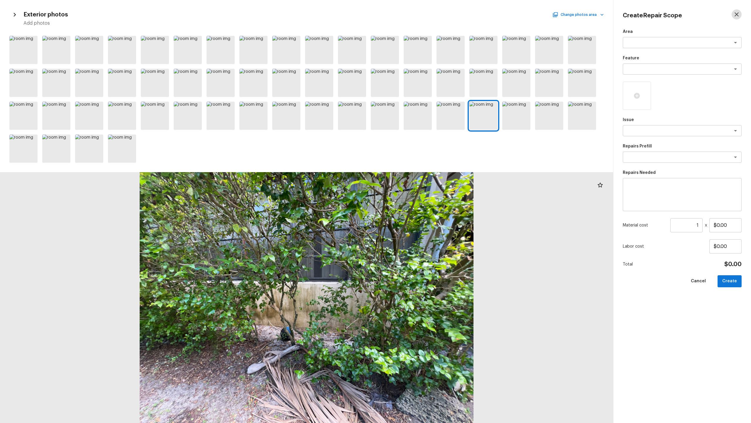
click at [422, 12] on icon "button" at bounding box center [737, 14] width 4 height 4
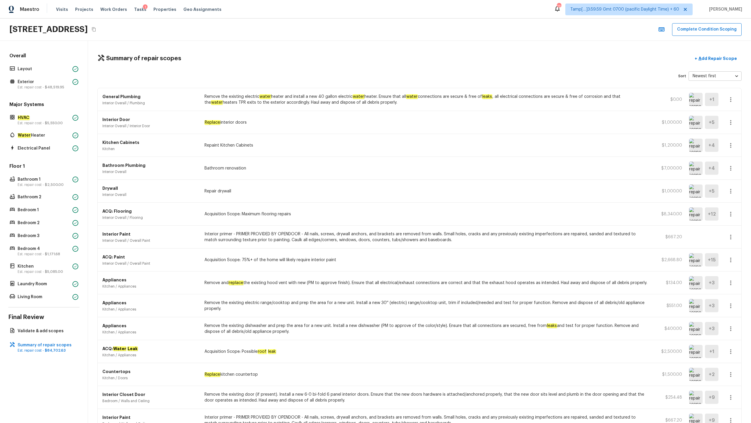
scroll to position [383, 0]
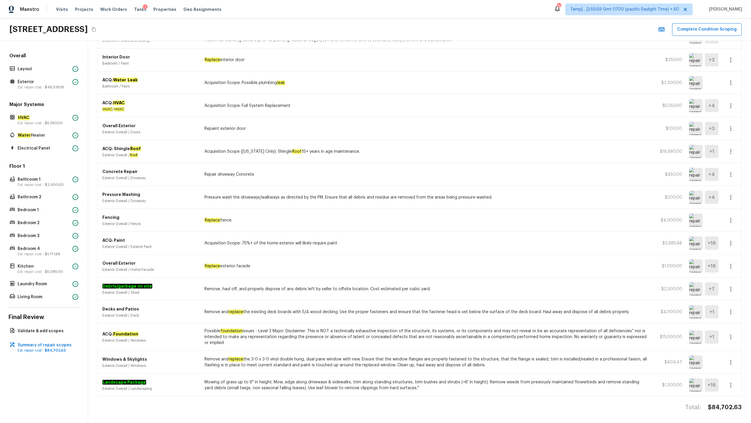
click at [422, 209] on icon "button" at bounding box center [731, 336] width 7 height 7
click at [422, 209] on li "Edit" at bounding box center [732, 354] width 27 height 18
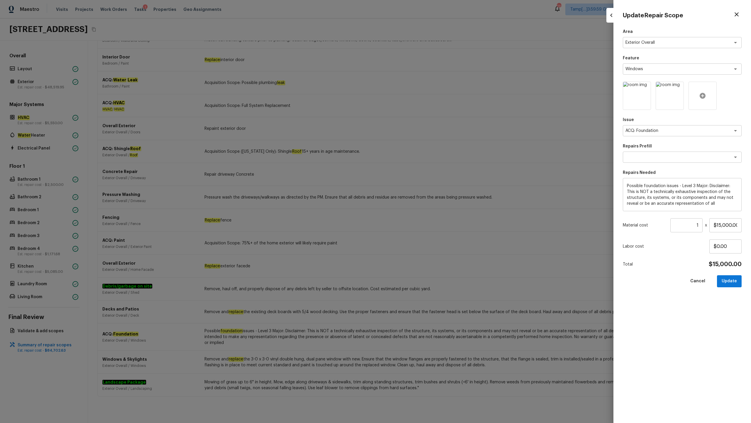
click at [422, 95] on icon at bounding box center [703, 96] width 6 height 6
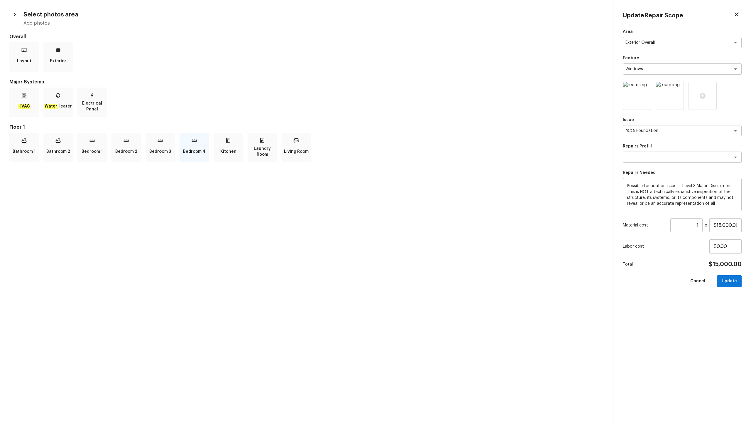
click at [196, 149] on p "Bedroom 4" at bounding box center [194, 152] width 22 height 12
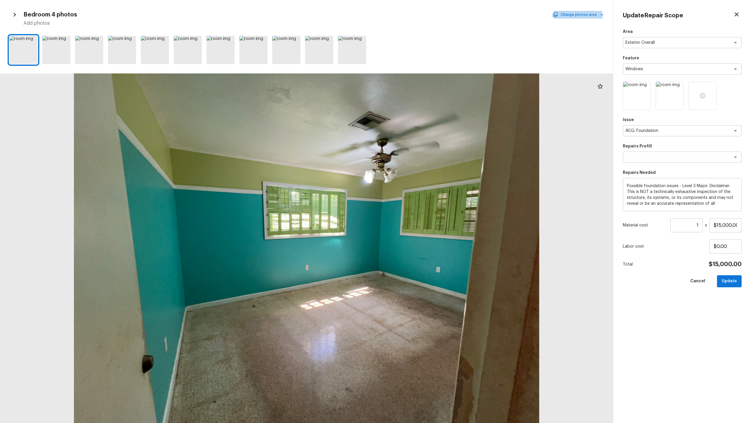
click at [422, 17] on button "Change photos area" at bounding box center [579, 15] width 50 height 8
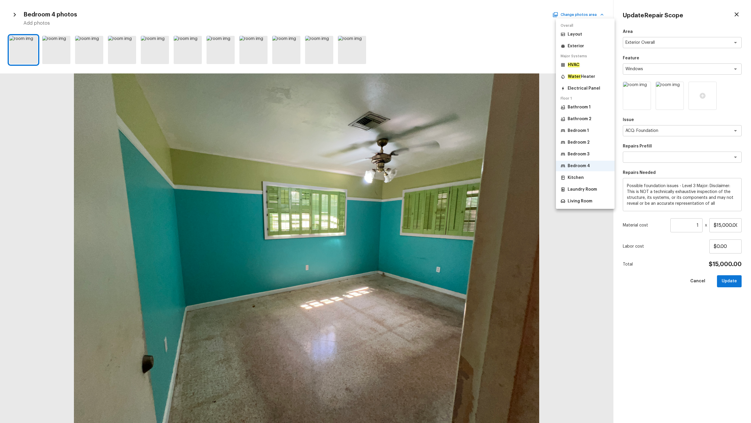
click at [422, 154] on p "Bedroom 3" at bounding box center [579, 154] width 22 height 6
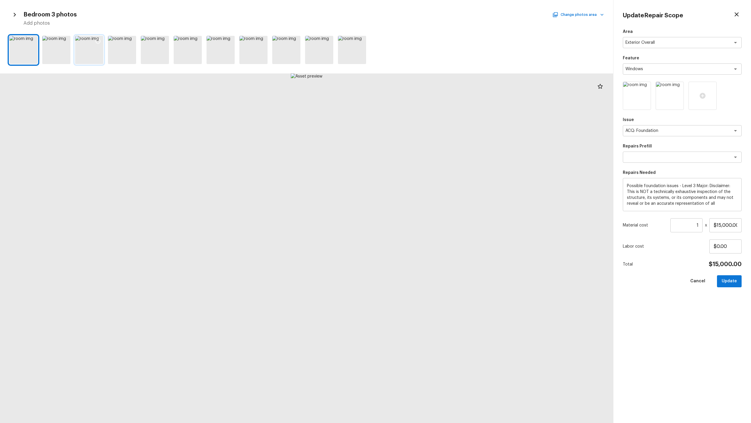
click at [95, 51] on div at bounding box center [89, 50] width 28 height 28
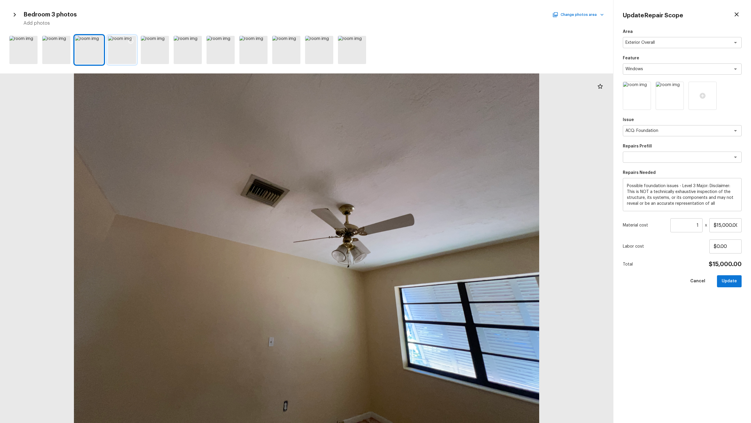
click at [121, 49] on div at bounding box center [122, 50] width 28 height 28
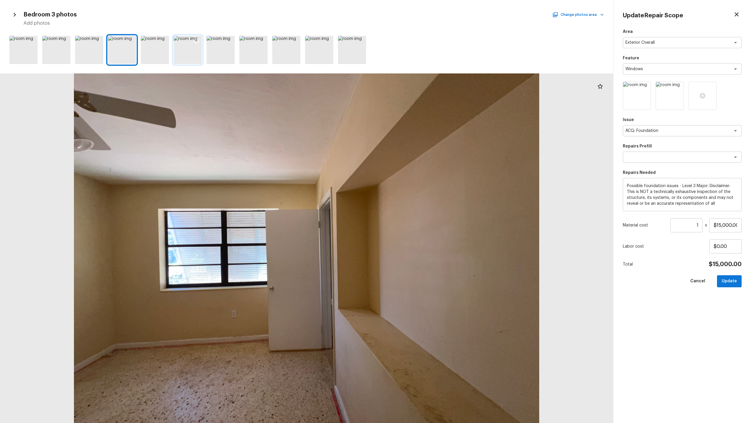
click at [195, 47] on div at bounding box center [196, 42] width 11 height 12
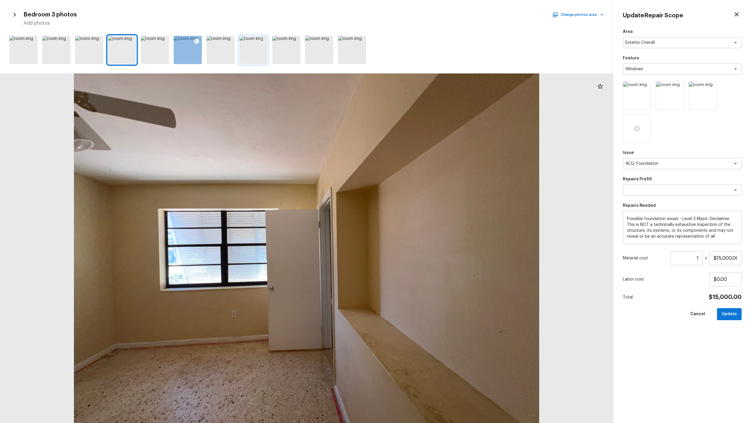
click at [259, 51] on div at bounding box center [254, 50] width 28 height 28
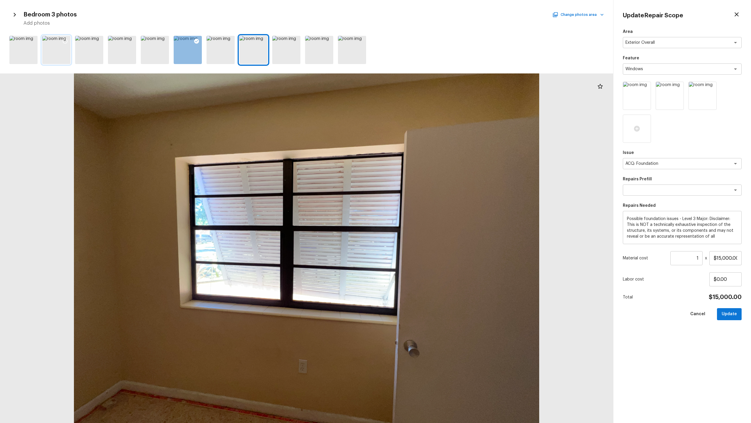
click at [61, 59] on div at bounding box center [56, 50] width 28 height 28
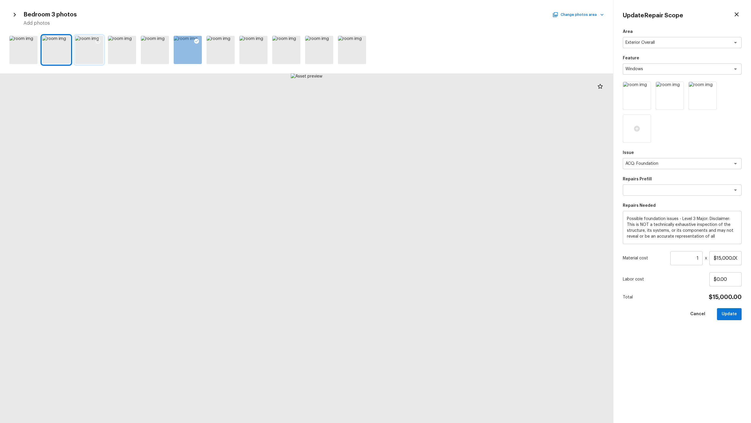
click at [82, 53] on div at bounding box center [89, 50] width 28 height 28
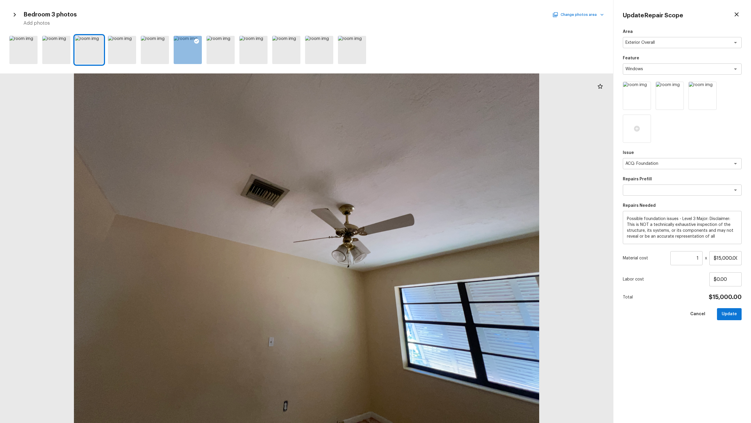
click at [422, 14] on button "Change photos area" at bounding box center [579, 15] width 50 height 8
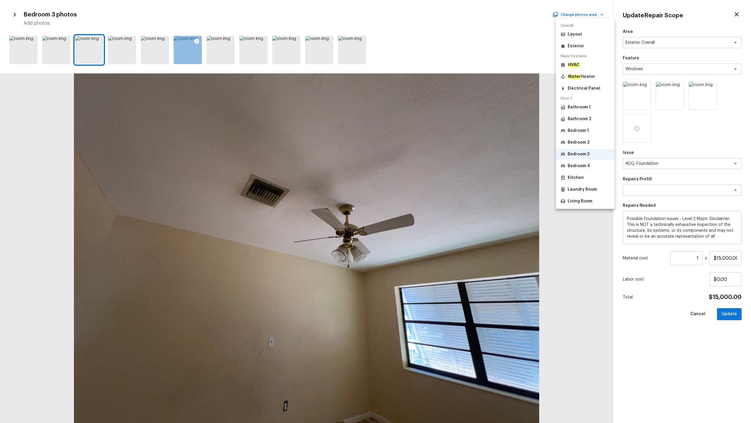
click at [422, 141] on p "Bedroom 2" at bounding box center [579, 142] width 22 height 6
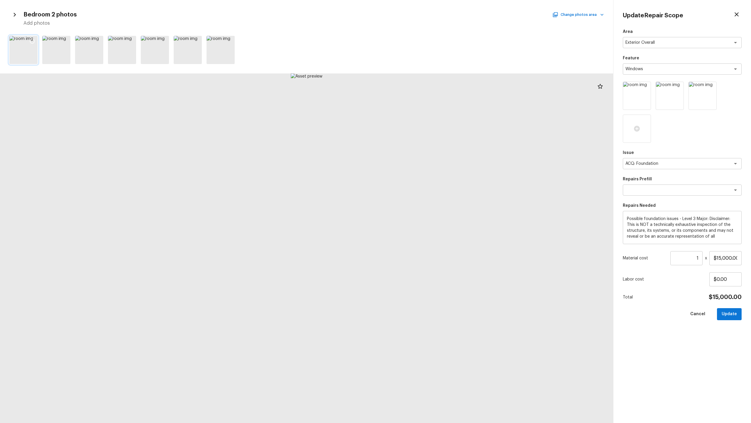
click at [32, 42] on icon at bounding box center [32, 41] width 6 height 6
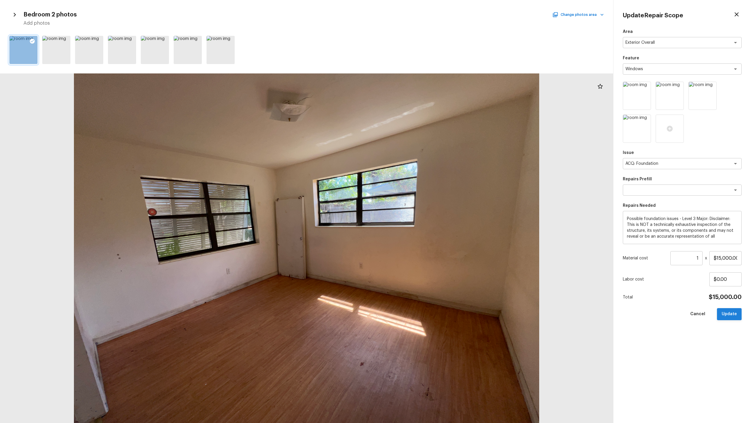
click at [422, 209] on button "Update" at bounding box center [729, 314] width 25 height 12
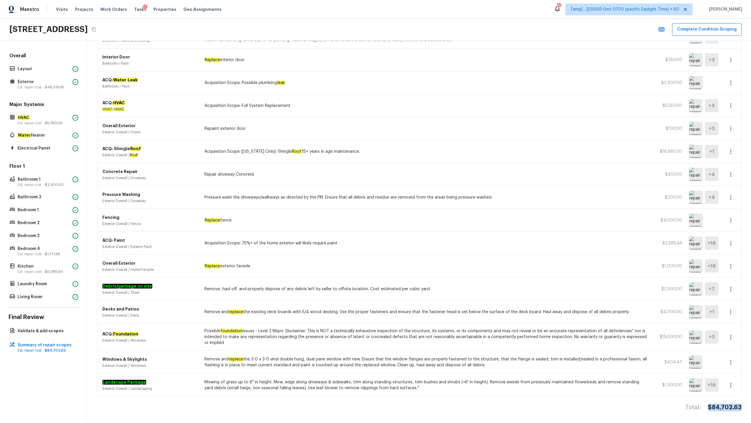
drag, startPoint x: 711, startPoint y: 405, endPoint x: 743, endPoint y: 405, distance: 31.7
click at [422, 209] on div "Summary of repair scopes + Add Repair Scope Sort Newest first newestFirst ​ Gen…" at bounding box center [419, 232] width 663 height 382
copy h4 "$84,702.63"
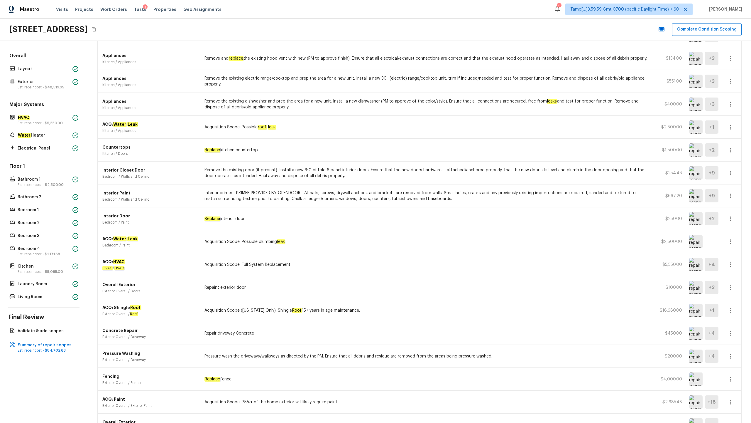
scroll to position [0, 0]
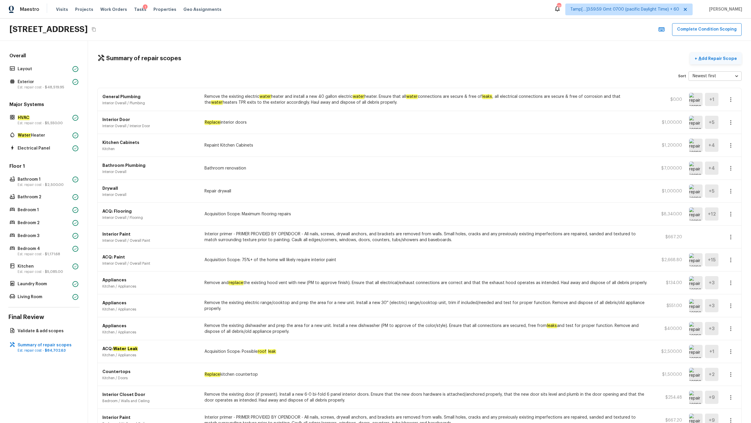
click at [422, 59] on p "Add Repair Scope" at bounding box center [718, 58] width 40 height 6
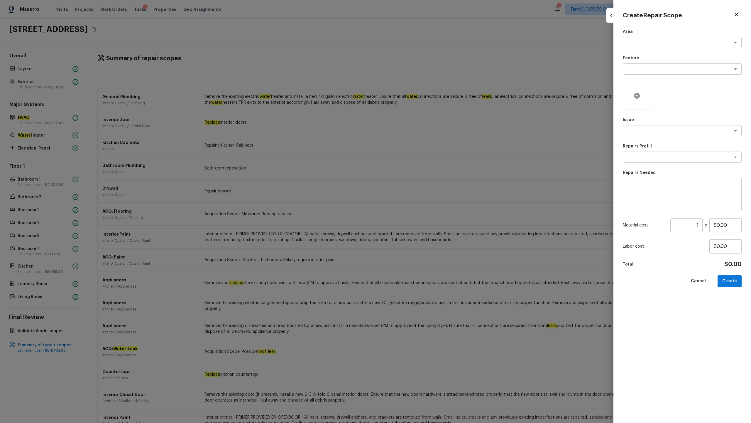
click at [422, 95] on div at bounding box center [637, 96] width 28 height 28
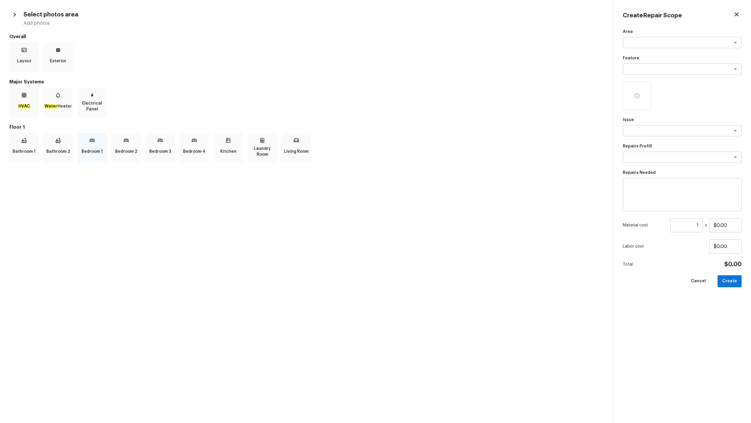
click at [97, 152] on p "Bedroom 1" at bounding box center [92, 152] width 21 height 12
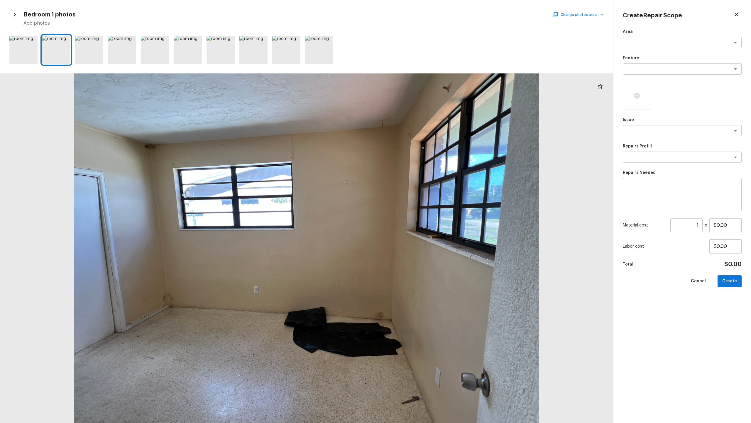
click at [422, 17] on button "Change photos area" at bounding box center [579, 15] width 50 height 8
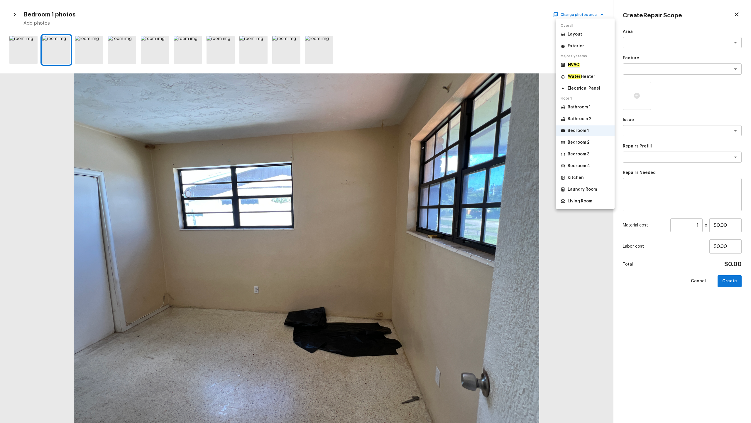
click at [422, 141] on p "Bedroom 2" at bounding box center [579, 142] width 22 height 6
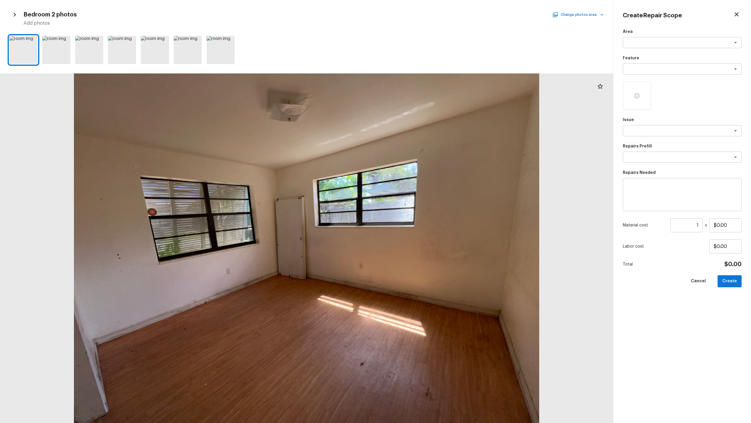
click at [422, 11] on button "Change photos area" at bounding box center [579, 15] width 50 height 8
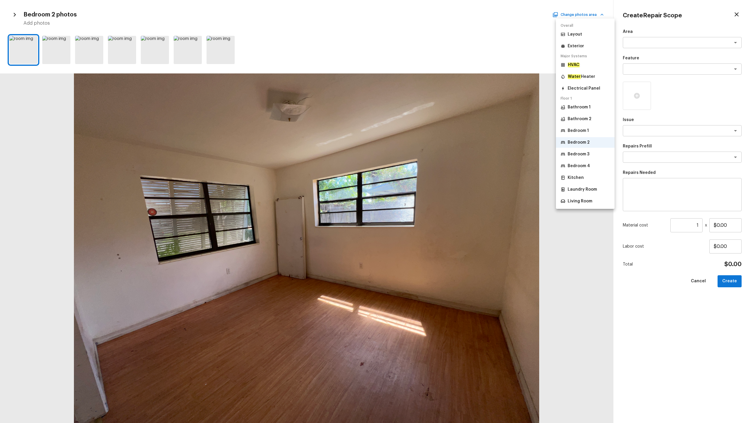
click at [422, 152] on p "Bedroom 3" at bounding box center [579, 154] width 22 height 6
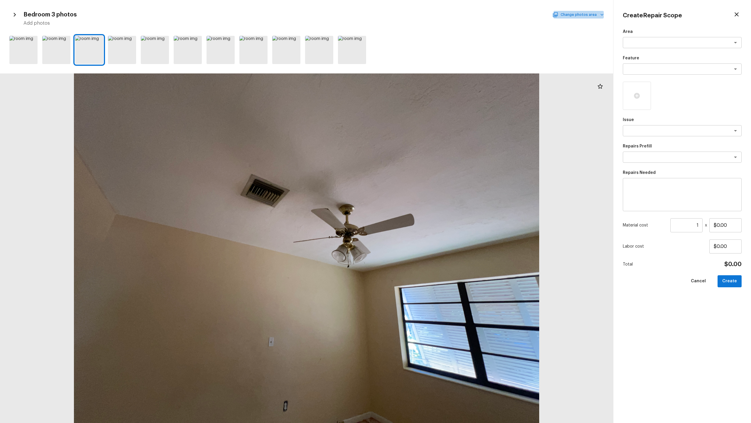
click at [422, 15] on button "Change photos area" at bounding box center [579, 15] width 50 height 8
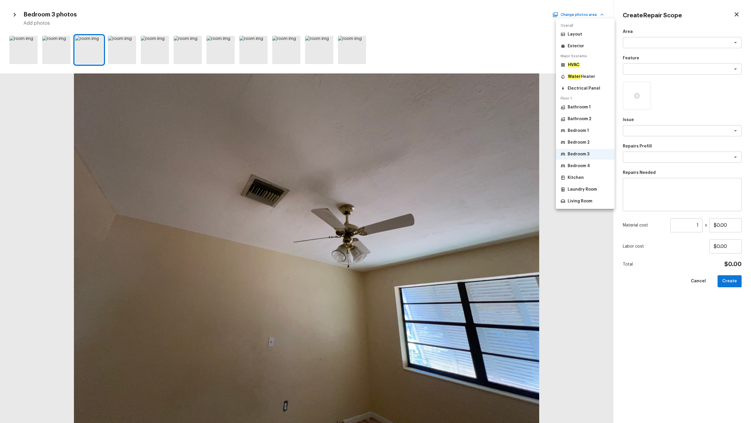
click at [422, 166] on p "Bedroom 4" at bounding box center [579, 166] width 22 height 6
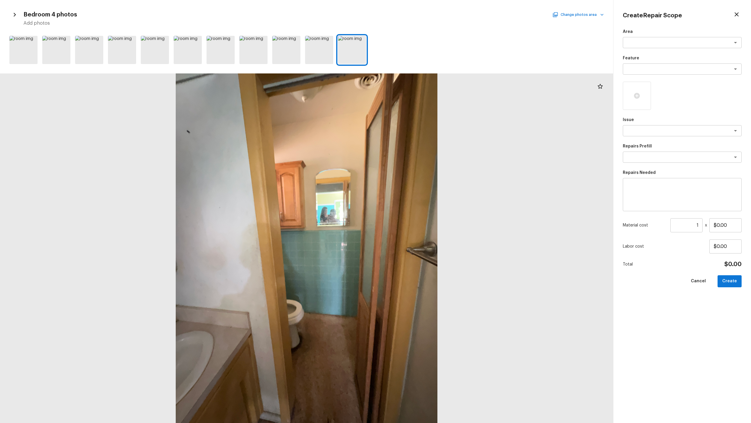
click at [422, 14] on button "Change photos area" at bounding box center [579, 15] width 50 height 8
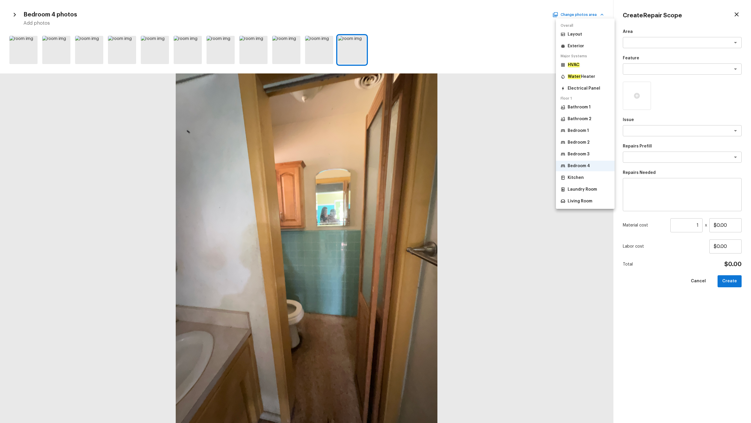
click at [422, 12] on div at bounding box center [375, 211] width 751 height 423
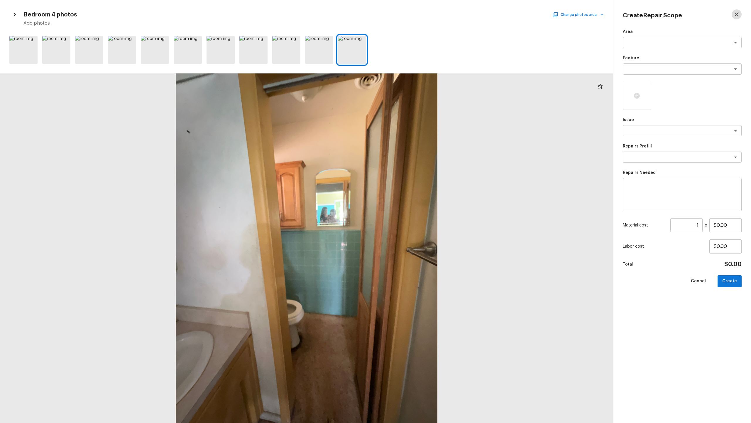
click at [422, 14] on icon "button" at bounding box center [737, 14] width 7 height 7
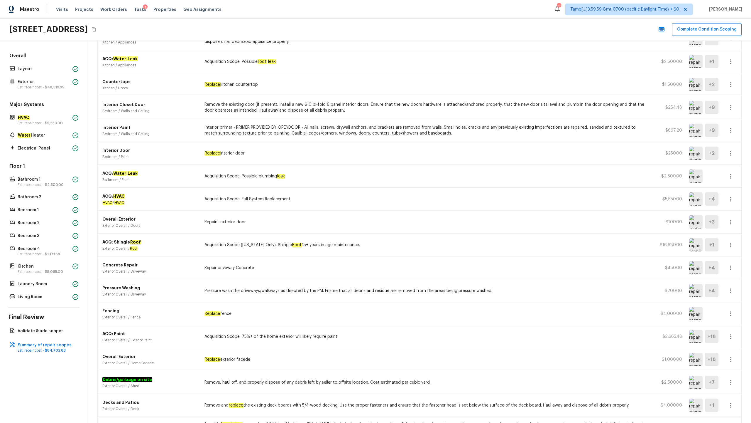
scroll to position [286, 0]
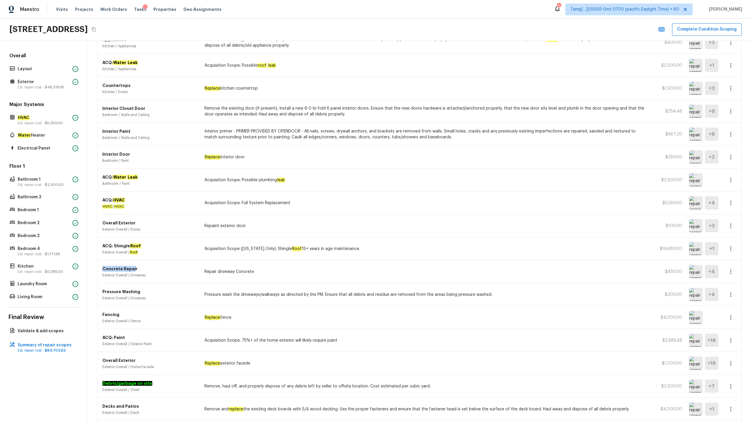
drag, startPoint x: 102, startPoint y: 268, endPoint x: 133, endPoint y: 268, distance: 30.8
click at [133, 209] on p "Concrete Repair" at bounding box center [149, 269] width 95 height 6
click at [204, 209] on div "Concrete Repair Exterior Overall / Driveway Repair driveway Concrete $450.00 + 4" at bounding box center [420, 271] width 644 height 23
copy p "Repair driveway Concrete"
drag, startPoint x: 204, startPoint y: 271, endPoint x: 248, endPoint y: 271, distance: 43.7
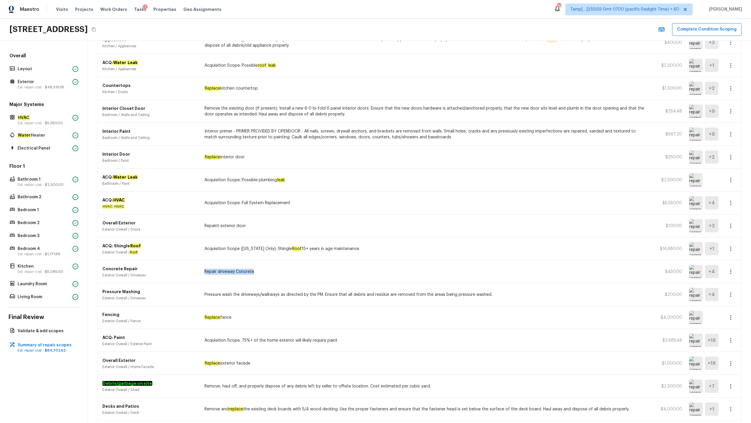
click at [248, 209] on div "Concrete Repair Exterior Overall / Driveway Repair driveway Concrete $450.00 + 4" at bounding box center [420, 271] width 644 height 23
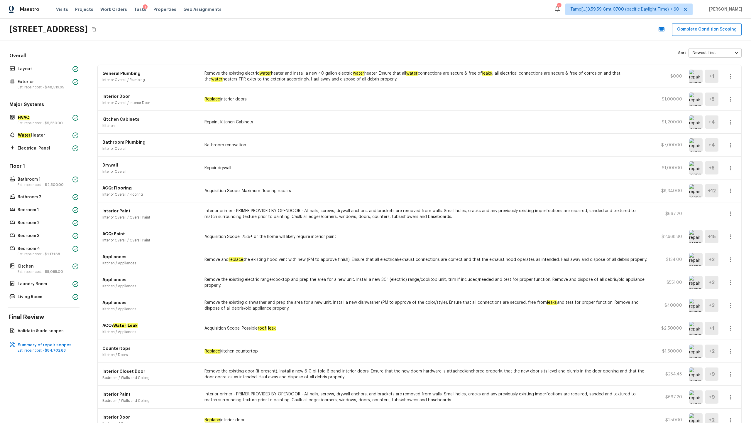
scroll to position [0, 0]
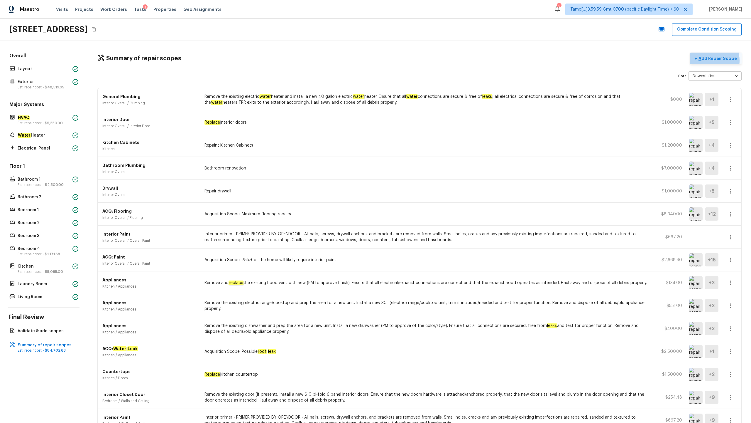
click at [422, 60] on p "Add Repair Scope" at bounding box center [718, 58] width 40 height 6
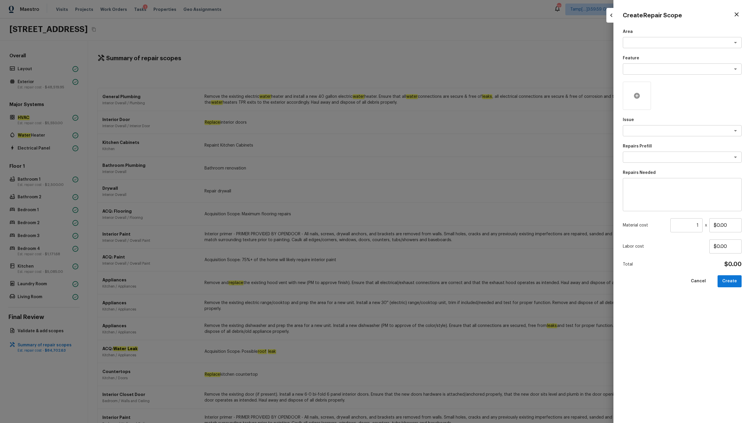
click at [422, 99] on div at bounding box center [637, 96] width 28 height 28
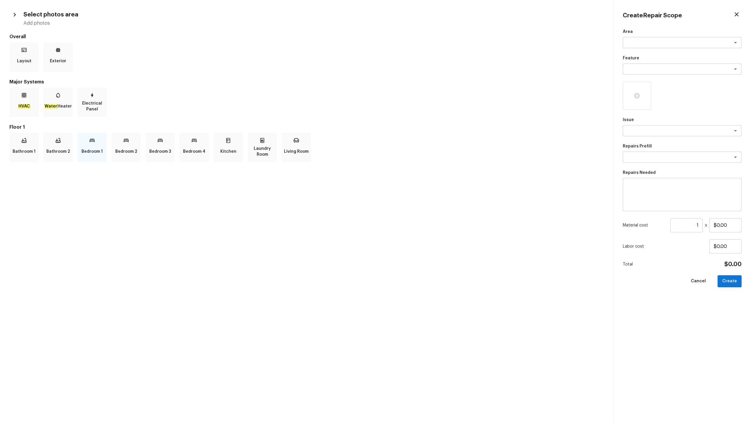
click at [91, 151] on p "Bedroom 1" at bounding box center [92, 152] width 21 height 12
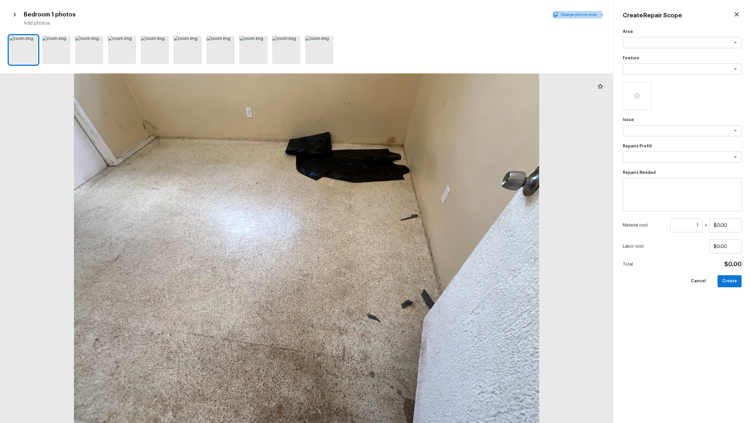
click at [422, 16] on button "Change photos area" at bounding box center [579, 15] width 50 height 8
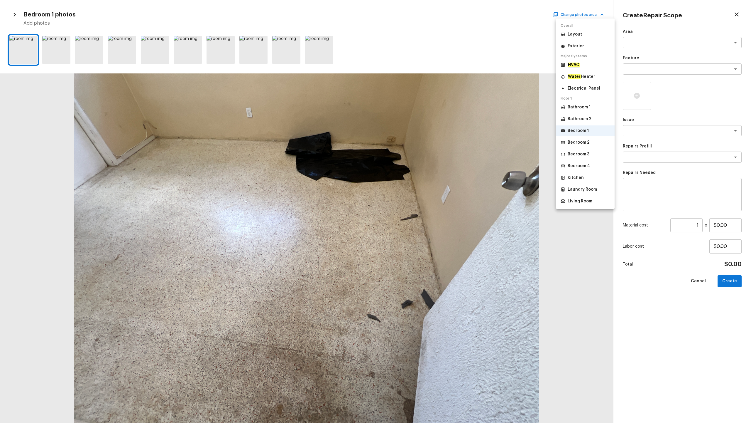
click at [422, 108] on p "Bathroom 1" at bounding box center [579, 107] width 23 height 6
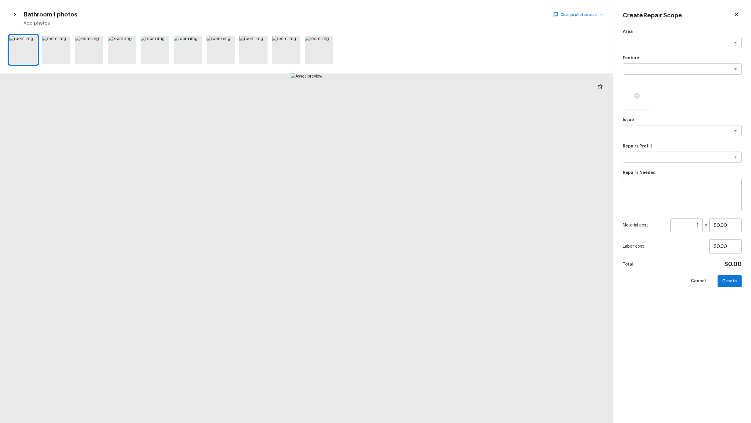
click at [422, 16] on button "Change photos area" at bounding box center [579, 15] width 50 height 8
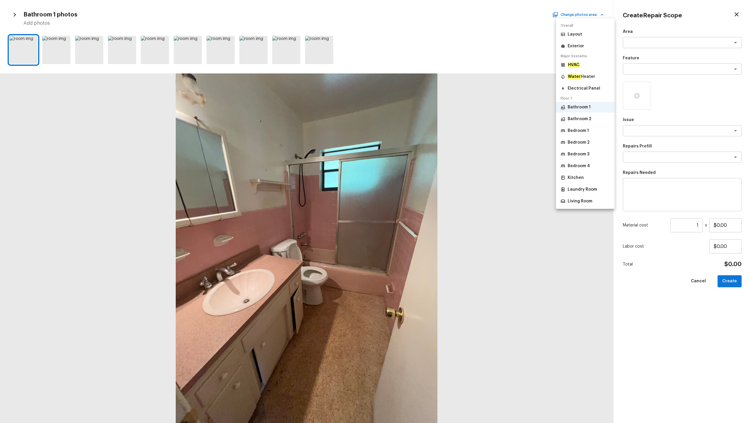
click at [422, 119] on p "Bathroom 2" at bounding box center [580, 119] width 24 height 6
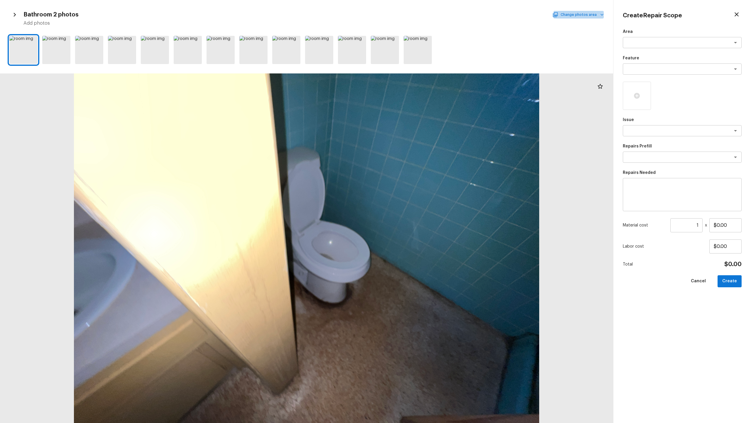
click at [422, 16] on button "Change photos area" at bounding box center [579, 15] width 50 height 8
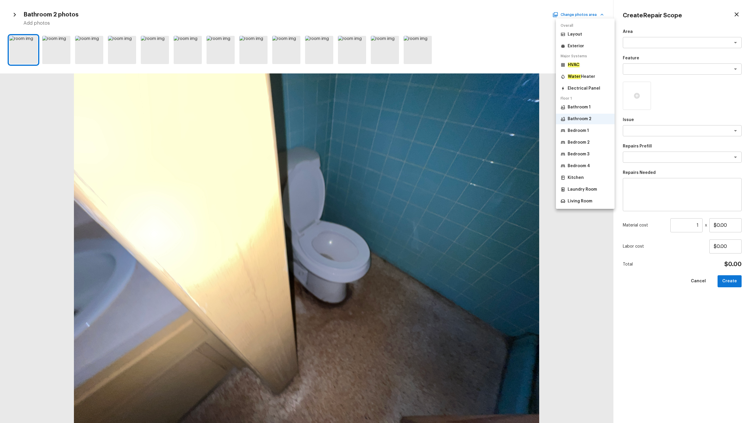
click at [422, 200] on p "Living Room" at bounding box center [580, 201] width 25 height 6
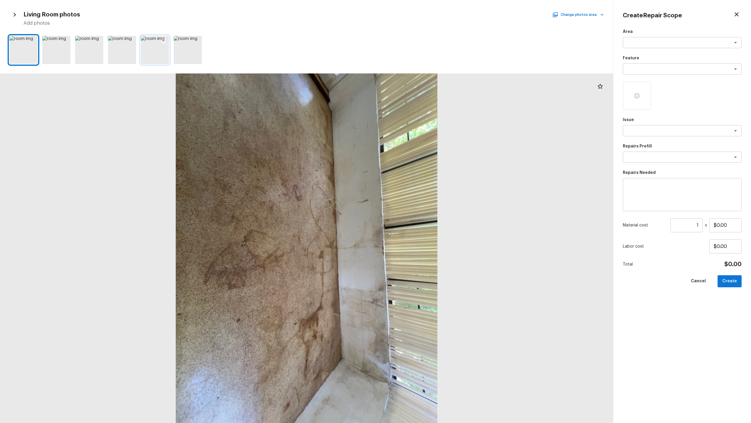
click at [165, 45] on div at bounding box center [164, 42] width 11 height 12
click at [126, 52] on div at bounding box center [122, 50] width 28 height 28
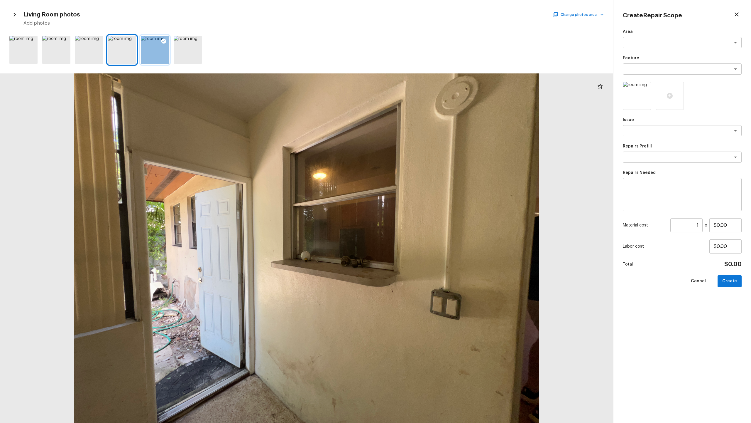
click at [149, 55] on div at bounding box center [155, 50] width 28 height 28
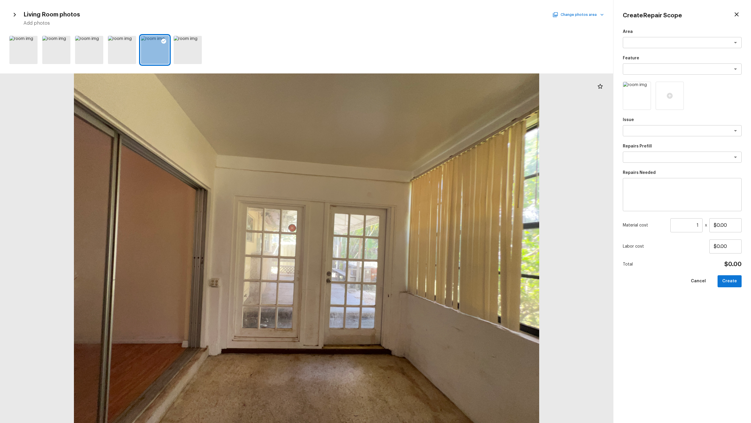
click at [422, 14] on button "Change photos area" at bounding box center [579, 15] width 50 height 8
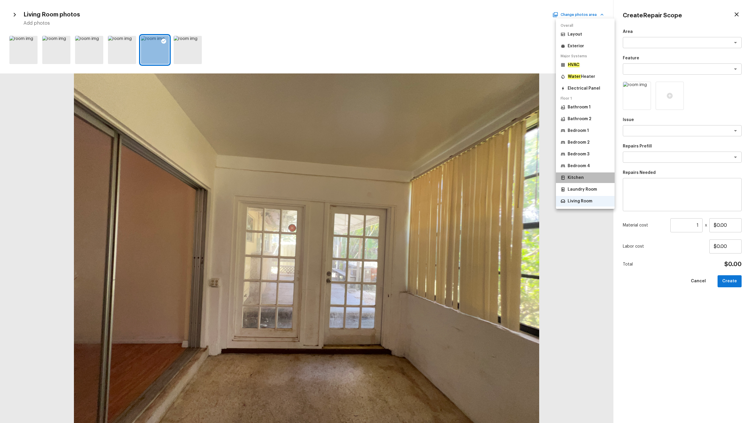
click at [422, 178] on p "Kitchen" at bounding box center [576, 178] width 16 height 6
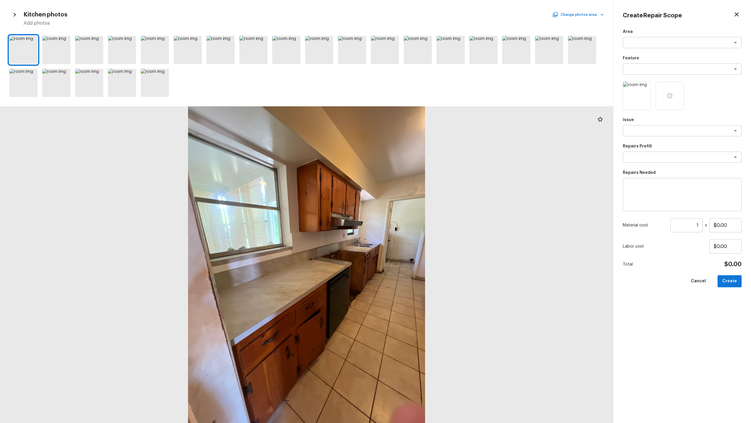
click at [422, 16] on button "Change photos area" at bounding box center [579, 15] width 50 height 8
click at [422, 90] on p "Electrical Panel" at bounding box center [584, 88] width 33 height 6
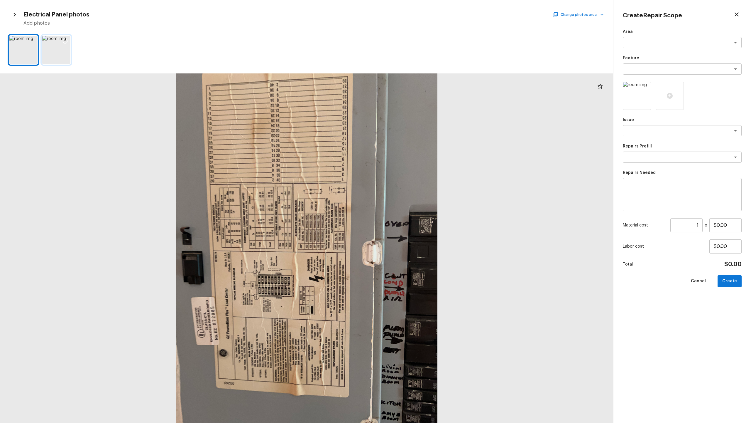
click at [62, 48] on div at bounding box center [65, 42] width 11 height 12
click at [65, 62] on div at bounding box center [56, 50] width 28 height 28
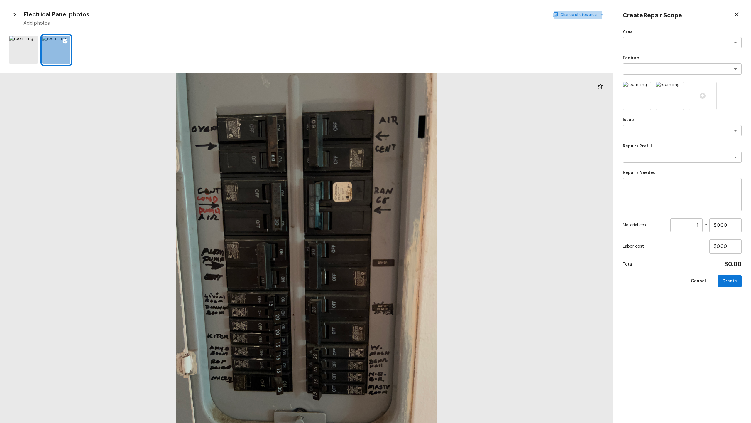
click at [422, 17] on button "Change photos area" at bounding box center [579, 15] width 50 height 8
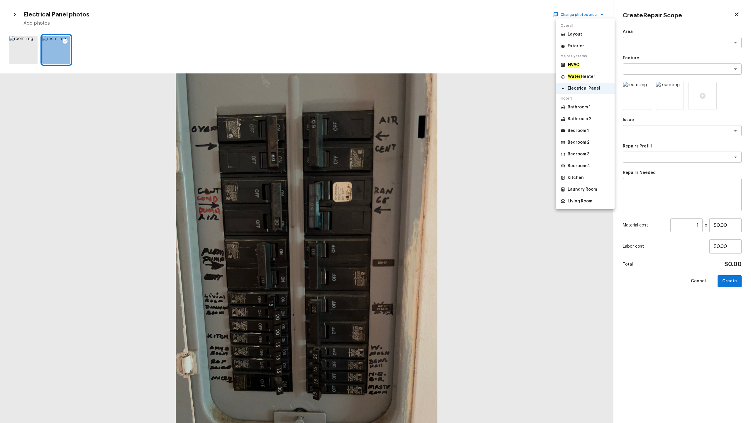
click at [422, 13] on div at bounding box center [375, 211] width 751 height 423
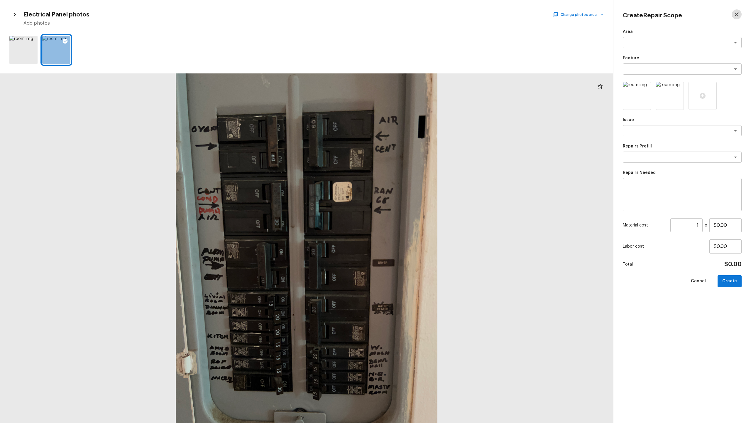
click at [422, 15] on icon "button" at bounding box center [737, 14] width 7 height 7
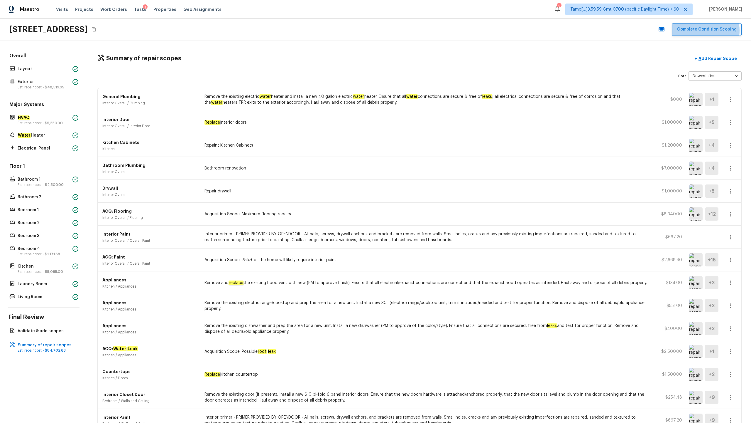
click at [422, 31] on button "Complete Condition Scoping" at bounding box center [708, 29] width 70 height 13
